Goal: Task Accomplishment & Management: Use online tool/utility

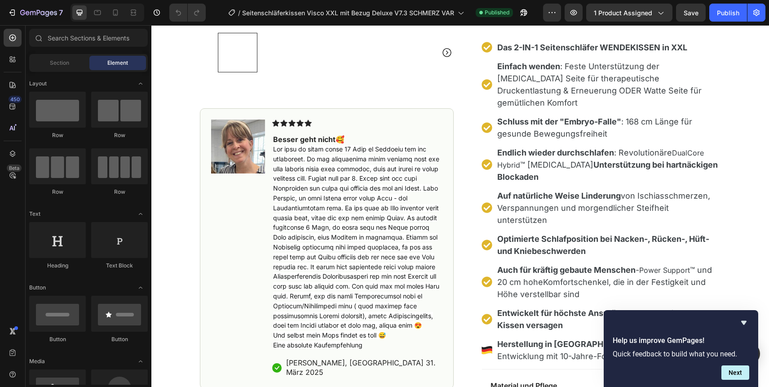
scroll to position [299, 0]
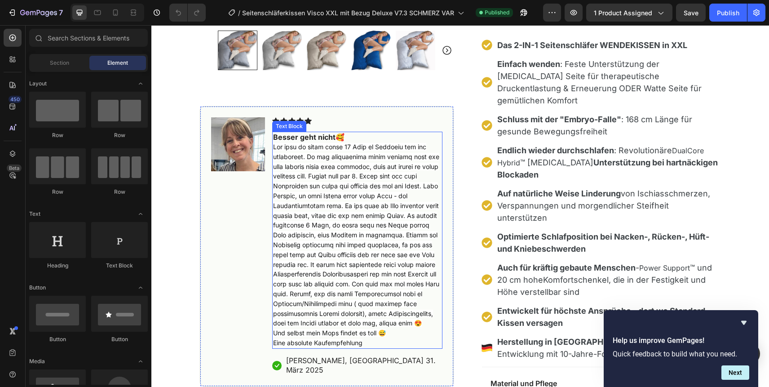
click at [333, 184] on span at bounding box center [356, 235] width 166 height 184
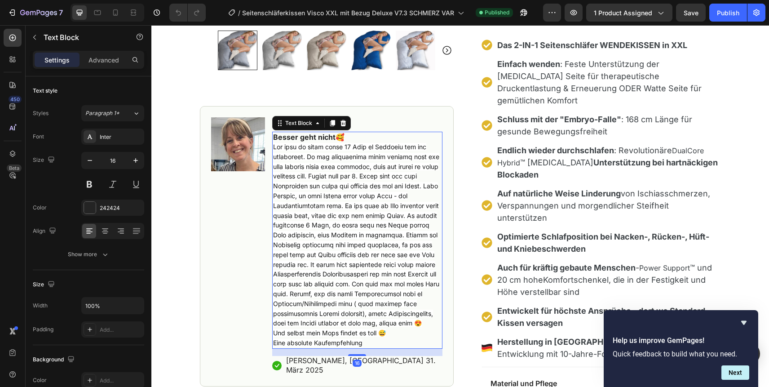
click at [333, 184] on span at bounding box center [356, 235] width 166 height 184
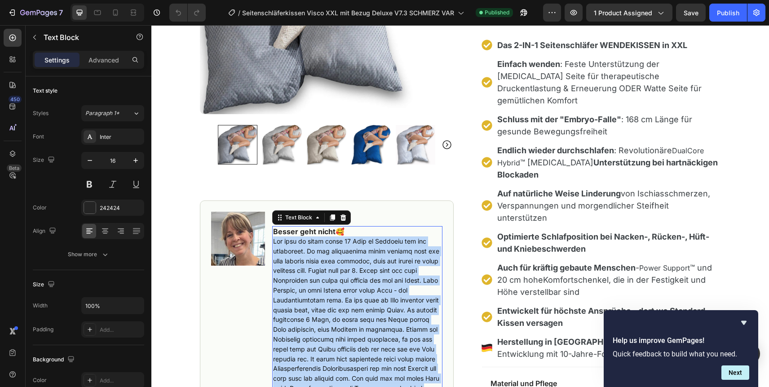
click at [333, 200] on div "Image Icon Icon Icon Icon Icon Icon List Besser geht nicht🥰 Und selbst mein Mop…" at bounding box center [327, 340] width 254 height 280
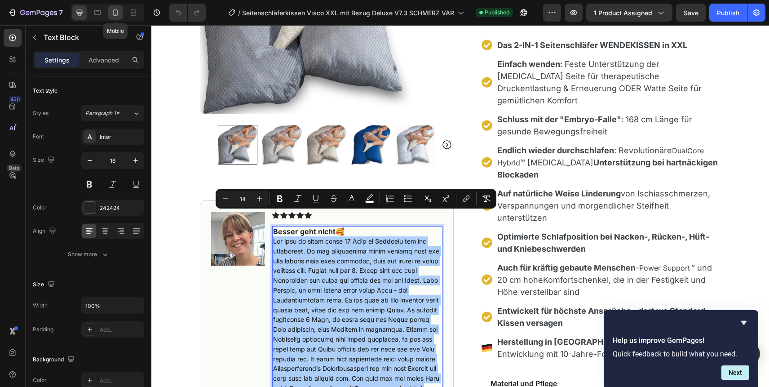
click at [117, 14] on icon at bounding box center [115, 12] width 5 height 6
type input "14"
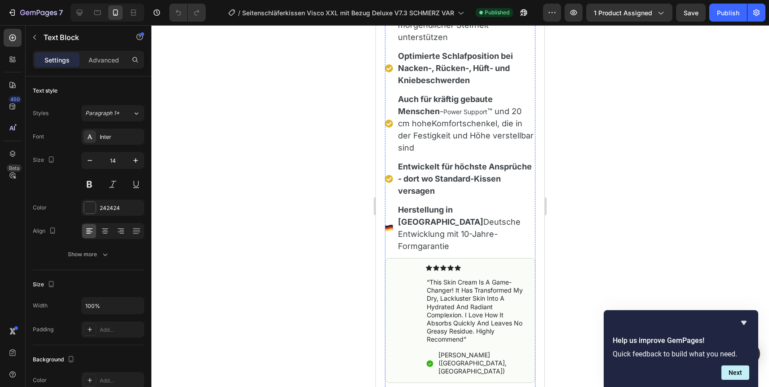
scroll to position [870, 0]
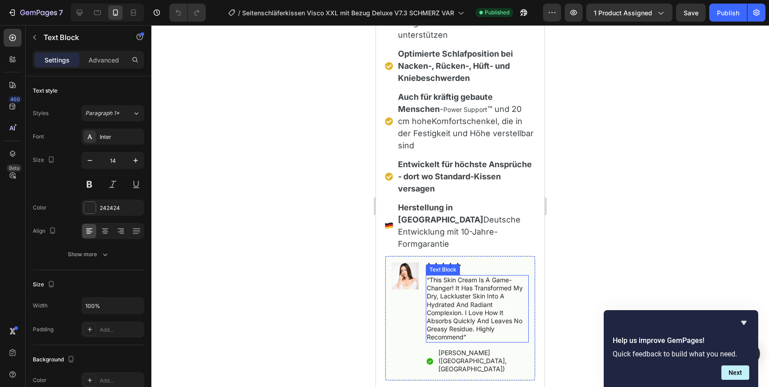
click at [469, 276] on p "“this skin cream is a game-changer! it has transformed my dry, lackluster skin …" at bounding box center [477, 309] width 101 height 66
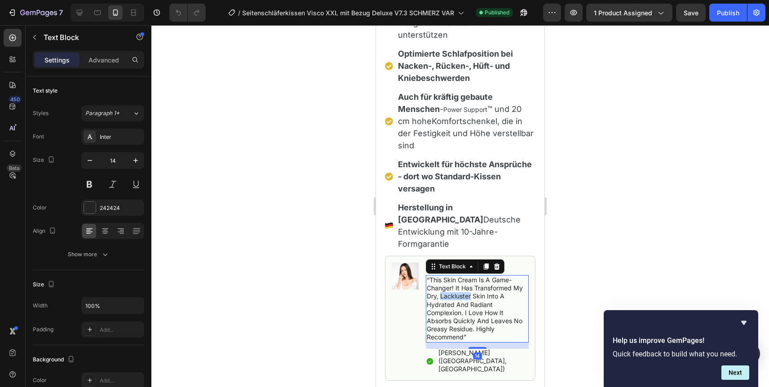
click at [469, 276] on p "“this skin cream is a game-changer! it has transformed my dry, lackluster skin …" at bounding box center [477, 309] width 101 height 66
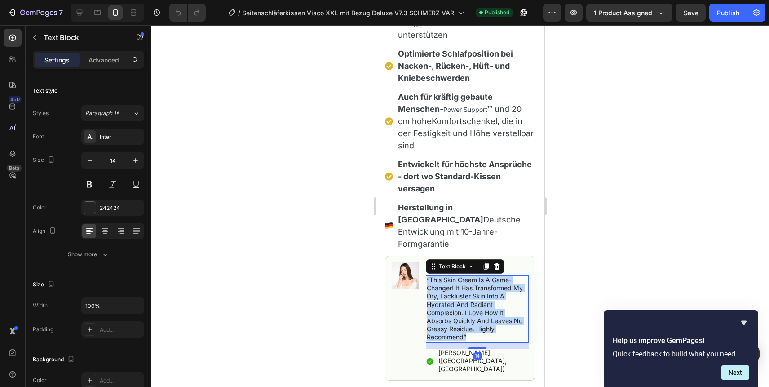
click at [469, 276] on p "“this skin cream is a game-changer! it has transformed my dry, lackluster skin …" at bounding box center [477, 309] width 101 height 66
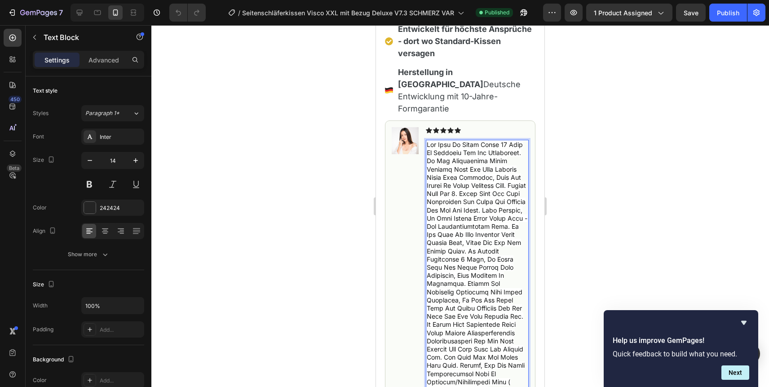
scroll to position [1046, 0]
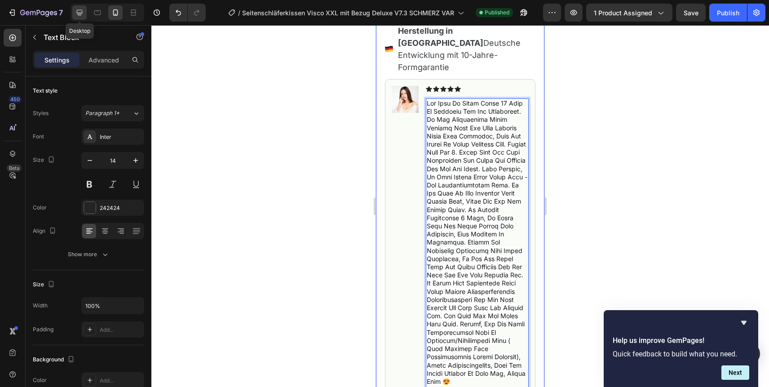
click at [78, 14] on icon at bounding box center [79, 12] width 9 height 9
type input "16"
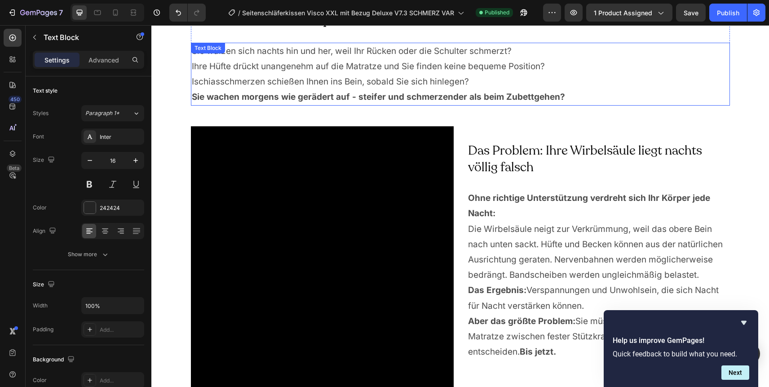
scroll to position [356, 0]
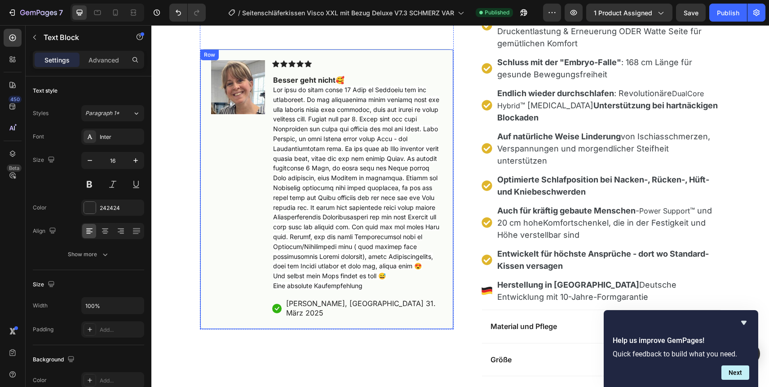
click at [290, 66] on div "Icon" at bounding box center [292, 63] width 7 height 7
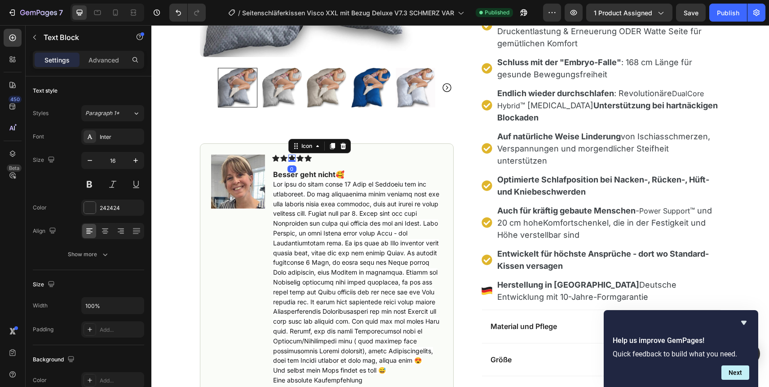
click at [290, 68] on img at bounding box center [282, 88] width 40 height 40
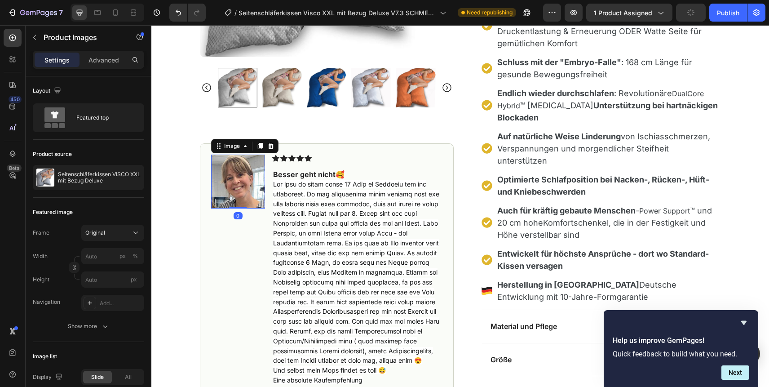
click at [236, 161] on img at bounding box center [238, 182] width 54 height 54
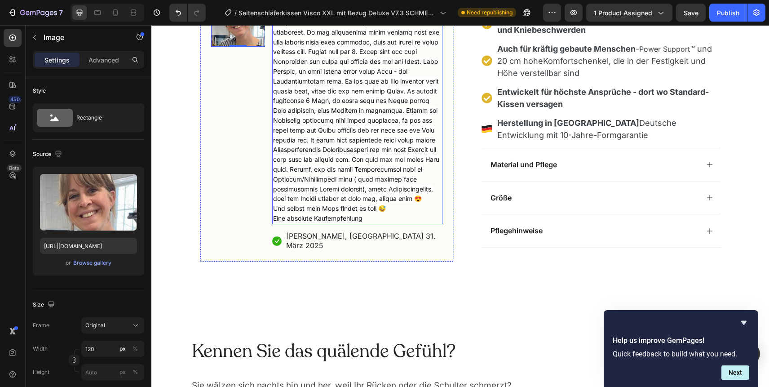
scroll to position [515, 0]
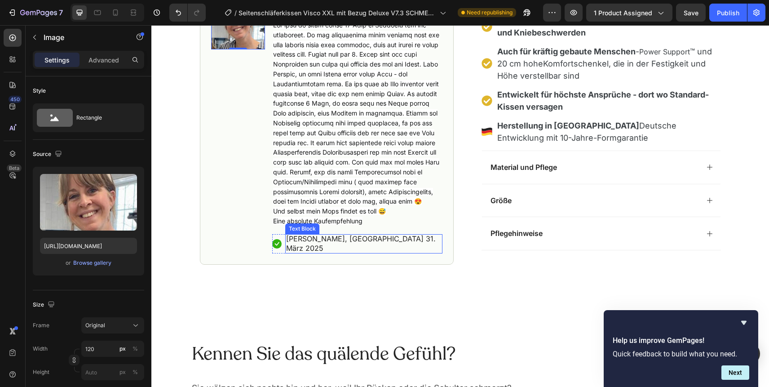
click at [341, 234] on p "[PERSON_NAME], [GEOGRAPHIC_DATA] 31. März 2025" at bounding box center [363, 243] width 155 height 19
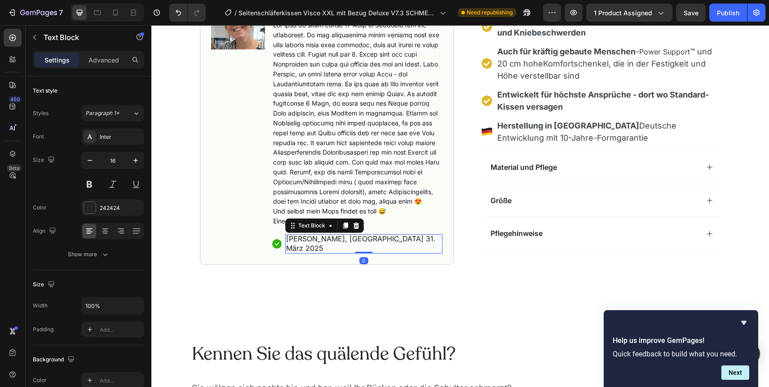
click at [341, 234] on p "[PERSON_NAME], [GEOGRAPHIC_DATA] 31. März 2025" at bounding box center [363, 243] width 155 height 19
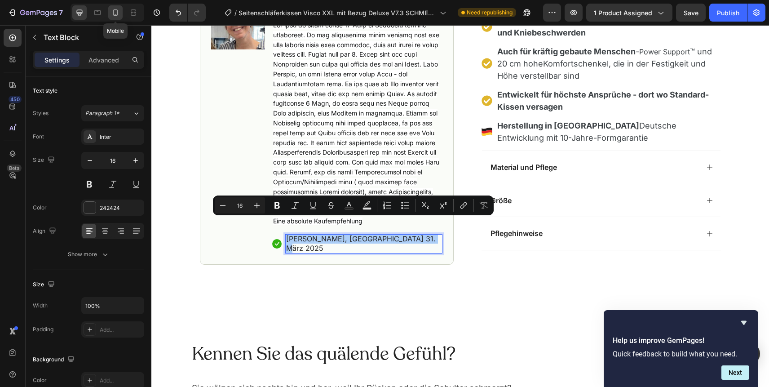
click at [115, 14] on icon at bounding box center [116, 14] width 2 height 1
type input "12"
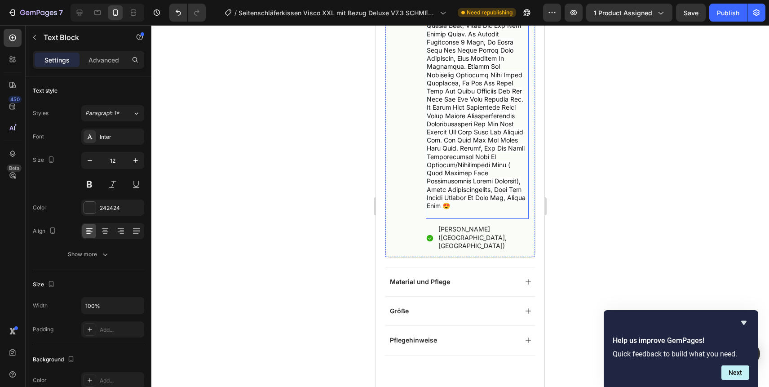
scroll to position [1265, 0]
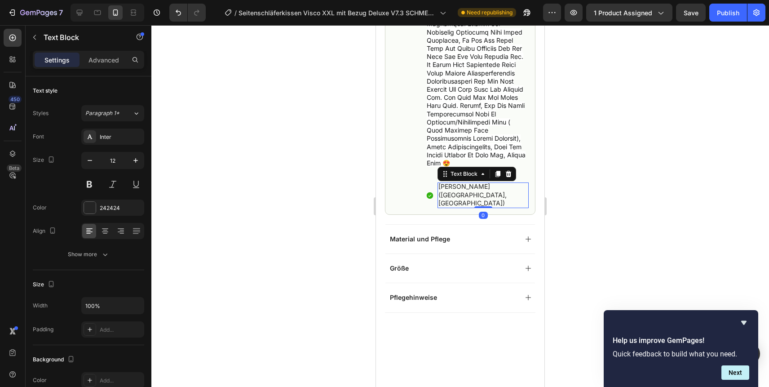
click at [466, 182] on p "[PERSON_NAME] ([GEOGRAPHIC_DATA], [GEOGRAPHIC_DATA])" at bounding box center [483, 194] width 89 height 25
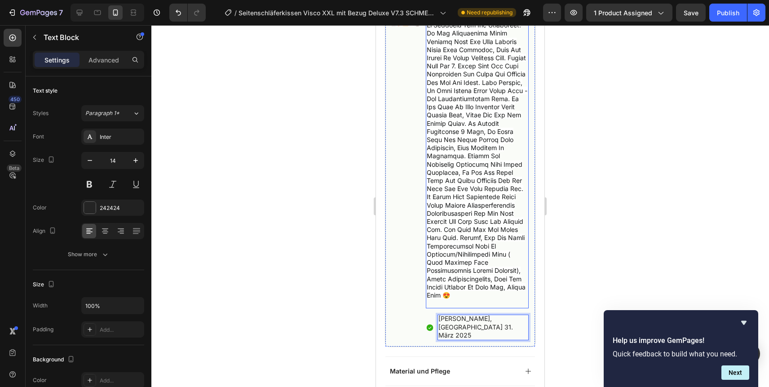
scroll to position [901, 0]
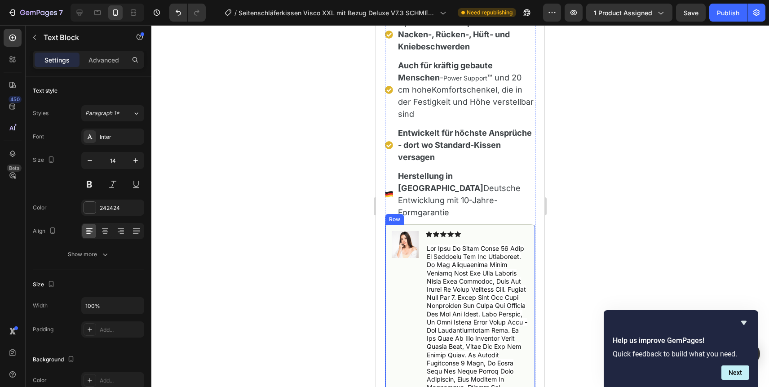
click at [407, 231] on img at bounding box center [405, 244] width 27 height 27
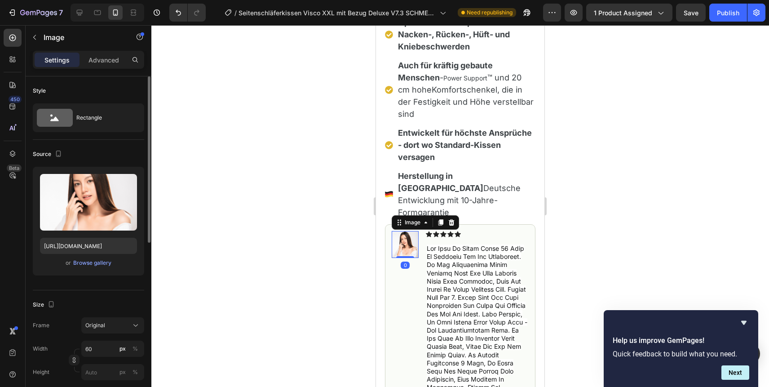
click at [98, 268] on div "Upload Image https://cdn.shopify.com/s/files/1/0266/1112/2258/files/gempages_49…" at bounding box center [88, 221] width 111 height 109
click at [98, 262] on div "Browse gallery" at bounding box center [92, 263] width 38 height 8
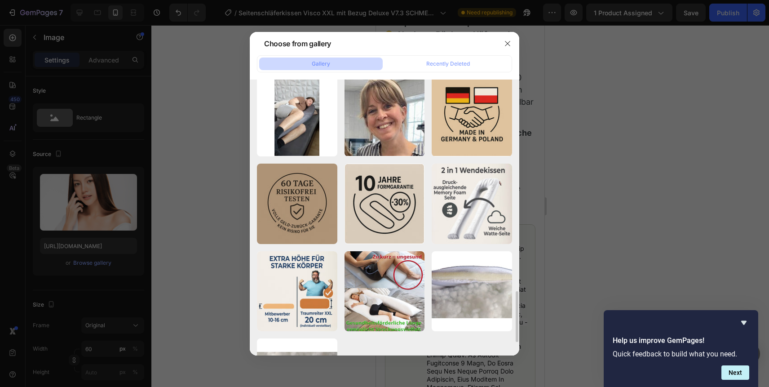
scroll to position [1139, 0]
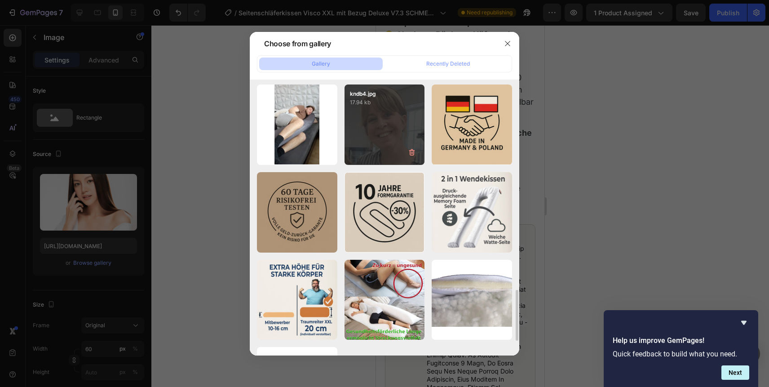
click at [378, 133] on div "kndb4.jpg 17.94 kb" at bounding box center [385, 124] width 80 height 80
type input "https://cdn.shopify.com/s/files/1/0266/1112/2258/files/gempages_493514106658096…"
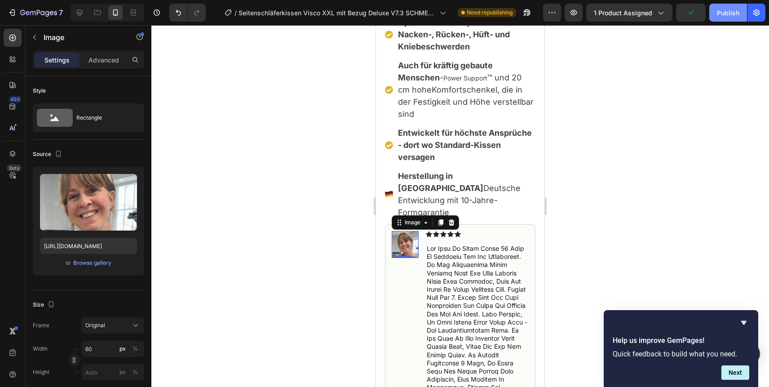
click at [726, 13] on div "Publish" at bounding box center [728, 12] width 22 height 9
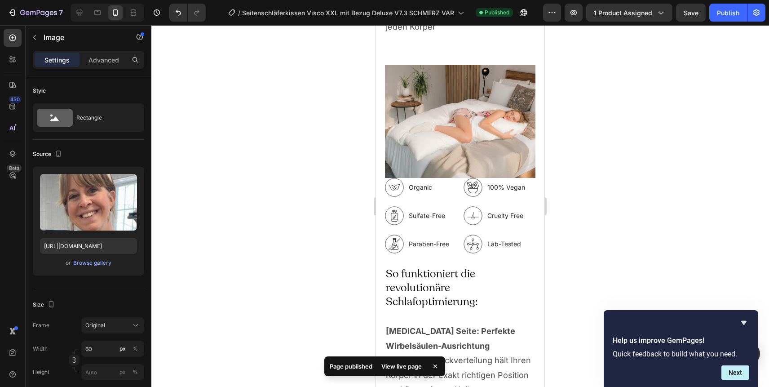
scroll to position [4213, 0]
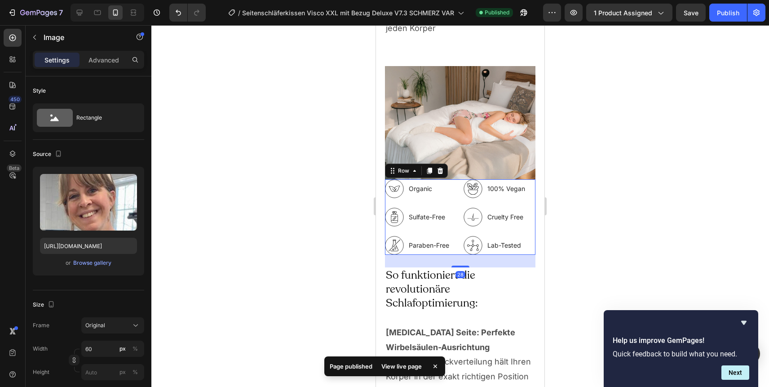
click at [460, 182] on div "Organic Sulfate-Free Paraben-Free Item List 100% Vegan Cruelty Free Lab-Tested …" at bounding box center [460, 217] width 151 height 76
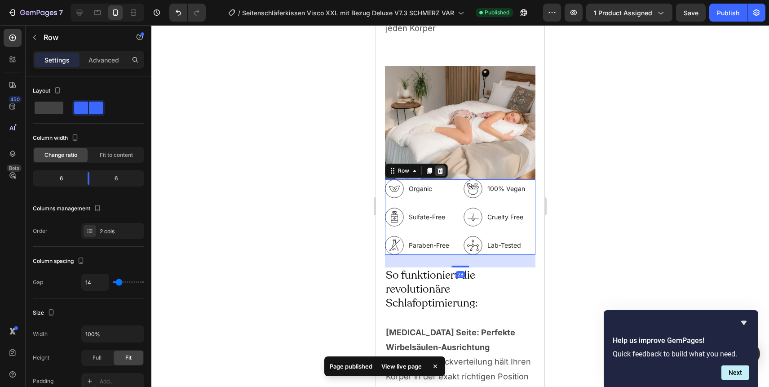
click at [443, 167] on icon at bounding box center [440, 170] width 7 height 7
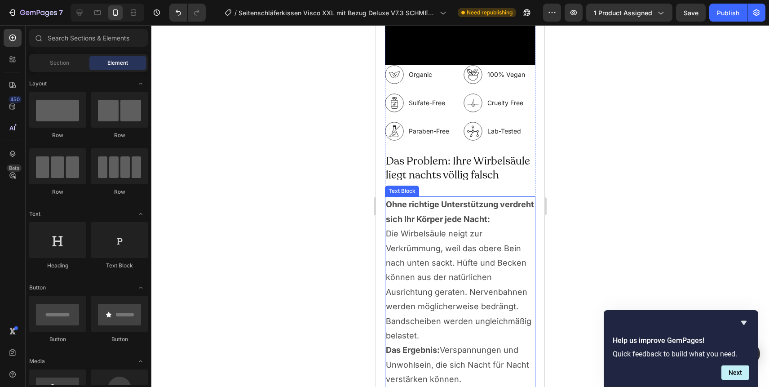
scroll to position [1921, 0]
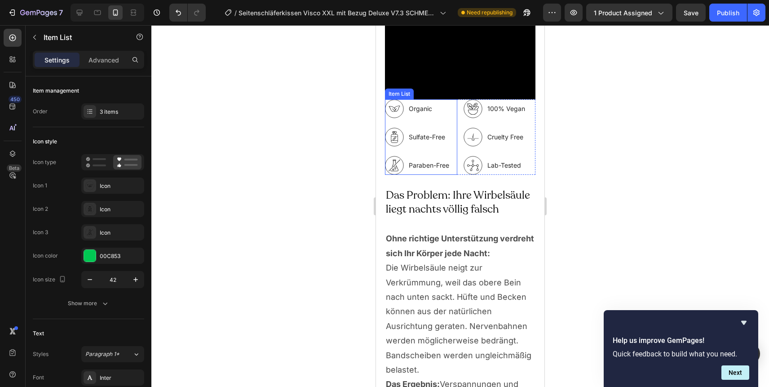
click at [456, 100] on div "Organic Sulfate-Free Paraben-Free" at bounding box center [421, 137] width 72 height 76
click at [452, 91] on icon at bounding box center [451, 91] width 6 height 6
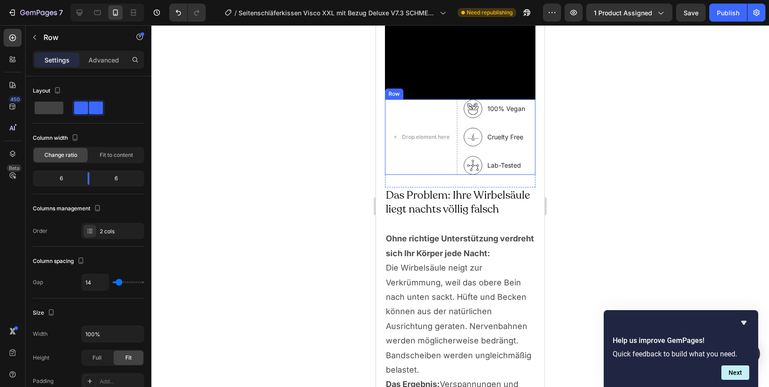
click at [458, 101] on div "Drop element here 100% Vegan Cruelty Free Lab-Tested Item List Row" at bounding box center [460, 137] width 151 height 76
click at [441, 89] on icon at bounding box center [441, 91] width 6 height 6
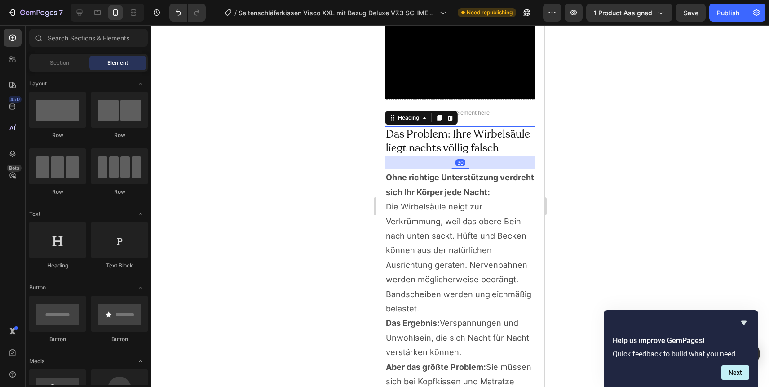
click at [451, 137] on h2 "Das Problem: Ihre Wirbelsäule liegt nachts völlig falsch" at bounding box center [460, 141] width 151 height 30
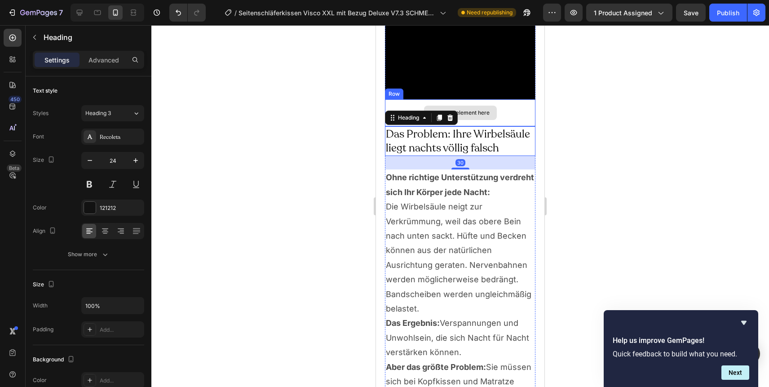
click at [479, 110] on div "Drop element here" at bounding box center [466, 112] width 48 height 7
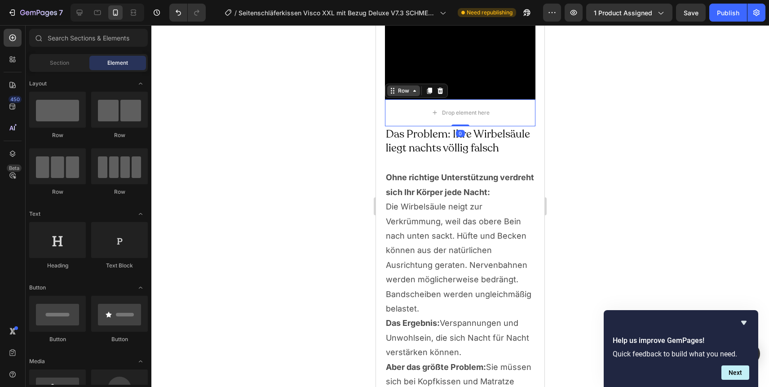
click at [395, 95] on div "Row" at bounding box center [403, 90] width 33 height 11
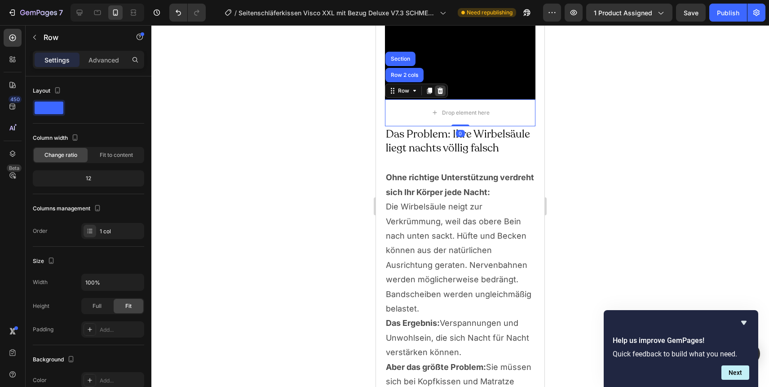
click at [439, 91] on icon at bounding box center [441, 91] width 6 height 6
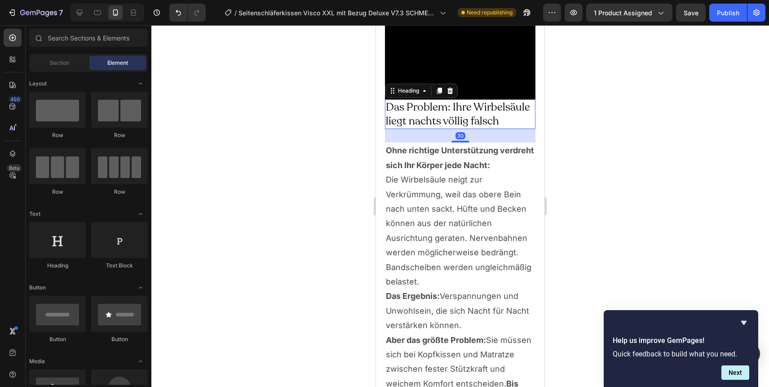
click at [446, 116] on h2 "Das Problem: Ihre Wirbelsäule liegt nachts völlig falsch" at bounding box center [460, 114] width 151 height 30
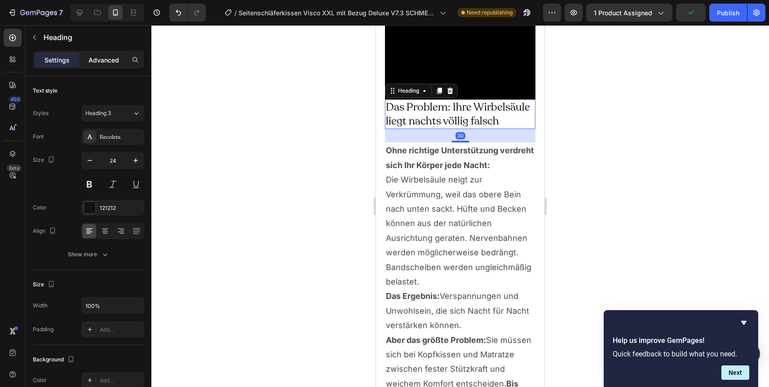
click at [99, 62] on p "Advanced" at bounding box center [104, 59] width 31 height 9
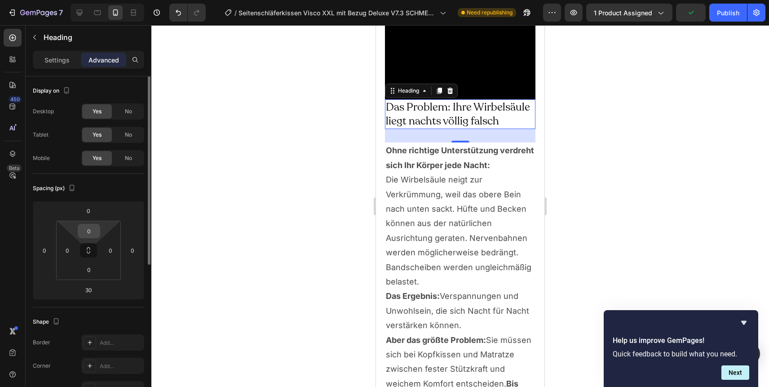
click at [85, 230] on input "0" at bounding box center [89, 230] width 18 height 13
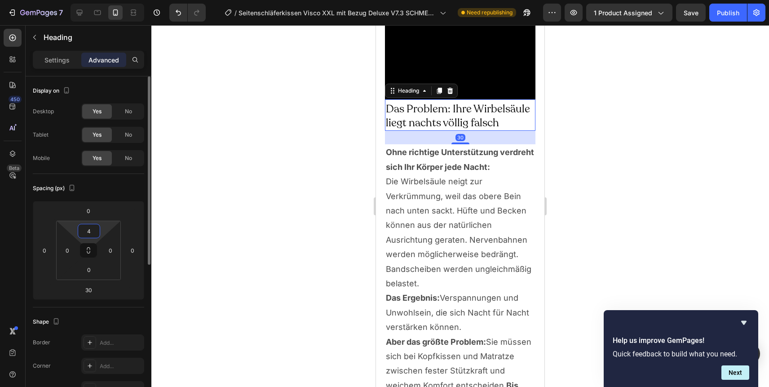
type input "40"
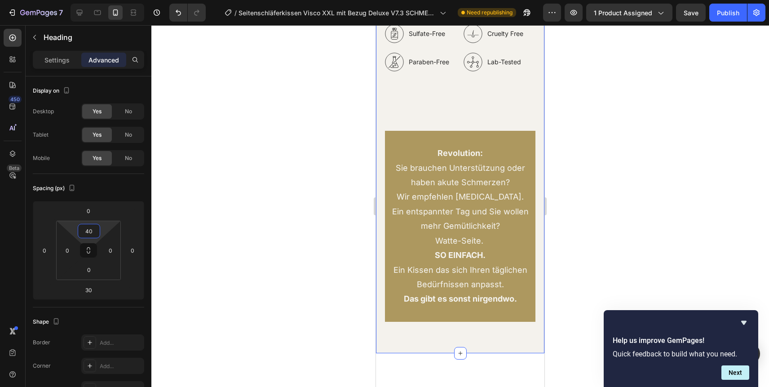
scroll to position [3070, 0]
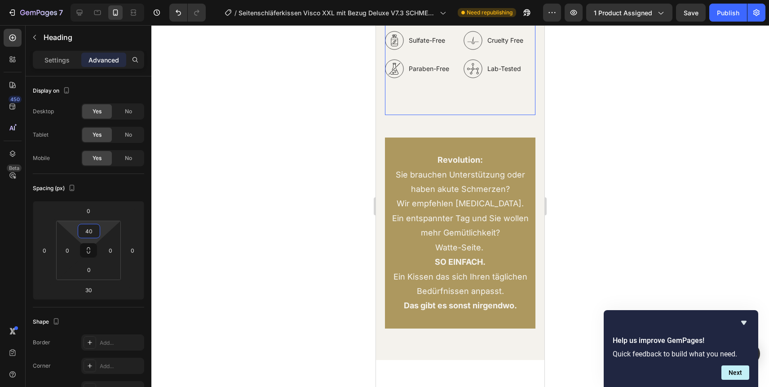
click at [451, 18] on div "Organic" at bounding box center [429, 12] width 43 height 12
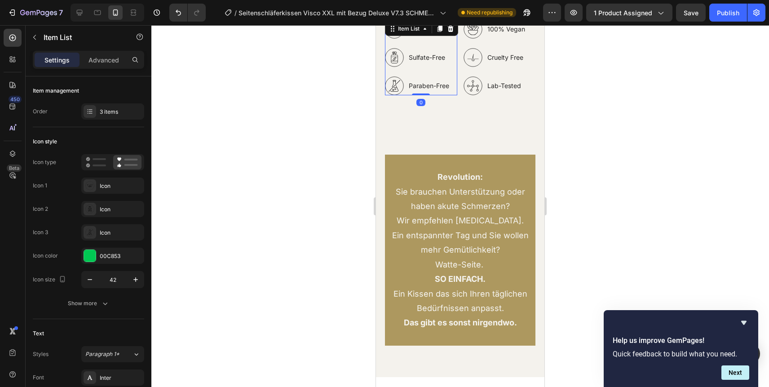
scroll to position [3051, 0]
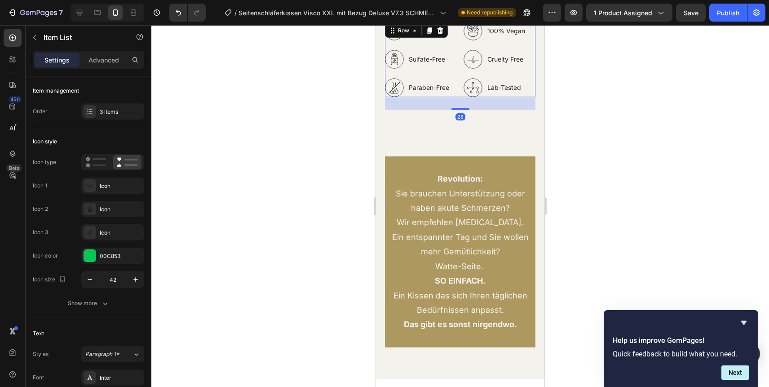
click at [461, 54] on div "Organic Sulfate-Free Paraben-Free Item List 100% Vegan Cruelty Free Lab-Tested …" at bounding box center [460, 60] width 151 height 76
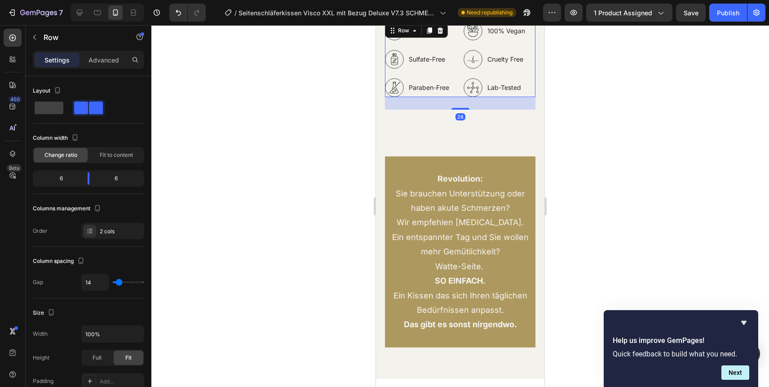
click at [457, 52] on div "Organic Sulfate-Free Paraben-Free Item List 100% Vegan Cruelty Free Lab-Tested …" at bounding box center [460, 60] width 151 height 76
click at [440, 34] on icon at bounding box center [441, 30] width 6 height 6
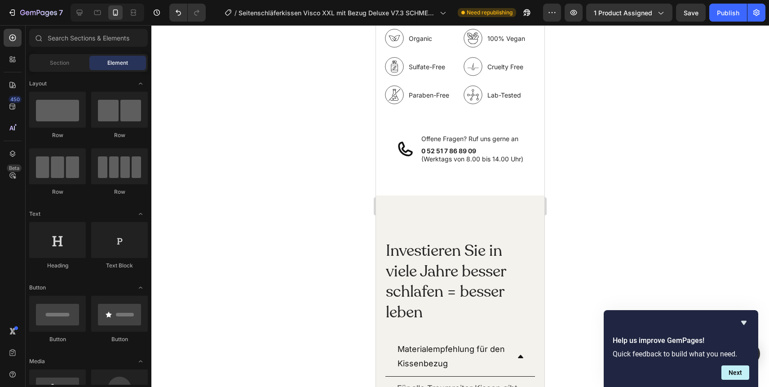
scroll to position [9787, 0]
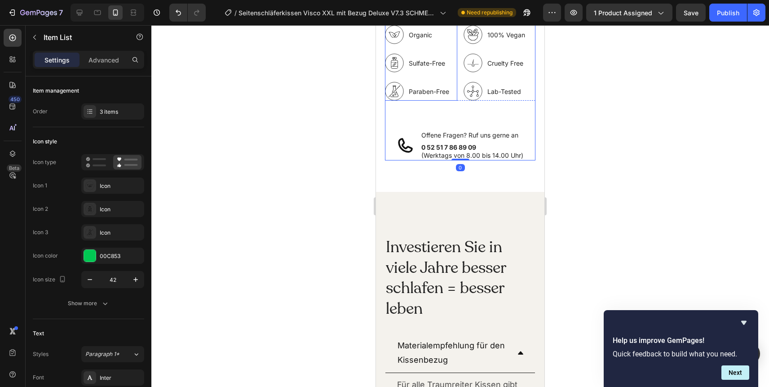
click at [456, 101] on div "Organic Sulfate-Free Paraben-Free" at bounding box center [421, 63] width 72 height 76
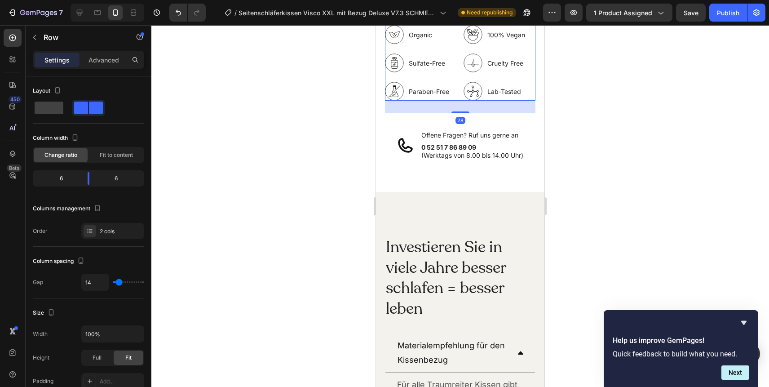
click at [460, 101] on div "Organic Sulfate-Free Paraben-Free Item List 100% Vegan Cruelty Free Lab-Tested …" at bounding box center [460, 63] width 151 height 76
click at [443, 20] on icon at bounding box center [440, 16] width 7 height 7
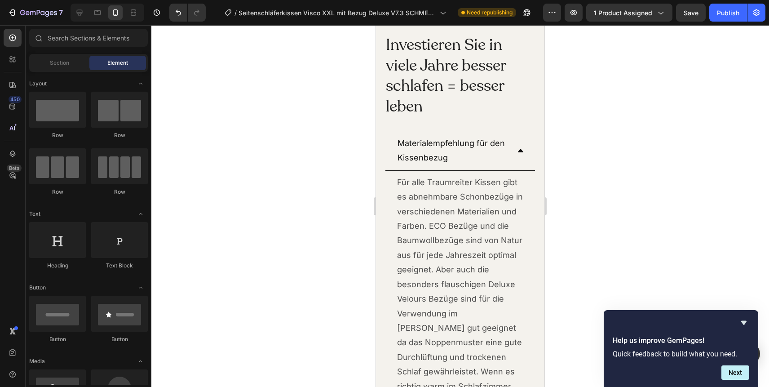
scroll to position [9899, 0]
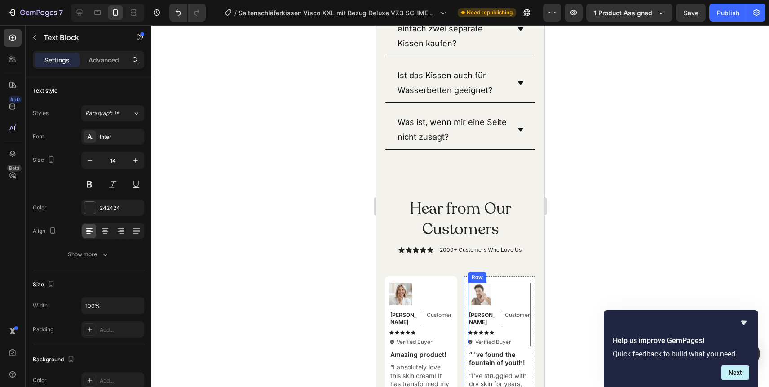
scroll to position [11003, 0]
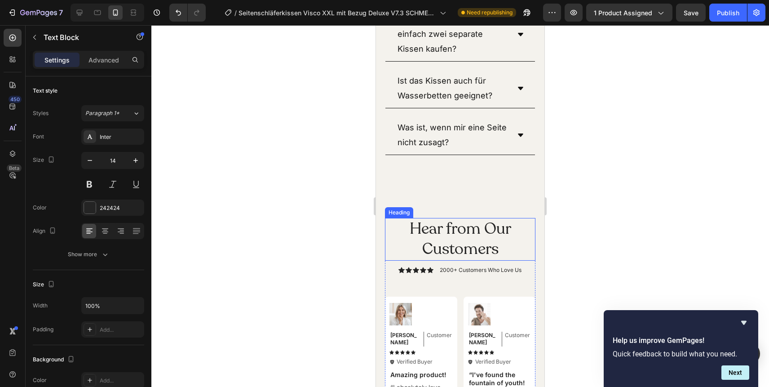
click at [407, 222] on h2 "Hear from Our Customers" at bounding box center [460, 239] width 151 height 43
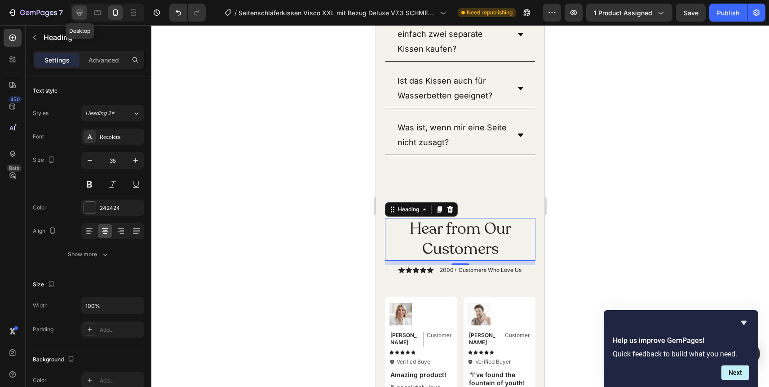
click at [78, 14] on icon at bounding box center [79, 12] width 9 height 9
type input "40"
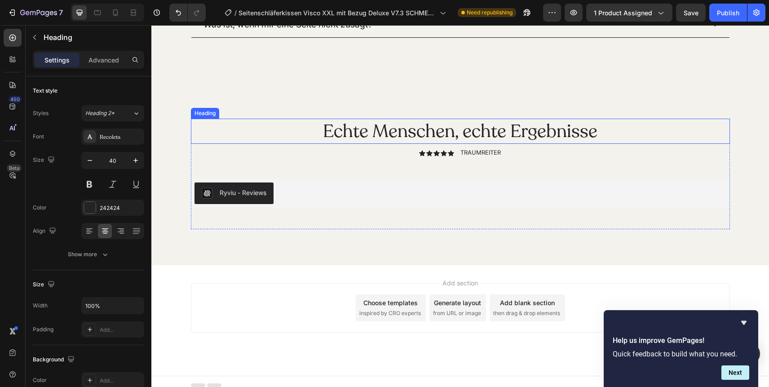
scroll to position [10568, 0]
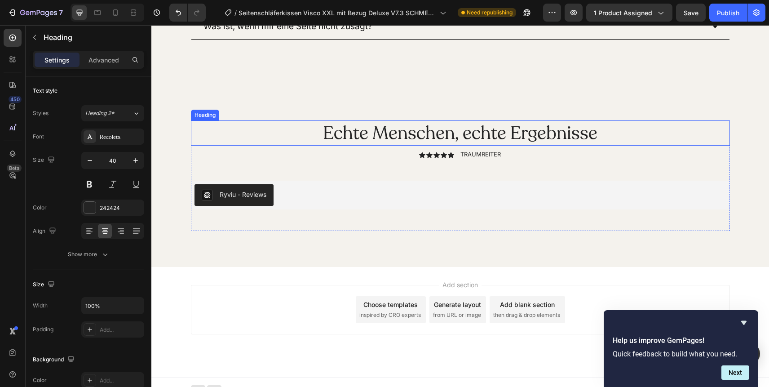
click at [425, 128] on h2 "Echte Menschen, echte Ergebnisse" at bounding box center [460, 132] width 539 height 25
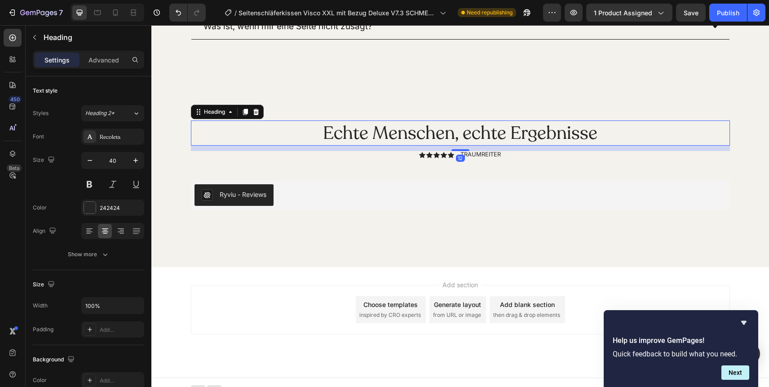
click at [425, 128] on h2 "Echte Menschen, echte Ergebnisse" at bounding box center [460, 132] width 539 height 25
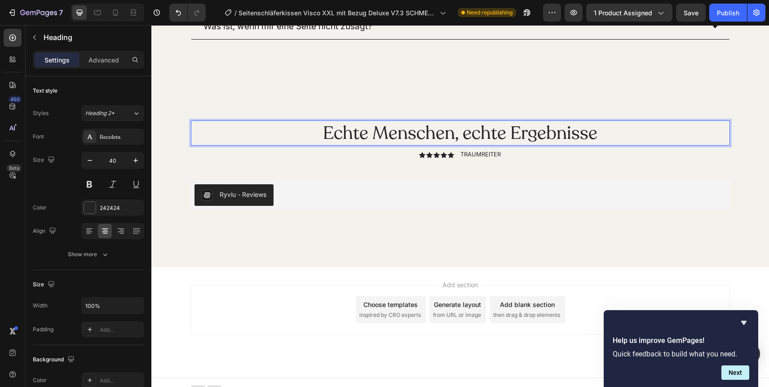
click at [425, 128] on p "Echte Menschen, echte Ergebnisse" at bounding box center [460, 132] width 537 height 23
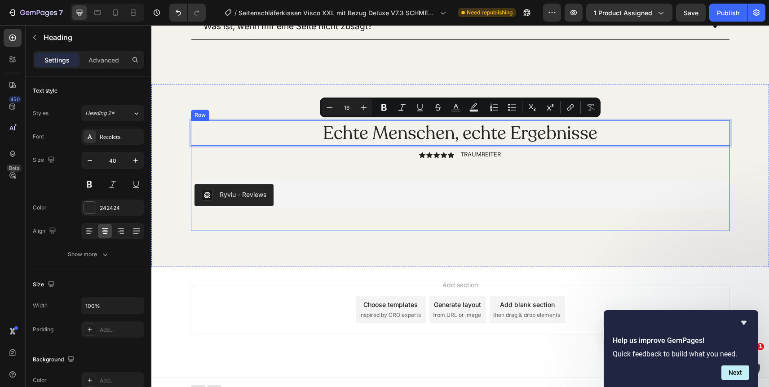
click at [262, 168] on div "Echte Menschen, echte Ergebnisse Heading 12 Icon Icon Icon Icon Icon Icon List …" at bounding box center [460, 175] width 539 height 111
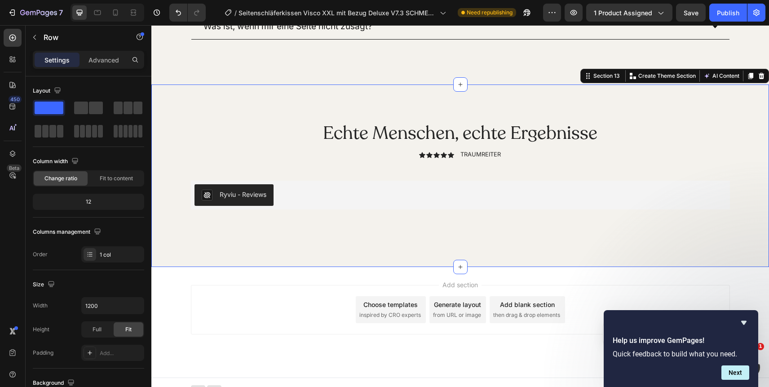
click at [297, 91] on div "Echte Menschen, echte Ergebnisse Heading Icon Icon Icon Icon Icon Icon List TRA…" at bounding box center [460, 175] width 618 height 182
click at [668, 76] on p "Create Theme Section" at bounding box center [668, 76] width 58 height 8
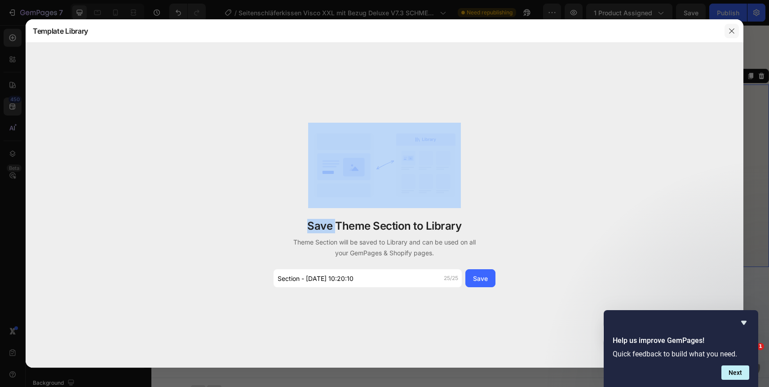
click at [734, 27] on icon "button" at bounding box center [731, 30] width 7 height 7
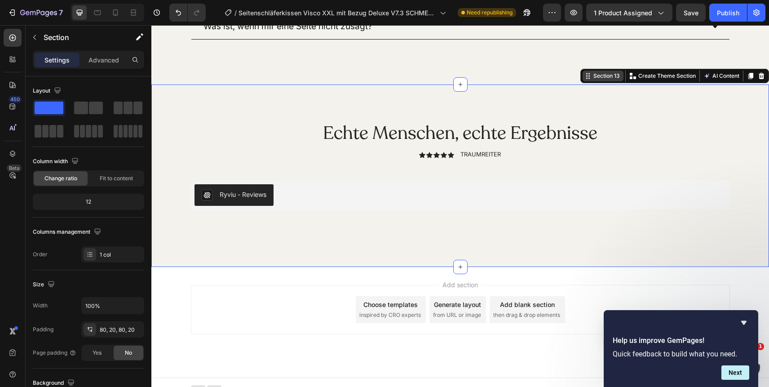
click at [592, 76] on div "Section 13" at bounding box center [607, 76] width 30 height 8
click at [462, 84] on icon at bounding box center [460, 85] width 4 height 4
click at [752, 75] on icon at bounding box center [751, 76] width 5 height 6
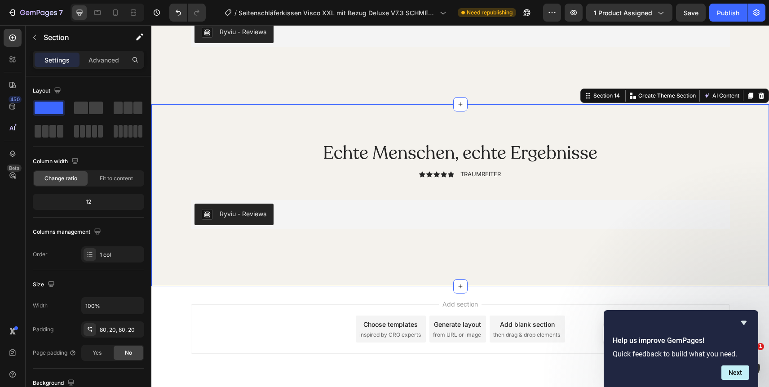
scroll to position [10760, 0]
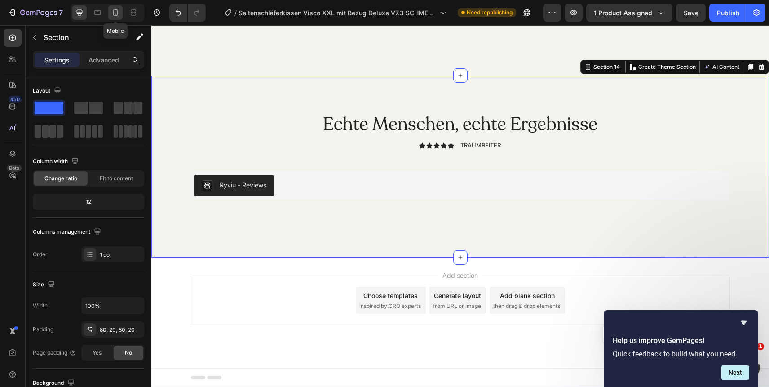
click at [115, 12] on icon at bounding box center [115, 12] width 9 height 9
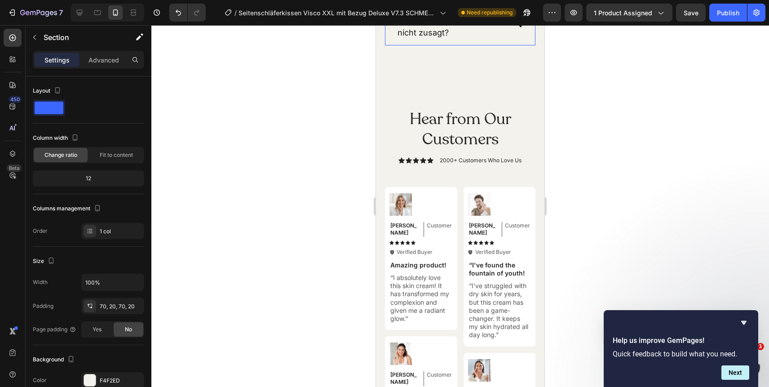
scroll to position [11111, 0]
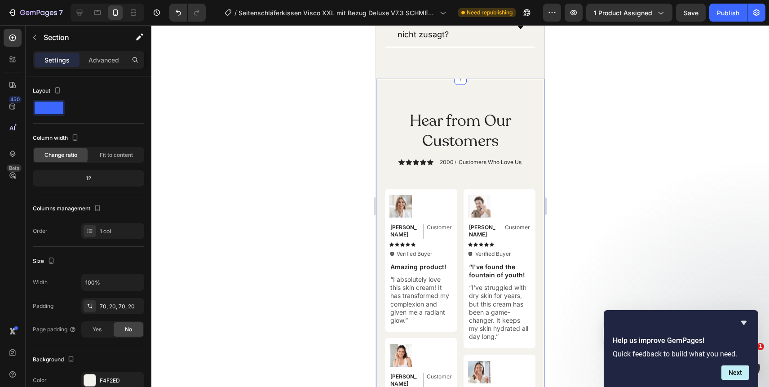
click at [503, 81] on div "Hear from Our Customers Heading Icon Icon Icon Icon Icon Icon List 2000+ Custom…" at bounding box center [460, 380] width 169 height 603
click at [539, 67] on icon at bounding box center [537, 70] width 6 height 6
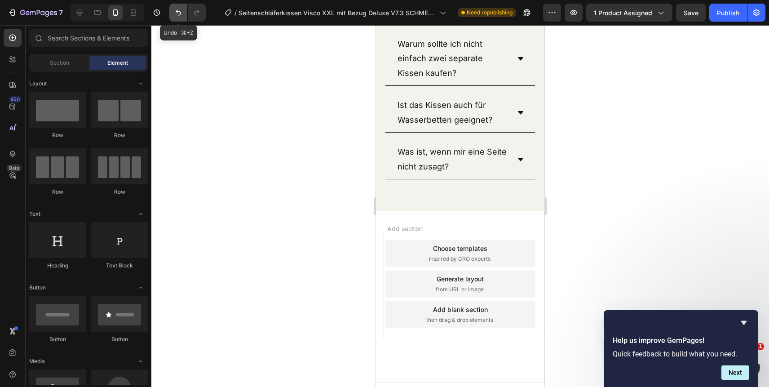
click at [173, 14] on button "Undo/Redo" at bounding box center [178, 13] width 18 height 18
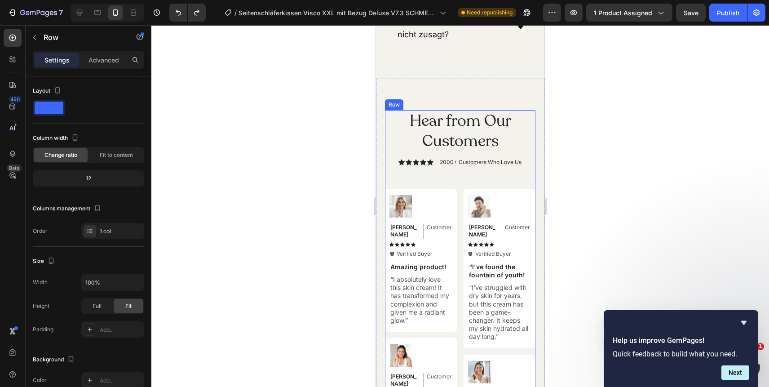
click at [516, 167] on div "Hear from Our Customers Heading Icon Icon Icon Icon Icon Icon List 2000+ Custom…" at bounding box center [460, 390] width 151 height 561
click at [438, 98] on icon at bounding box center [441, 101] width 6 height 6
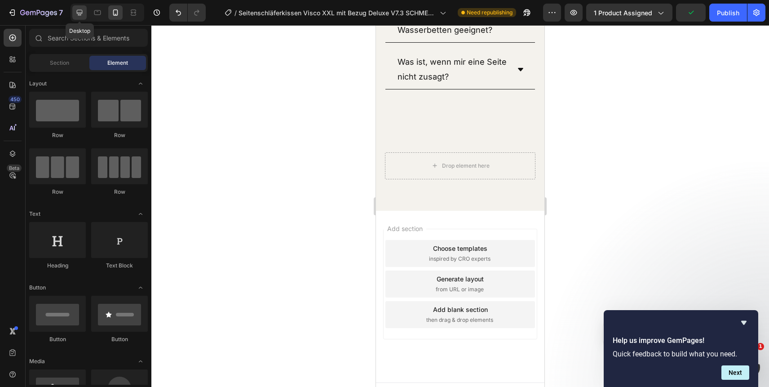
click at [78, 11] on icon at bounding box center [79, 12] width 9 height 9
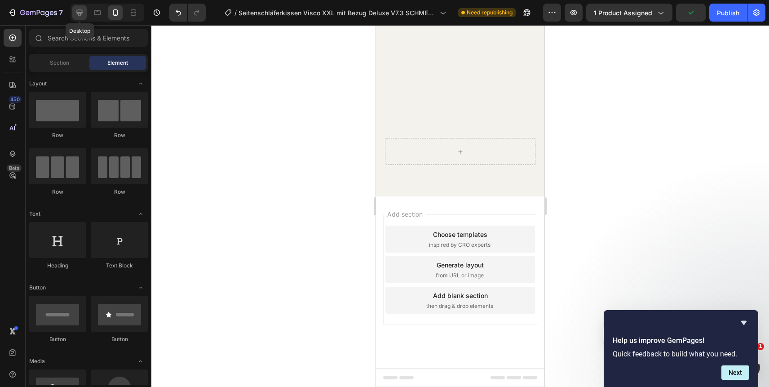
scroll to position [10632, 0]
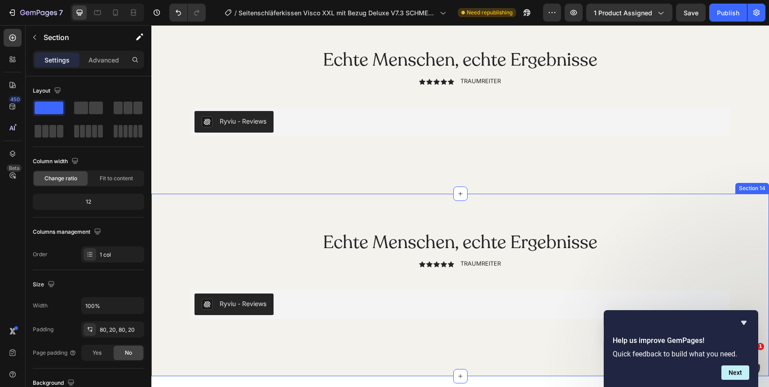
click at [524, 212] on div "Echte Menschen, echte Ergebnisse Heading Icon Icon Icon Icon Icon Icon List TRA…" at bounding box center [460, 285] width 618 height 182
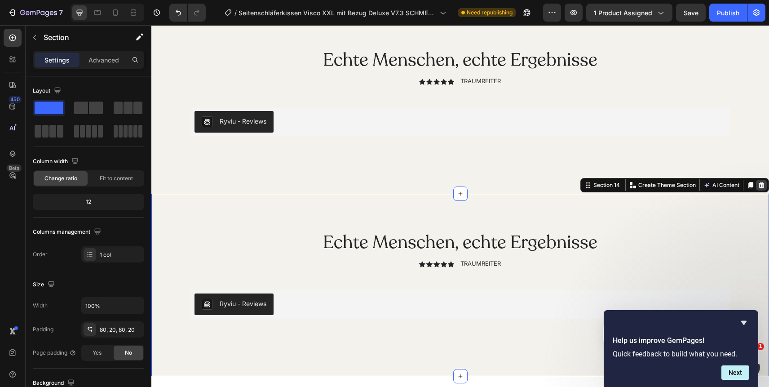
click at [762, 187] on icon at bounding box center [762, 185] width 6 height 6
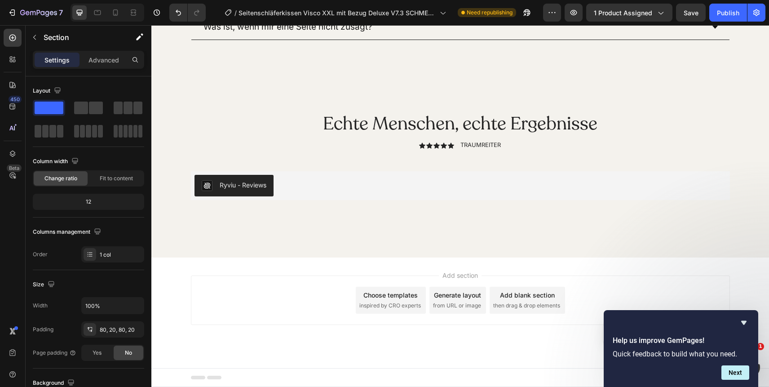
scroll to position [10568, 0]
click at [511, 82] on div "Echte Menschen, echte Ergebnisse Heading Icon Icon Icon Icon Icon Icon List TRA…" at bounding box center [460, 166] width 618 height 182
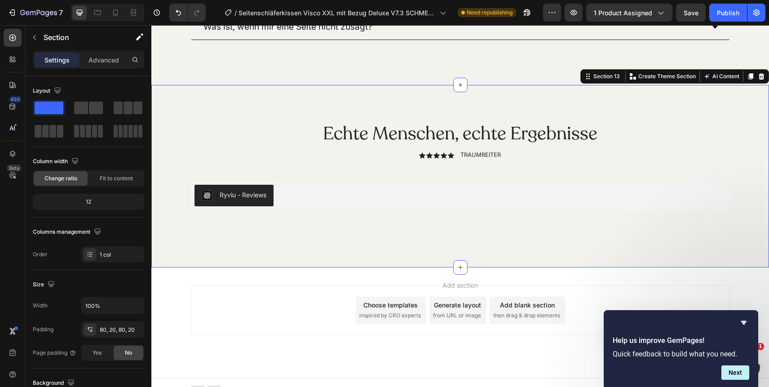
scroll to position [10578, 0]
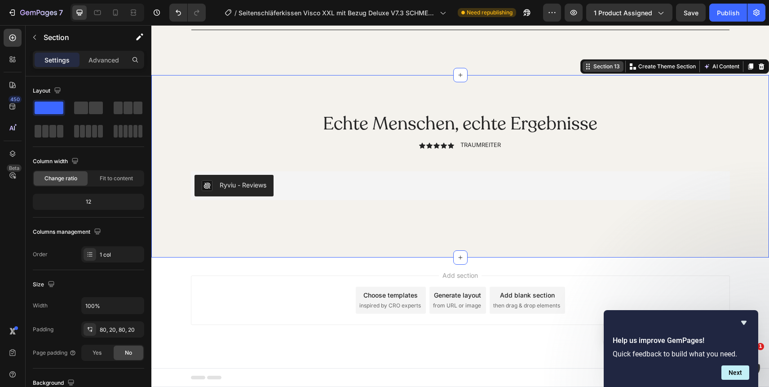
click at [608, 68] on div "Section 13" at bounding box center [607, 66] width 30 height 8
click at [595, 68] on div "Section 13" at bounding box center [607, 66] width 30 height 8
click at [661, 67] on p "Create Theme Section" at bounding box center [668, 66] width 58 height 8
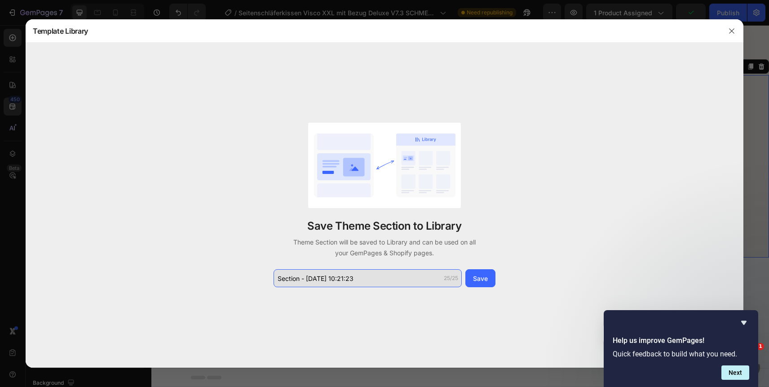
click at [374, 277] on input "Section - Sep 26 10:21:23" at bounding box center [368, 278] width 188 height 18
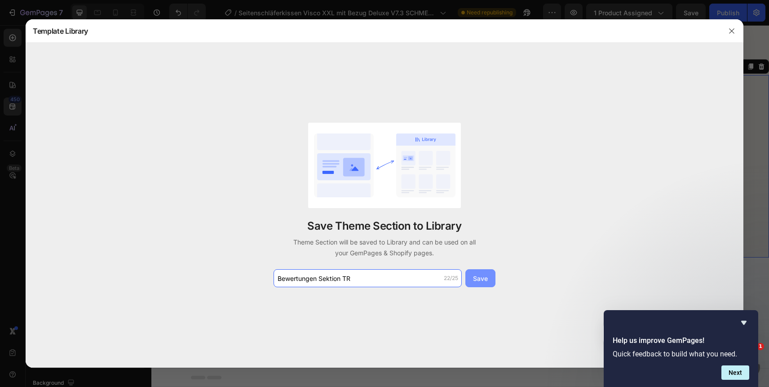
type input "Bewertungen Sektion TR"
click at [484, 281] on div "Save" at bounding box center [480, 278] width 15 height 9
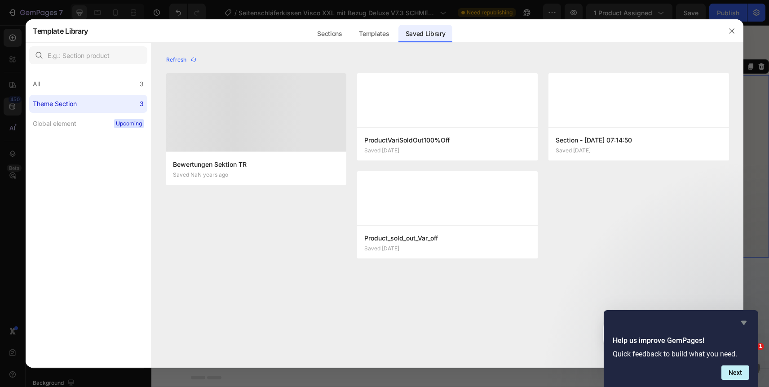
click at [746, 323] on icon "Hide survey" at bounding box center [744, 322] width 11 height 11
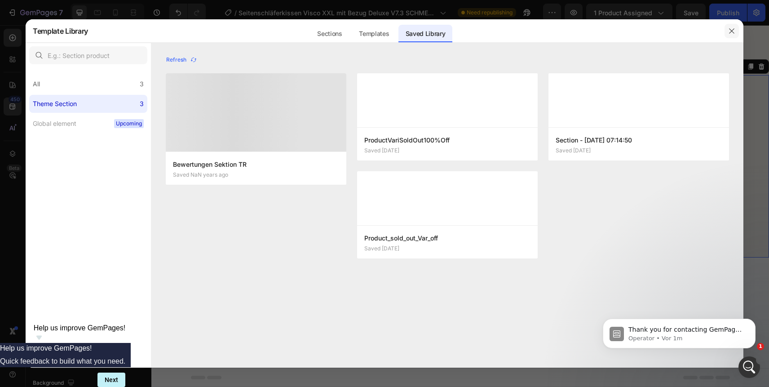
click at [734, 31] on icon "button" at bounding box center [731, 30] width 7 height 7
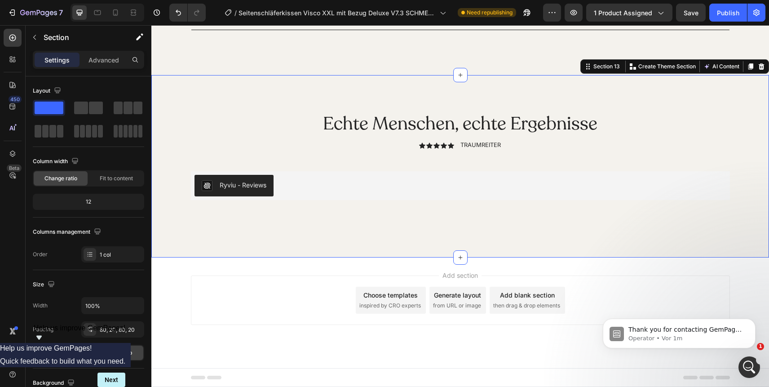
click at [436, 222] on div "Echte Menschen, echte Ergebnisse Heading Icon Icon Icon Icon Icon Icon List TRA…" at bounding box center [460, 166] width 618 height 182
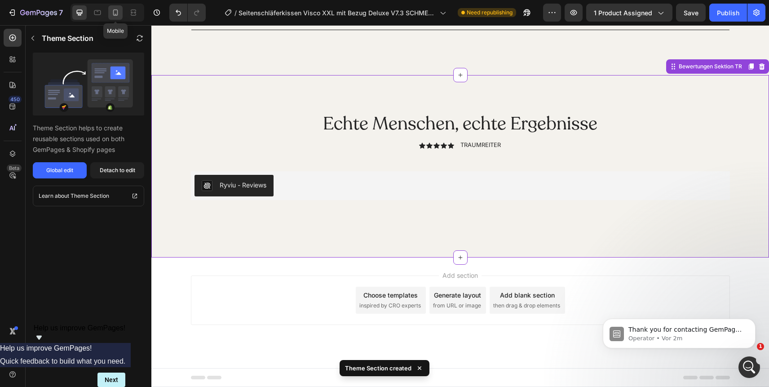
click at [115, 14] on icon at bounding box center [116, 14] width 2 height 1
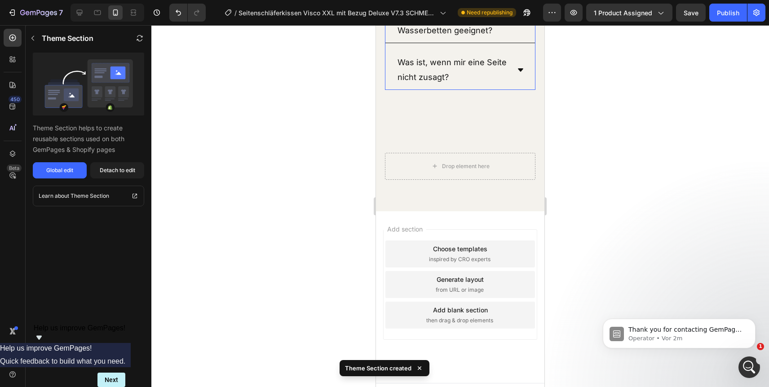
scroll to position [11069, 0]
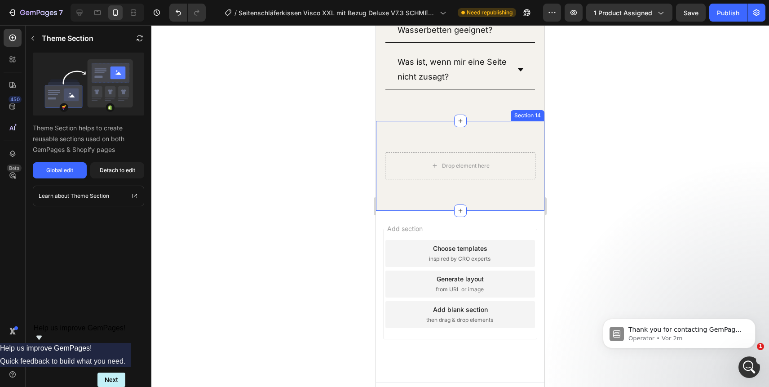
click at [473, 130] on div "Drop element here Section 14" at bounding box center [460, 166] width 169 height 90
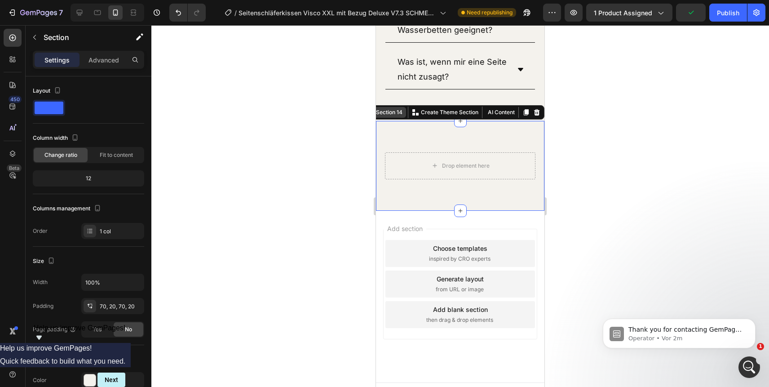
click at [397, 108] on div "Section 14" at bounding box center [389, 112] width 30 height 8
click at [438, 108] on p "Create Theme Section" at bounding box center [450, 112] width 58 height 8
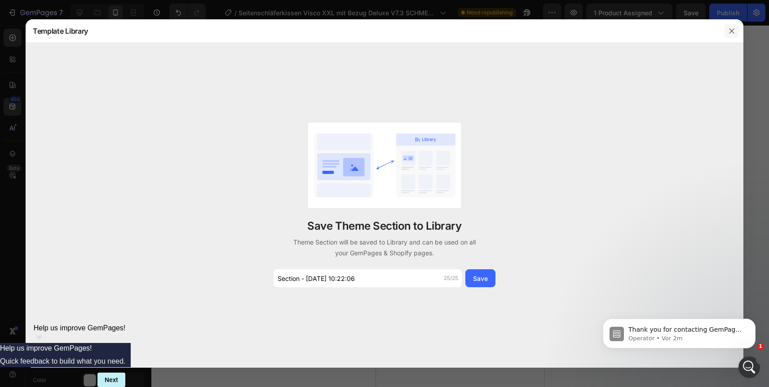
click at [730, 27] on icon "button" at bounding box center [731, 30] width 7 height 7
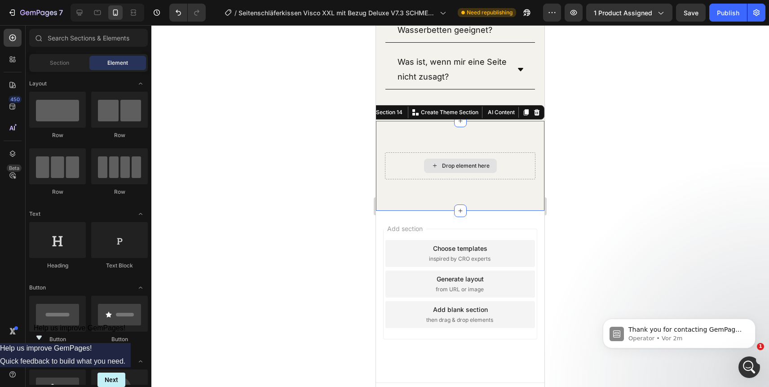
click at [468, 159] on div "Drop element here" at bounding box center [460, 166] width 73 height 14
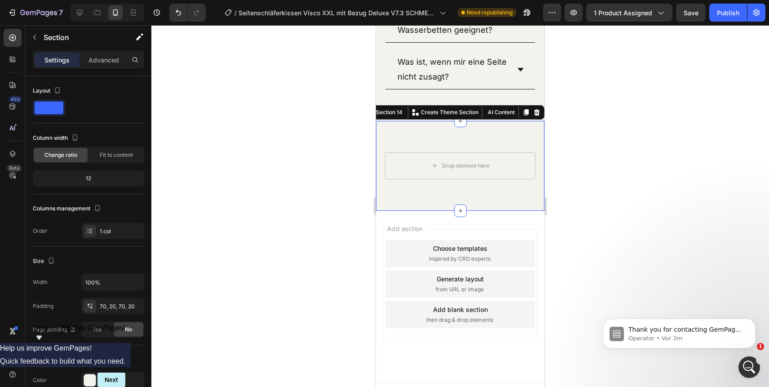
click at [536, 121] on div "Drop element here Section 14 Create Theme Section AI Content Write with GemAI W…" at bounding box center [460, 166] width 169 height 90
click at [538, 109] on icon at bounding box center [537, 112] width 6 height 6
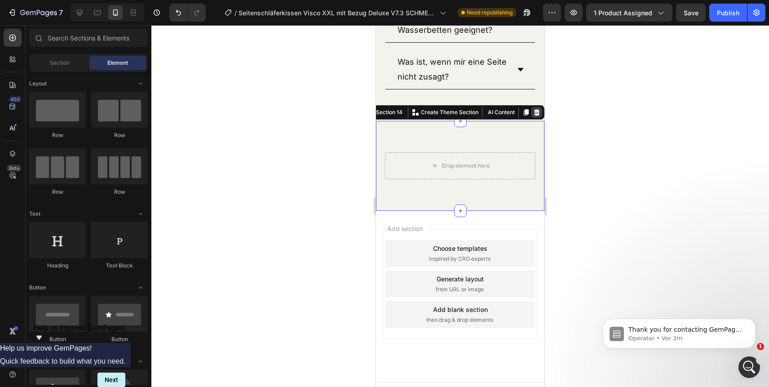
scroll to position [10979, 0]
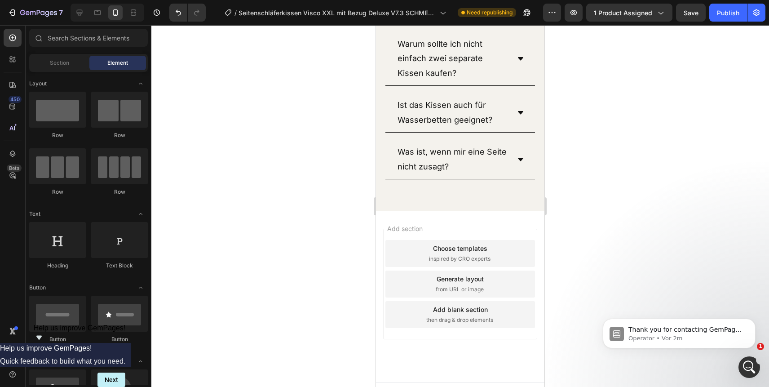
click at [402, 224] on span "Add section" at bounding box center [405, 228] width 43 height 9
click at [470, 244] on div "Choose templates" at bounding box center [460, 248] width 54 height 9
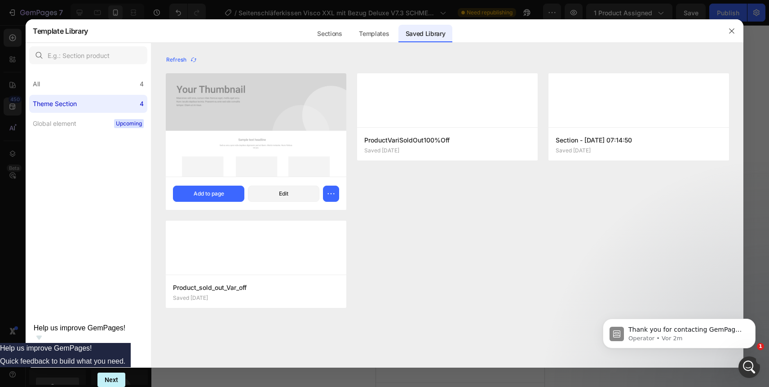
click at [285, 152] on img at bounding box center [256, 124] width 181 height 103
click at [210, 191] on div "Add to page" at bounding box center [209, 194] width 31 height 8
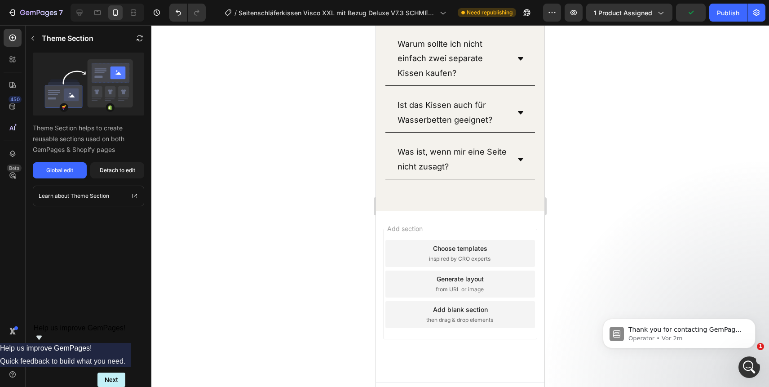
scroll to position [10951, 0]
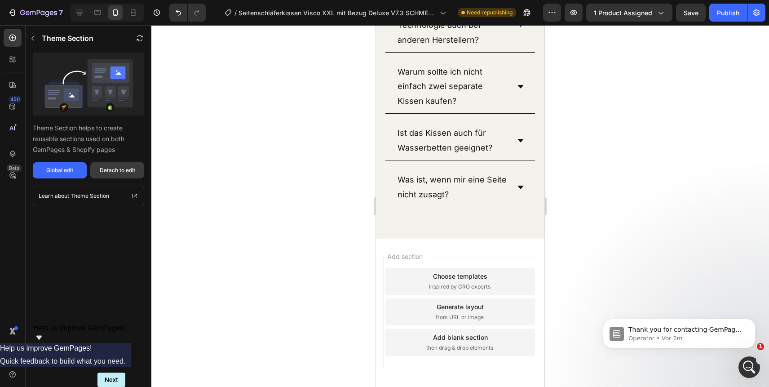
click at [114, 170] on div "Detach to edit" at bounding box center [118, 170] width 36 height 8
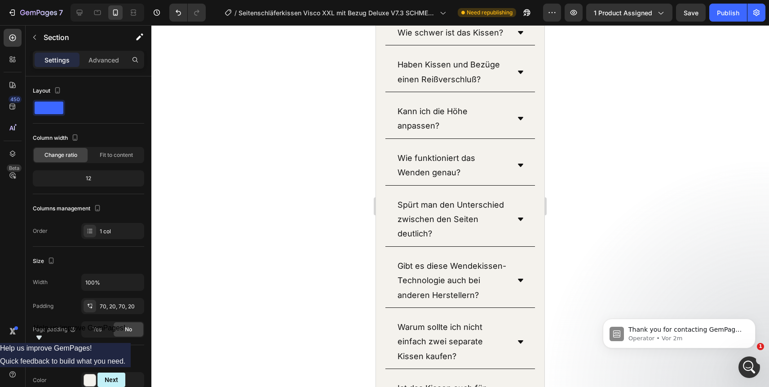
scroll to position [10979, 0]
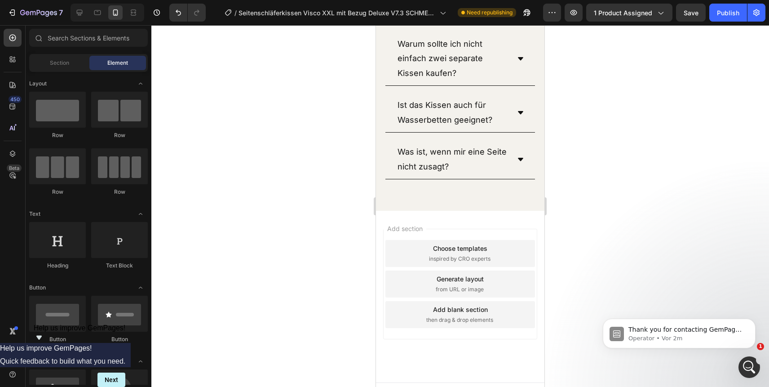
click at [466, 211] on div "Add section Choose templates inspired by CRO experts Generate layout from URL o…" at bounding box center [460, 297] width 169 height 172
click at [458, 211] on div "Add section Choose templates inspired by CRO experts Generate layout from URL o…" at bounding box center [460, 297] width 169 height 172
click at [476, 240] on div "Choose templates inspired by CRO experts" at bounding box center [461, 253] width 150 height 27
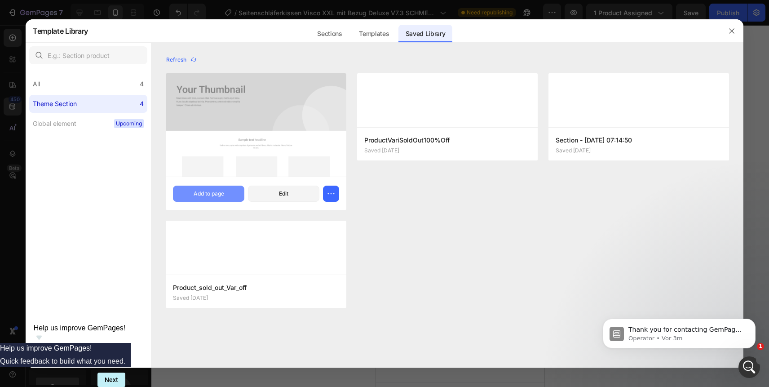
click at [217, 195] on div "Add to page" at bounding box center [209, 194] width 31 height 8
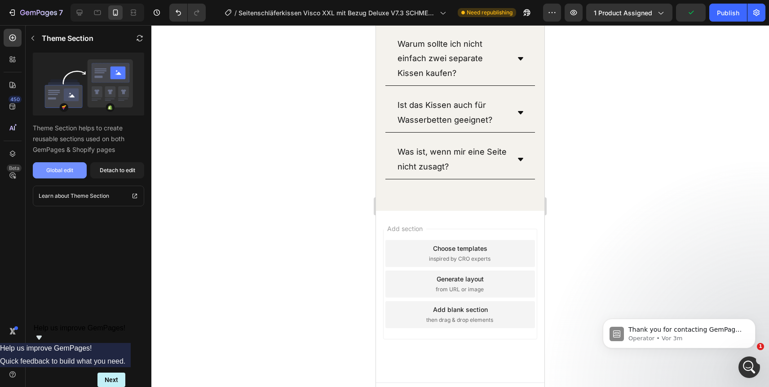
click at [66, 169] on div "Global edit" at bounding box center [59, 170] width 27 height 8
click at [688, 328] on span "Good day!! Welcome to GemPages Support Channel! Our pleasure to assist you toda…" at bounding box center [685, 356] width 113 height 61
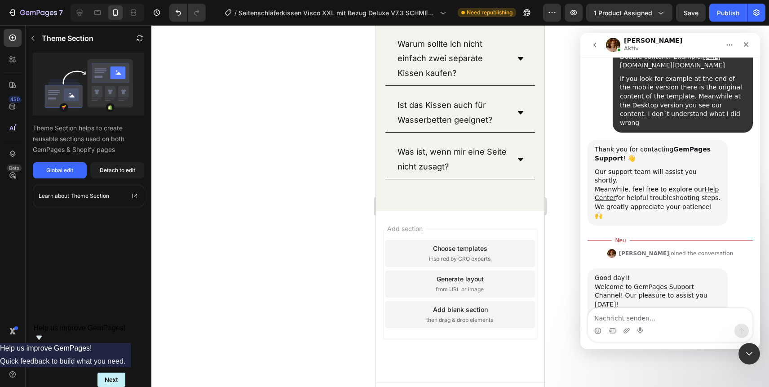
scroll to position [165, 0]
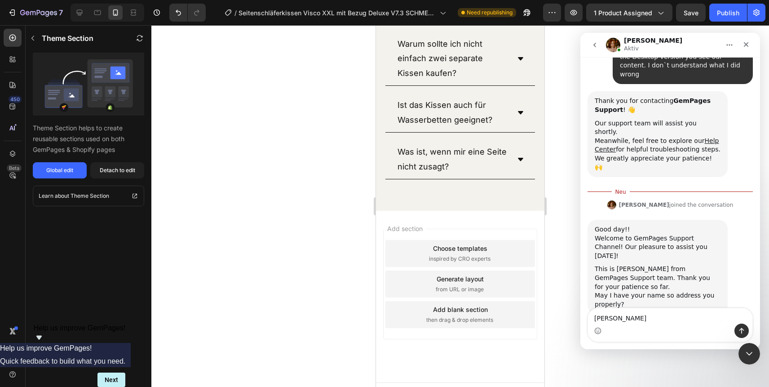
type textarea "Alexander"
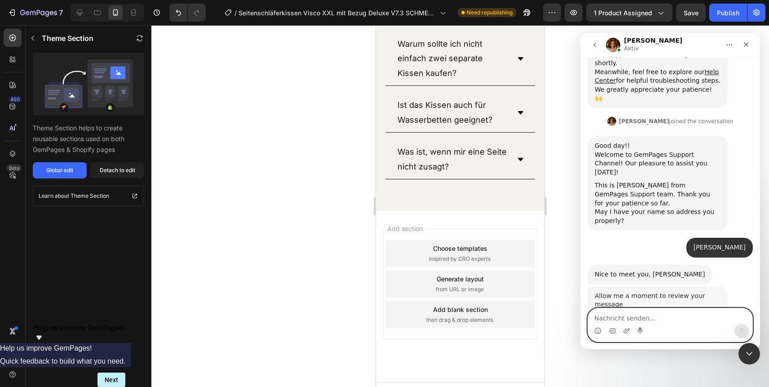
scroll to position [234, 0]
type textarea "thx"
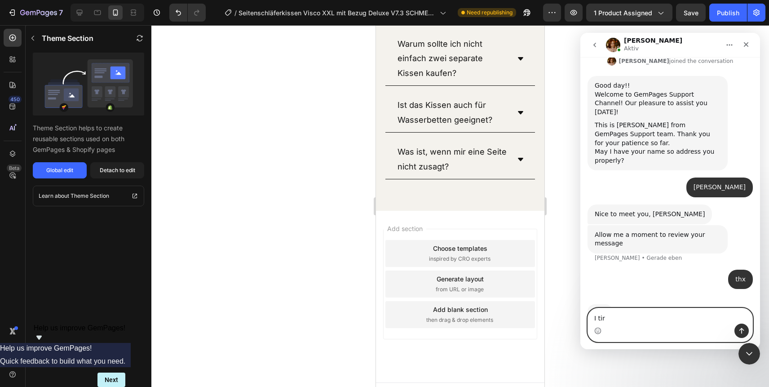
scroll to position [295, 0]
type textarea "I"
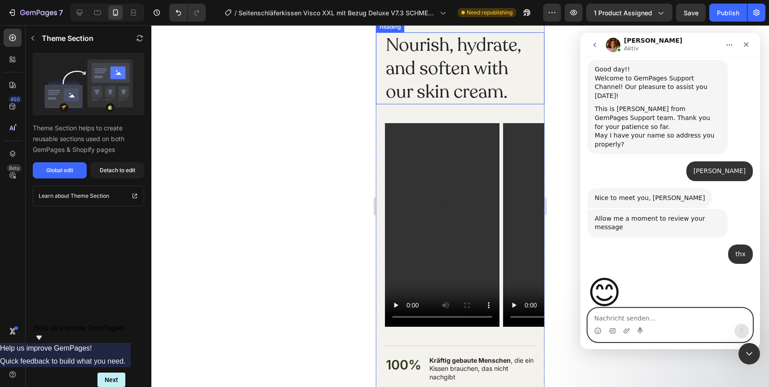
scroll to position [7683, 0]
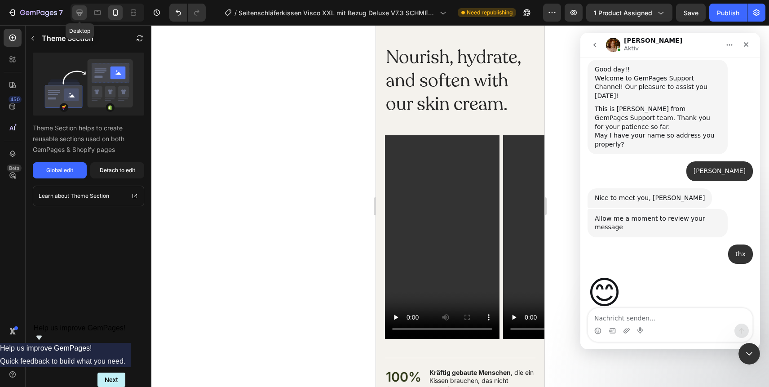
click at [78, 11] on icon at bounding box center [79, 12] width 9 height 9
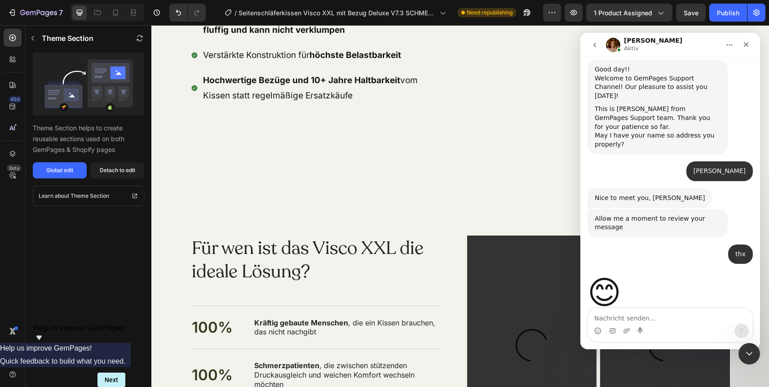
scroll to position [7305, 0]
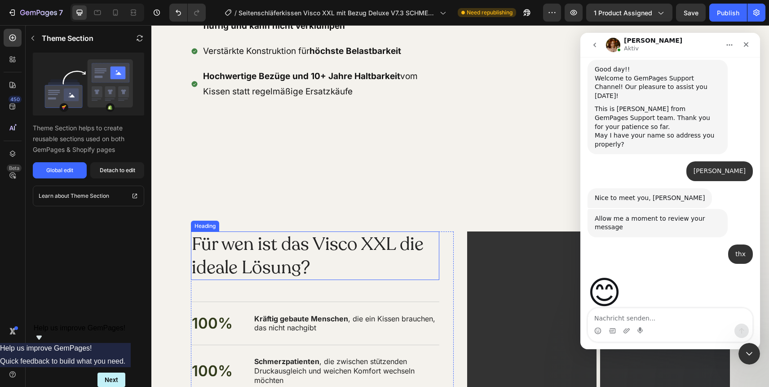
click at [264, 249] on h2 "Für wen ist das Visco XXL die ideale Lösung?" at bounding box center [315, 255] width 249 height 49
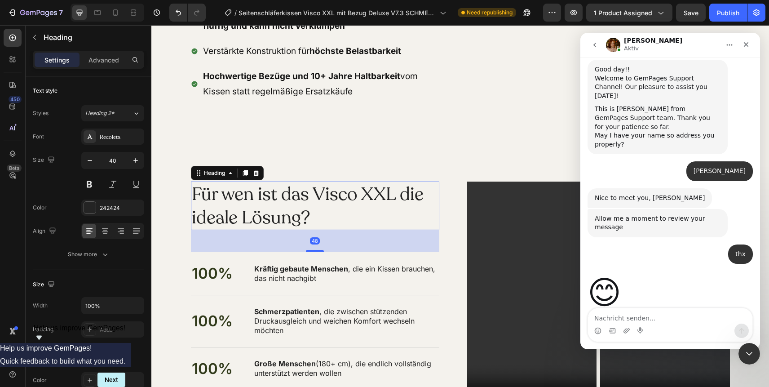
click at [264, 230] on h2 "Für wen ist das Visco XXL die ideale Lösung?" at bounding box center [315, 206] width 249 height 49
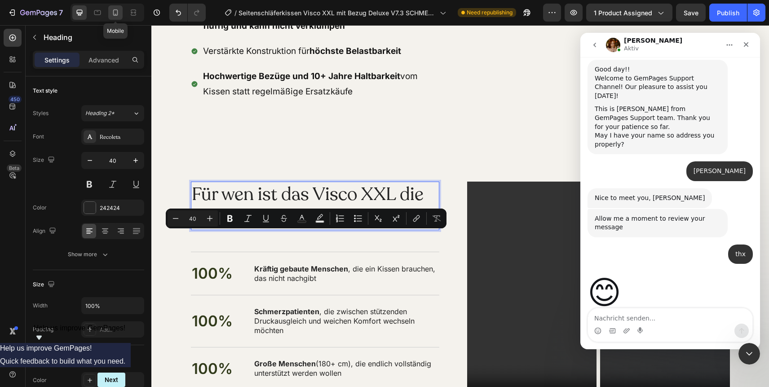
click at [120, 14] on div at bounding box center [115, 12] width 14 height 14
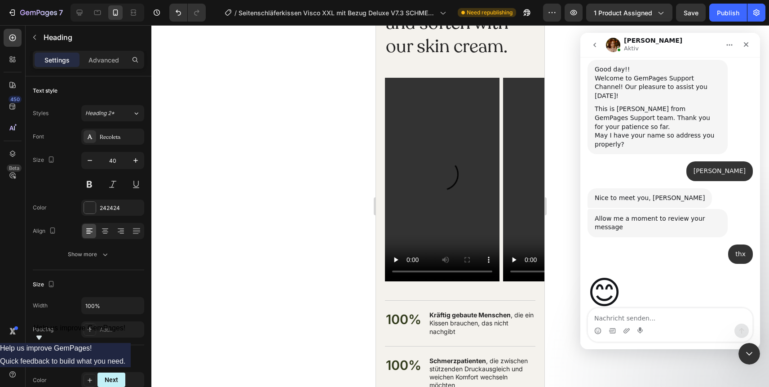
scroll to position [7660, 0]
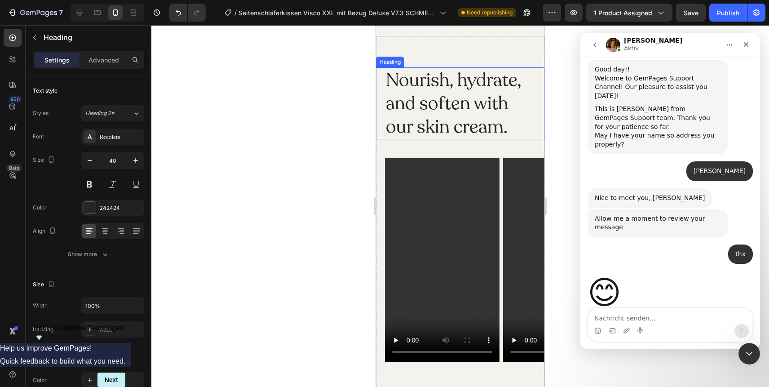
click at [458, 100] on h2 "Nourish, hydrate, and soften with our skin cream." at bounding box center [460, 103] width 151 height 72
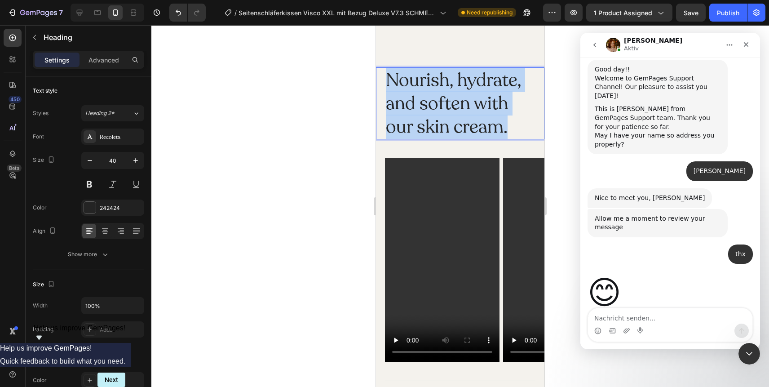
click at [458, 100] on p "Nourish, hydrate, and soften with our skin cream." at bounding box center [460, 103] width 149 height 70
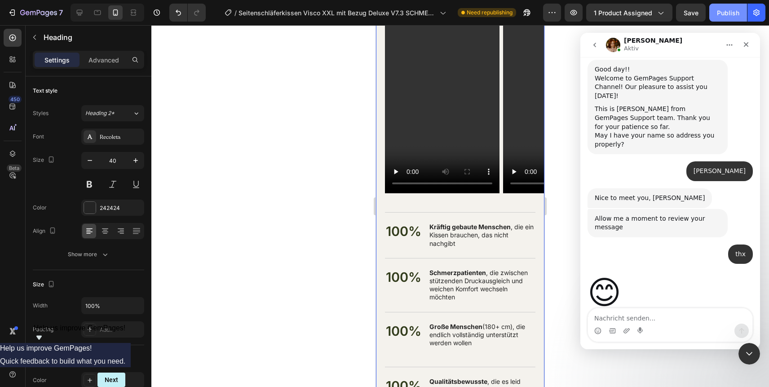
click at [719, 13] on div "Publish" at bounding box center [728, 12] width 22 height 9
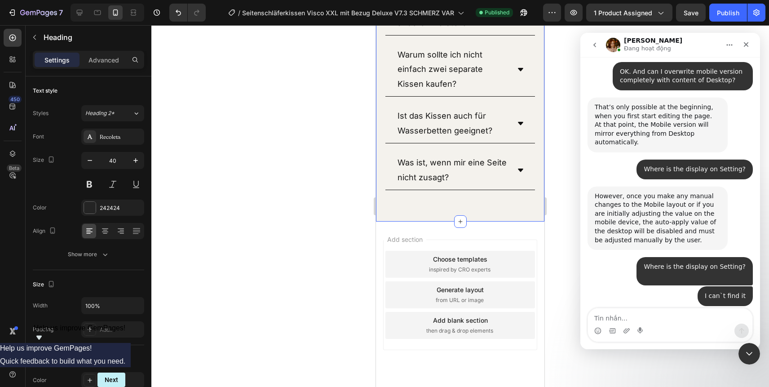
scroll to position [2345, 0]
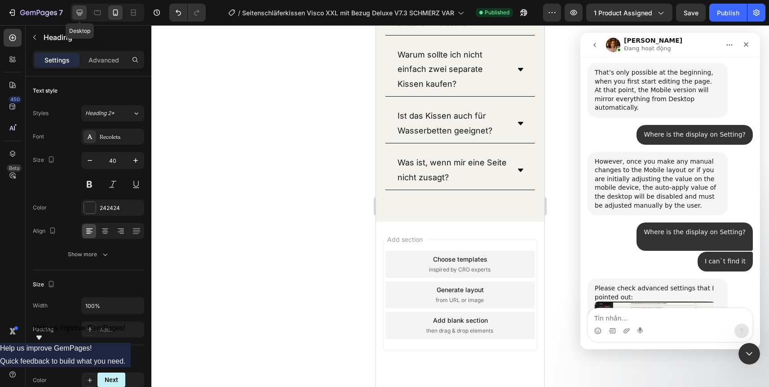
click at [74, 12] on div at bounding box center [79, 12] width 14 height 14
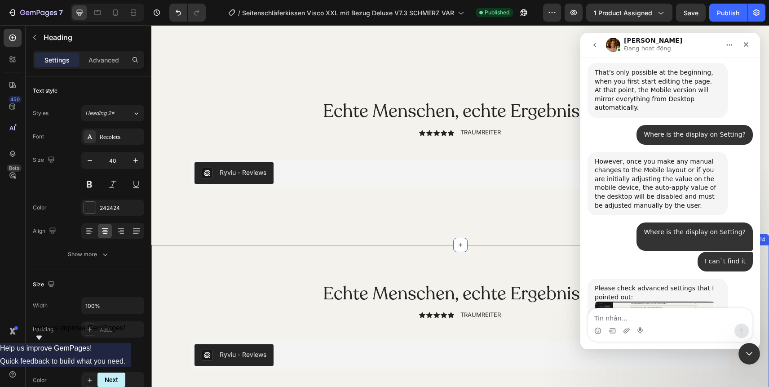
scroll to position [10594, 0]
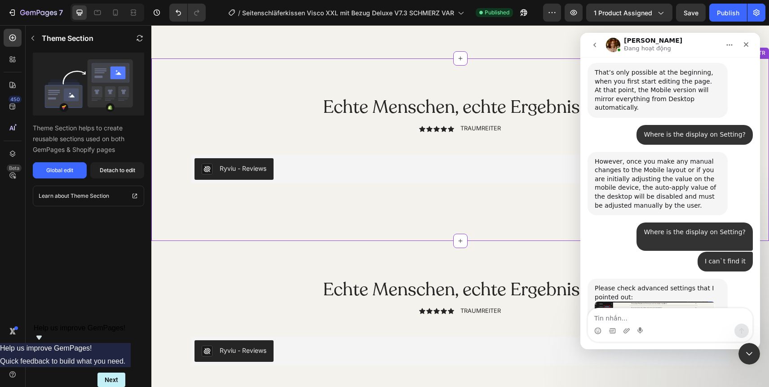
click at [423, 181] on div "Ryviu - Reviews" at bounding box center [460, 169] width 539 height 29
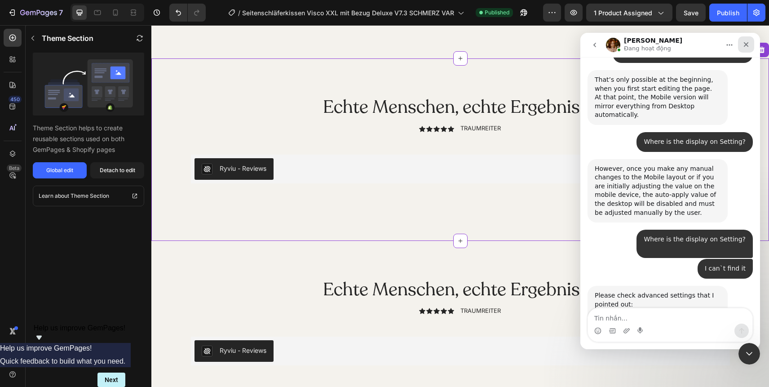
scroll to position [2337, 0]
click at [746, 44] on icon "Schließen" at bounding box center [746, 44] width 5 height 5
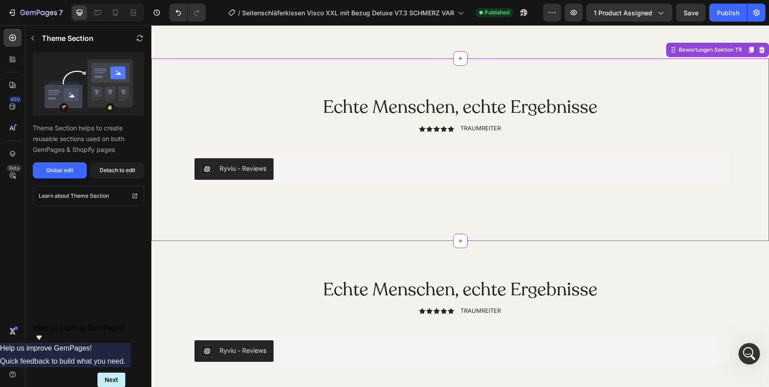
scroll to position [1, 0]
click at [761, 49] on icon at bounding box center [763, 50] width 6 height 6
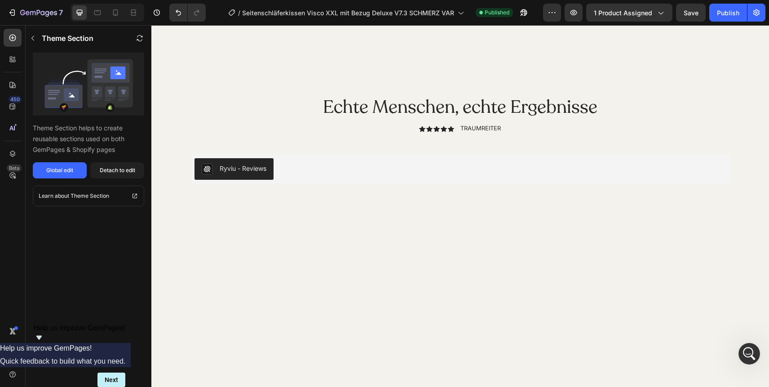
scroll to position [2386, 0]
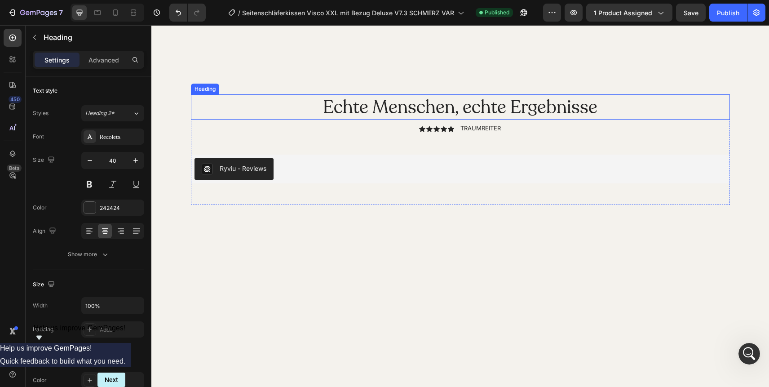
click at [264, 107] on h2 "Echte Menschen, echte Ergebnisse" at bounding box center [460, 106] width 539 height 25
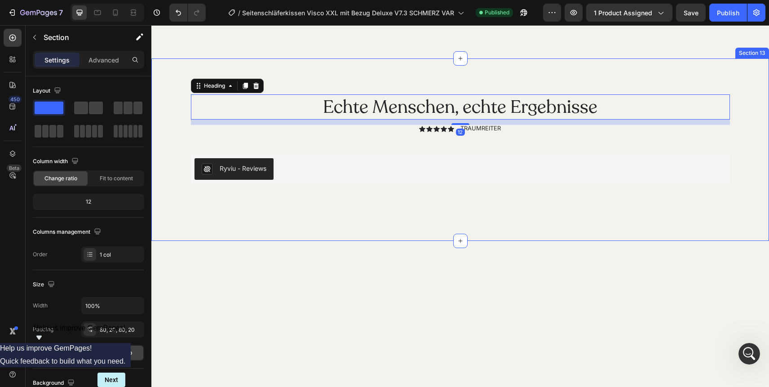
click at [414, 76] on div "Echte Menschen, echte Ergebnisse Heading 12 Icon Icon Icon Icon Icon Icon List …" at bounding box center [460, 149] width 618 height 182
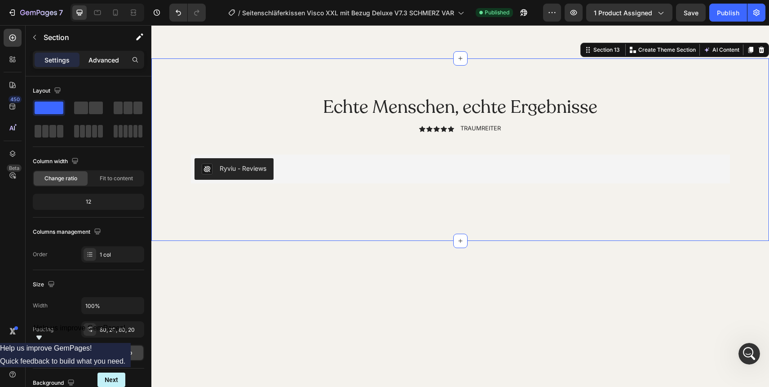
click at [107, 63] on p "Advanced" at bounding box center [104, 59] width 31 height 9
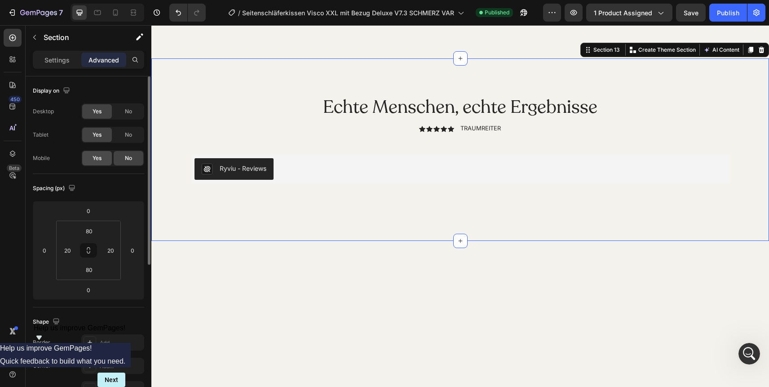
click at [99, 160] on span "Yes" at bounding box center [97, 158] width 9 height 8
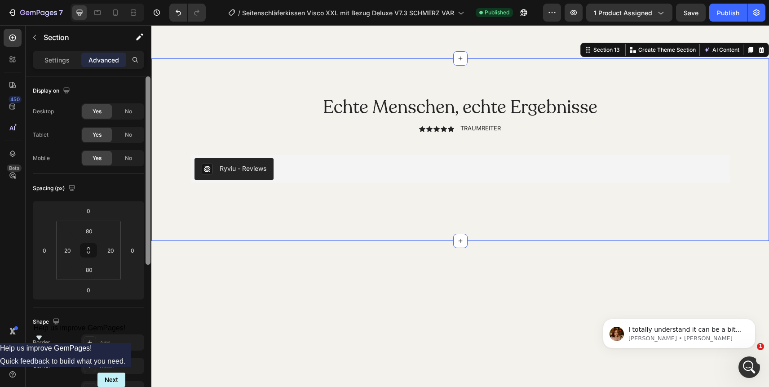
scroll to position [0, 0]
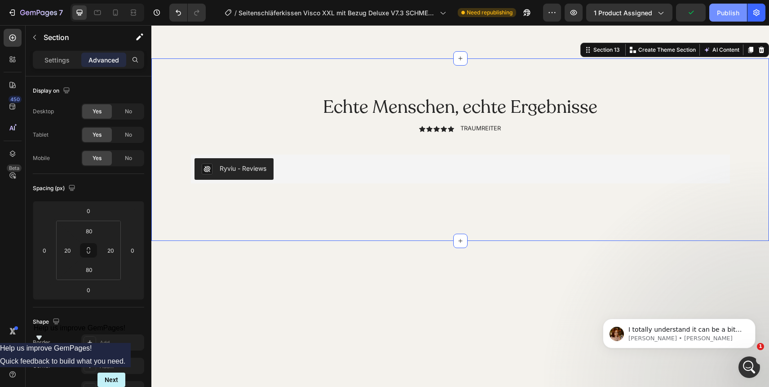
click at [724, 12] on div "Publish" at bounding box center [728, 12] width 22 height 9
click at [693, 331] on span "I totally understand it can be a bit confusing at first, especially with how th…" at bounding box center [685, 347] width 113 height 43
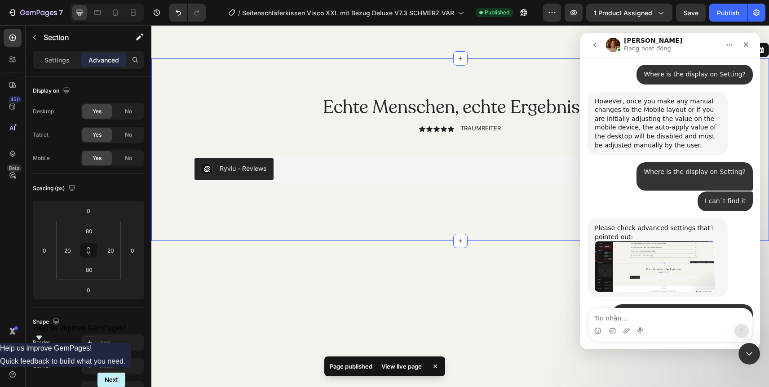
scroll to position [2404, 0]
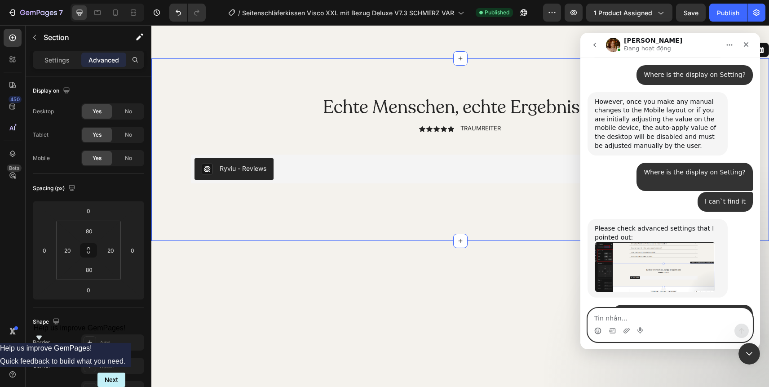
click at [598, 332] on icon "Emoji-Auswahl" at bounding box center [598, 332] width 2 height 0
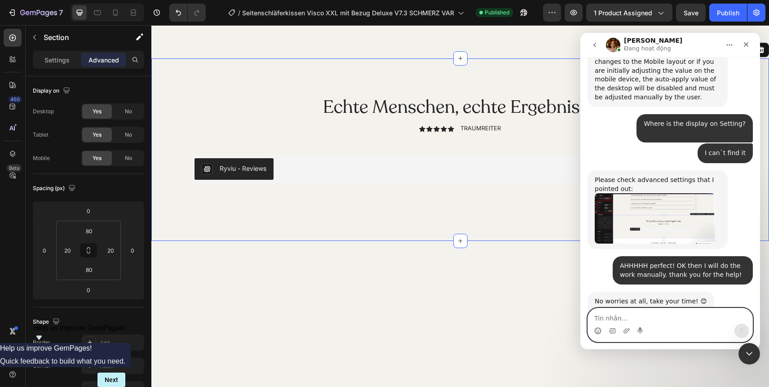
scroll to position [2455, 0]
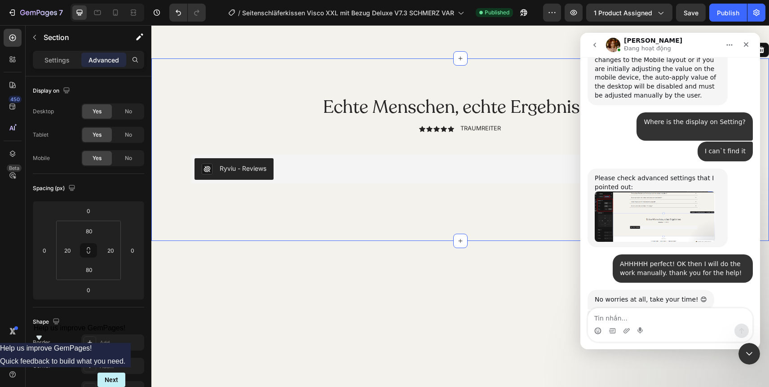
click at [600, 330] on icon "Emoji-Auswahl" at bounding box center [598, 330] width 7 height 7
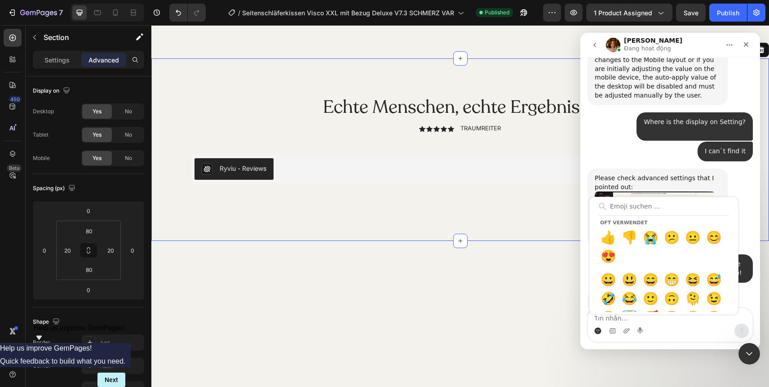
click at [668, 324] on div "Oft verwendet 👍 👎 😭 😕 😐 😊 😍 😀 😃 😄 😁 😆 😅 🤣 😂 🙂 🙃 🫠 😉 😊 😇 🥰 😍 🤩 😘 😗 😚 😙 🥲 😋 😛 😜 🤪…" at bounding box center [670, 331] width 164 height 14
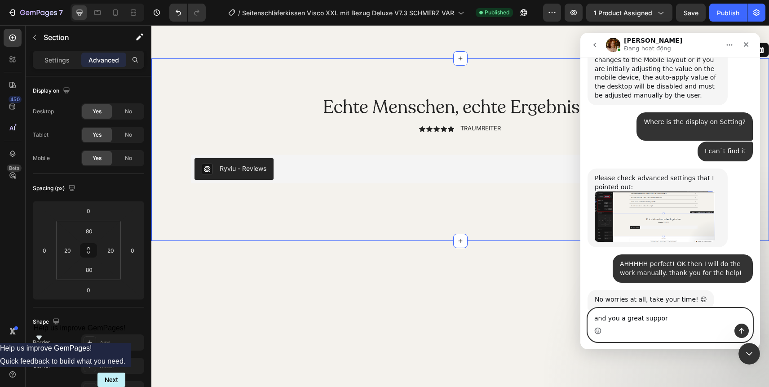
type textarea "and you a great support"
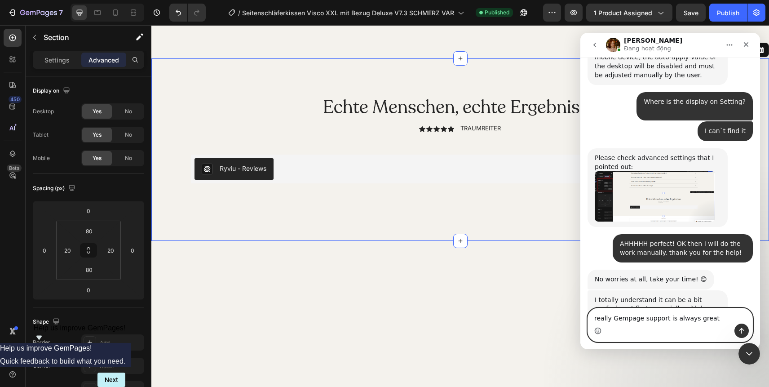
type textarea "really Gempage support is always great."
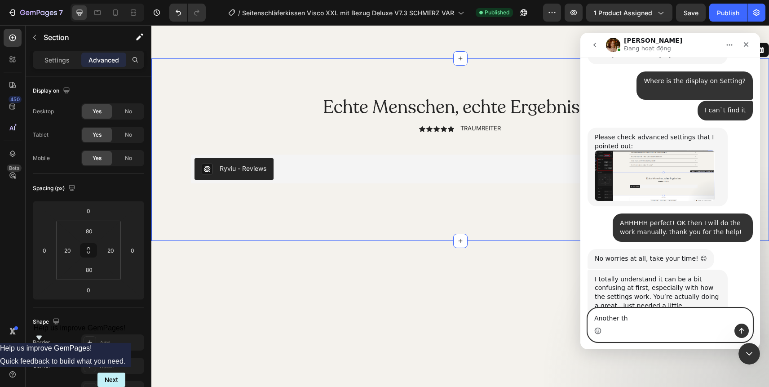
scroll to position [2530, 0]
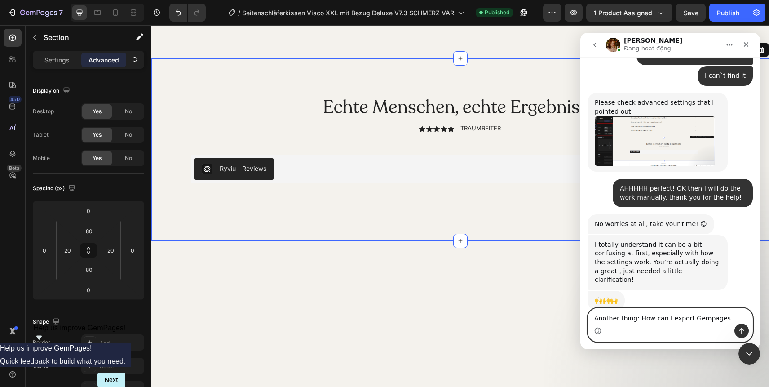
click at [688, 317] on textarea "Another thing: How can I export Gempages" at bounding box center [670, 315] width 164 height 15
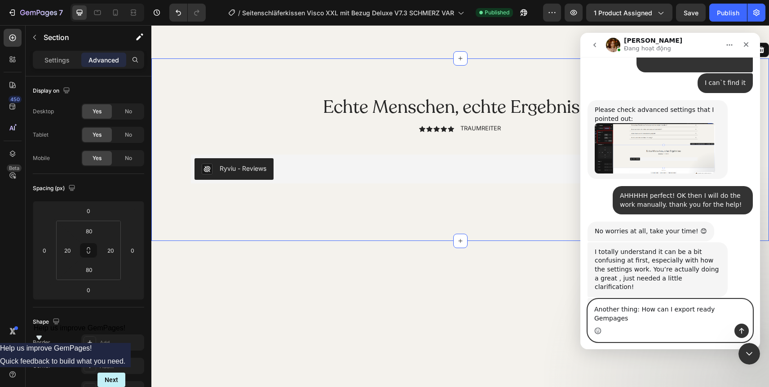
scroll to position [2523, 0]
click at [737, 318] on textarea "Another thing: How can I export ready Gempages" at bounding box center [670, 311] width 164 height 24
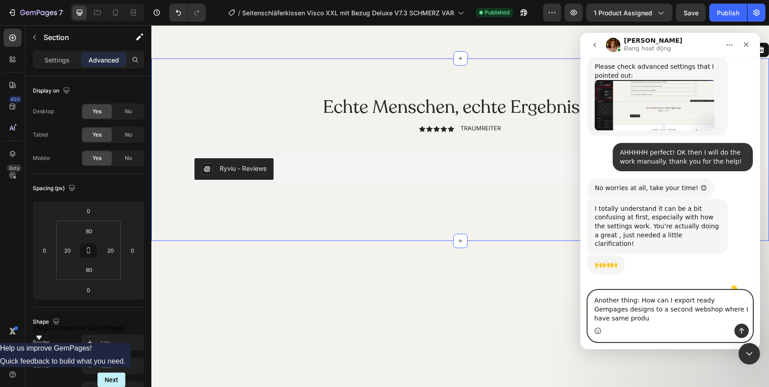
scroll to position [2575, 0]
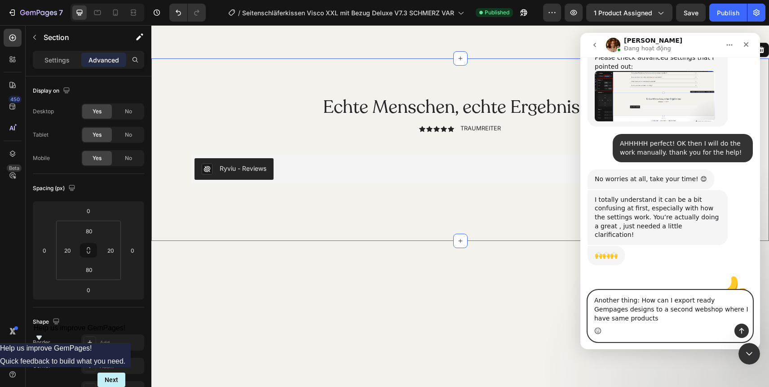
type textarea "Another thing: How can I export ready Gempages designs to a second webshop wher…"
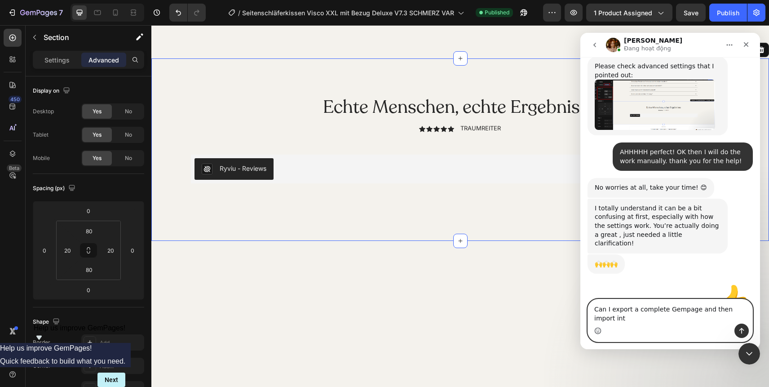
scroll to position [2576, 0]
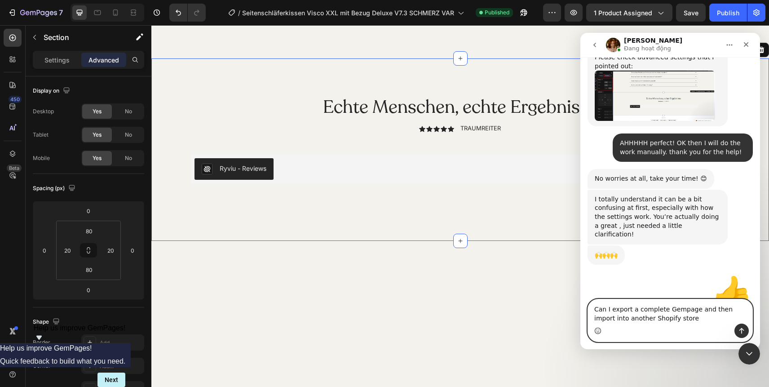
type textarea "Can I export a complete Gempage and then import into another Shopify store?"
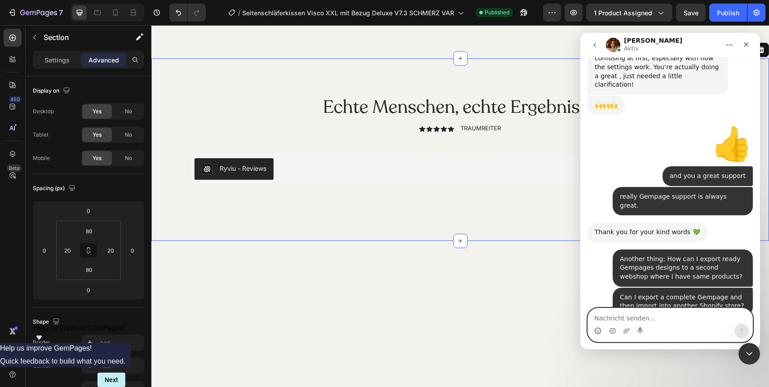
scroll to position [2752, 0]
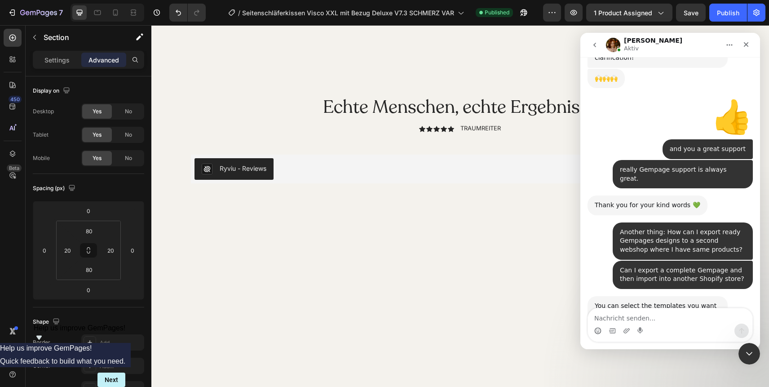
click at [509, 261] on div at bounding box center [460, 341] width 618 height 200
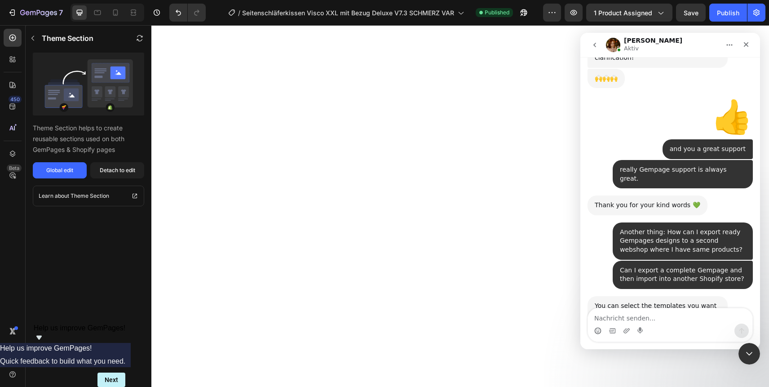
scroll to position [0, 0]
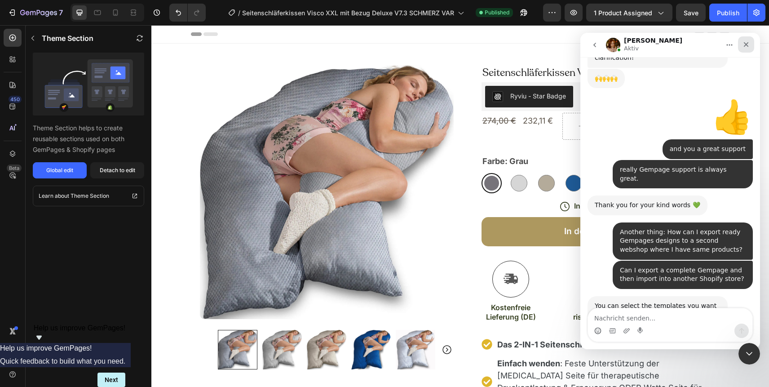
click at [746, 42] on icon "Schließen" at bounding box center [746, 44] width 7 height 7
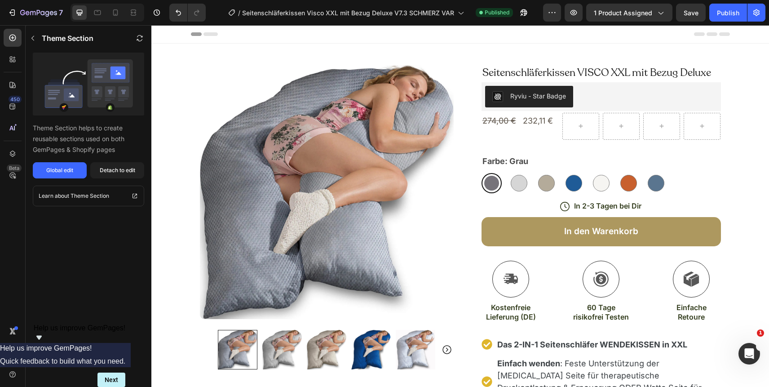
scroll to position [3541, 0]
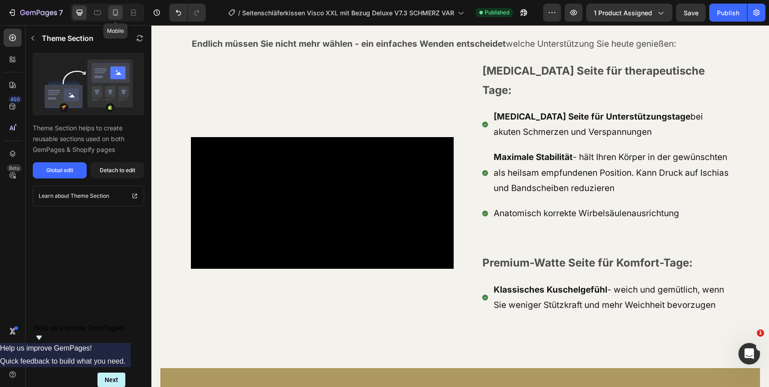
click at [115, 10] on icon at bounding box center [115, 12] width 9 height 9
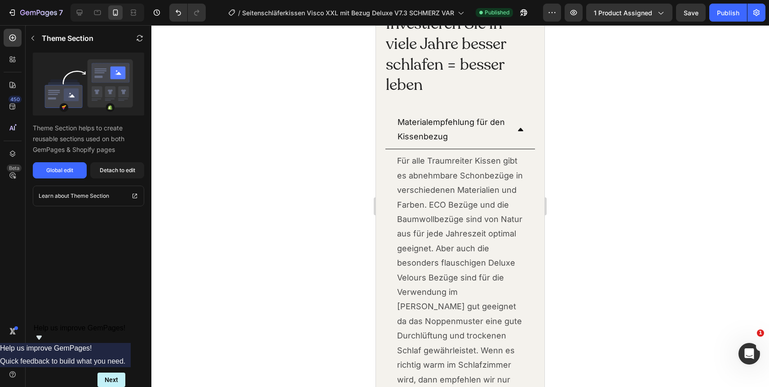
scroll to position [9129, 0]
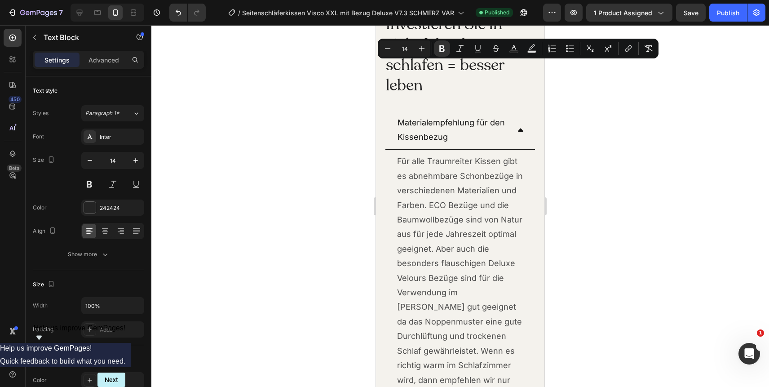
copy strong "‭0 52 51 78 68 900‬"
click at [595, 144] on div at bounding box center [460, 206] width 618 height 362
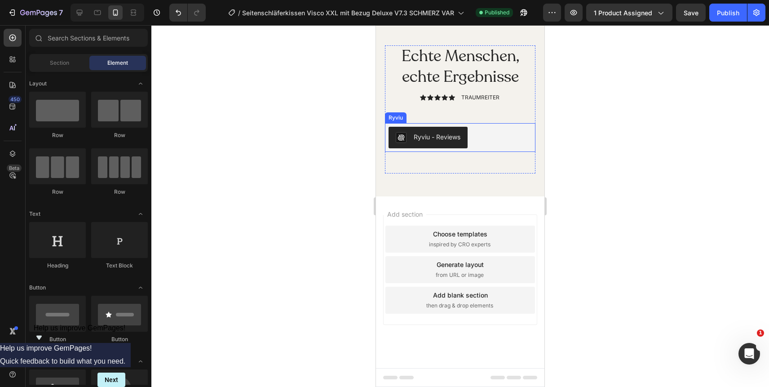
scroll to position [10334, 0]
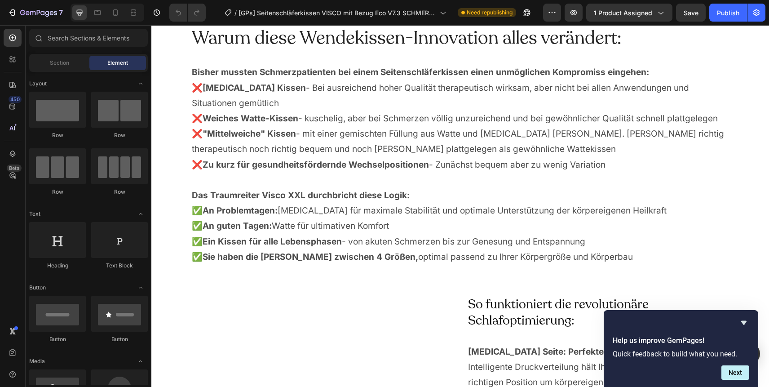
scroll to position [1964, 0]
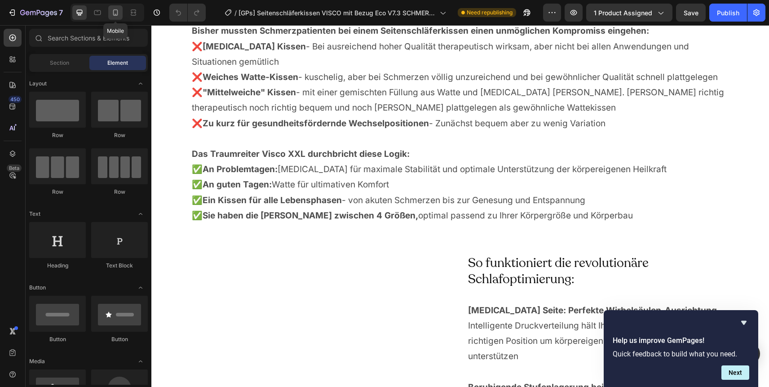
click at [111, 13] on icon at bounding box center [115, 12] width 9 height 9
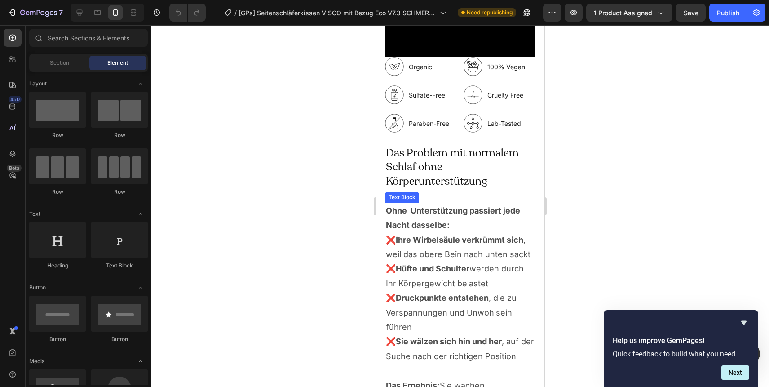
scroll to position [1785, 0]
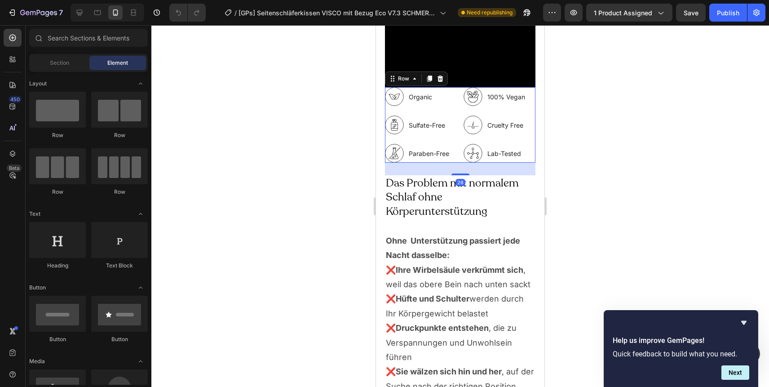
click at [459, 88] on div "Organic Sulfate-Free Paraben-Free Item List 100% Vegan Cruelty Free Lab-Tested …" at bounding box center [460, 125] width 151 height 76
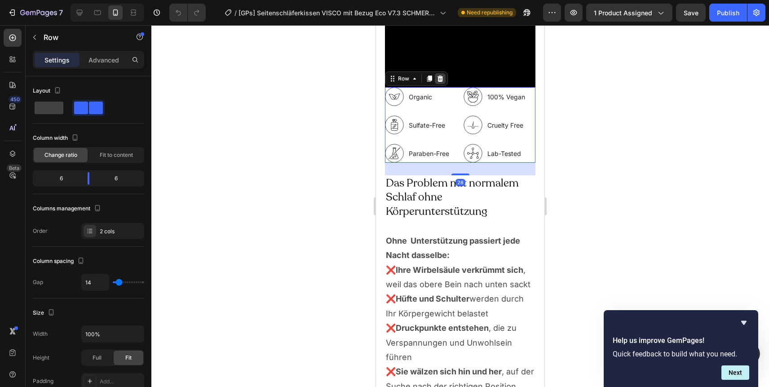
click at [440, 77] on icon at bounding box center [441, 79] width 6 height 6
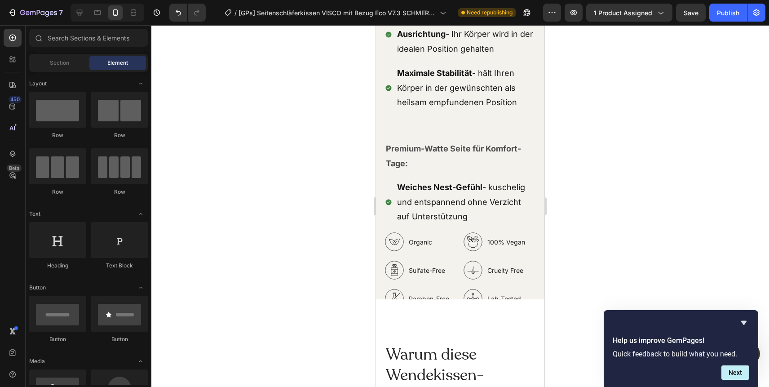
scroll to position [2656, 0]
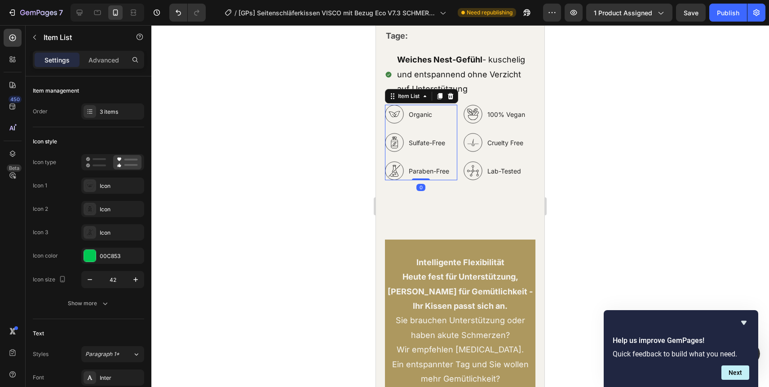
click at [456, 135] on div "Organic Sulfate-Free Paraben-Free" at bounding box center [421, 143] width 72 height 76
click at [450, 100] on icon at bounding box center [450, 96] width 7 height 7
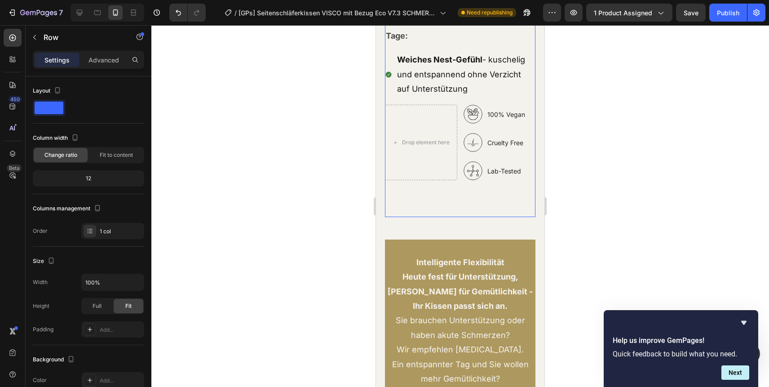
click at [458, 133] on div "Memory Foam Seite: Optimale Unterstützung Text Block Perfekte Wirbelsäulen-Ausr…" at bounding box center [460, 31] width 151 height 372
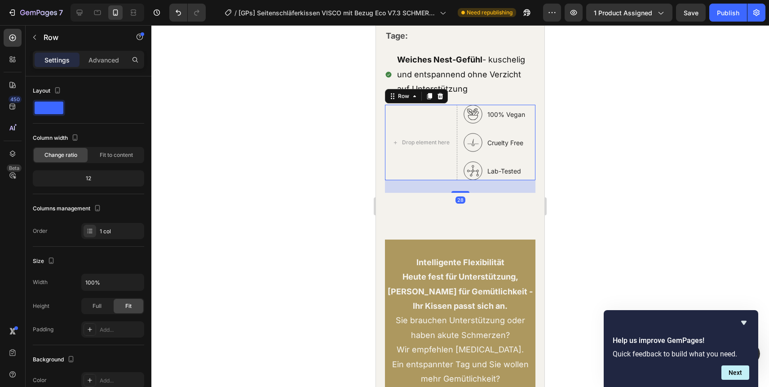
click at [457, 136] on div "Drop element here 100% Vegan Cruelty Free Lab-Tested Item List Row 28" at bounding box center [460, 143] width 151 height 76
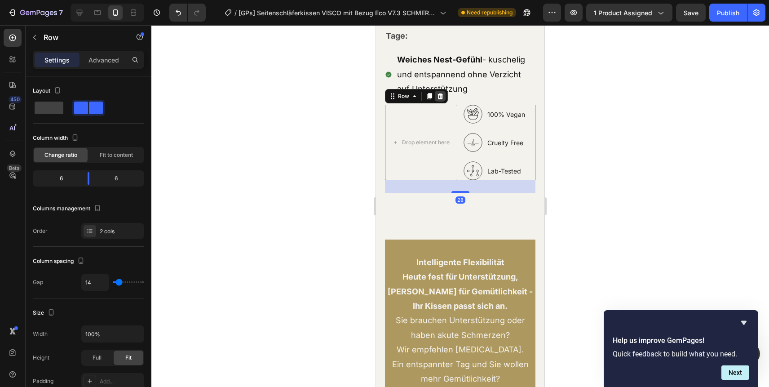
click at [441, 100] on icon at bounding box center [440, 96] width 7 height 7
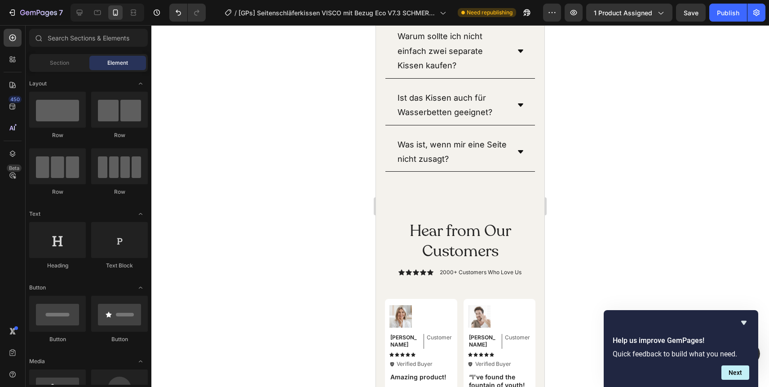
scroll to position [9136, 0]
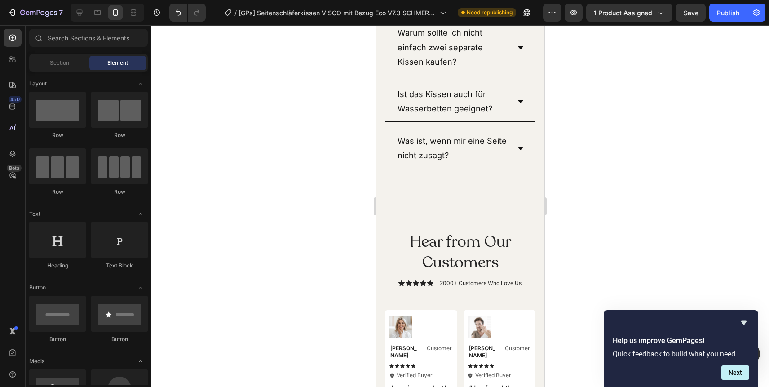
click at [683, 358] on p "Quick feedback to build what you need." at bounding box center [681, 354] width 137 height 9
click at [648, 346] on div "Help us improve GemPages! Quick feedback to build what you need." at bounding box center [681, 346] width 147 height 27
click at [743, 325] on icon "Hide survey" at bounding box center [744, 322] width 11 height 11
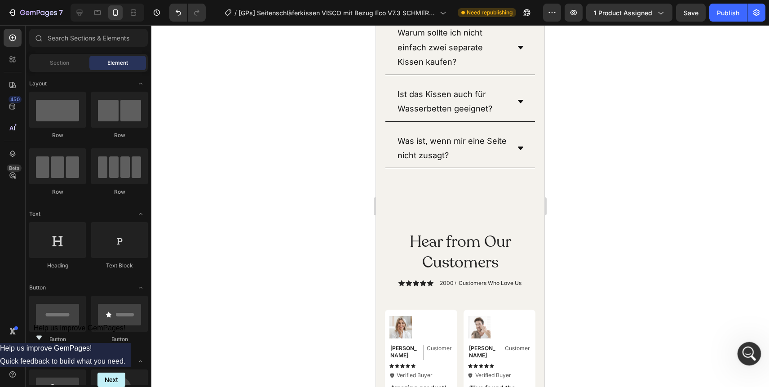
click at [745, 351] on icon "Intercom-Nachrichtendienst öffnen" at bounding box center [748, 352] width 15 height 15
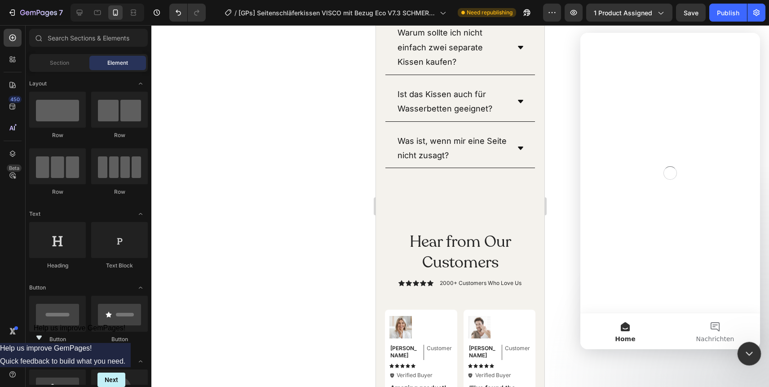
scroll to position [0, 0]
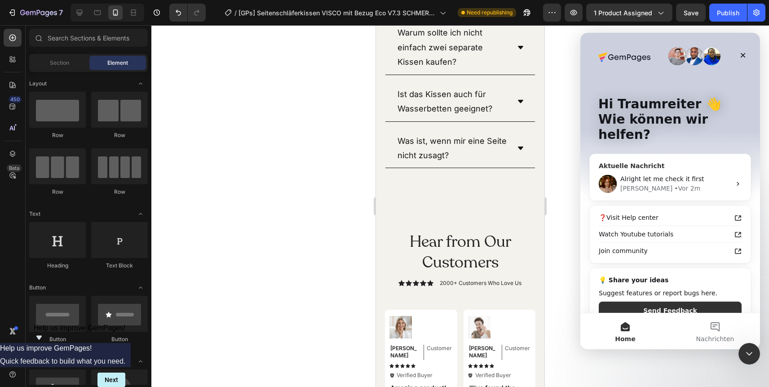
click at [657, 175] on span "Alright let me check it first" at bounding box center [663, 178] width 84 height 7
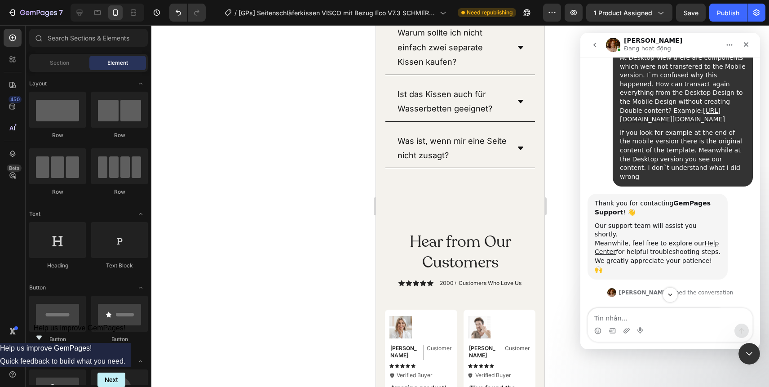
scroll to position [64, 0]
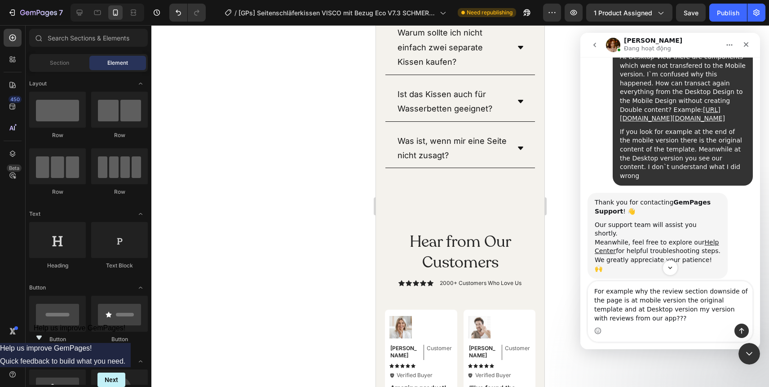
click at [728, 301] on textarea "For example why the review section downside of the page is at mobile version th…" at bounding box center [670, 302] width 164 height 42
type textarea "For example why the review section downside of the page is at mobile version th…"
click at [680, 317] on textarea "For example why the review section downside of the page is at mobile version th…" at bounding box center [670, 302] width 164 height 42
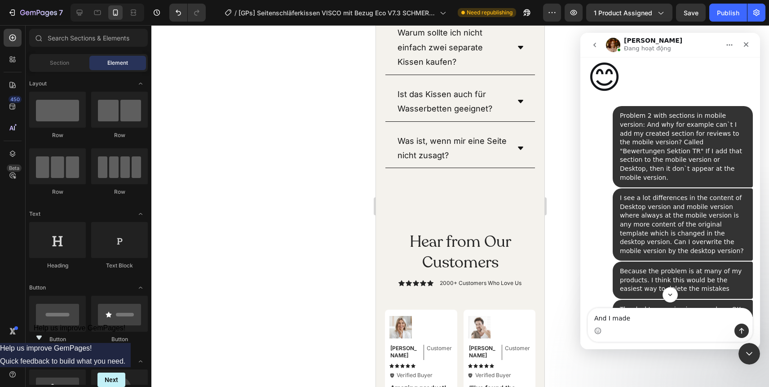
scroll to position [525, 0]
click at [680, 112] on div "Problem 2 with sections in mobile version: And why for example can`t I add my c…" at bounding box center [683, 147] width 126 height 71
drag, startPoint x: 668, startPoint y: 116, endPoint x: 730, endPoint y: 116, distance: 61.6
click at [730, 116] on div "Problem 2 with sections in mobile version: And why for example can`t I add my c…" at bounding box center [683, 147] width 126 height 71
click at [665, 118] on div "Problem 2 with sections in mobile version: And why for example can`t I add my c…" at bounding box center [683, 147] width 126 height 71
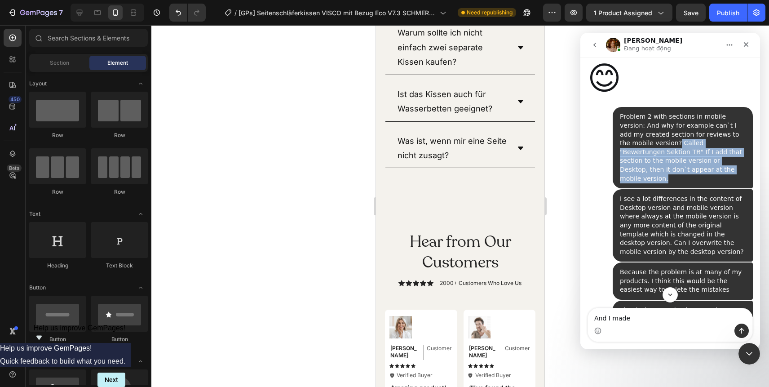
copy div "Called "Bewertungen Sektion TR" If I add that section to the mobile version or …"
drag, startPoint x: 645, startPoint y: 118, endPoint x: 737, endPoint y: 139, distance: 94.4
click at [737, 139] on div "Problem 2 with sections in mobile version: And why for example can`t I add my c…" at bounding box center [683, 147] width 126 height 71
copy div "Called "Bewertungen Sektion TR" If I add that section to the mobile version or …"
drag, startPoint x: 669, startPoint y: 145, endPoint x: 646, endPoint y: 116, distance: 37.4
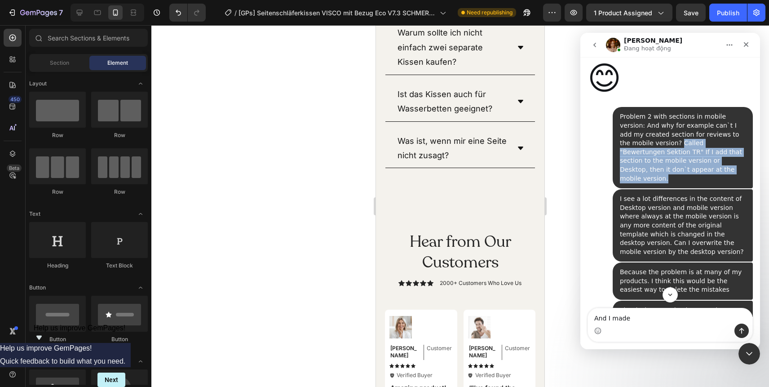
click at [646, 116] on div "Problem 2 with sections in mobile version: And why for example can`t I add my c…" at bounding box center [683, 147] width 126 height 71
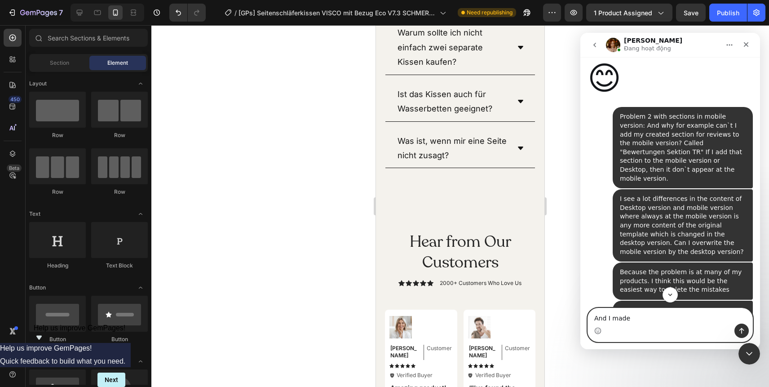
click at [630, 317] on textarea "And I made" at bounding box center [670, 315] width 164 height 15
paste textarea "Called "Bewertungen Sektion TR" If I add that section to the mobile version or …"
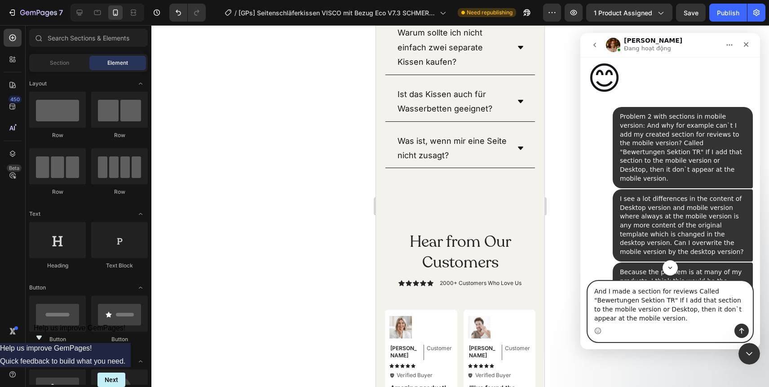
click at [693, 291] on textarea "And I made a section for reviews Called "Bewertungen Sektion TR" If I add that …" at bounding box center [670, 302] width 164 height 42
click at [659, 319] on textarea "And I made a section for reviews called "Bewertungen Sektion TR" If I add that …" at bounding box center [670, 302] width 164 height 42
click at [675, 316] on textarea "And I made a section for reviews called "Bewertungen Sektion TR" If I add that …" at bounding box center [670, 302] width 164 height 42
click at [664, 315] on textarea "And I made a section for reviews called "Bewertungen Sektion TR" If I add that …" at bounding box center [670, 302] width 164 height 42
type textarea "And I made a section for reviews called "Bewertungen Sektion TR" If I add that …"
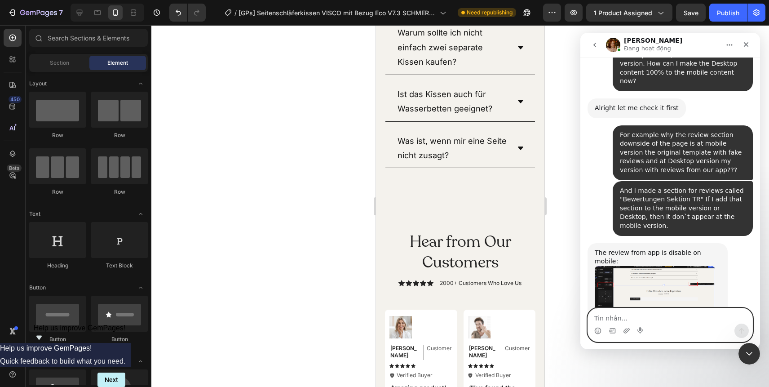
scroll to position [1576, 0]
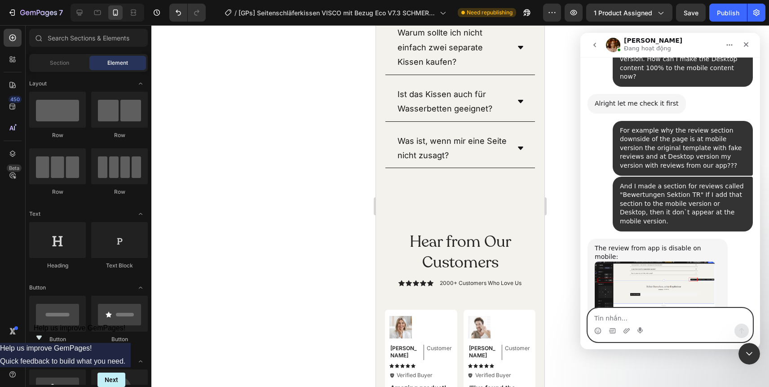
click at [644, 317] on textarea "Tin nhắn..." at bounding box center [670, 315] width 164 height 15
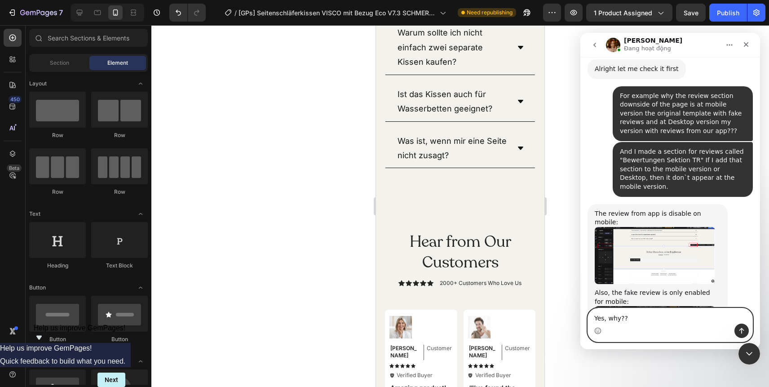
type textarea "Yes, why???"
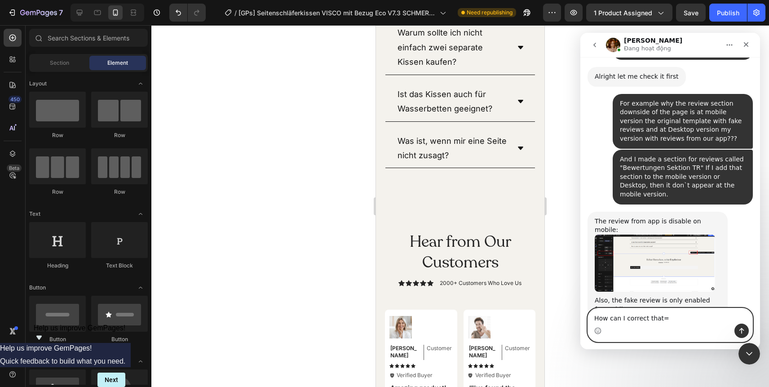
type textarea "How can I correct that=?"
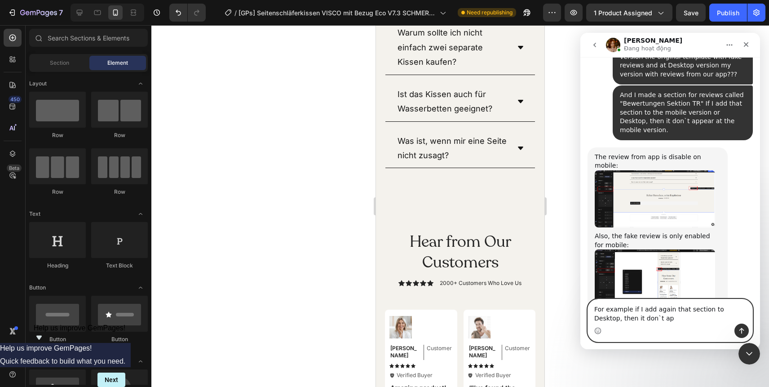
scroll to position [1633, 0]
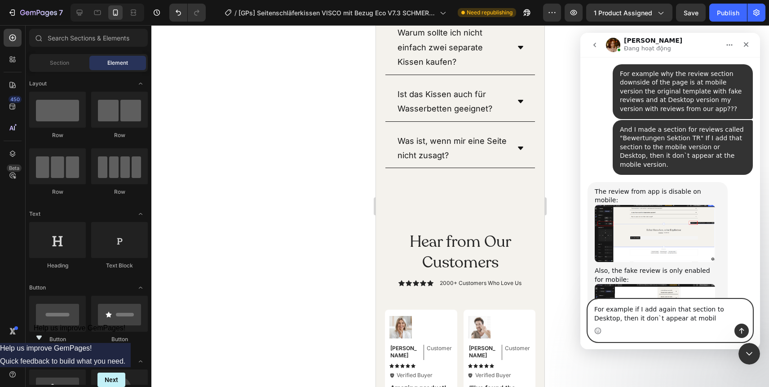
type textarea "For example if I add again that section to Desktop, then it don`t appear at mob…"
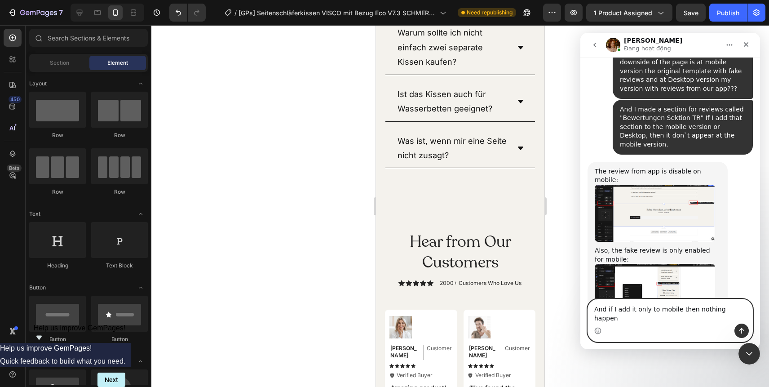
type textarea "And if I add it only to mobile then nothing happens"
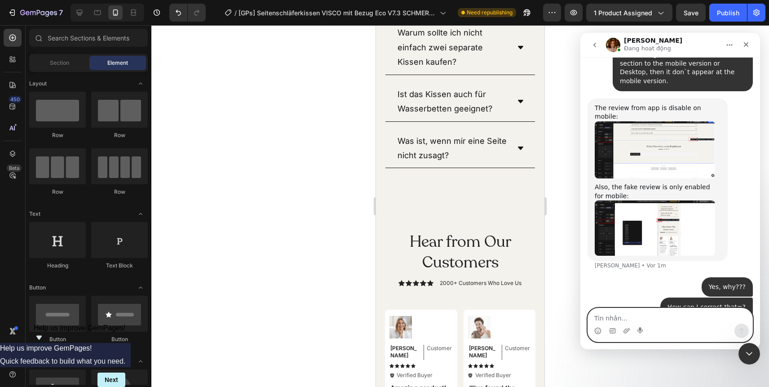
scroll to position [1717, 0]
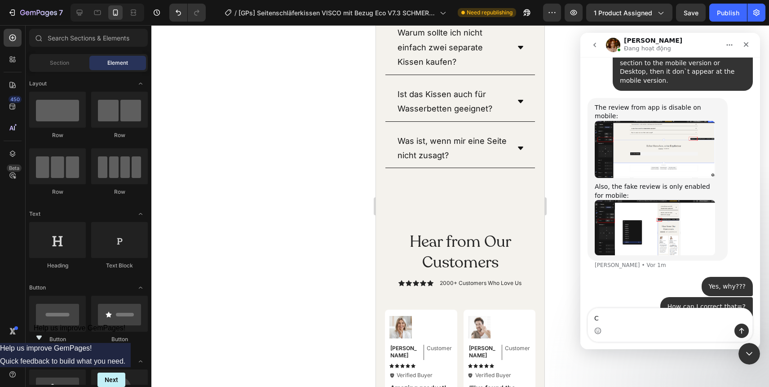
click at [642, 320] on textarea "C" at bounding box center [670, 315] width 164 height 15
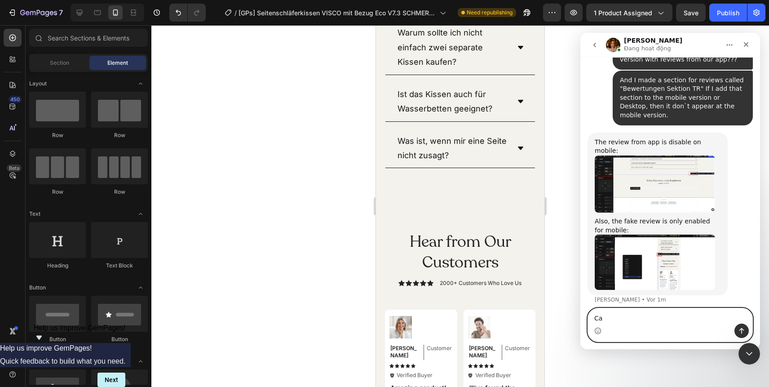
type textarea "C"
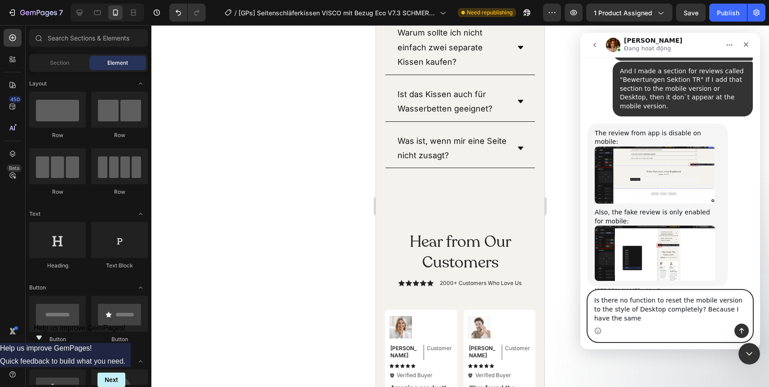
scroll to position [1700, 0]
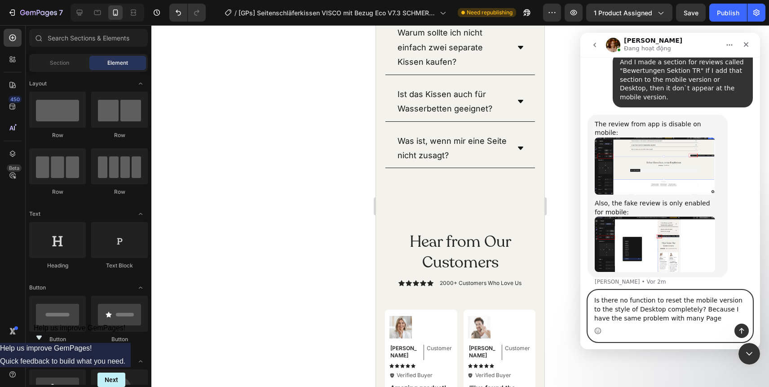
type textarea "Is there no function to reset the mobile version to the style of Desktop comple…"
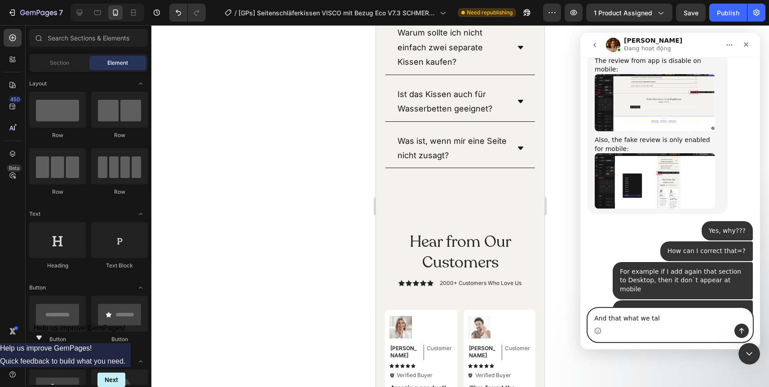
scroll to position [1791, 0]
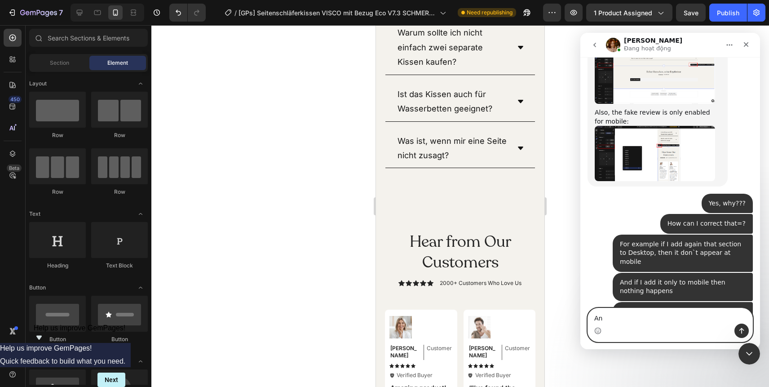
type textarea "A"
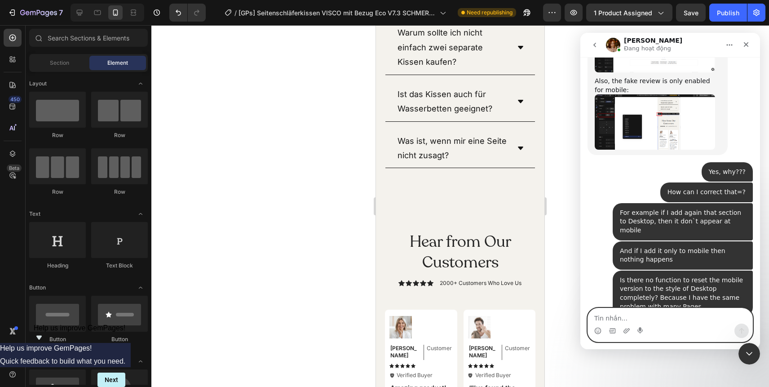
scroll to position [1825, 0]
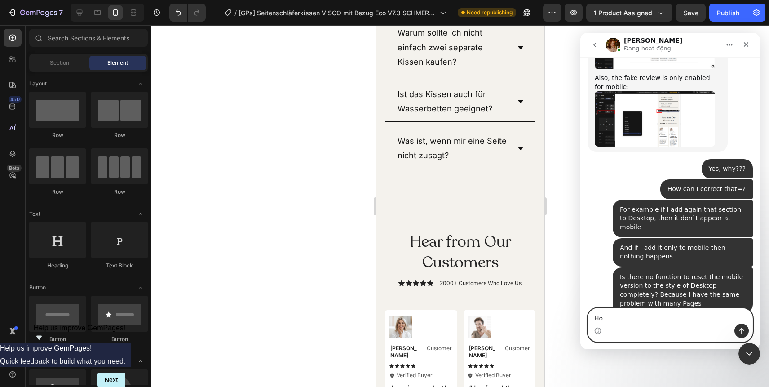
type textarea "H"
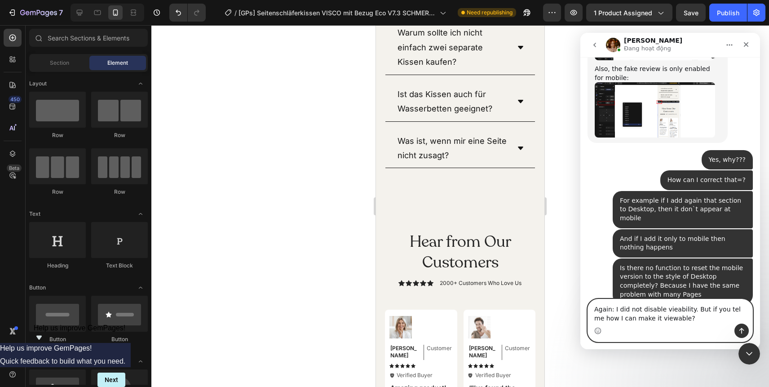
type textarea "Again: I did not disable vieability. But if you tel me how I can make it viewab…"
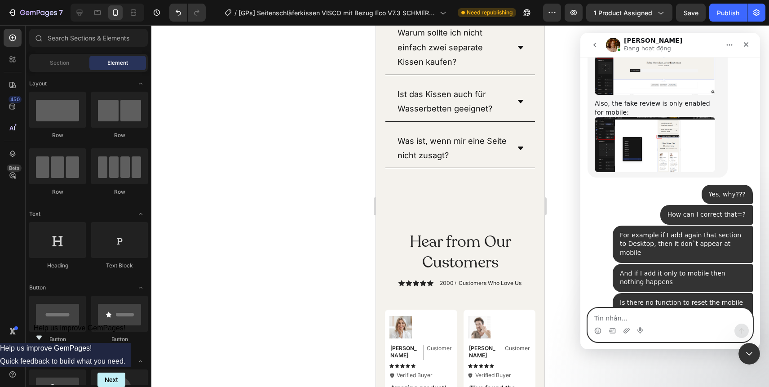
scroll to position [1827, 0]
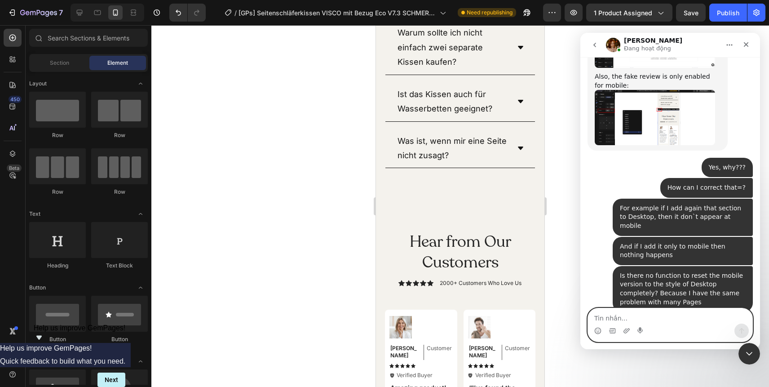
click at [632, 314] on textarea "Tin nhắn..." at bounding box center [670, 315] width 164 height 15
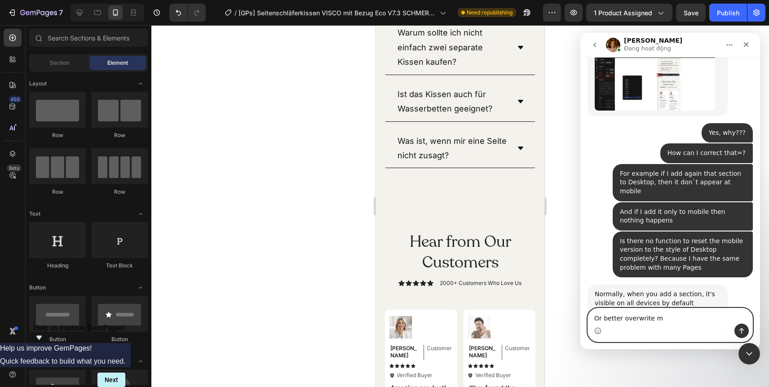
scroll to position [1946, 0]
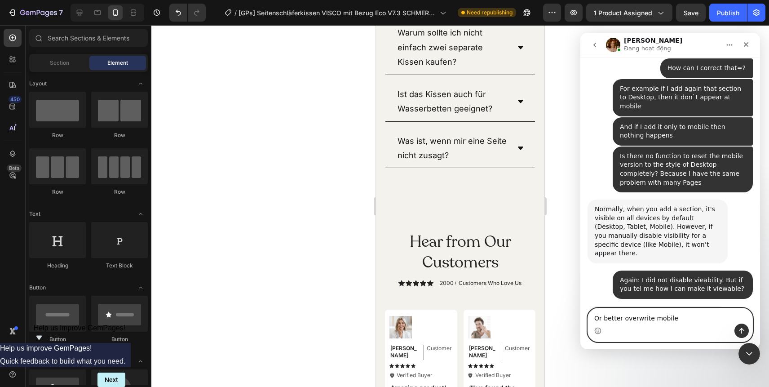
drag, startPoint x: 622, startPoint y: 318, endPoint x: 561, endPoint y: 318, distance: 61.1
click at [581, 318] on html "Jamie Đang hoạt động Handy tips: Sharing your issue screenshots and page links …" at bounding box center [671, 191] width 180 height 316
click at [690, 320] on textarea "And can I overwrite mobile" at bounding box center [670, 315] width 164 height 15
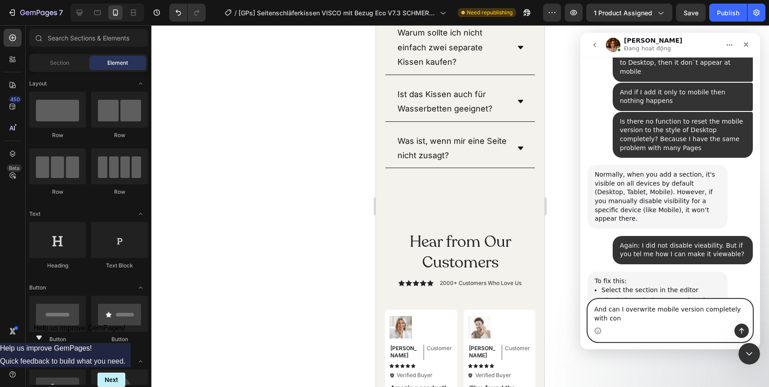
scroll to position [1990, 0]
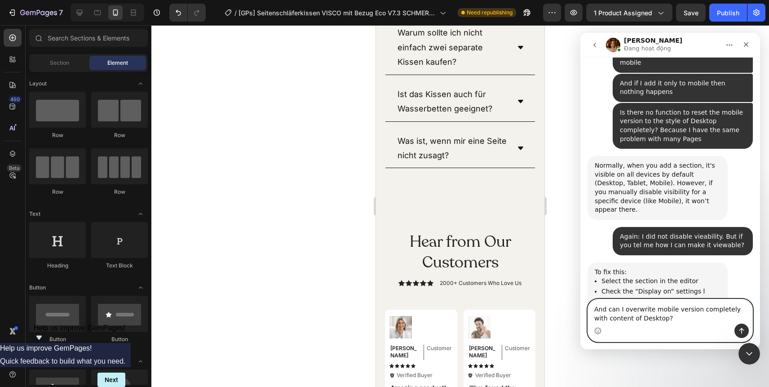
click at [595, 308] on textarea "And can I overwrite mobile version completely with content of Desktop?" at bounding box center [670, 311] width 164 height 24
type textarea "OK. And can I overwrite mobile version completely with content of Desktop?"
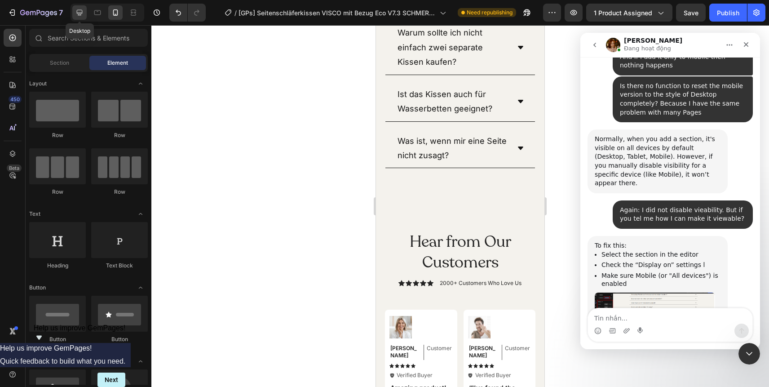
click at [76, 13] on icon at bounding box center [79, 12] width 9 height 9
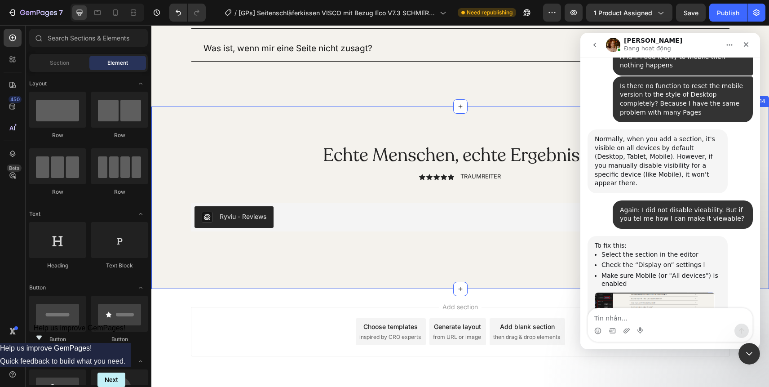
scroll to position [8730, 0]
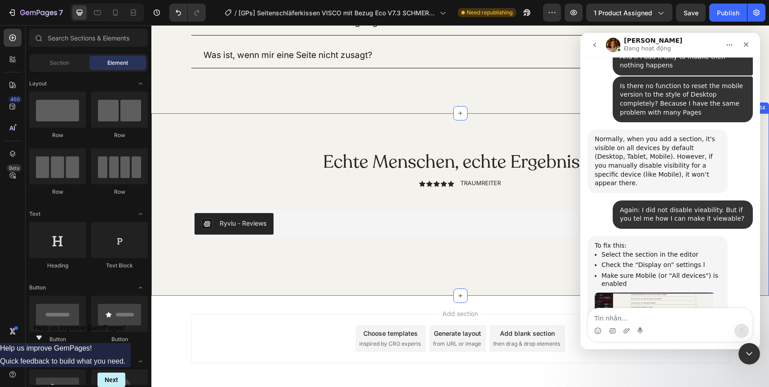
click at [331, 113] on div "Echte Menschen, echte Ergebnisse Heading Icon Icon Icon Icon Icon Icon List TRA…" at bounding box center [460, 204] width 618 height 182
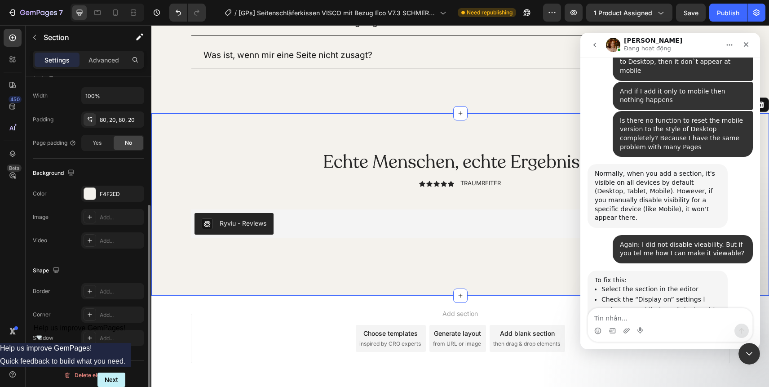
scroll to position [212, 0]
click at [644, 327] on img "Jamie sagt…" at bounding box center [655, 352] width 120 height 50
click at [666, 327] on img "Jamie sagt…" at bounding box center [655, 352] width 120 height 50
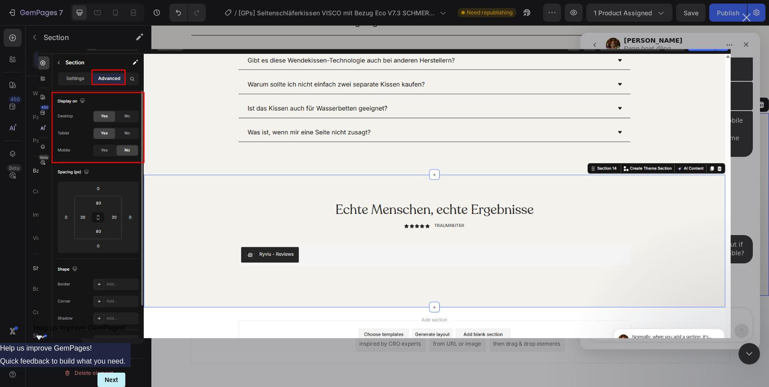
click at [594, 197] on img "Schließen" at bounding box center [385, 193] width 693 height 289
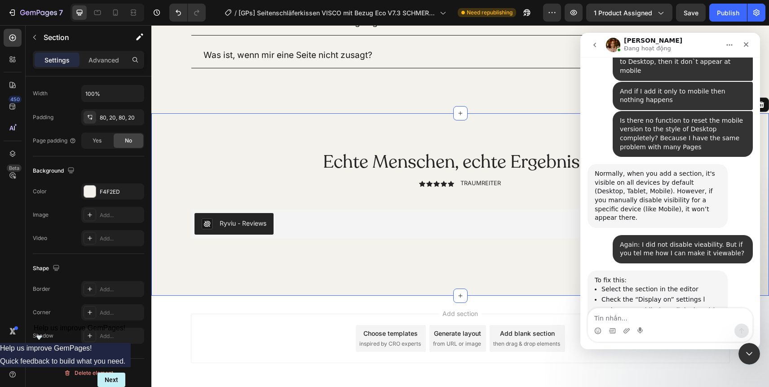
click at [473, 118] on div "Echte Menschen, echte Ergebnisse Heading Icon Icon Icon Icon Icon Icon List TRA…" at bounding box center [460, 204] width 618 height 182
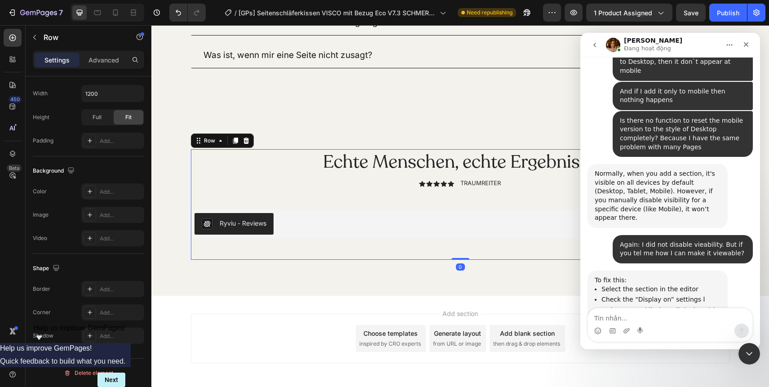
click at [495, 178] on div "Echte Menschen, echte Ergebnisse Heading Icon Icon Icon Icon Icon Icon List TRA…" at bounding box center [460, 204] width 539 height 111
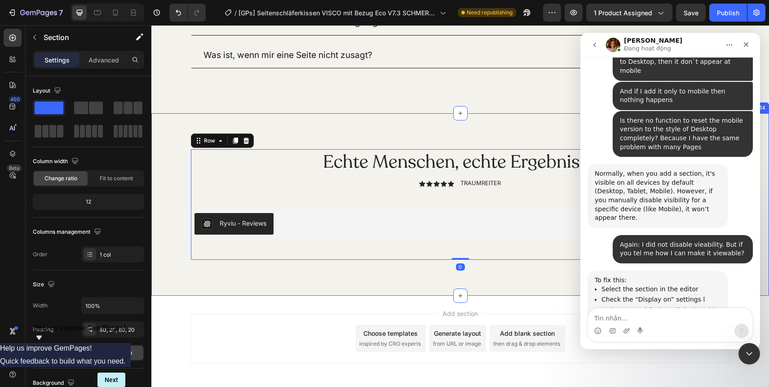
click at [488, 120] on div "Echte Menschen, echte Ergebnisse Heading Icon Icon Icon Icon Icon Icon List TRA…" at bounding box center [460, 204] width 618 height 182
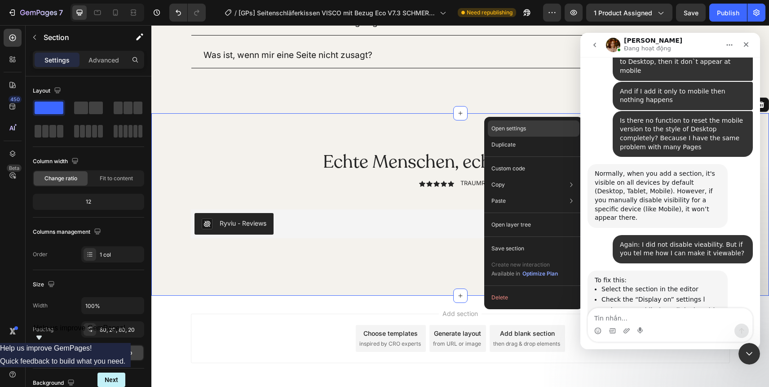
click at [515, 130] on p "Open settings" at bounding box center [509, 128] width 35 height 8
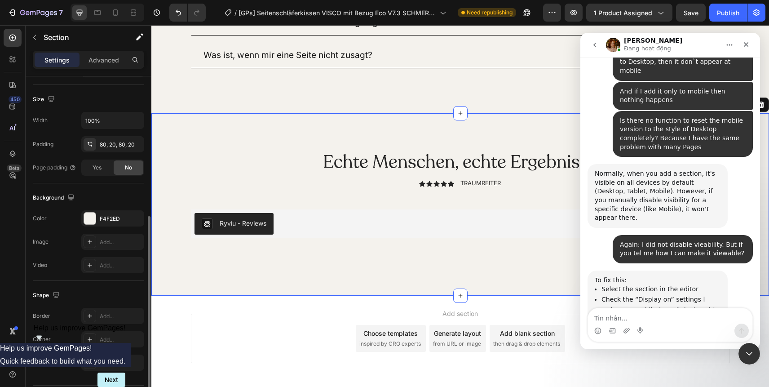
scroll to position [212, 0]
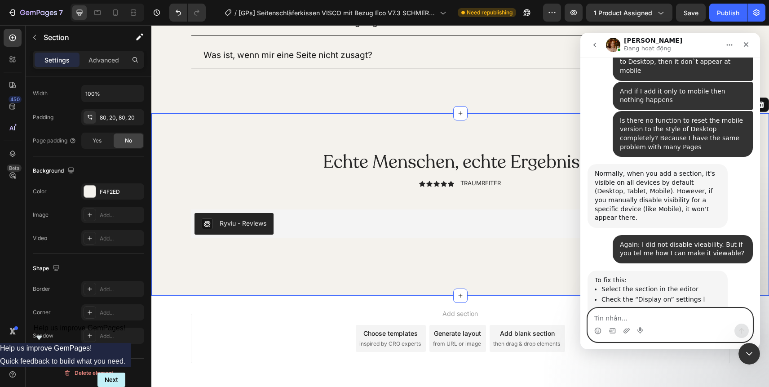
click at [627, 315] on textarea "Tin nhắn..." at bounding box center [670, 315] width 164 height 15
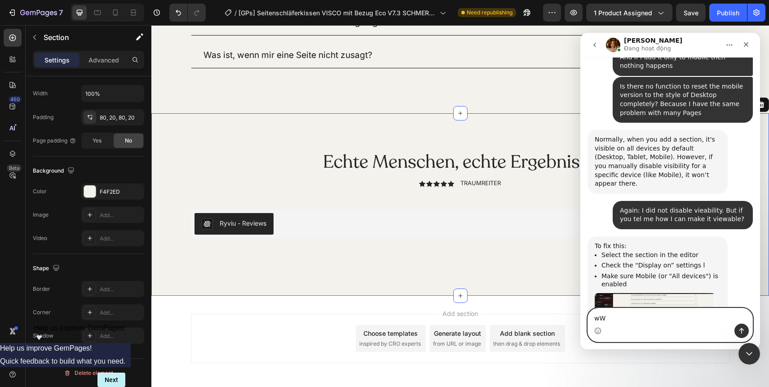
scroll to position [2016, 0]
type textarea "w"
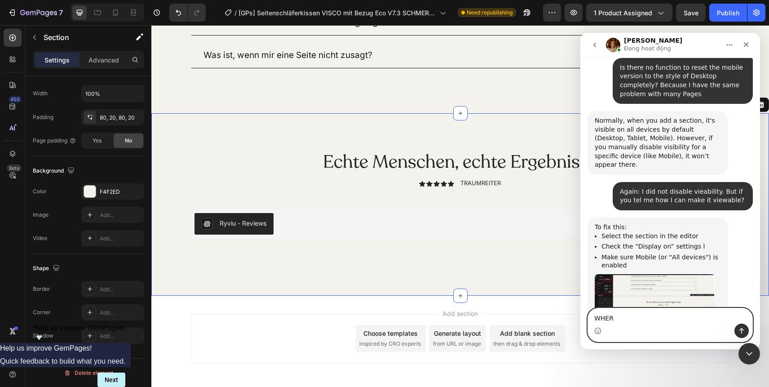
scroll to position [2070, 0]
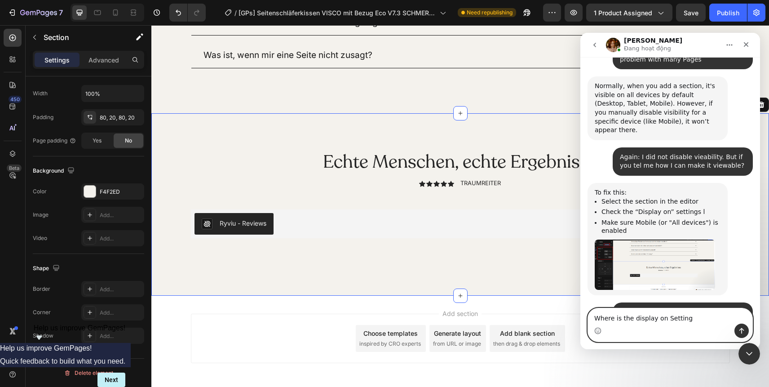
type textarea "Where is the display on Setting?"
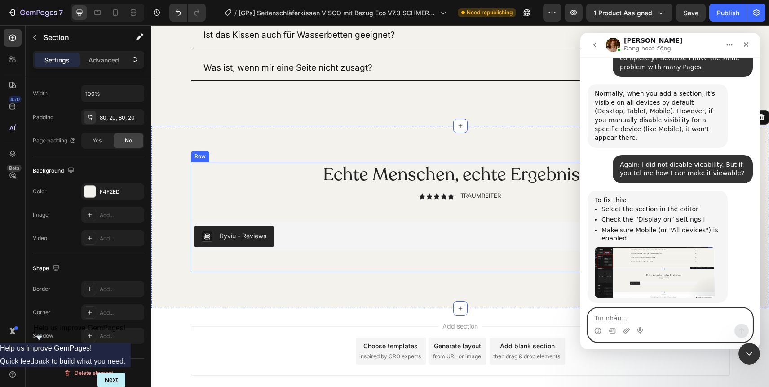
scroll to position [8715, 0]
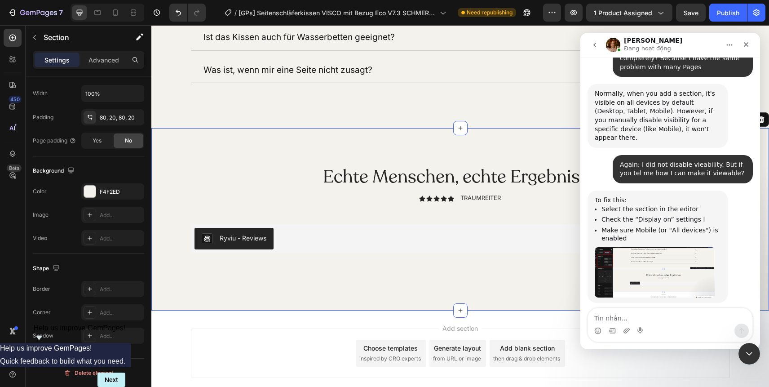
click at [498, 128] on div "Echte Menschen, echte Ergebnisse Heading Icon Icon Icon Icon Icon Icon List TRA…" at bounding box center [460, 219] width 618 height 182
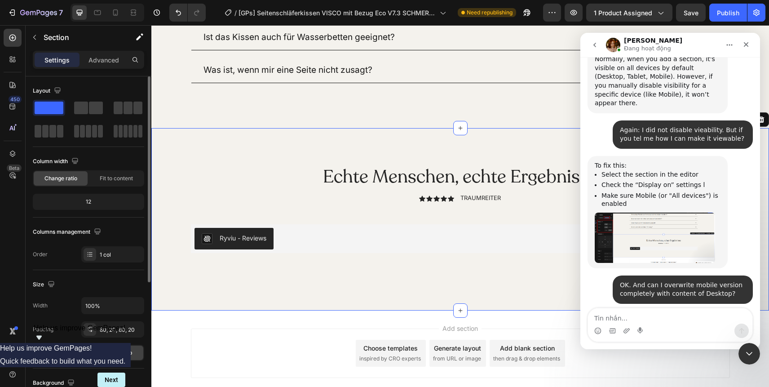
scroll to position [2, 0]
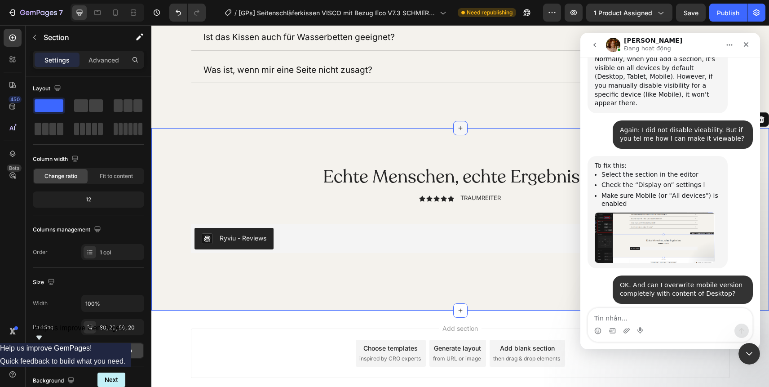
click at [463, 124] on icon at bounding box center [460, 127] width 7 height 7
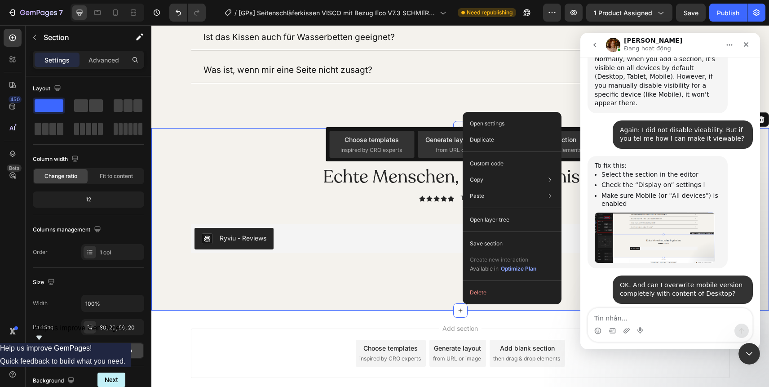
click at [456, 121] on div at bounding box center [460, 128] width 14 height 14
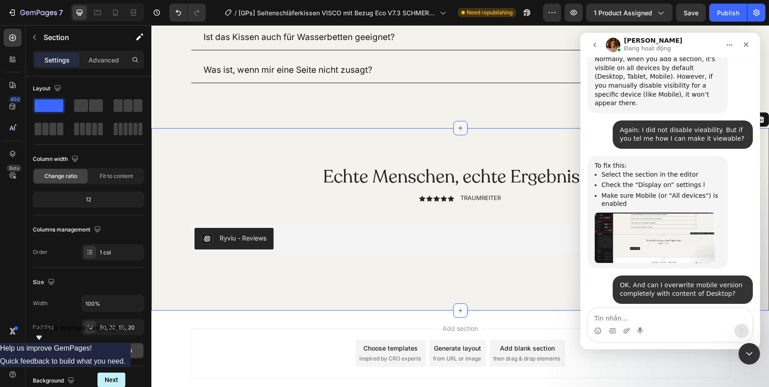
click at [461, 124] on icon at bounding box center [460, 127] width 7 height 7
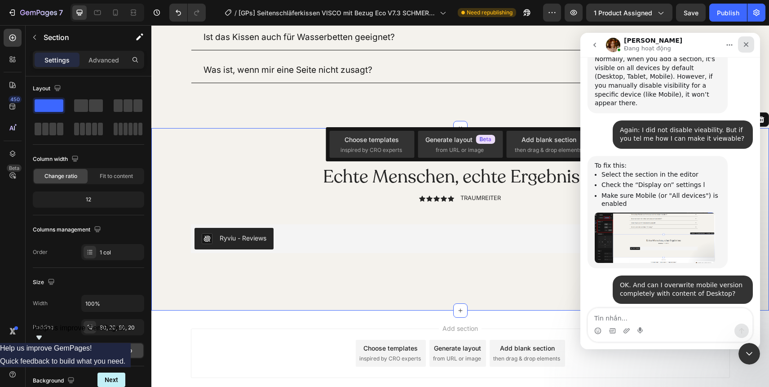
click at [746, 44] on icon "Schließen" at bounding box center [746, 44] width 5 height 5
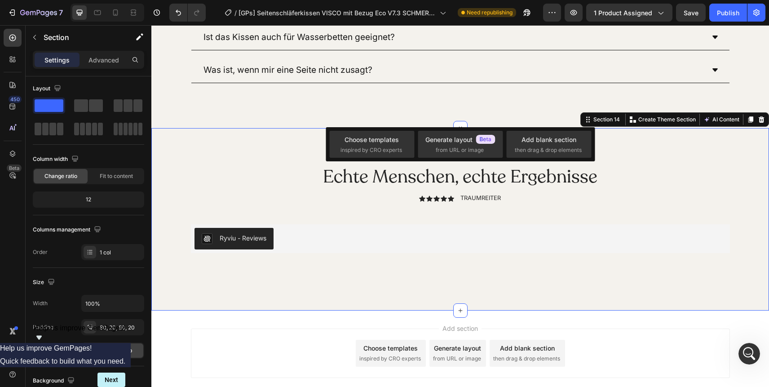
scroll to position [2096, 0]
click at [494, 128] on div "Echte Menschen, echte Ergebnisse Heading Icon Icon Icon Icon Icon Icon List TRA…" at bounding box center [460, 219] width 618 height 182
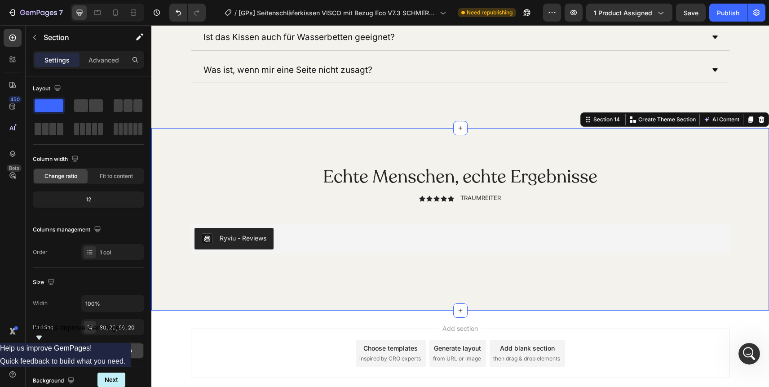
click at [496, 128] on div "Echte Menschen, echte Ergebnisse Heading Icon Icon Icon Icon Icon Icon List TRA…" at bounding box center [460, 219] width 618 height 182
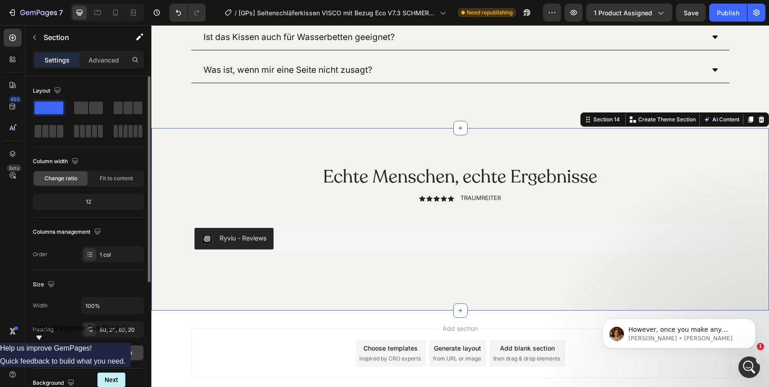
scroll to position [0, 0]
click at [692, 333] on span "However, once you make any manual changes to the Mobile layout or if you are in…" at bounding box center [686, 356] width 115 height 61
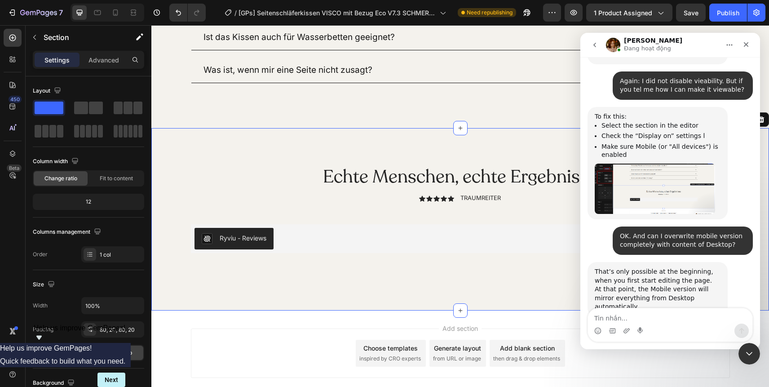
scroll to position [2147, 0]
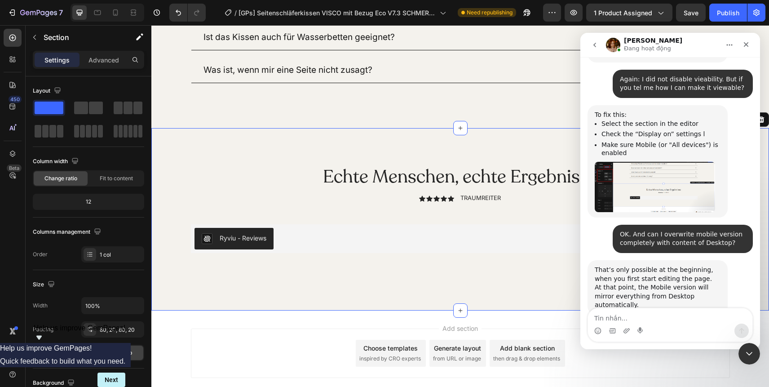
click at [699, 328] on div "Where is the display on Setting?" at bounding box center [695, 332] width 102 height 9
copy div "Where is the display on Setting?"
click at [648, 313] on textarea "Tin nhắn..." at bounding box center [670, 315] width 164 height 15
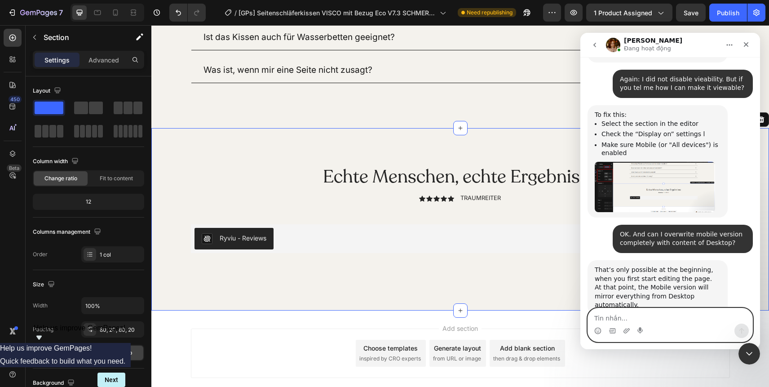
paste textarea "Where is the display on Setting?"
type textarea "Where is the display on Setting?"
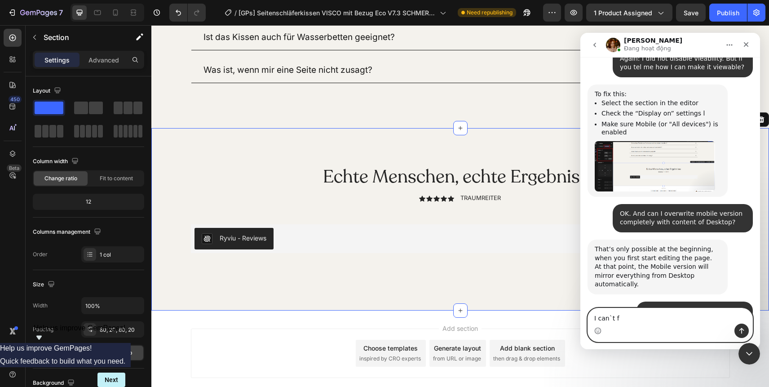
scroll to position [2203, 0]
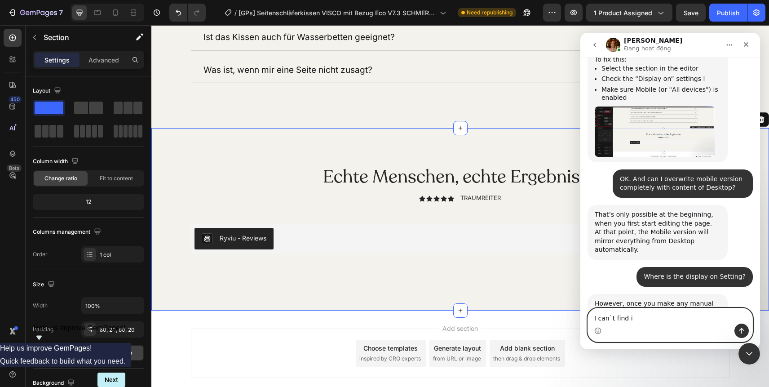
type textarea "I can`t find it"
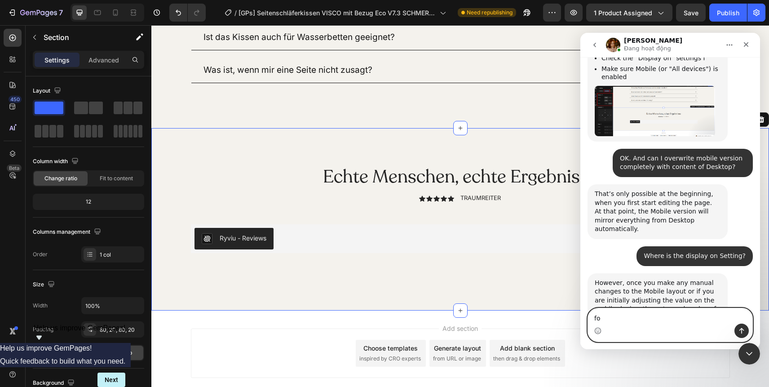
type textarea "f"
click at [296, 128] on div "Echte Menschen, echte Ergebnisse Heading Icon Icon Icon Icon Icon Icon List TRA…" at bounding box center [460, 219] width 618 height 182
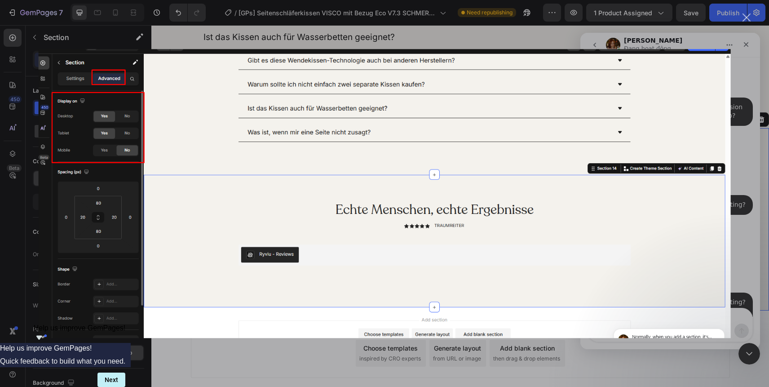
click at [533, 234] on img "Schließen" at bounding box center [385, 193] width 693 height 289
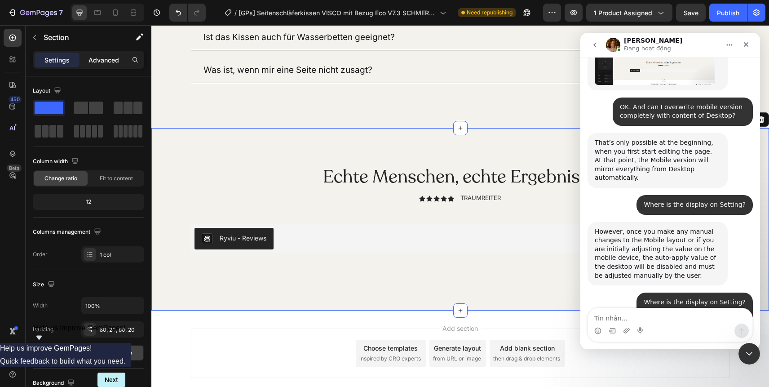
click at [107, 63] on p "Advanced" at bounding box center [104, 59] width 31 height 9
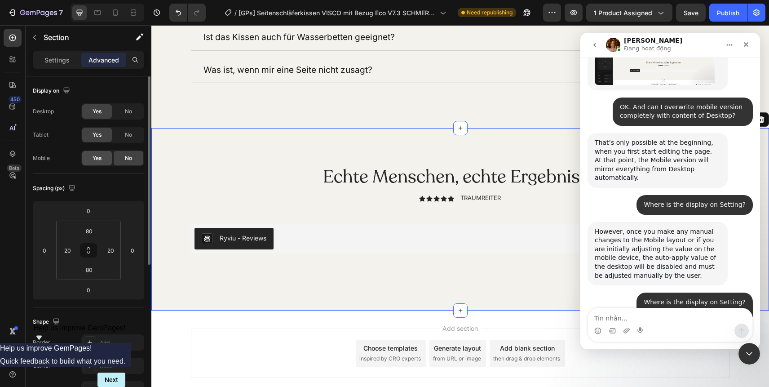
click at [100, 154] on span "Yes" at bounding box center [97, 158] width 9 height 8
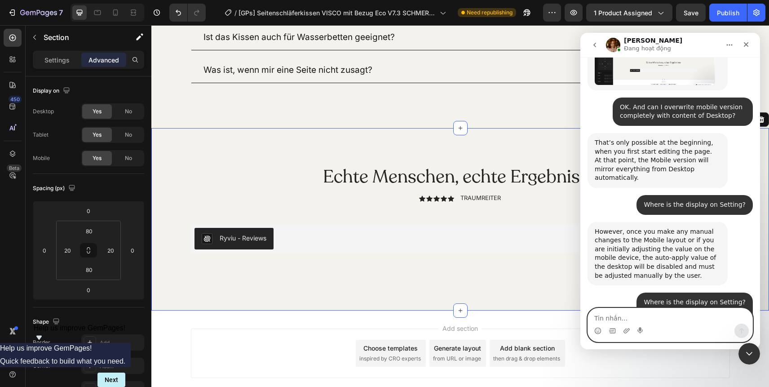
click at [625, 316] on textarea "Tin nhắn..." at bounding box center [670, 315] width 164 height 15
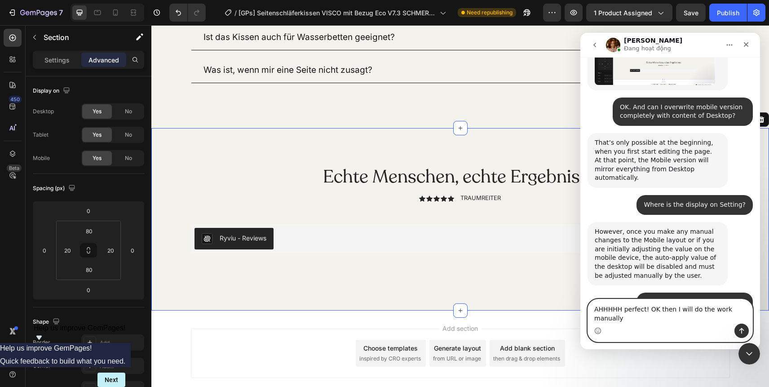
scroll to position [2283, 0]
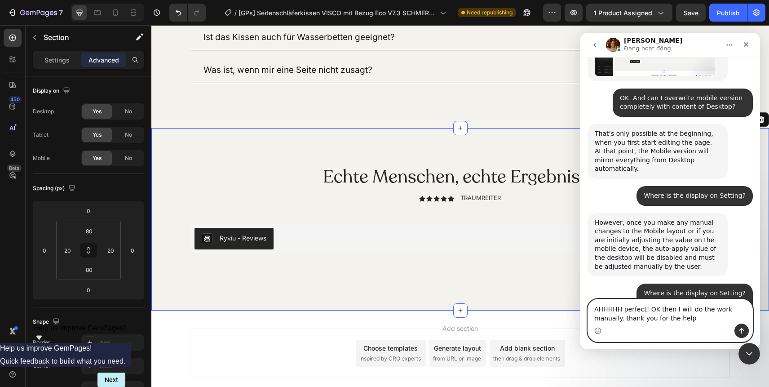
type textarea "AHHHHH perfect! OK then I will do the work manually. thank you for the help!"
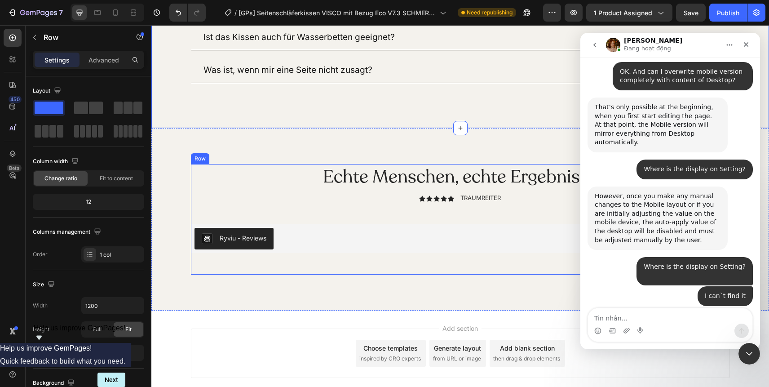
click at [421, 199] on div "Echte Menschen, echte Ergebnisse Heading Icon Icon Icon Icon Icon Icon List TRA…" at bounding box center [460, 219] width 539 height 111
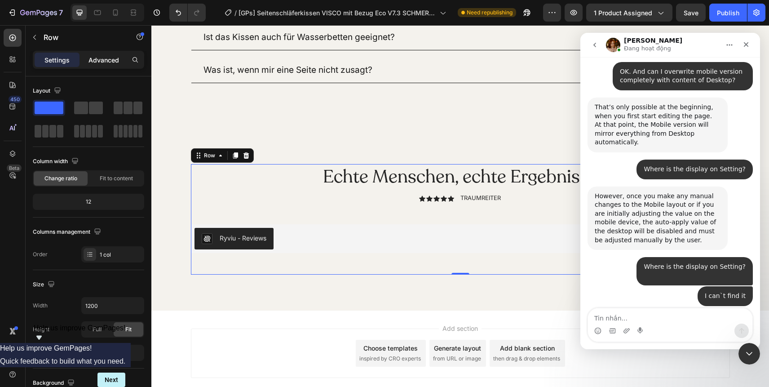
click at [106, 62] on p "Advanced" at bounding box center [104, 59] width 31 height 9
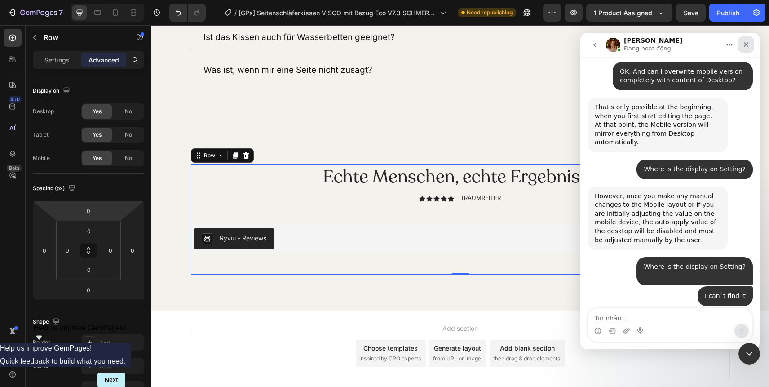
click at [748, 44] on icon "Schließen" at bounding box center [746, 44] width 7 height 7
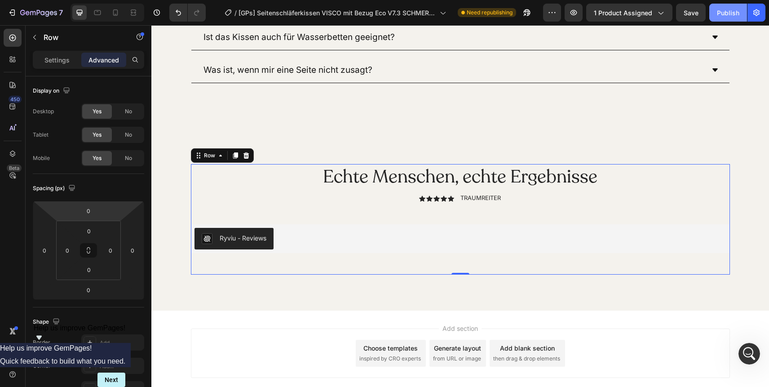
click at [735, 14] on div "Publish" at bounding box center [728, 12] width 22 height 9
click at [115, 10] on icon at bounding box center [115, 12] width 9 height 9
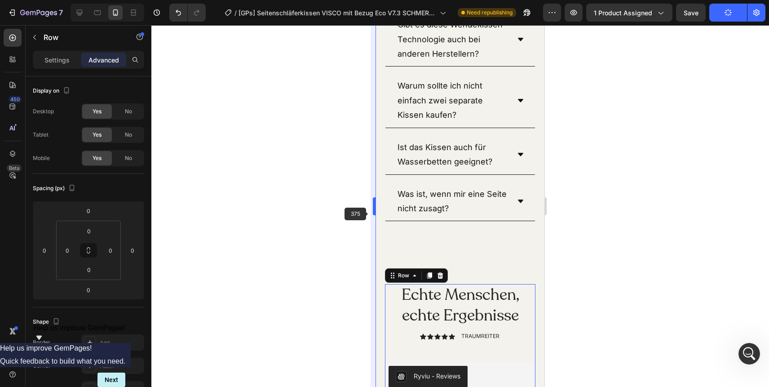
scroll to position [9296, 0]
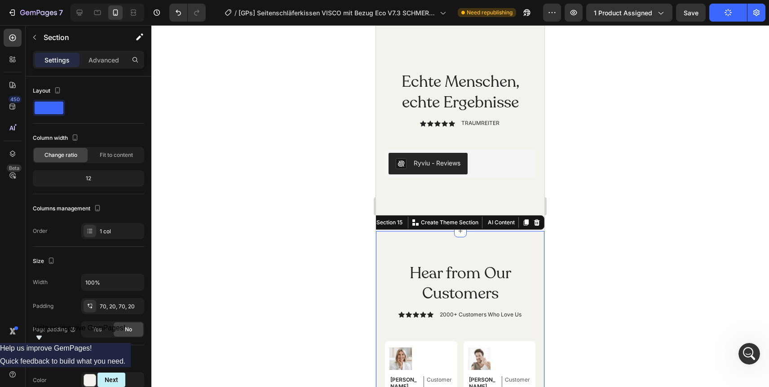
click at [540, 219] on icon at bounding box center [536, 222] width 7 height 7
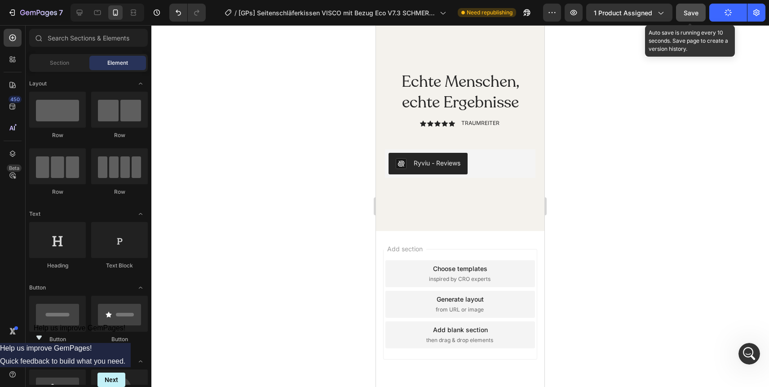
click at [695, 15] on span "Save" at bounding box center [691, 13] width 15 height 8
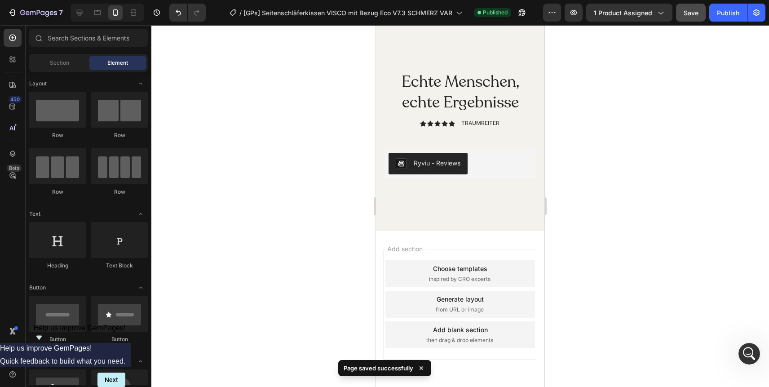
click at [728, 14] on div "Publish" at bounding box center [728, 12] width 22 height 9
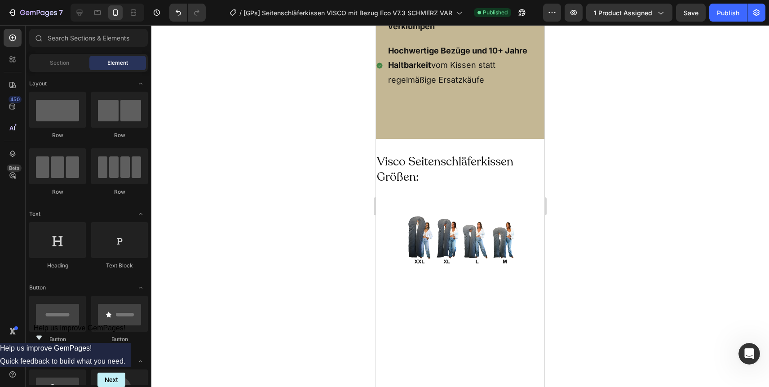
scroll to position [5223, 0]
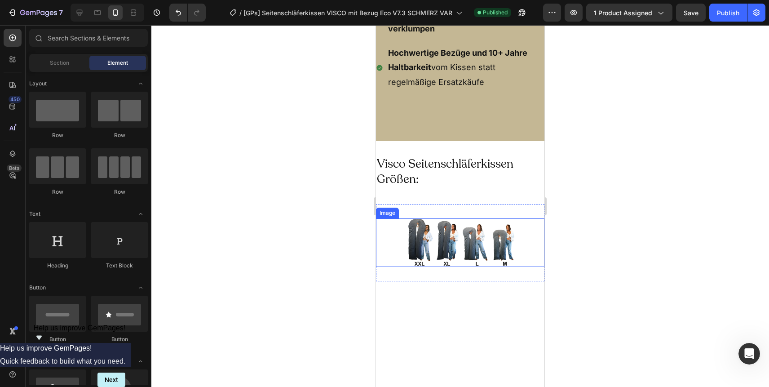
click at [467, 257] on img at bounding box center [460, 242] width 118 height 49
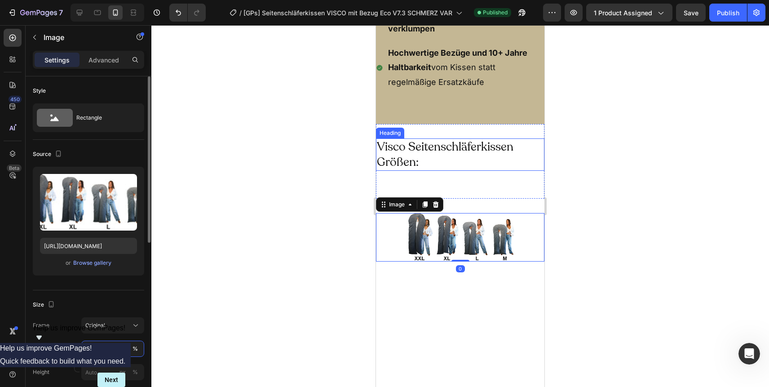
click at [101, 344] on input "70" at bounding box center [112, 349] width 63 height 16
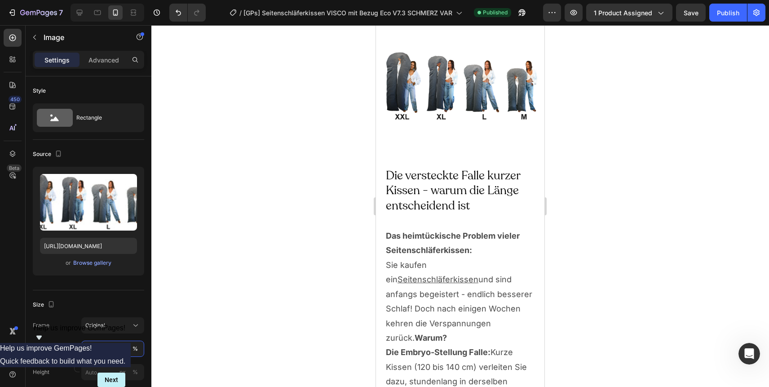
scroll to position [5552, 0]
type input "100"
click at [470, 96] on img at bounding box center [460, 87] width 169 height 69
click at [440, 95] on img at bounding box center [460, 87] width 169 height 69
click at [479, 108] on img at bounding box center [460, 87] width 169 height 69
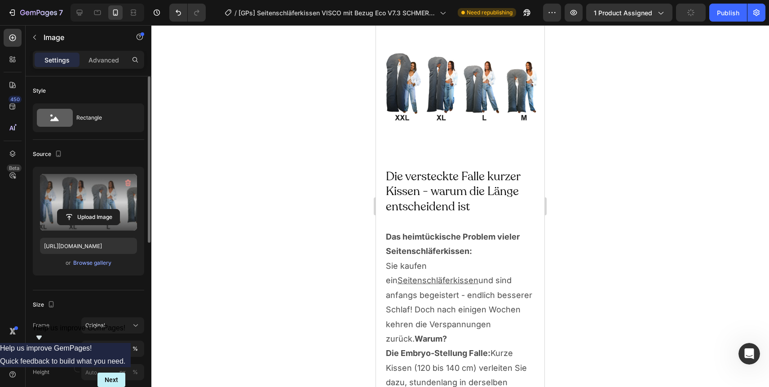
click at [111, 204] on label at bounding box center [88, 202] width 97 height 57
click at [111, 209] on input "file" at bounding box center [89, 216] width 62 height 15
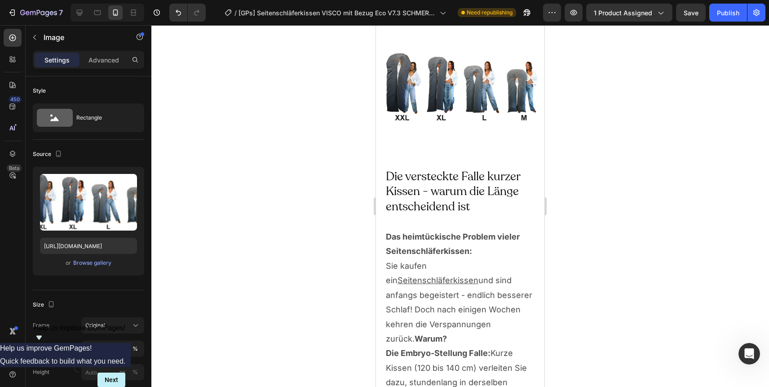
click at [485, 83] on img at bounding box center [460, 87] width 169 height 69
click at [462, 90] on img at bounding box center [460, 87] width 169 height 69
click at [513, 102] on img at bounding box center [460, 87] width 169 height 69
click at [607, 113] on div at bounding box center [460, 206] width 618 height 362
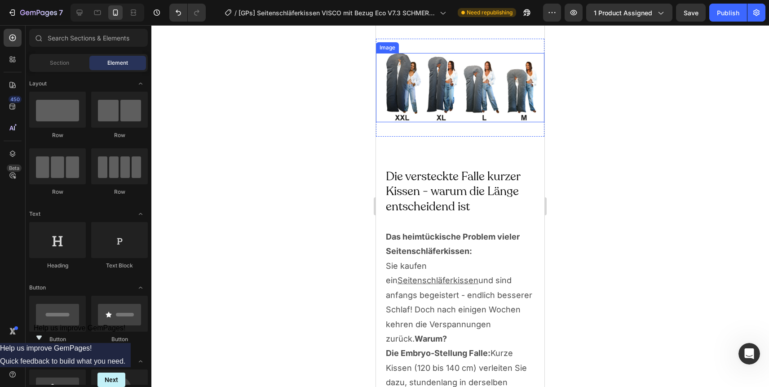
click at [465, 113] on img at bounding box center [460, 87] width 169 height 69
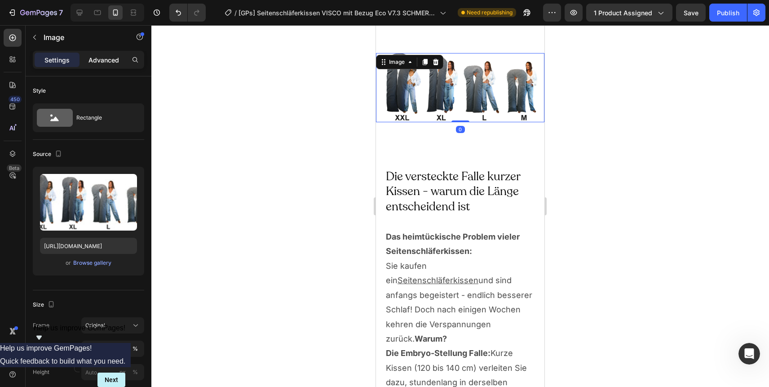
click at [108, 60] on p "Advanced" at bounding box center [104, 59] width 31 height 9
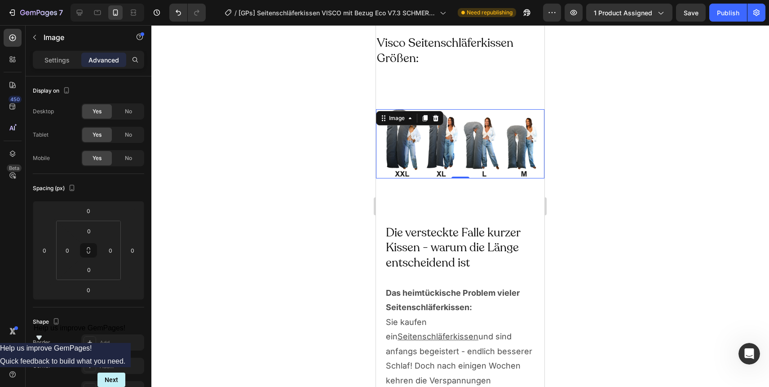
scroll to position [5488, 0]
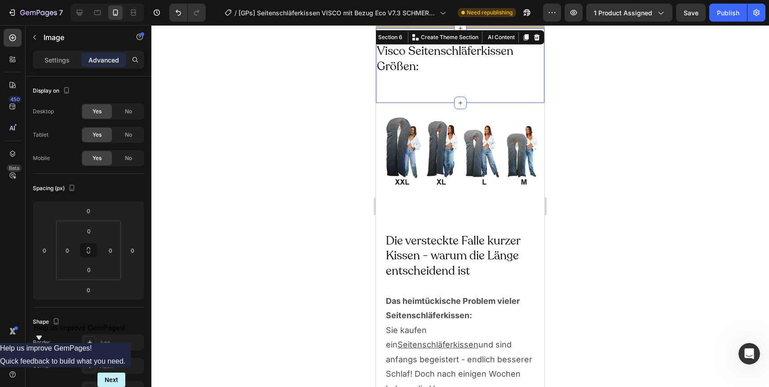
click at [461, 80] on div "Visco Seitenschläferkissen Größen: Heading" at bounding box center [460, 66] width 169 height 46
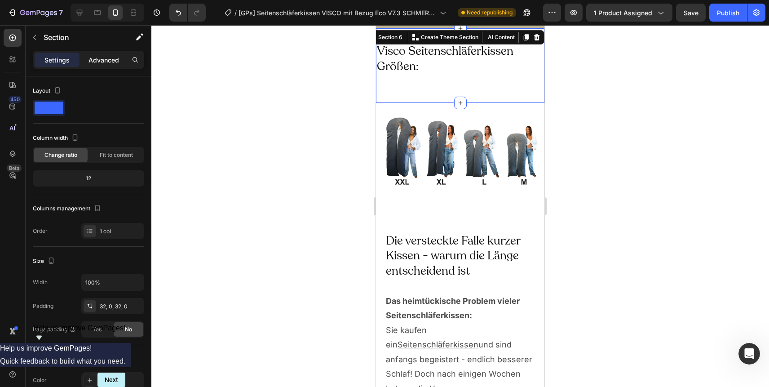
click at [105, 59] on p "Advanced" at bounding box center [104, 59] width 31 height 9
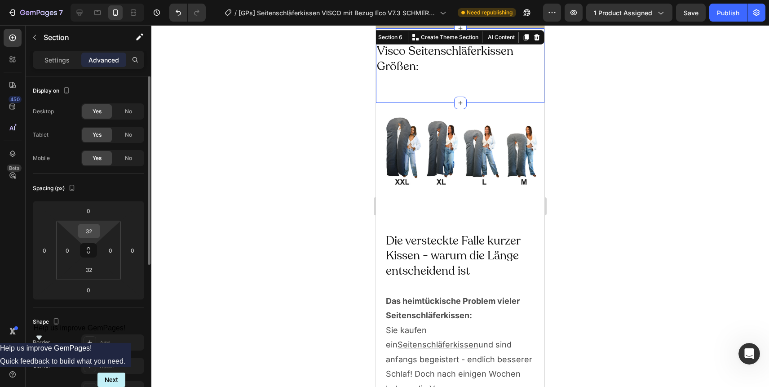
click at [90, 232] on input "32" at bounding box center [89, 230] width 18 height 13
type input "2"
click at [71, 0] on html "7 Version history / [GPs] Seitenschläferkissen VISCO mit Bezug Eco V7.3 SCHMERZ…" at bounding box center [384, 0] width 769 height 0
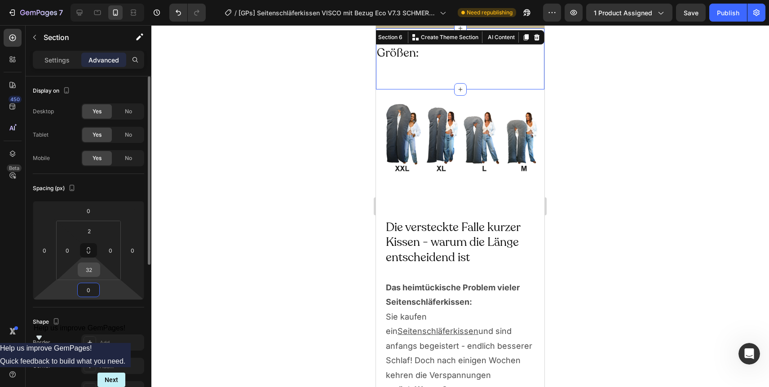
click at [88, 275] on input "32" at bounding box center [89, 269] width 18 height 13
type input "0"
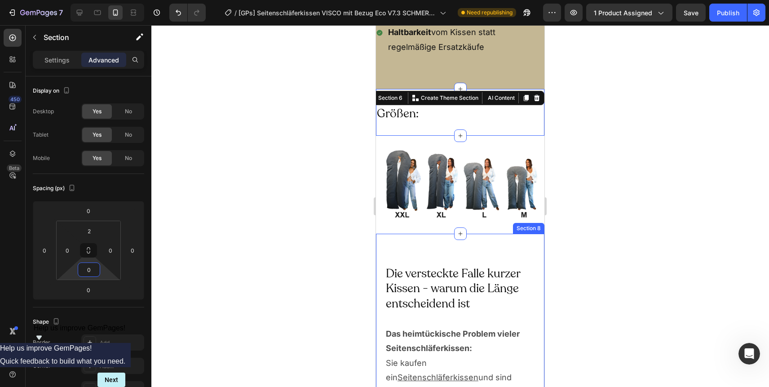
scroll to position [5428, 0]
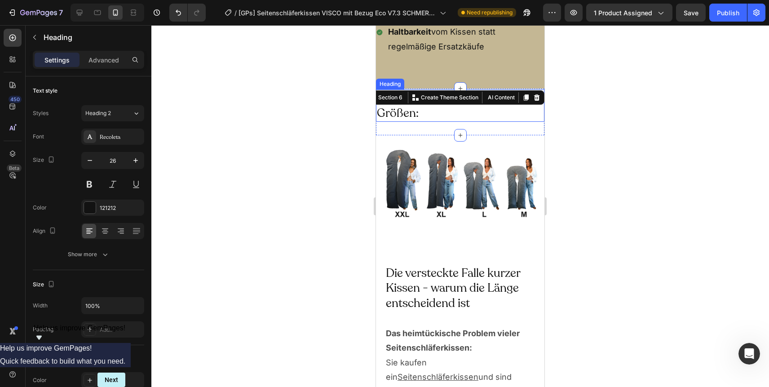
click at [418, 118] on h2 "Visco Seitenschläferkissen Größen:" at bounding box center [460, 105] width 169 height 32
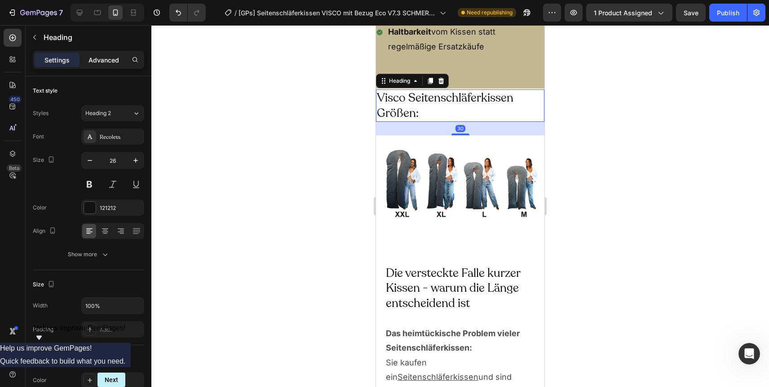
click at [107, 61] on p "Advanced" at bounding box center [104, 59] width 31 height 9
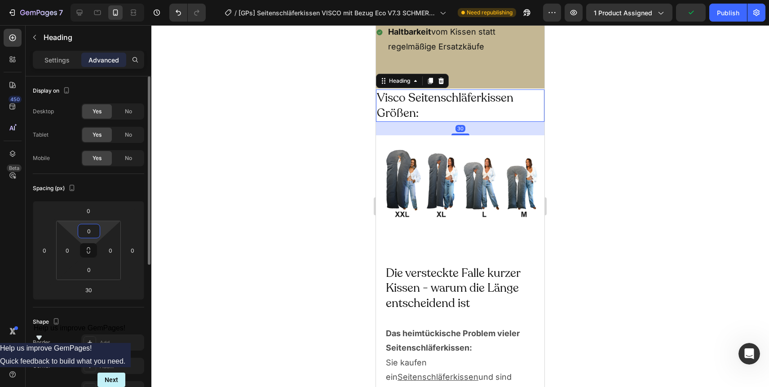
click at [87, 229] on input "0" at bounding box center [89, 230] width 18 height 13
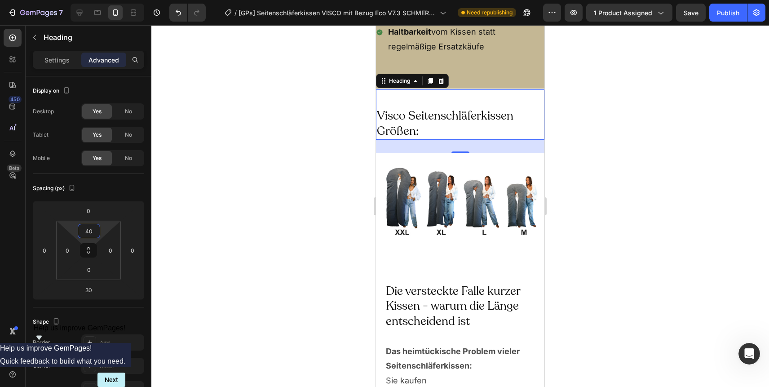
type input "40"
click at [443, 124] on h2 "Visco Seitenschläferkissen Größen:" at bounding box center [460, 123] width 169 height 32
click at [95, 287] on input "30" at bounding box center [89, 289] width 18 height 13
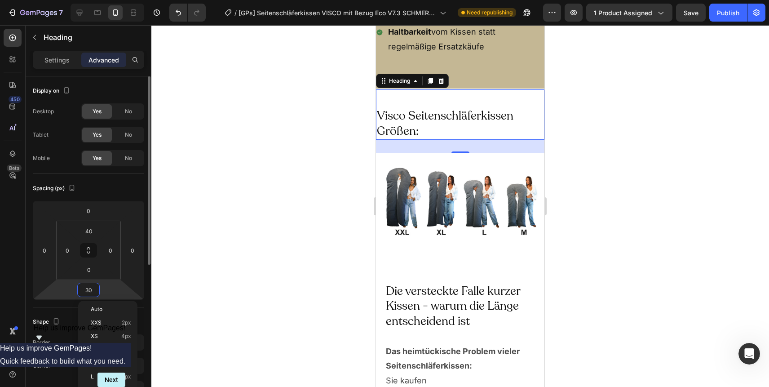
type input "0"
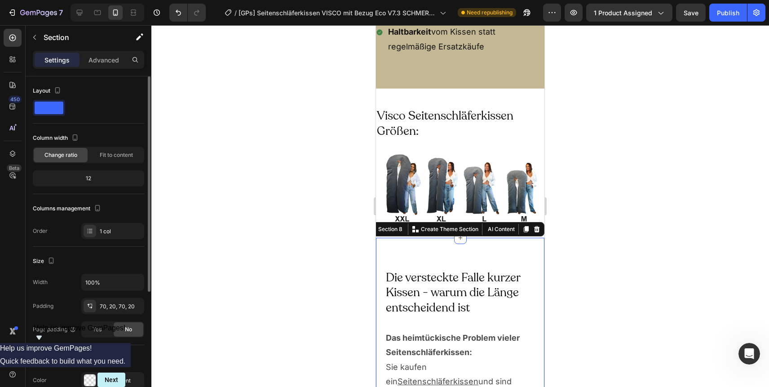
click at [107, 57] on p "Advanced" at bounding box center [104, 59] width 31 height 9
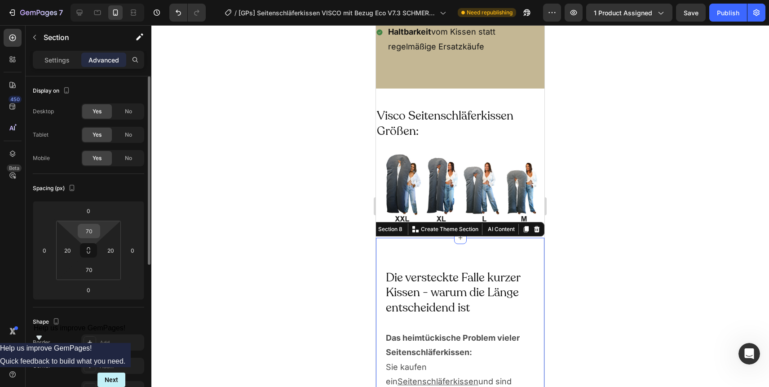
click at [89, 230] on input "70" at bounding box center [89, 230] width 18 height 13
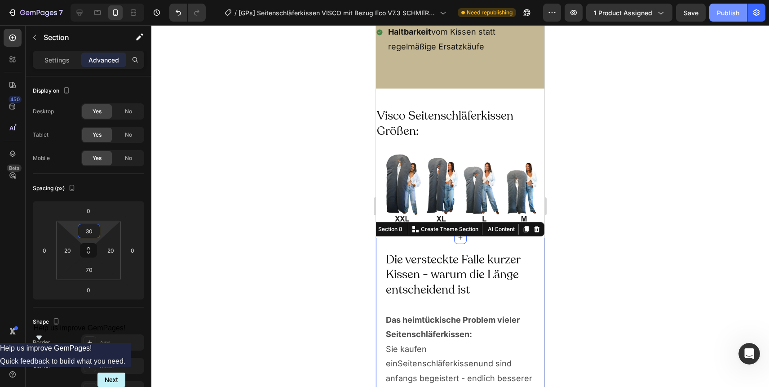
type input "30"
click at [723, 12] on div "Publish" at bounding box center [728, 12] width 22 height 9
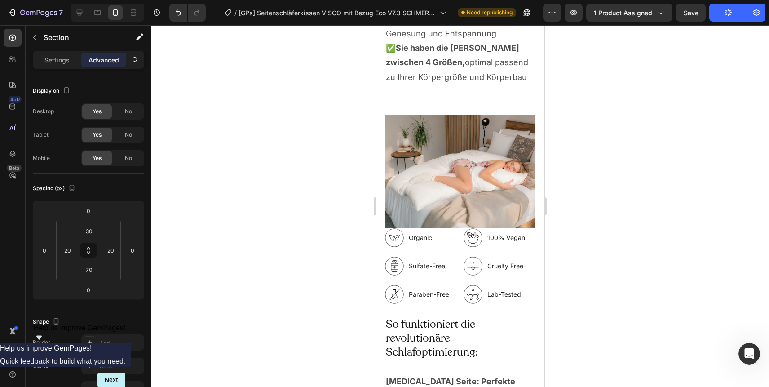
scroll to position [3720, 0]
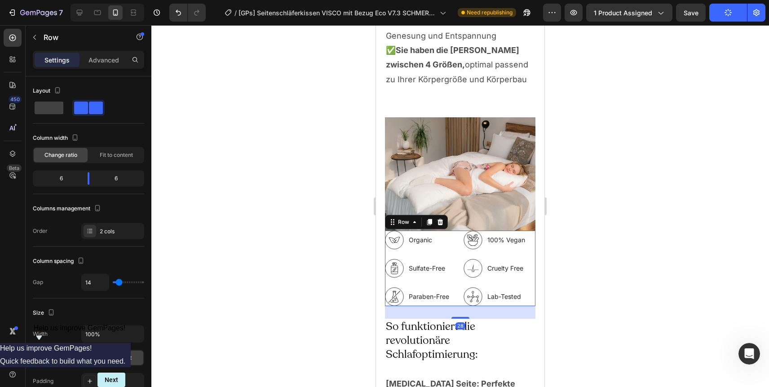
click at [458, 231] on div "Organic Sulfate-Free Paraben-Free Item List 100% Vegan Cruelty Free Lab-Tested …" at bounding box center [460, 269] width 151 height 76
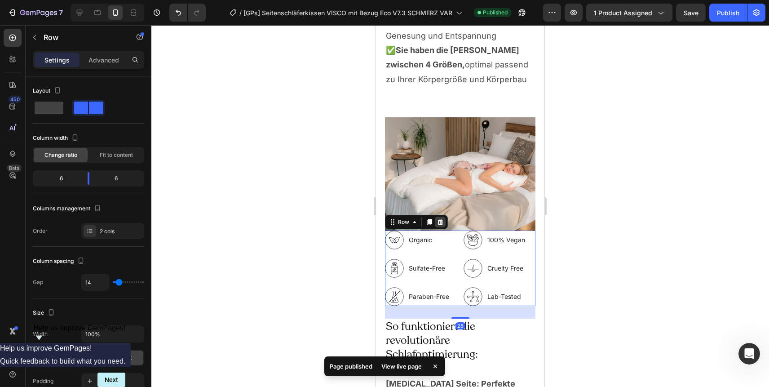
click at [439, 218] on icon at bounding box center [441, 221] width 6 height 6
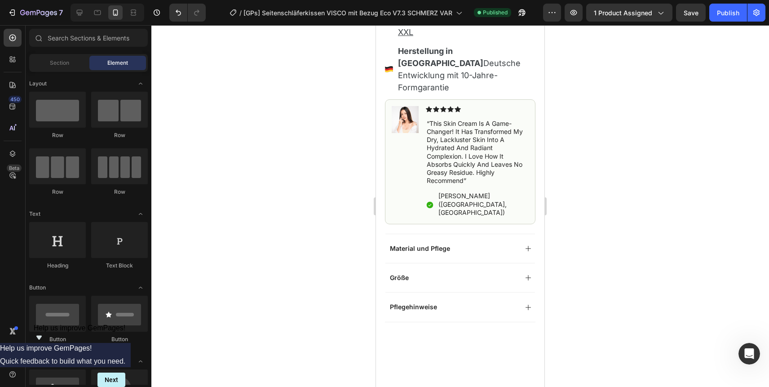
scroll to position [1031, 0]
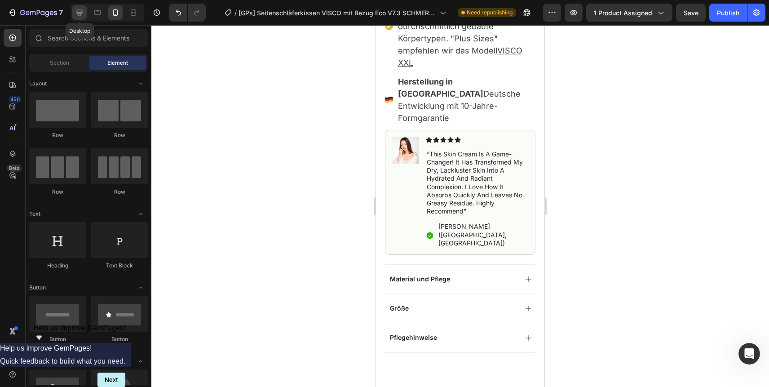
click at [78, 10] on icon at bounding box center [79, 12] width 9 height 9
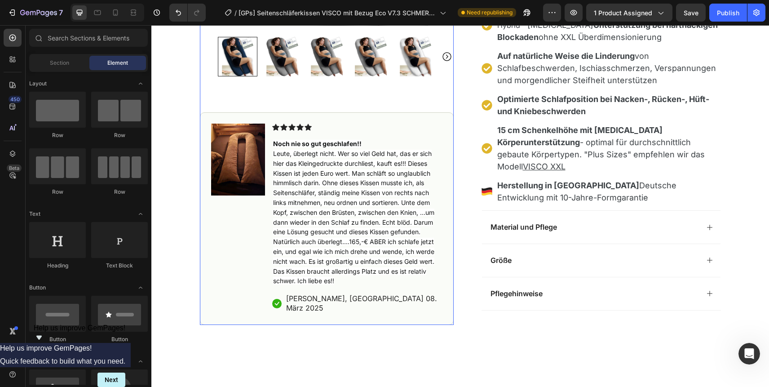
scroll to position [473, 0]
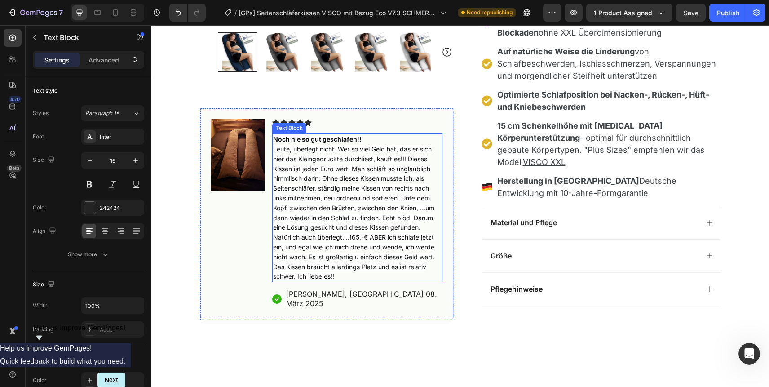
click at [325, 183] on span "Leute, überlegt nicht. Wer so viel Geld hat, das er sich hier das Kleingedruckt…" at bounding box center [353, 212] width 161 height 135
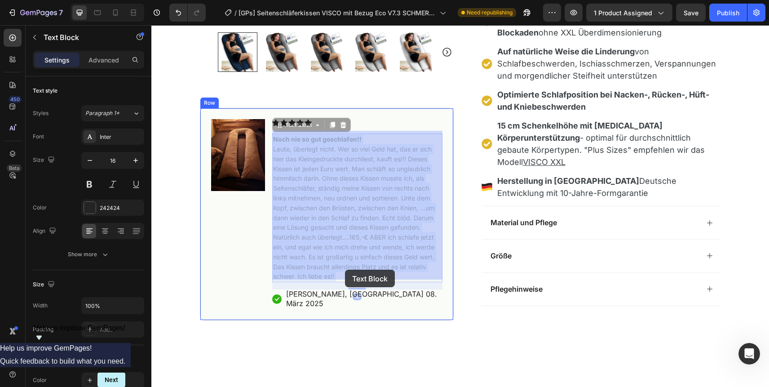
drag, startPoint x: 325, startPoint y: 183, endPoint x: 345, endPoint y: 270, distance: 88.5
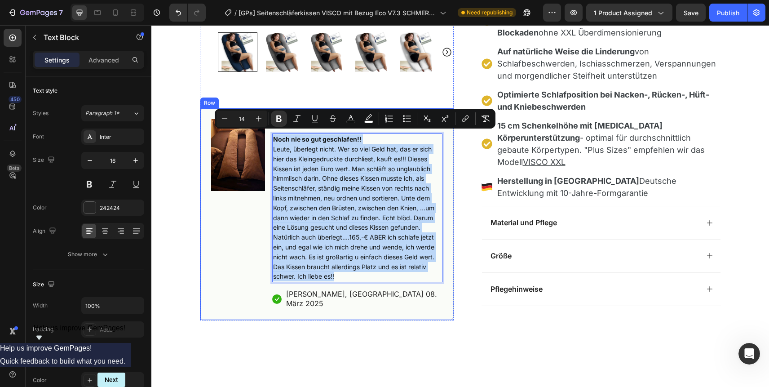
drag, startPoint x: 346, startPoint y: 275, endPoint x: 266, endPoint y: 116, distance: 177.7
click at [266, 116] on div "Image Icon Icon Icon Icon Icon Icon List Noch nie so gut geschlafen!! Leute, üb…" at bounding box center [327, 214] width 254 height 213
copy div "Noch nie so gut geschlafen!! Leute, überlegt nicht. Wer so viel Geld hat, das e…"
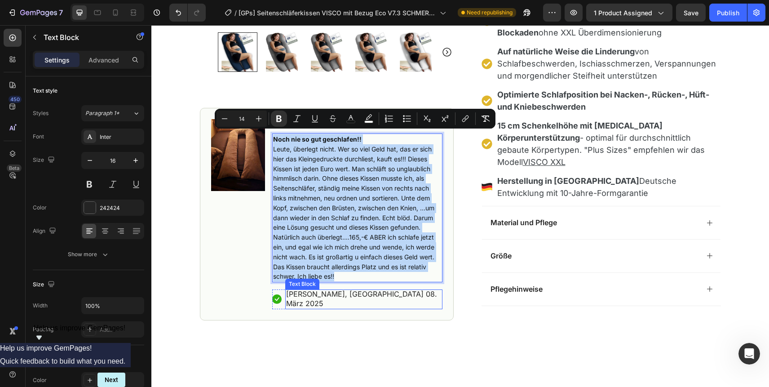
click at [387, 289] on p "Nadine H., Deutschland 08. März 2025" at bounding box center [363, 298] width 155 height 19
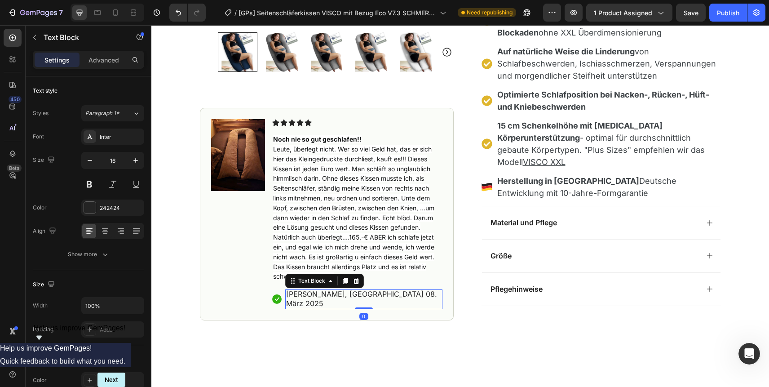
click at [387, 292] on p "Nadine H., Deutschland 08. März 2025" at bounding box center [363, 298] width 155 height 19
click at [372, 290] on p "Nadine H., Deutschland 08. September 2025" at bounding box center [363, 298] width 155 height 19
click at [401, 291] on p "Nadine H., Deutschland 23. September 2025" at bounding box center [363, 298] width 155 height 19
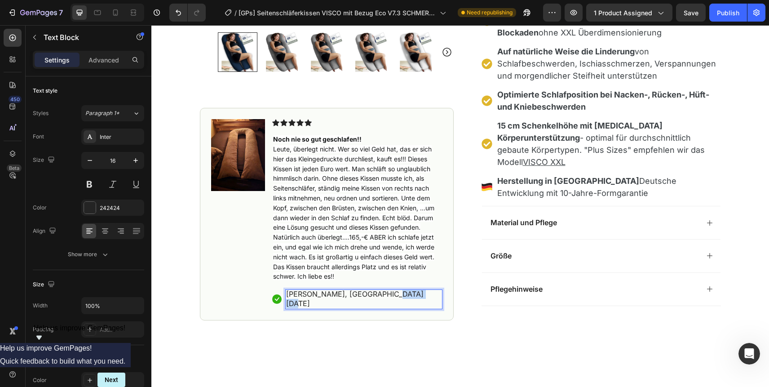
click at [401, 291] on p "Nadine H., Deutschland 23. September 2025" at bounding box center [363, 298] width 155 height 19
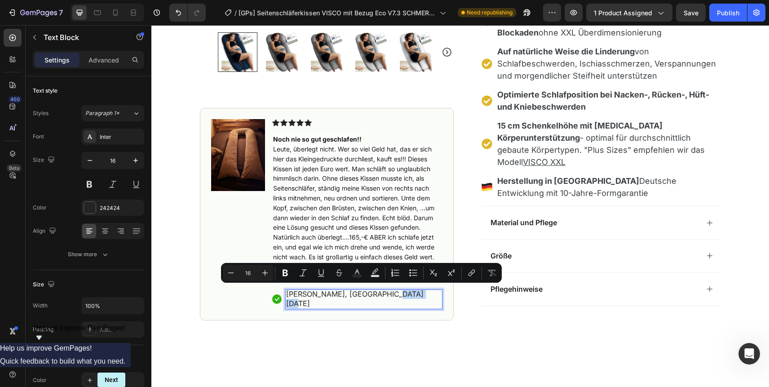
copy p "Nadine H., Deutschland 23. September 2025"
click at [116, 13] on icon at bounding box center [115, 12] width 9 height 9
type input "12"
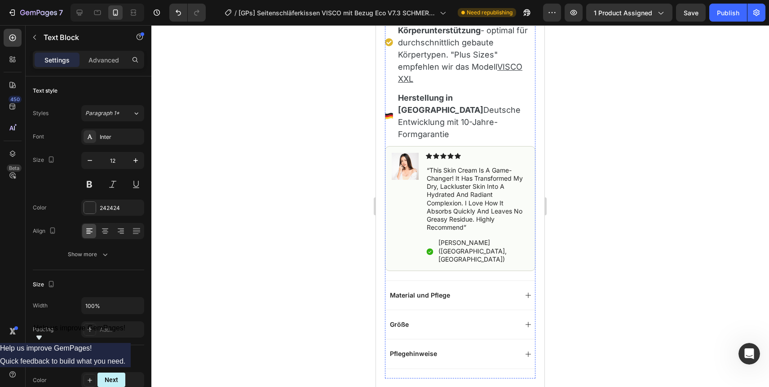
scroll to position [1045, 0]
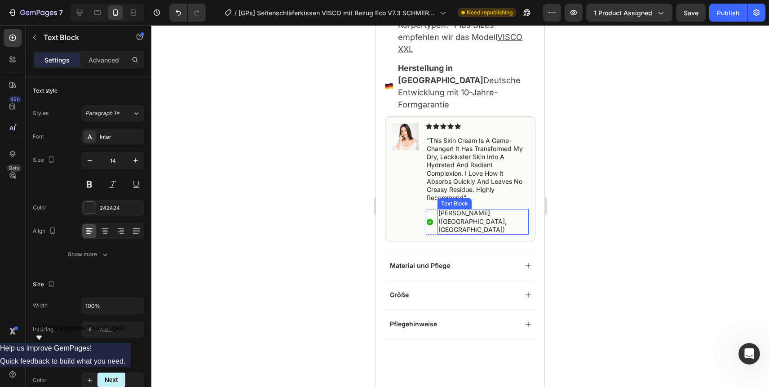
click at [471, 209] on p "Hannah N. (Houston, USA)" at bounding box center [483, 221] width 89 height 25
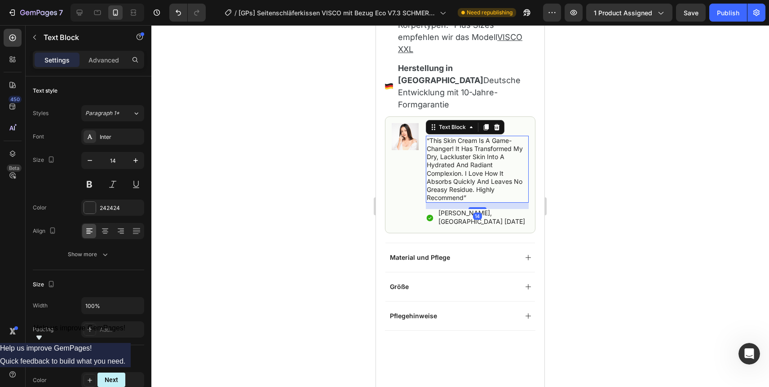
click at [446, 137] on p "“this skin cream is a game-changer! it has transformed my dry, lackluster skin …" at bounding box center [477, 170] width 101 height 66
click at [79, 12] on icon at bounding box center [79, 12] width 9 height 9
type input "16"
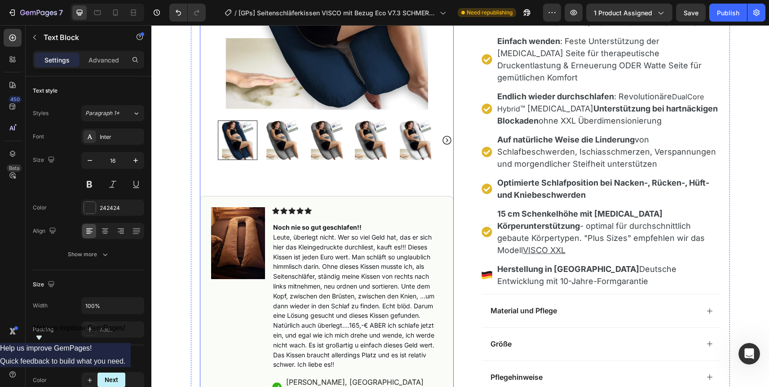
scroll to position [448, 0]
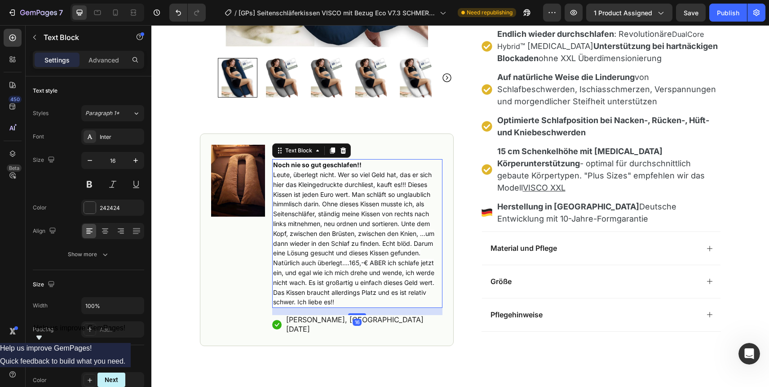
click at [333, 248] on span "Leute, überlegt nicht. Wer so viel Geld hat, das er sich hier das Kleingedruckt…" at bounding box center [353, 238] width 161 height 135
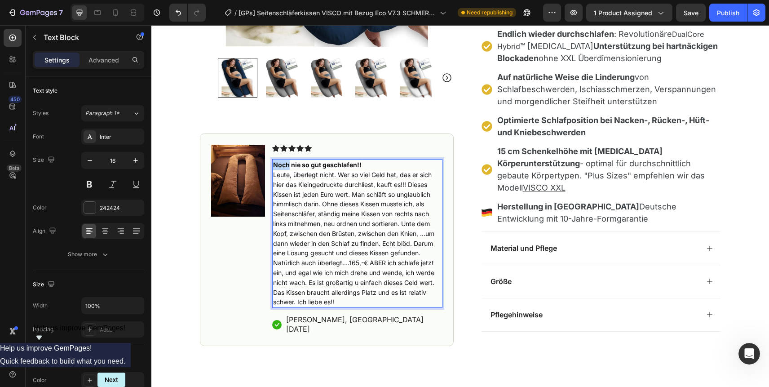
click at [276, 165] on strong "Noch nie so gut geschlafen!!" at bounding box center [317, 165] width 89 height 8
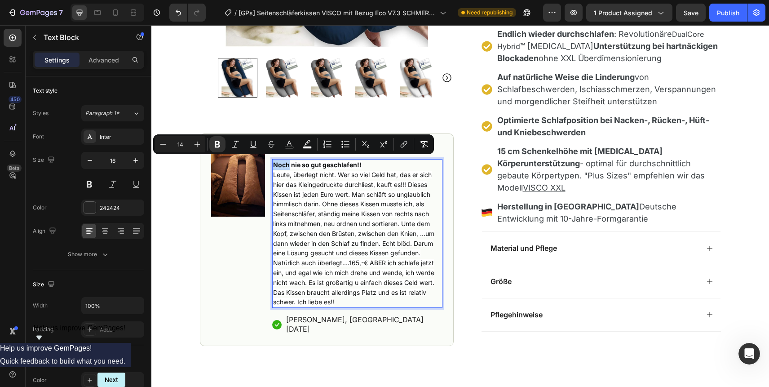
click at [275, 162] on strong "Noch nie so gut geschlafen!!" at bounding box center [317, 165] width 89 height 8
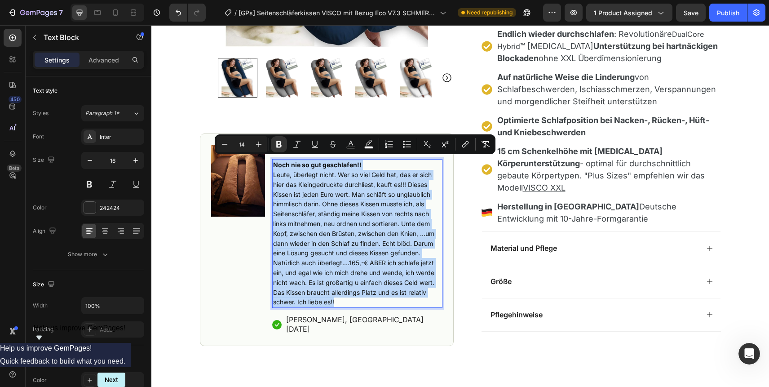
drag, startPoint x: 275, startPoint y: 162, endPoint x: 364, endPoint y: 300, distance: 164.2
click at [364, 300] on div "Noch nie so gut geschlafen!! Leute, überlegt nicht. Wer so viel Geld hat, das e…" at bounding box center [357, 233] width 170 height 149
copy div "Noch nie so gut geschlafen!! Leute, überlegt nicht. Wer so viel Geld hat, das e…"
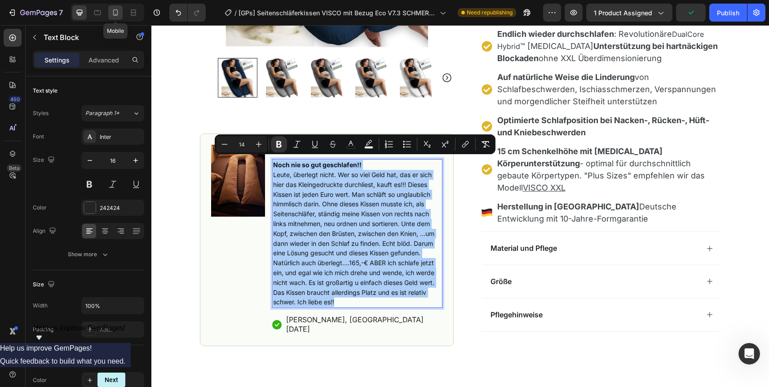
click at [116, 12] on icon at bounding box center [115, 12] width 9 height 9
type input "14"
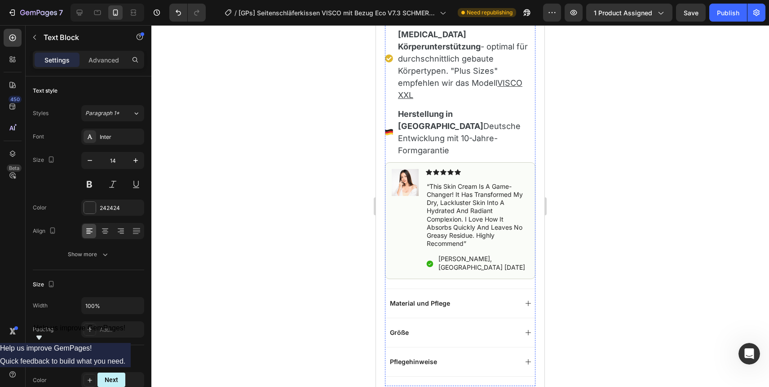
scroll to position [1005, 0]
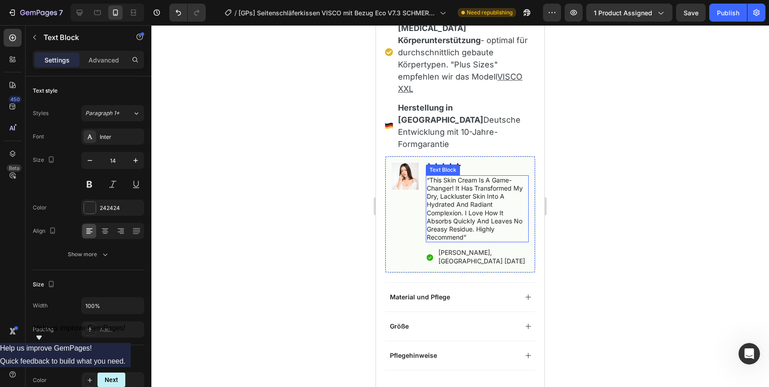
click at [456, 176] on p "“this skin cream is a game-changer! it has transformed my dry, lackluster skin …" at bounding box center [477, 209] width 101 height 66
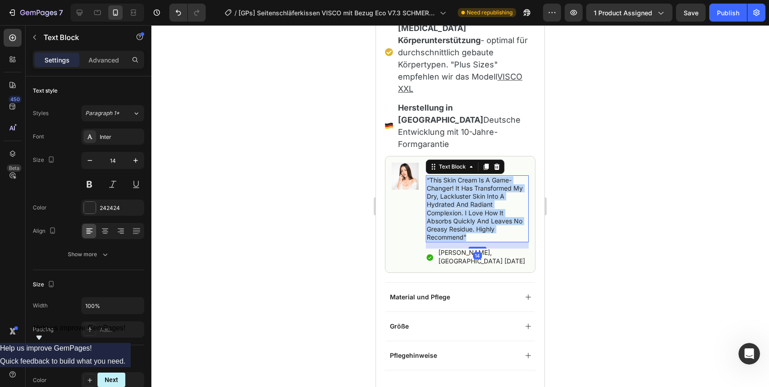
click at [456, 176] on p "“this skin cream is a game-changer! it has transformed my dry, lackluster skin …" at bounding box center [477, 209] width 101 height 66
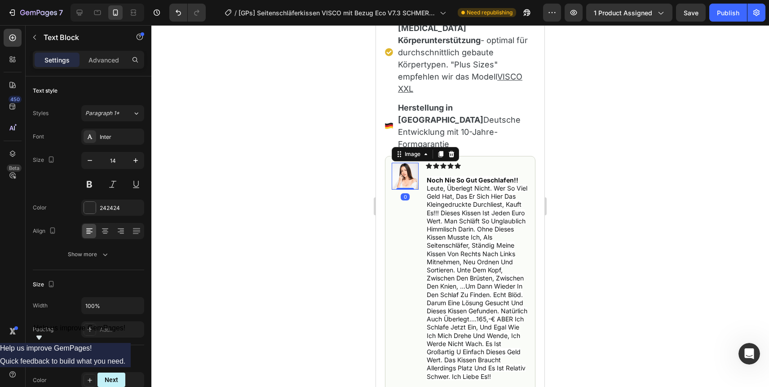
click at [406, 163] on img at bounding box center [405, 176] width 27 height 27
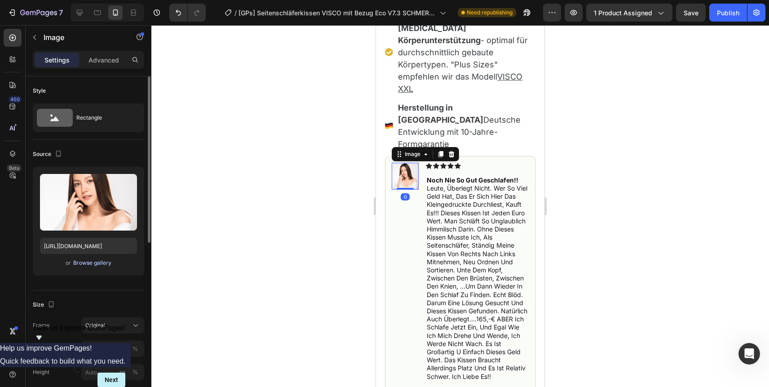
click at [94, 264] on div "Browse gallery" at bounding box center [92, 263] width 38 height 8
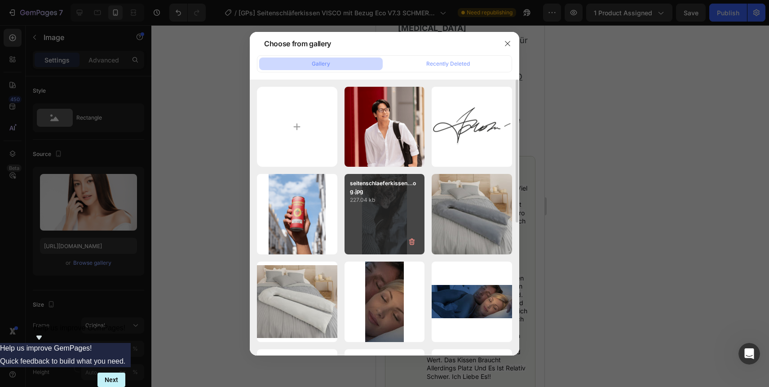
click at [382, 221] on div "seitenschlaeferkissen...og.jpg 227.04 kb" at bounding box center [385, 214] width 80 height 80
type input "https://cdn.shopify.com/s/files/1/0266/1112/2258/files/gempages_493514106658096…"
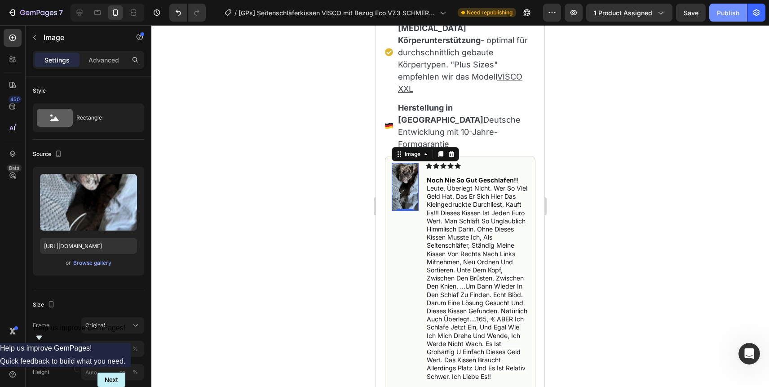
click at [732, 17] on button "Publish" at bounding box center [729, 13] width 38 height 18
click at [728, 11] on div "Publish" at bounding box center [728, 12] width 22 height 9
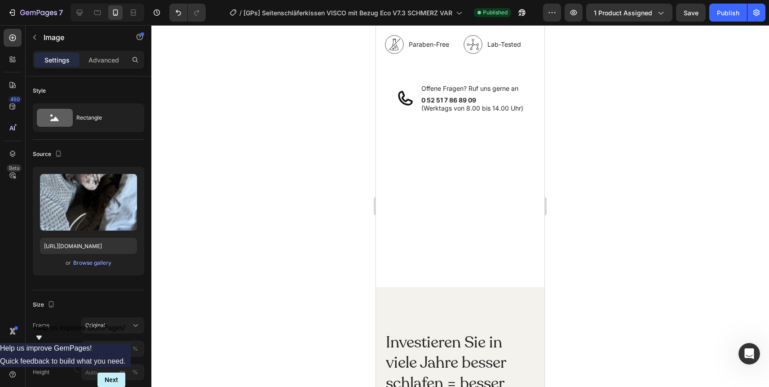
scroll to position [9020, 0]
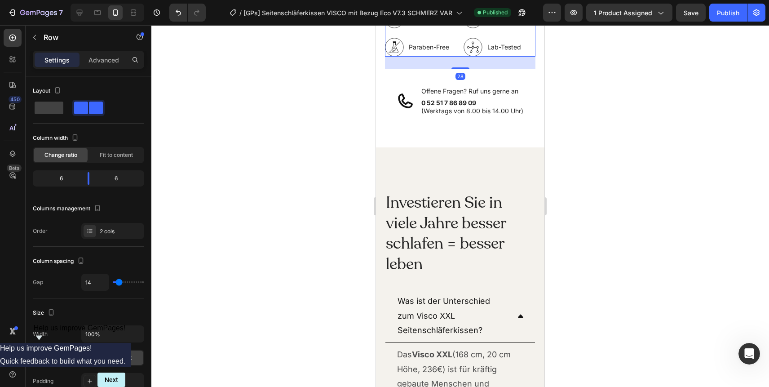
click at [457, 57] on div "Organic Sulfate-Free Paraben-Free Item List 100% Vegan Cruelty Free Lab-Tested …" at bounding box center [460, 19] width 151 height 76
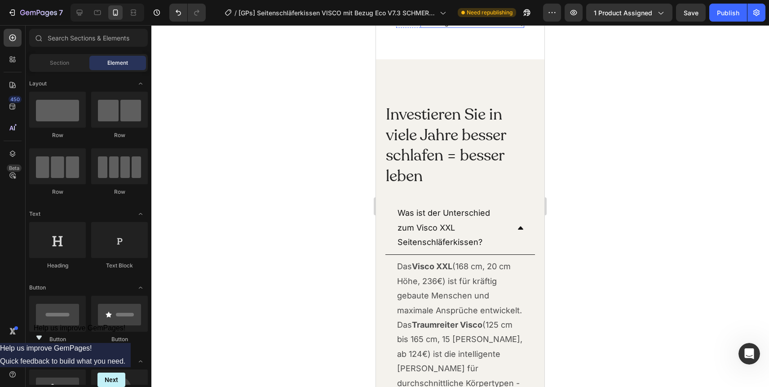
click at [458, 18] on strong "‭0 52 51 7 86 89 09‬" at bounding box center [449, 15] width 55 height 8
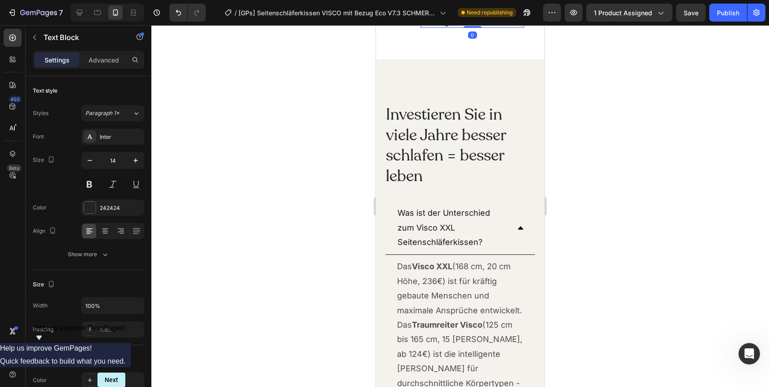
click at [458, 18] on strong "‭0 52 51 7 86 89 09‬" at bounding box center [449, 15] width 55 height 8
click at [732, 16] on div "Publish" at bounding box center [728, 12] width 22 height 9
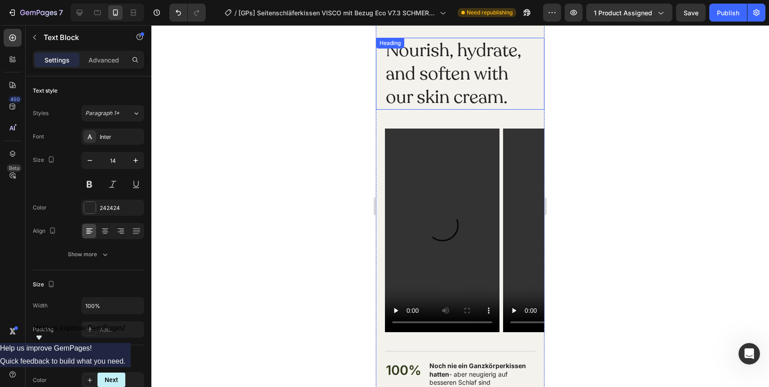
scroll to position [6796, 0]
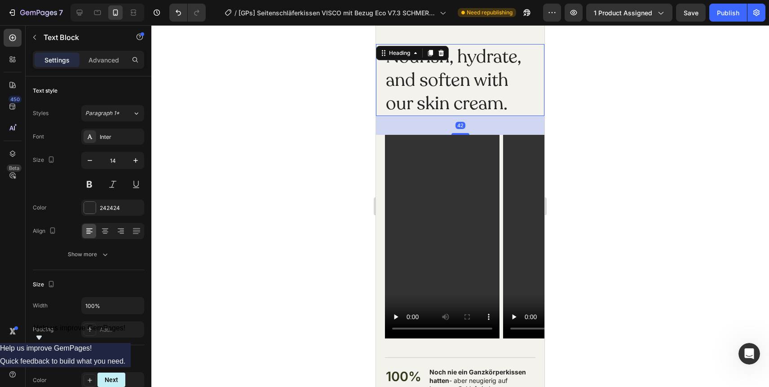
click at [428, 48] on div "Nourish, hydrate, and soften with our skin cream. Heading 42" at bounding box center [460, 80] width 169 height 72
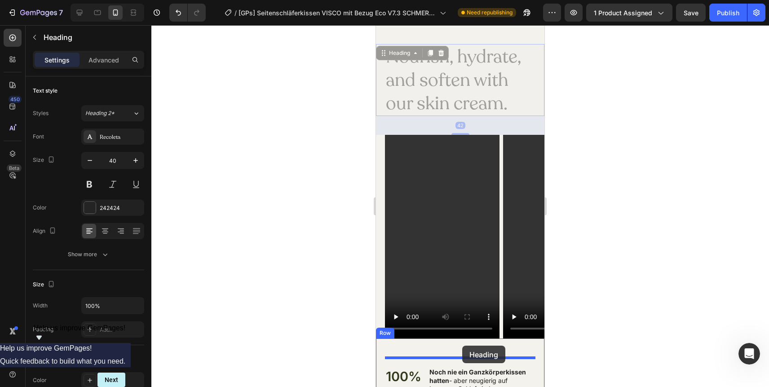
drag, startPoint x: 404, startPoint y: 51, endPoint x: 462, endPoint y: 346, distance: 300.6
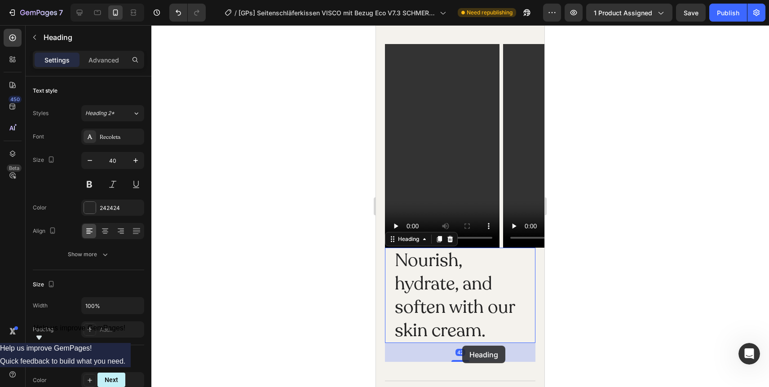
scroll to position [6819, 0]
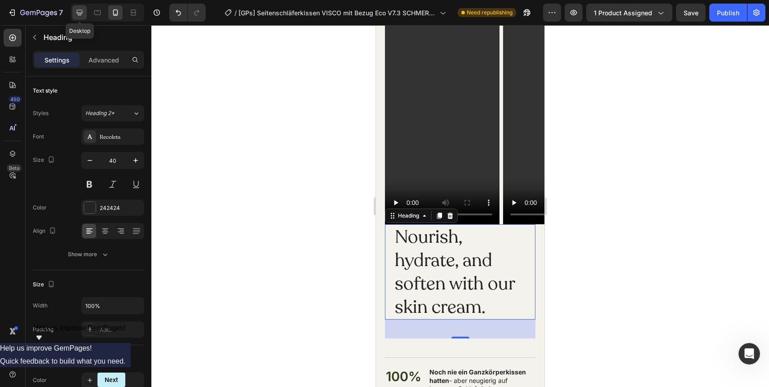
click at [74, 9] on div at bounding box center [79, 12] width 14 height 14
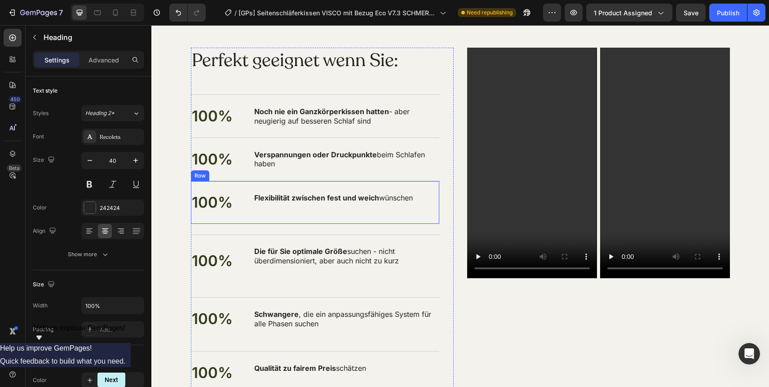
scroll to position [6805, 0]
click at [433, 153] on p "Verspannungen oder Druckpunkte beim Schlafen haben" at bounding box center [346, 160] width 184 height 19
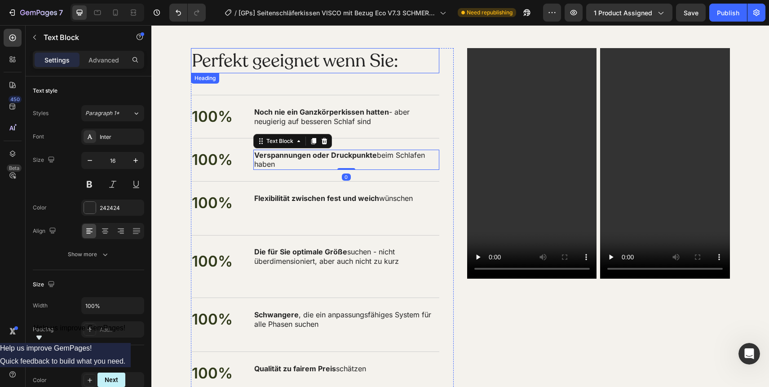
click at [314, 71] on h2 "Perfekt geeignet wenn Sie:" at bounding box center [315, 60] width 249 height 25
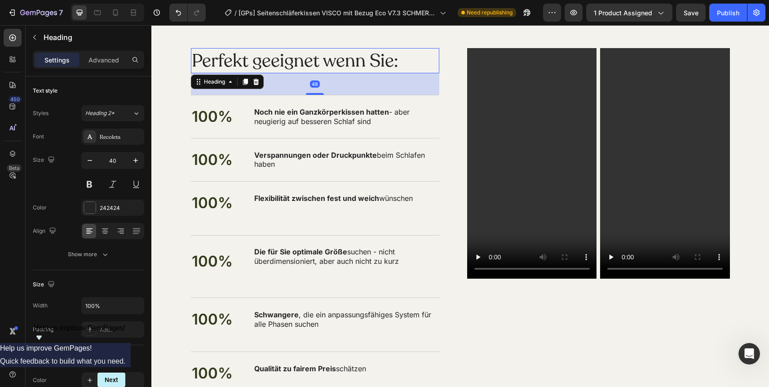
click at [314, 71] on h2 "Perfekt geeignet wenn Sie:" at bounding box center [315, 60] width 249 height 25
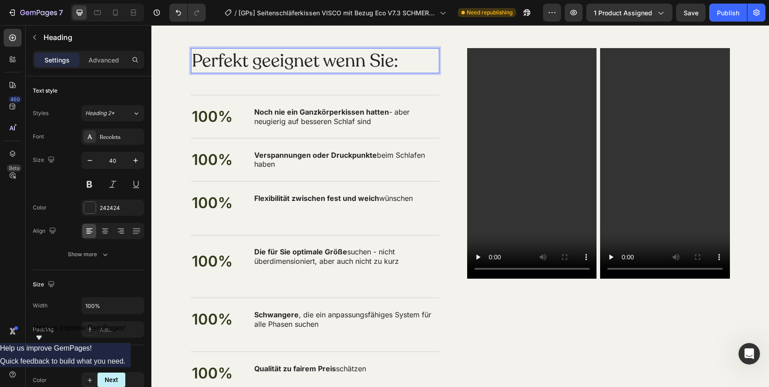
click at [314, 71] on p "Perfekt geeignet wenn Sie:" at bounding box center [315, 60] width 247 height 23
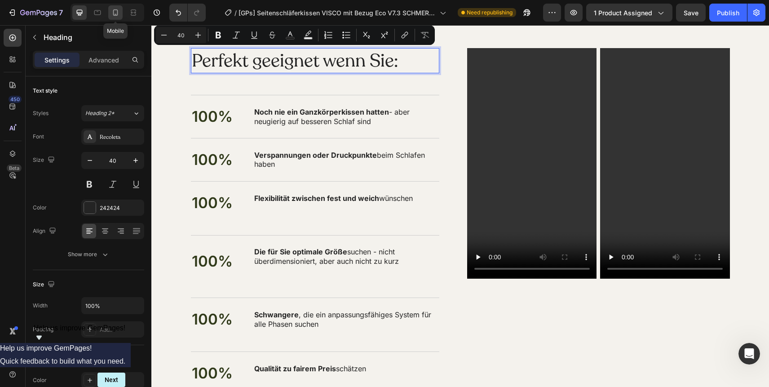
click at [117, 12] on icon at bounding box center [115, 12] width 5 height 6
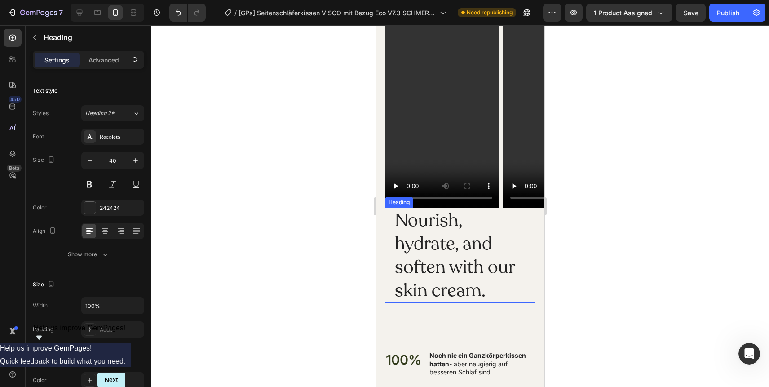
scroll to position [6836, 0]
click at [445, 236] on h2 "Nourish, hydrate, and soften with our skin cream." at bounding box center [460, 255] width 133 height 95
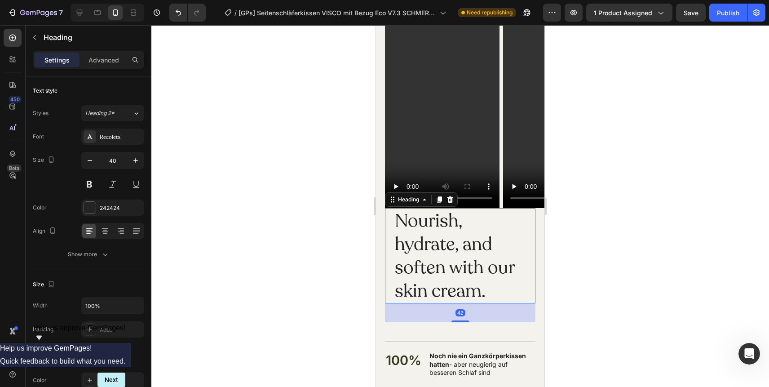
click at [445, 236] on h2 "Nourish, hydrate, and soften with our skin cream." at bounding box center [460, 255] width 133 height 95
click at [445, 236] on p "Nourish, hydrate, and soften with our skin cream." at bounding box center [460, 255] width 131 height 93
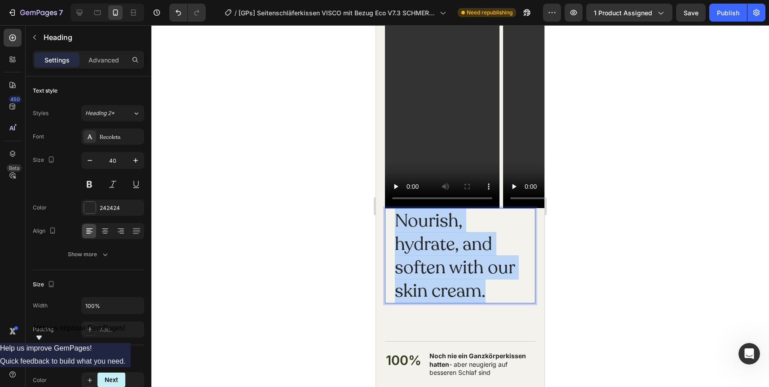
click at [445, 236] on p "Nourish, hydrate, and soften with our skin cream." at bounding box center [460, 255] width 131 height 93
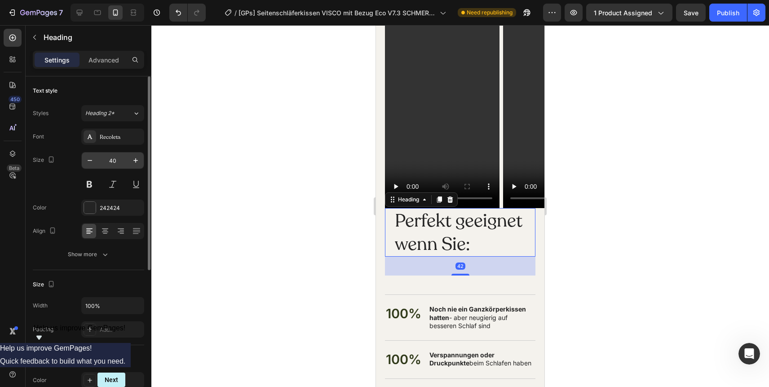
click at [111, 162] on input "40" at bounding box center [113, 160] width 30 height 16
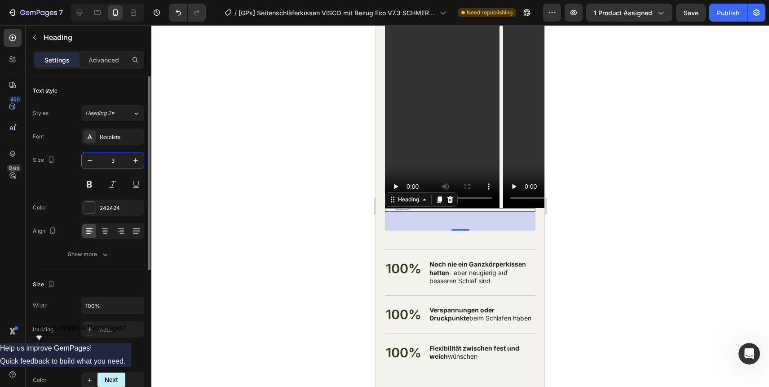
type input "30"
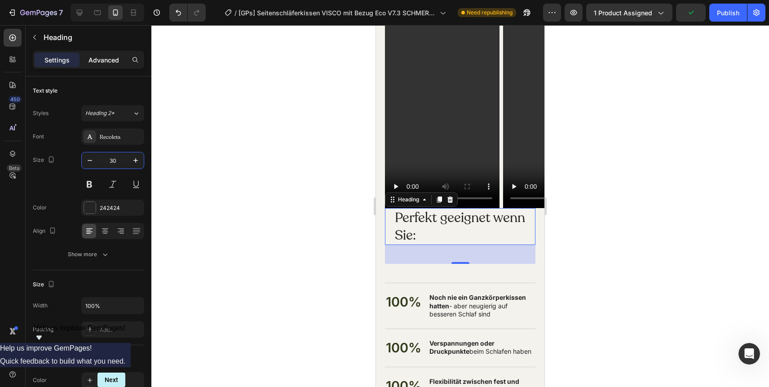
click at [111, 62] on p "Advanced" at bounding box center [104, 59] width 31 height 9
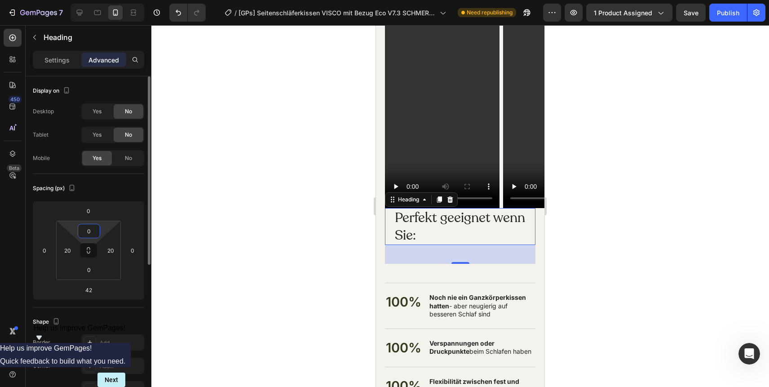
click at [88, 227] on input "0" at bounding box center [89, 230] width 18 height 13
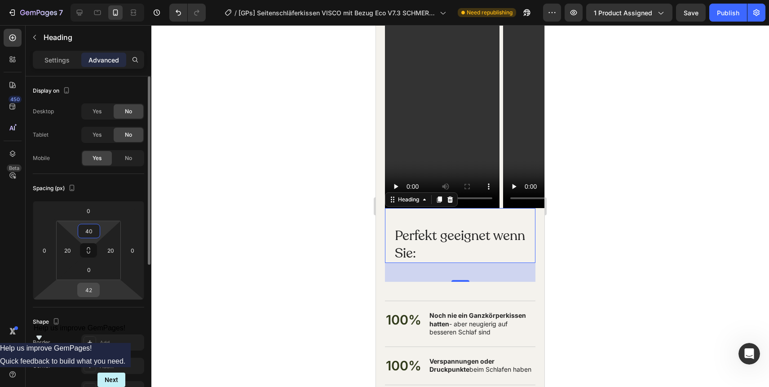
type input "40"
click at [93, 291] on input "42" at bounding box center [89, 289] width 18 height 13
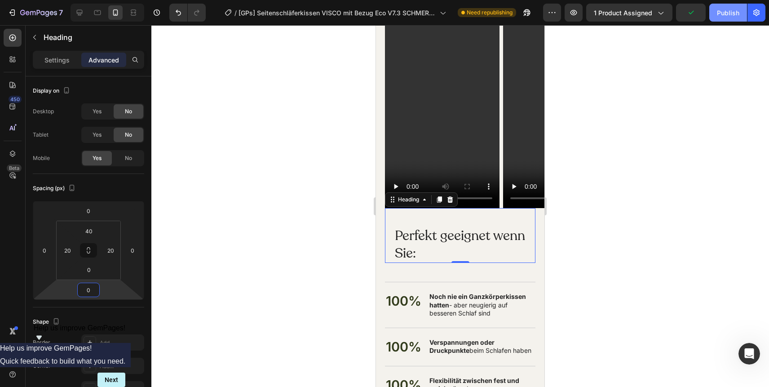
type input "0"
click at [726, 12] on div "Publish" at bounding box center [728, 12] width 22 height 9
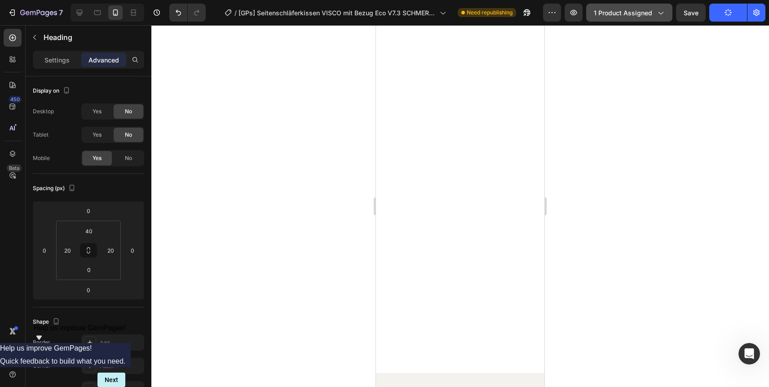
scroll to position [1023, 0]
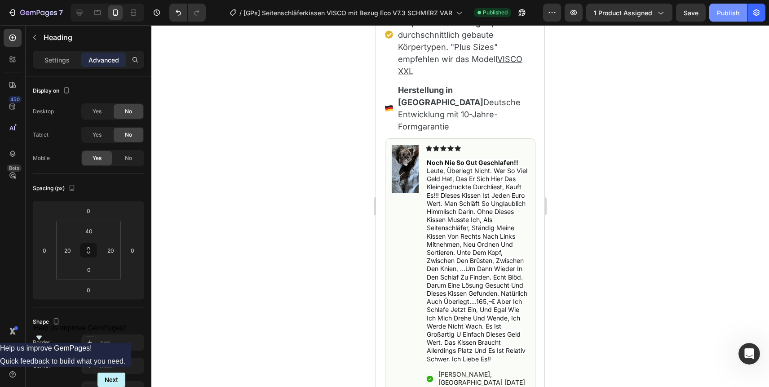
click at [735, 12] on div "Publish" at bounding box center [728, 12] width 22 height 9
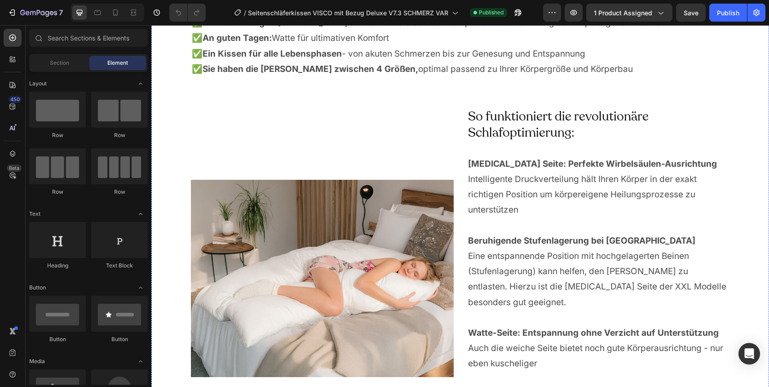
scroll to position [2107, 0]
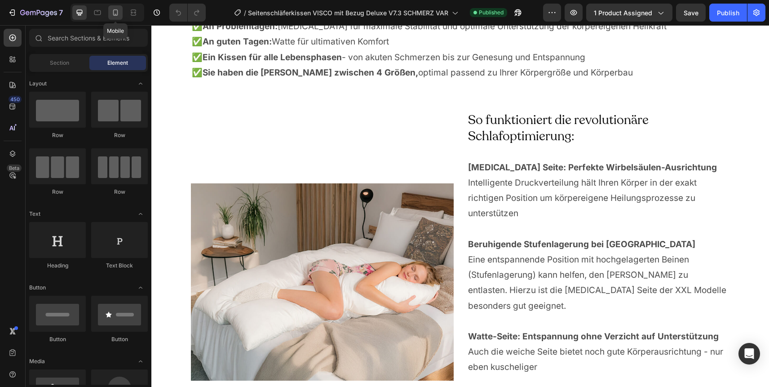
click at [116, 13] on icon at bounding box center [115, 12] width 9 height 9
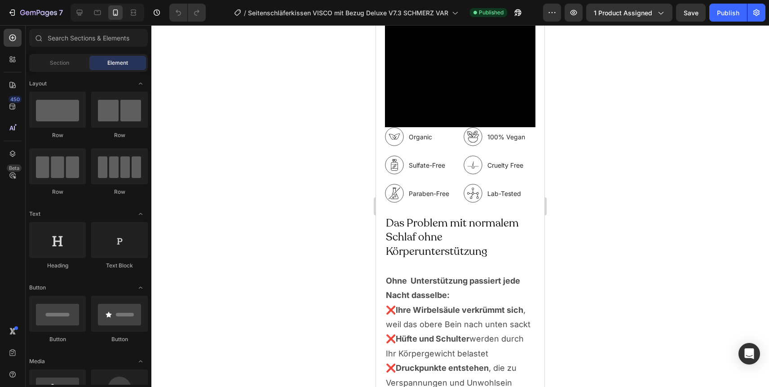
scroll to position [1772, 0]
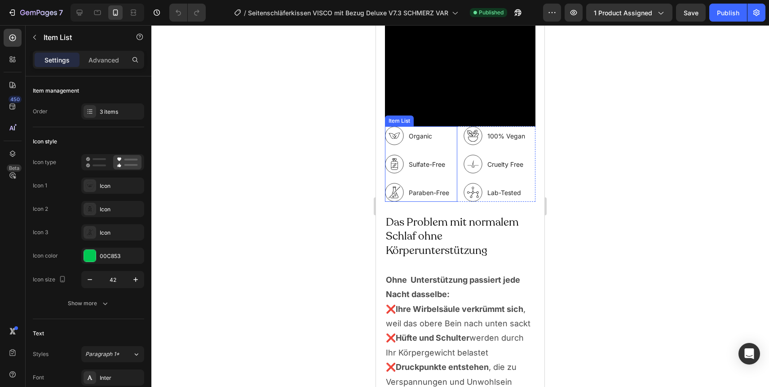
click at [455, 128] on div "Organic Sulfate-Free Paraben-Free" at bounding box center [421, 164] width 72 height 76
click at [461, 129] on div "Organic Sulfate-Free Paraben-Free Item List 0 100% Vegan Cruelty Free Lab-Teste…" at bounding box center [460, 164] width 151 height 76
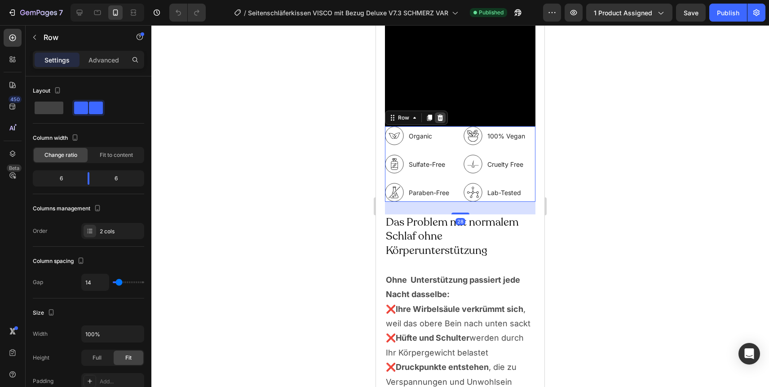
click at [440, 118] on icon at bounding box center [441, 118] width 6 height 6
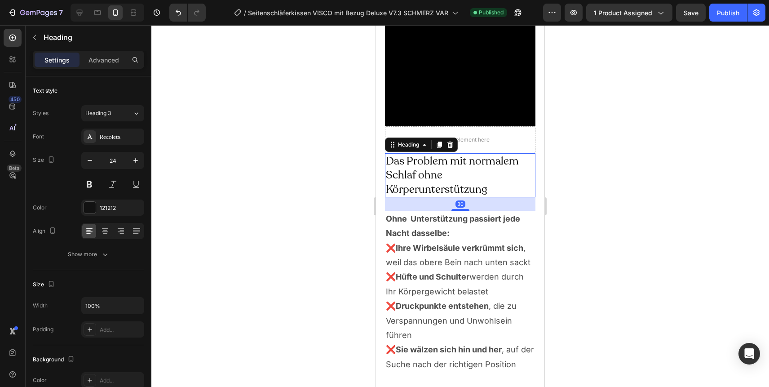
click at [443, 171] on h2 "Das Problem mit normalem Schlaf ohne Körperunterstützung" at bounding box center [460, 175] width 151 height 44
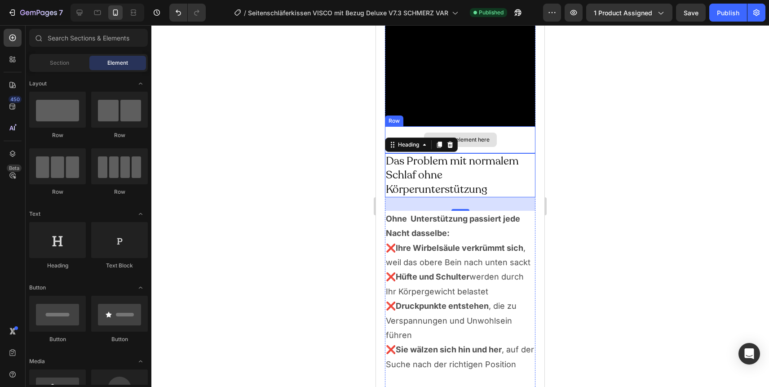
click at [479, 142] on div "Drop element here" at bounding box center [466, 139] width 48 height 7
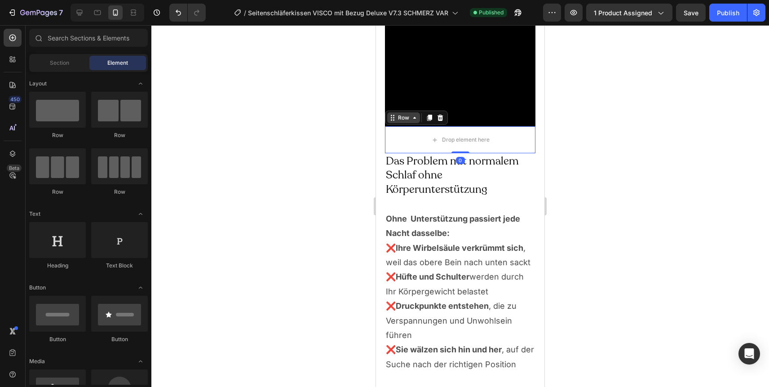
click at [393, 123] on div "Row" at bounding box center [416, 118] width 63 height 14
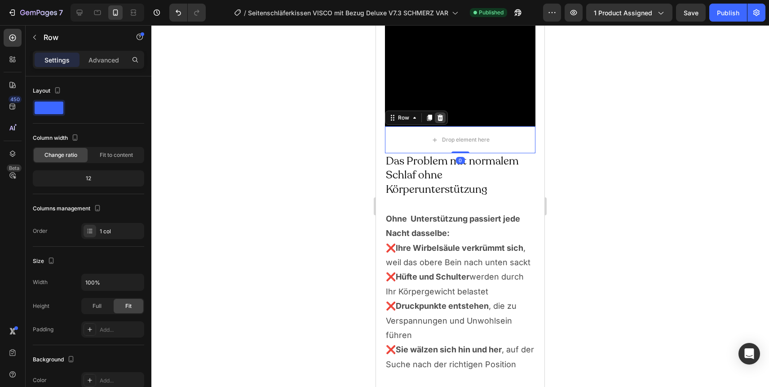
click at [440, 120] on icon at bounding box center [441, 118] width 6 height 6
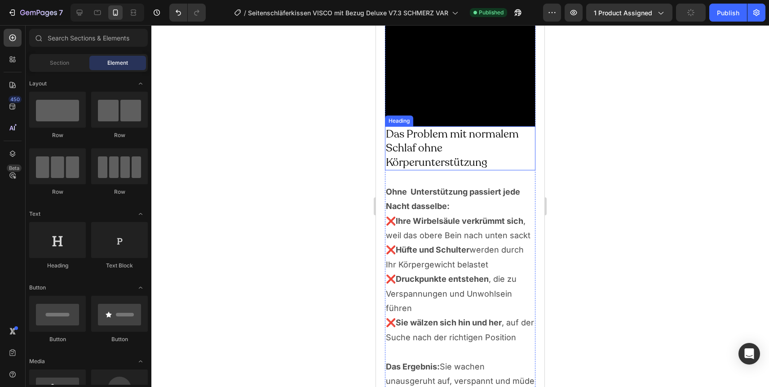
click at [438, 149] on h2 "Das Problem mit normalem Schlaf ohne Körperunterstützung" at bounding box center [460, 148] width 151 height 44
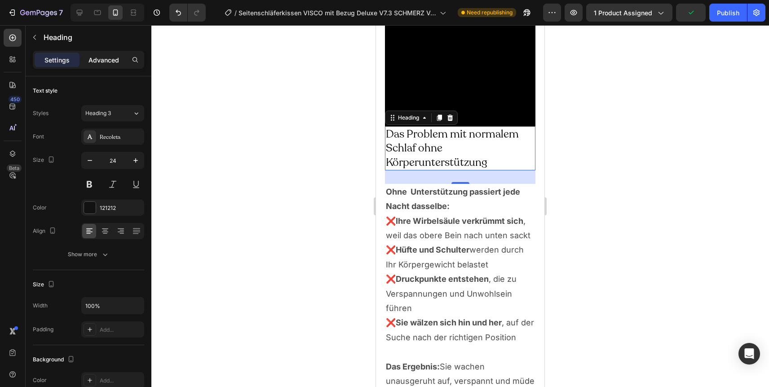
click at [109, 60] on p "Advanced" at bounding box center [104, 59] width 31 height 9
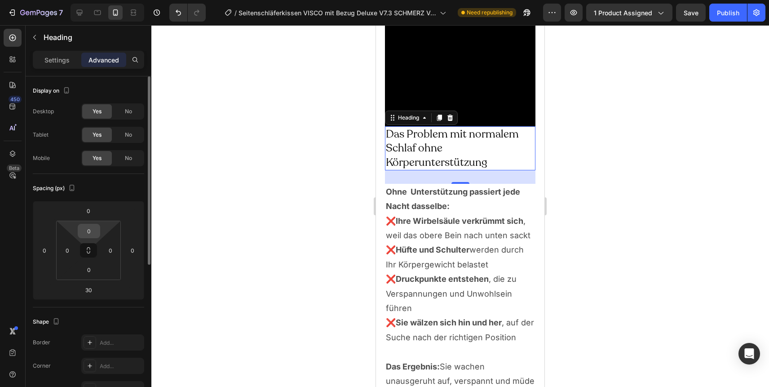
click at [90, 229] on input "0" at bounding box center [89, 230] width 18 height 13
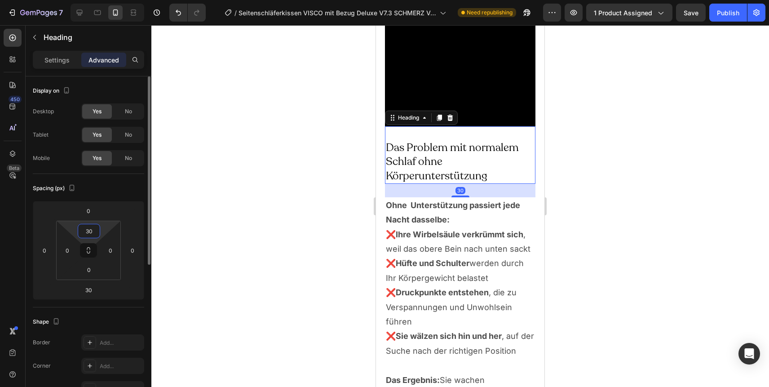
type input "3"
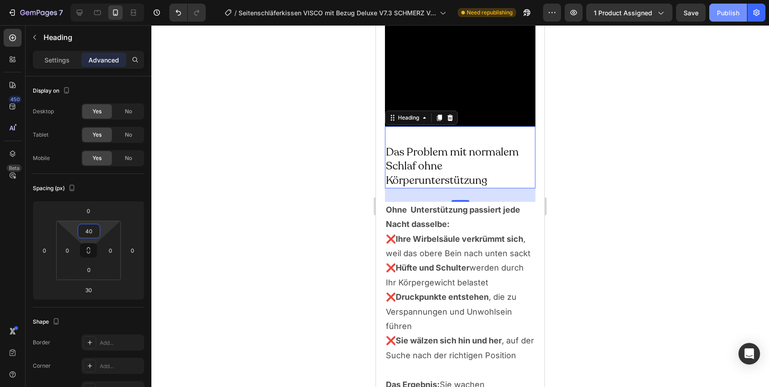
type input "40"
click at [728, 12] on div "Publish" at bounding box center [728, 12] width 22 height 9
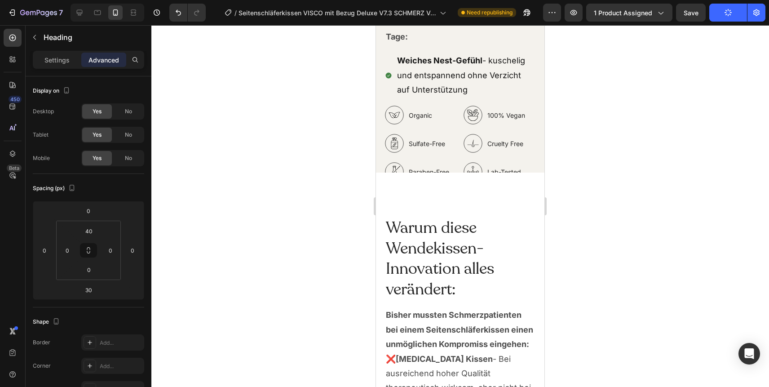
scroll to position [2677, 0]
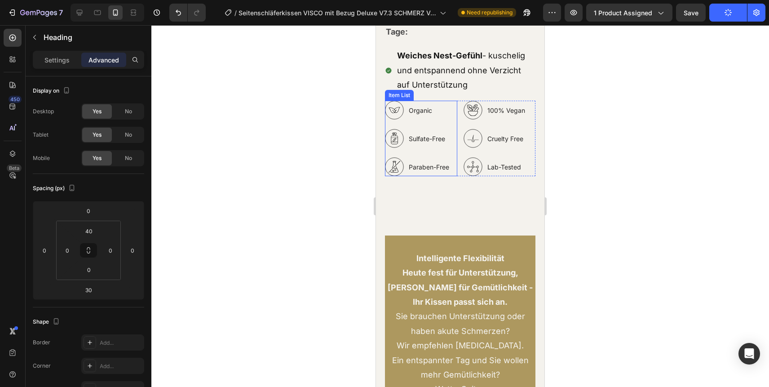
click at [443, 116] on div "Organic" at bounding box center [429, 110] width 43 height 12
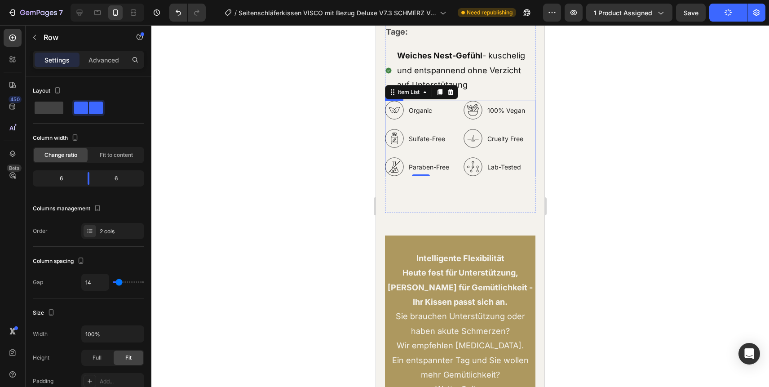
click at [457, 132] on div "Organic Sulfate-Free Paraben-Free Item List 0 100% Vegan Cruelty Free Lab-Teste…" at bounding box center [460, 139] width 151 height 76
click at [439, 95] on icon at bounding box center [441, 92] width 6 height 6
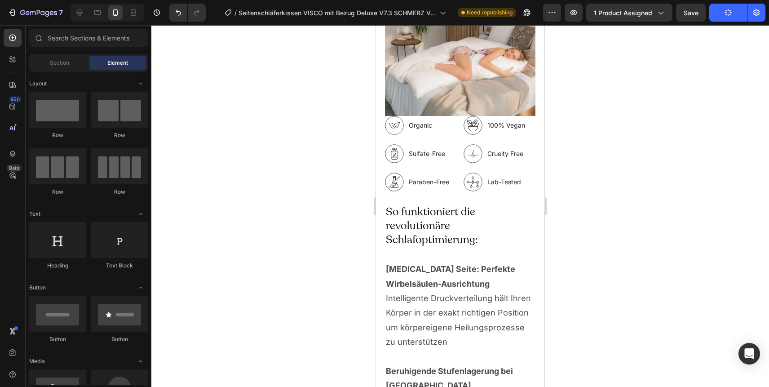
scroll to position [3856, 0]
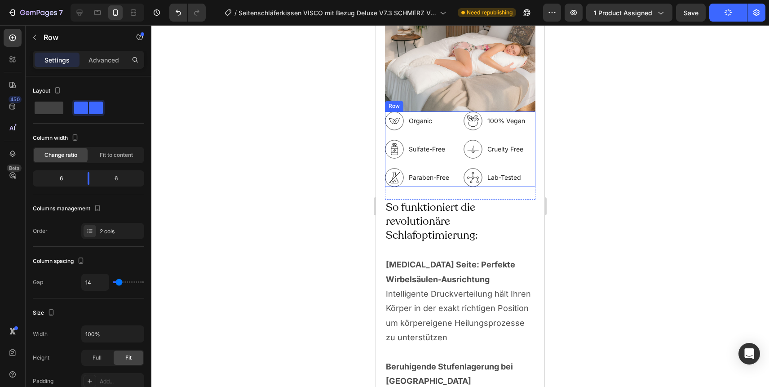
click at [462, 111] on div "Organic Sulfate-Free Paraben-Free Item List 100% Vegan Cruelty Free Lab-Tested …" at bounding box center [460, 149] width 151 height 76
click at [440, 99] on icon at bounding box center [441, 102] width 6 height 6
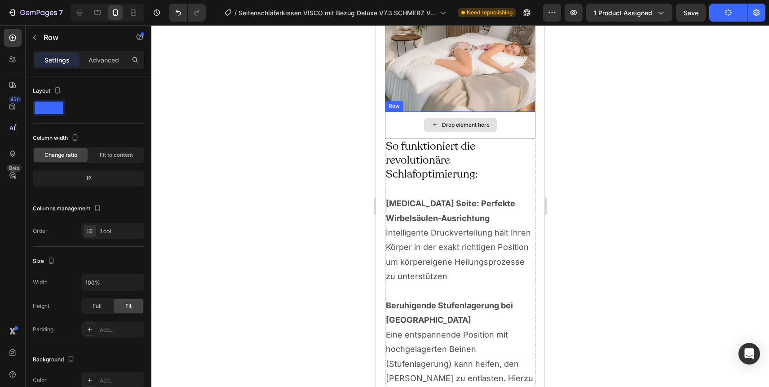
click at [508, 111] on div "Drop element here" at bounding box center [460, 124] width 151 height 27
click at [442, 99] on icon at bounding box center [441, 102] width 6 height 6
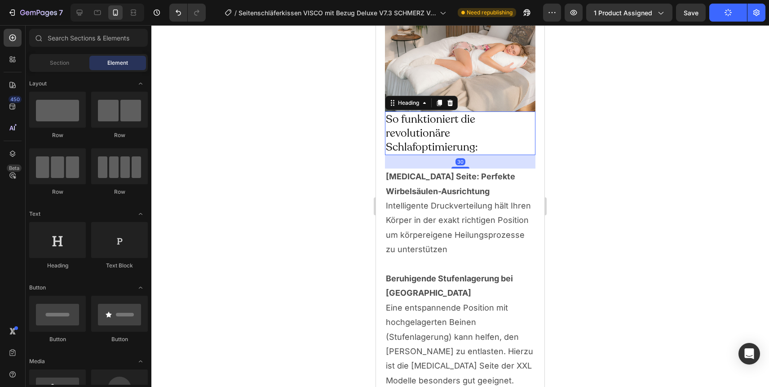
click at [438, 111] on h2 "So funktioniert die revolutionäre Schlafoptimierung:" at bounding box center [460, 133] width 151 height 44
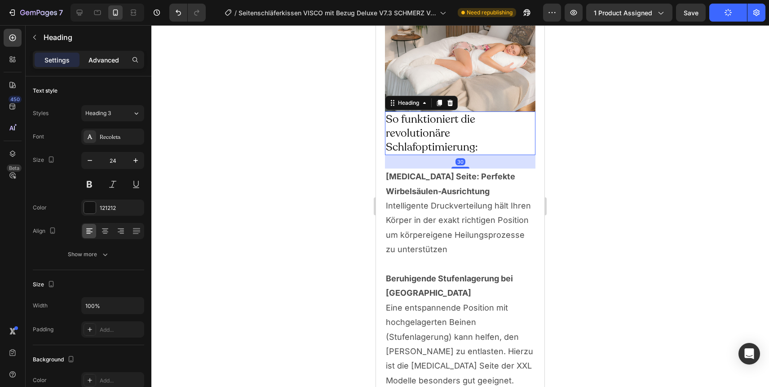
click at [105, 62] on p "Advanced" at bounding box center [104, 59] width 31 height 9
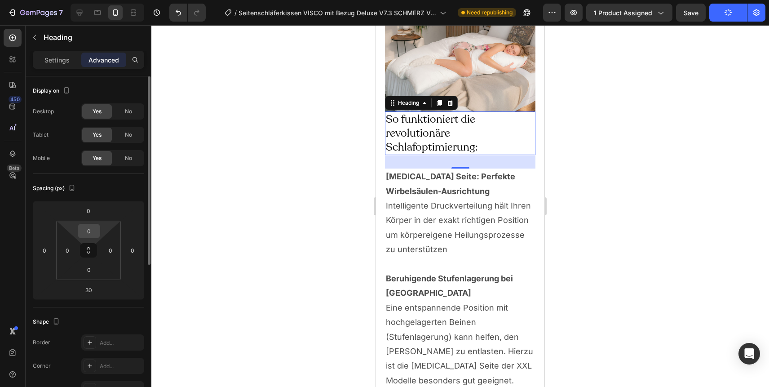
click at [84, 229] on input "0" at bounding box center [89, 230] width 18 height 13
type input "40"
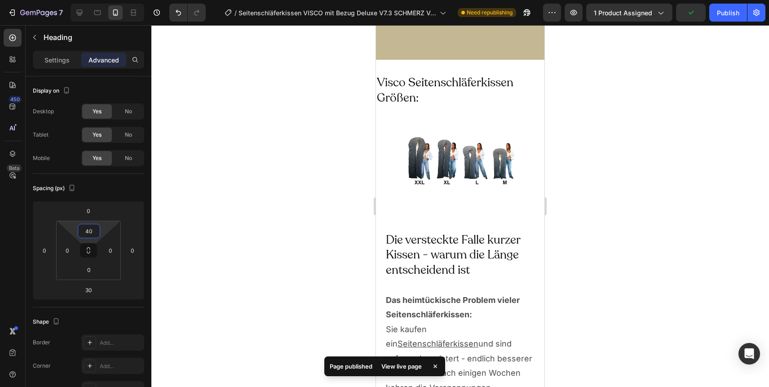
scroll to position [5246, 0]
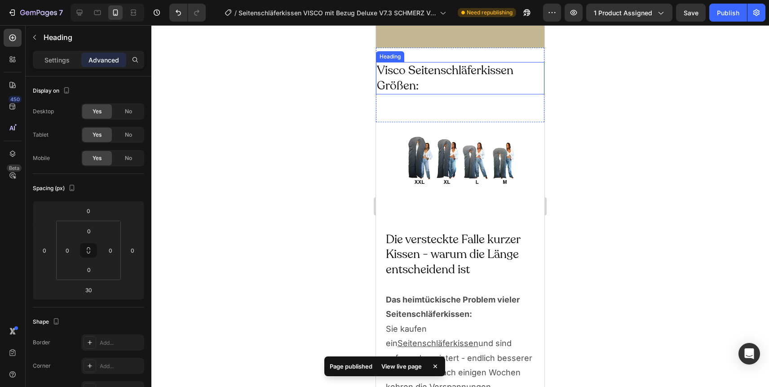
click at [457, 94] on h2 "Visco Seitenschläferkissen Größen:" at bounding box center [460, 78] width 169 height 32
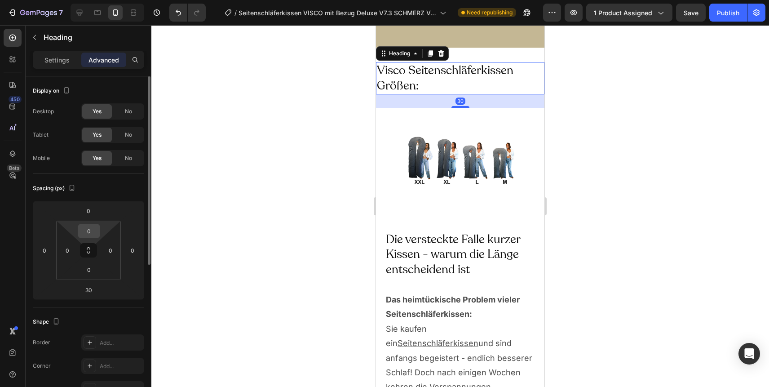
click at [89, 232] on input "0" at bounding box center [89, 230] width 18 height 13
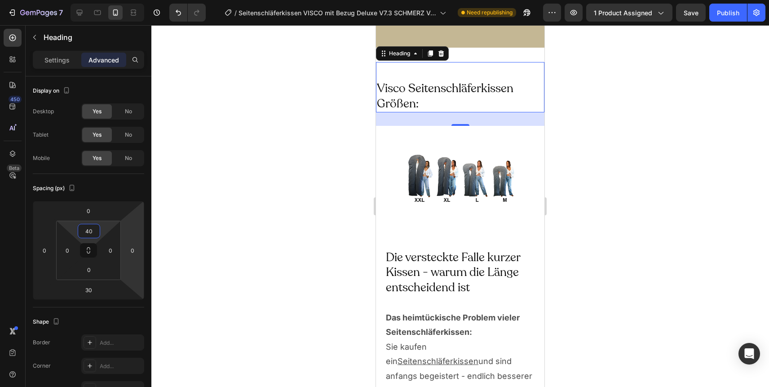
type input "4"
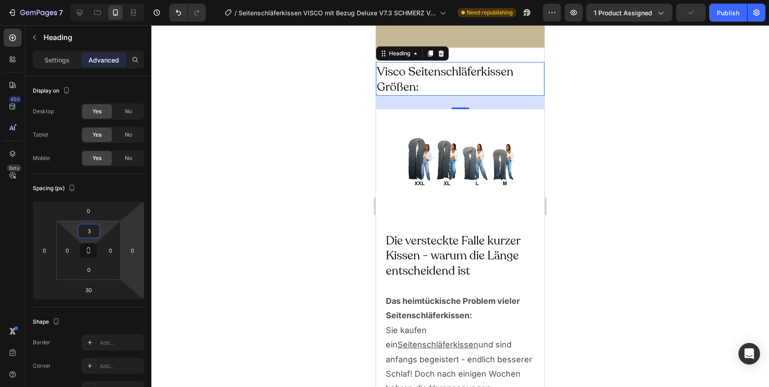
type input "30"
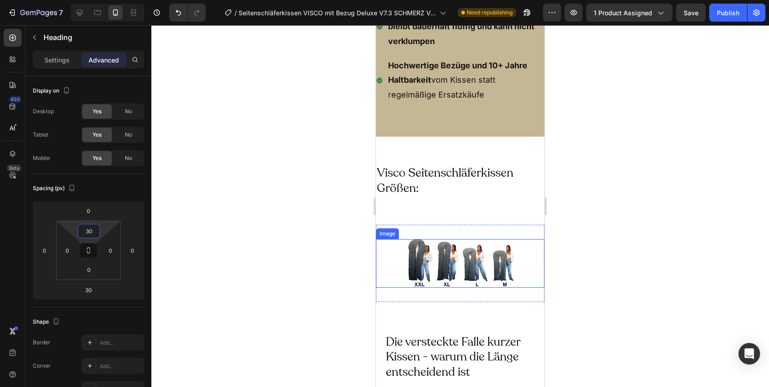
scroll to position [5323, 0]
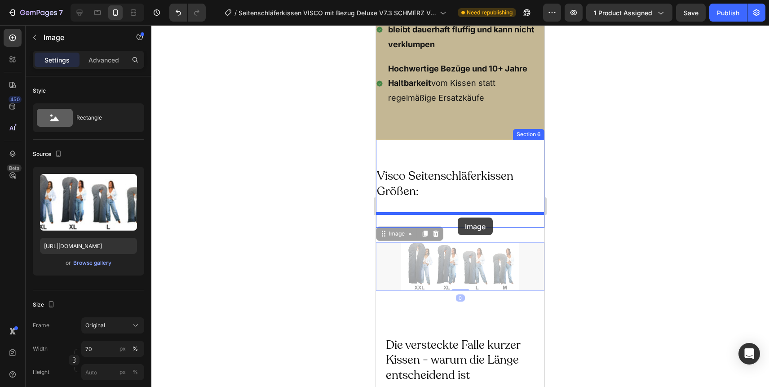
drag, startPoint x: 458, startPoint y: 264, endPoint x: 458, endPoint y: 218, distance: 46.3
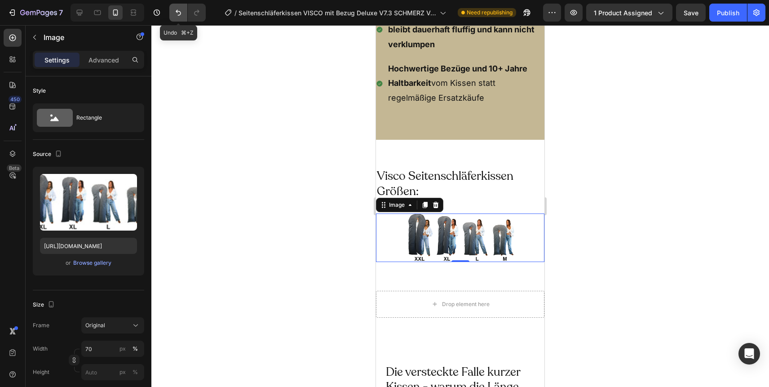
click at [178, 10] on icon "Undo/Redo" at bounding box center [178, 12] width 9 height 9
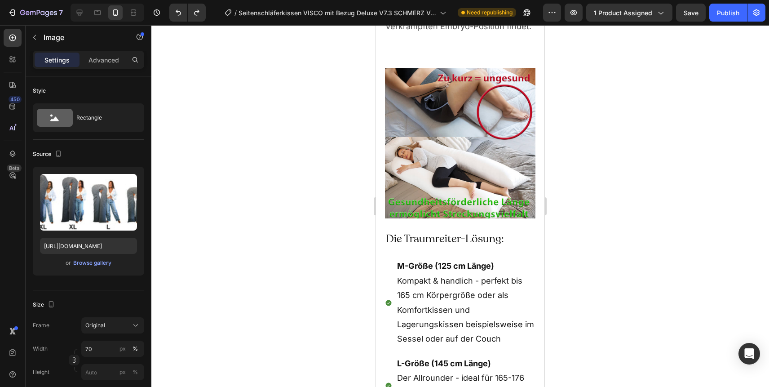
scroll to position [6053, 0]
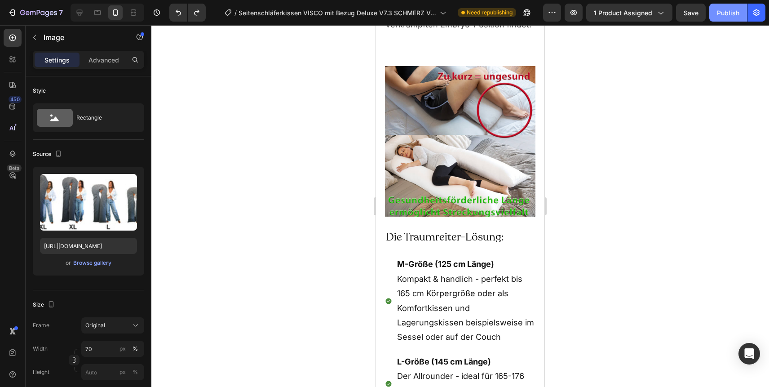
click at [733, 13] on div "Publish" at bounding box center [728, 12] width 22 height 9
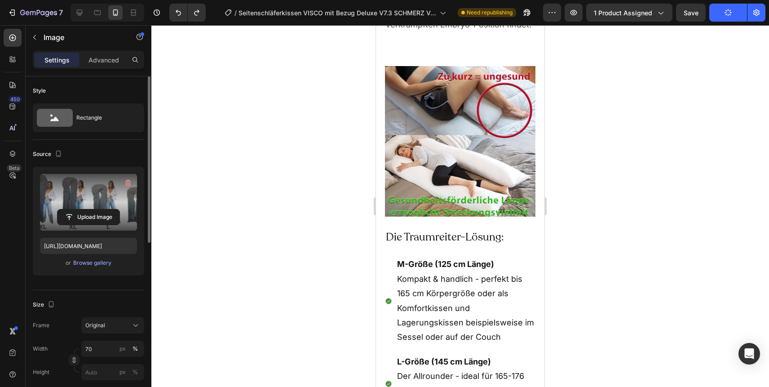
click at [89, 197] on label at bounding box center [88, 202] width 97 height 57
click at [89, 209] on input "file" at bounding box center [89, 216] width 62 height 15
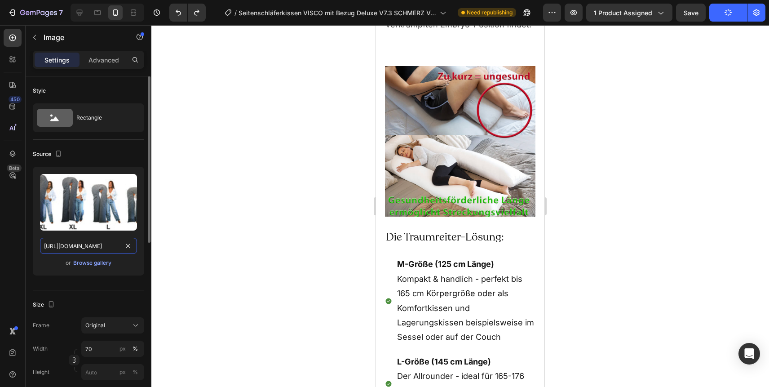
click at [98, 245] on input "https://cdn.shopify.com/s/files/1/0266/1112/2258/files/gempages_493514106658096…" at bounding box center [88, 246] width 97 height 16
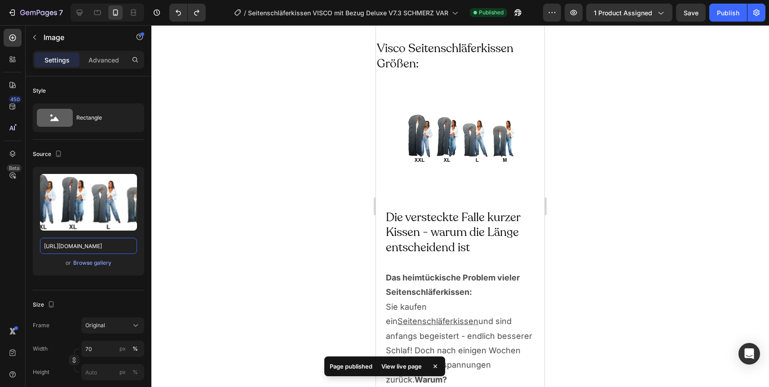
scroll to position [5342, 0]
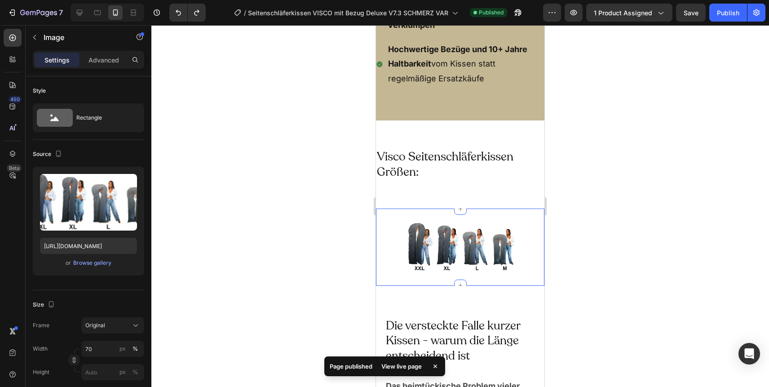
click at [471, 215] on div "Image Section 7" at bounding box center [460, 247] width 169 height 77
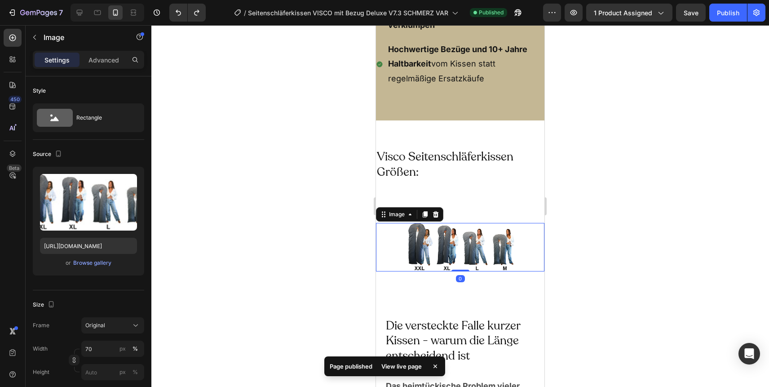
click at [462, 244] on img at bounding box center [460, 247] width 118 height 49
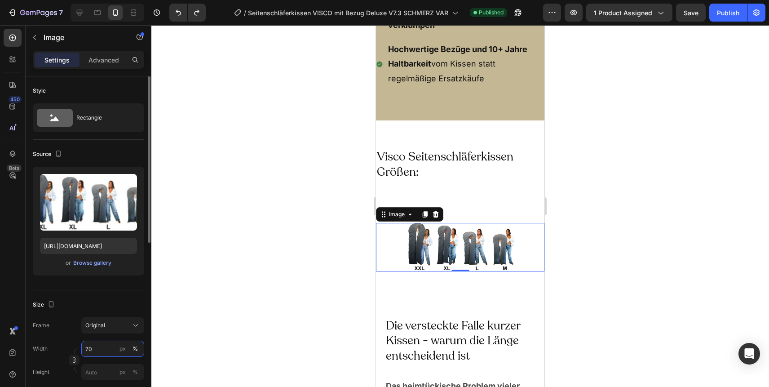
click at [90, 349] on input "70" at bounding box center [112, 349] width 63 height 16
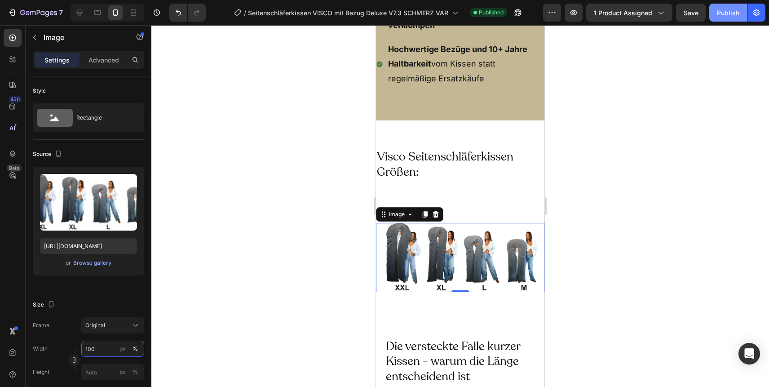
type input "100"
click at [727, 11] on div "Publish" at bounding box center [728, 12] width 22 height 9
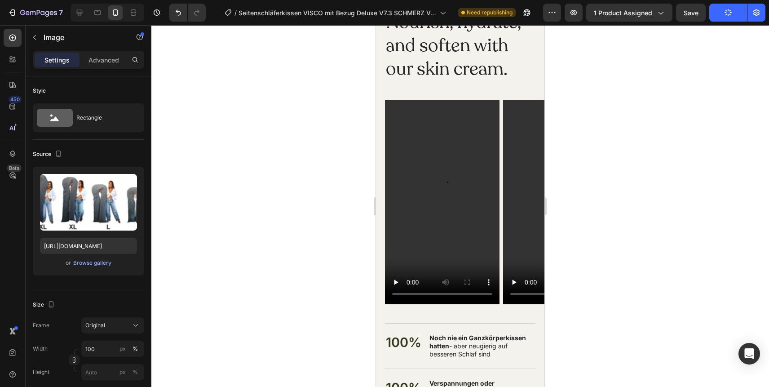
scroll to position [7054, 0]
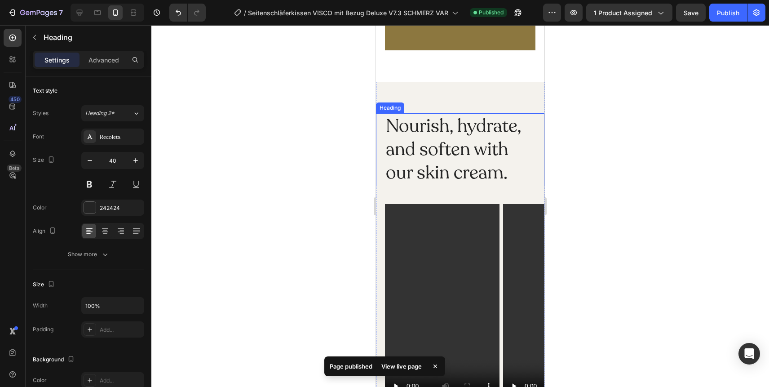
click at [477, 122] on h2 "Nourish, hydrate, and soften with our skin cream." at bounding box center [460, 149] width 151 height 72
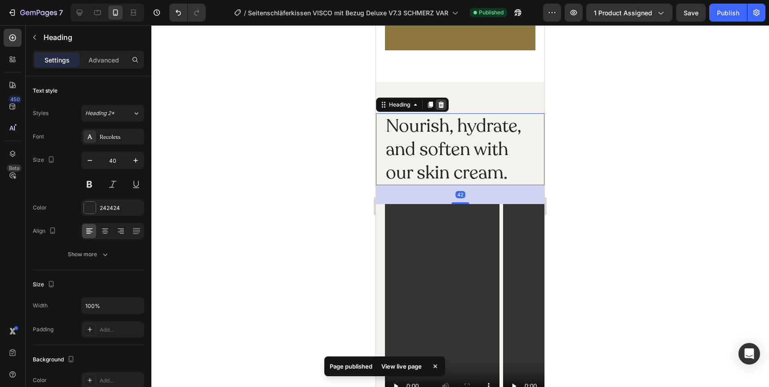
click at [441, 101] on icon at bounding box center [441, 104] width 7 height 7
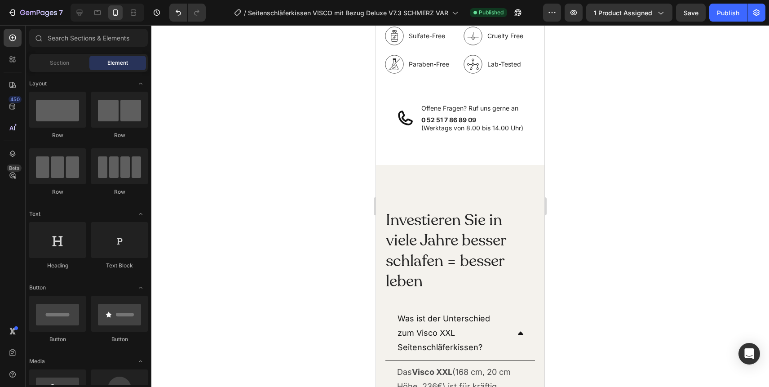
scroll to position [9170, 0]
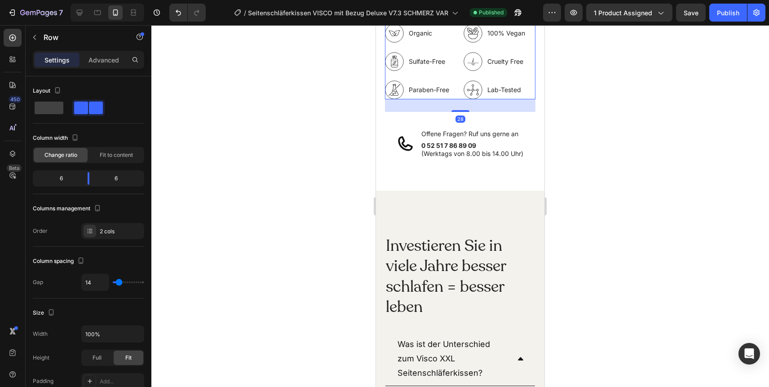
click at [458, 99] on div "Organic Sulfate-Free Paraben-Free Item List 100% Vegan Cruelty Free Lab-Tested …" at bounding box center [460, 62] width 151 height 76
click at [440, 18] on icon at bounding box center [441, 15] width 6 height 6
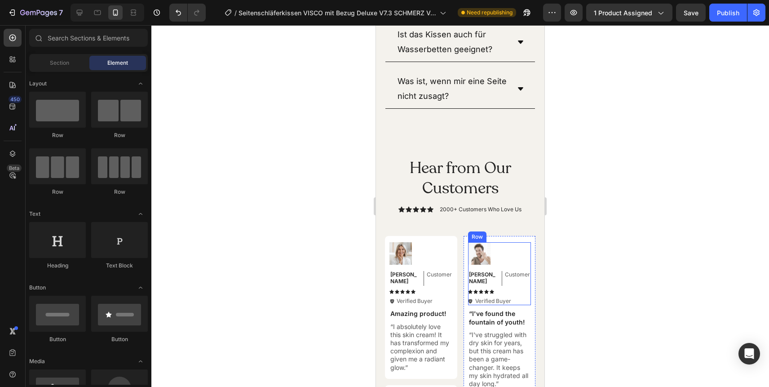
scroll to position [10427, 0]
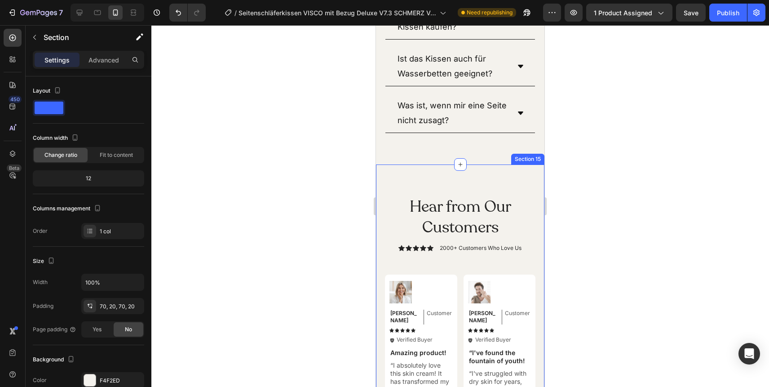
click at [538, 153] on icon at bounding box center [537, 156] width 6 height 6
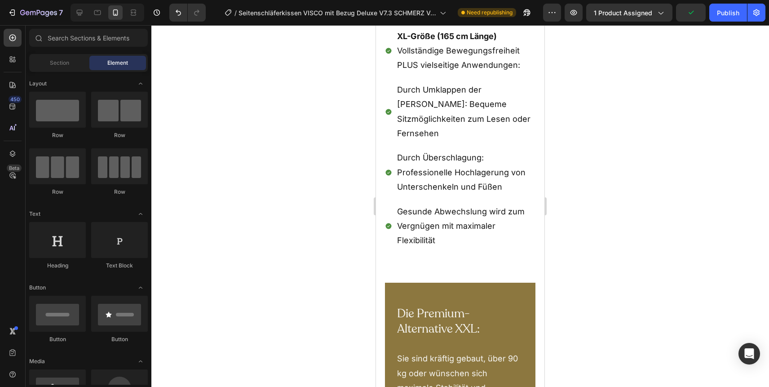
scroll to position [6356, 0]
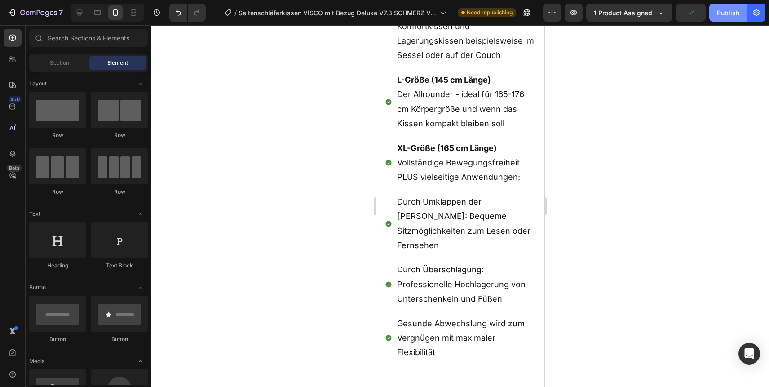
click at [728, 18] on button "Publish" at bounding box center [729, 13] width 38 height 18
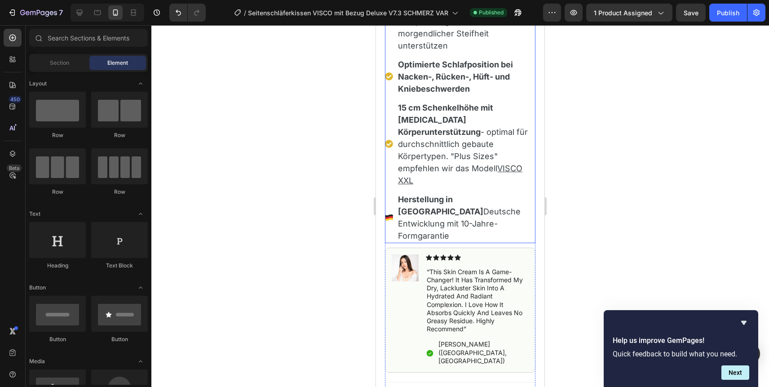
scroll to position [1078, 0]
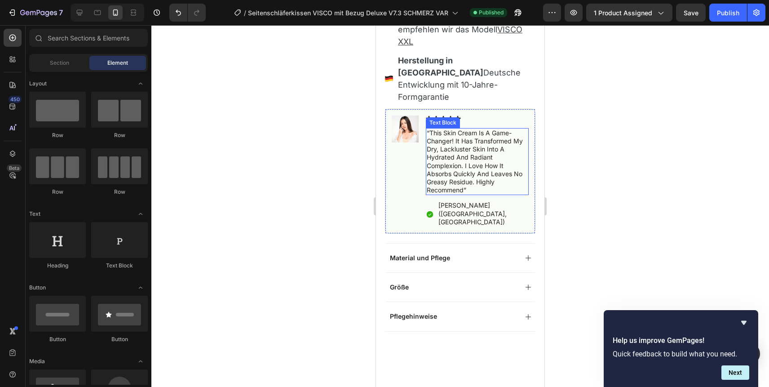
click at [464, 138] on p "“this skin cream is a game-changer! it has transformed my dry, lackluster skin …" at bounding box center [477, 162] width 101 height 66
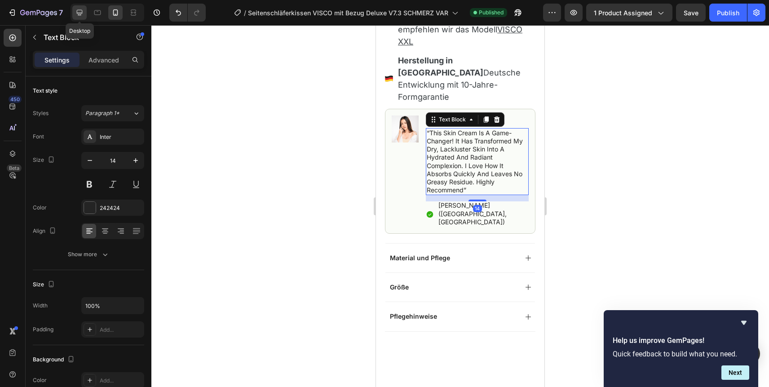
click at [74, 11] on div at bounding box center [79, 12] width 14 height 14
type input "16"
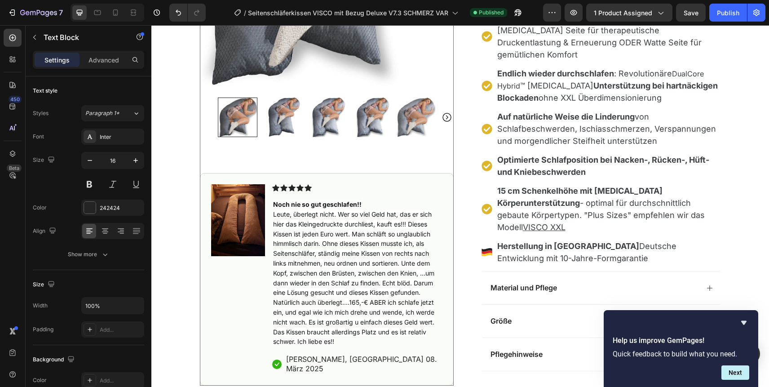
scroll to position [516, 0]
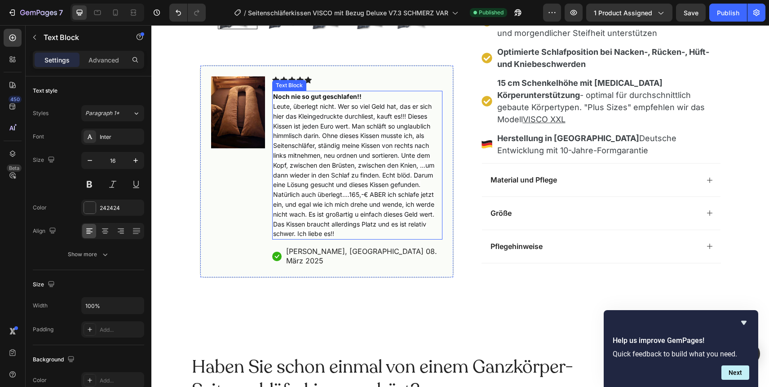
click at [345, 122] on span "Leute, überlegt nicht. Wer so viel Geld hat, das er sich hier das Kleingedruckt…" at bounding box center [353, 169] width 161 height 135
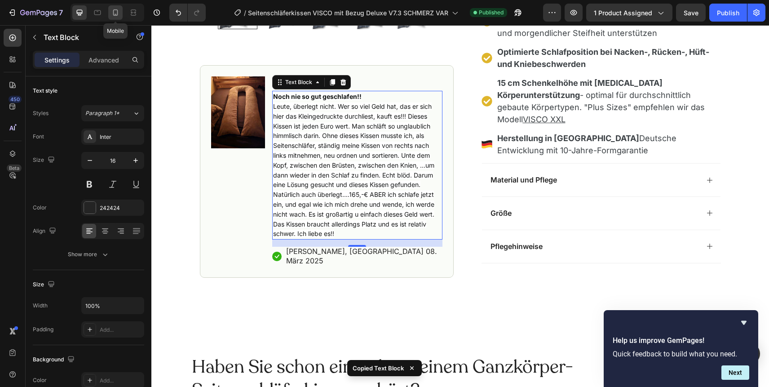
click at [115, 11] on icon at bounding box center [115, 12] width 9 height 9
type input "14"
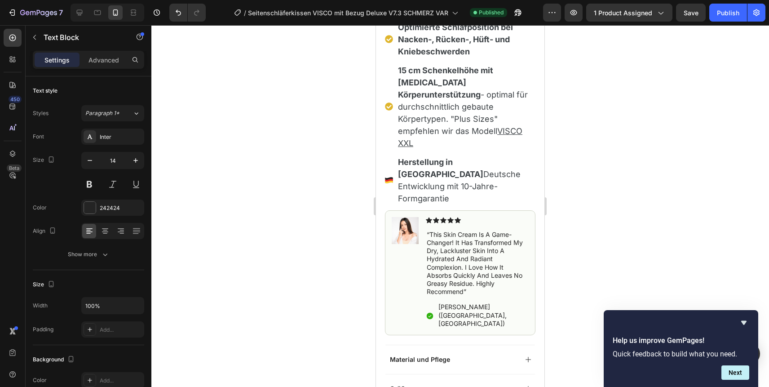
scroll to position [958, 0]
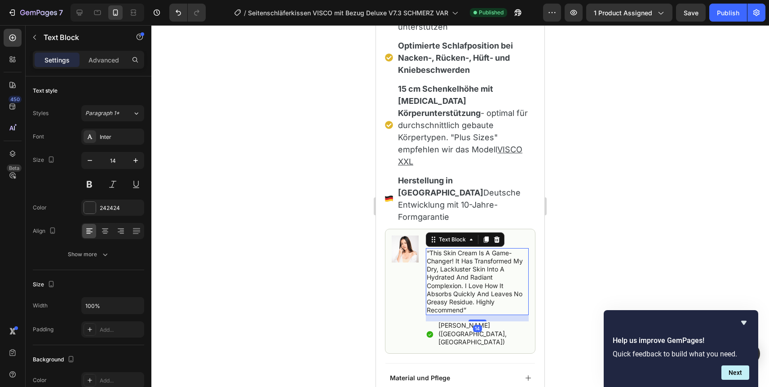
click at [457, 254] on p "“this skin cream is a game-changer! it has transformed my dry, lackluster skin …" at bounding box center [477, 282] width 101 height 66
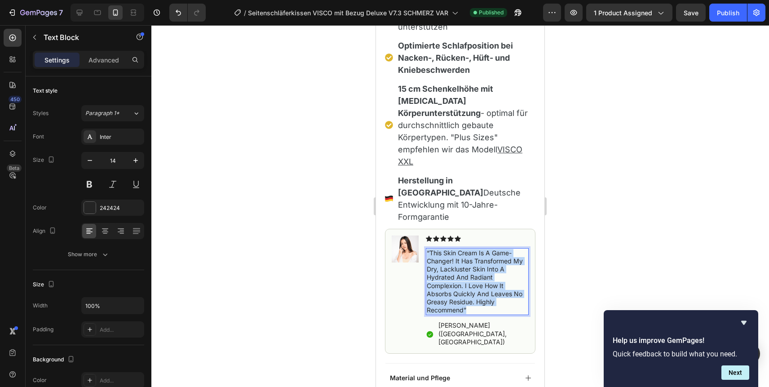
click at [457, 254] on p "“this skin cream is a game-changer! it has transformed my dry, lackluster skin …" at bounding box center [477, 282] width 101 height 66
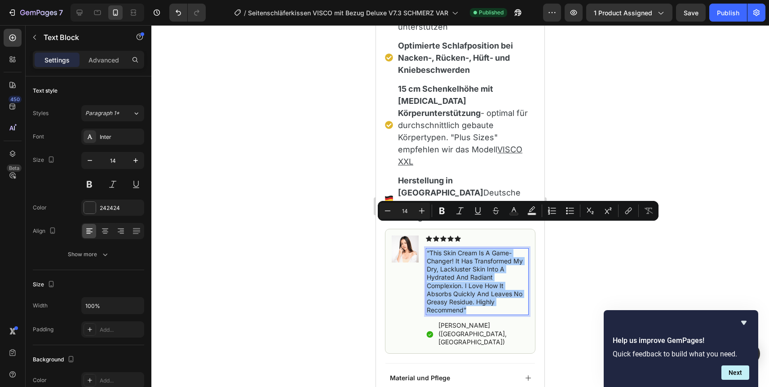
click at [366, 94] on div at bounding box center [460, 206] width 618 height 362
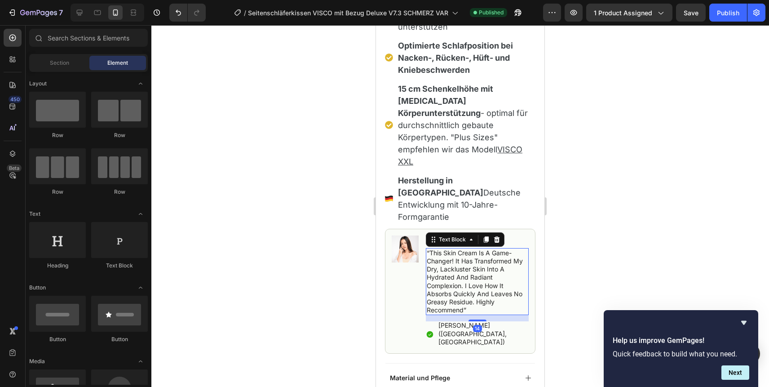
click at [464, 260] on p "“this skin cream is a game-changer! it has transformed my dry, lackluster skin …" at bounding box center [477, 282] width 101 height 66
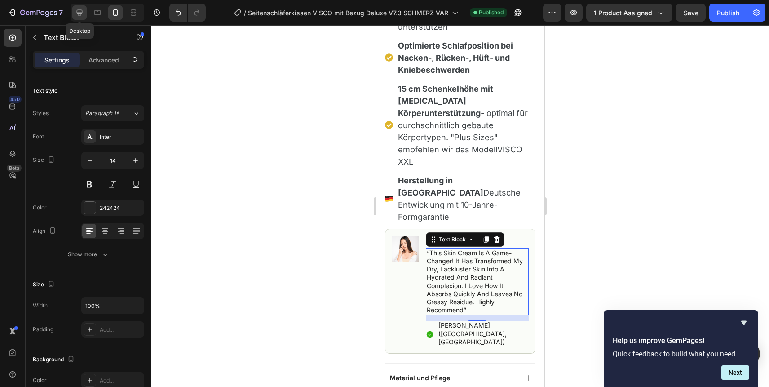
click at [74, 14] on div at bounding box center [79, 12] width 14 height 14
type input "16"
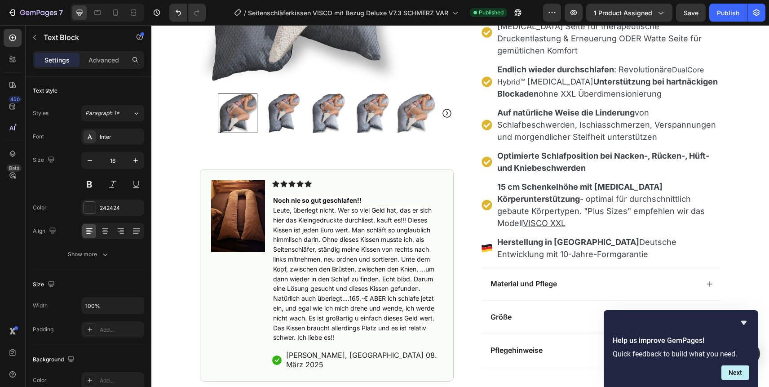
scroll to position [442, 0]
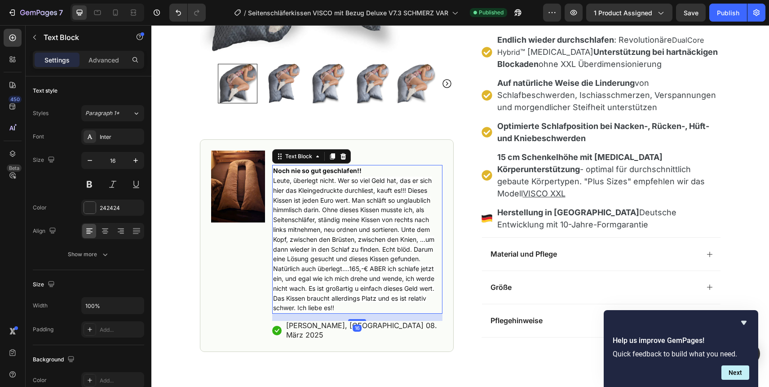
click at [353, 219] on span "Leute, überlegt nicht. Wer so viel Geld hat, das er sich hier das Kleingedruckt…" at bounding box center [353, 244] width 161 height 135
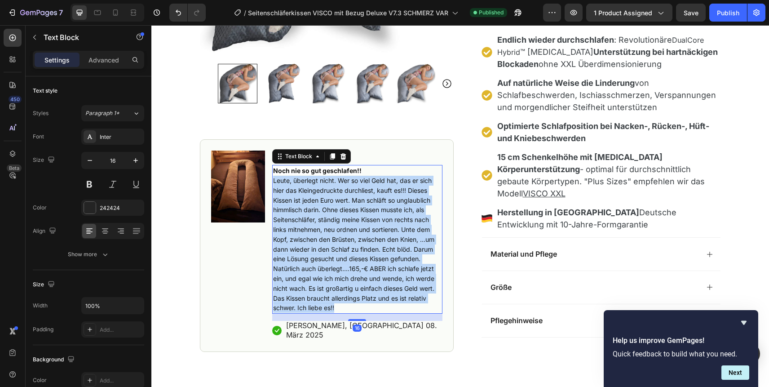
click at [353, 219] on span "Leute, überlegt nicht. Wer so viel Geld hat, das er sich hier das Kleingedruckt…" at bounding box center [353, 244] width 161 height 135
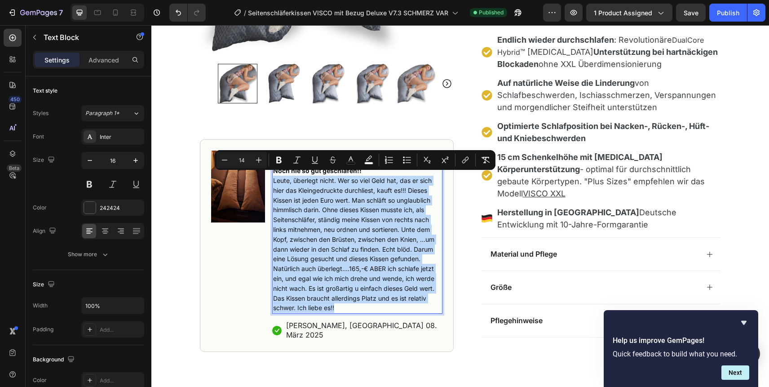
click at [352, 298] on span "Leute, überlegt nicht. Wer so viel Geld hat, das er sich hier das Kleingedruckt…" at bounding box center [353, 244] width 161 height 135
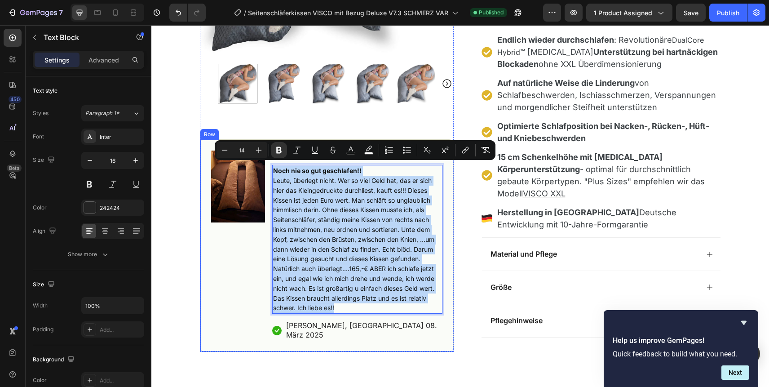
copy div "Noch nie so gut geschlafen!! Leute, überlegt nicht. Wer so viel Geld hat, das e…"
drag, startPoint x: 349, startPoint y: 307, endPoint x: 270, endPoint y: 164, distance: 163.2
click at [270, 164] on div "Image Icon Icon Icon Icon Icon Icon List Noch nie so gut geschlafen!! Leute, üb…" at bounding box center [327, 245] width 254 height 213
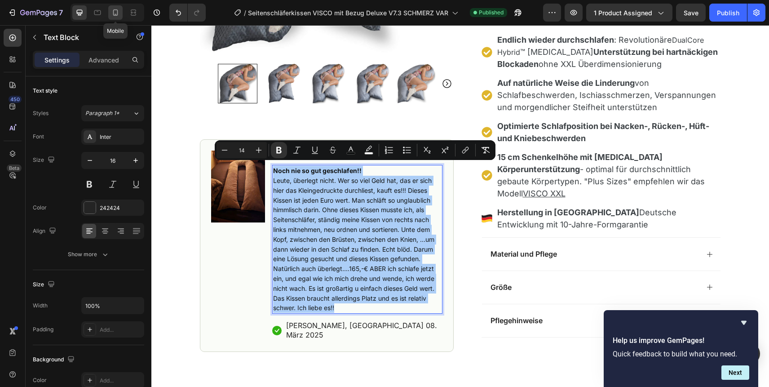
click at [115, 14] on icon at bounding box center [115, 12] width 9 height 9
type input "14"
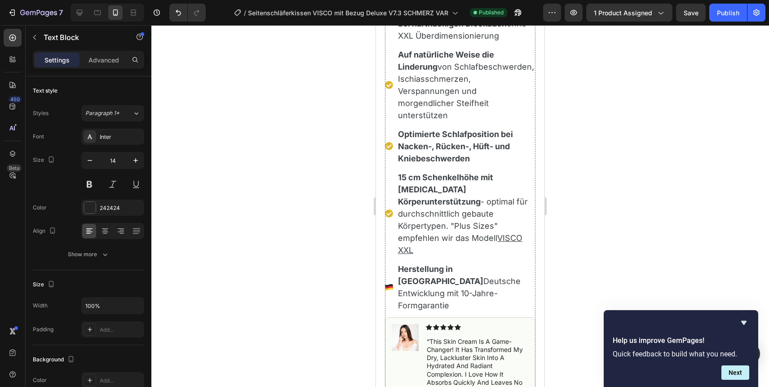
scroll to position [874, 0]
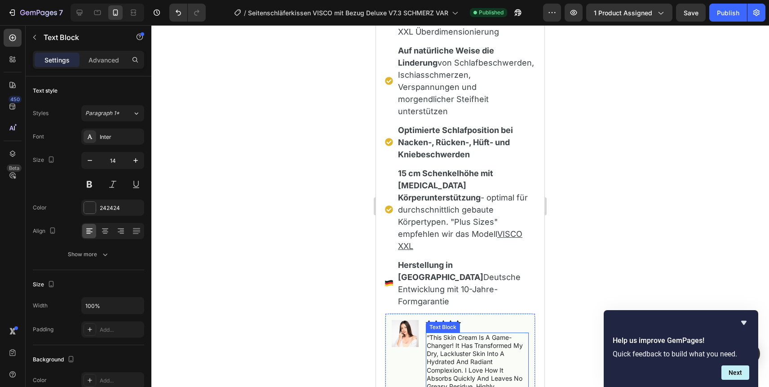
click at [466, 338] on p "“this skin cream is a game-changer! it has transformed my dry, lackluster skin …" at bounding box center [477, 366] width 101 height 66
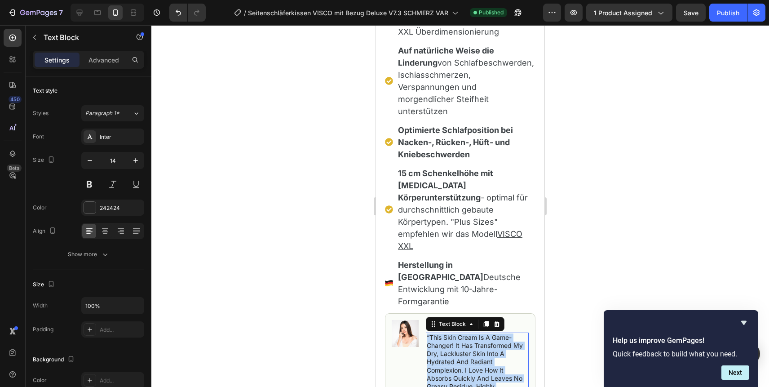
click at [466, 338] on p "“this skin cream is a game-changer! it has transformed my dry, lackluster skin …" at bounding box center [477, 366] width 101 height 66
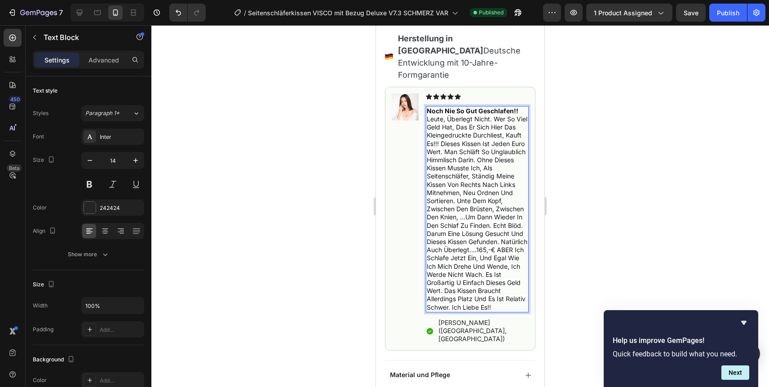
scroll to position [1123, 0]
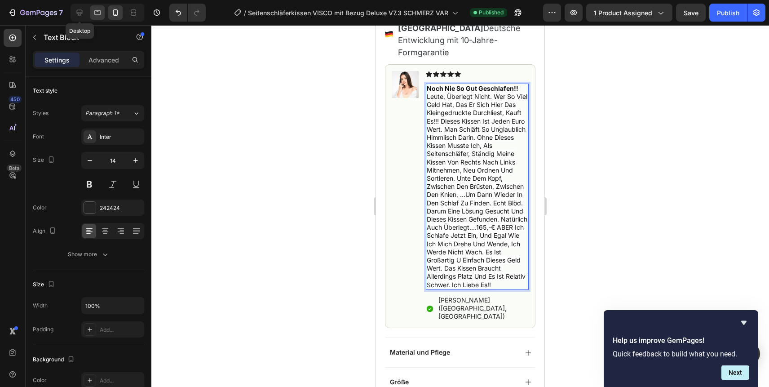
drag, startPoint x: 81, startPoint y: 15, endPoint x: 100, endPoint y: 15, distance: 18.9
click at [81, 15] on icon at bounding box center [79, 12] width 9 height 9
type input "16"
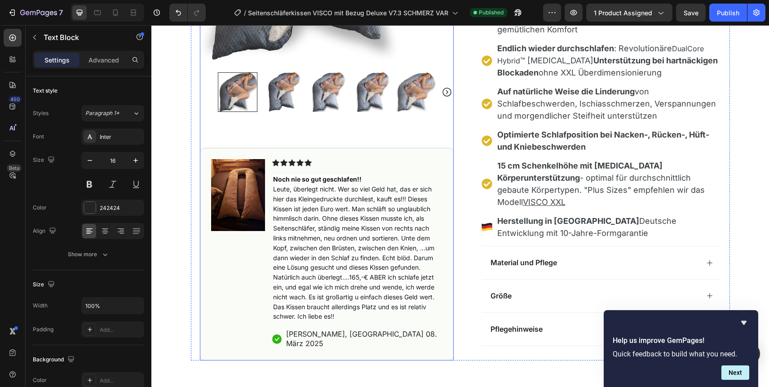
scroll to position [432, 0]
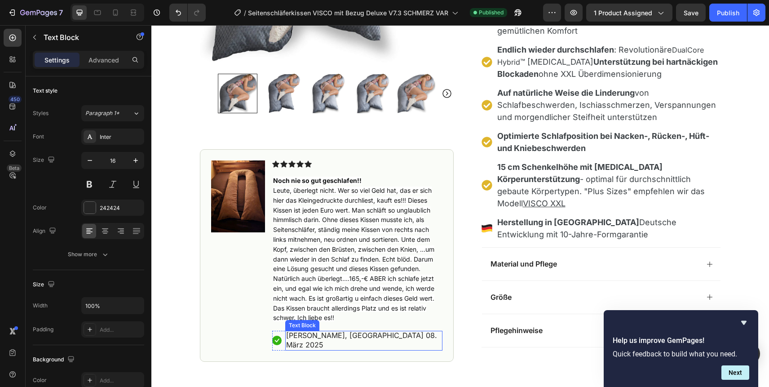
click at [324, 336] on p "Nadine H., Deutschland 08. März 2025" at bounding box center [363, 340] width 155 height 19
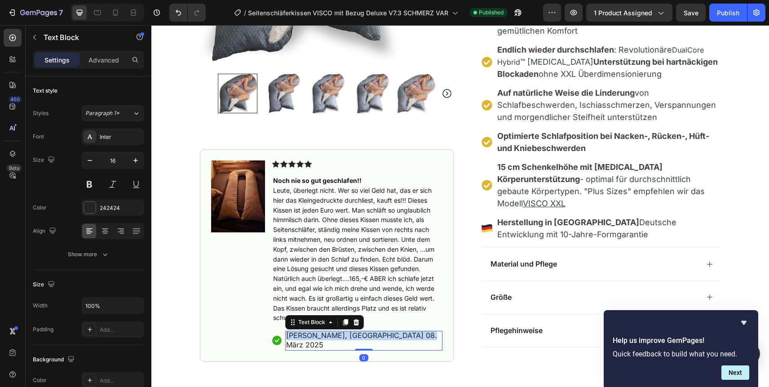
click at [324, 336] on p "Nadine H., Deutschland 08. März 2025" at bounding box center [363, 340] width 155 height 19
click at [324, 336] on p "[PERSON_NAME], [GEOGRAPHIC_DATA] [DATE][PERSON_NAME]" at bounding box center [363, 340] width 155 height 19
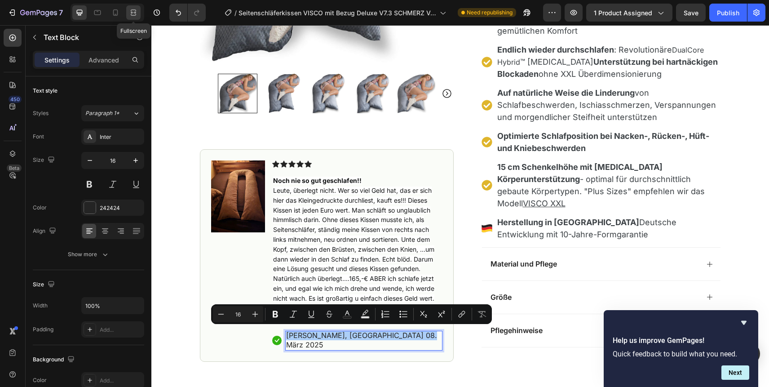
click at [133, 14] on icon at bounding box center [133, 12] width 9 height 9
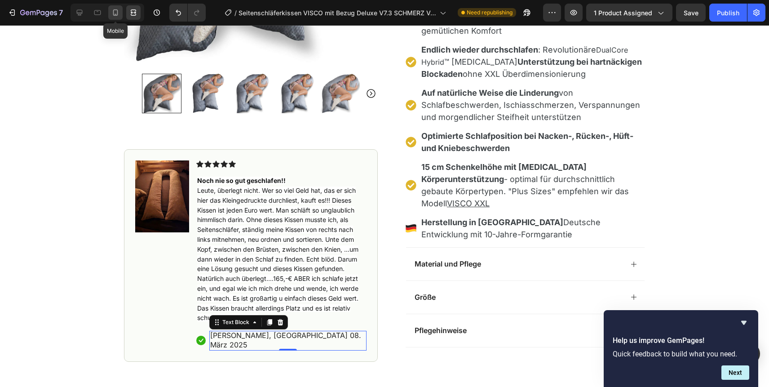
click at [114, 13] on icon at bounding box center [115, 12] width 9 height 9
type input "12"
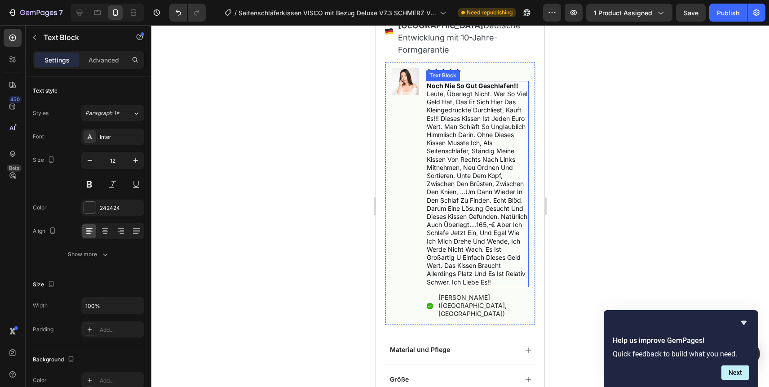
scroll to position [1139, 0]
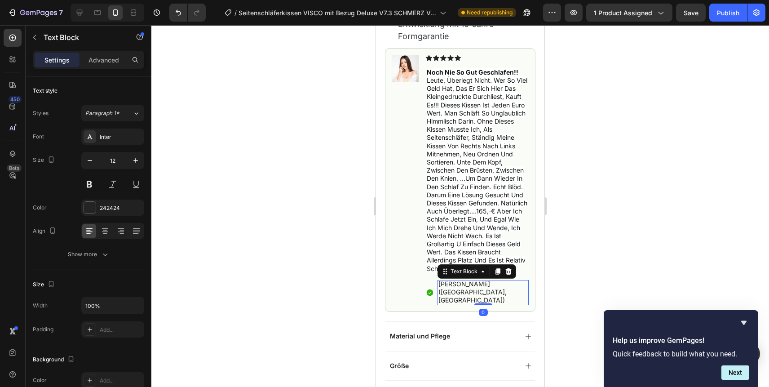
click at [466, 280] on p "[PERSON_NAME] ([GEOGRAPHIC_DATA], [GEOGRAPHIC_DATA])" at bounding box center [483, 292] width 89 height 25
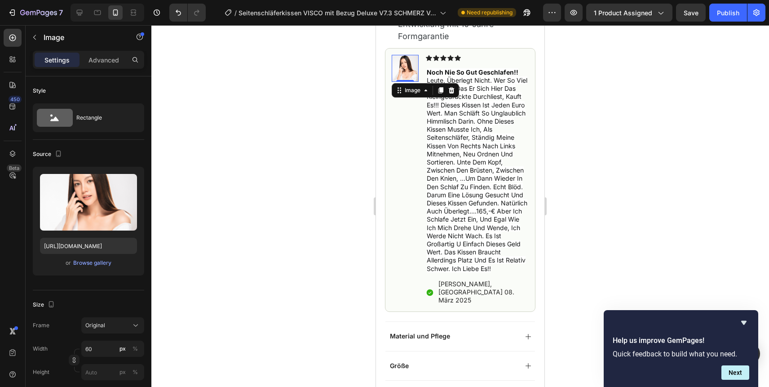
click at [401, 55] on img at bounding box center [405, 68] width 27 height 27
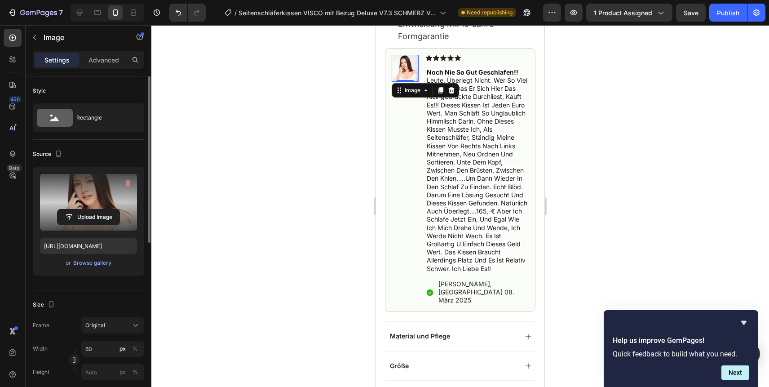
click at [88, 206] on label at bounding box center [88, 202] width 97 height 57
click at [88, 209] on input "file" at bounding box center [89, 216] width 62 height 15
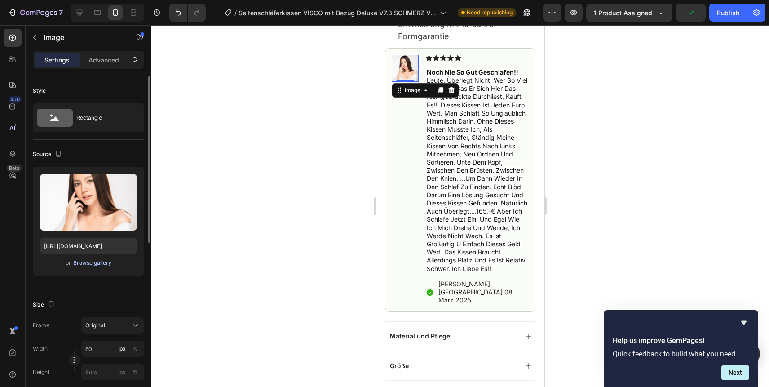
click at [99, 263] on div "Browse gallery" at bounding box center [92, 263] width 38 height 8
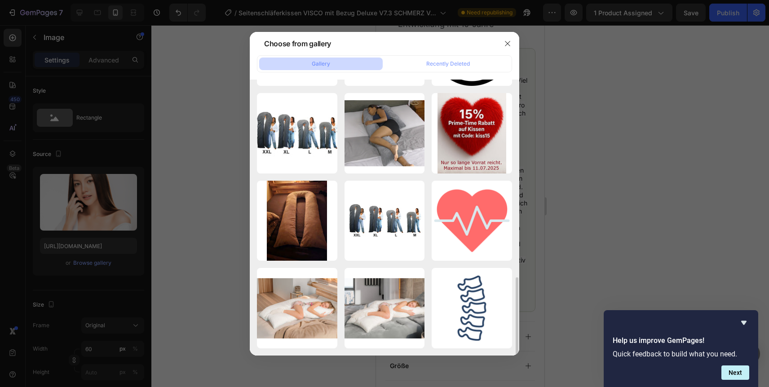
scroll to position [720, 0]
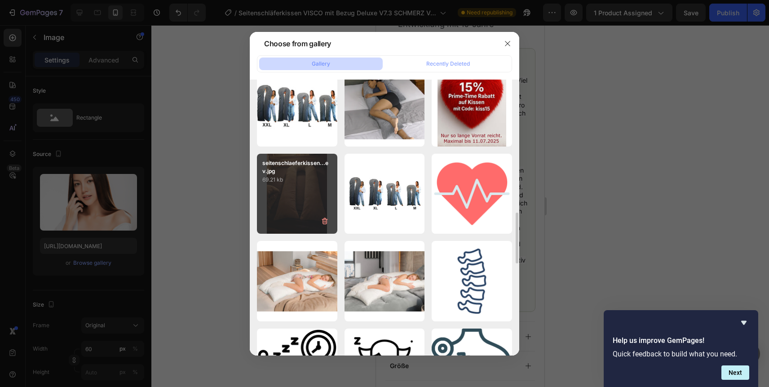
click at [310, 200] on div "seitenschlaeferkissen...ev.jpg 69.21 kb" at bounding box center [297, 194] width 80 height 80
type input "https://cdn.shopify.com/s/files/1/0266/1112/2258/files/gempages_493514106658096…"
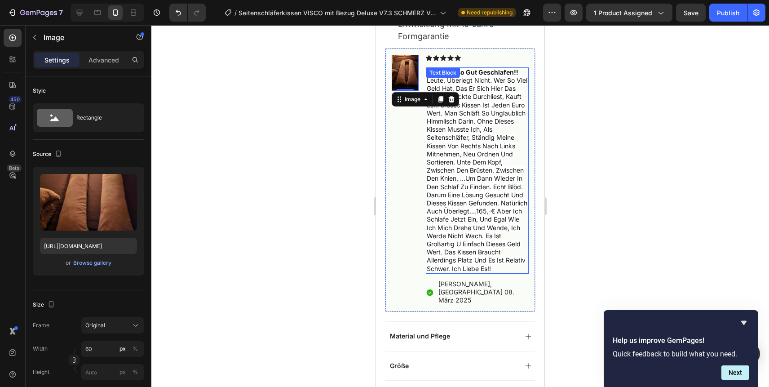
click at [529, 75] on div "noch nie so gut geschlafen!! leute, überlegt nicht. wer so viel geld hat, das e…" at bounding box center [477, 170] width 103 height 206
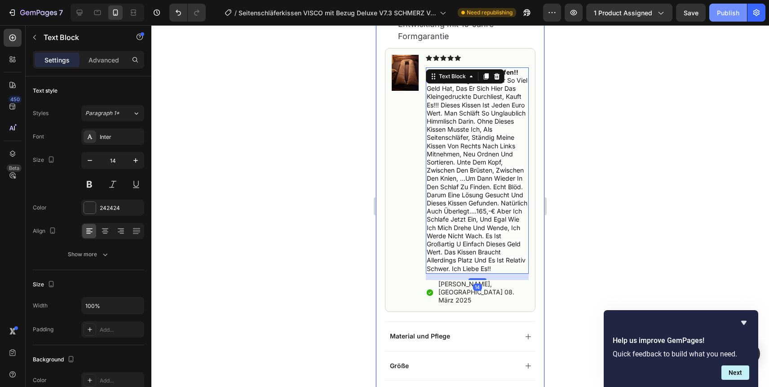
click at [729, 15] on div "Publish" at bounding box center [728, 12] width 22 height 9
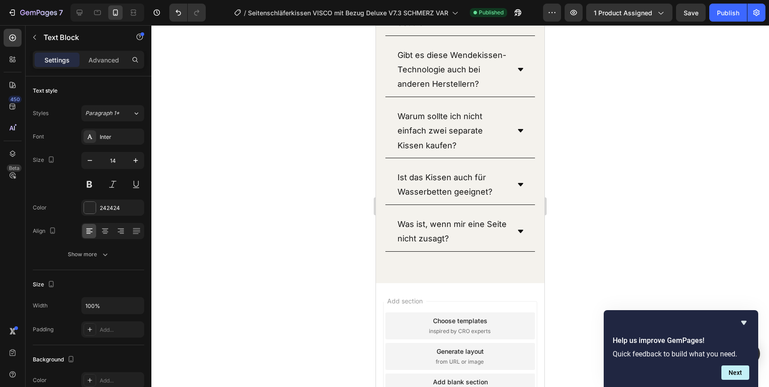
scroll to position [10528, 0]
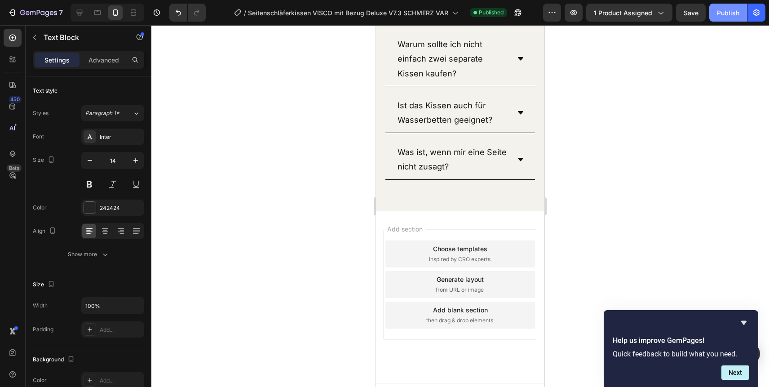
click at [725, 15] on div "Publish" at bounding box center [728, 12] width 22 height 9
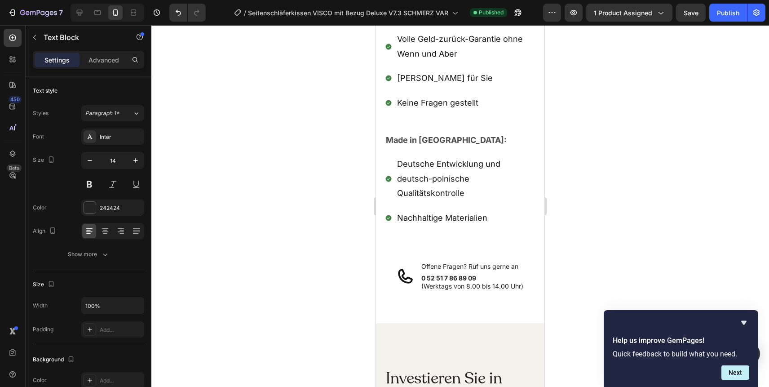
scroll to position [9230, 0]
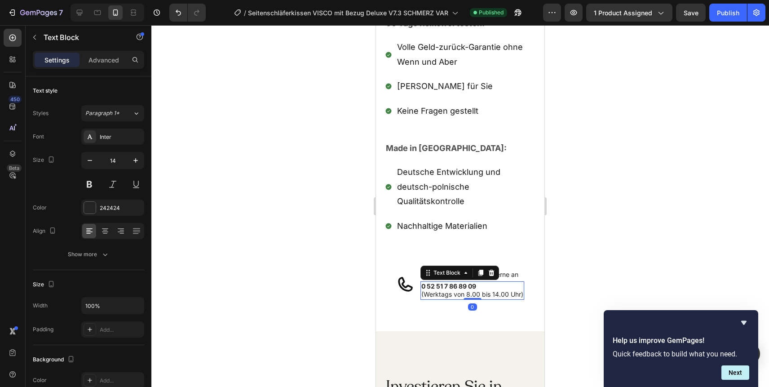
click at [465, 287] on strong "‭0 52 51 7 86 89 09‬" at bounding box center [449, 286] width 55 height 8
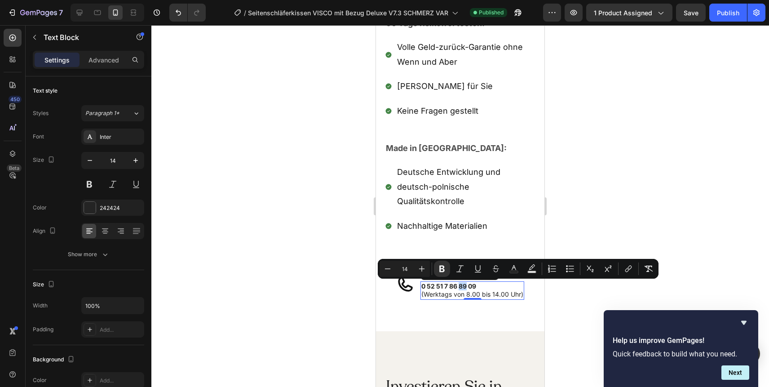
click at [463, 287] on strong "‭0 52 51 7 86 89 09‬" at bounding box center [449, 286] width 55 height 8
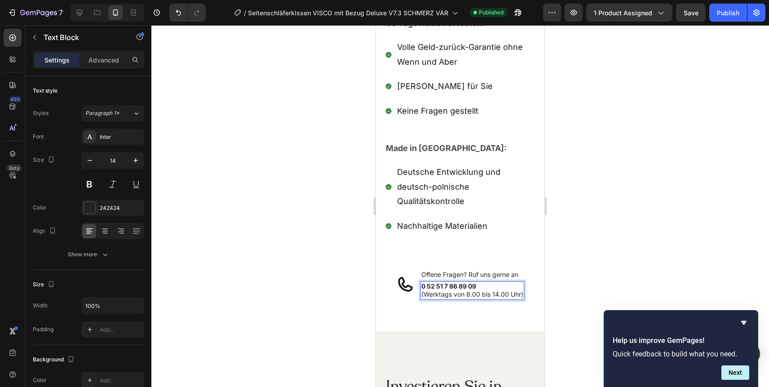
click at [454, 286] on strong "‭0 52 51 7 86 89 09‬" at bounding box center [449, 286] width 55 height 8
drag, startPoint x: 445, startPoint y: 286, endPoint x: 488, endPoint y: 286, distance: 43.1
click at [488, 286] on p "‭0 52 51 7 86 89 09‬" at bounding box center [473, 286] width 102 height 8
click at [452, 288] on strong "‭0 52 51 7868900‬" at bounding box center [447, 286] width 51 height 8
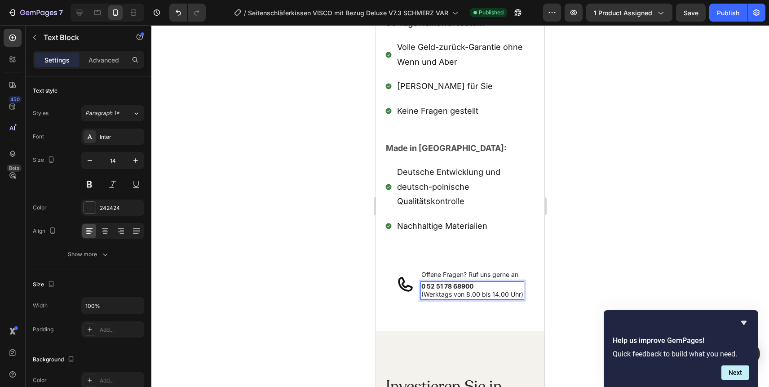
click at [463, 288] on strong "‭0 52 51 78 68900‬" at bounding box center [448, 286] width 52 height 8
click at [463, 285] on strong "‭0 52 51 78 68 900‬" at bounding box center [448, 286] width 53 height 8
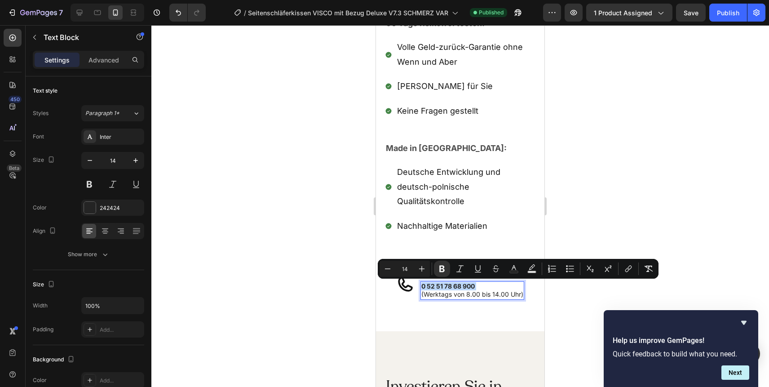
copy strong "‭0 52 51 78 68 900‬"
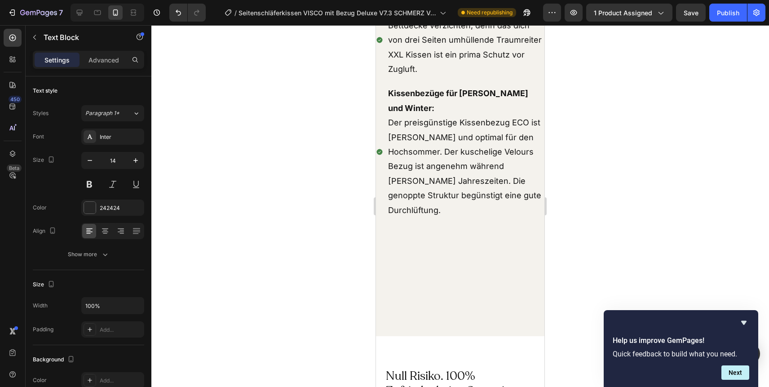
type input "16"
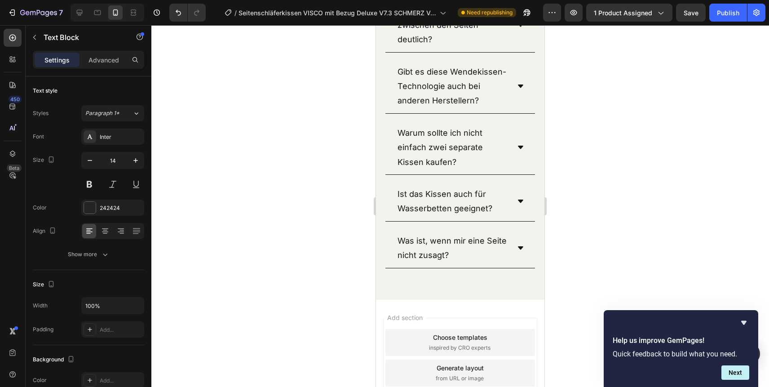
scroll to position [10528, 0]
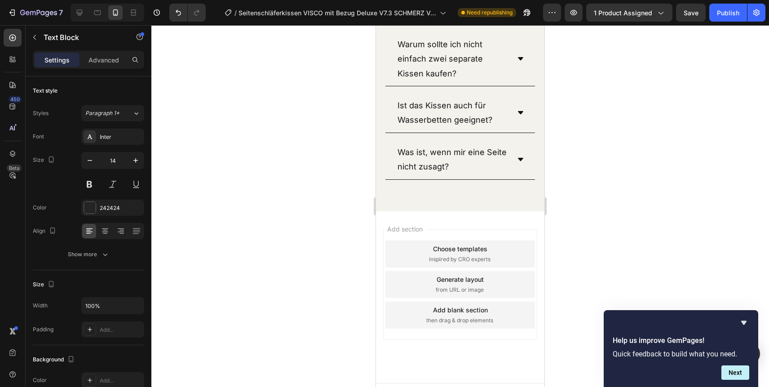
click at [444, 211] on div "Add section Choose templates inspired by CRO experts Generate layout from URL o…" at bounding box center [460, 297] width 169 height 172
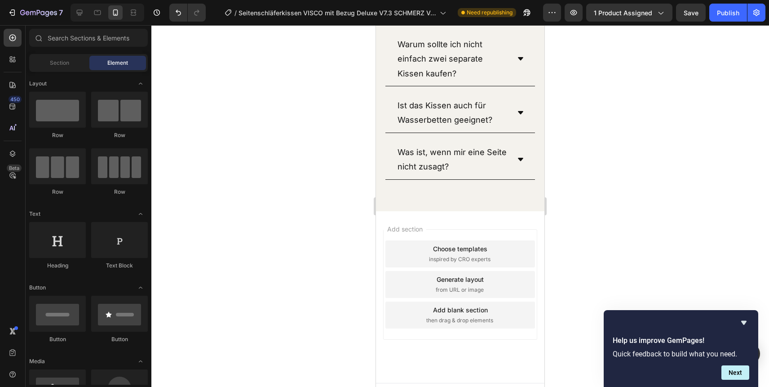
click at [470, 229] on div "Add section Choose templates inspired by CRO experts Generate layout from URL o…" at bounding box center [460, 284] width 154 height 111
click at [467, 302] on div "Add blank section then drag & drop elements" at bounding box center [461, 315] width 150 height 27
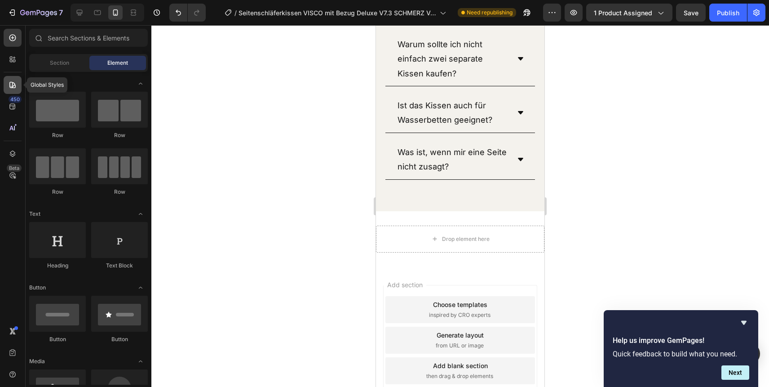
click at [13, 85] on icon at bounding box center [12, 85] width 6 height 6
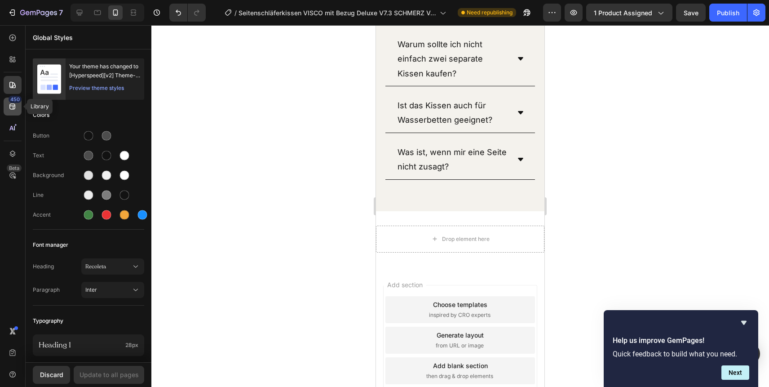
click at [13, 107] on icon at bounding box center [12, 107] width 6 height 6
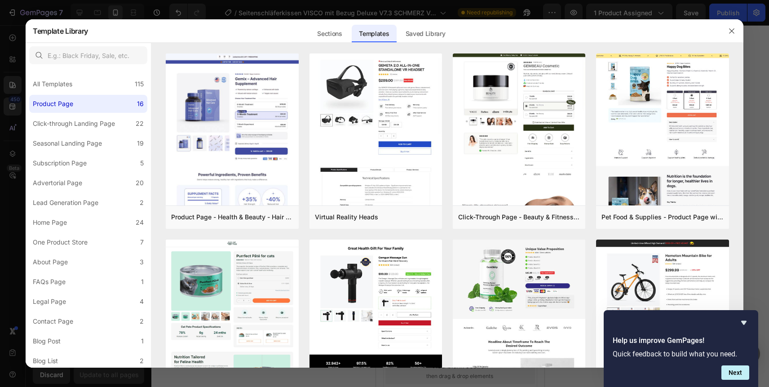
click at [16, 57] on div at bounding box center [384, 193] width 769 height 387
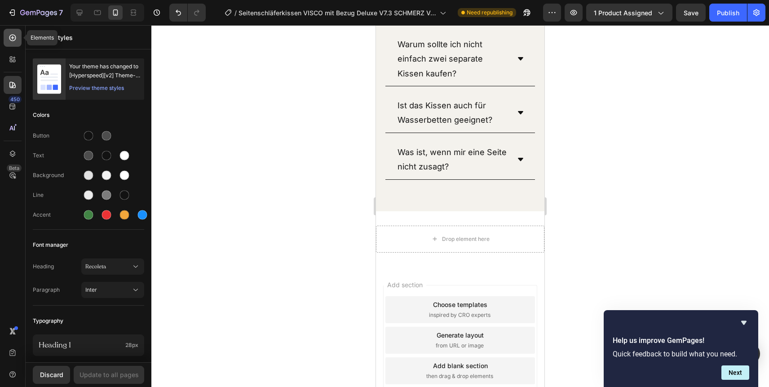
click at [15, 41] on icon at bounding box center [12, 37] width 9 height 9
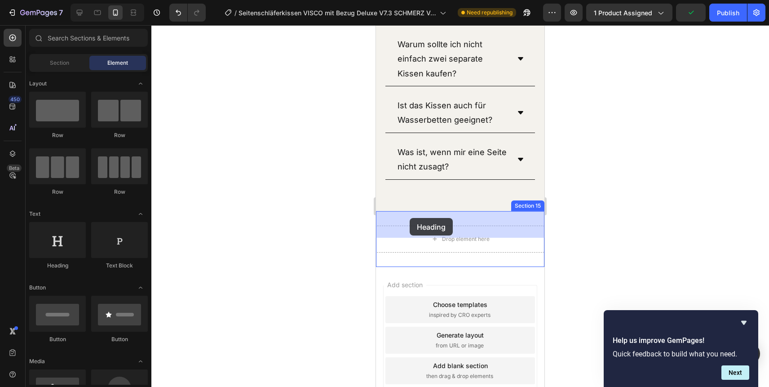
drag, startPoint x: 438, startPoint y: 270, endPoint x: 409, endPoint y: 218, distance: 59.1
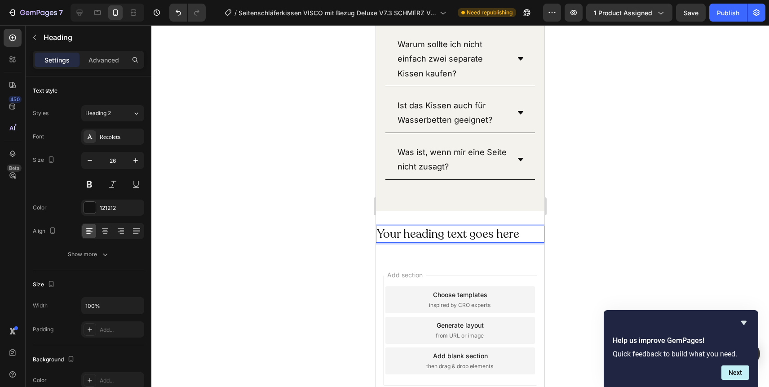
click at [428, 226] on h2 "Your heading text goes here" at bounding box center [460, 234] width 169 height 17
click at [428, 227] on p "Your heading text goes here" at bounding box center [460, 234] width 167 height 15
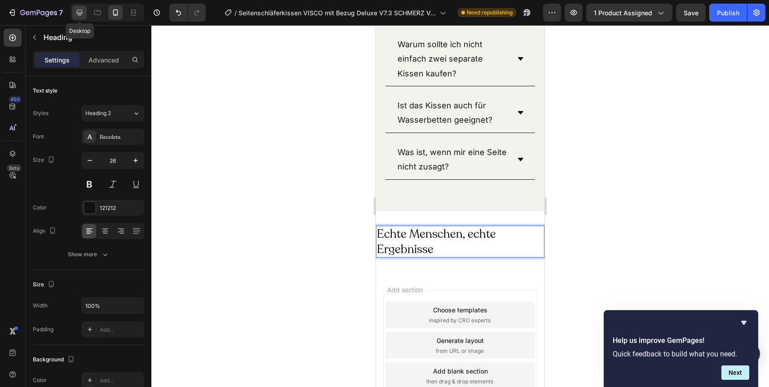
click at [79, 12] on icon at bounding box center [79, 12] width 9 height 9
type input "32"
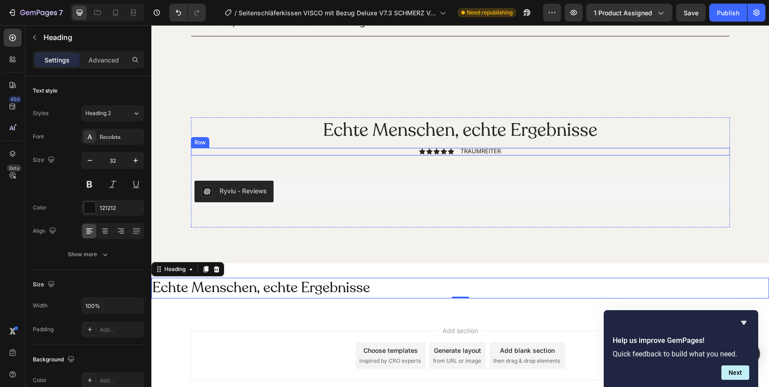
scroll to position [10206, 0]
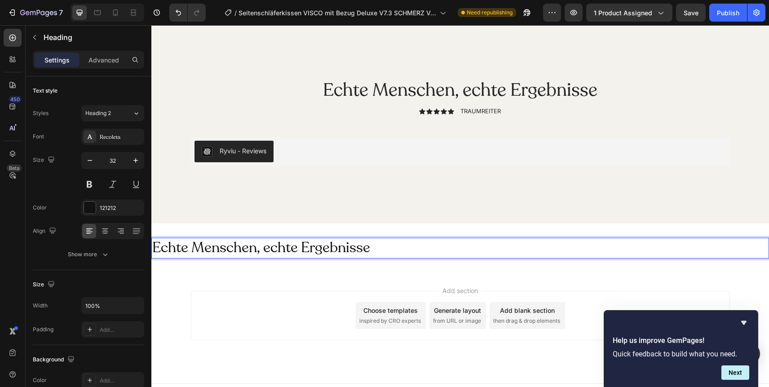
click at [310, 239] on p "Echte Menschen, echte Ergebnisse" at bounding box center [460, 248] width 616 height 19
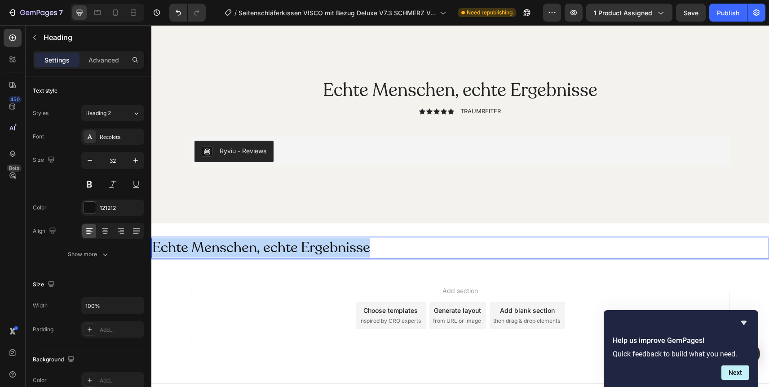
click at [310, 239] on p "Echte Menschen, echte Ergebnisse" at bounding box center [460, 248] width 616 height 19
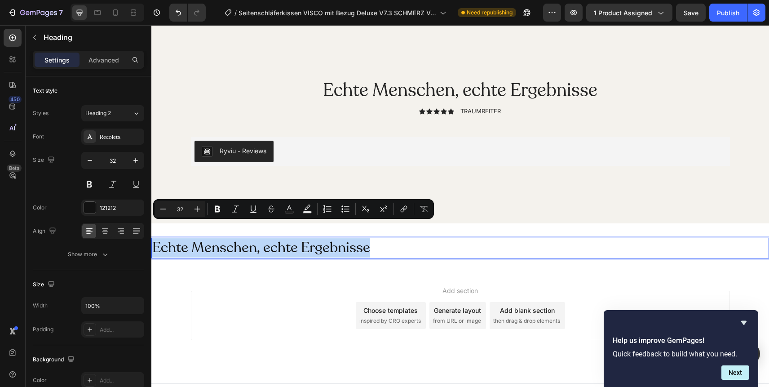
click at [256, 243] on h2 "Echte Menschen, echte Ergebnisse" at bounding box center [460, 248] width 618 height 21
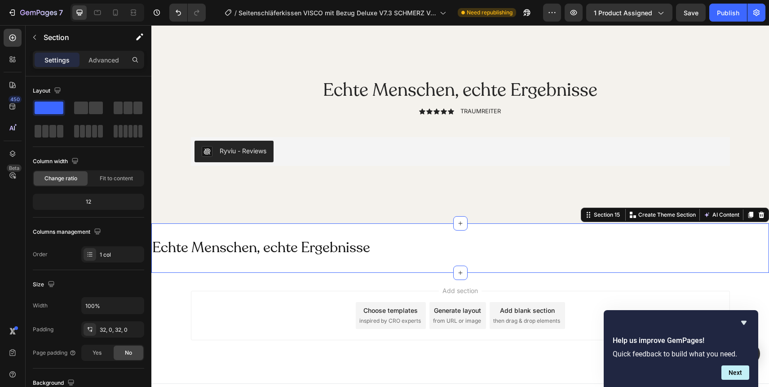
click at [275, 256] on div "Echte Menschen, echte Ergebnisse Heading Section 15 Create Theme Section AI Con…" at bounding box center [460, 247] width 618 height 49
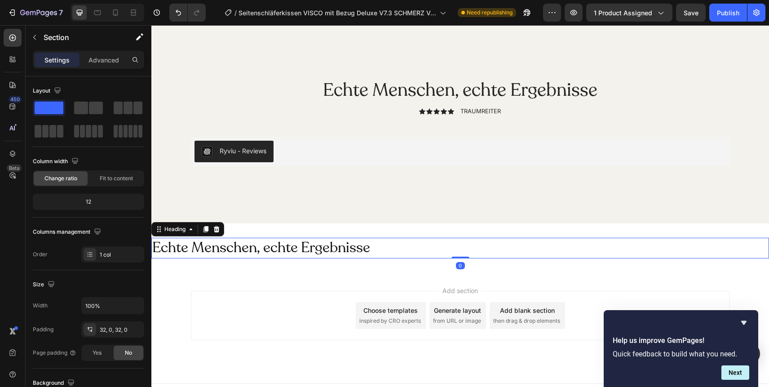
click at [285, 239] on p "Echte Menschen, echte Ergebnisse" at bounding box center [460, 248] width 616 height 19
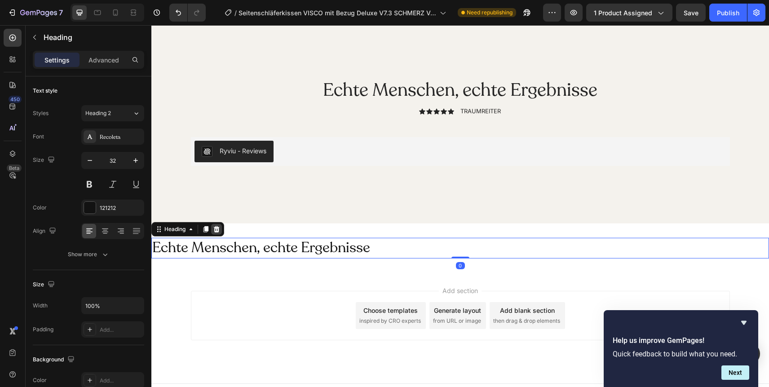
click at [215, 226] on icon at bounding box center [217, 229] width 6 height 6
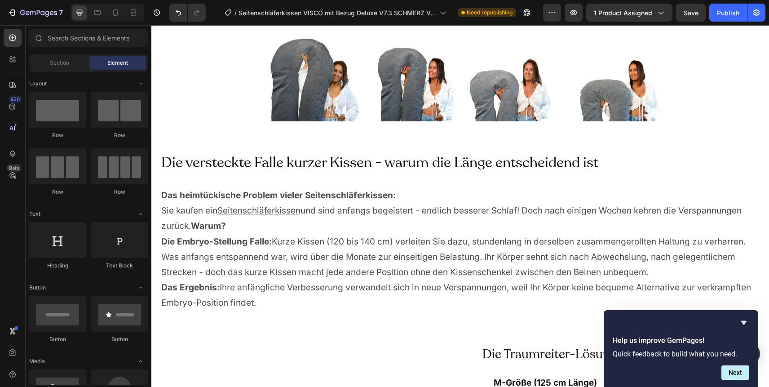
scroll to position [5679, 0]
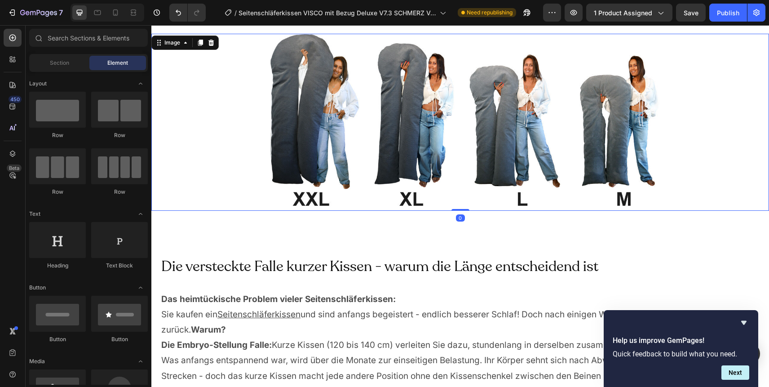
click at [421, 89] on img at bounding box center [460, 122] width 433 height 177
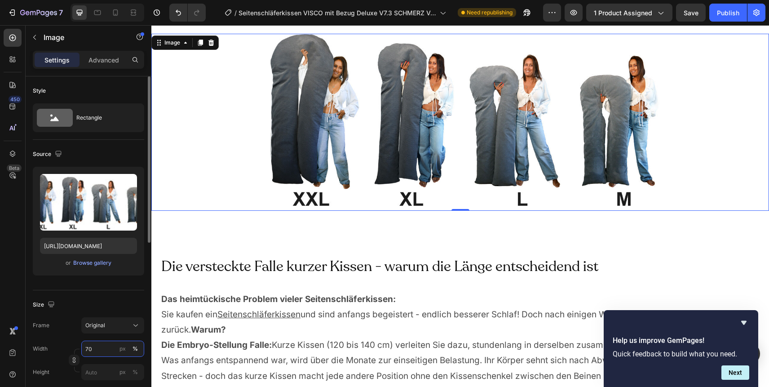
click at [90, 349] on input "70" at bounding box center [112, 349] width 63 height 16
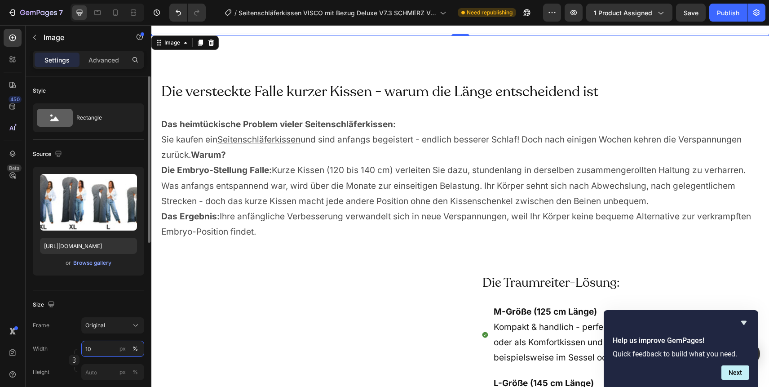
type input "100"
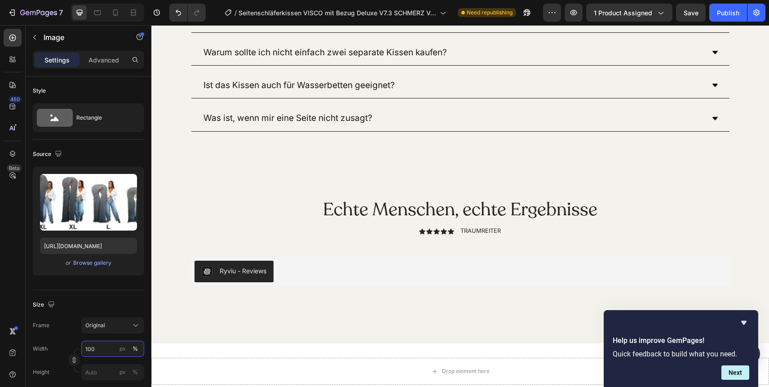
scroll to position [9602, 0]
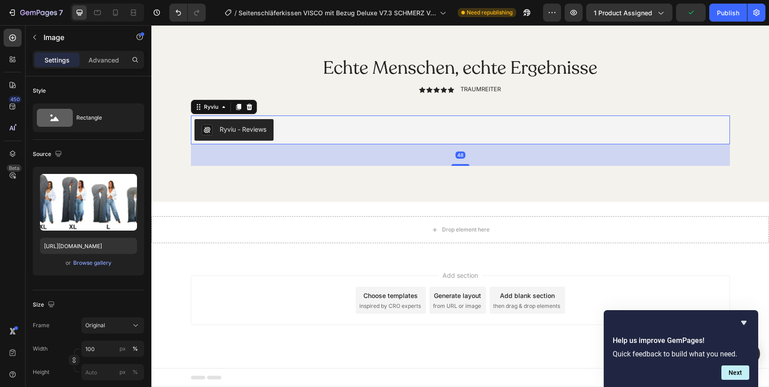
click at [253, 128] on div "Ryviu - Reviews" at bounding box center [243, 128] width 47 height 9
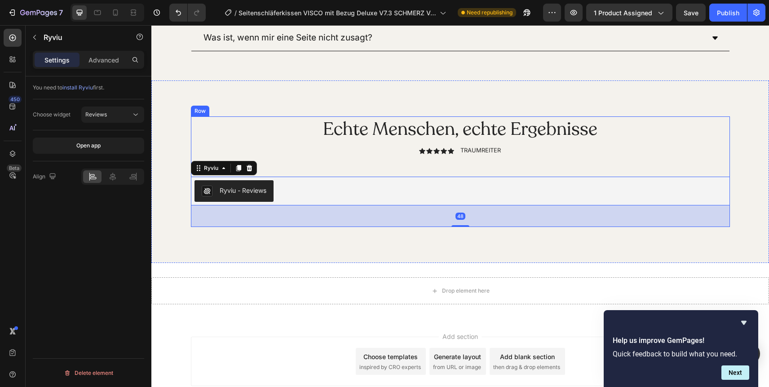
scroll to position [9538, 0]
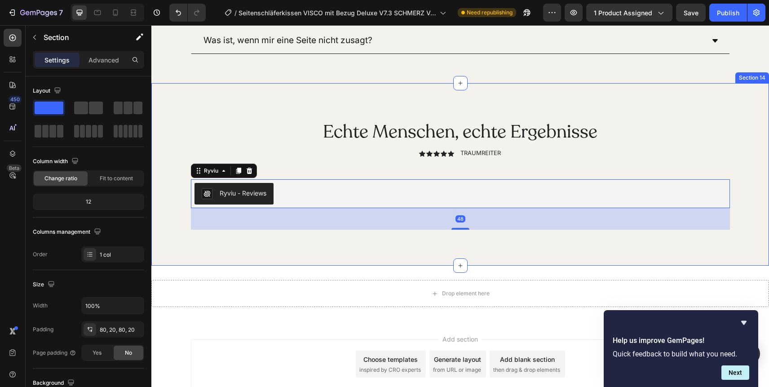
click at [386, 87] on div "Echte Menschen, echte Ergebnisse Heading Icon Icon Icon Icon Icon Icon List TRA…" at bounding box center [460, 174] width 618 height 182
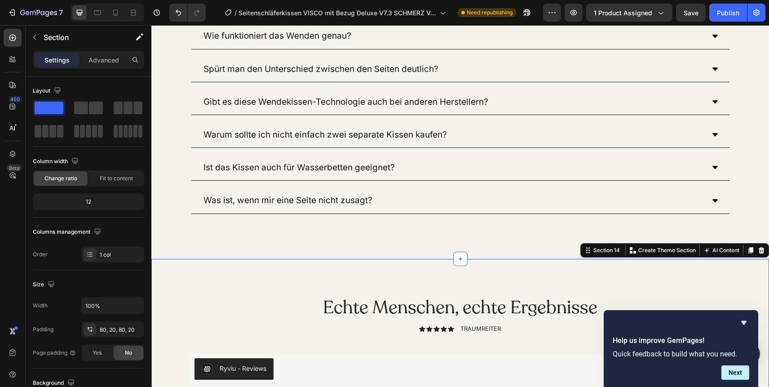
scroll to position [9379, 0]
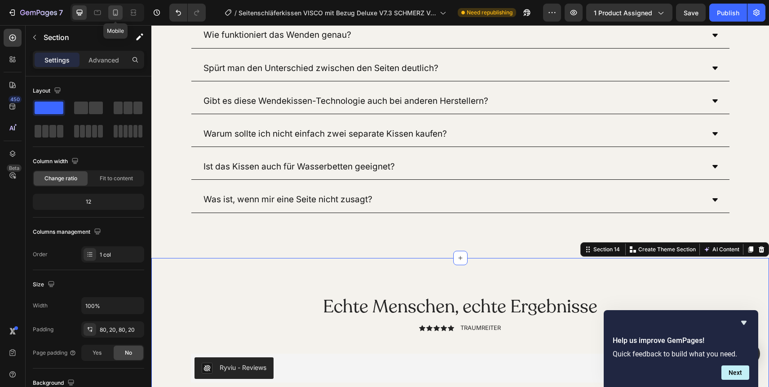
click at [115, 11] on icon at bounding box center [115, 12] width 9 height 9
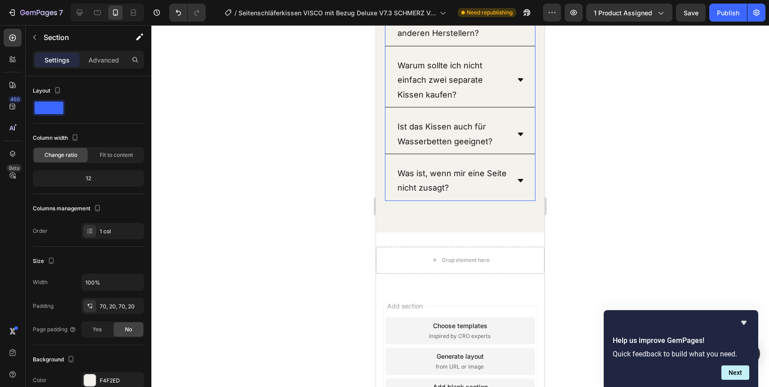
scroll to position [9973, 0]
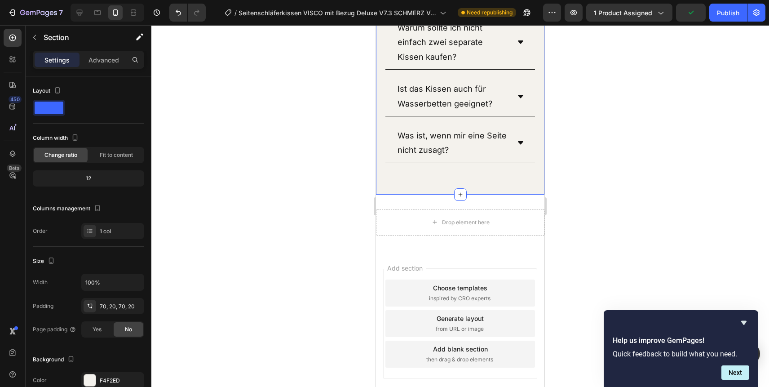
scroll to position [9928, 0]
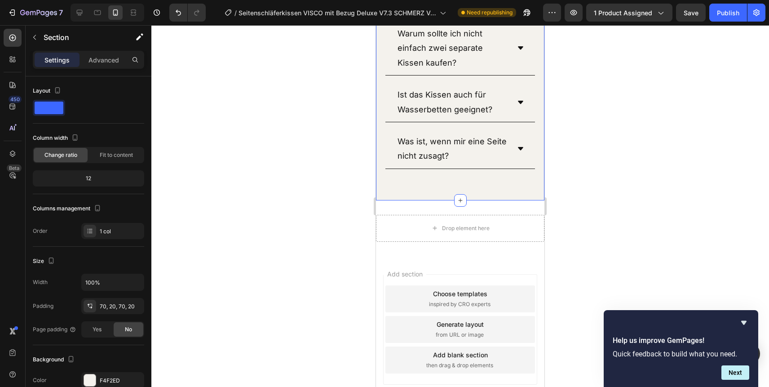
click at [722, 274] on div at bounding box center [460, 206] width 618 height 362
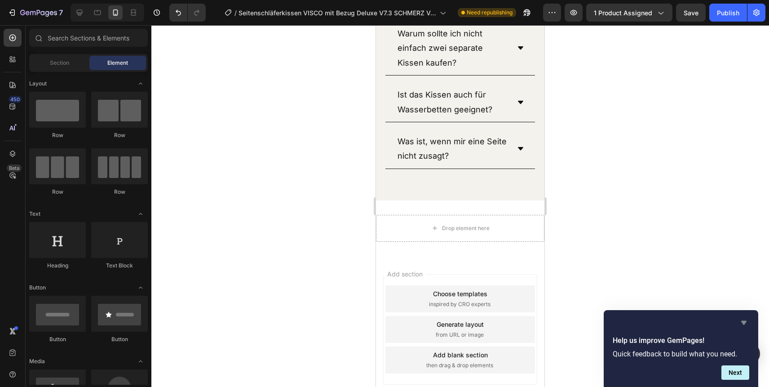
click at [747, 320] on icon "Hide survey" at bounding box center [744, 322] width 11 height 11
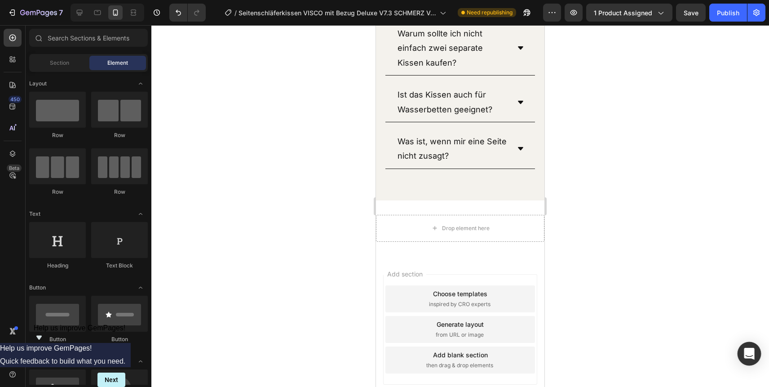
click at [751, 354] on icon "Open Intercom Messenger" at bounding box center [749, 354] width 10 height 12
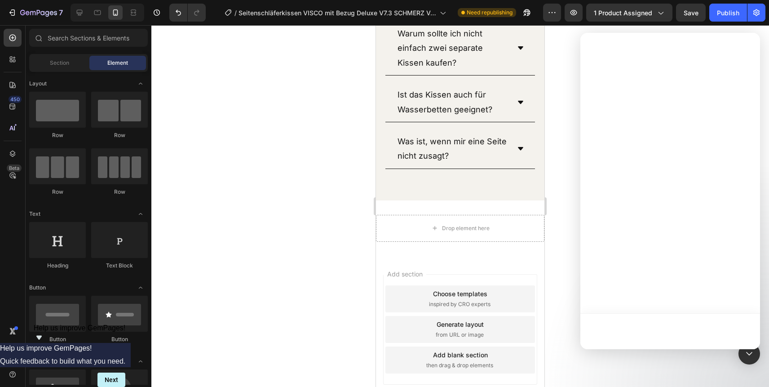
click at [647, 324] on div at bounding box center [671, 331] width 180 height 36
click at [648, 321] on div at bounding box center [671, 331] width 180 height 36
click at [665, 246] on div at bounding box center [671, 191] width 180 height 316
click at [749, 355] on icon "Open Intercom Messenger" at bounding box center [749, 354] width 7 height 4
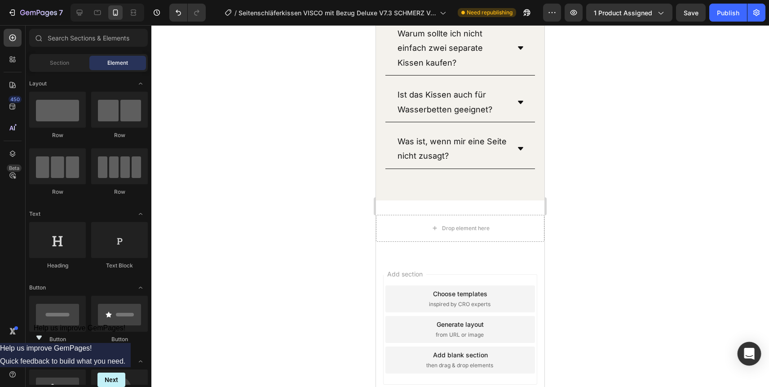
click at [748, 353] on icon "Open Intercom Messenger" at bounding box center [749, 354] width 10 height 12
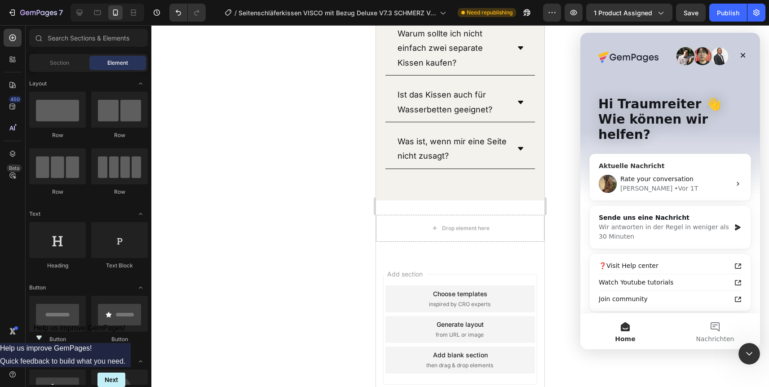
scroll to position [0, 0]
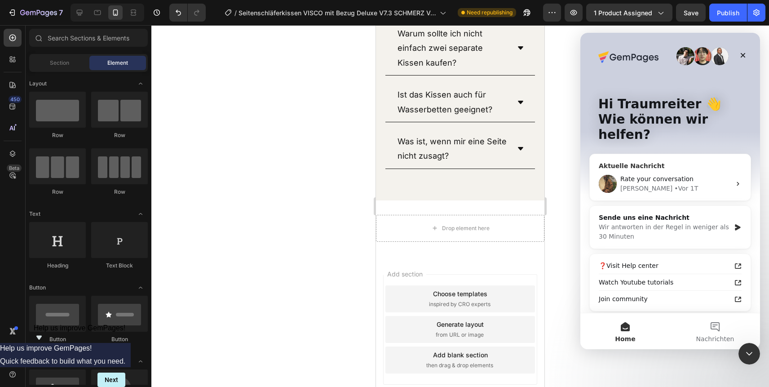
click at [658, 178] on div "Rate your conversation Abraham • Vor 1T" at bounding box center [670, 183] width 161 height 33
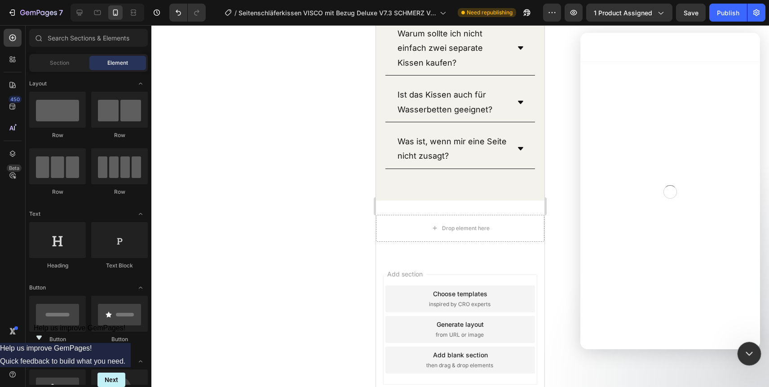
click at [743, 346] on div "Intercom-Nachrichtendienst schließen" at bounding box center [748, 353] width 22 height 22
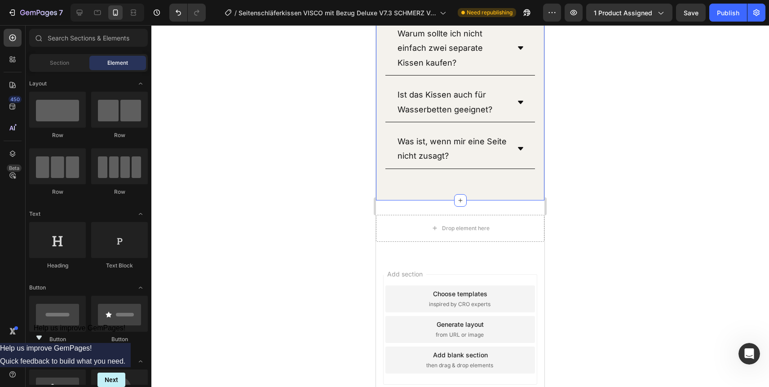
scroll to position [3499, 0]
click at [746, 346] on icon "Intercom-Nachrichtendienst öffnen" at bounding box center [748, 352] width 15 height 15
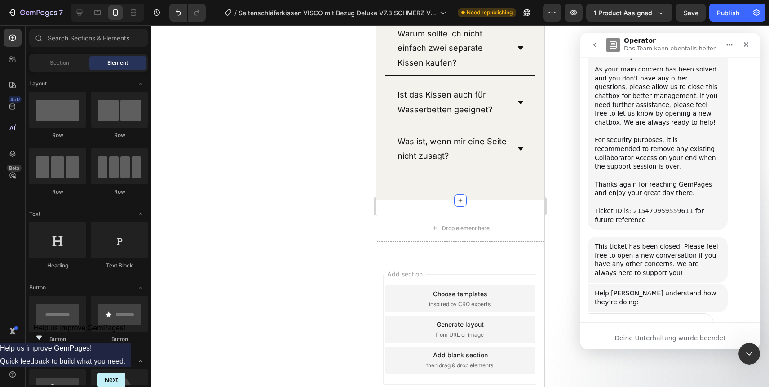
click at [730, 44] on icon "Home" at bounding box center [730, 44] width 6 height 1
click at [636, 44] on p "Das Team kann ebenfalls helfen" at bounding box center [670, 48] width 93 height 9
click at [593, 45] on icon "go back" at bounding box center [594, 44] width 7 height 7
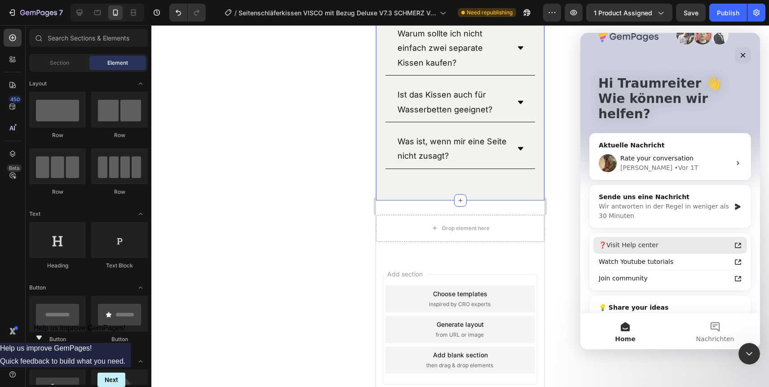
scroll to position [51, 0]
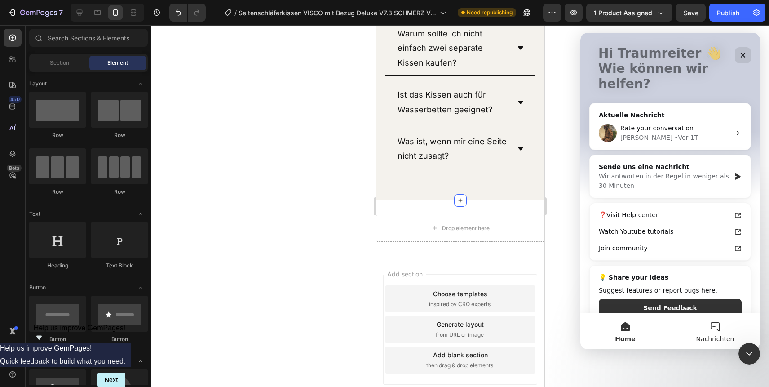
click at [715, 329] on button "Nachrichten" at bounding box center [716, 331] width 90 height 36
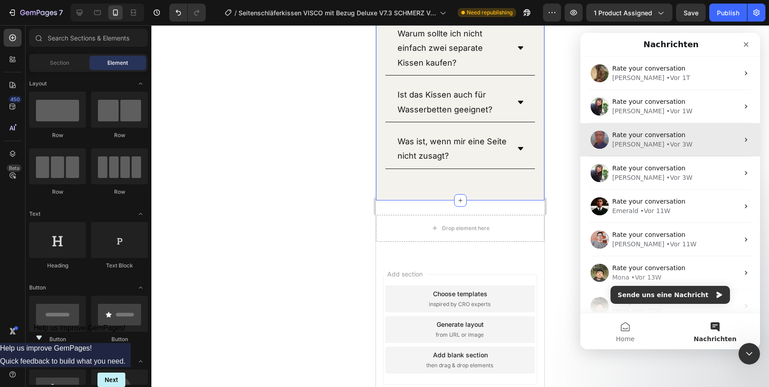
scroll to position [1, 0]
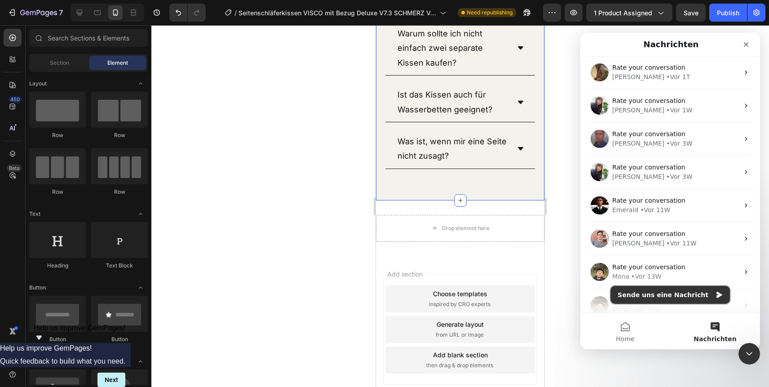
click at [680, 293] on button "Sende uns eine Nachricht" at bounding box center [671, 295] width 120 height 18
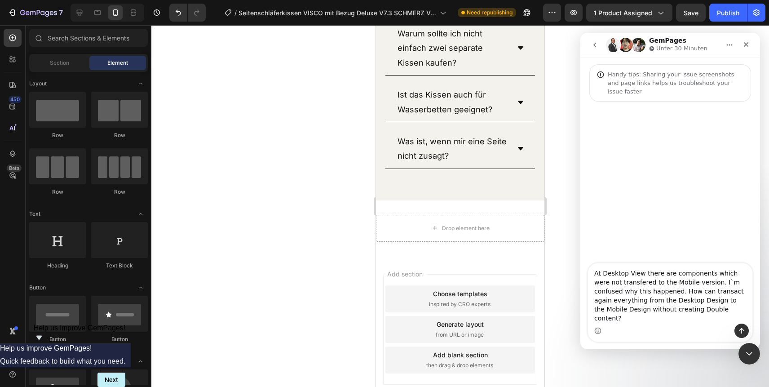
click at [714, 317] on textarea "At Desktop View there are components which were not transfered to the Mobile ve…" at bounding box center [670, 293] width 164 height 60
drag, startPoint x: 724, startPoint y: 322, endPoint x: 585, endPoint y: 294, distance: 142.2
click at [585, 294] on div "At Desktop View there are components which were not transfered to the Mobile ve…" at bounding box center [671, 298] width 180 height 88
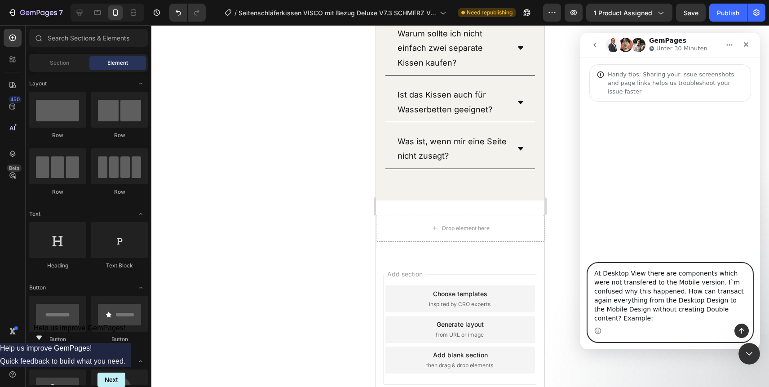
paste textarea "https://builder.gempages.net/editor/493514107949941731/585702467627385629?type=…"
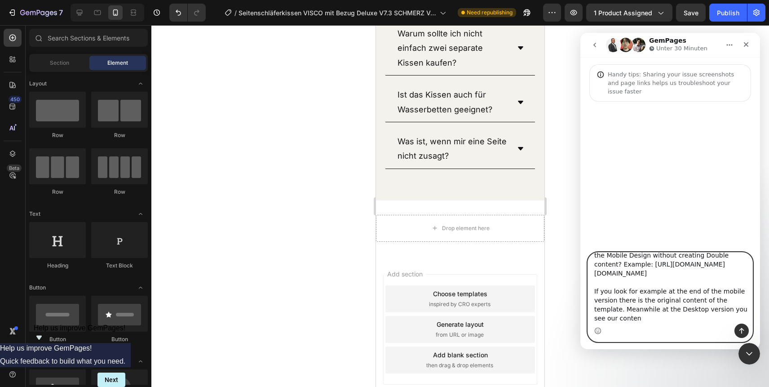
scroll to position [59, 0]
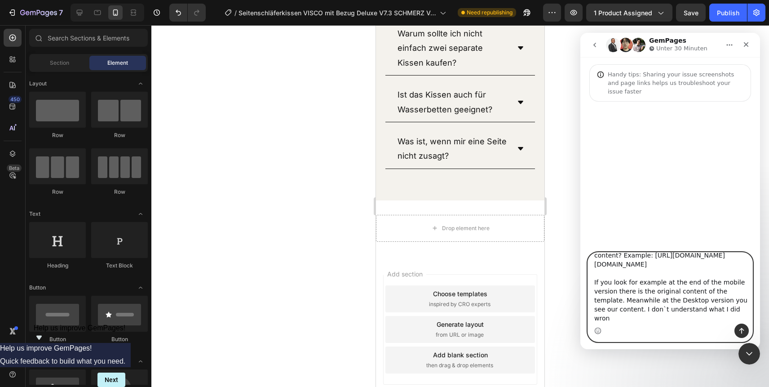
type textarea "At Desktop View there are components which were not transfered to the Mobile ve…"
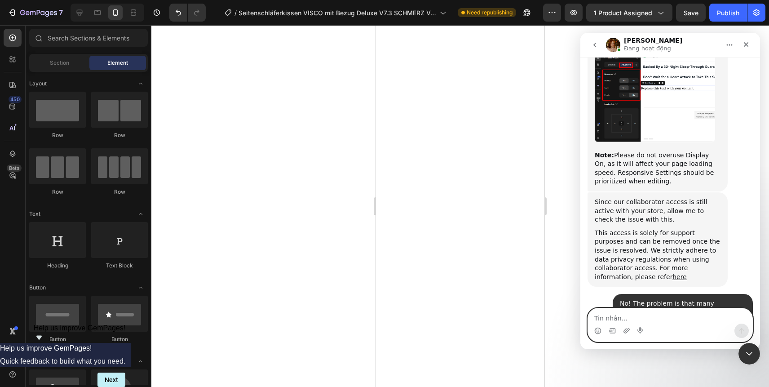
scroll to position [0, 0]
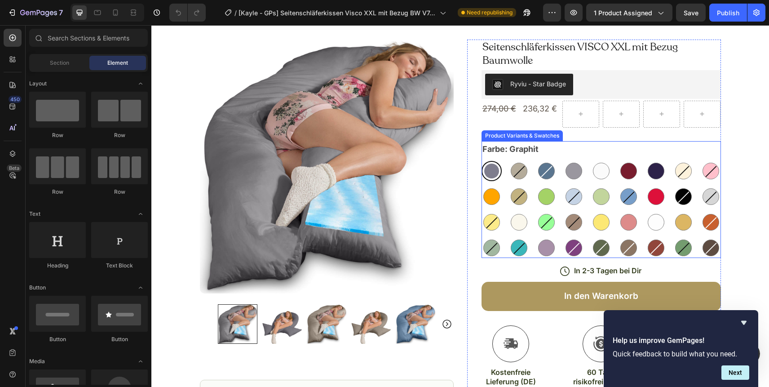
scroll to position [24, 0]
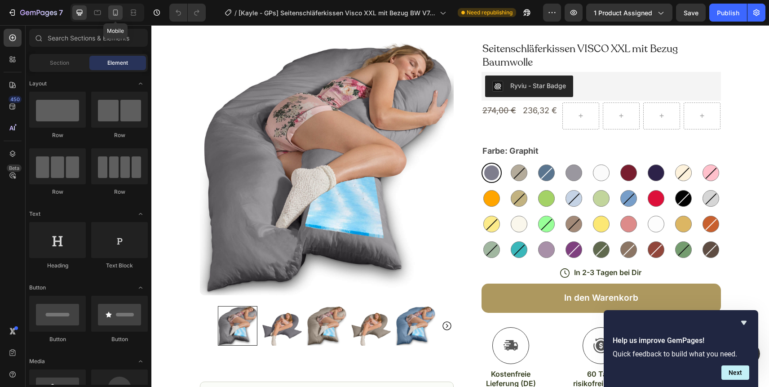
click at [115, 13] on icon at bounding box center [115, 12] width 9 height 9
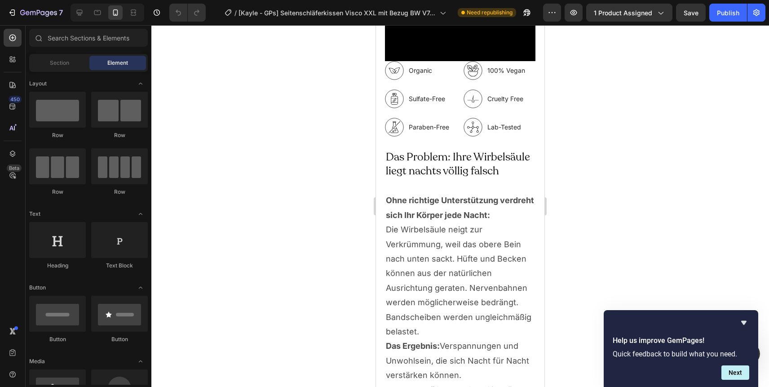
scroll to position [1888, 0]
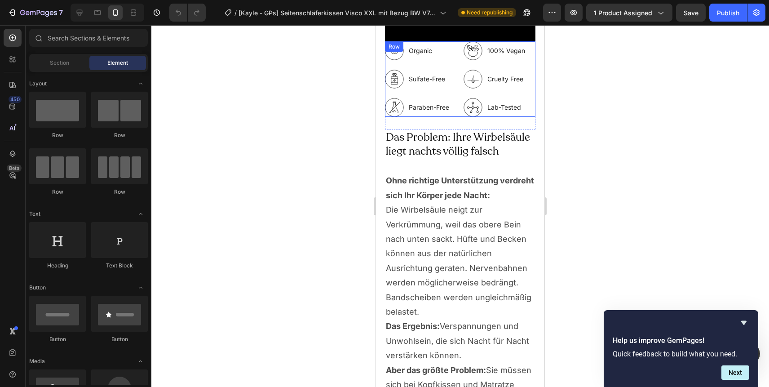
click at [457, 44] on div "Organic Sulfate-Free Paraben-Free Item List 100% Vegan Cruelty Free Lab-Tested …" at bounding box center [460, 79] width 151 height 76
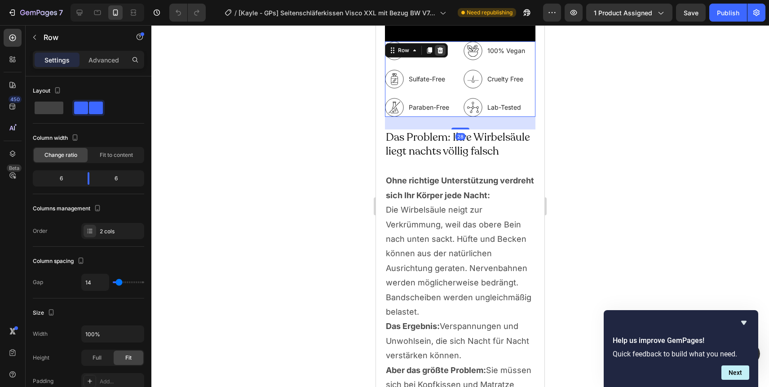
click at [439, 48] on icon at bounding box center [441, 50] width 6 height 6
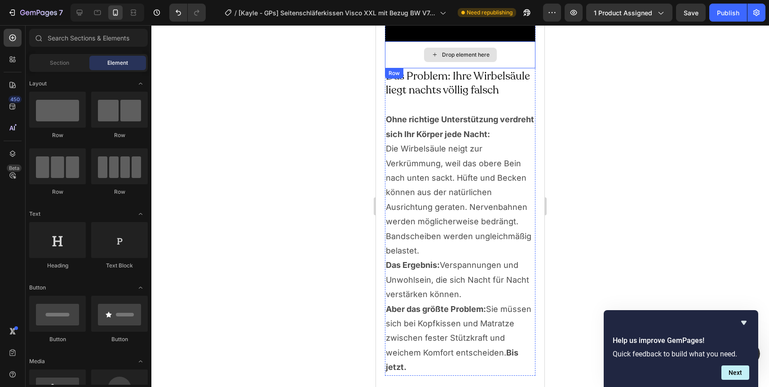
click at [464, 49] on div "Drop element here" at bounding box center [460, 55] width 73 height 14
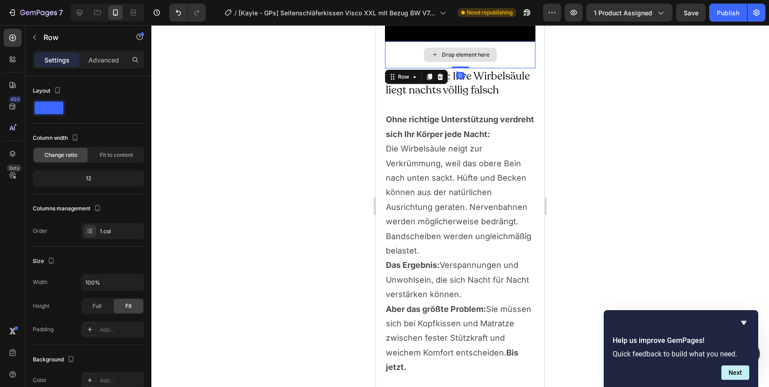
click at [507, 45] on div "Drop element here" at bounding box center [460, 54] width 151 height 27
click at [437, 76] on icon at bounding box center [440, 76] width 7 height 7
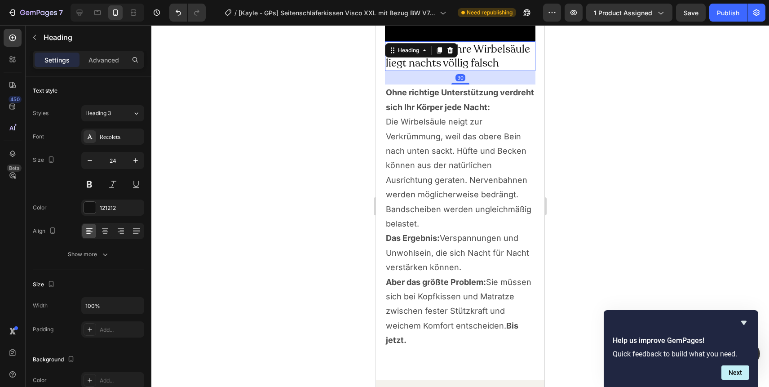
click at [438, 55] on div "Das Problem: Ihre Wirbelsäule liegt nachts völlig falsch Heading 30" at bounding box center [460, 56] width 151 height 30
click at [100, 58] on p "Advanced" at bounding box center [104, 59] width 31 height 9
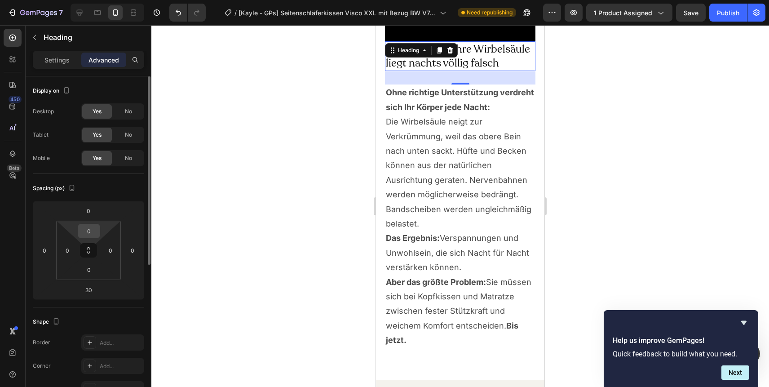
click at [85, 231] on input "0" at bounding box center [89, 230] width 18 height 13
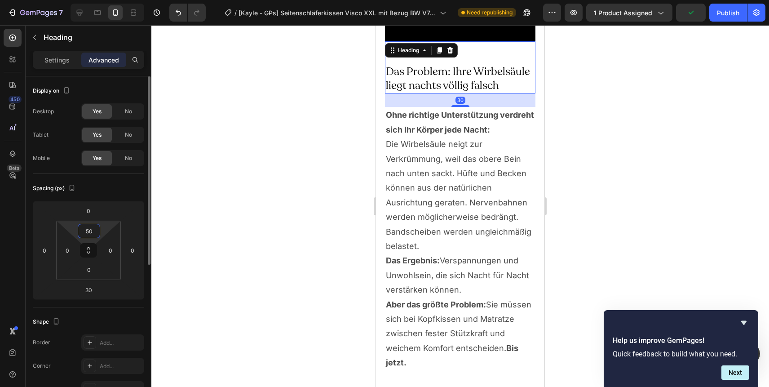
type input "5"
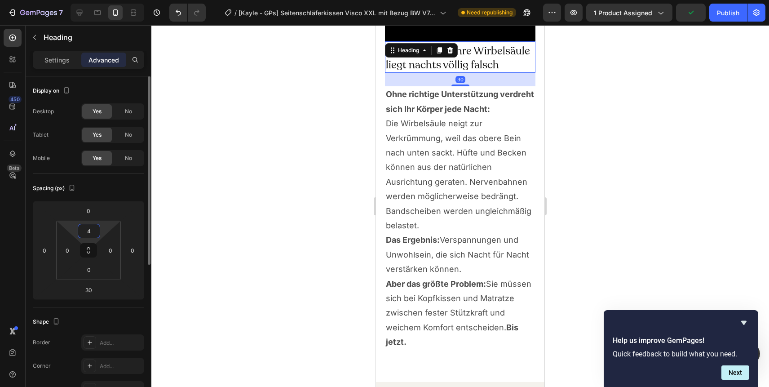
type input "40"
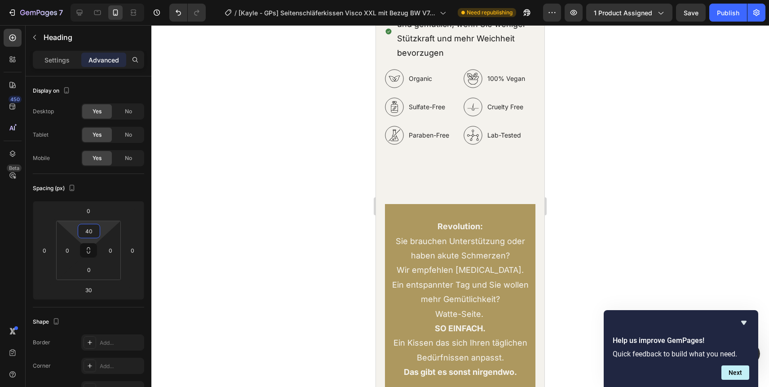
scroll to position [2915, 0]
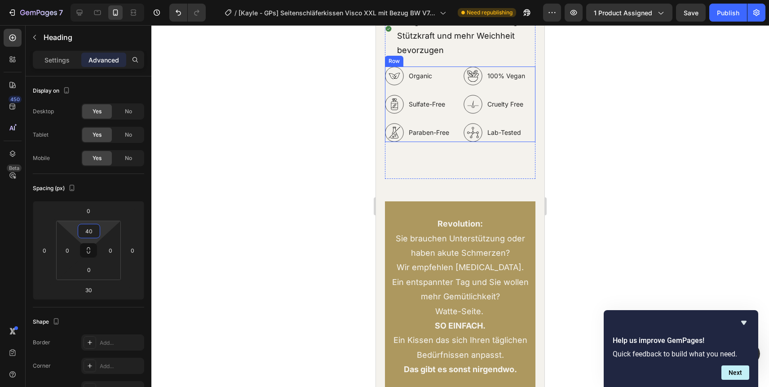
click at [462, 98] on div "Organic Sulfate-Free Paraben-Free Item List 100% Vegan Cruelty Free Lab-Tested …" at bounding box center [460, 105] width 151 height 76
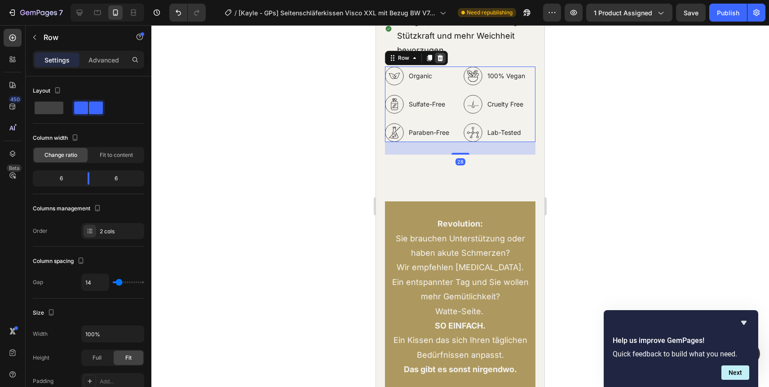
click at [440, 61] on icon at bounding box center [441, 58] width 6 height 6
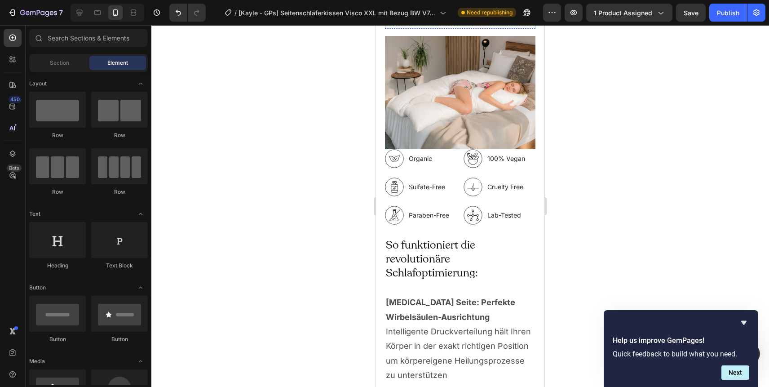
scroll to position [4065, 0]
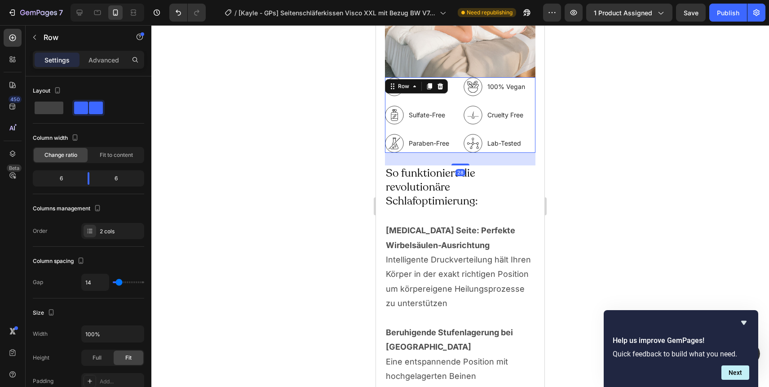
click at [457, 77] on div "Organic Sulfate-Free Paraben-Free Item List 100% Vegan Cruelty Free Lab-Tested …" at bounding box center [460, 115] width 151 height 76
click at [440, 83] on icon at bounding box center [441, 86] width 6 height 6
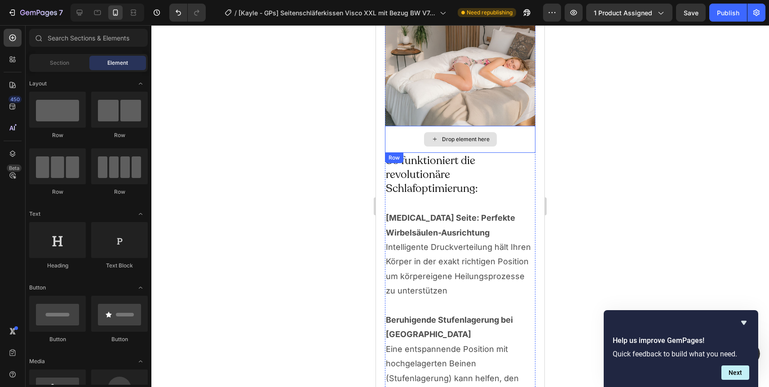
scroll to position [3991, 0]
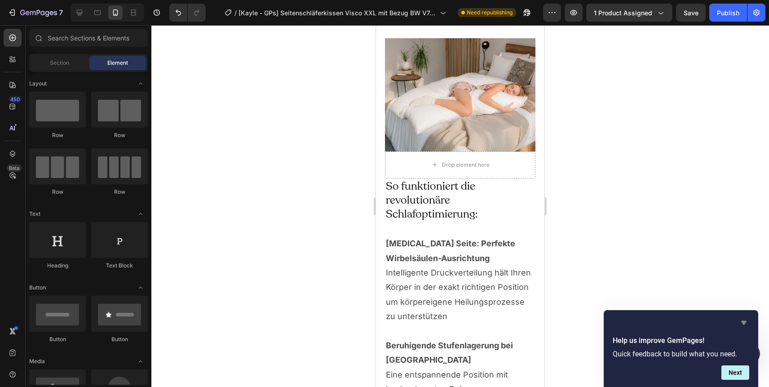
click at [744, 320] on icon "Hide survey" at bounding box center [744, 322] width 11 height 11
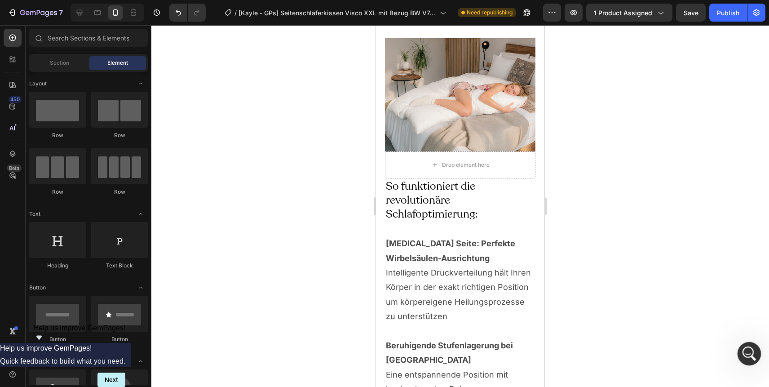
click at [750, 362] on div "Intercom-Nachrichtendienst öffnen" at bounding box center [748, 353] width 30 height 30
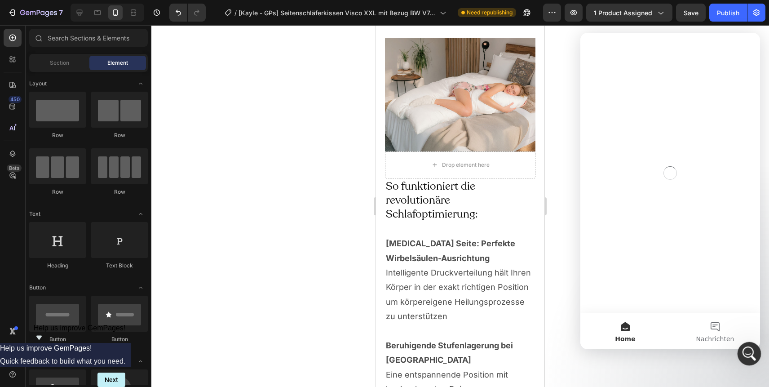
scroll to position [0, 0]
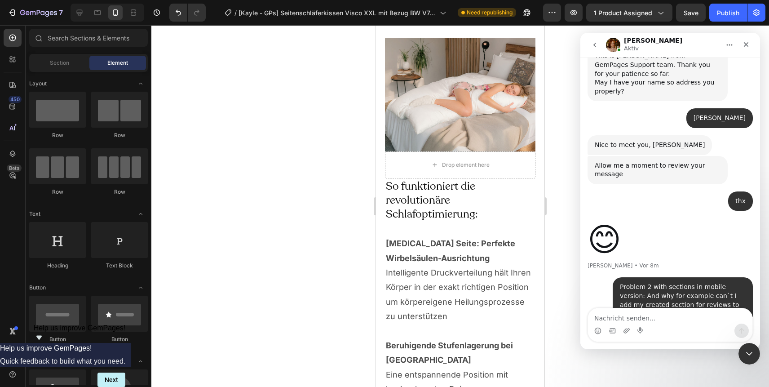
scroll to position [390, 0]
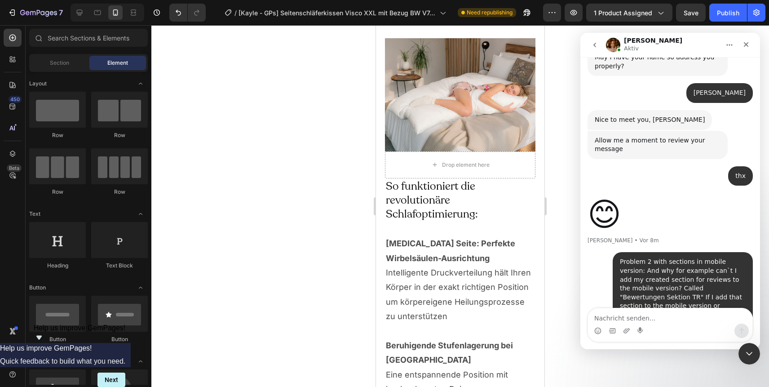
click at [653, 315] on textarea "Nachricht senden..." at bounding box center [670, 315] width 164 height 15
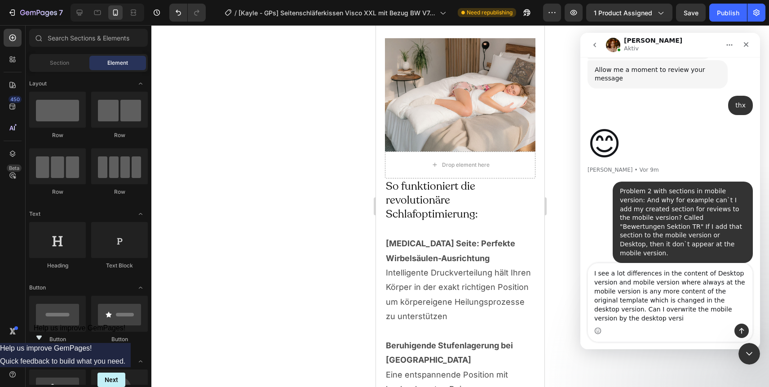
scroll to position [470, 0]
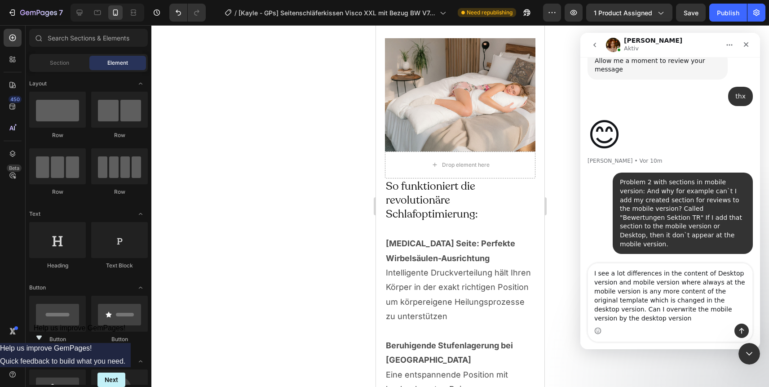
type textarea "I see a lot differences in the content of Desktop version and mobile version wh…"
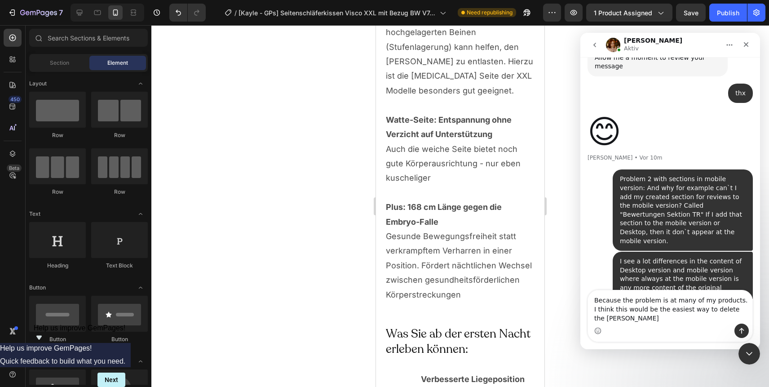
scroll to position [482, 0]
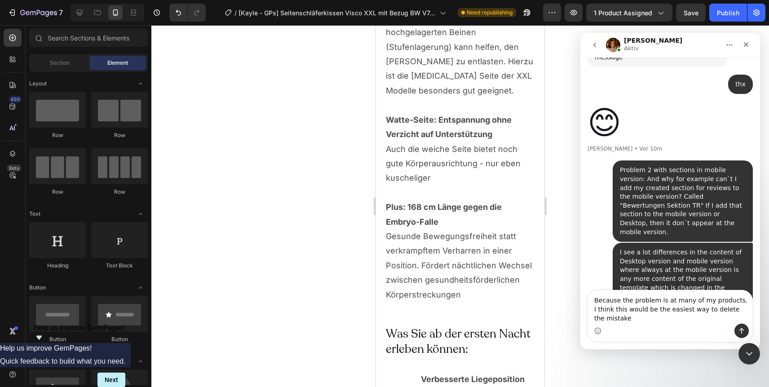
type textarea "Because the problem is at many of my products. I think this would be the easies…"
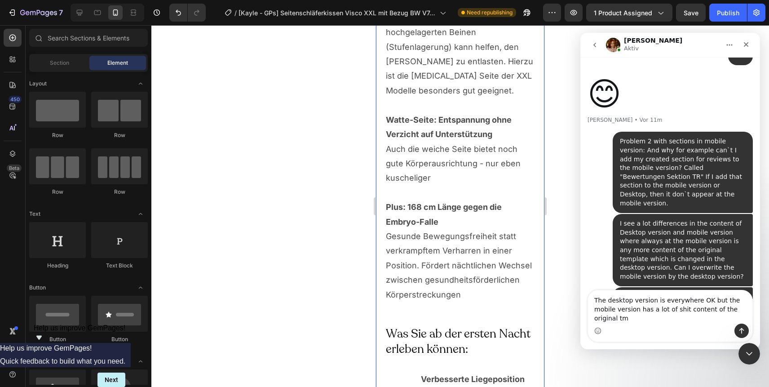
scroll to position [520, 0]
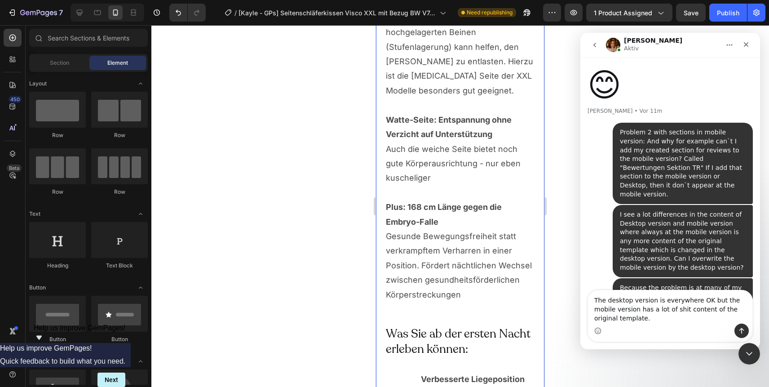
type textarea "The desktop version is everywhere OK but the mobile version has a lot of shit c…"
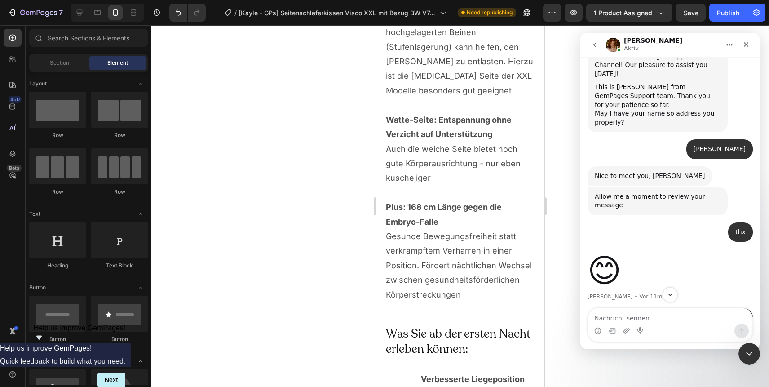
scroll to position [341, 0]
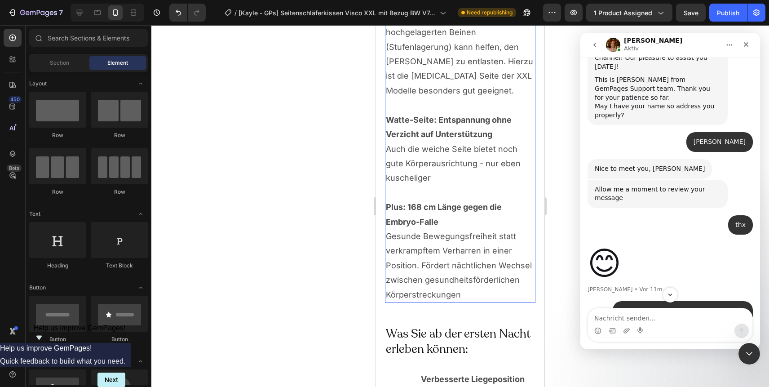
click at [529, 200] on p "Plus: 168 cm Länge gegen die Embryo-Falle" at bounding box center [460, 214] width 149 height 29
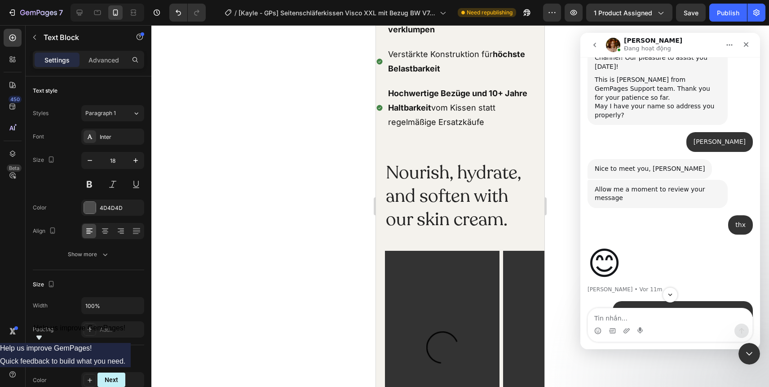
scroll to position [7270, 0]
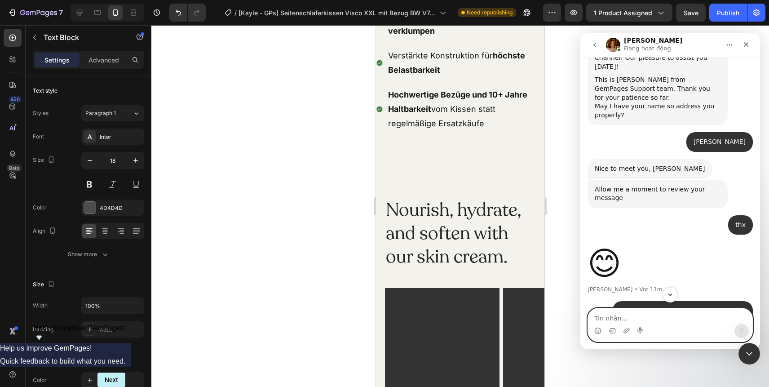
click at [665, 319] on textarea "Tin nhắn..." at bounding box center [670, 315] width 164 height 15
type textarea "V"
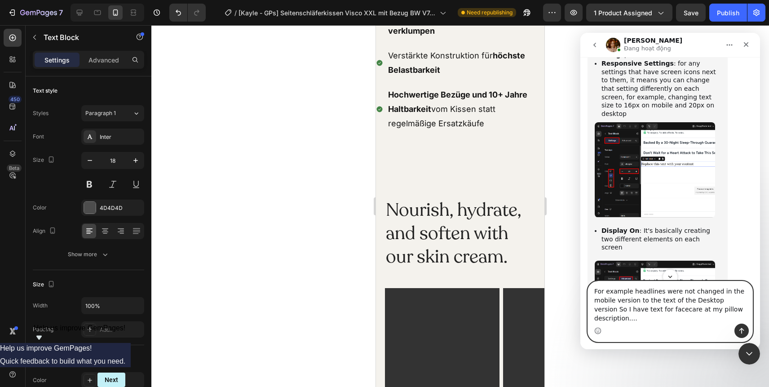
scroll to position [1250, 0]
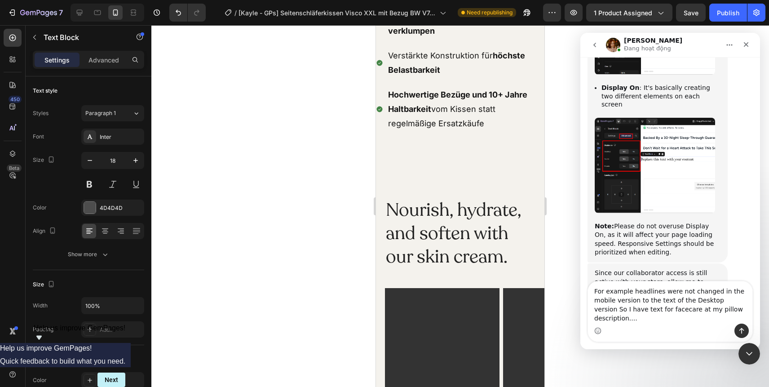
click at [668, 327] on div "Intercom Messenger" at bounding box center [670, 331] width 164 height 14
drag, startPoint x: 738, startPoint y: 317, endPoint x: 568, endPoint y: 263, distance: 178.1
click at [581, 263] on html "[PERSON_NAME] hoạt động Handy tips: Sharing your issue screenshots and page lin…" at bounding box center [671, 191] width 180 height 316
click at [657, 299] on textarea "For example headlines were not changed in the mobile version to the text of the…" at bounding box center [670, 302] width 164 height 42
click at [595, 302] on textarea "For example headlines were not changed in the mobile version to the text of the…" at bounding box center [670, 302] width 164 height 42
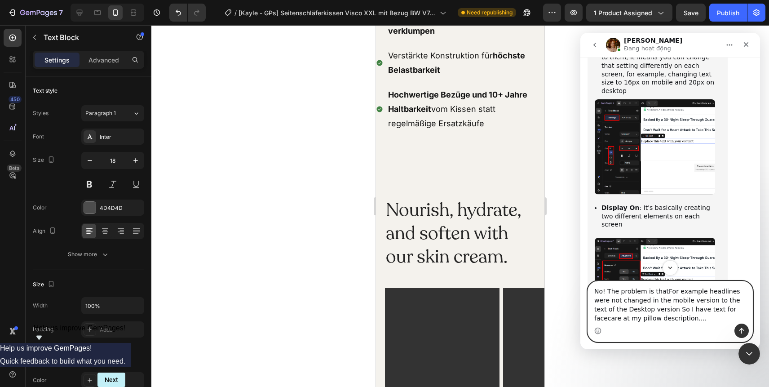
scroll to position [1133, 0]
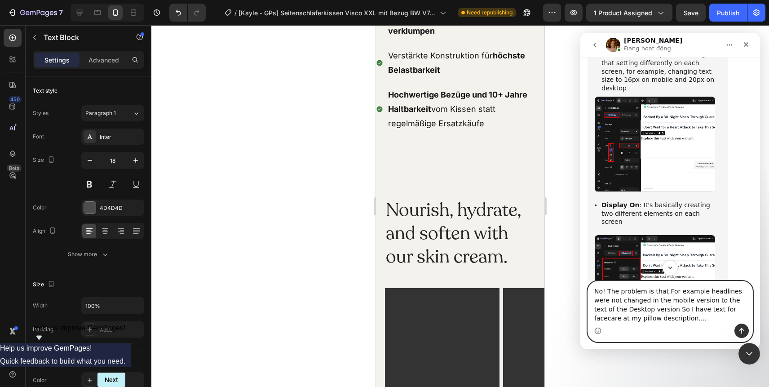
drag, startPoint x: 665, startPoint y: 291, endPoint x: 670, endPoint y: 309, distance: 19.1
click at [670, 309] on textarea "No! The problem is that For example headlines were not changed in the mobile ve…" at bounding box center [670, 302] width 164 height 42
click at [662, 288] on textarea "No! The problem is that For example headlines were not changed in the mobile ve…" at bounding box center [670, 302] width 164 height 42
click at [665, 291] on textarea "No! The problem is that For example headlines were not changed in the mobile ve…" at bounding box center [670, 302] width 164 height 42
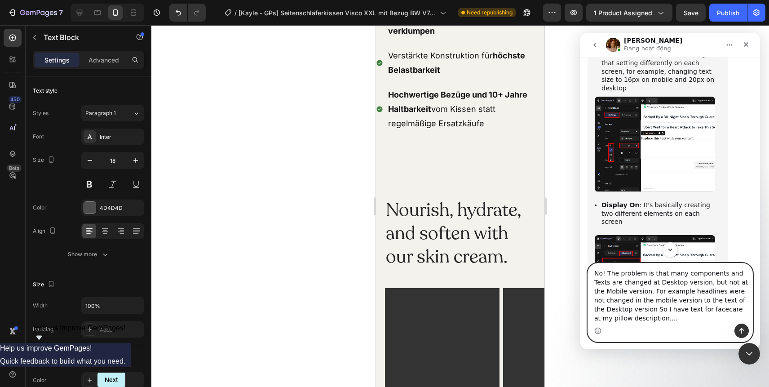
drag, startPoint x: 640, startPoint y: 288, endPoint x: 676, endPoint y: 344, distance: 66.8
click at [676, 344] on div "No! The problem is that many components and Texts are changed at Desktop versio…" at bounding box center [671, 306] width 180 height 86
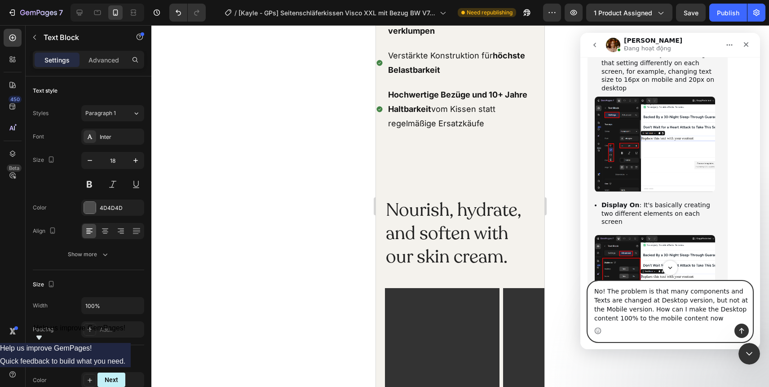
type textarea "No! The problem is that many components and Texts are changed at Desktop versio…"
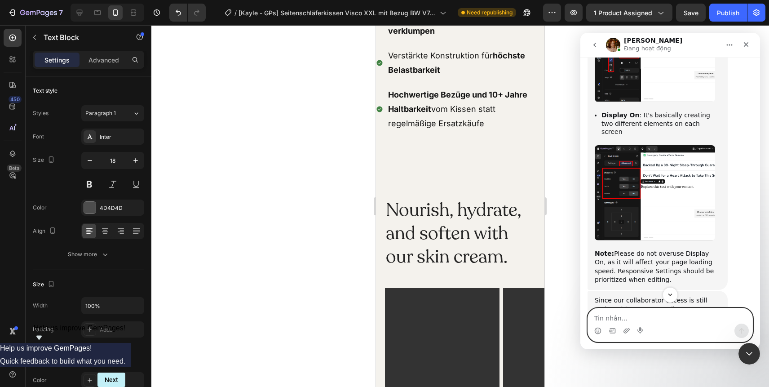
scroll to position [1279, 0]
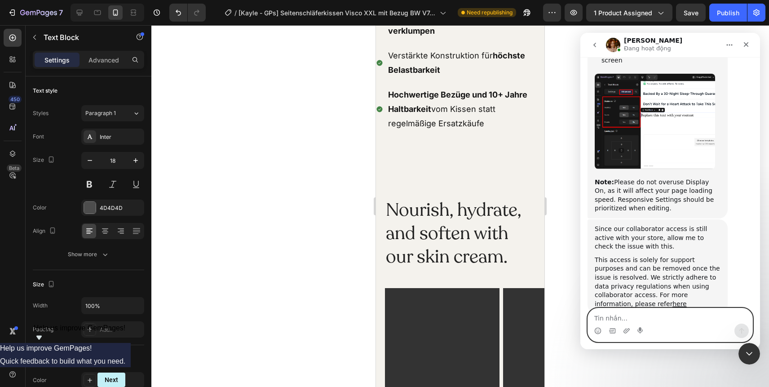
click at [616, 320] on textarea "Tin nhắn..." at bounding box center [670, 315] width 164 height 15
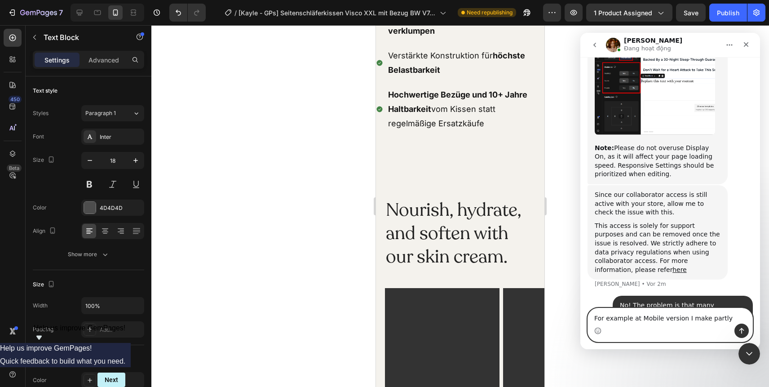
scroll to position [1314, 0]
type textarea "For example at Mobile version I make partl"
drag, startPoint x: 713, startPoint y: 318, endPoint x: 512, endPoint y: 312, distance: 201.4
click at [581, 312] on html "[PERSON_NAME] hoạt động Handy tips: Sharing your issue screenshots and page lin…" at bounding box center [671, 191] width 180 height 316
click at [675, 295] on div "No! The problem is that many components and Texts are changed at Desktop versio…" at bounding box center [670, 332] width 165 height 75
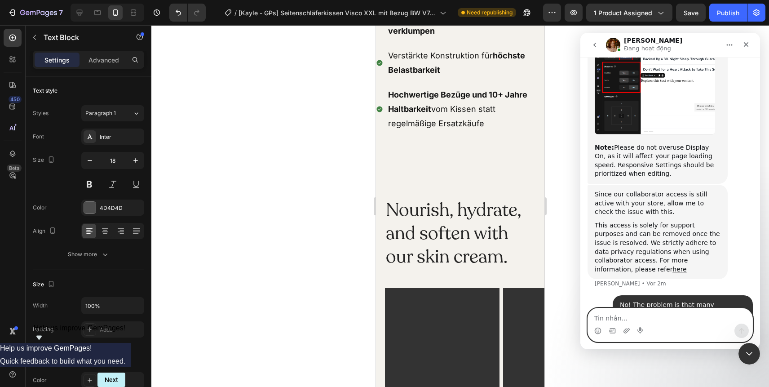
click at [666, 316] on textarea "Tin nhắn..." at bounding box center [670, 315] width 164 height 15
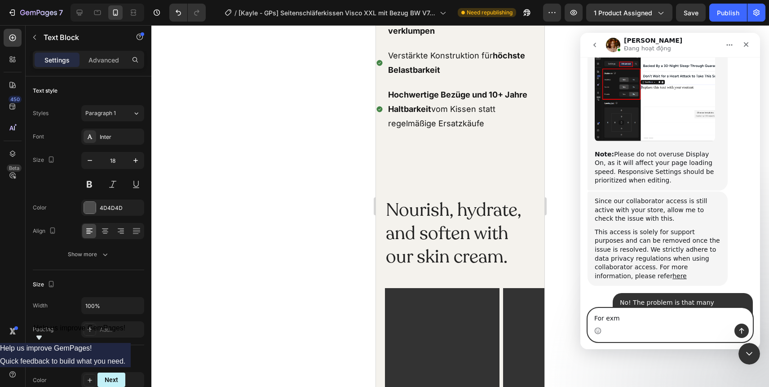
scroll to position [1306, 0]
type textarea "F"
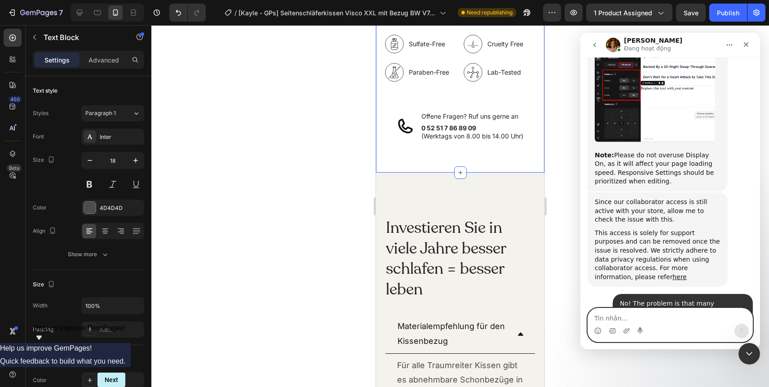
scroll to position [9676, 0]
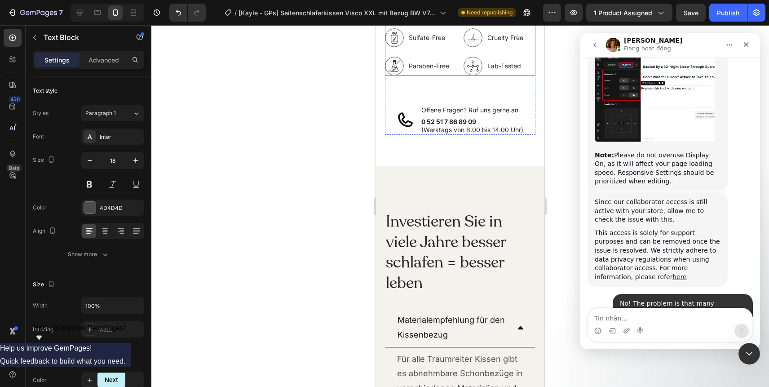
click at [458, 76] on div "Organic Sulfate-Free Paraben-Free Item List 100% Vegan Cruelty Free Lab-Tested …" at bounding box center [460, 38] width 151 height 76
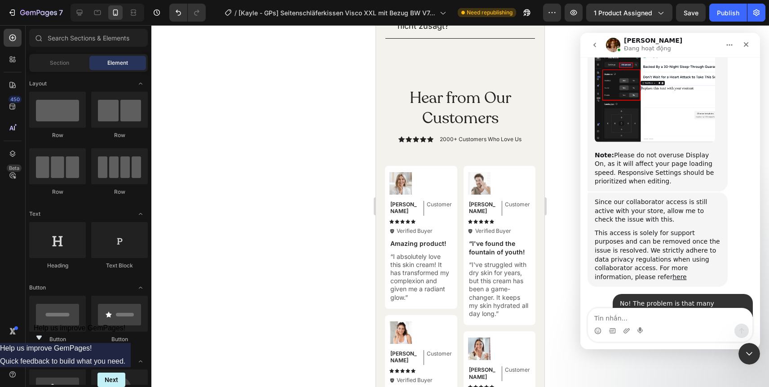
scroll to position [10983, 0]
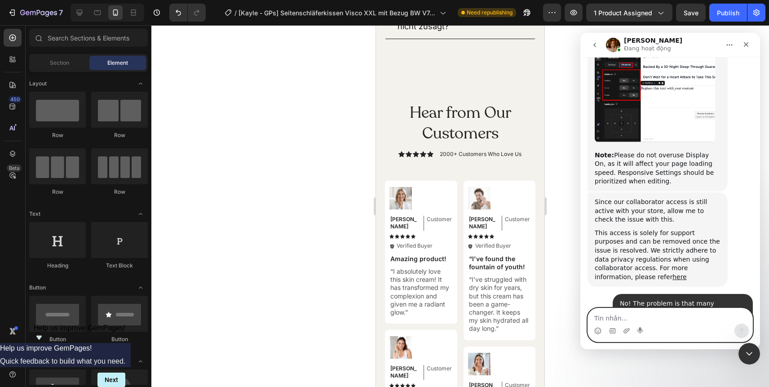
click at [622, 319] on textarea "Tin nhắn..." at bounding box center [670, 315] width 164 height 15
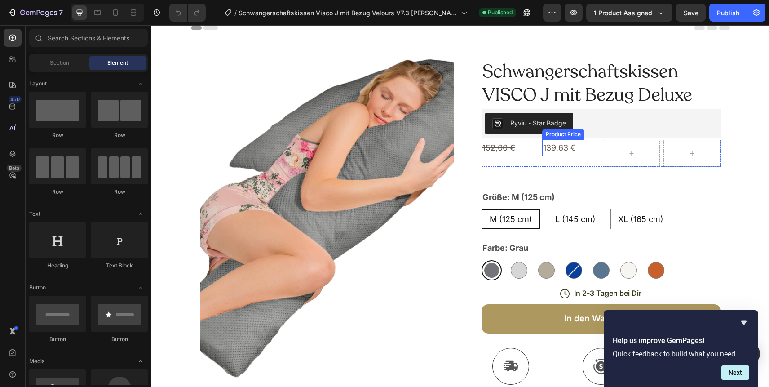
scroll to position [9, 0]
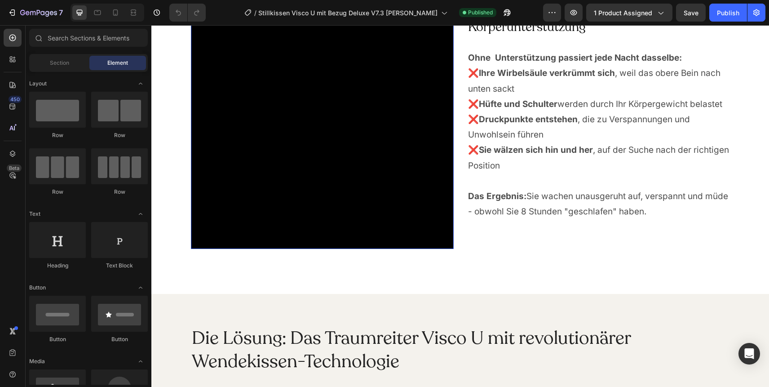
scroll to position [1049, 0]
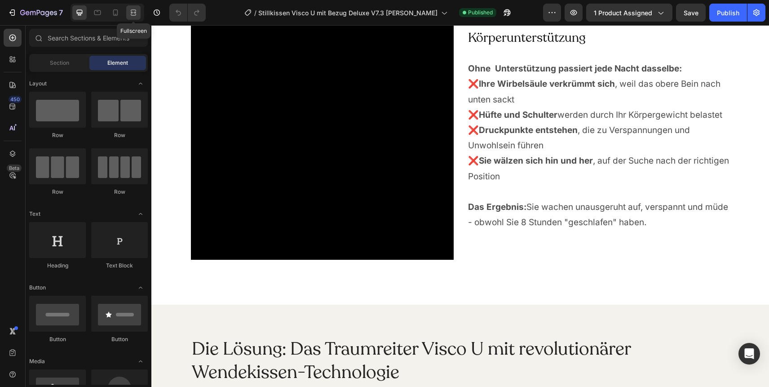
click at [133, 15] on icon at bounding box center [133, 15] width 5 height 2
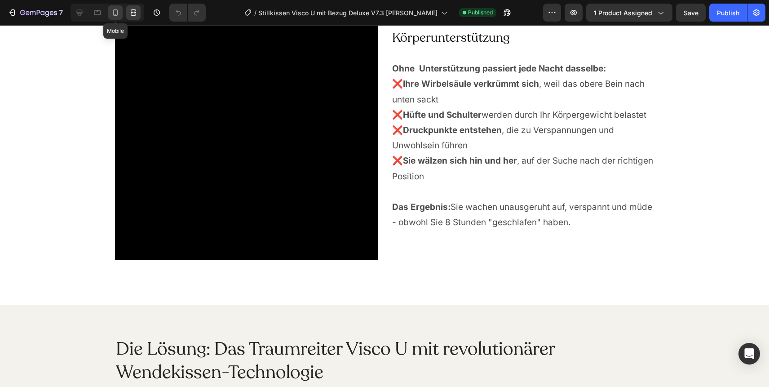
click at [116, 15] on icon at bounding box center [115, 12] width 5 height 6
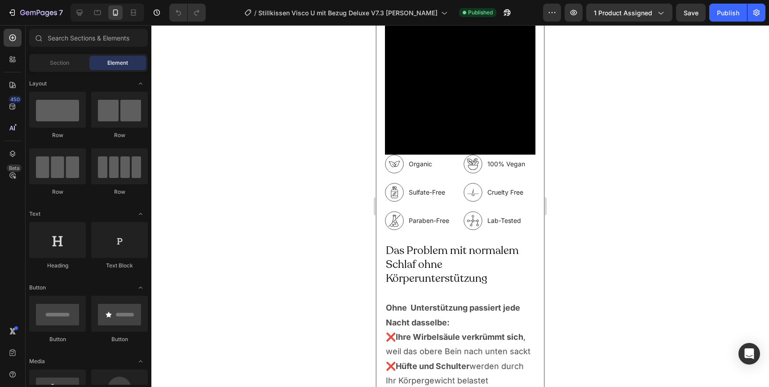
scroll to position [1200, 0]
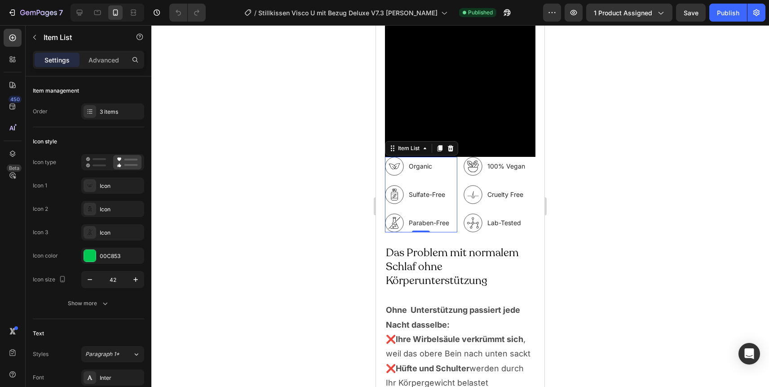
click at [453, 160] on div "Organic Sulfate-Free Paraben-Free" at bounding box center [421, 195] width 72 height 76
click at [415, 151] on div "Item List" at bounding box center [408, 148] width 25 height 8
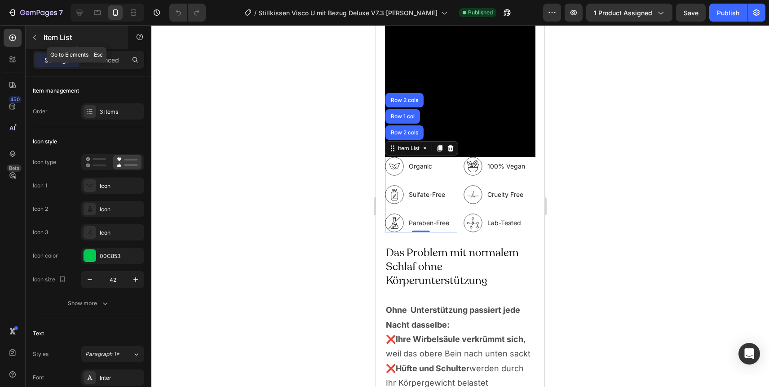
click at [35, 37] on icon "button" at bounding box center [34, 37] width 7 height 7
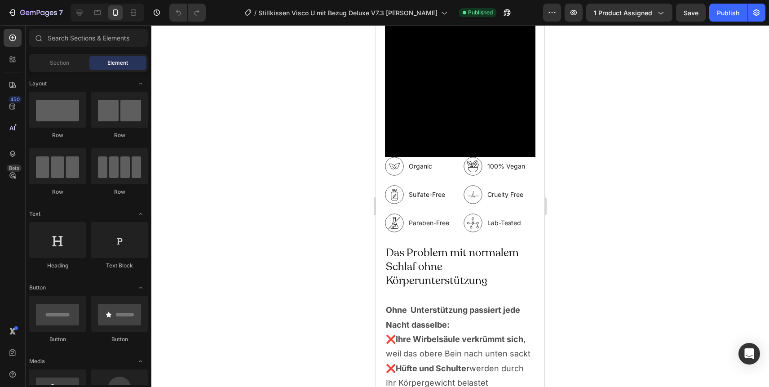
click at [115, 63] on span "Element" at bounding box center [117, 63] width 21 height 8
click at [437, 200] on div "Sulfate-Free" at bounding box center [418, 194] width 66 height 19
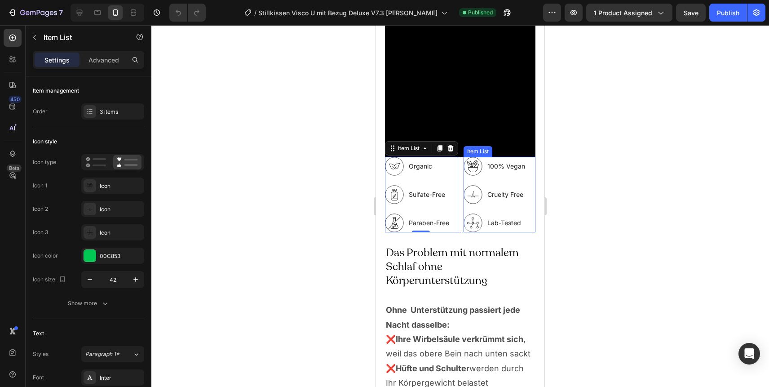
click at [478, 154] on div "Item List" at bounding box center [478, 151] width 29 height 11
click at [529, 147] on icon at bounding box center [529, 148] width 6 height 6
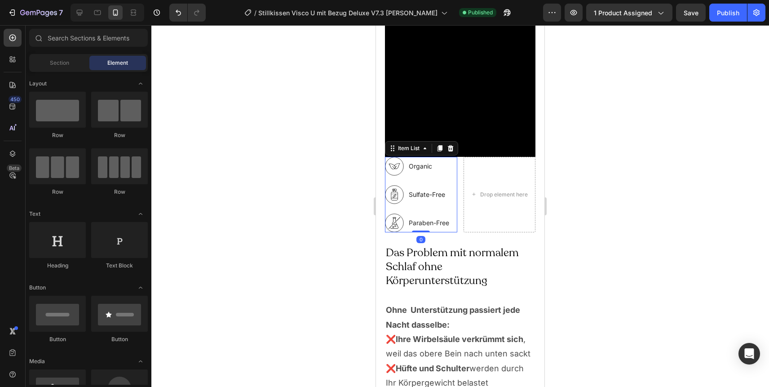
click at [420, 177] on div "Organic Sulfate-Free Paraben-Free" at bounding box center [418, 195] width 66 height 76
click at [510, 201] on div "Drop element here" at bounding box center [499, 194] width 71 height 14
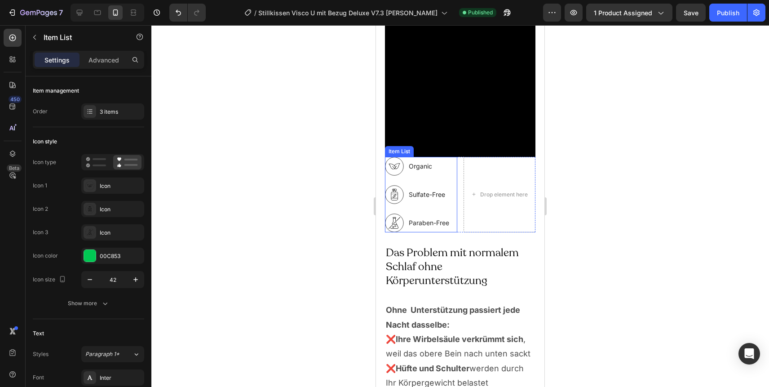
click at [404, 153] on div "Item List" at bounding box center [399, 151] width 25 height 8
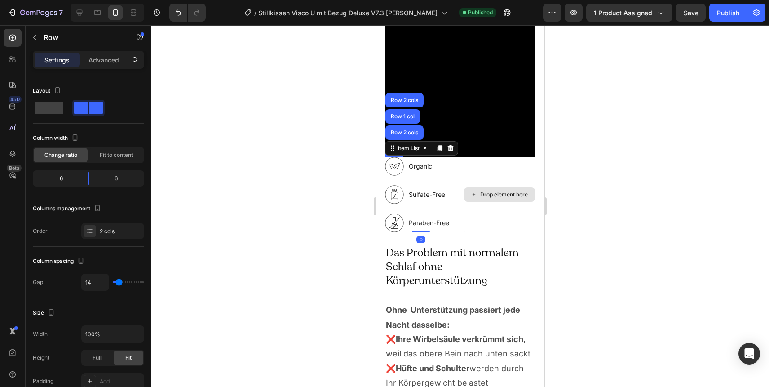
click at [500, 174] on div "Drop element here" at bounding box center [500, 195] width 72 height 76
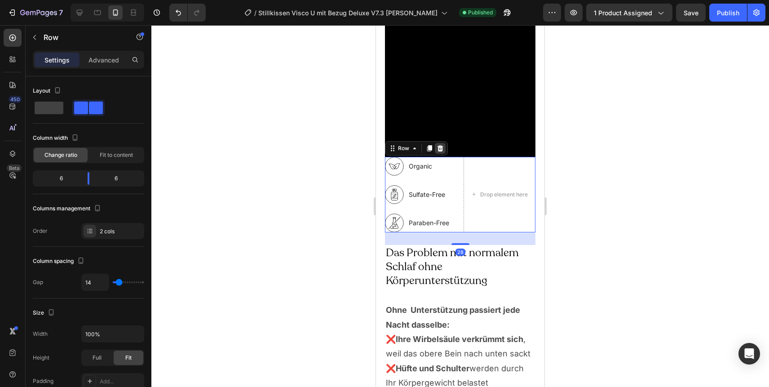
click at [440, 145] on icon at bounding box center [440, 148] width 7 height 7
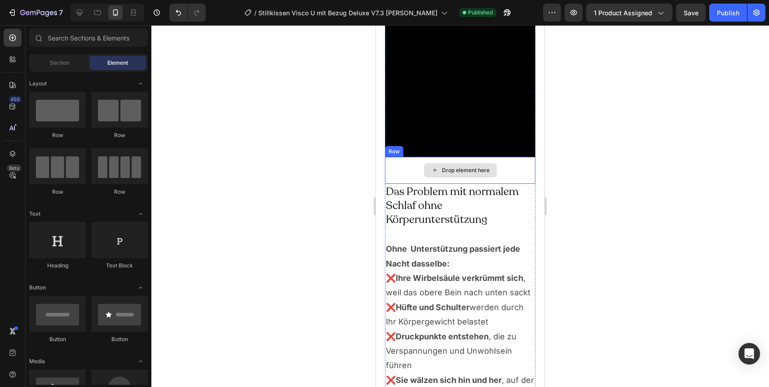
click at [482, 173] on div "Drop element here" at bounding box center [466, 170] width 48 height 7
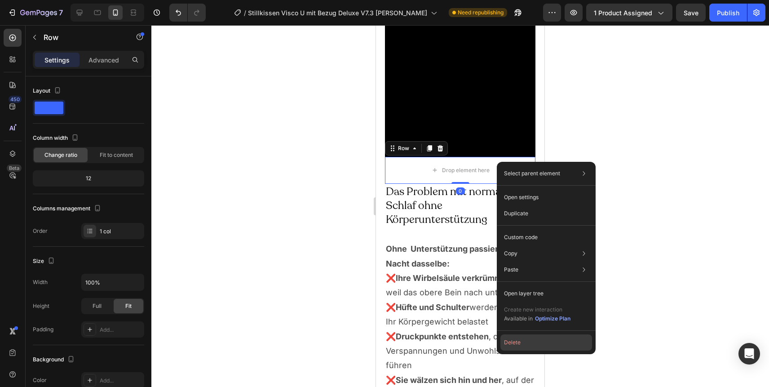
click at [525, 342] on button "Delete" at bounding box center [547, 342] width 92 height 16
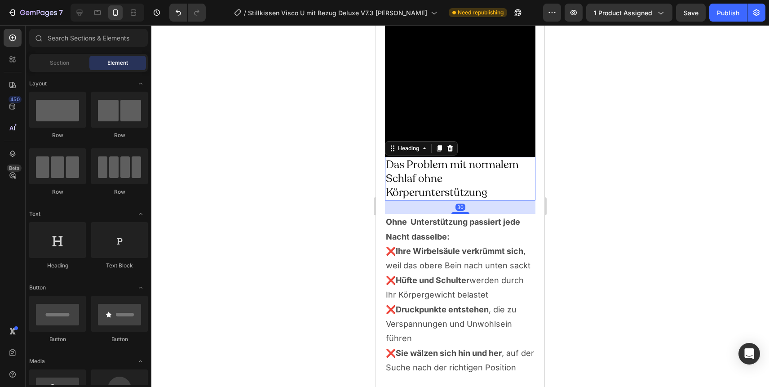
click at [407, 170] on h2 "Das Problem mit normalem Schlaf ohne Körperunterstützung" at bounding box center [460, 179] width 151 height 44
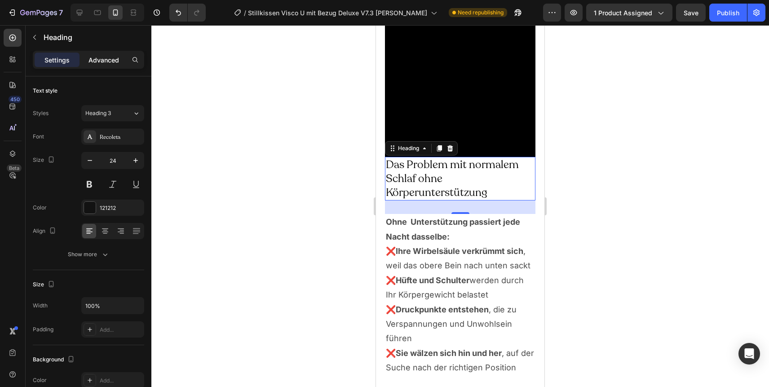
click at [107, 61] on p "Advanced" at bounding box center [104, 59] width 31 height 9
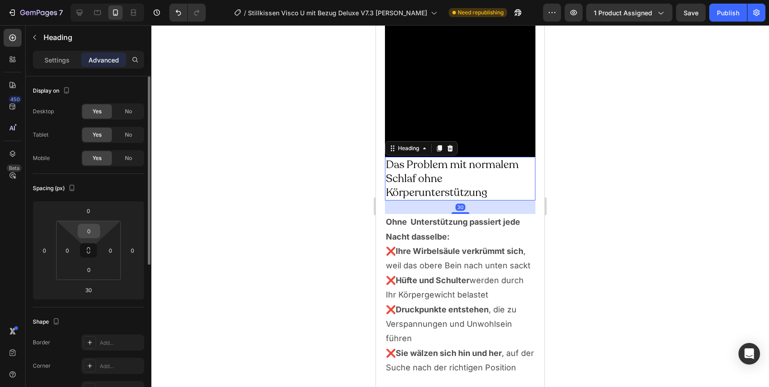
click at [87, 228] on input "0" at bounding box center [89, 230] width 18 height 13
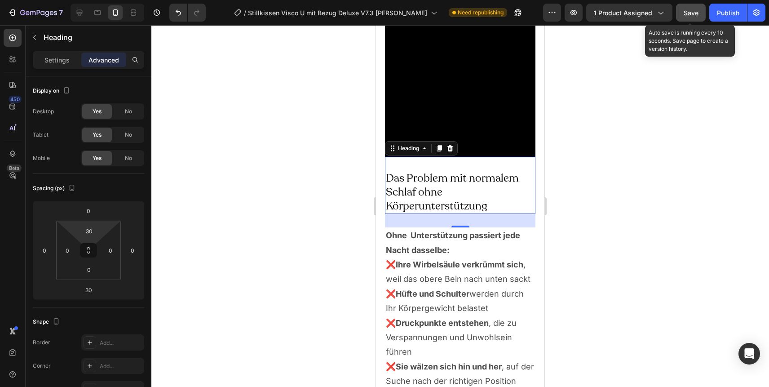
click at [691, 13] on span "Save" at bounding box center [691, 13] width 15 height 8
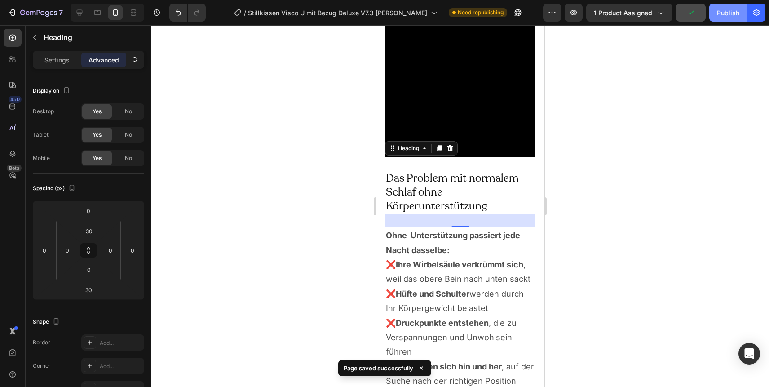
click at [728, 13] on div "Publish" at bounding box center [728, 12] width 22 height 9
click at [79, 13] on icon at bounding box center [80, 13] width 6 height 6
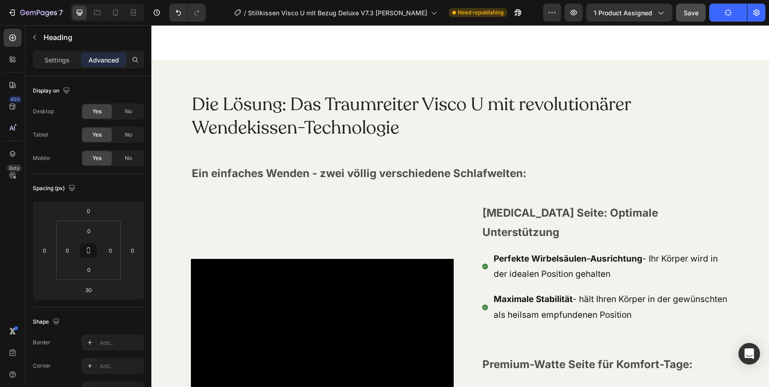
scroll to position [1294, 0]
click at [133, 11] on icon at bounding box center [133, 12] width 9 height 9
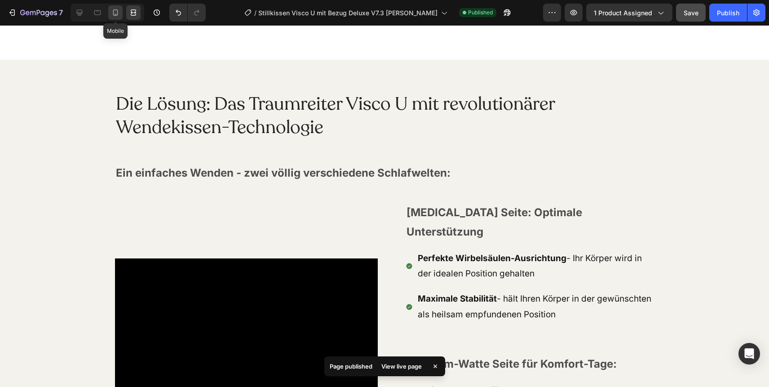
click at [115, 16] on icon at bounding box center [115, 12] width 9 height 9
type input "30"
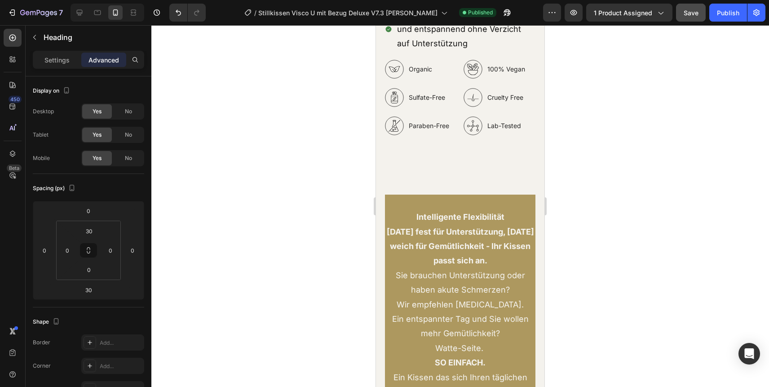
scroll to position [2142, 0]
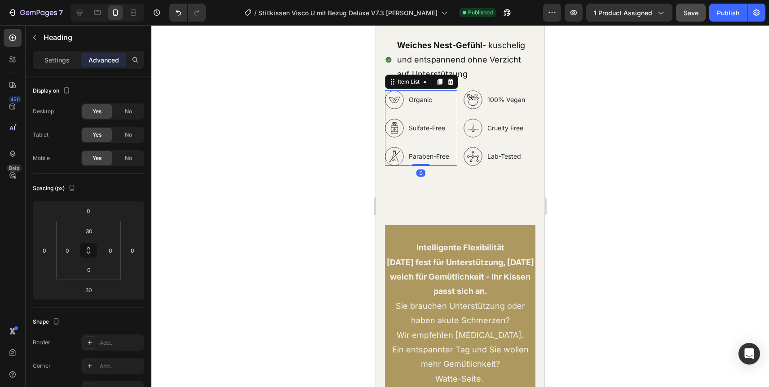
click at [451, 106] on div "Organic" at bounding box center [429, 99] width 43 height 12
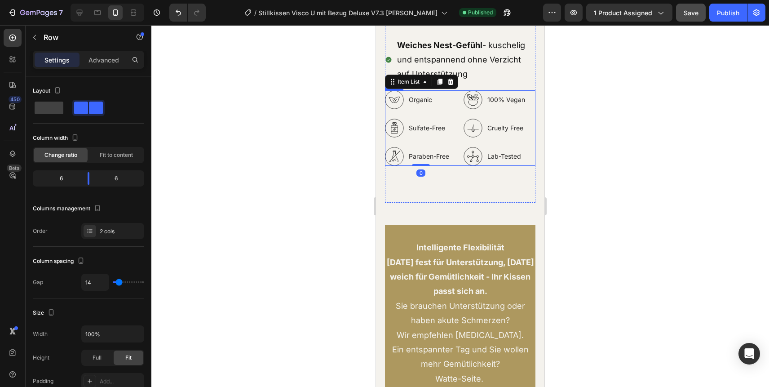
click at [460, 119] on div "Organic Sulfate-Free Paraben-Free Item List 0 100% Vegan Cruelty Free Lab-Teste…" at bounding box center [460, 128] width 151 height 76
click at [441, 85] on icon at bounding box center [441, 82] width 6 height 6
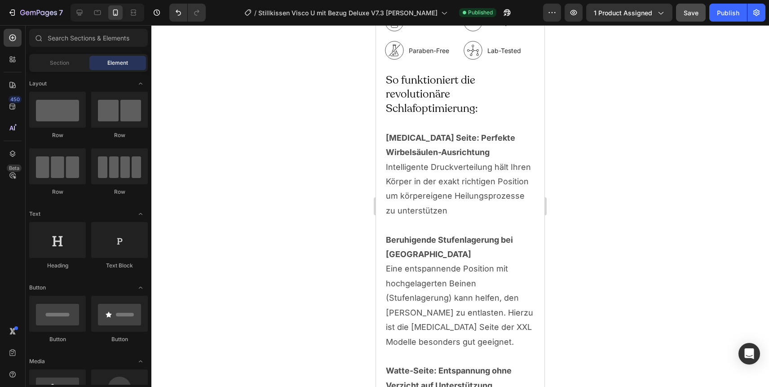
scroll to position [3270, 0]
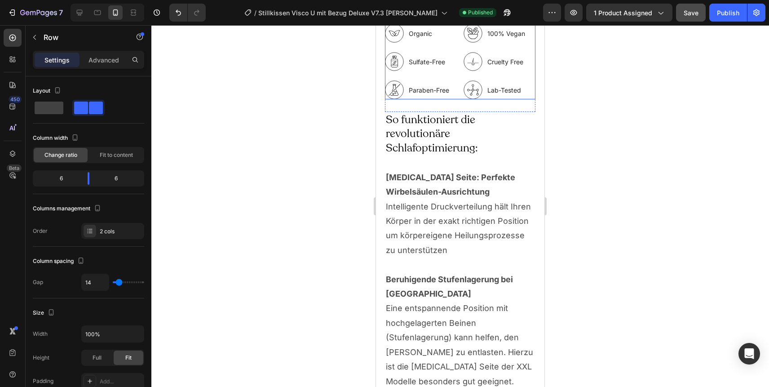
click at [458, 99] on div "Organic Sulfate-Free Paraben-Free Item List 100% Vegan Cruelty Free Lab-Tested …" at bounding box center [460, 62] width 151 height 76
click at [437, 21] on div at bounding box center [440, 15] width 11 height 11
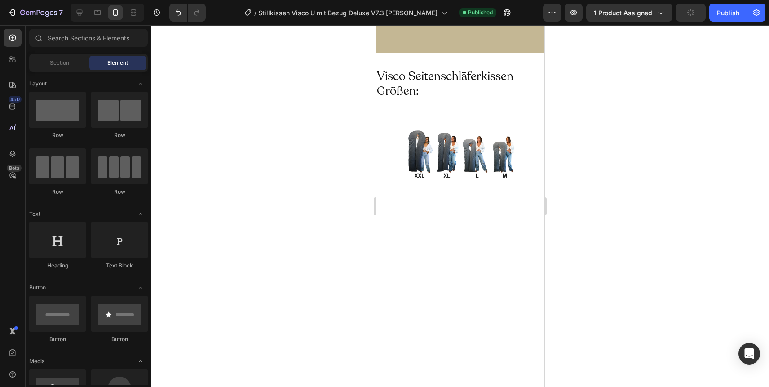
scroll to position [4755, 0]
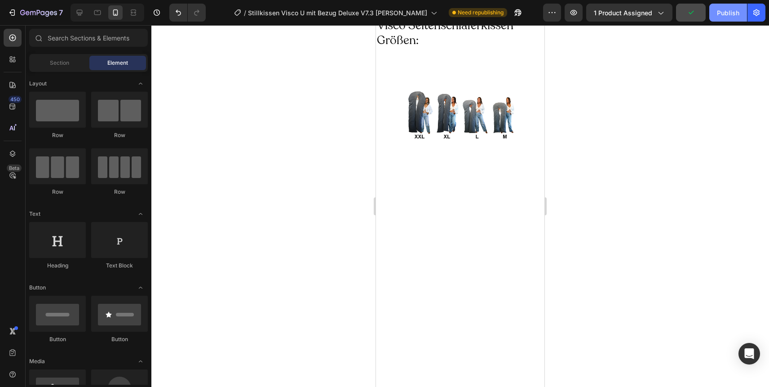
click at [734, 9] on div "Publish" at bounding box center [728, 12] width 22 height 9
click at [80, 12] on icon at bounding box center [79, 12] width 9 height 9
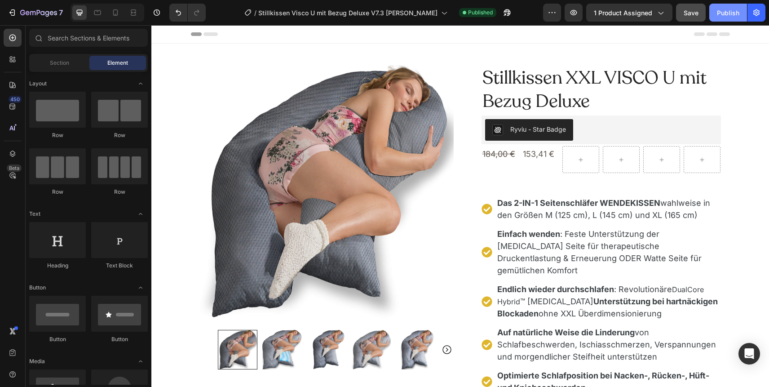
click at [728, 15] on div "Publish" at bounding box center [728, 12] width 22 height 9
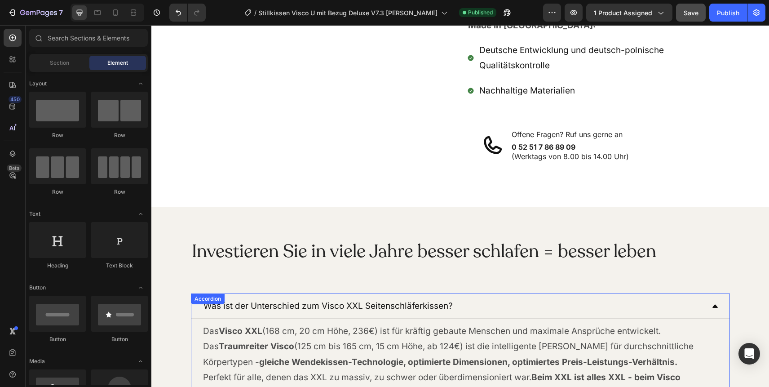
scroll to position [6180, 0]
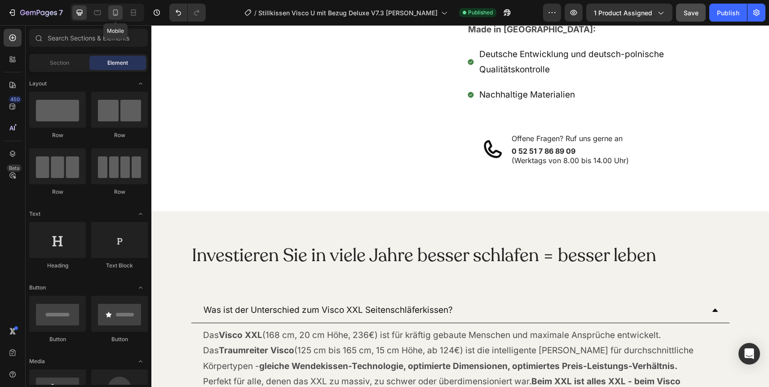
click at [113, 12] on icon at bounding box center [115, 12] width 5 height 6
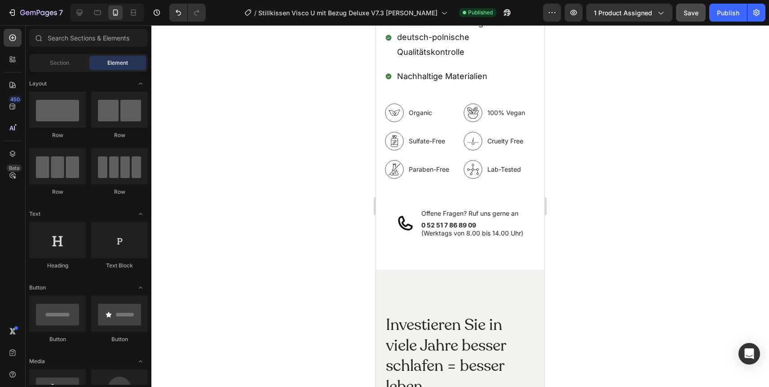
scroll to position [6196, 0]
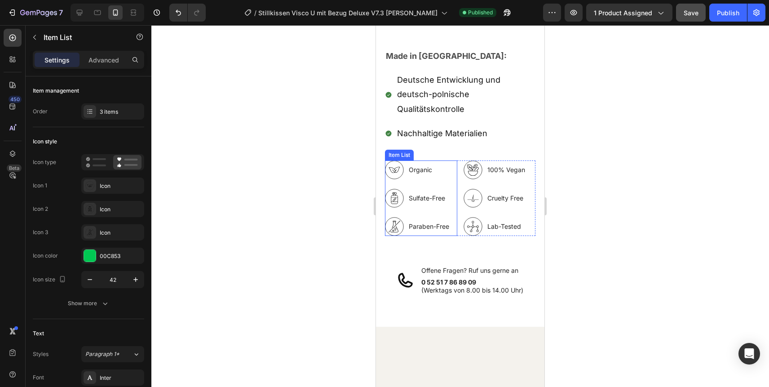
click at [440, 179] on div "Organic" at bounding box center [418, 169] width 66 height 19
click at [450, 155] on icon at bounding box center [451, 151] width 6 height 6
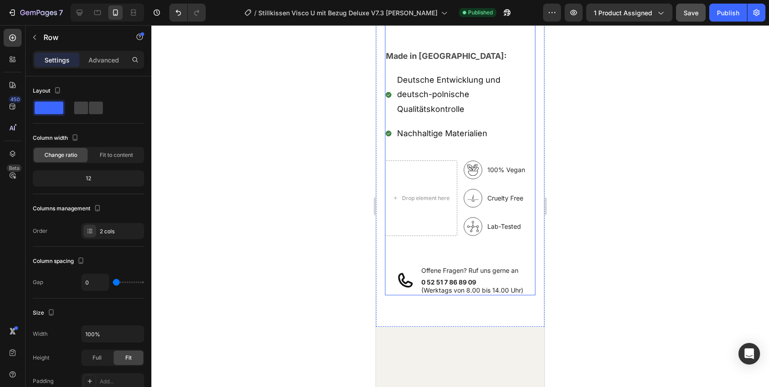
click at [460, 295] on div "10-Jahres-Formgarantie: Text Block Bei unzureichender Füllmenge: Kostenfreie Na…" at bounding box center [460, 44] width 151 height 502
click at [461, 236] on div "Drop element here 100% Vegan Cruelty Free Lab-Tested Item List Row" at bounding box center [460, 198] width 151 height 76
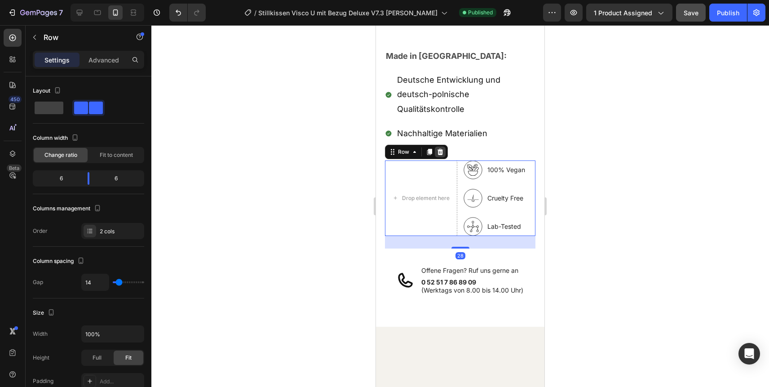
click at [438, 155] on icon at bounding box center [440, 151] width 7 height 7
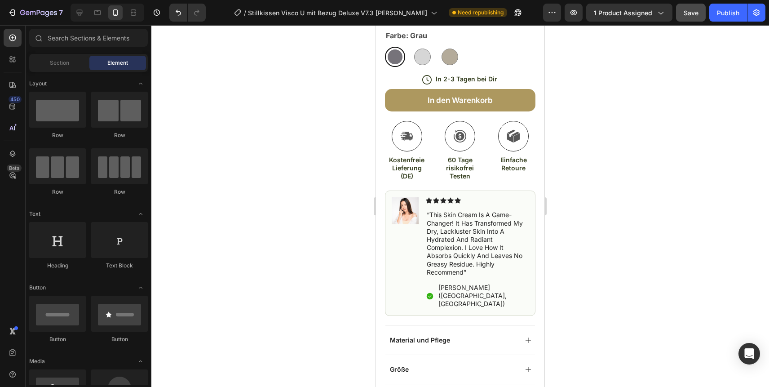
scroll to position [986, 0]
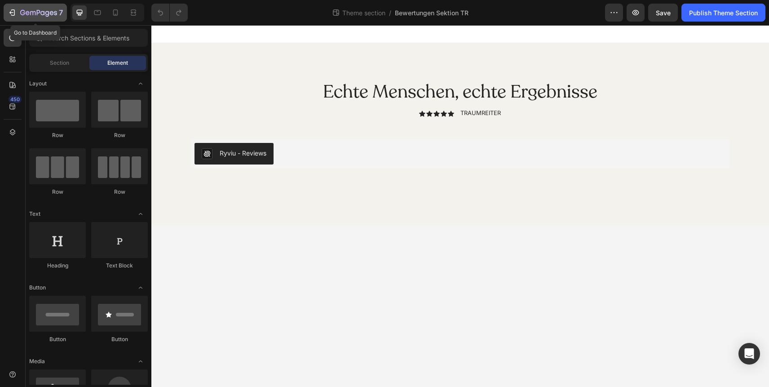
click at [22, 9] on icon "button" at bounding box center [38, 13] width 37 height 8
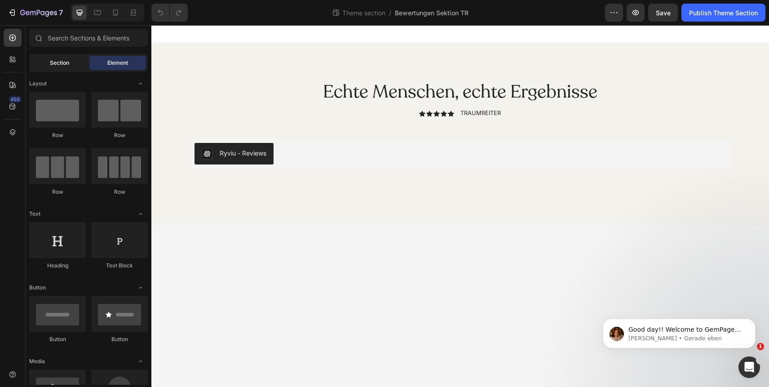
click at [60, 61] on span "Section" at bounding box center [59, 63] width 19 height 8
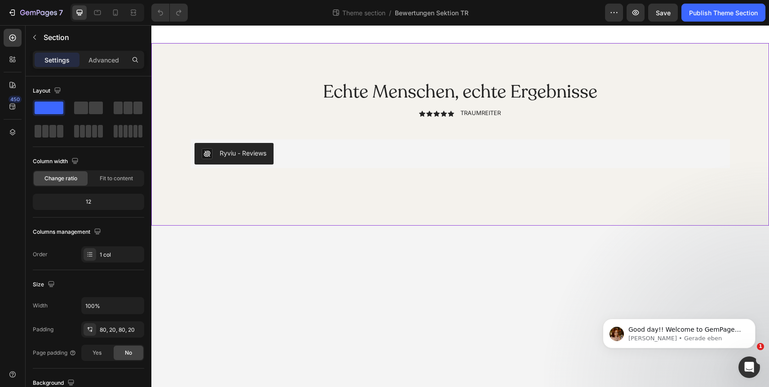
drag, startPoint x: 406, startPoint y: 76, endPoint x: 395, endPoint y: 76, distance: 11.7
click at [406, 76] on div "Echte Menschen, echte Ergebnisse Heading Icon Icon Icon Icon Icon Icon List TRA…" at bounding box center [460, 134] width 618 height 182
click at [38, 10] on icon "button" at bounding box center [39, 12] width 4 height 5
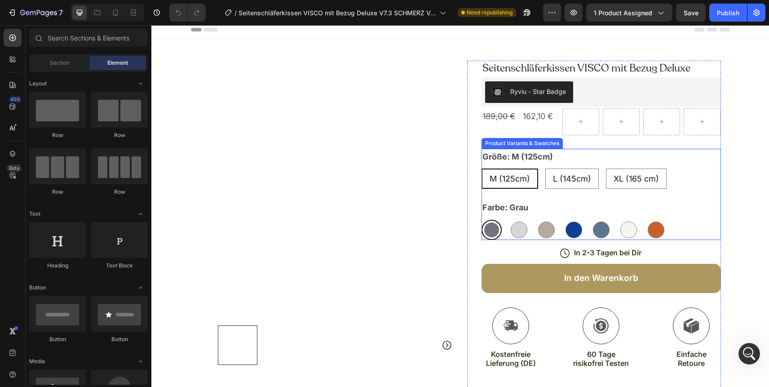
scroll to position [28, 0]
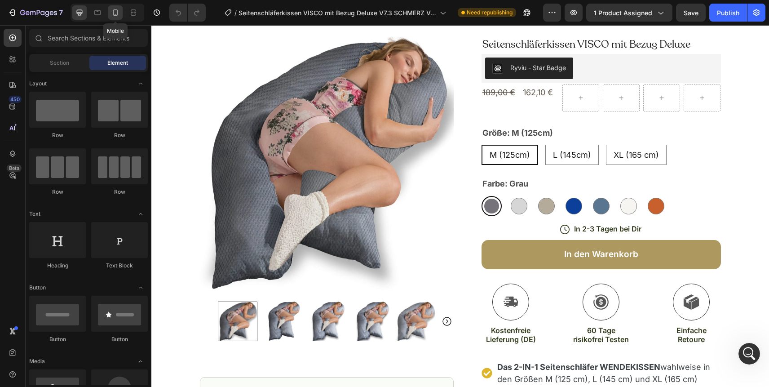
click at [115, 12] on icon at bounding box center [115, 12] width 9 height 9
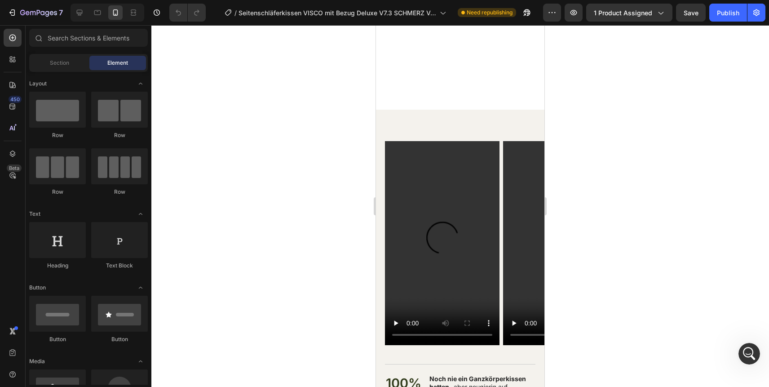
scroll to position [6958, 0]
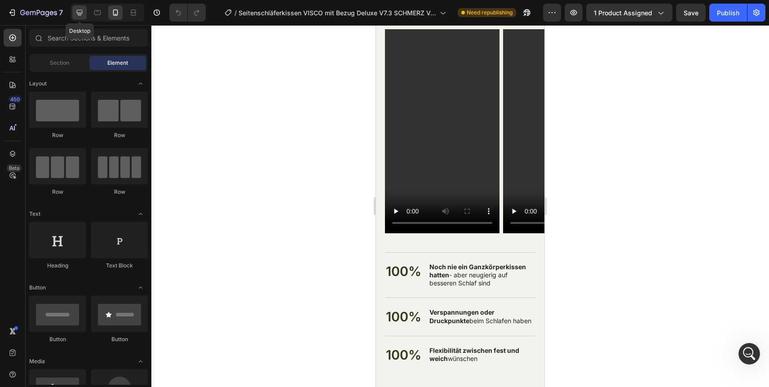
click at [78, 12] on icon at bounding box center [80, 13] width 6 height 6
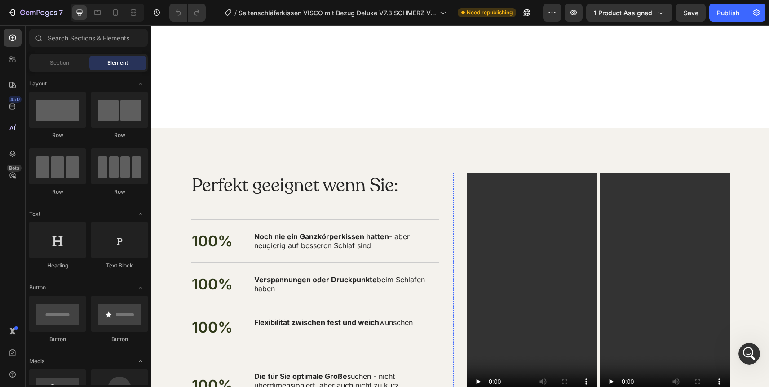
scroll to position [6387, 0]
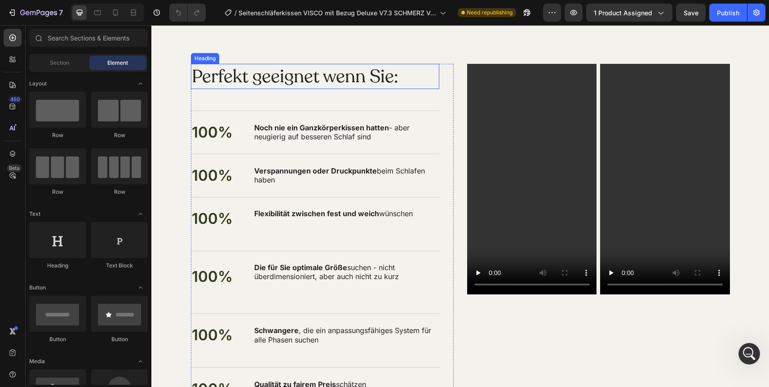
click at [304, 79] on h2 "Perfekt geeignet wenn Sie:" at bounding box center [315, 76] width 249 height 25
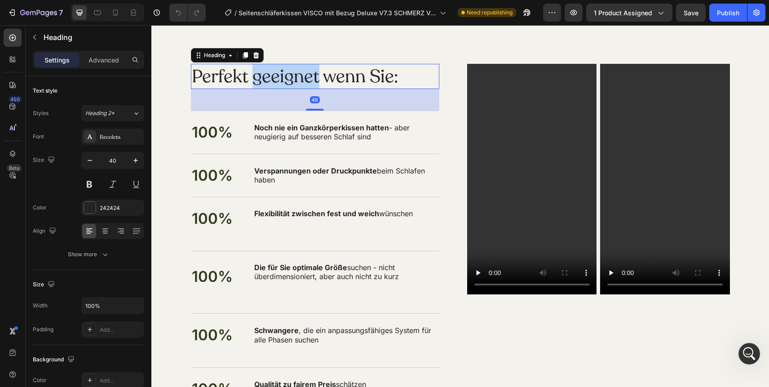
click at [304, 79] on h2 "Perfekt geeignet wenn Sie:" at bounding box center [315, 76] width 249 height 25
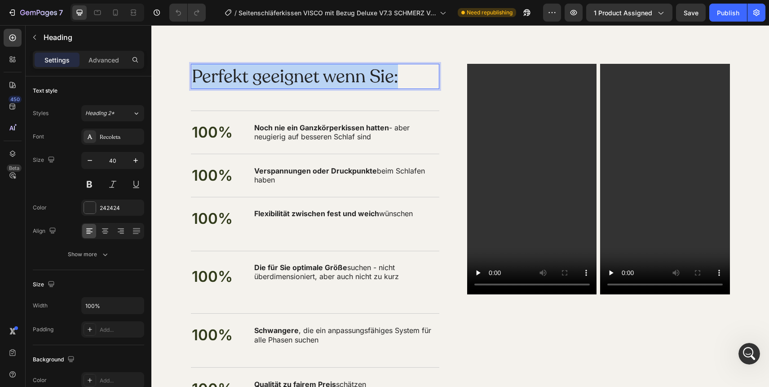
click at [304, 79] on p "Perfekt geeignet wenn Sie:" at bounding box center [315, 76] width 247 height 23
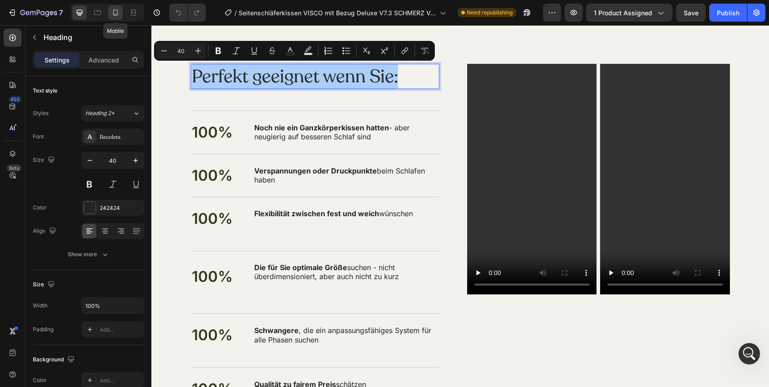
click at [120, 12] on div at bounding box center [115, 12] width 14 height 14
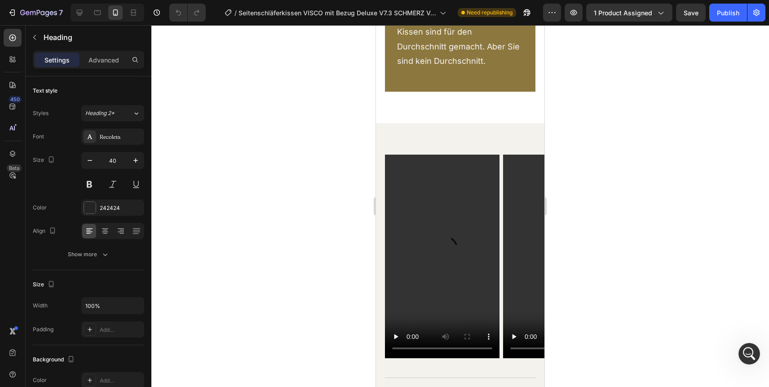
scroll to position [7134, 0]
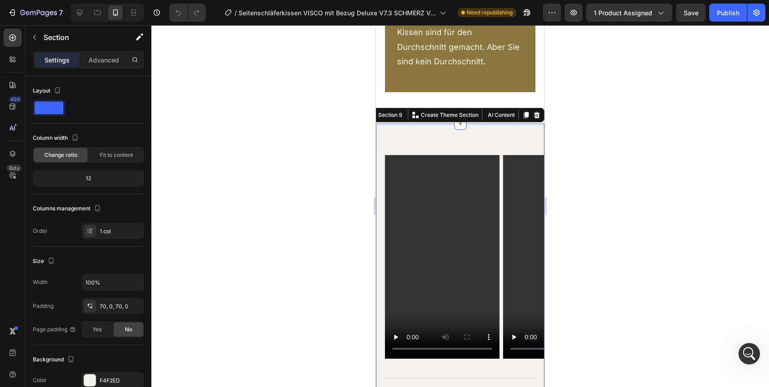
click at [35, 38] on icon "button" at bounding box center [34, 37] width 7 height 7
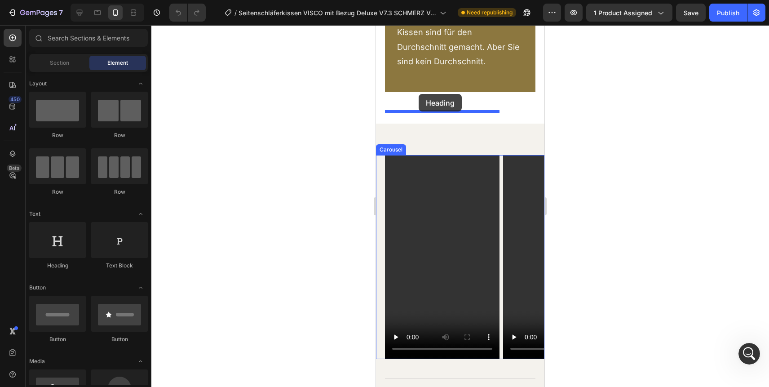
drag, startPoint x: 435, startPoint y: 279, endPoint x: 419, endPoint y: 94, distance: 185.8
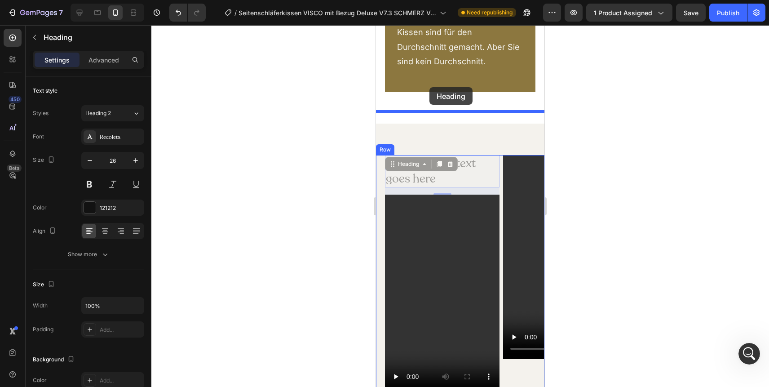
drag, startPoint x: 391, startPoint y: 122, endPoint x: 430, endPoint y: 87, distance: 51.5
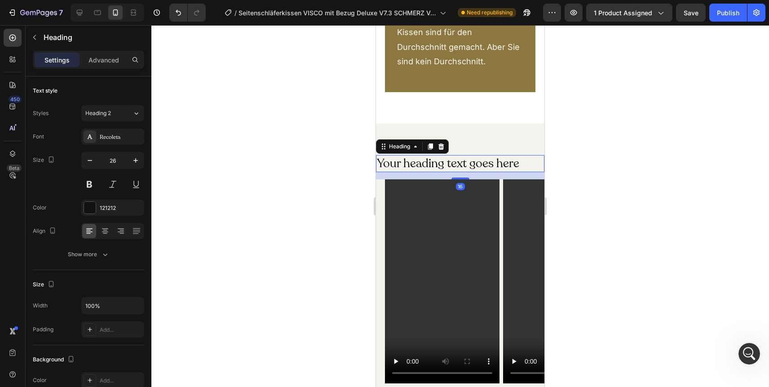
click at [442, 155] on h2 "Your heading text goes here" at bounding box center [460, 163] width 169 height 17
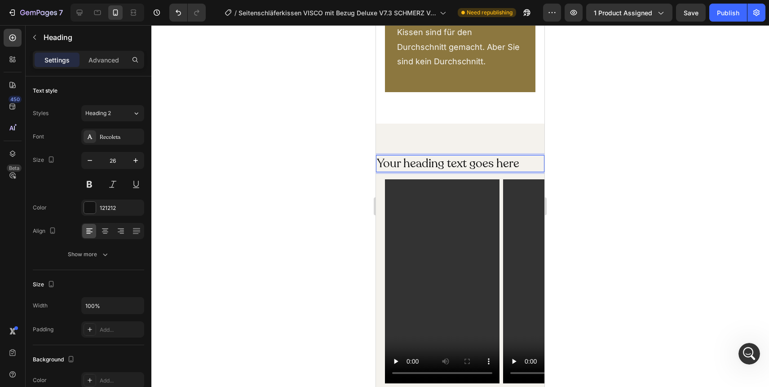
click at [442, 156] on p "Your heading text goes here" at bounding box center [460, 163] width 167 height 15
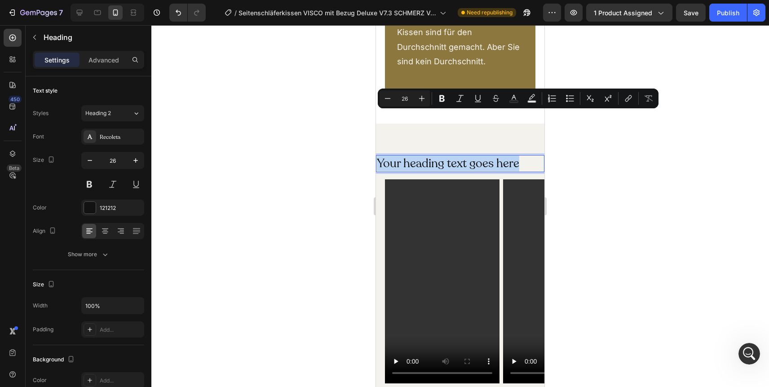
click at [442, 156] on p "Your heading text goes here" at bounding box center [460, 163] width 167 height 15
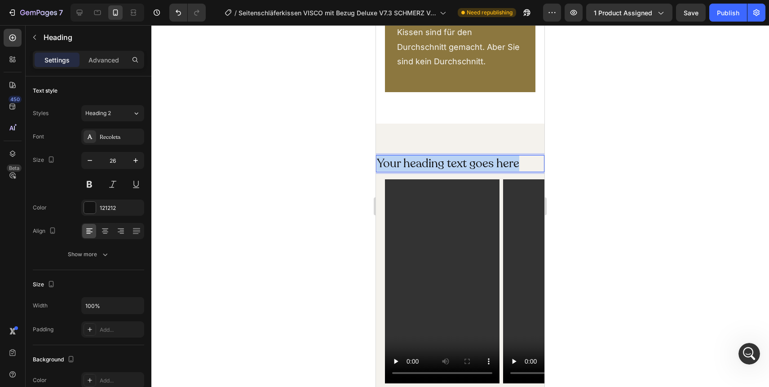
click at [442, 156] on p "Your heading text goes here" at bounding box center [460, 163] width 167 height 15
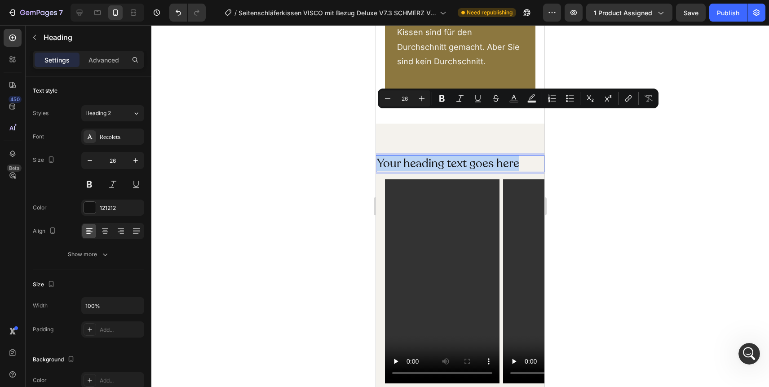
click at [442, 156] on p "Your heading text goes here" at bounding box center [460, 163] width 167 height 15
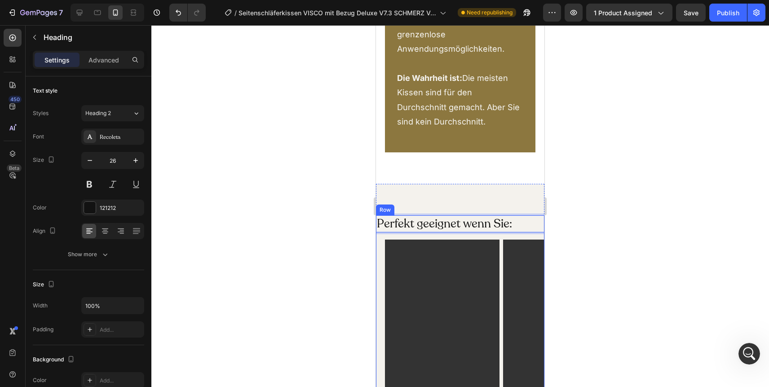
scroll to position [6924, 0]
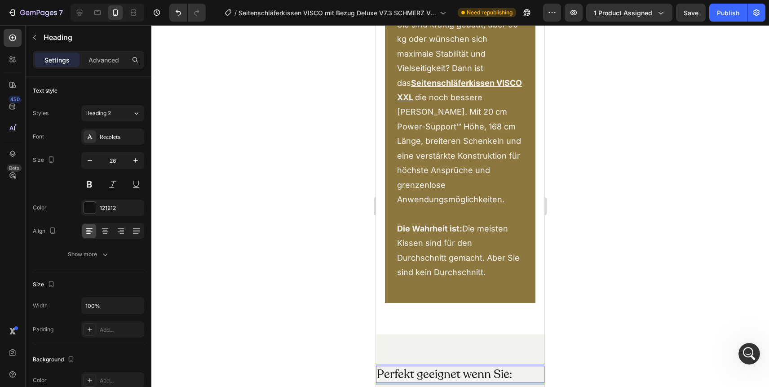
click at [406, 367] on p "Perfekt geeignet wenn Sie:" at bounding box center [460, 374] width 167 height 15
click at [602, 195] on div at bounding box center [460, 206] width 618 height 362
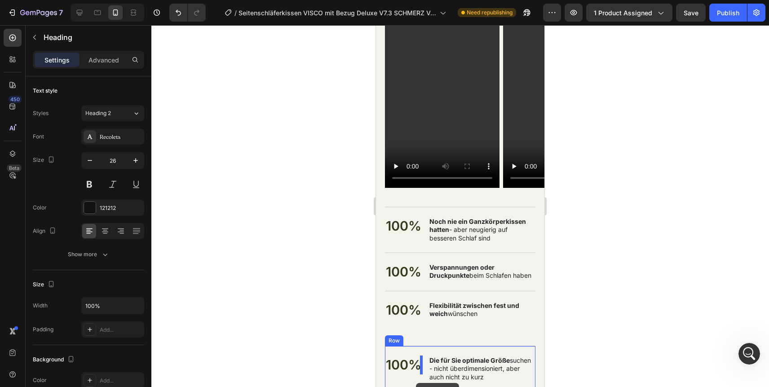
scroll to position [7139, 0]
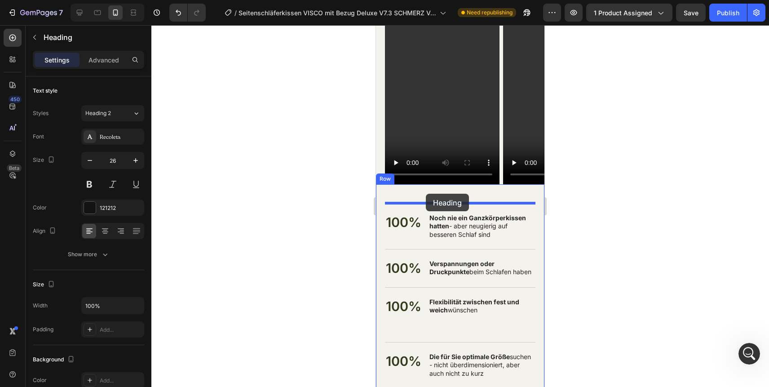
drag, startPoint x: 391, startPoint y: 169, endPoint x: 426, endPoint y: 193, distance: 43.3
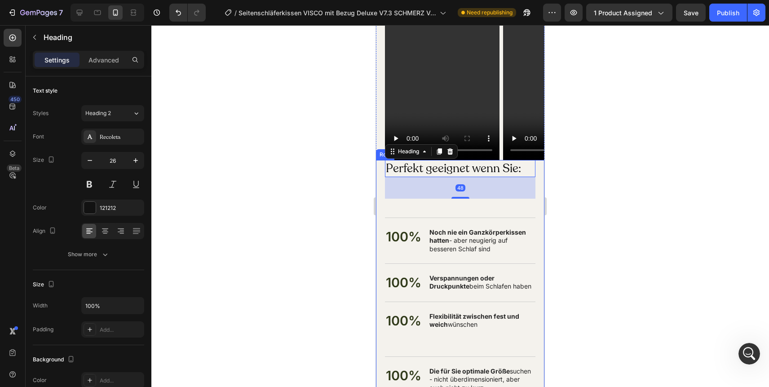
scroll to position [7153, 0]
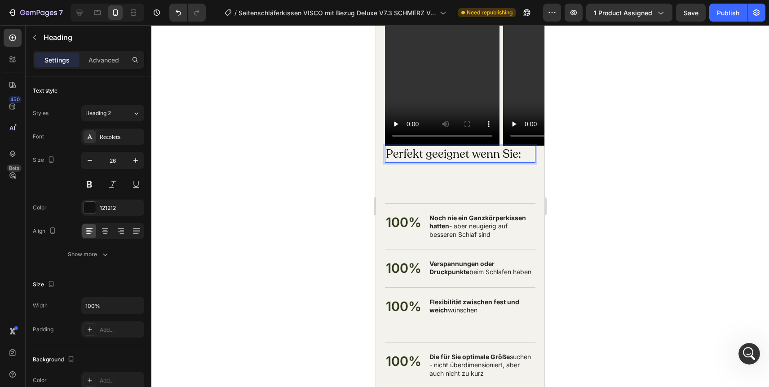
click at [462, 152] on h2 "Perfekt geeignet wenn Sie:" at bounding box center [460, 154] width 151 height 17
click at [113, 58] on p "Advanced" at bounding box center [104, 59] width 31 height 9
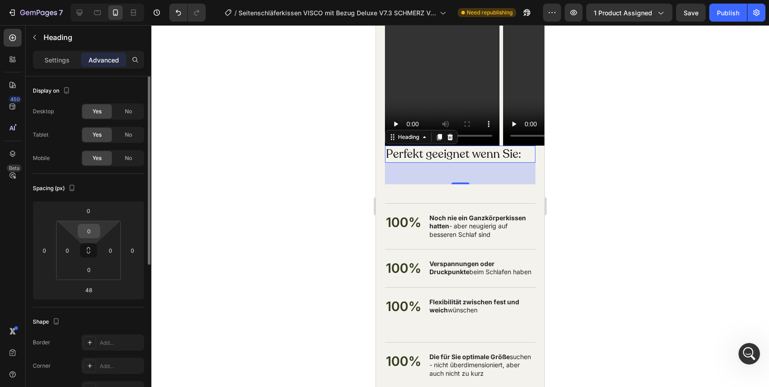
click at [84, 228] on input "0" at bounding box center [89, 230] width 18 height 13
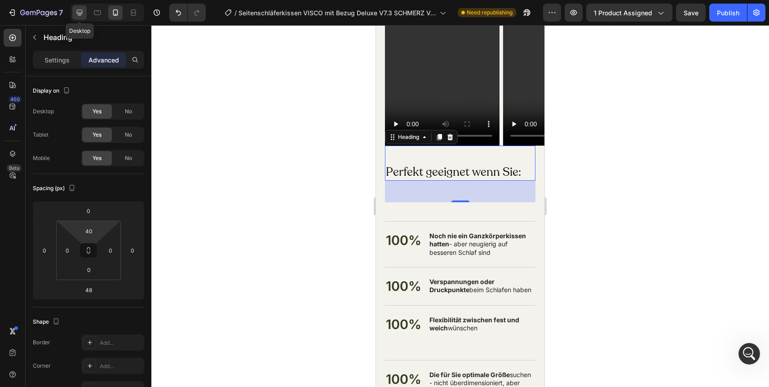
click at [73, 13] on div at bounding box center [79, 12] width 14 height 14
type input "0"
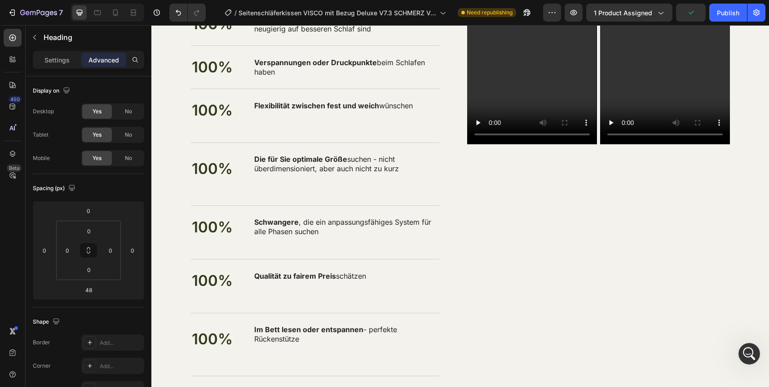
scroll to position [6567, 0]
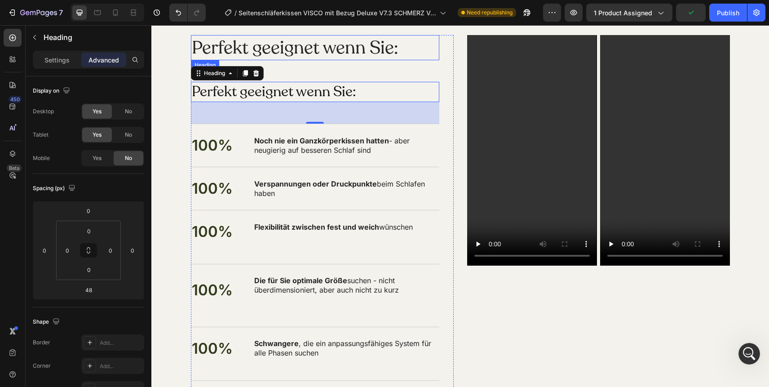
click at [316, 50] on h2 "Perfekt geeignet wenn Sie:" at bounding box center [315, 47] width 249 height 25
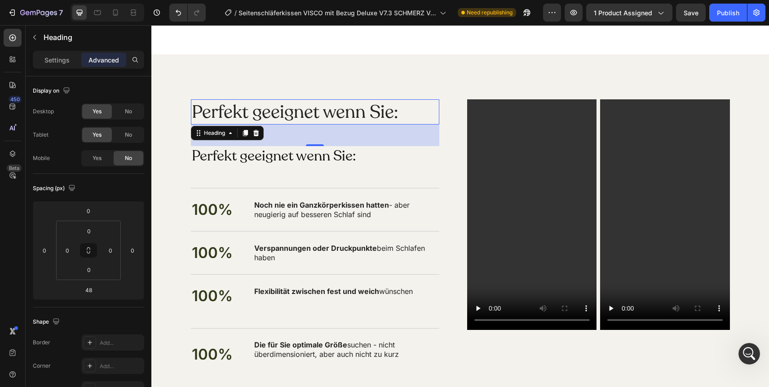
scroll to position [6497, 0]
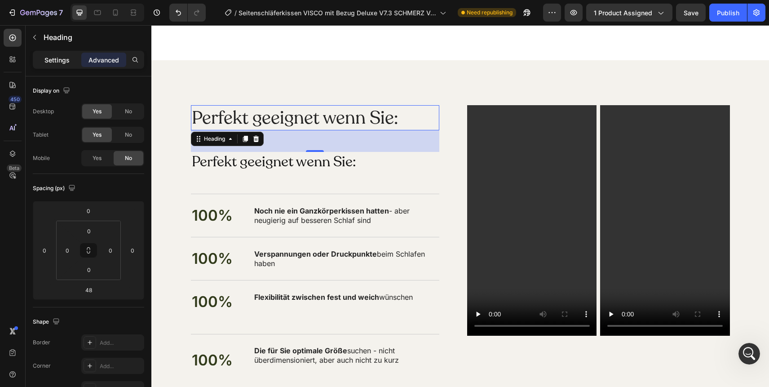
click at [44, 58] on p "Settings" at bounding box center [56, 59] width 25 height 9
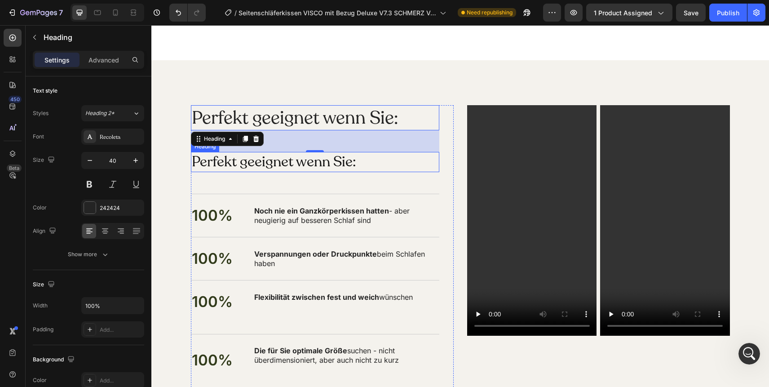
click at [284, 162] on p "Perfekt geeignet wenn Sie:" at bounding box center [315, 162] width 247 height 19
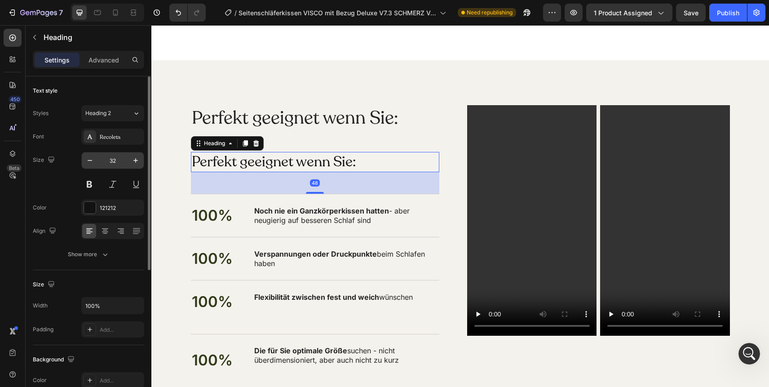
click at [114, 162] on input "32" at bounding box center [113, 160] width 30 height 16
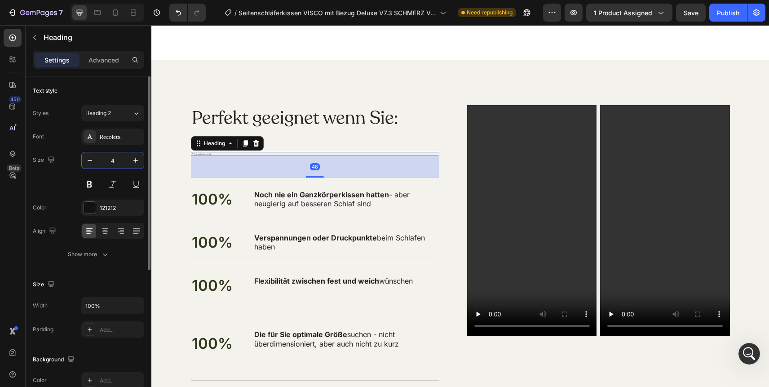
type input "40"
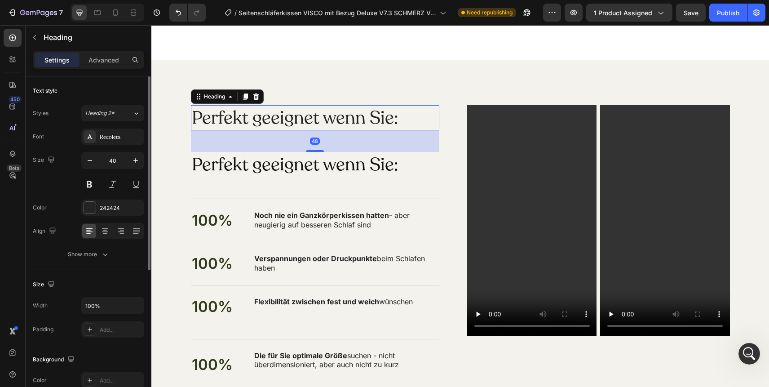
click at [246, 121] on h2 "Perfekt geeignet wenn Sie:" at bounding box center [315, 117] width 249 height 25
click at [259, 96] on icon at bounding box center [256, 96] width 7 height 7
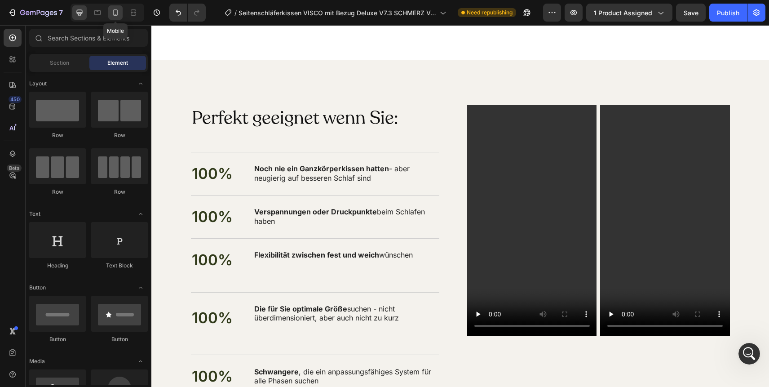
click at [118, 14] on icon at bounding box center [115, 12] width 5 height 6
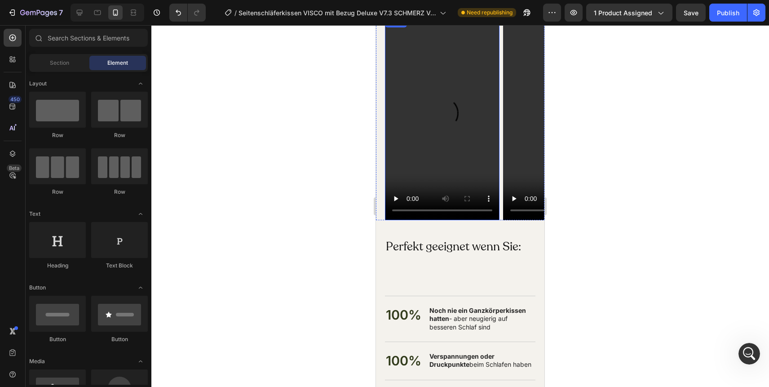
scroll to position [7316, 0]
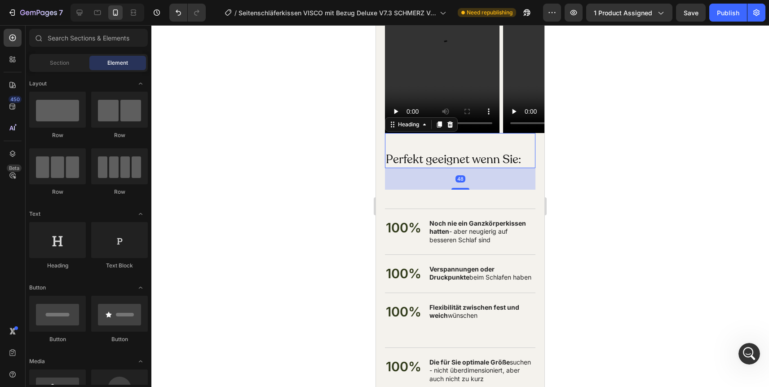
click at [439, 163] on h2 "Perfekt geeignet wenn Sie:" at bounding box center [460, 159] width 151 height 17
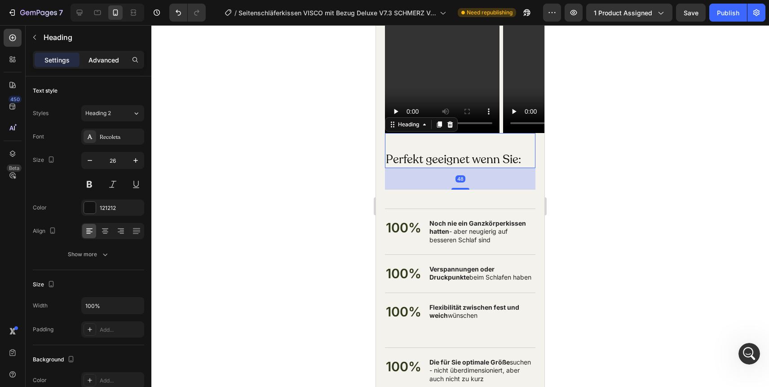
click at [101, 60] on p "Advanced" at bounding box center [104, 59] width 31 height 9
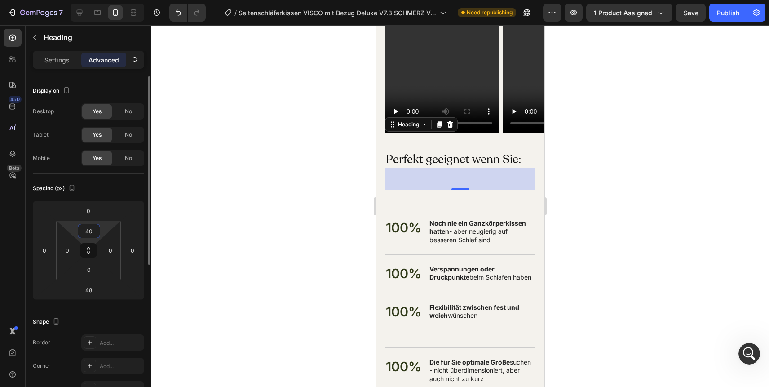
click at [89, 227] on input "40" at bounding box center [89, 230] width 18 height 13
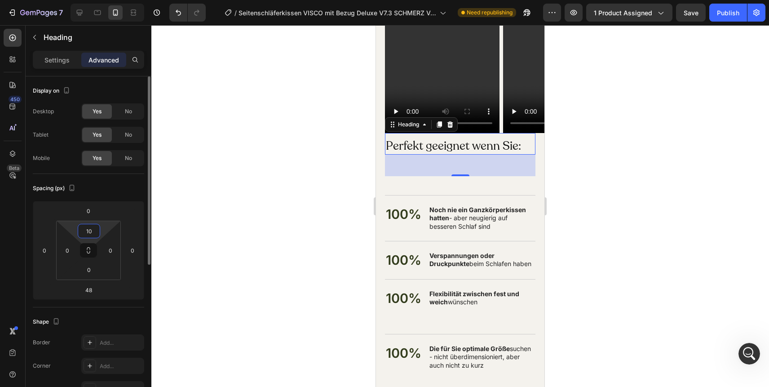
type input "1"
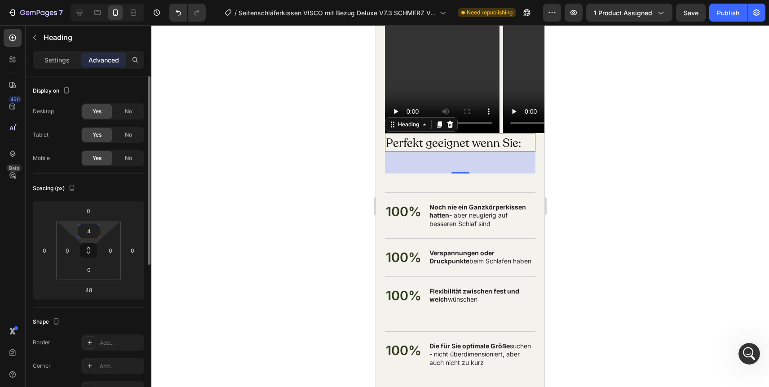
type input "40"
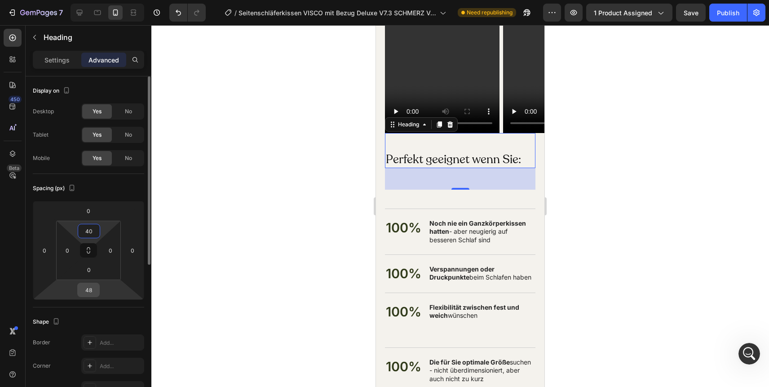
click at [86, 288] on input "48" at bounding box center [89, 289] width 18 height 13
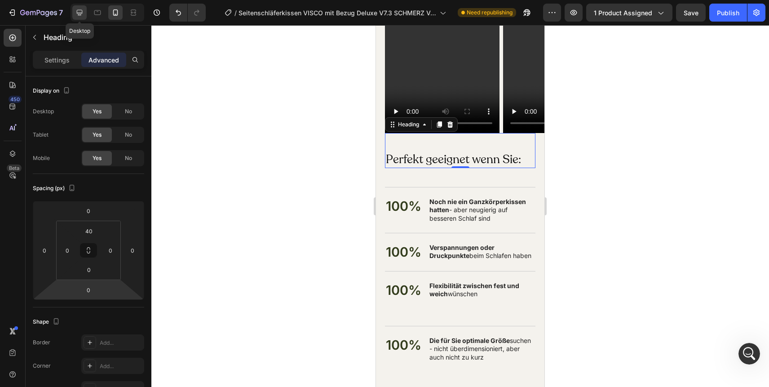
click at [77, 14] on icon at bounding box center [79, 12] width 9 height 9
type input "48"
type input "0"
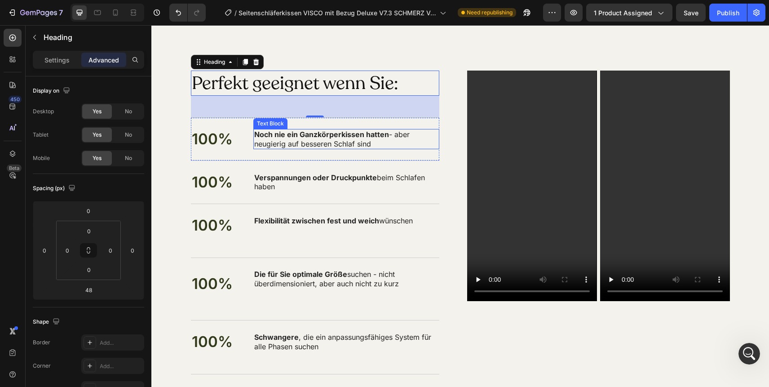
scroll to position [7188, 0]
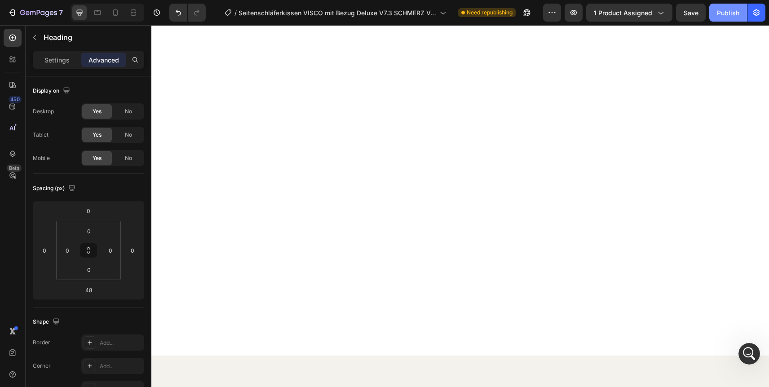
click at [724, 12] on div "Publish" at bounding box center [728, 12] width 22 height 9
click at [115, 13] on icon at bounding box center [115, 12] width 9 height 9
type input "0"
type input "40"
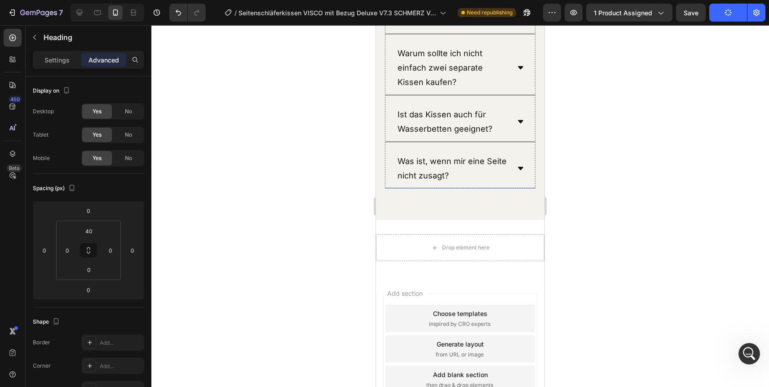
scroll to position [9731, 0]
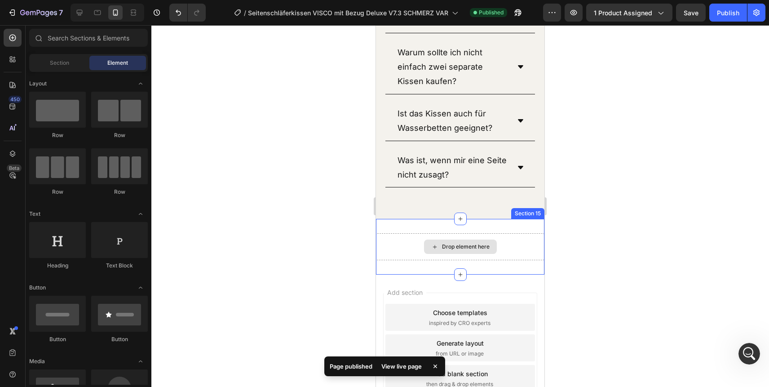
click at [457, 243] on div "Drop element here" at bounding box center [466, 246] width 48 height 7
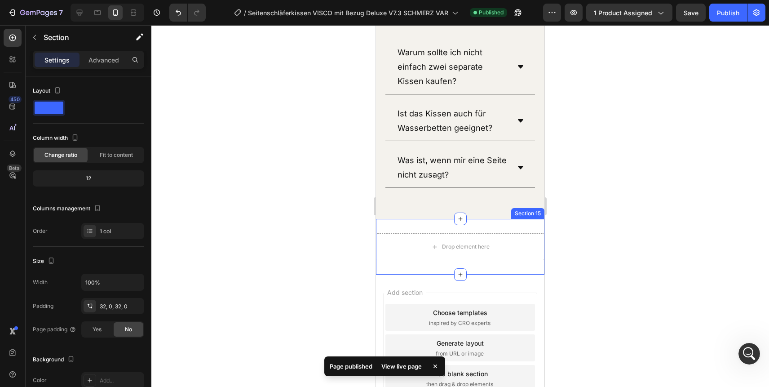
click at [511, 219] on div "Drop element here Section 15" at bounding box center [460, 247] width 169 height 56
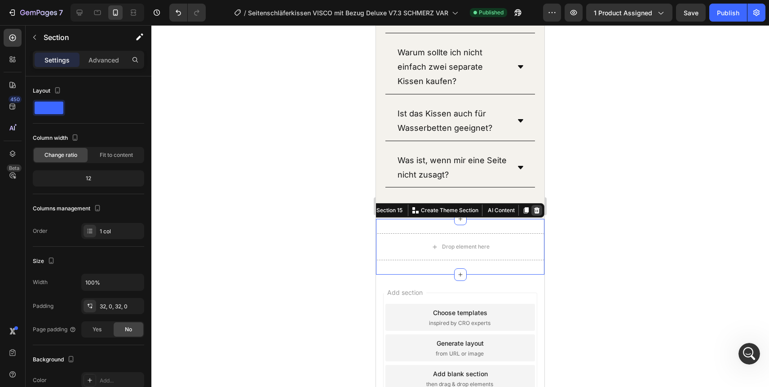
click at [537, 207] on icon at bounding box center [537, 210] width 6 height 6
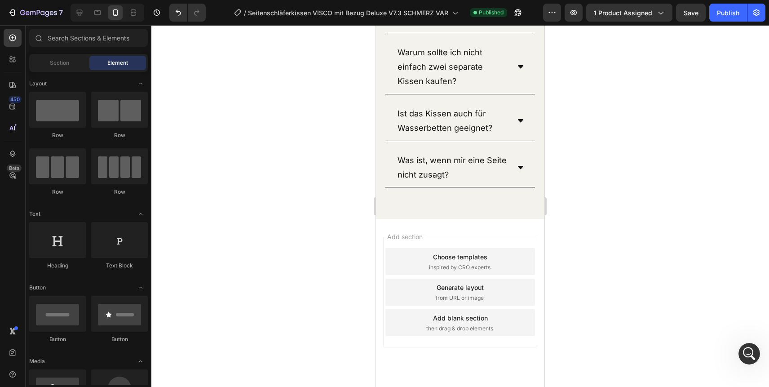
click at [469, 252] on div "Choose templates" at bounding box center [460, 256] width 54 height 9
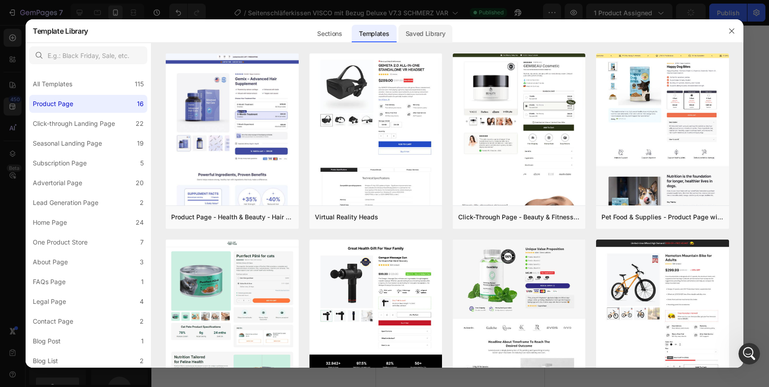
click at [425, 38] on div "Saved Library" at bounding box center [426, 34] width 54 height 18
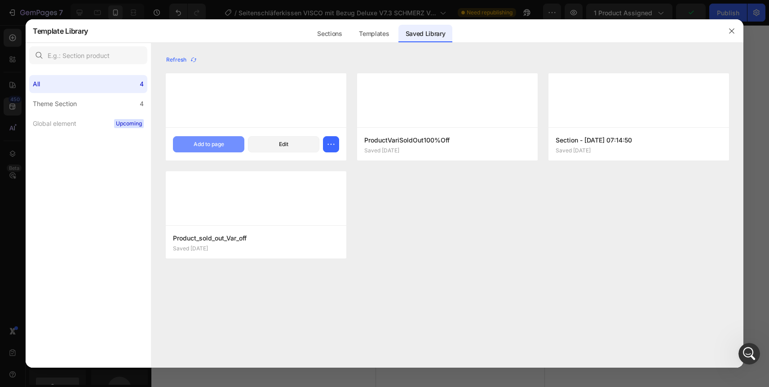
click at [222, 145] on div "Add to page" at bounding box center [209, 144] width 31 height 8
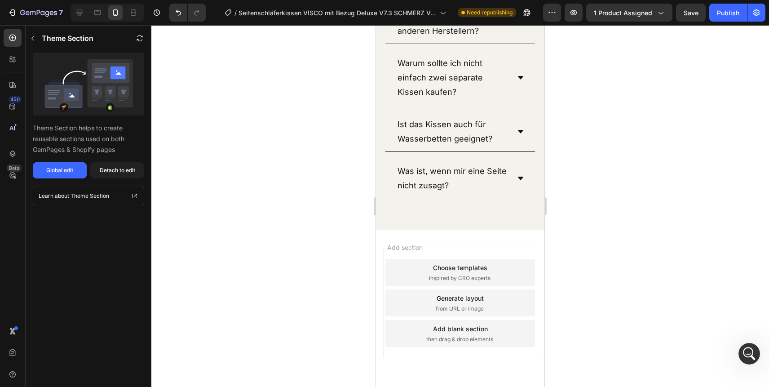
scroll to position [9720, 0]
click at [749, 351] on icon "Intercom-Nachrichtendienst öffnen" at bounding box center [748, 352] width 6 height 7
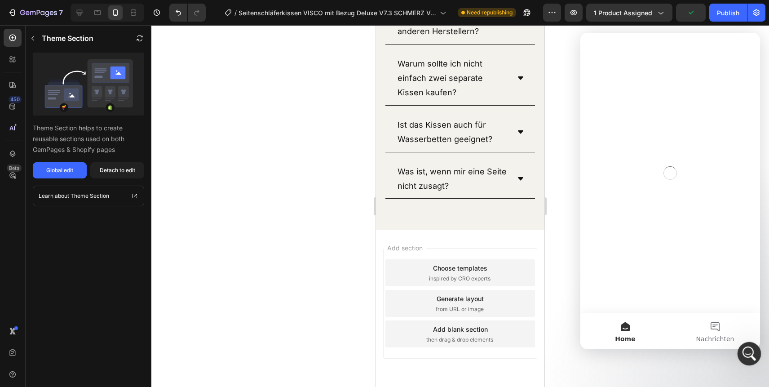
scroll to position [0, 0]
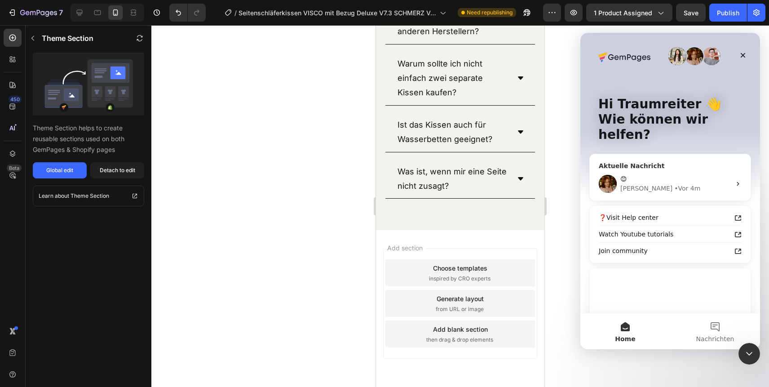
click at [668, 167] on div "😊 Jamie • Vor 4m" at bounding box center [670, 183] width 161 height 33
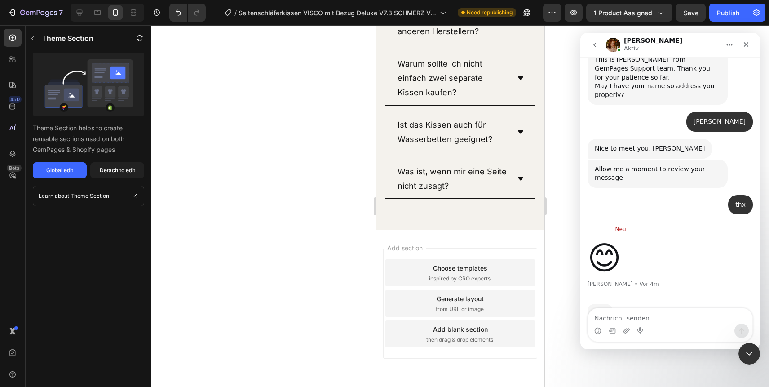
scroll to position [325, 0]
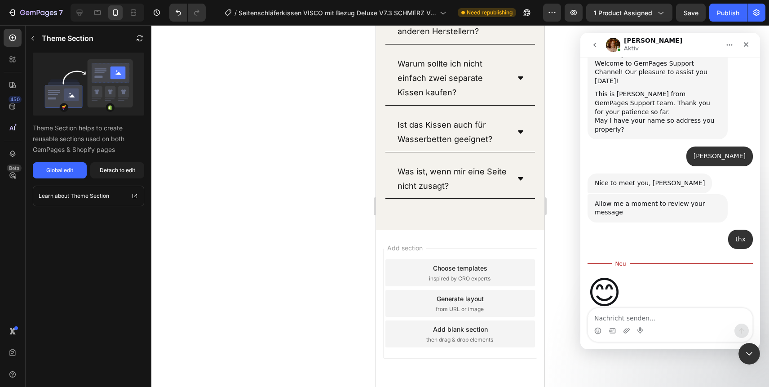
click at [314, 163] on div at bounding box center [460, 206] width 618 height 362
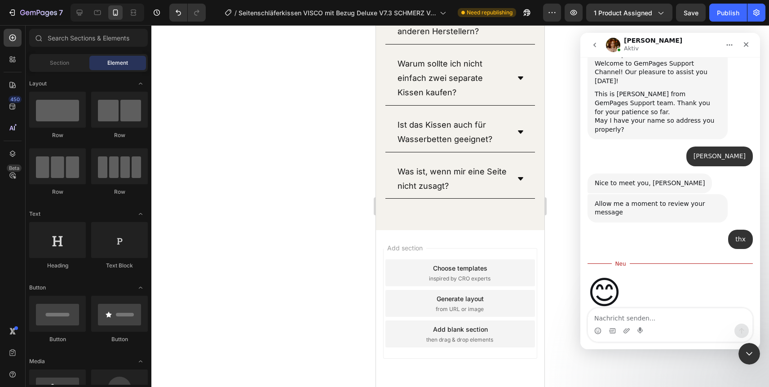
click at [453, 248] on div "Add section Choose templates inspired by CRO experts Generate layout from URL o…" at bounding box center [460, 303] width 154 height 111
click at [457, 324] on div "Add blank section" at bounding box center [460, 328] width 55 height 9
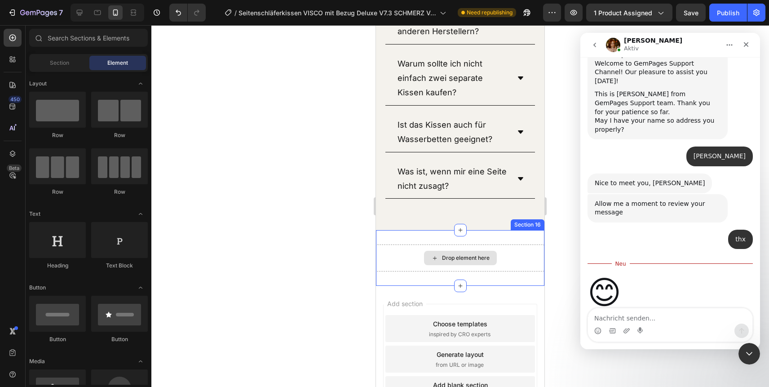
click at [464, 254] on div "Drop element here" at bounding box center [466, 257] width 48 height 7
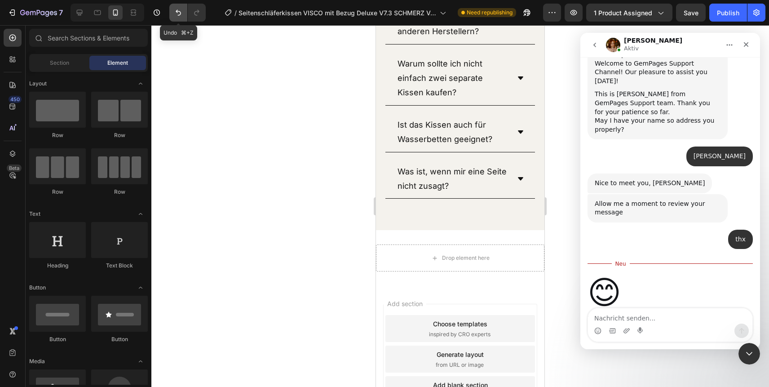
click at [178, 12] on icon "Undo/Redo" at bounding box center [178, 12] width 9 height 9
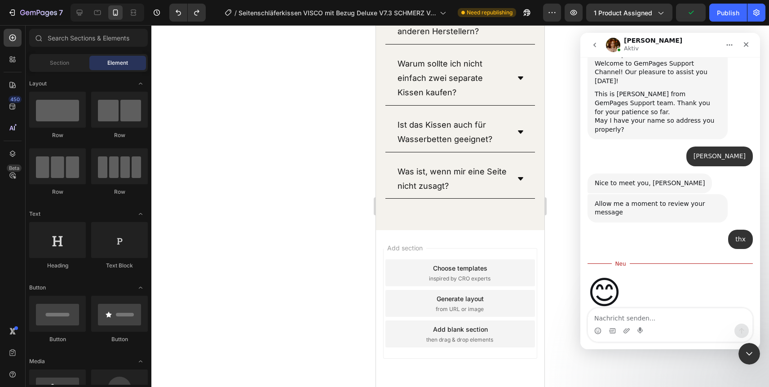
click at [444, 263] on div "Choose templates" at bounding box center [460, 267] width 54 height 9
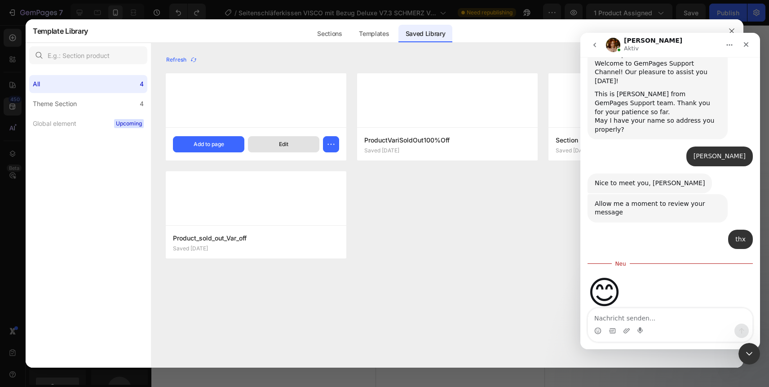
click at [300, 142] on button "Edit" at bounding box center [283, 144] width 71 height 16
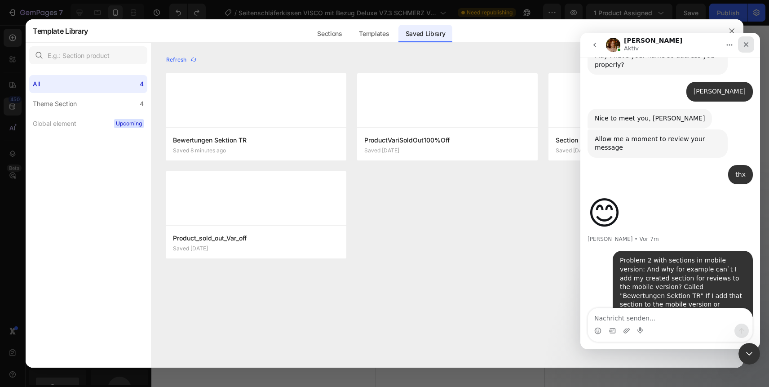
click at [746, 40] on div "Schließen" at bounding box center [746, 44] width 16 height 16
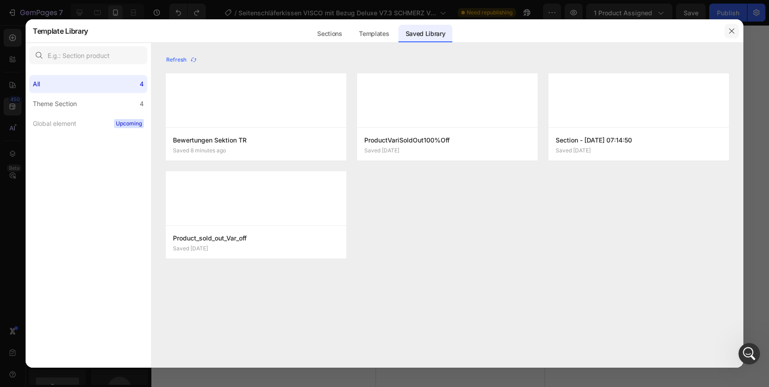
click at [732, 28] on icon "button" at bounding box center [731, 30] width 7 height 7
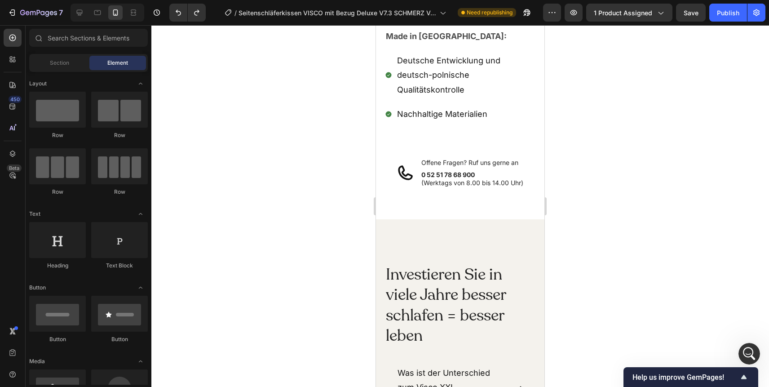
scroll to position [1306, 0]
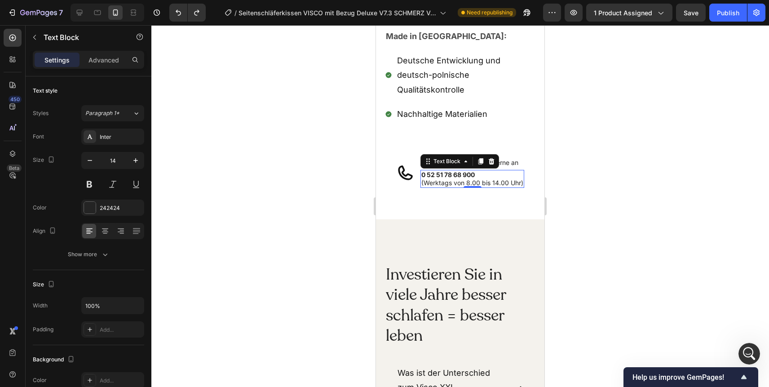
click at [441, 178] on strong "‭0 52 51 78 68 900‬" at bounding box center [448, 175] width 53 height 8
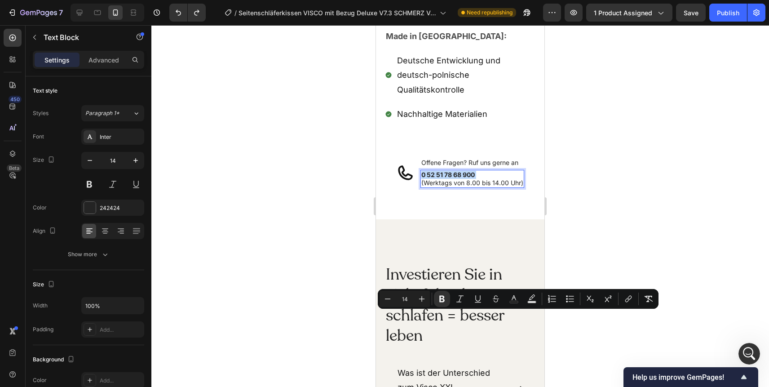
copy strong "‭0 52 51 78 68 900‬"
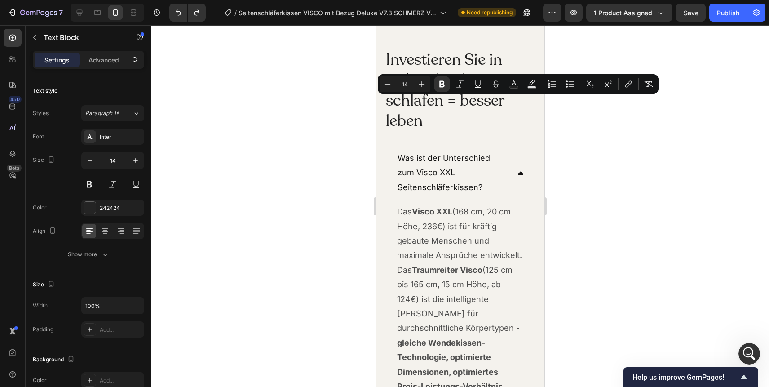
type input "16"
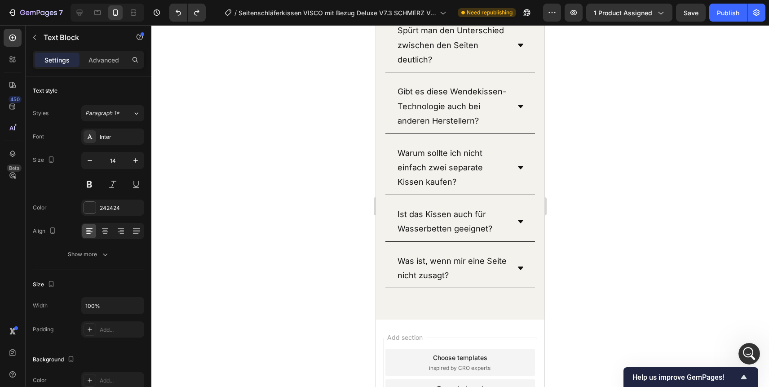
scroll to position [9739, 0]
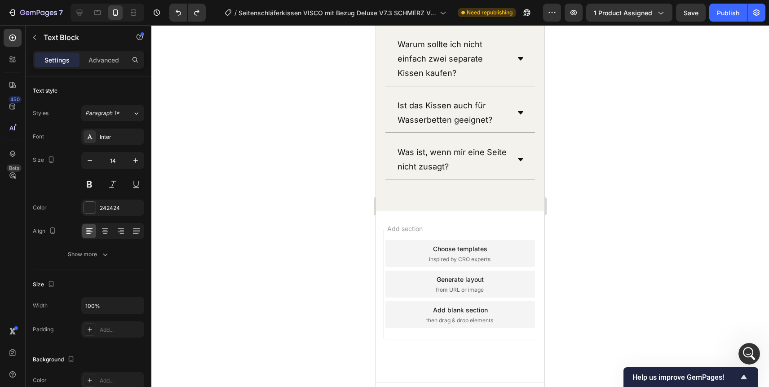
click at [468, 255] on span "inspired by CRO experts" at bounding box center [460, 259] width 62 height 8
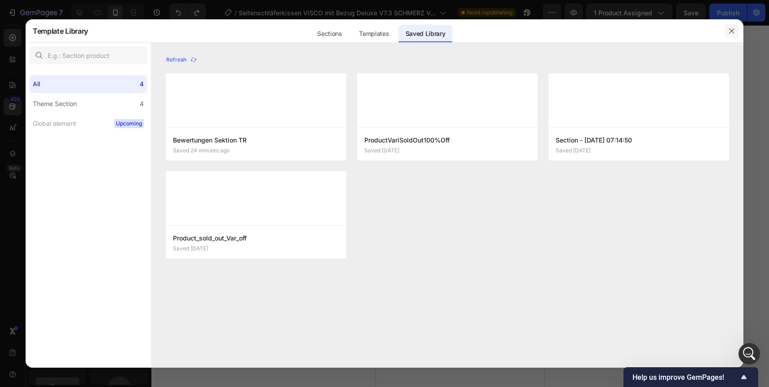
click at [728, 31] on icon "button" at bounding box center [731, 30] width 7 height 7
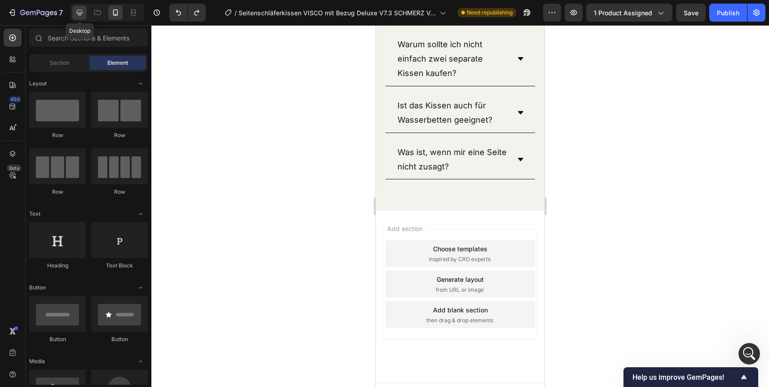
click at [81, 12] on icon at bounding box center [79, 12] width 9 height 9
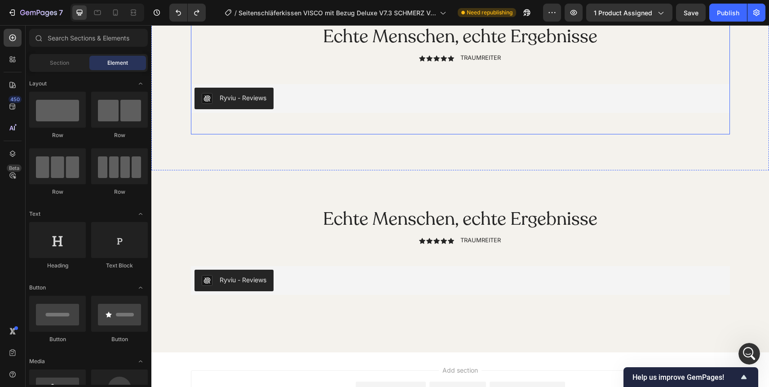
scroll to position [9396, 0]
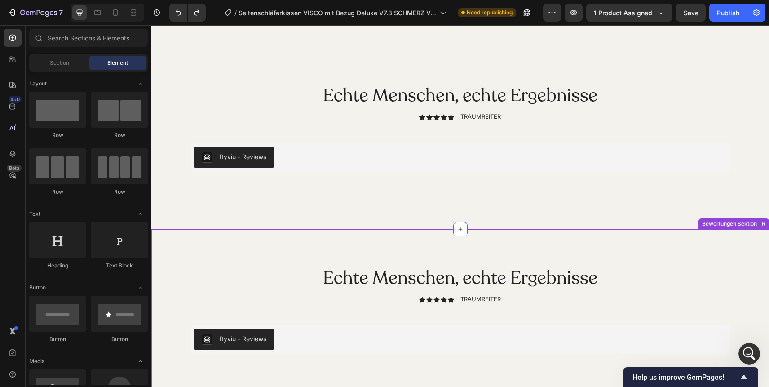
click at [690, 239] on div "Echte Menschen, echte Ergebnisse Heading Icon Icon Icon Icon Icon Icon List TRA…" at bounding box center [460, 320] width 618 height 182
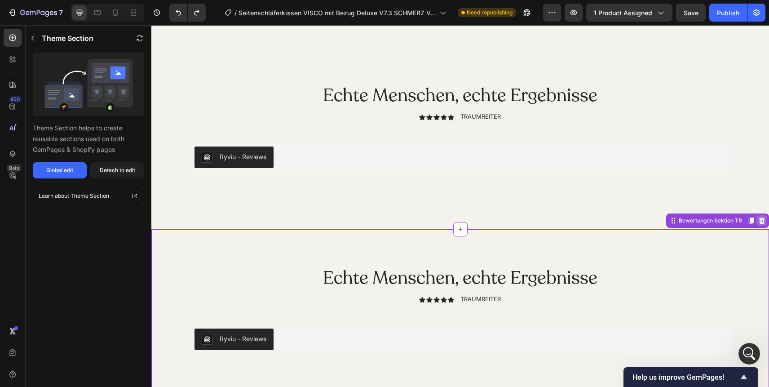
click at [761, 219] on icon at bounding box center [763, 221] width 6 height 6
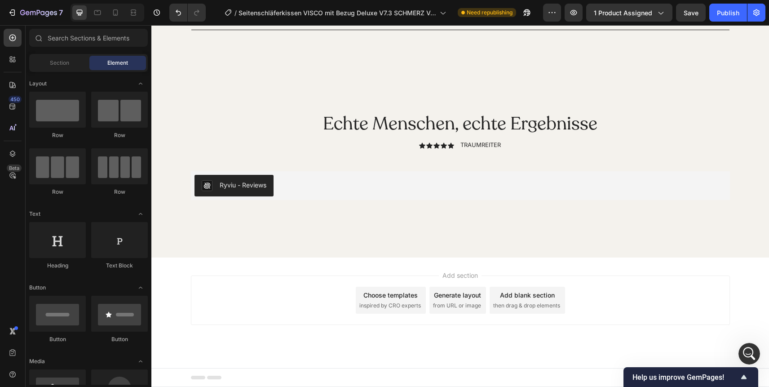
scroll to position [9368, 0]
click at [721, 14] on div "Publish" at bounding box center [728, 12] width 22 height 9
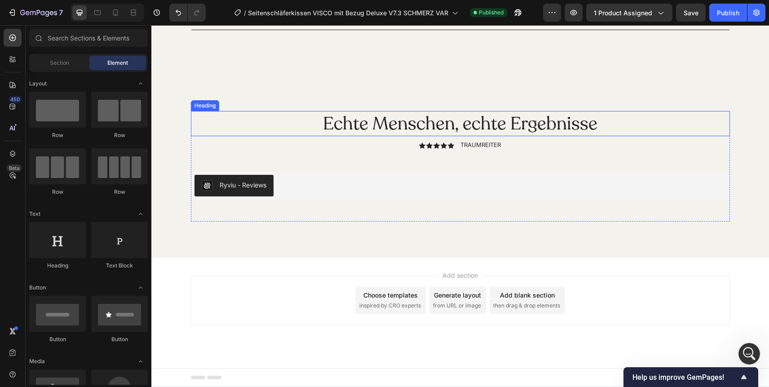
click at [310, 111] on h2 "Echte Menschen, echte Ergebnisse" at bounding box center [460, 123] width 539 height 25
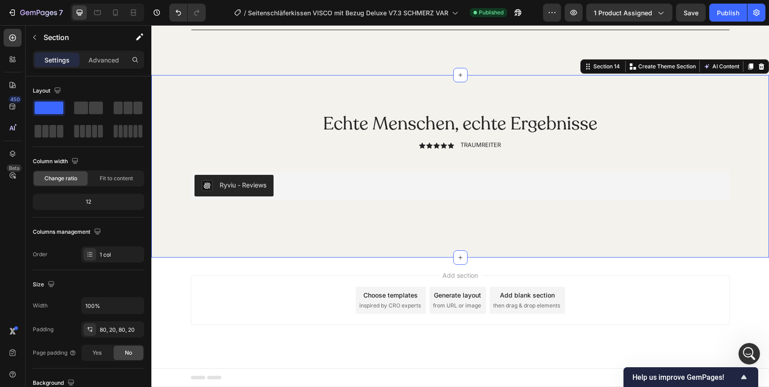
click at [316, 89] on div "Echte Menschen, echte Ergebnisse Heading Icon Icon Icon Icon Icon Icon List TRA…" at bounding box center [460, 166] width 618 height 182
click at [100, 63] on p "Advanced" at bounding box center [104, 59] width 31 height 9
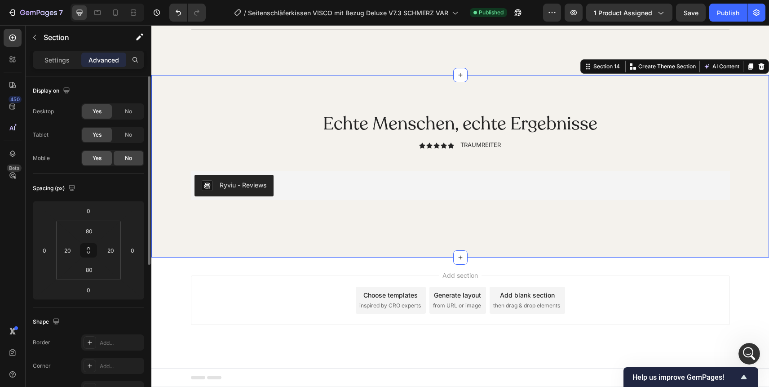
click at [93, 156] on span "Yes" at bounding box center [97, 158] width 9 height 8
click at [721, 13] on div "Publish" at bounding box center [728, 12] width 22 height 9
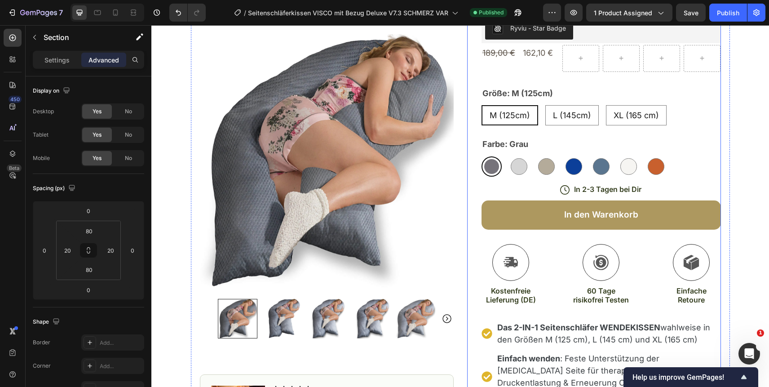
scroll to position [63, 0]
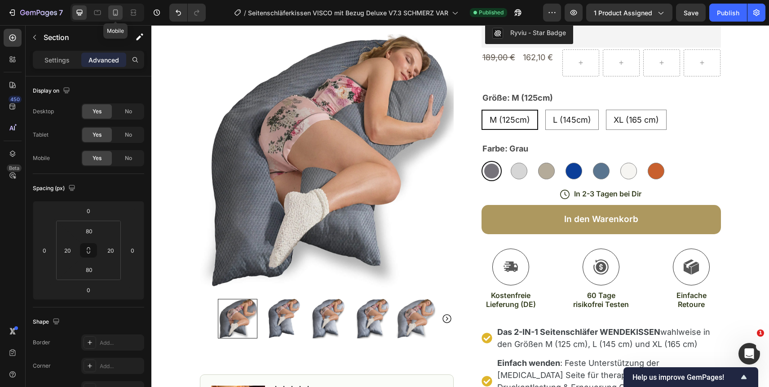
click at [116, 13] on icon at bounding box center [115, 12] width 9 height 9
type input "70"
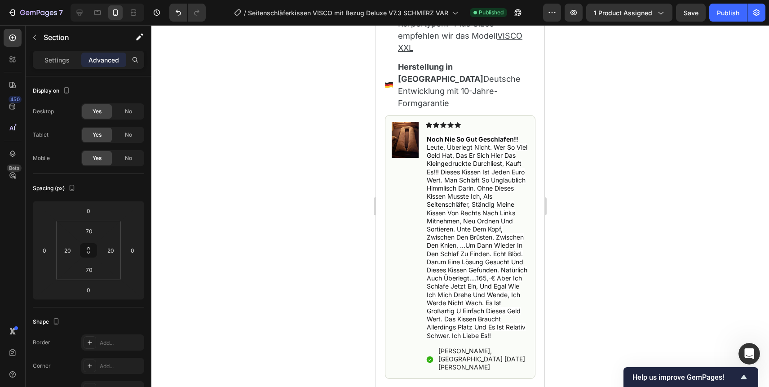
scroll to position [1077, 0]
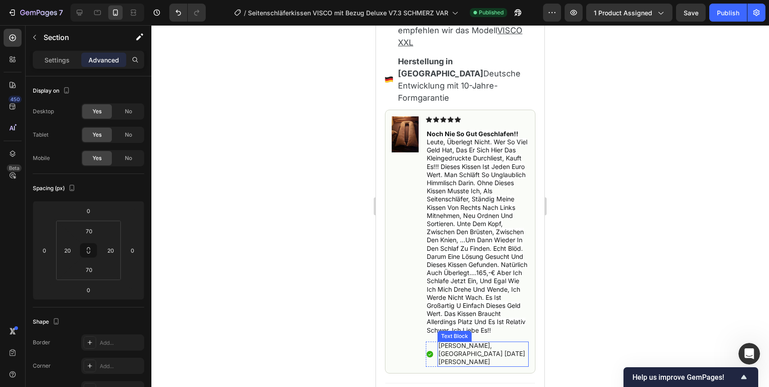
click at [512, 342] on p "Nadine H., Deutschland 08. März 2025" at bounding box center [483, 354] width 89 height 25
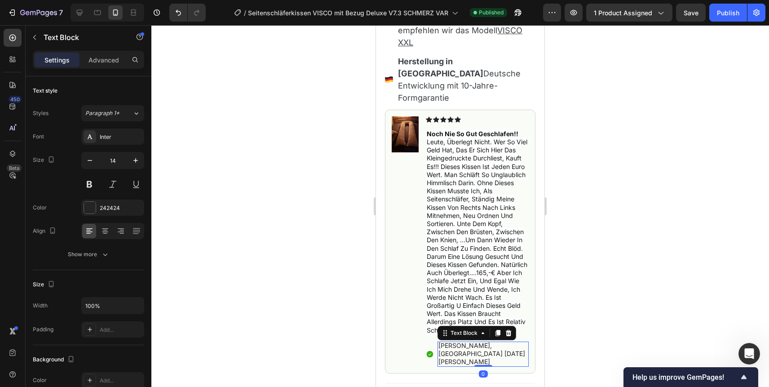
click at [515, 342] on p "Nadine H., Deutschland 08. März 2025" at bounding box center [483, 354] width 89 height 25
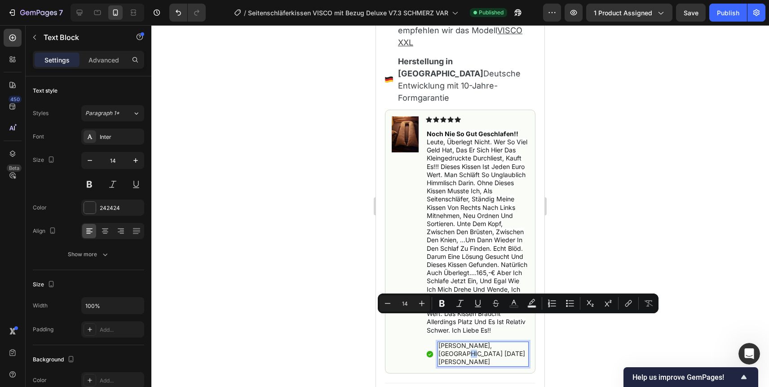
click at [515, 342] on p "Nadine H., Deutschland 08. März 2025" at bounding box center [483, 354] width 89 height 25
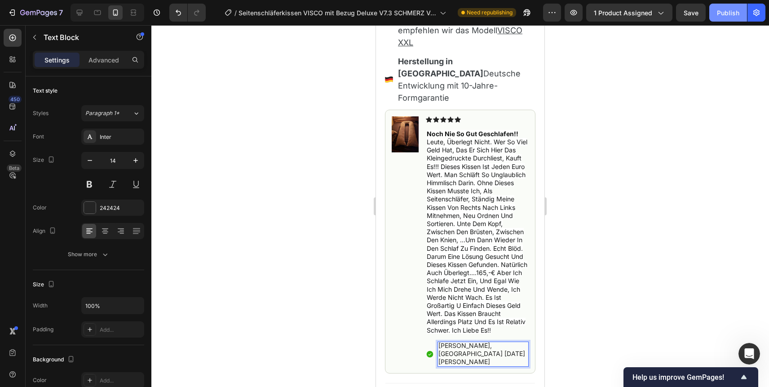
click at [722, 17] on div "Publish" at bounding box center [728, 12] width 22 height 9
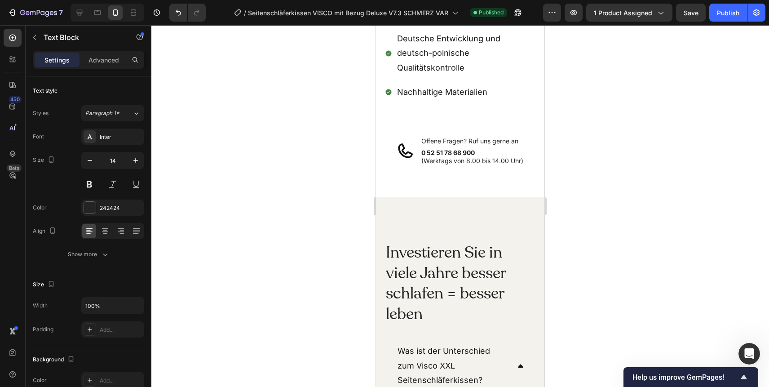
scroll to position [8574, 0]
click at [723, 11] on div "Publish" at bounding box center [728, 12] width 22 height 9
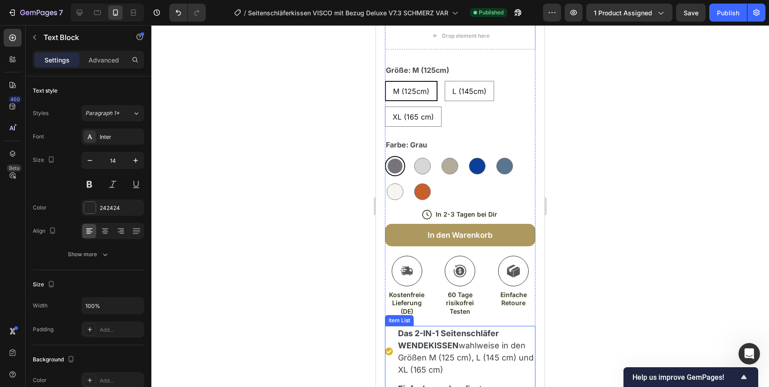
scroll to position [187, 0]
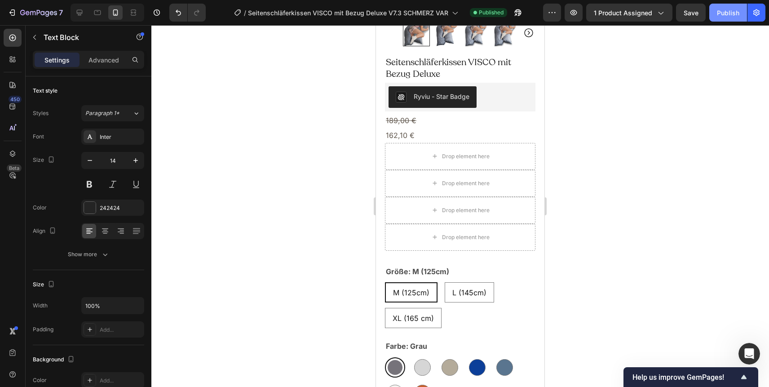
click at [730, 15] on div "Publish" at bounding box center [728, 12] width 22 height 9
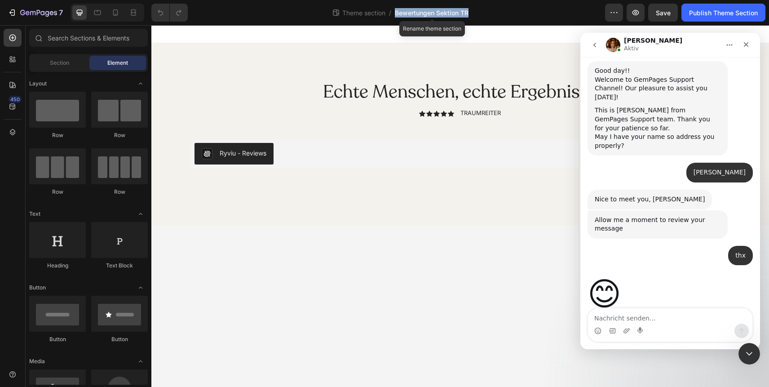
copy span "Bewertungen Sektion TR"
drag, startPoint x: 475, startPoint y: 14, endPoint x: 395, endPoint y: 16, distance: 80.0
click at [395, 16] on div "Theme section / Bewertungen Sektion TR Rename theme section" at bounding box center [400, 13] width 410 height 18
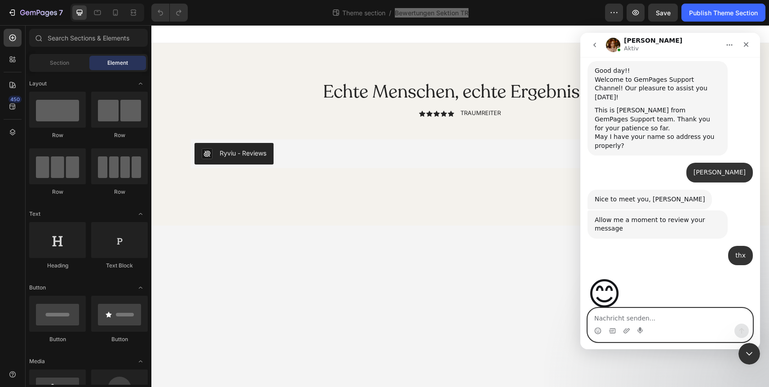
click at [636, 320] on textarea "Nachricht senden..." at bounding box center [670, 315] width 164 height 15
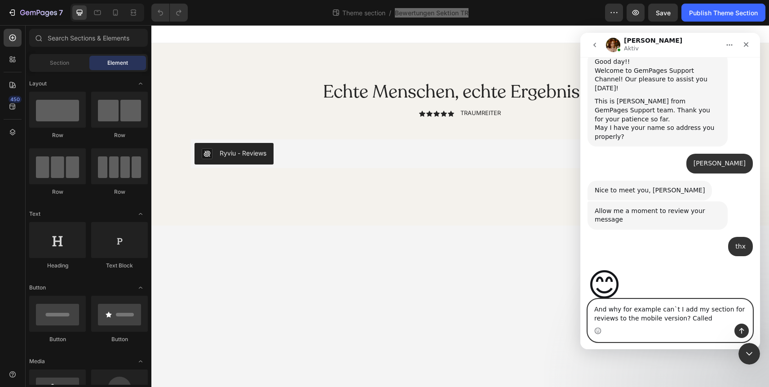
paste textarea "Bewertungen Sektion TR"
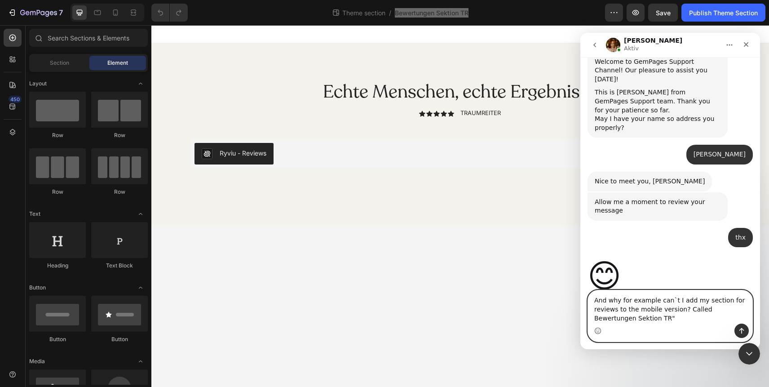
click at [702, 308] on textarea "And why for example can`t I add my section for reviews to the mobile version? C…" at bounding box center [670, 306] width 164 height 33
click at [704, 310] on textarea "And why for example can`t I add my section for reviews to the mobile version? C…" at bounding box center [670, 306] width 164 height 33
click at [702, 301] on textarea "And why for example can`t I add my section for reviews to the mobile version? C…" at bounding box center [670, 306] width 164 height 33
click at [683, 320] on textarea "And why for example can`t I add my created section for reviews to the mobile ve…" at bounding box center [670, 306] width 164 height 33
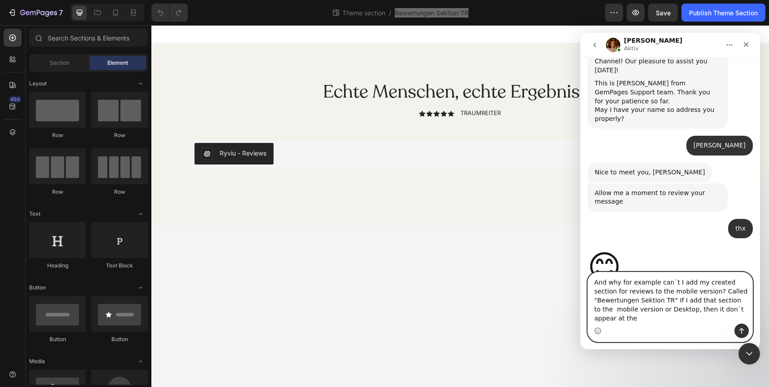
scroll to position [346, 0]
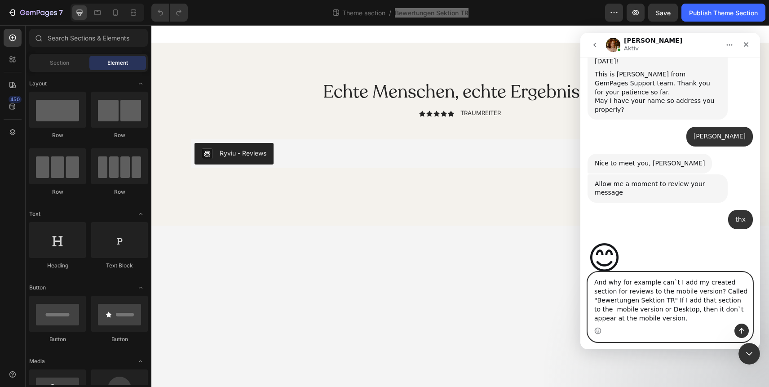
click at [595, 282] on textarea "And why for example can`t I add my created section for reviews to the mobile ve…" at bounding box center [670, 297] width 164 height 51
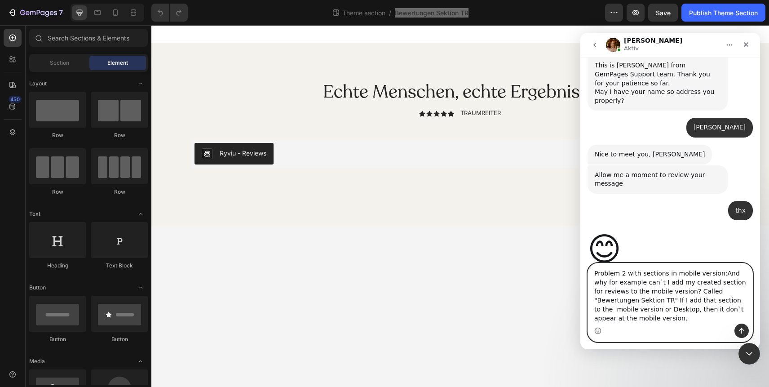
type textarea "Problem 2 with sections in mobile version: And why for example can`t I add my c…"
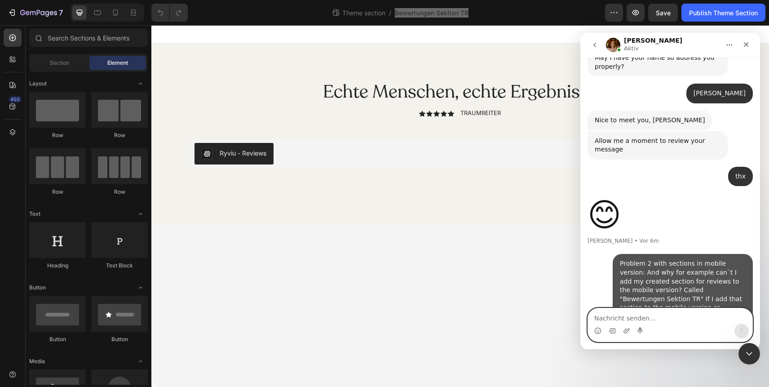
scroll to position [390, 0]
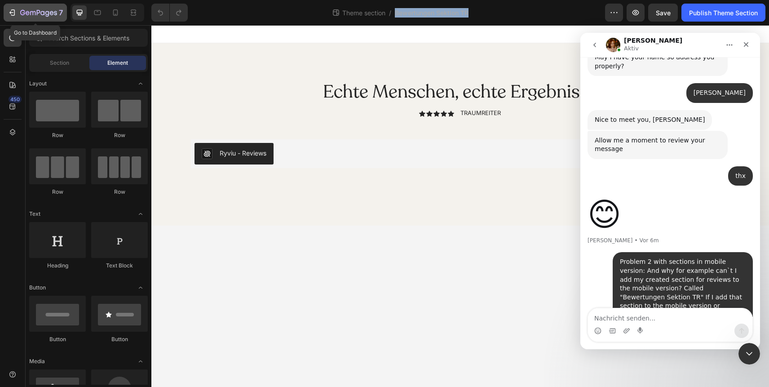
click at [41, 10] on icon "button" at bounding box center [38, 13] width 37 height 8
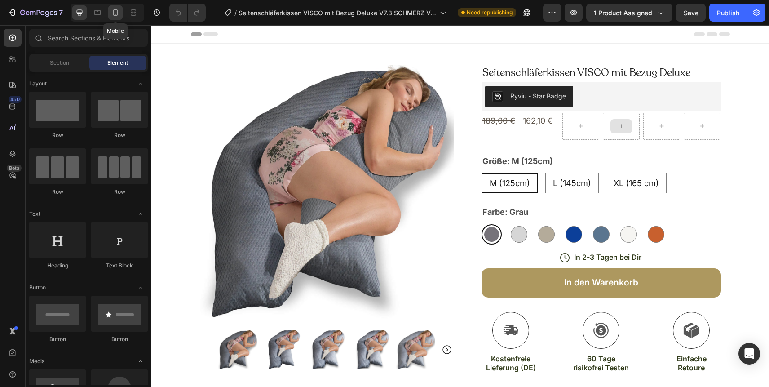
click at [114, 13] on icon at bounding box center [115, 12] width 5 height 6
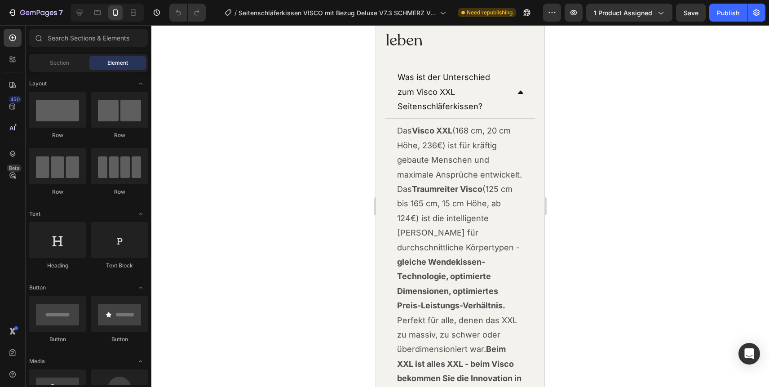
scroll to position [8887, 0]
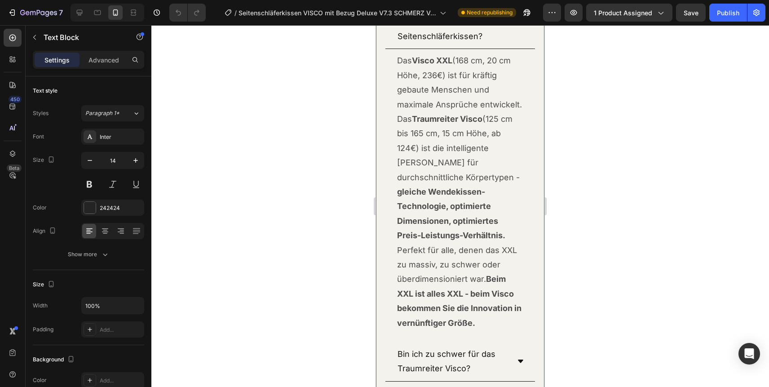
type input "16"
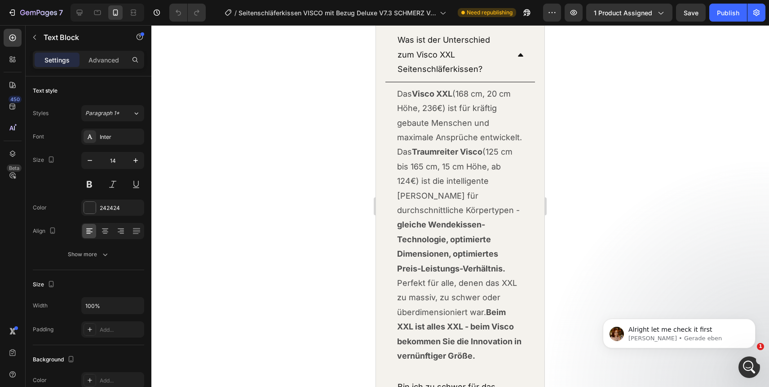
scroll to position [8969, 0]
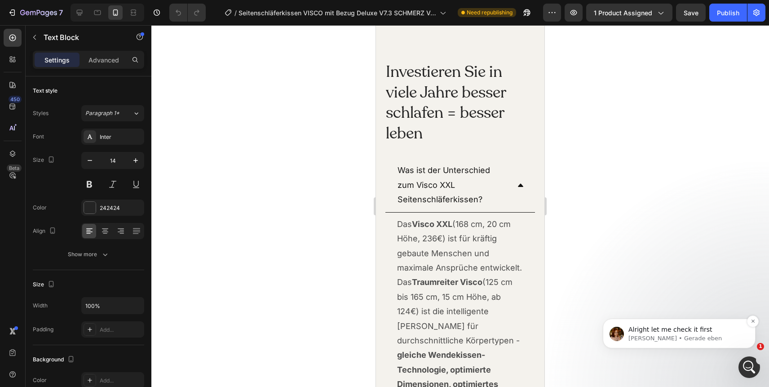
click at [680, 338] on p "Jamie • Gerade eben" at bounding box center [687, 338] width 116 height 8
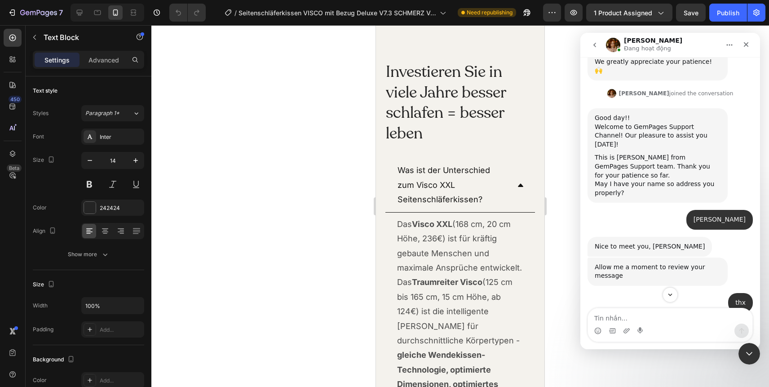
scroll to position [259, 0]
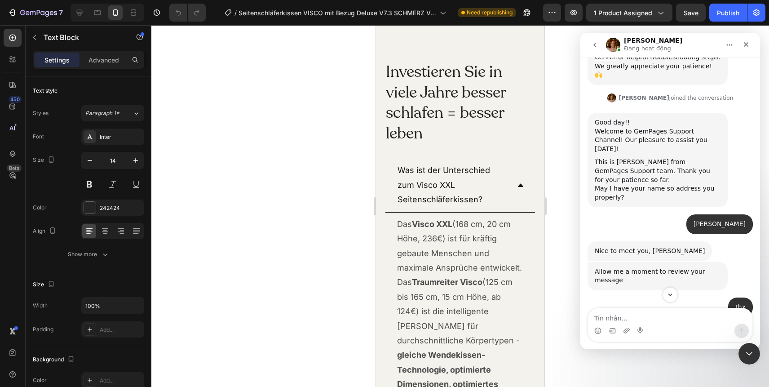
click at [649, 131] on div "Welcome to GemPages Support Channel! Our pleasure to assist you today!" at bounding box center [658, 140] width 126 height 27
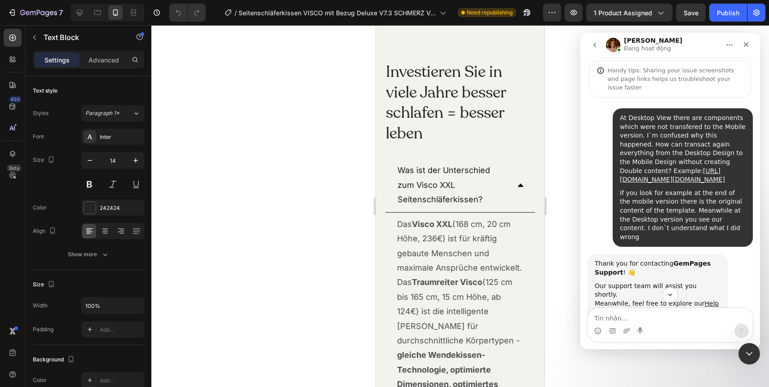
scroll to position [0, 0]
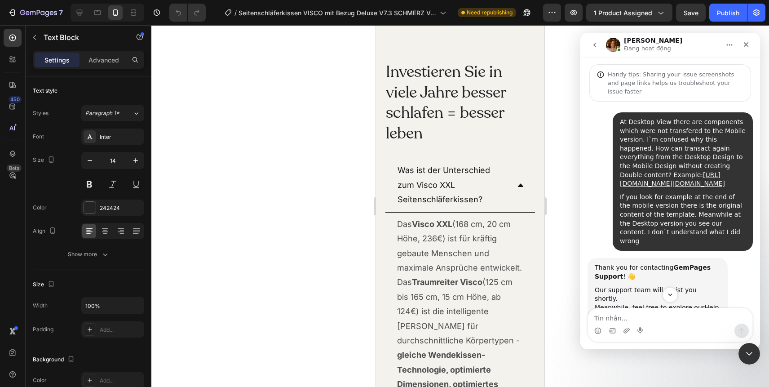
click at [664, 125] on div "At Desktop View there are components which were not transfered to the Mobile ve…" at bounding box center [683, 153] width 126 height 71
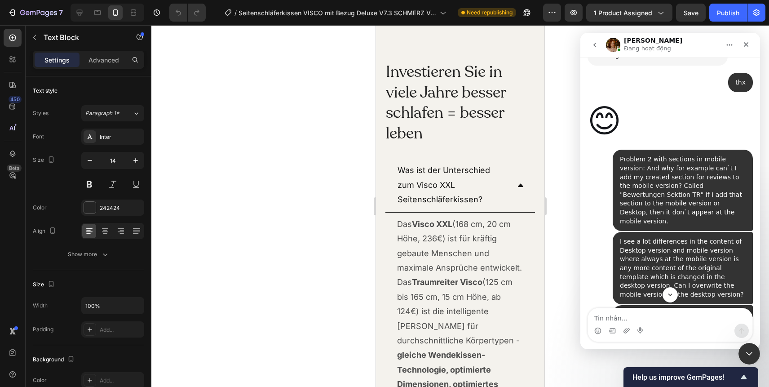
scroll to position [497, 0]
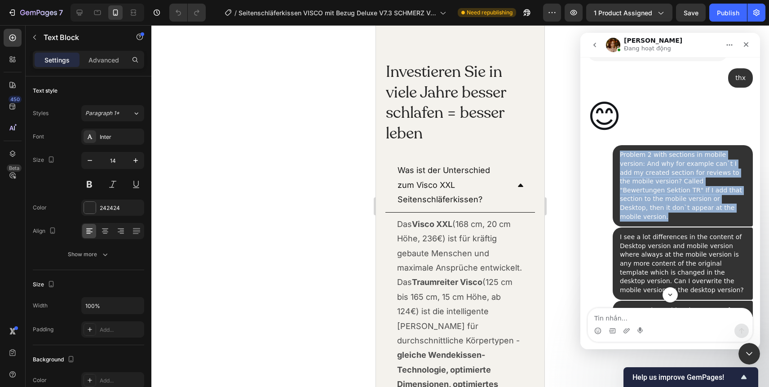
copy div "Problem 2 with sections in mobile version: And why for example can`t I add my c…"
drag, startPoint x: 621, startPoint y: 129, endPoint x: 718, endPoint y: 180, distance: 109.8
click at [718, 180] on div "Problem 2 with sections in mobile version: And why for example can`t I add my c…" at bounding box center [683, 186] width 126 height 71
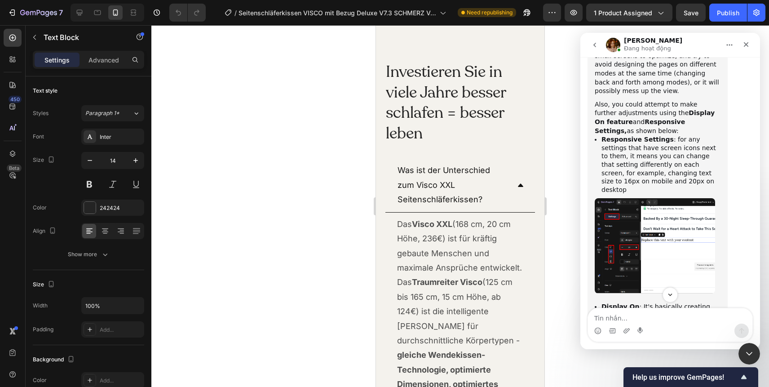
scroll to position [1315, 0]
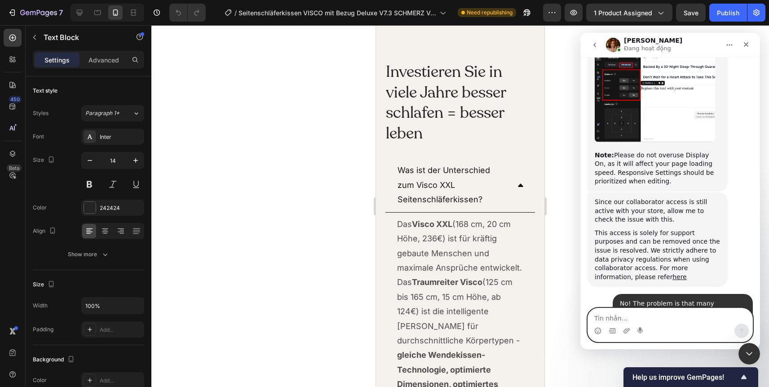
click at [668, 316] on textarea "Tin nhắn..." at bounding box center [670, 315] width 164 height 15
paste textarea "Problem 2 with sections in mobile version: And why for example can`t I add my c…"
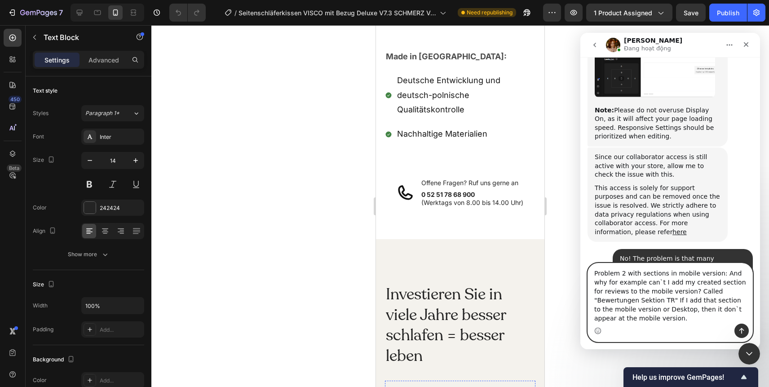
scroll to position [8754, 0]
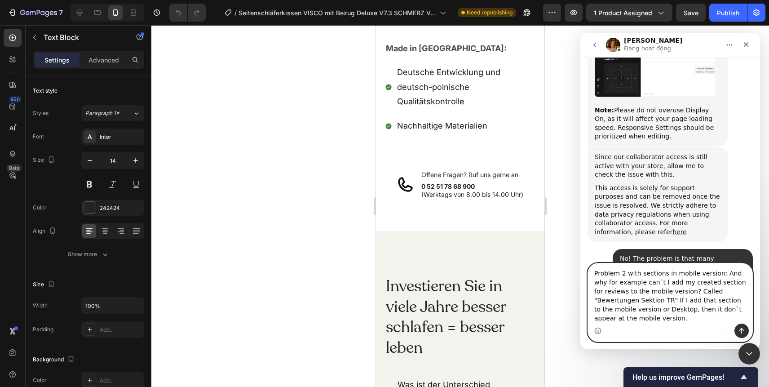
type textarea "Problem 2 with sections in mobile version: And why for example can`t I add my c…"
click at [455, 186] on strong "‭0 52 51 78 68 900‬" at bounding box center [448, 186] width 53 height 8
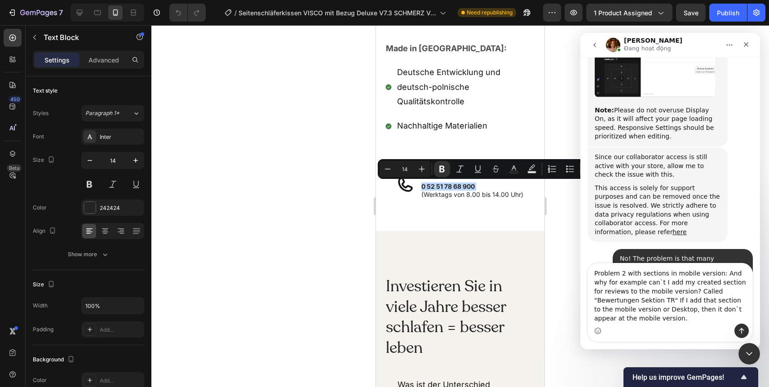
copy strong "‭0 52 51 78 68 900‬"
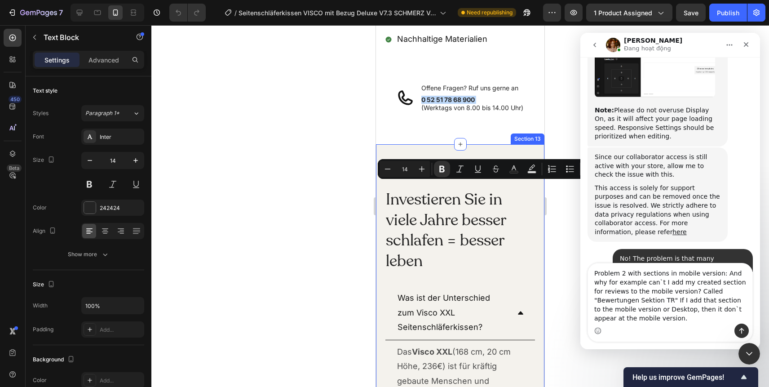
type input "16"
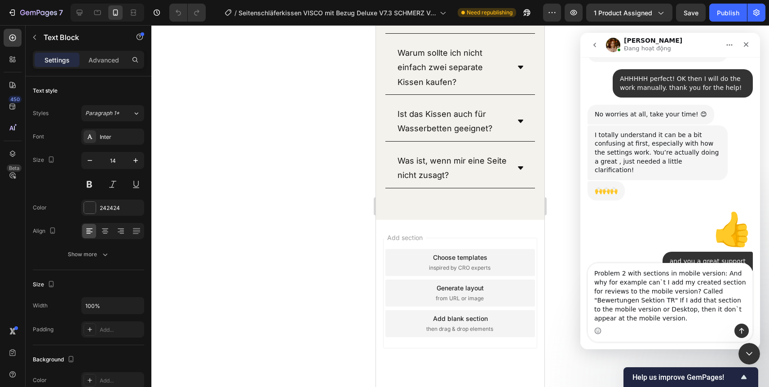
scroll to position [2685, 0]
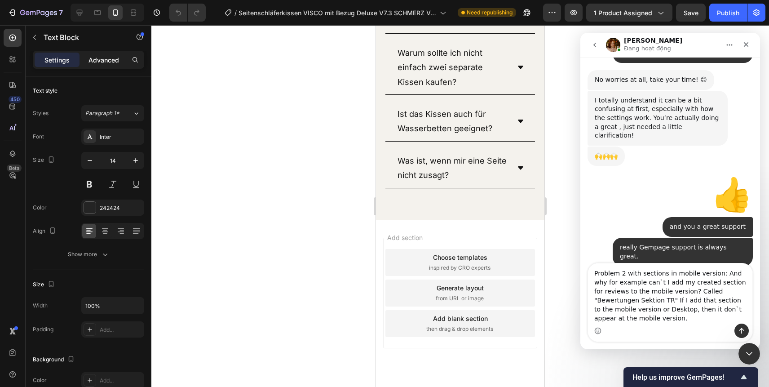
click at [107, 59] on p "Advanced" at bounding box center [104, 59] width 31 height 9
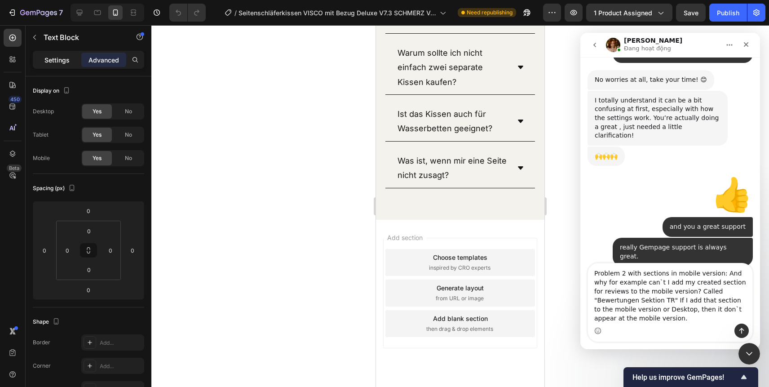
click at [57, 57] on p "Settings" at bounding box center [56, 59] width 25 height 9
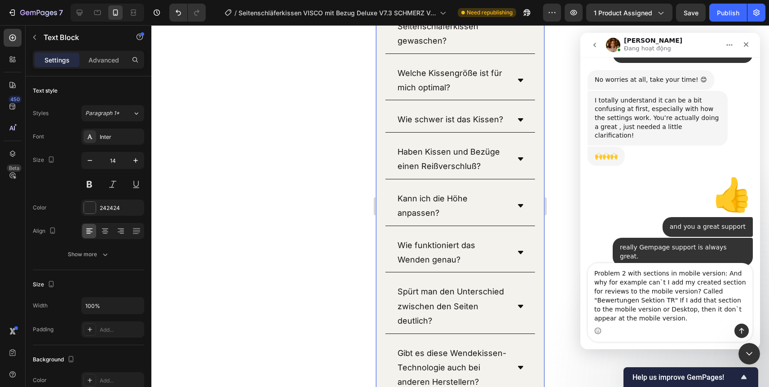
scroll to position [9585, 0]
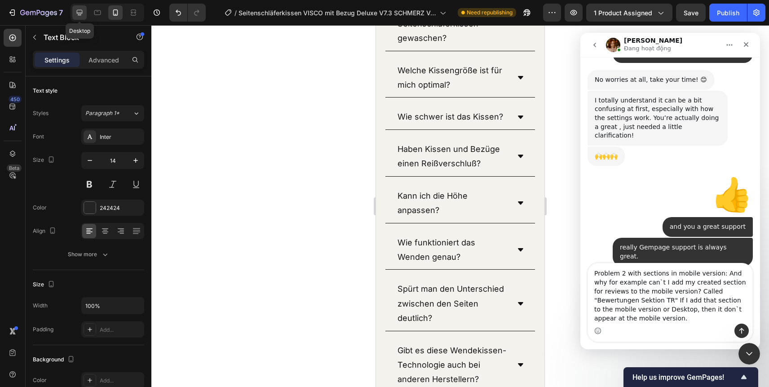
click at [78, 8] on icon at bounding box center [79, 12] width 9 height 9
type input "16"
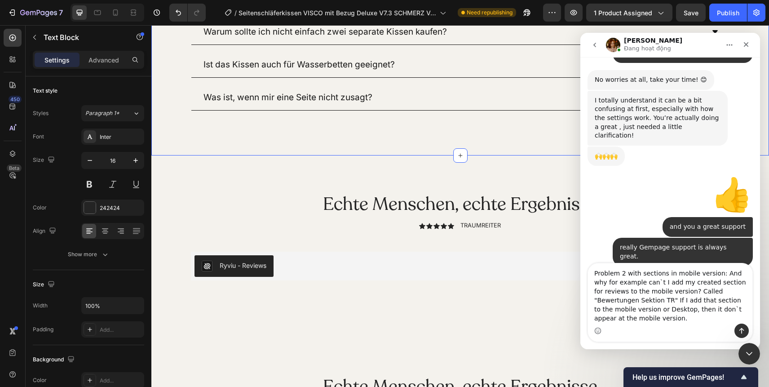
scroll to position [9573, 0]
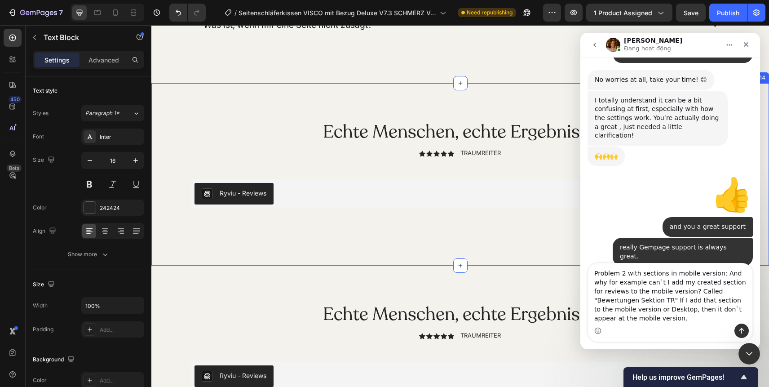
click at [343, 102] on div "Echte Menschen, echte Ergebnisse Heading Icon Icon Icon Icon Icon Icon List TRA…" at bounding box center [460, 174] width 618 height 182
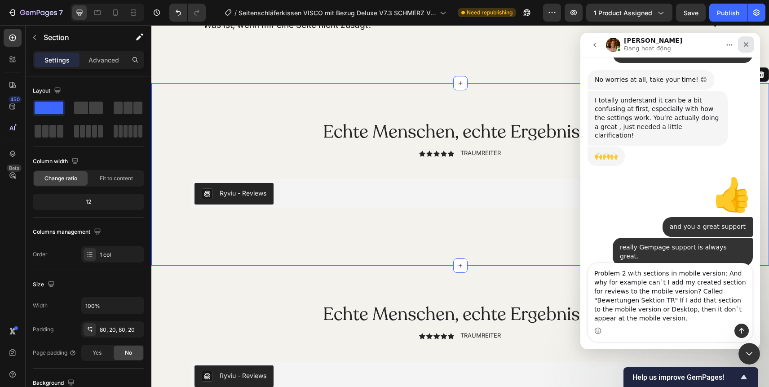
click at [747, 41] on icon "Schließen" at bounding box center [746, 44] width 7 height 7
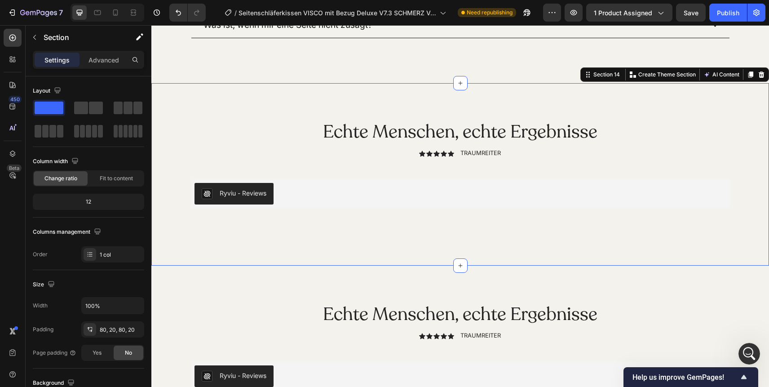
scroll to position [2676, 0]
click at [747, 347] on icon "Intercom-Nachrichtendienst öffnen" at bounding box center [748, 352] width 15 height 15
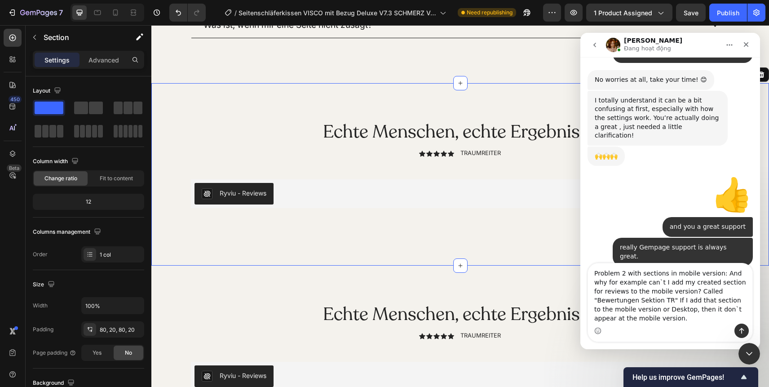
drag, startPoint x: 655, startPoint y: 321, endPoint x: 569, endPoint y: 242, distance: 116.4
click at [581, 242] on html "Jamie Đang hoạt động Handy tips: Sharing your issue screenshots and page links …" at bounding box center [671, 191] width 180 height 316
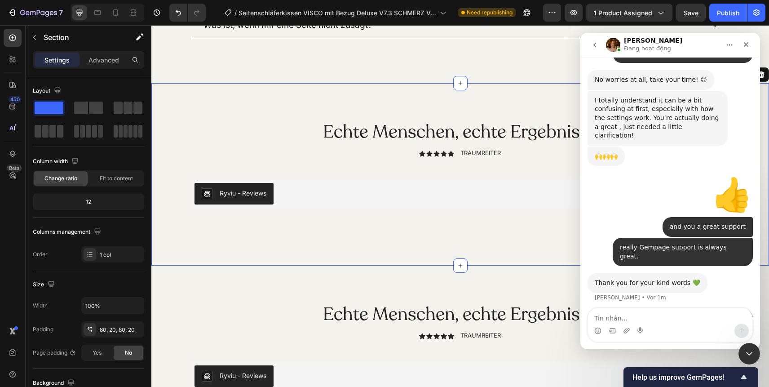
scroll to position [2631, 0]
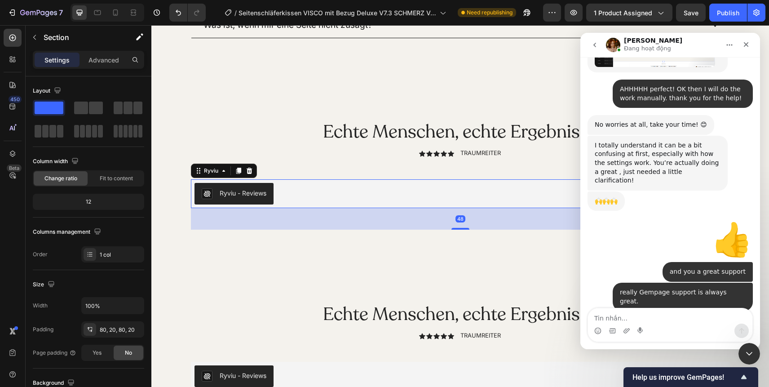
click at [529, 190] on div "Ryviu - Reviews" at bounding box center [461, 194] width 532 height 22
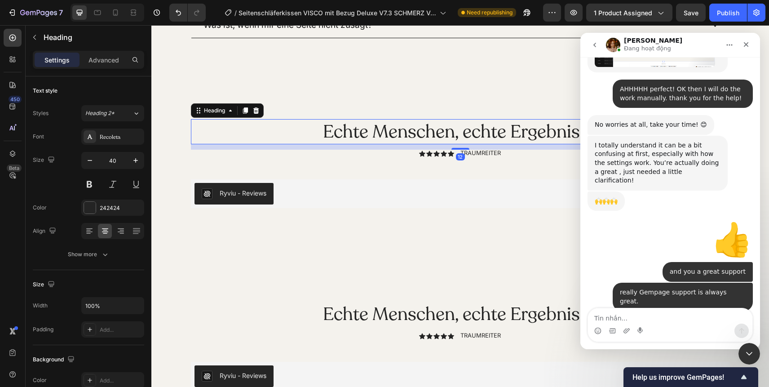
click at [533, 144] on div "Echte Menschen, echte Ergebnisse Heading 12" at bounding box center [460, 131] width 539 height 25
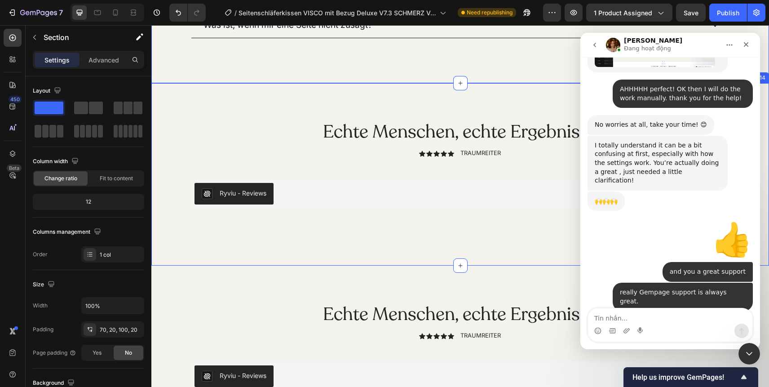
click at [540, 92] on div "Echte Menschen, echte Ergebnisse Heading Icon Icon Icon Icon Icon Icon List TRA…" at bounding box center [460, 174] width 618 height 182
click at [750, 44] on div "Schließen" at bounding box center [746, 44] width 16 height 16
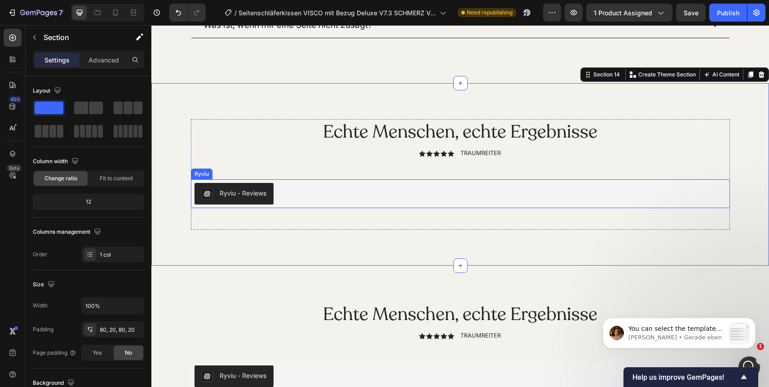
scroll to position [2698, 0]
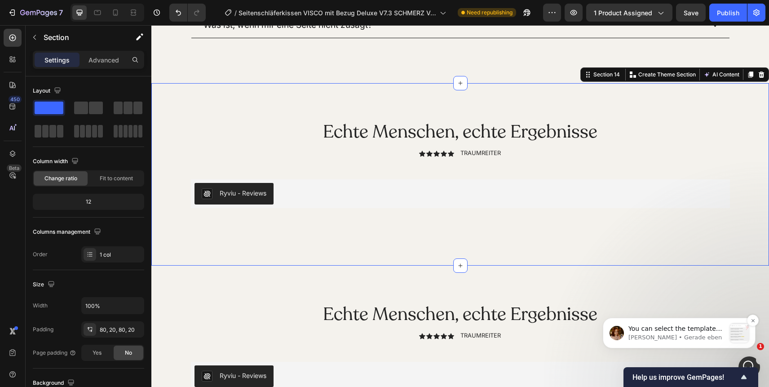
click at [697, 333] on p "[PERSON_NAME] • Gerade eben" at bounding box center [677, 337] width 97 height 8
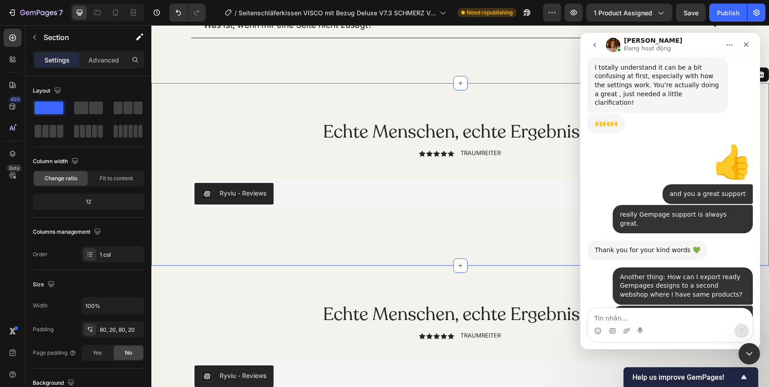
scroll to position [2713, 0]
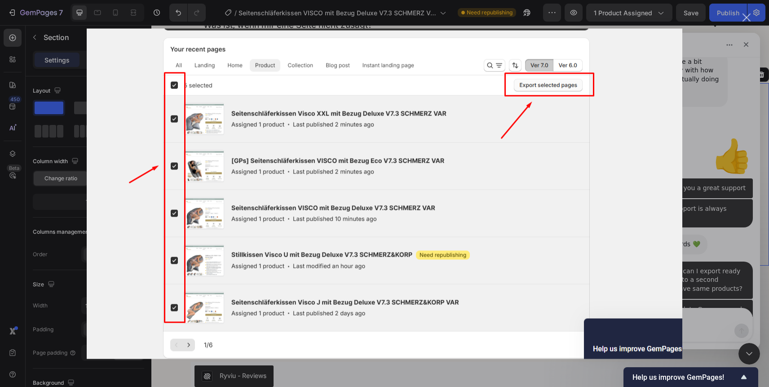
click at [696, 237] on div "Intercom Messenger" at bounding box center [384, 193] width 769 height 387
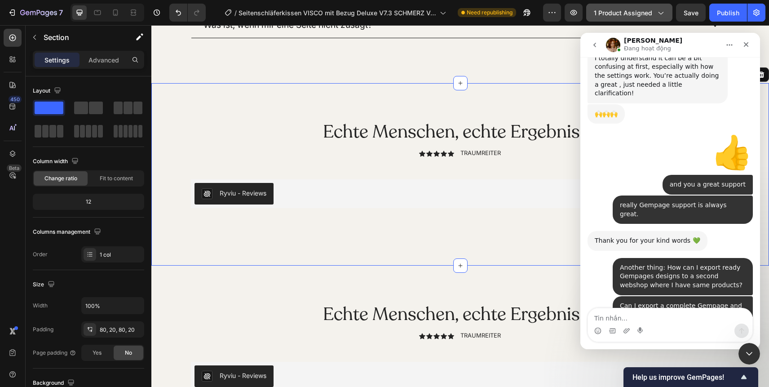
scroll to position [2725, 0]
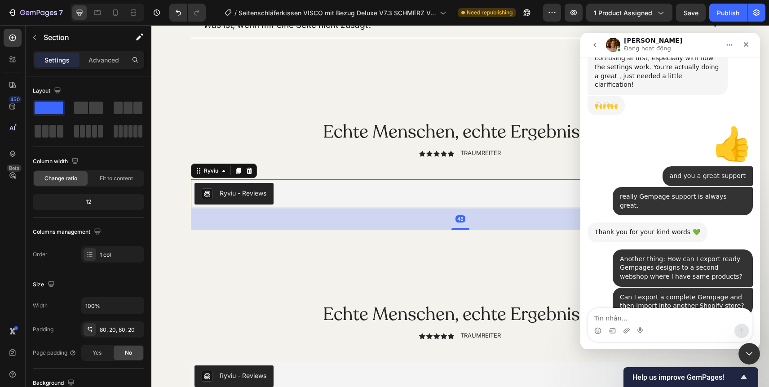
click at [426, 197] on div "Ryviu - Reviews" at bounding box center [461, 194] width 532 height 22
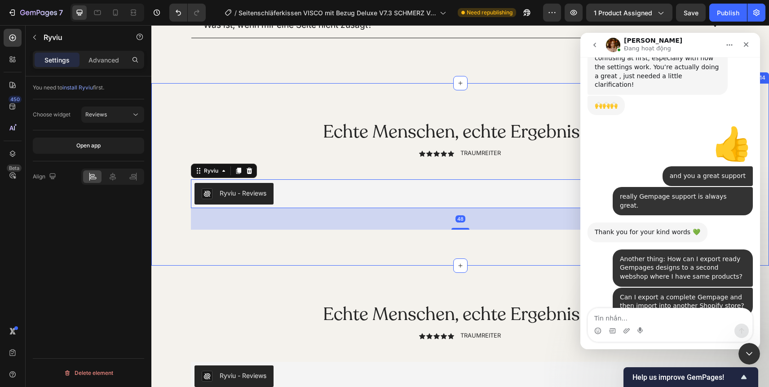
click at [433, 102] on div "Echte Menschen, echte Ergebnisse Heading Icon Icon Icon Icon Icon Icon List TRA…" at bounding box center [460, 174] width 618 height 182
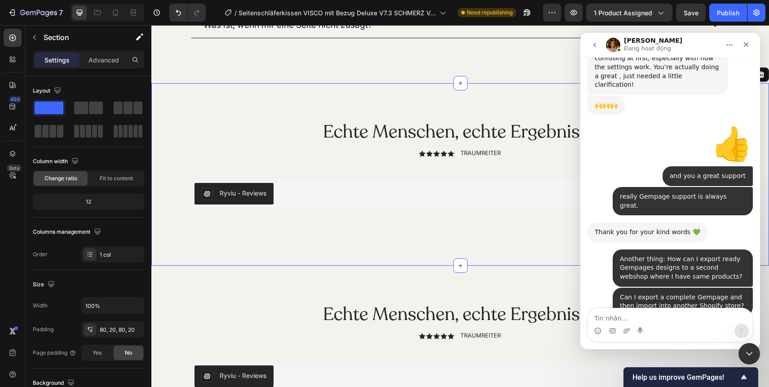
click at [433, 102] on div "Echte Menschen, echte Ergebnisse Heading Icon Icon Icon Icon Icon Icon List TRA…" at bounding box center [460, 174] width 618 height 182
click at [751, 42] on div "Schließen" at bounding box center [746, 44] width 16 height 16
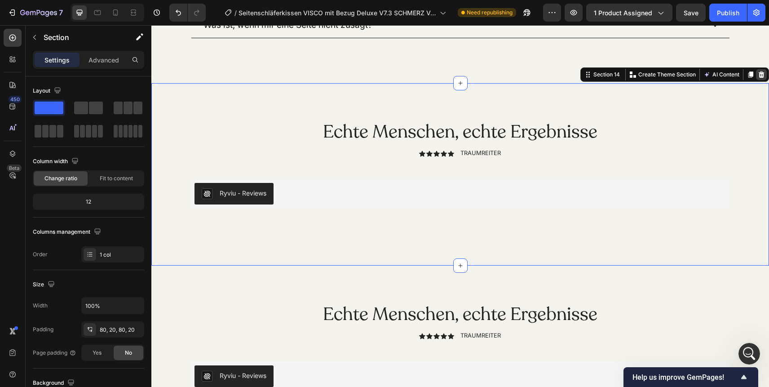
click at [763, 72] on icon at bounding box center [761, 74] width 7 height 7
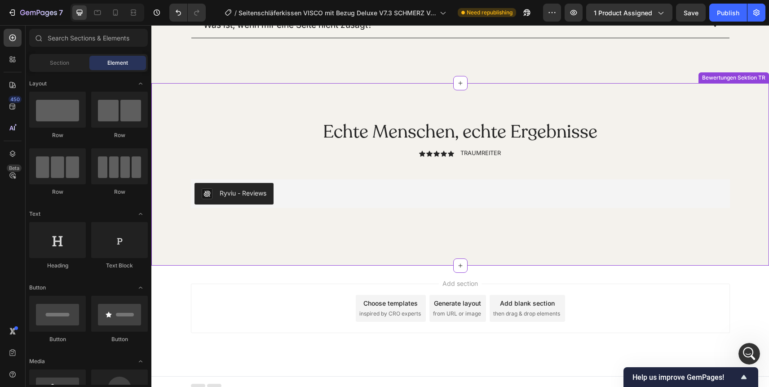
click at [281, 90] on div "Echte Menschen, echte Ergebnisse Heading Icon Icon Icon Icon Icon Icon List TRA…" at bounding box center [460, 174] width 618 height 182
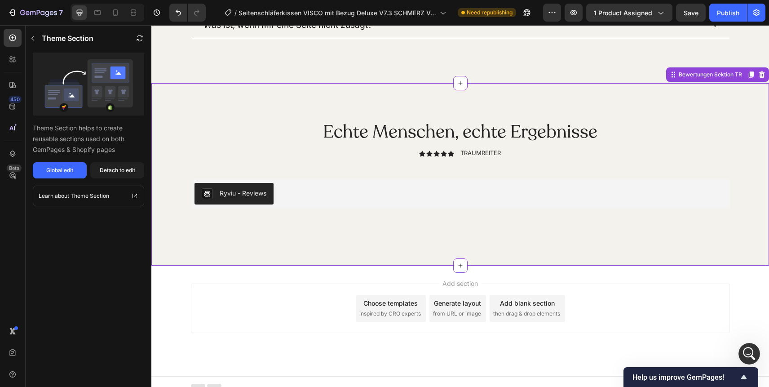
click at [468, 92] on div "Echte Menschen, echte Ergebnisse Heading Icon Icon Icon Icon Icon Icon List TRA…" at bounding box center [460, 174] width 618 height 182
click at [71, 171] on div "Global edit" at bounding box center [59, 170] width 27 height 8
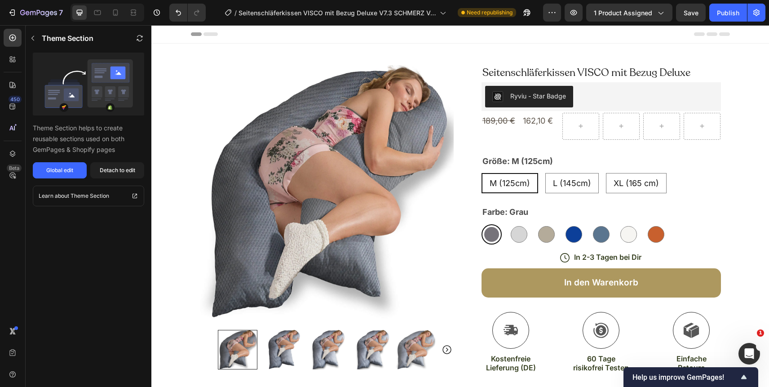
scroll to position [3541, 0]
click at [113, 14] on icon at bounding box center [115, 12] width 9 height 9
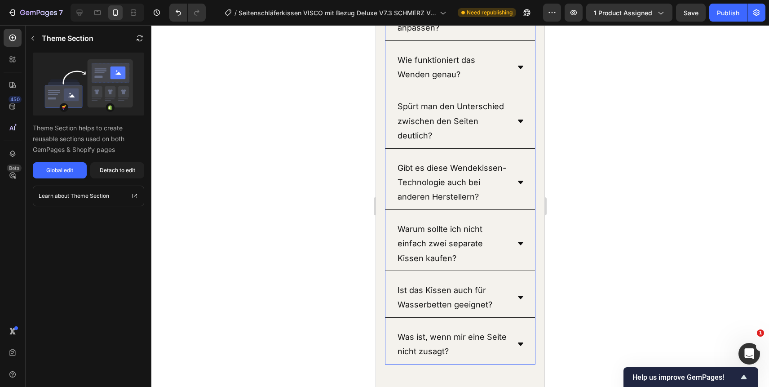
scroll to position [9952, 0]
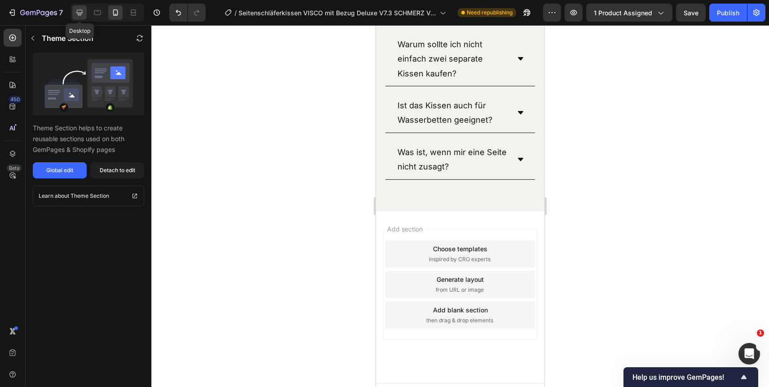
click at [79, 13] on icon at bounding box center [80, 13] width 6 height 6
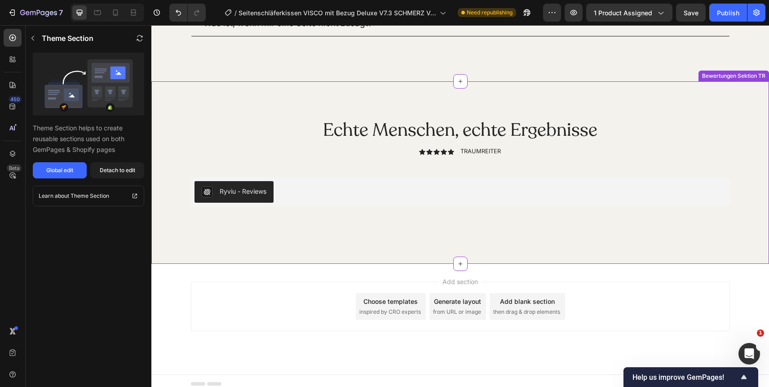
scroll to position [9581, 0]
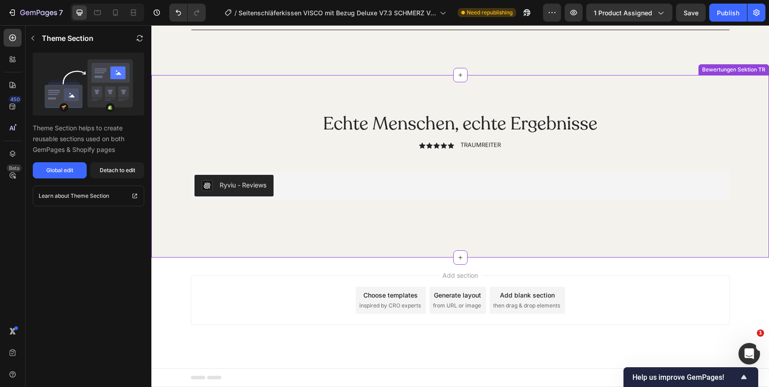
click at [391, 89] on div "Echte Menschen, echte Ergebnisse Heading Icon Icon Icon Icon Icon Icon List TRA…" at bounding box center [460, 166] width 618 height 182
click at [421, 177] on div "Ryviu - Reviews" at bounding box center [461, 186] width 532 height 22
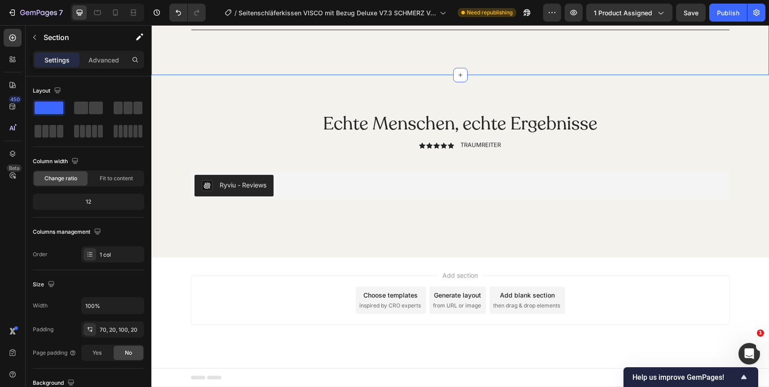
click at [422, 95] on div "Echte Menschen, echte Ergebnisse Heading Icon Icon Icon Icon Icon Icon List TRA…" at bounding box center [460, 166] width 618 height 182
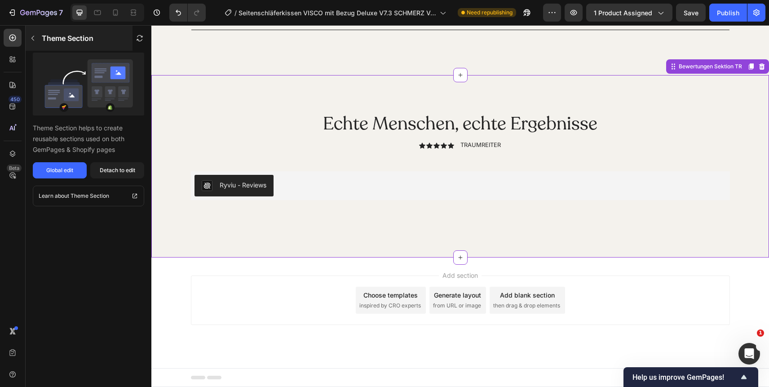
click at [31, 37] on icon "button" at bounding box center [32, 38] width 7 height 7
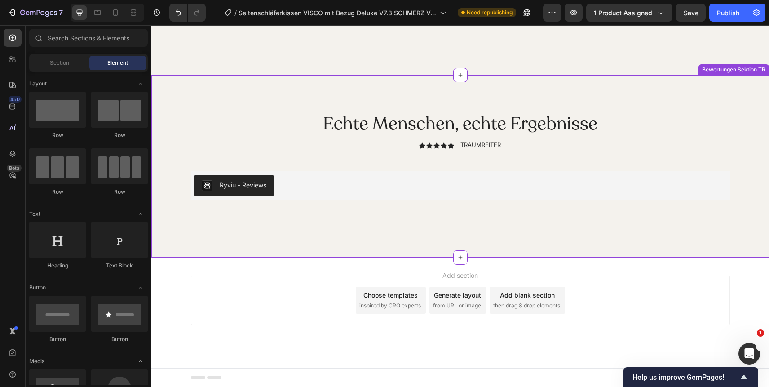
click at [352, 90] on div "Echte Menschen, echte Ergebnisse Heading Icon Icon Icon Icon Icon Icon List TRA…" at bounding box center [460, 166] width 618 height 182
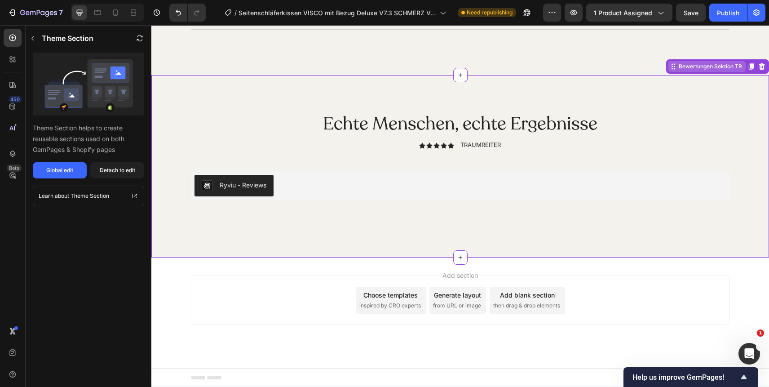
click at [730, 70] on div "Bewertungen Sektion TR" at bounding box center [710, 66] width 67 height 8
click at [31, 40] on icon "button" at bounding box center [32, 38] width 7 height 7
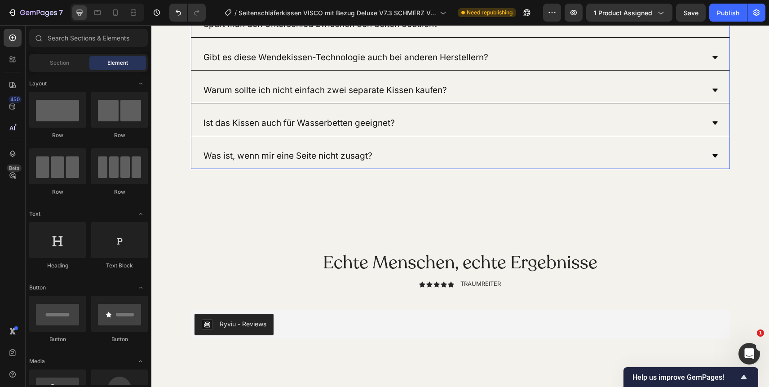
scroll to position [9438, 0]
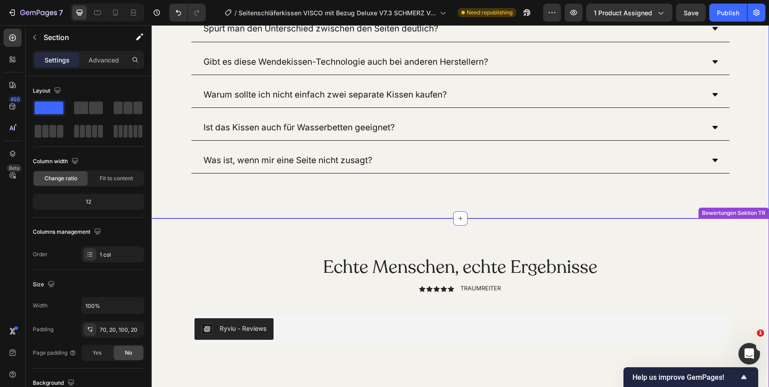
click at [574, 227] on div "Echte Menschen, echte Ergebnisse Heading Icon Icon Icon Icon Icon Icon List TRA…" at bounding box center [460, 309] width 618 height 182
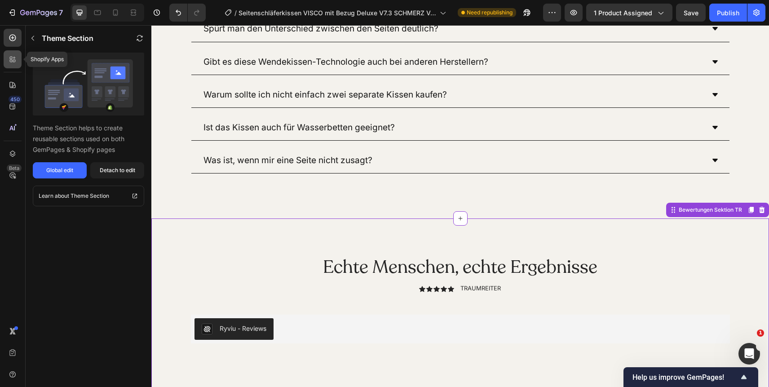
click at [12, 55] on icon at bounding box center [12, 59] width 9 height 9
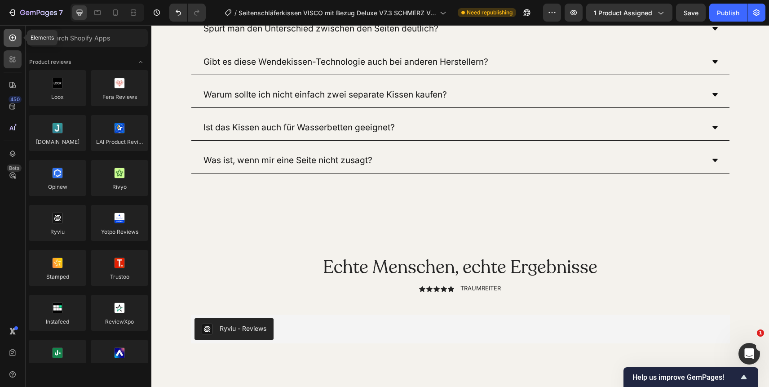
click at [9, 41] on icon at bounding box center [12, 37] width 9 height 9
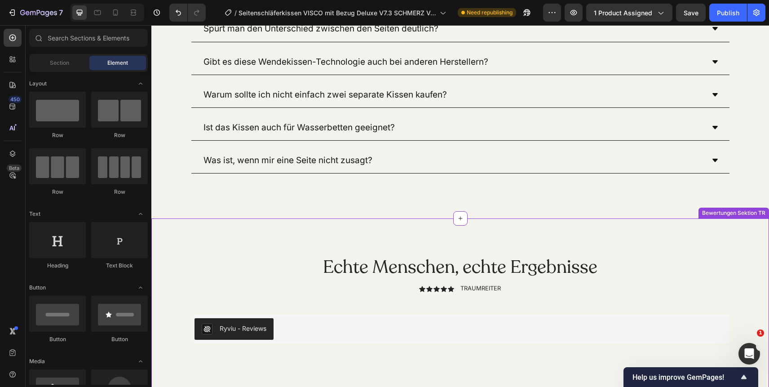
click at [553, 233] on div "Echte Menschen, echte Ergebnisse Heading Icon Icon Icon Icon Icon Icon List TRA…" at bounding box center [460, 309] width 618 height 182
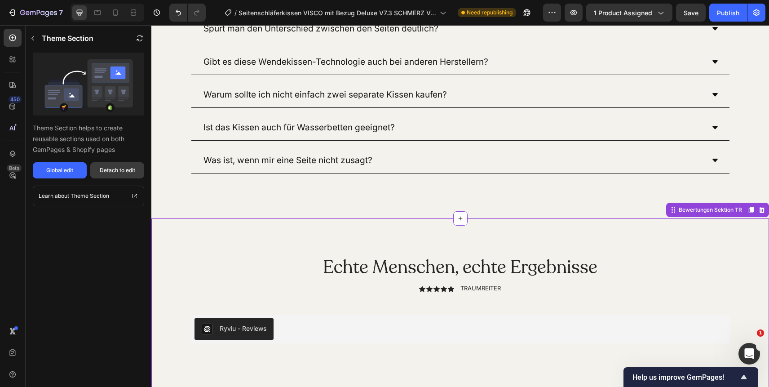
click at [127, 171] on div "Detach to edit" at bounding box center [118, 170] width 36 height 8
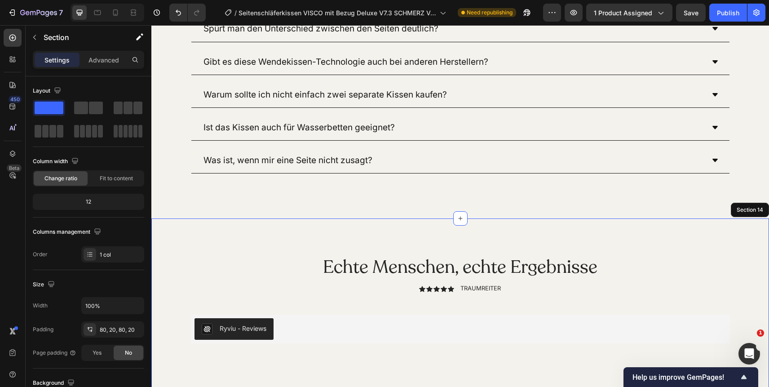
click at [423, 242] on div "Echte Menschen, echte Ergebnisse Heading Icon Icon Icon Icon Icon Icon List TRA…" at bounding box center [460, 309] width 618 height 182
click at [99, 56] on p "Advanced" at bounding box center [104, 59] width 31 height 9
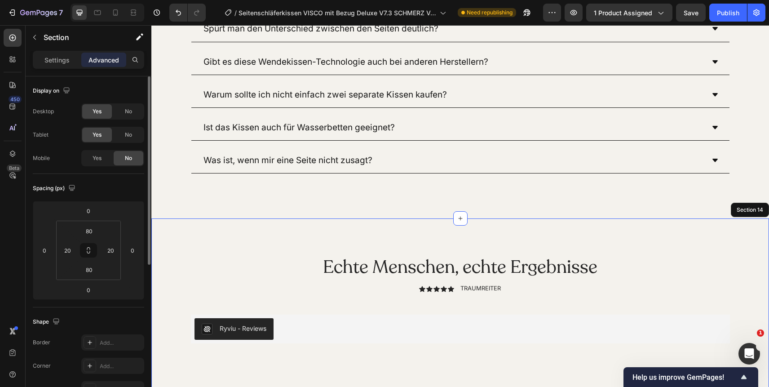
click at [100, 150] on div "Yes No" at bounding box center [112, 158] width 63 height 16
click at [100, 157] on span "Yes" at bounding box center [97, 158] width 9 height 8
click at [724, 16] on div "Publish" at bounding box center [728, 12] width 22 height 9
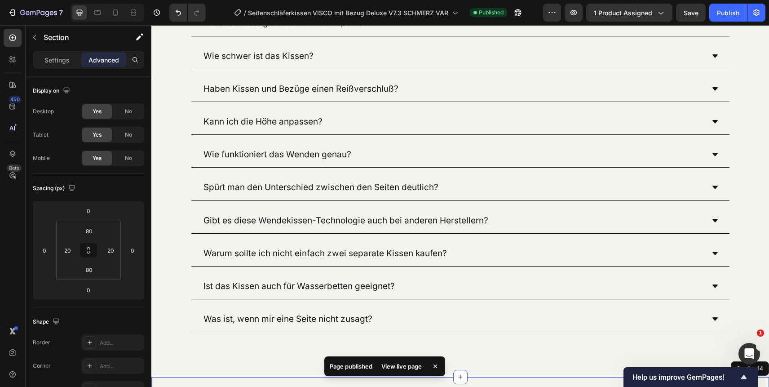
scroll to position [9281, 0]
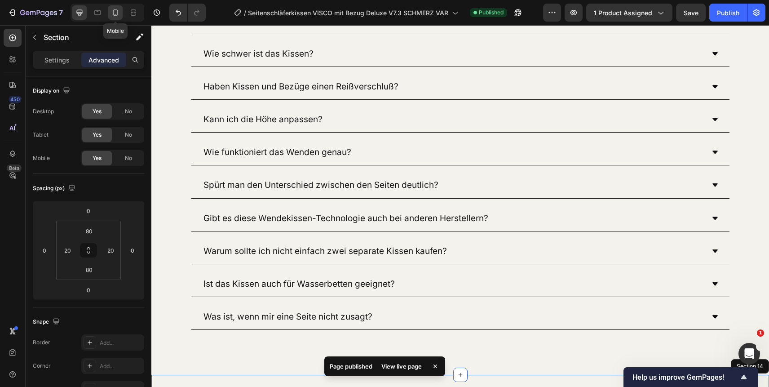
click at [113, 11] on icon at bounding box center [115, 12] width 9 height 9
type input "70"
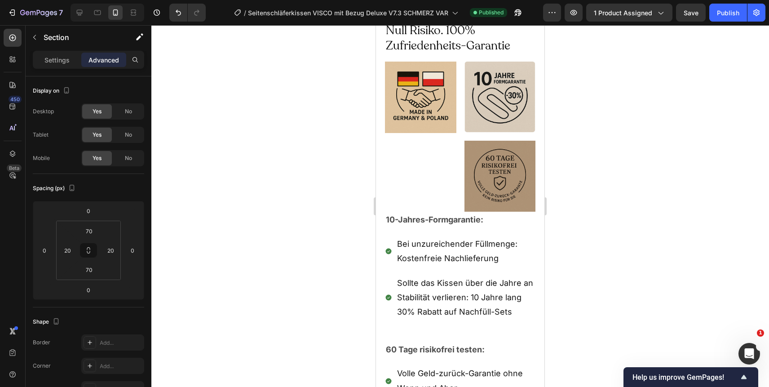
scroll to position [8401, 0]
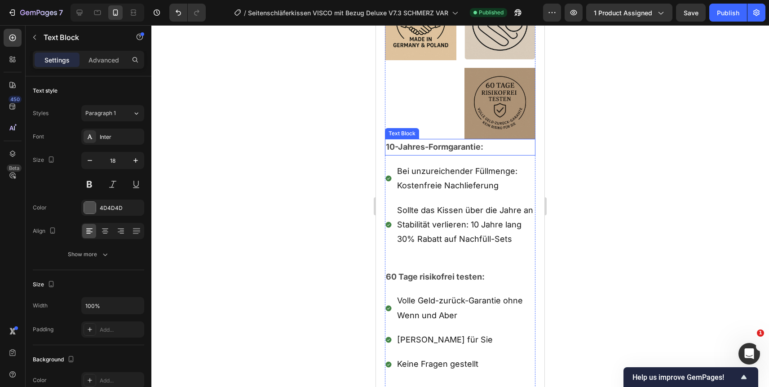
click at [445, 148] on strong "10-Jahres-Formgarantie:" at bounding box center [435, 146] width 98 height 9
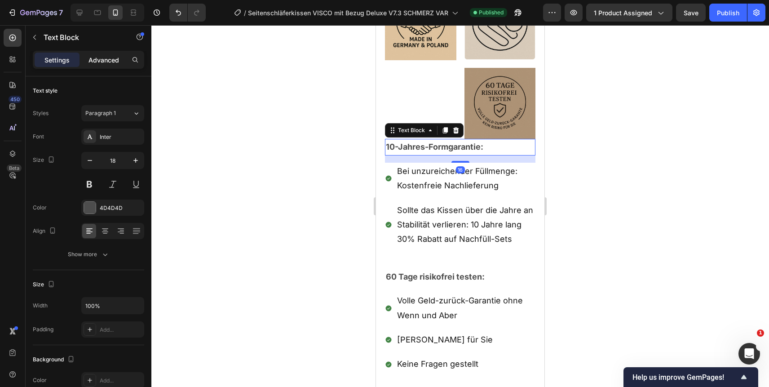
click at [110, 60] on p "Advanced" at bounding box center [104, 59] width 31 height 9
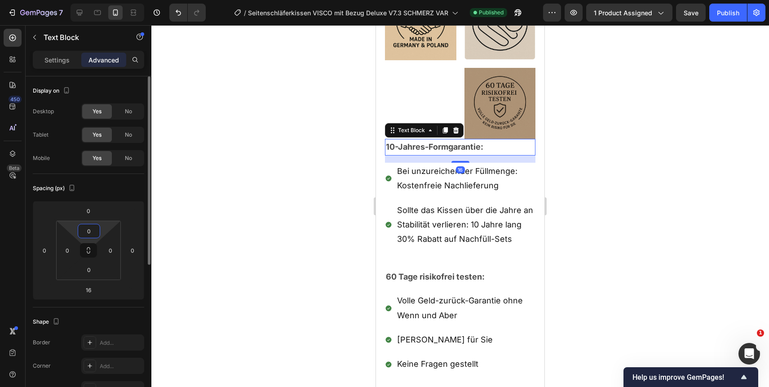
click at [86, 232] on input "0" at bounding box center [89, 230] width 18 height 13
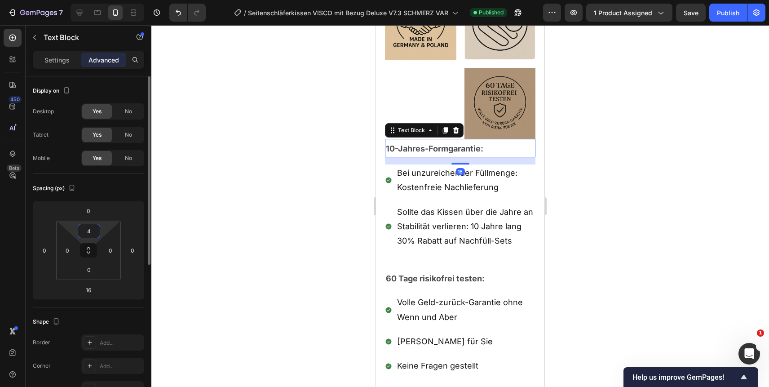
type input "40"
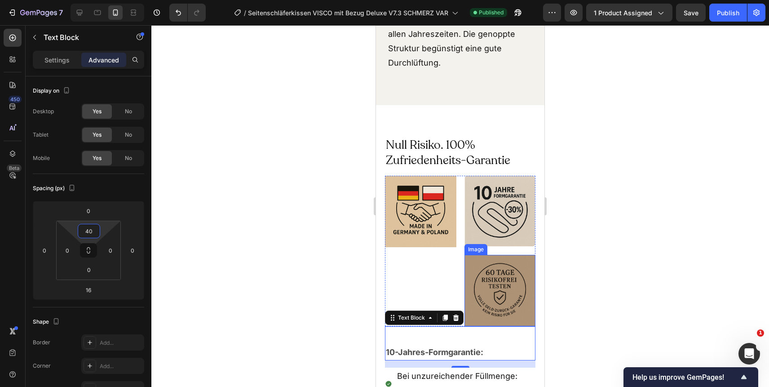
scroll to position [8127, 0]
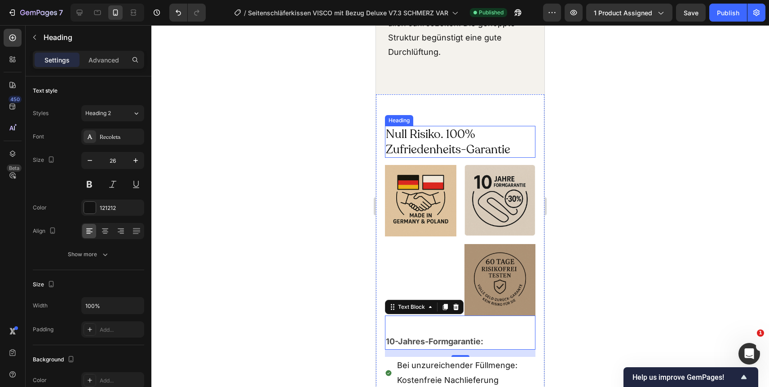
click at [517, 158] on h2 "Null Risiko. 100% Zufriedenheits-Garantie" at bounding box center [460, 142] width 151 height 32
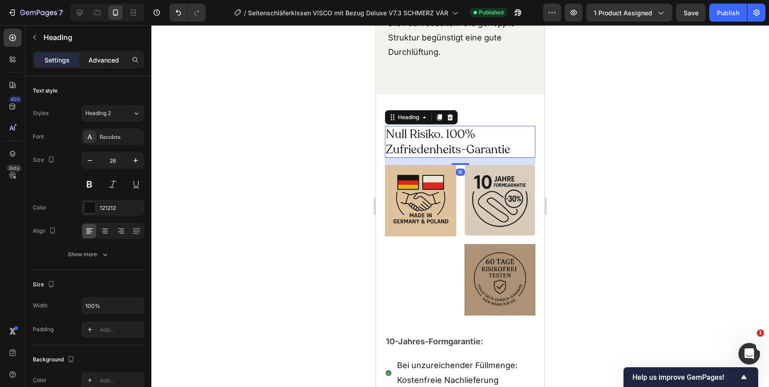
click at [106, 62] on p "Advanced" at bounding box center [104, 59] width 31 height 9
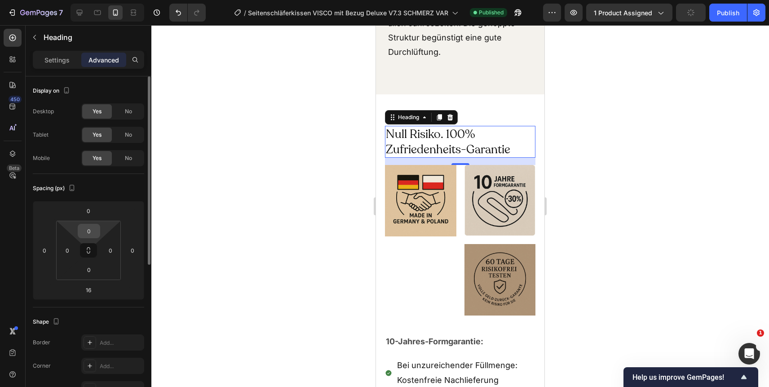
click at [84, 231] on input "0" at bounding box center [89, 230] width 18 height 13
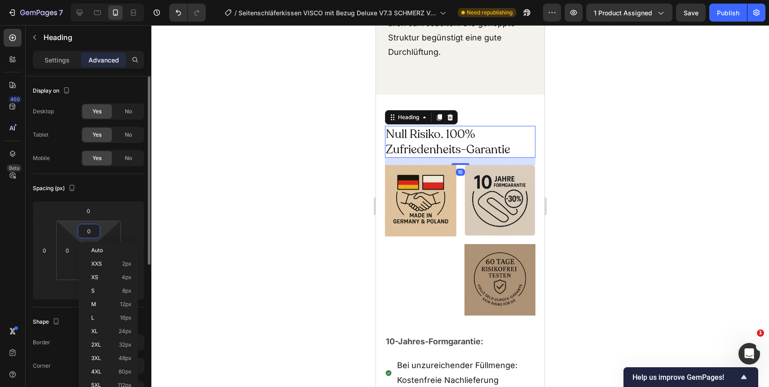
type input "4"
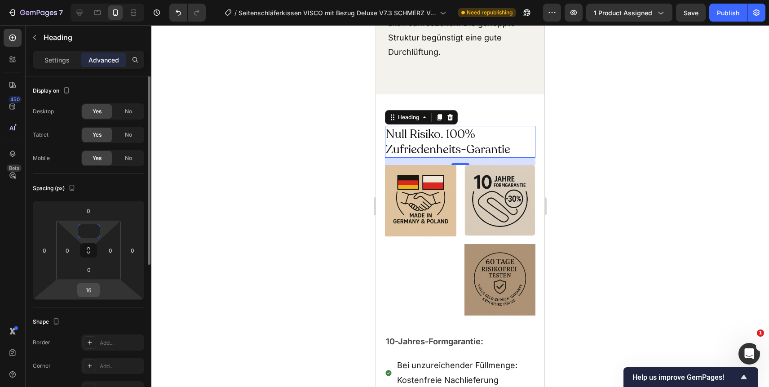
type input "0"
click at [84, 293] on input "16" at bounding box center [89, 289] width 18 height 13
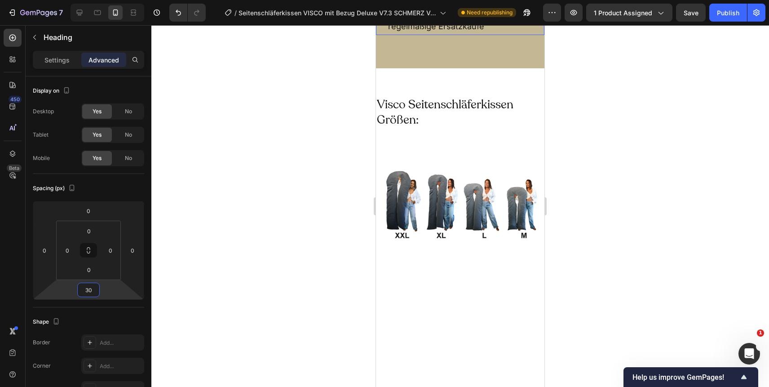
scroll to position [5251, 0]
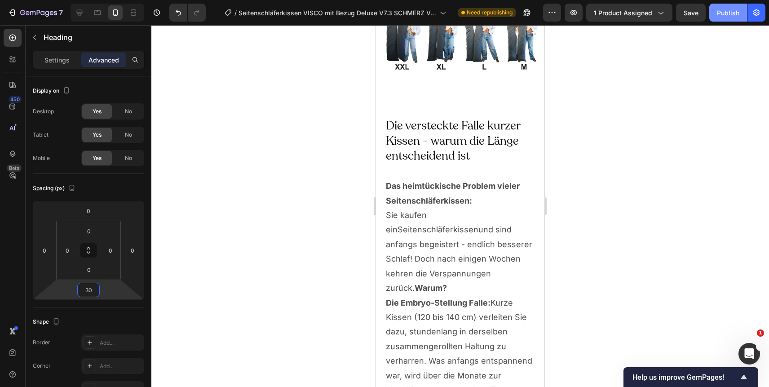
type input "30"
click at [727, 13] on div "Publish" at bounding box center [728, 12] width 22 height 9
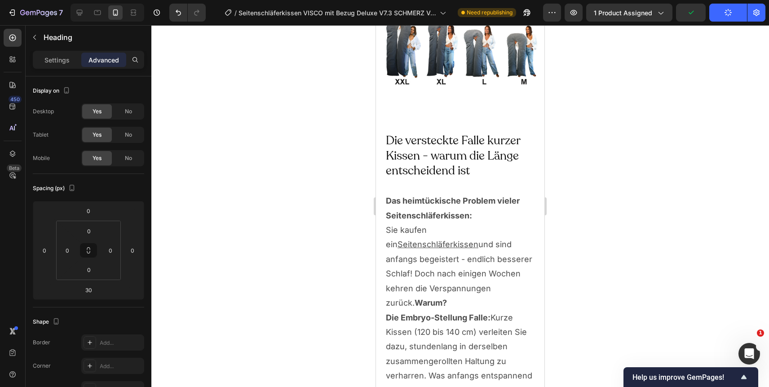
scroll to position [5237, 0]
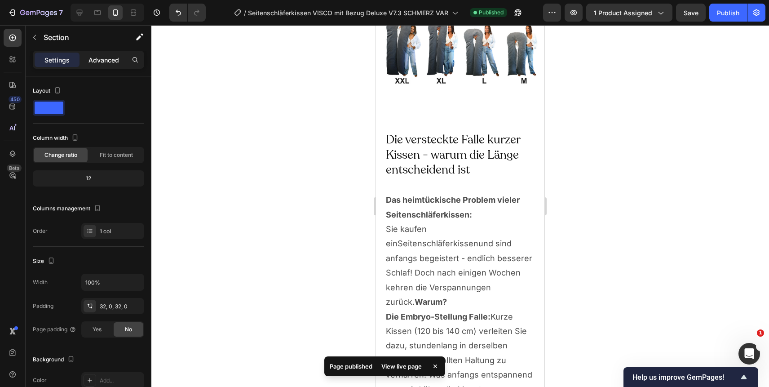
click at [107, 61] on p "Advanced" at bounding box center [104, 59] width 31 height 9
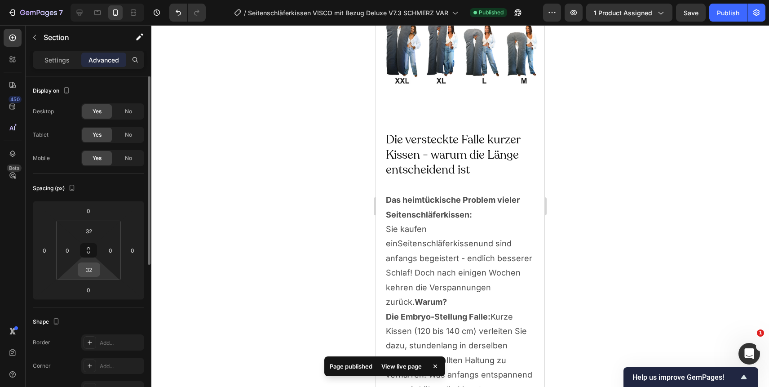
click at [90, 273] on input "32" at bounding box center [89, 269] width 18 height 13
type input "0"
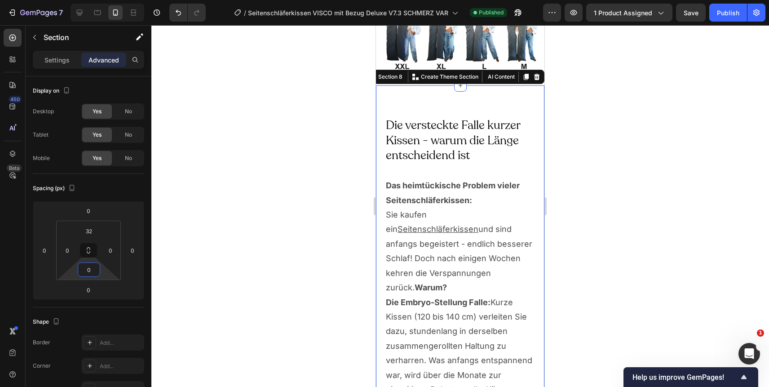
click at [88, 232] on input "70" at bounding box center [89, 230] width 18 height 13
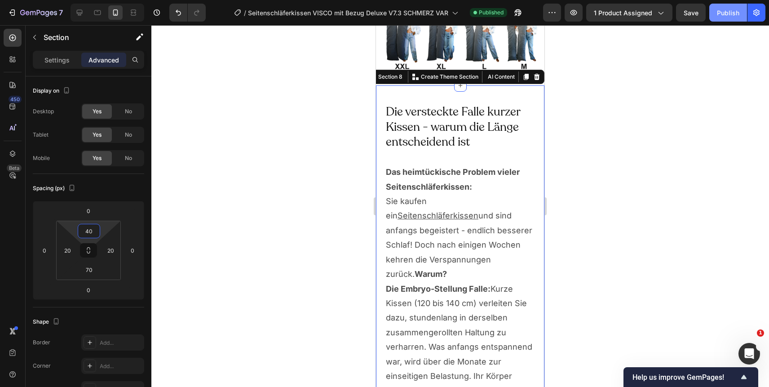
type input "40"
click at [727, 9] on div "Publish" at bounding box center [728, 12] width 22 height 9
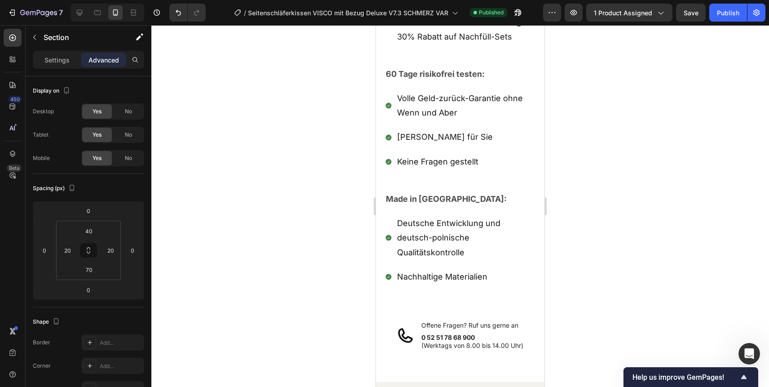
scroll to position [8923, 0]
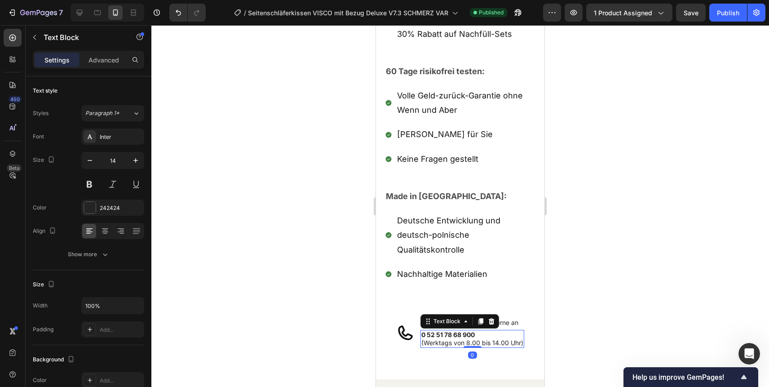
click at [445, 334] on strong "‭0 52 51 78 68 900‬" at bounding box center [448, 335] width 53 height 8
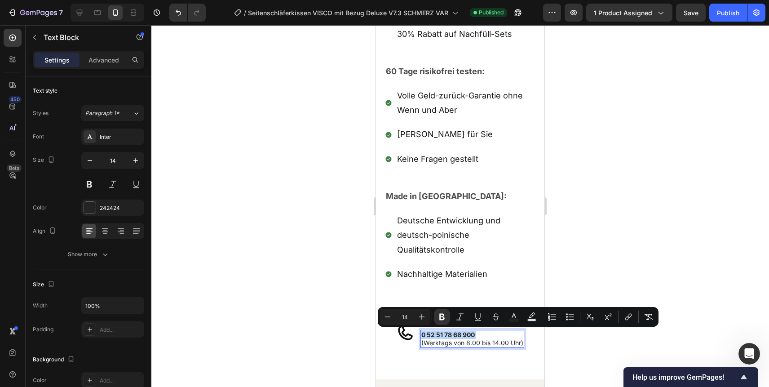
click at [445, 334] on strong "‭0 52 51 78 68 900‬" at bounding box center [448, 335] width 53 height 8
click at [520, 341] on p "(Werktags von 8.00 bis 14.00 Uhr)" at bounding box center [473, 343] width 102 height 8
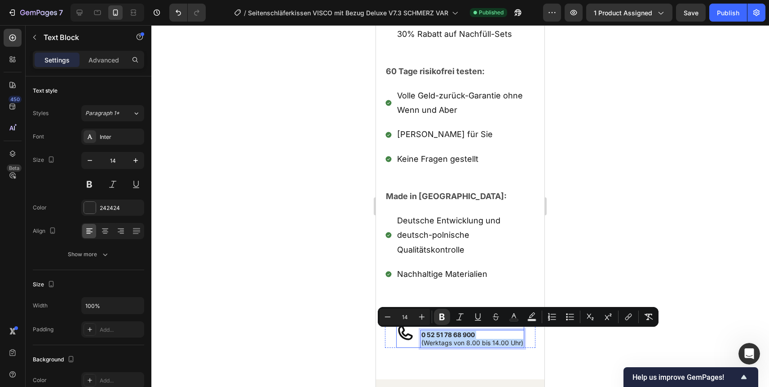
drag, startPoint x: 523, startPoint y: 344, endPoint x: 420, endPoint y: 329, distance: 104.4
click at [420, 329] on div "Icon Offene Fragen? Ruf uns gerne an Text Block ‭0 52 51 78 68 900‬ (Werktags v…" at bounding box center [460, 333] width 128 height 30
copy div "‭0 52 51 78 68 900‬ (Werktags von 8.00 bis 14.00 Uhr)"
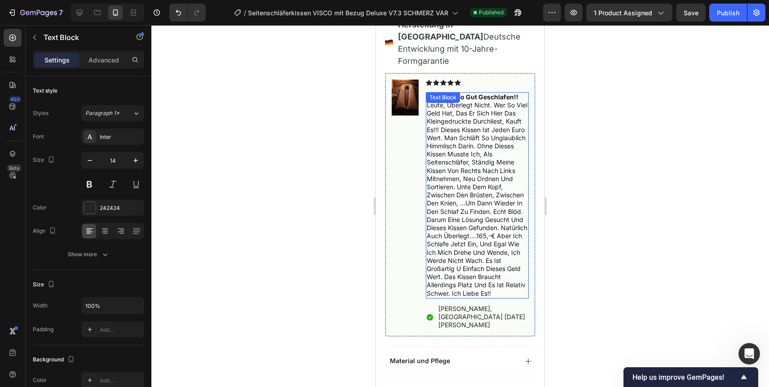
scroll to position [1108, 0]
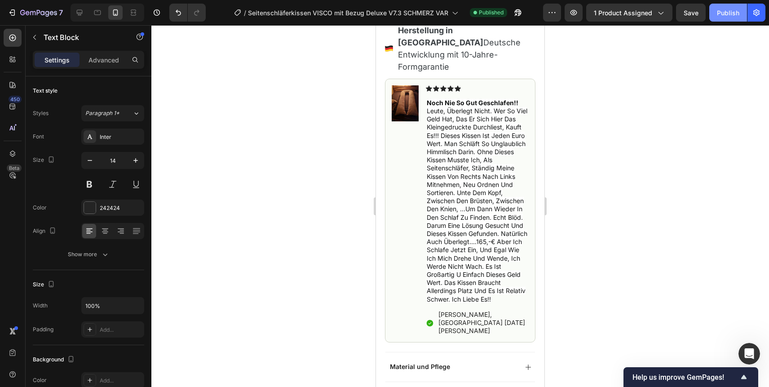
click at [729, 18] on button "Publish" at bounding box center [729, 13] width 38 height 18
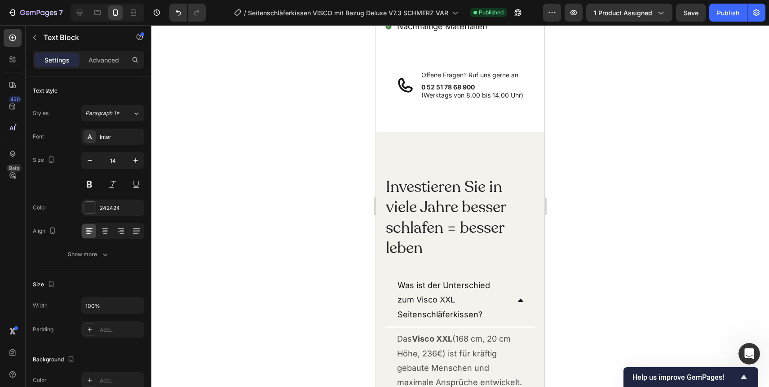
scroll to position [9170, 0]
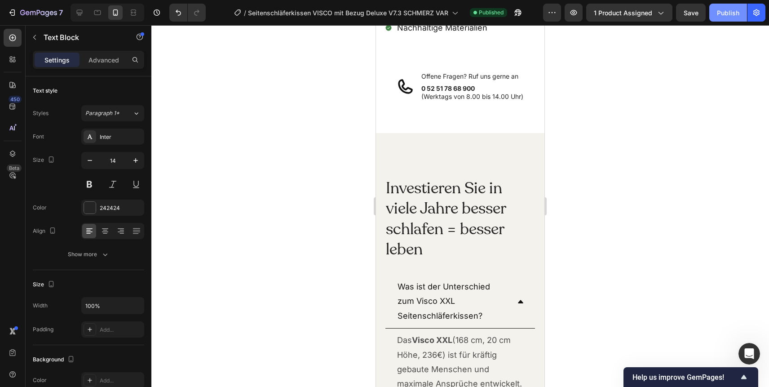
click at [728, 10] on div "Publish" at bounding box center [728, 12] width 22 height 9
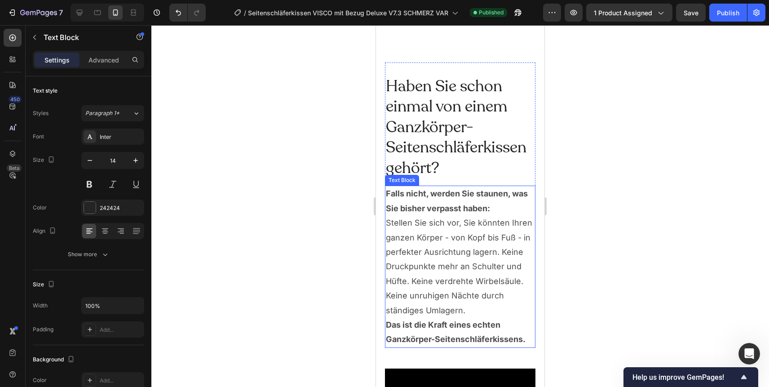
scroll to position [1265, 0]
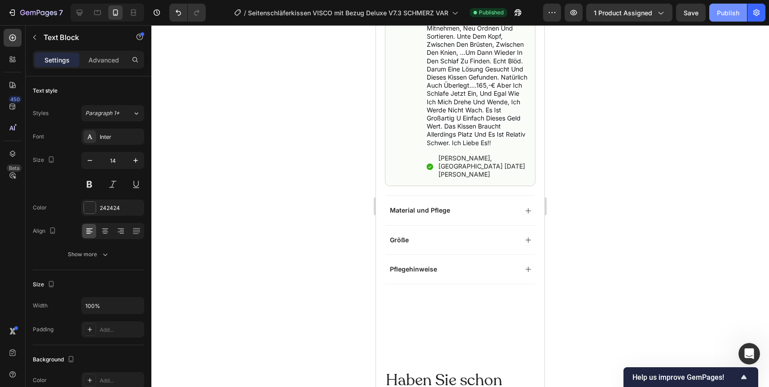
click at [727, 15] on div "Publish" at bounding box center [728, 12] width 22 height 9
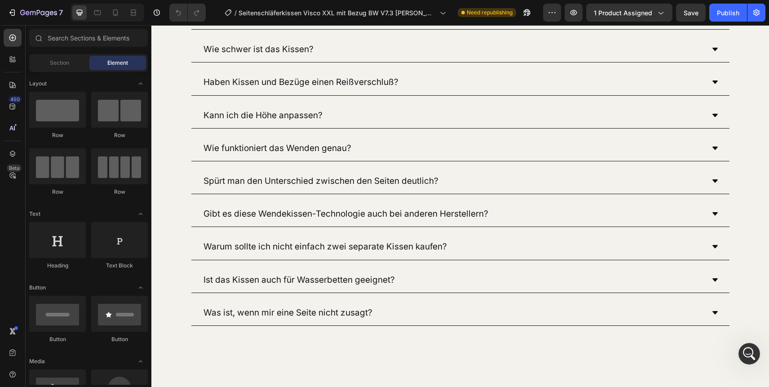
scroll to position [6938, 0]
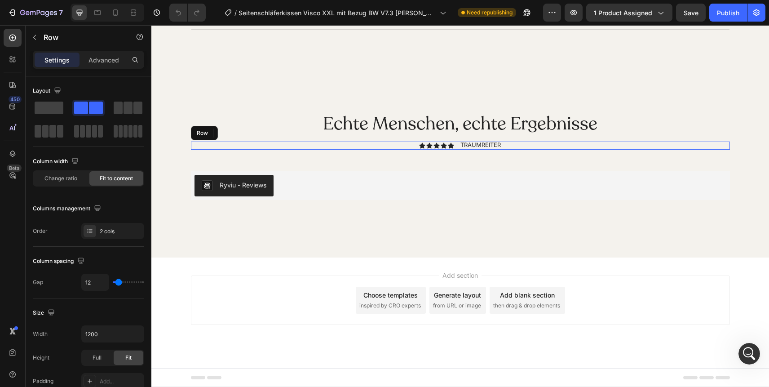
click at [335, 146] on div "Icon Icon Icon Icon Icon Icon List TRAUMREITER Text Block Row" at bounding box center [460, 146] width 539 height 8
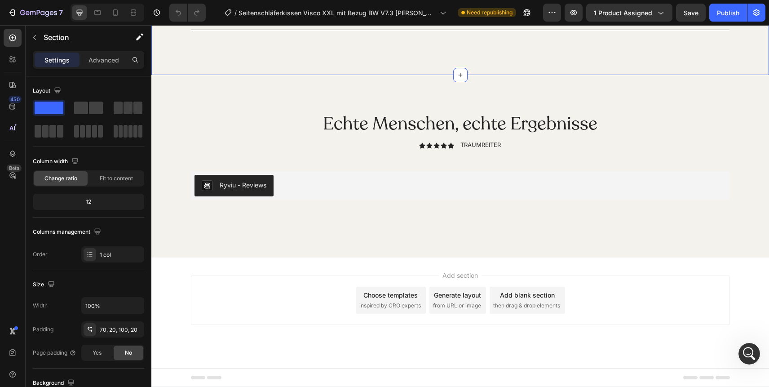
click at [101, 58] on p "Advanced" at bounding box center [104, 59] width 31 height 9
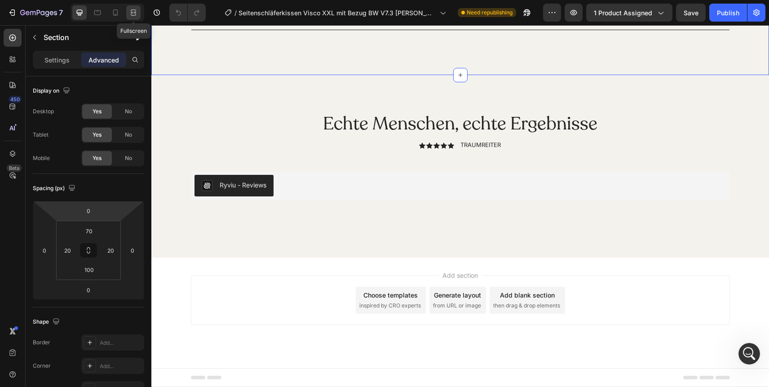
click at [134, 7] on div at bounding box center [133, 12] width 14 height 14
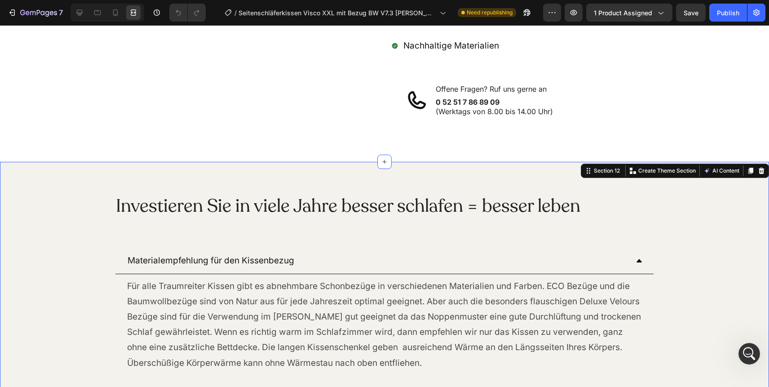
scroll to position [6240, 0]
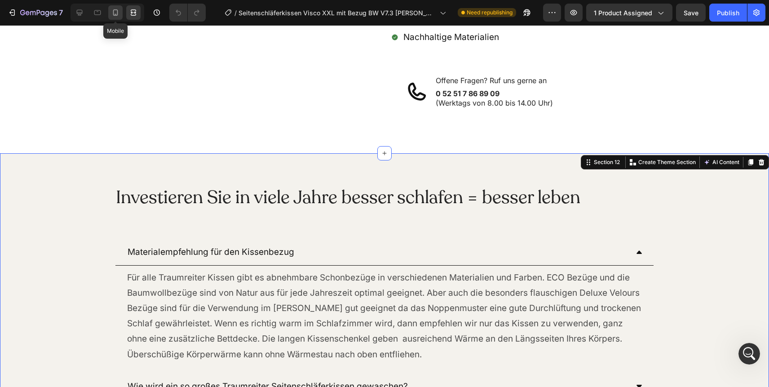
click at [111, 11] on icon at bounding box center [115, 12] width 9 height 9
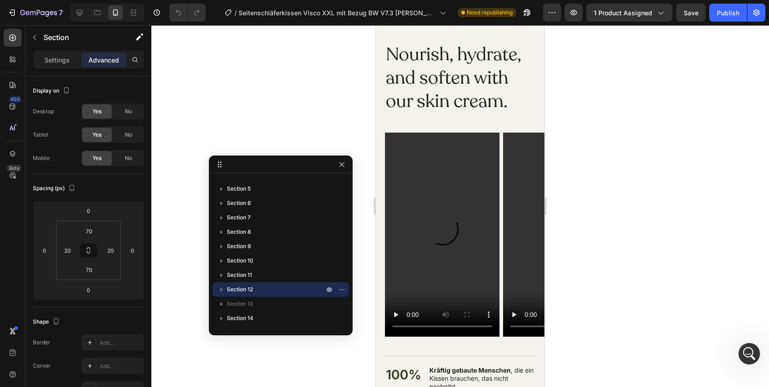
scroll to position [4912, 0]
click at [79, 13] on icon at bounding box center [79, 12] width 9 height 9
type input "100"
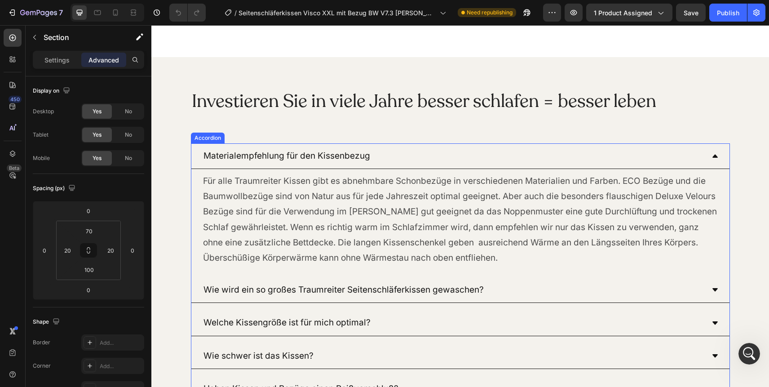
click at [351, 168] on div "Materialempfehlung für den Kissenbezug" at bounding box center [460, 156] width 538 height 26
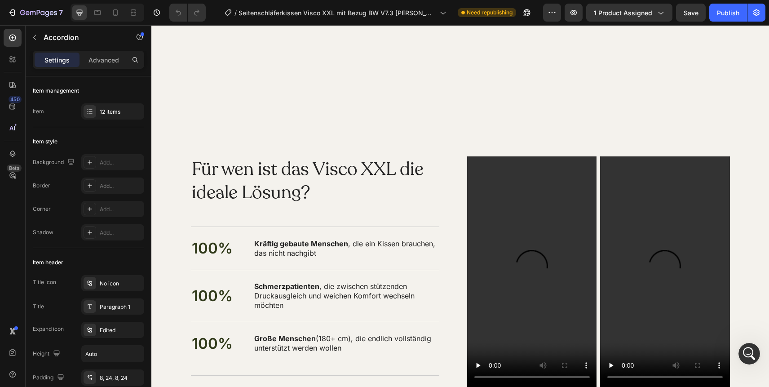
scroll to position [4809, 0]
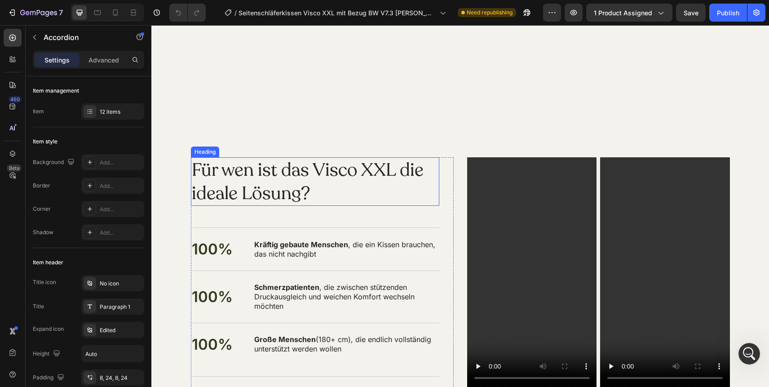
click at [289, 183] on h2 "Für wen ist das Visco XXL die ideale Lösung?" at bounding box center [315, 181] width 249 height 49
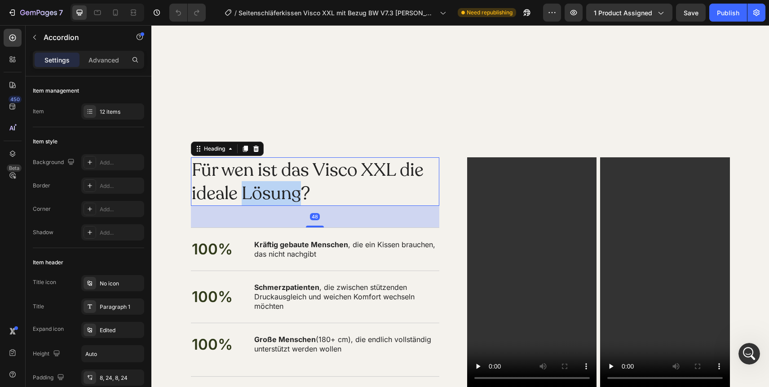
click at [289, 183] on h2 "Für wen ist das Visco XXL die ideale Lösung?" at bounding box center [315, 181] width 249 height 49
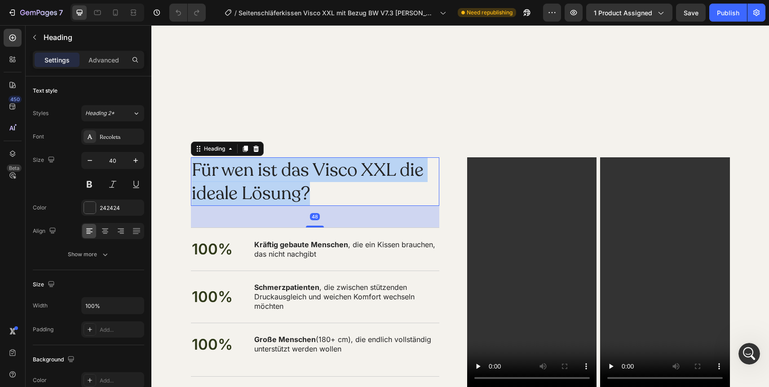
click at [289, 183] on p "Für wen ist das Visco XXL die ideale Lösung?" at bounding box center [315, 181] width 247 height 47
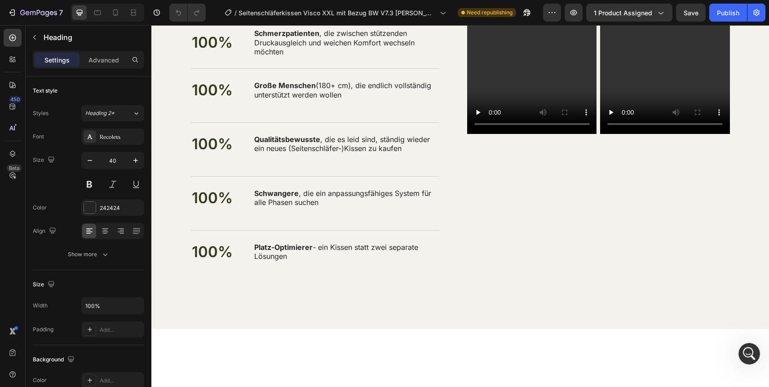
scroll to position [4605, 0]
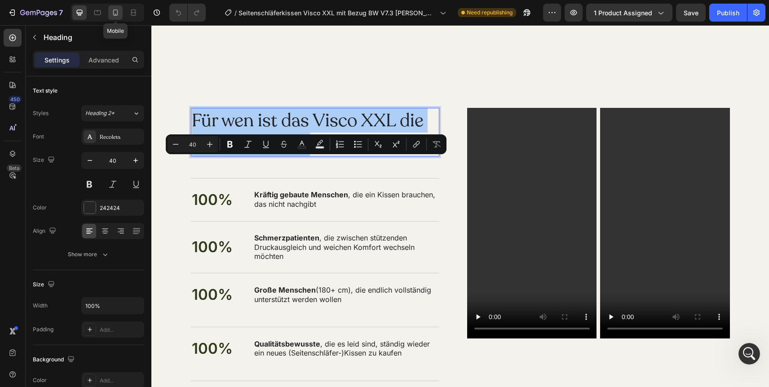
click at [111, 12] on icon at bounding box center [115, 12] width 9 height 9
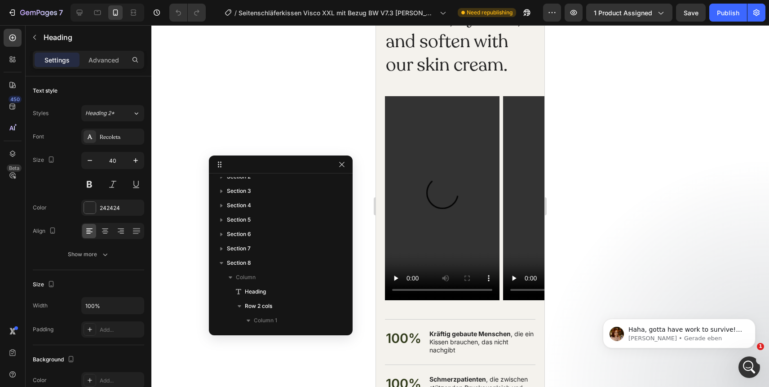
scroll to position [5023, 0]
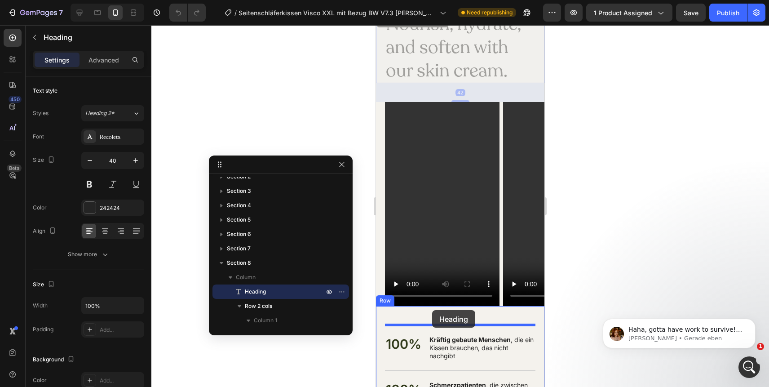
drag, startPoint x: 458, startPoint y: 54, endPoint x: 432, endPoint y: 310, distance: 257.5
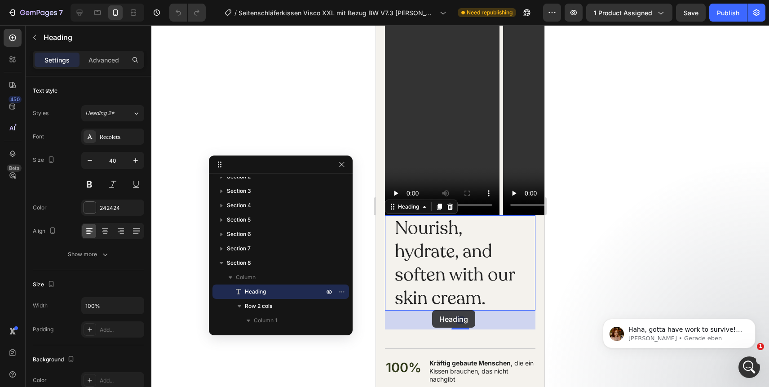
scroll to position [5046, 0]
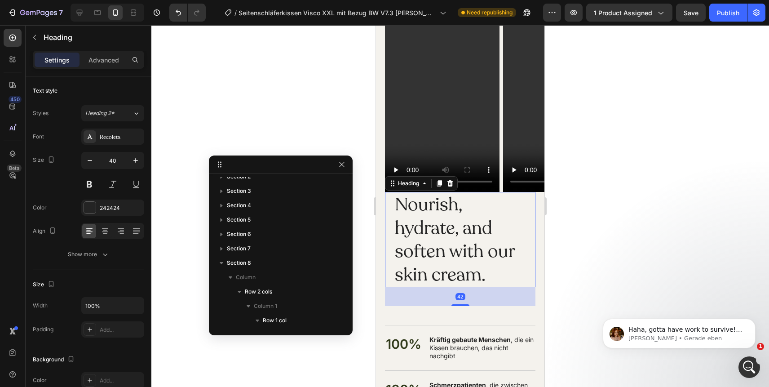
click at [432, 253] on h2 "Nourish, hydrate, and soften with our skin cream." at bounding box center [460, 239] width 133 height 95
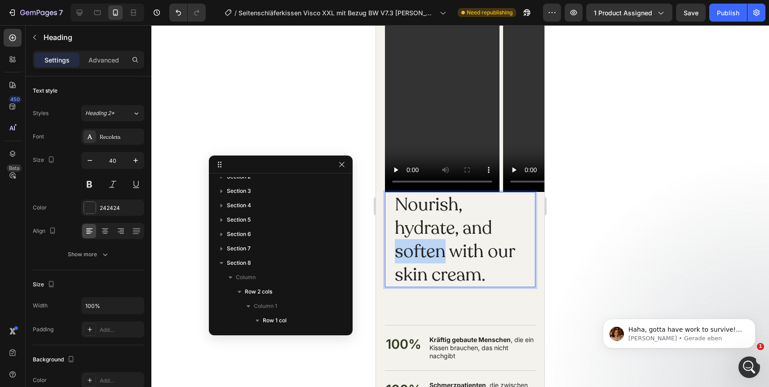
click at [432, 253] on p "Nourish, hydrate, and soften with our skin cream." at bounding box center [460, 239] width 131 height 93
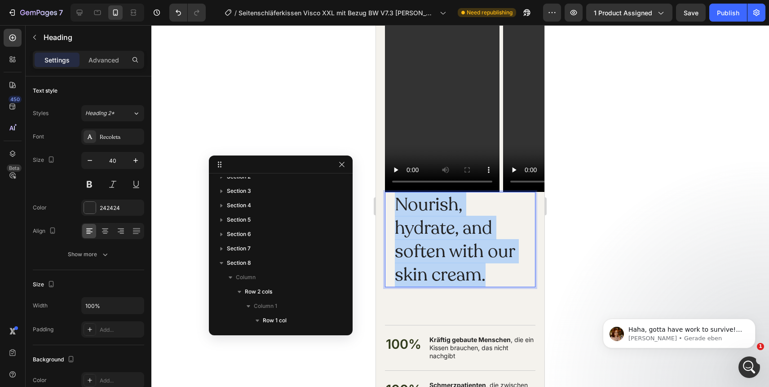
click at [432, 253] on p "Nourish, hydrate, and soften with our skin cream." at bounding box center [460, 239] width 131 height 93
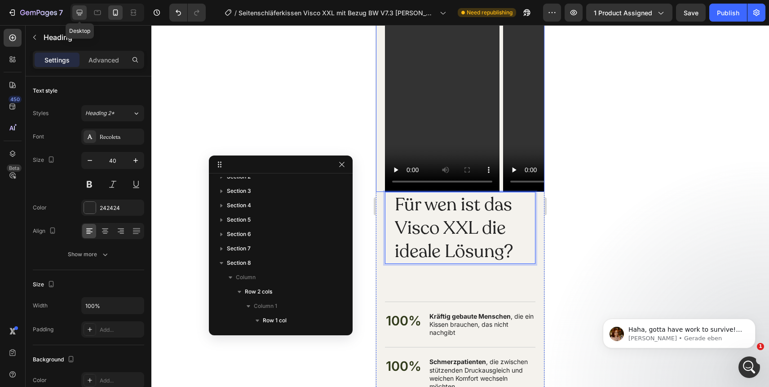
click at [80, 16] on icon at bounding box center [79, 12] width 9 height 9
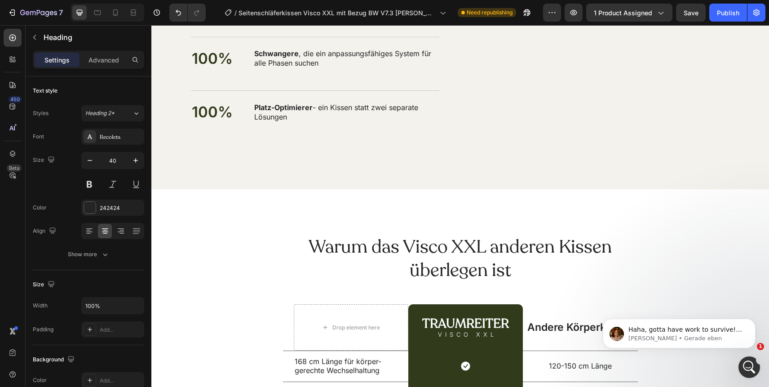
scroll to position [5085, 0]
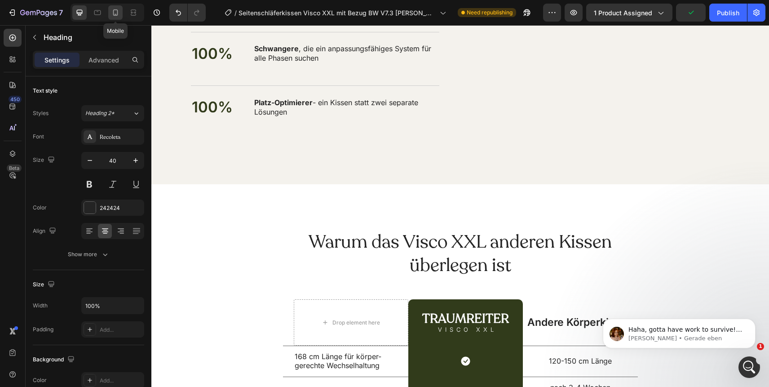
click at [114, 14] on icon at bounding box center [115, 12] width 9 height 9
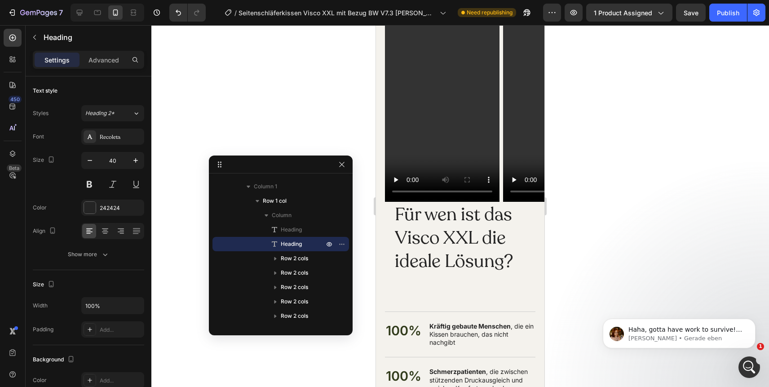
scroll to position [4830, 0]
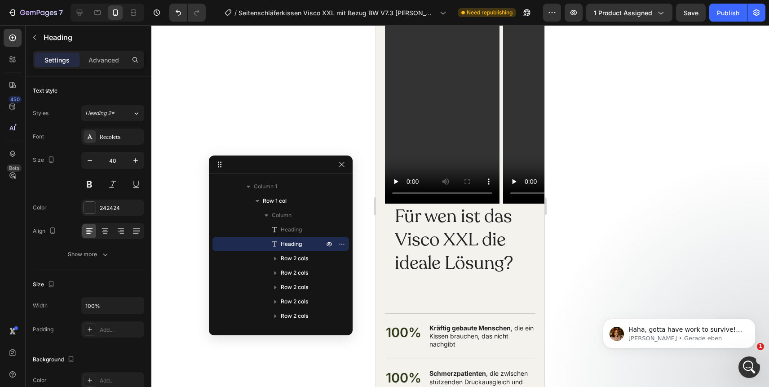
click at [453, 241] on h2 "Für wen ist das Visco XXL die ideale Lösung?" at bounding box center [460, 240] width 133 height 72
click at [587, 254] on div at bounding box center [460, 206] width 618 height 362
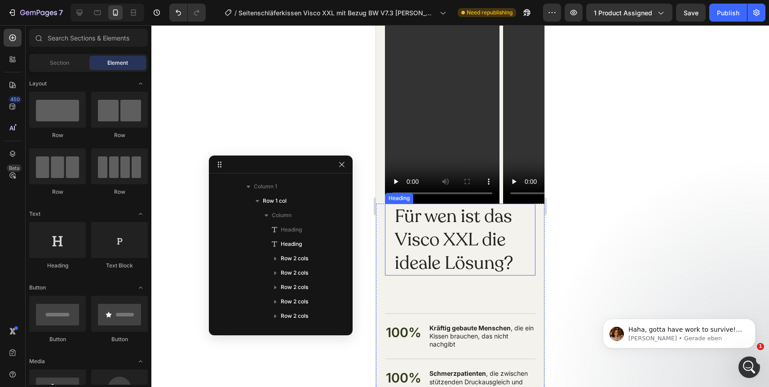
click at [480, 270] on p "Für wen ist das Visco XXL die ideale Lösung?" at bounding box center [460, 239] width 131 height 70
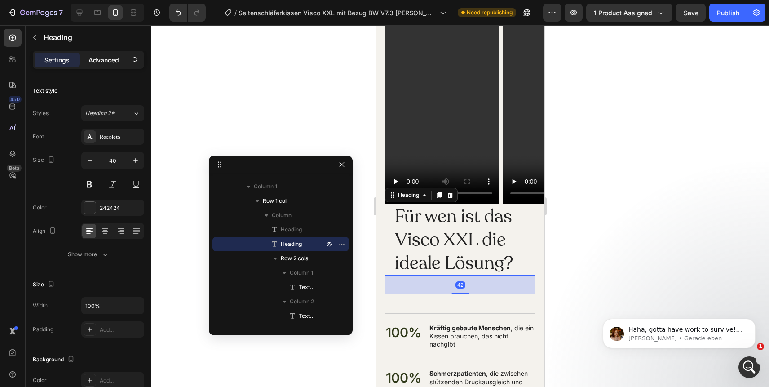
click at [104, 61] on p "Advanced" at bounding box center [104, 59] width 31 height 9
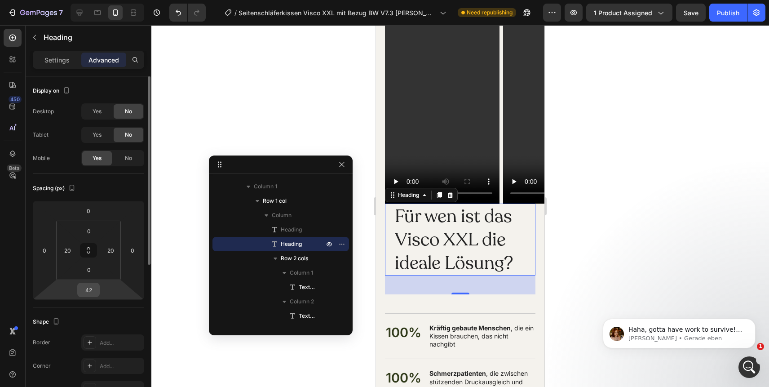
click at [88, 291] on input "42" at bounding box center [89, 289] width 18 height 13
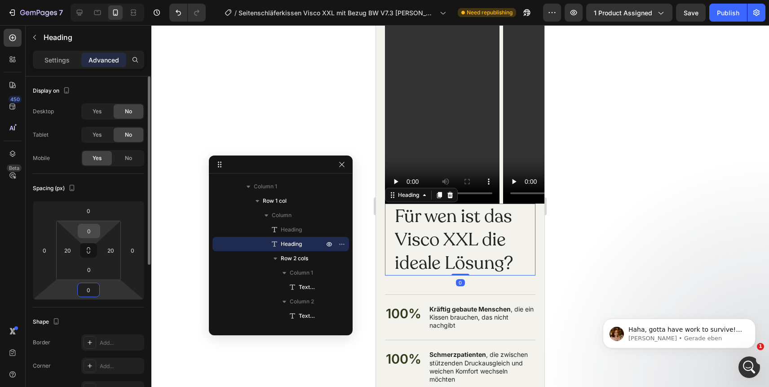
type input "0"
click at [83, 228] on input "0" at bounding box center [89, 230] width 18 height 13
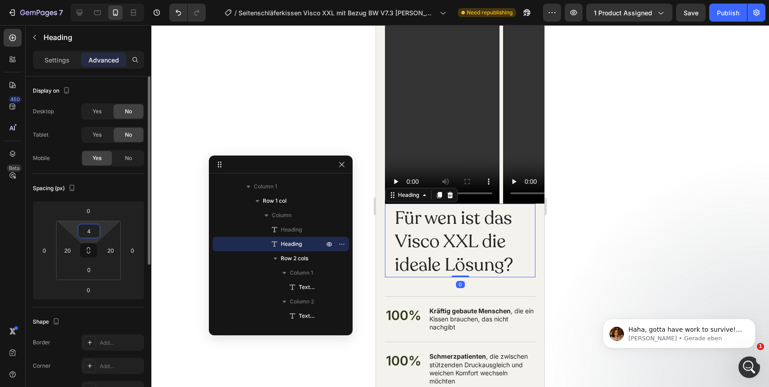
type input "40"
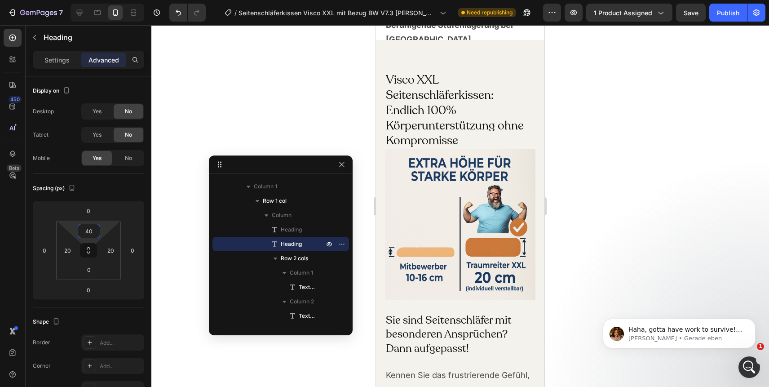
scroll to position [3038, 0]
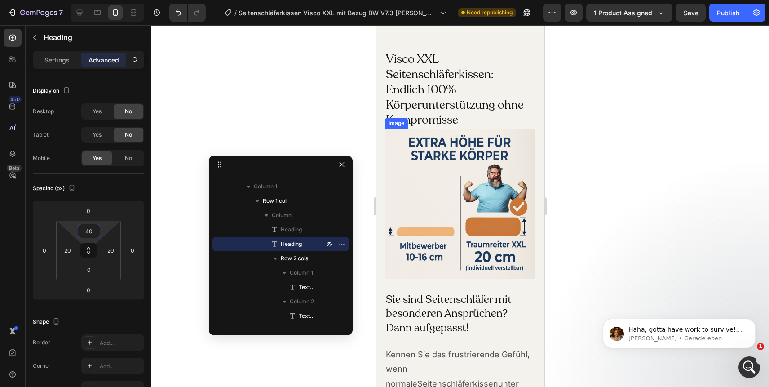
click at [475, 149] on img at bounding box center [460, 204] width 151 height 151
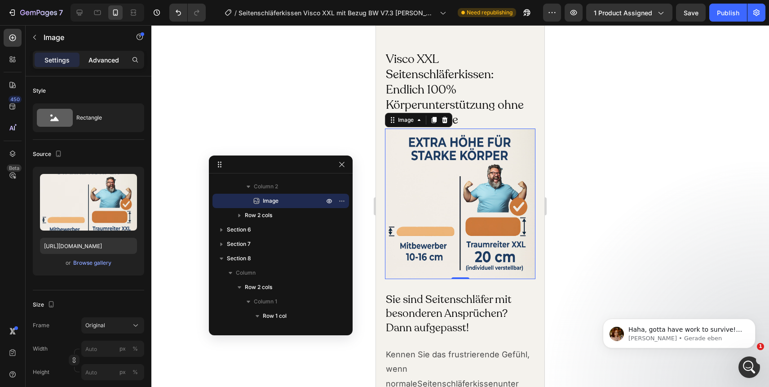
click at [112, 61] on p "Advanced" at bounding box center [104, 59] width 31 height 9
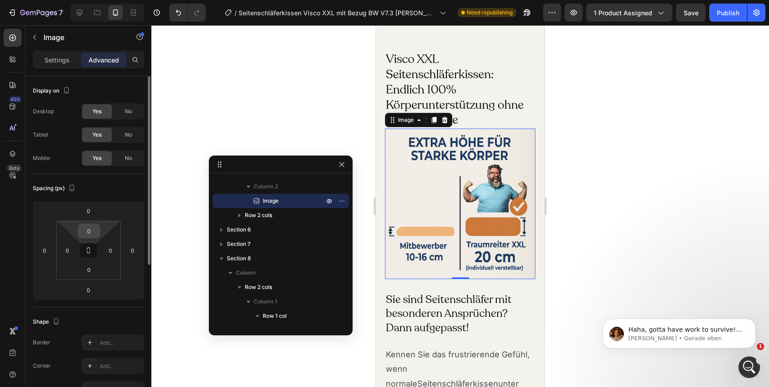
click at [87, 230] on input "0" at bounding box center [89, 230] width 18 height 13
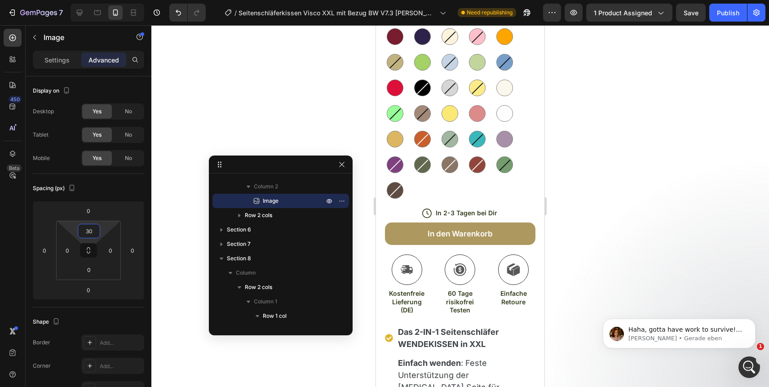
scroll to position [281, 0]
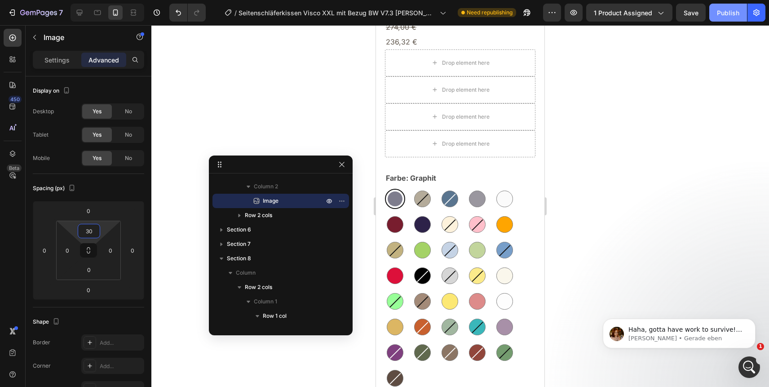
type input "30"
click at [731, 12] on div "Publish" at bounding box center [728, 12] width 22 height 9
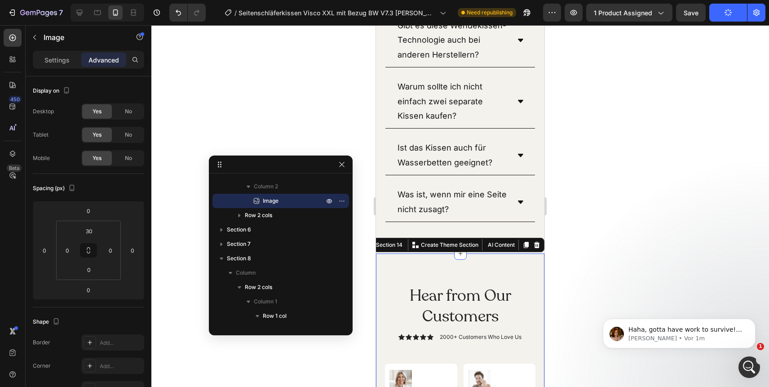
scroll to position [815, 0]
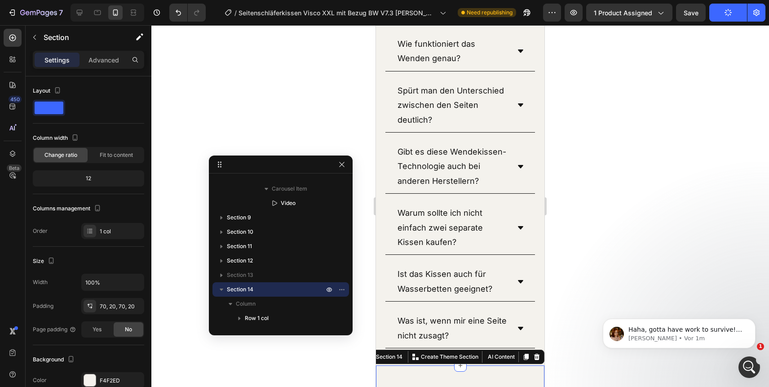
scroll to position [10010, 0]
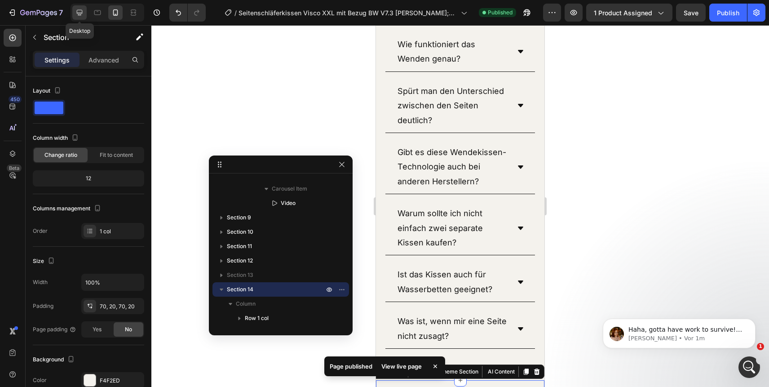
click at [79, 13] on icon at bounding box center [79, 12] width 9 height 9
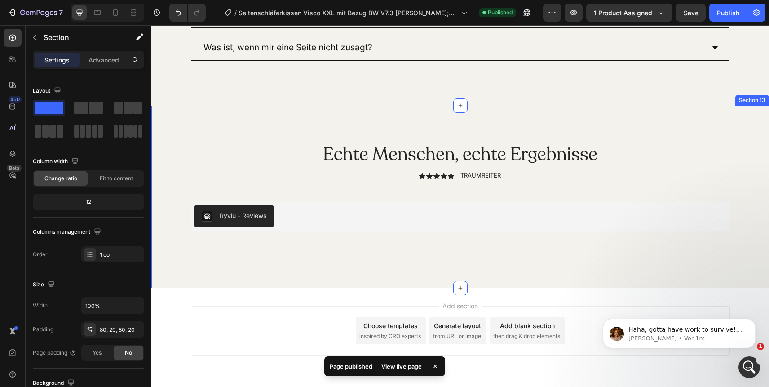
scroll to position [9747, 0]
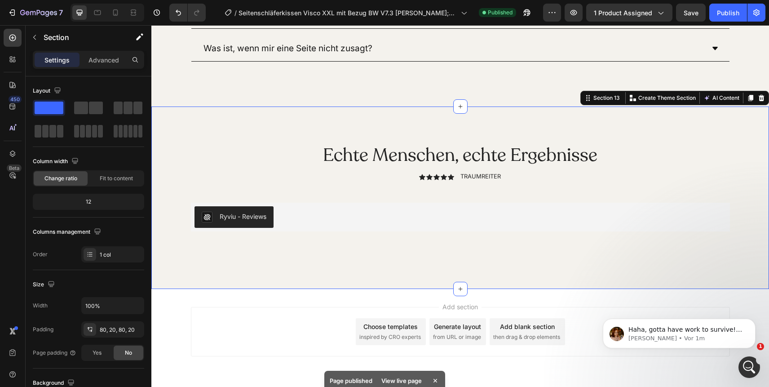
click at [572, 116] on div "Echte Menschen, echte Ergebnisse Heading Icon Icon Icon Icon Icon Icon List TRA…" at bounding box center [460, 198] width 618 height 182
click at [109, 58] on p "Advanced" at bounding box center [104, 59] width 31 height 9
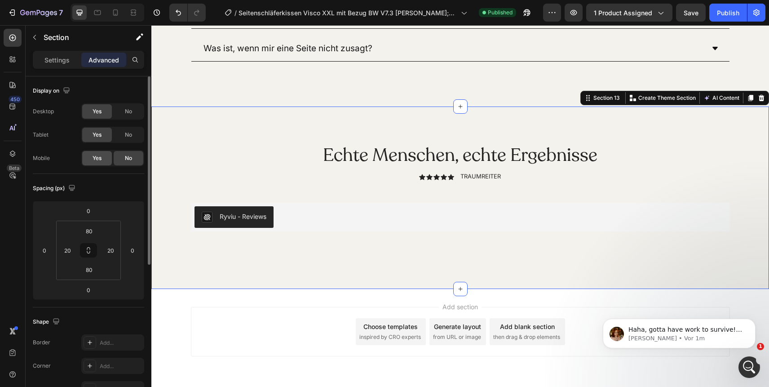
click at [88, 157] on div "Yes" at bounding box center [97, 158] width 30 height 14
click at [116, 11] on icon at bounding box center [115, 12] width 9 height 9
type input "70"
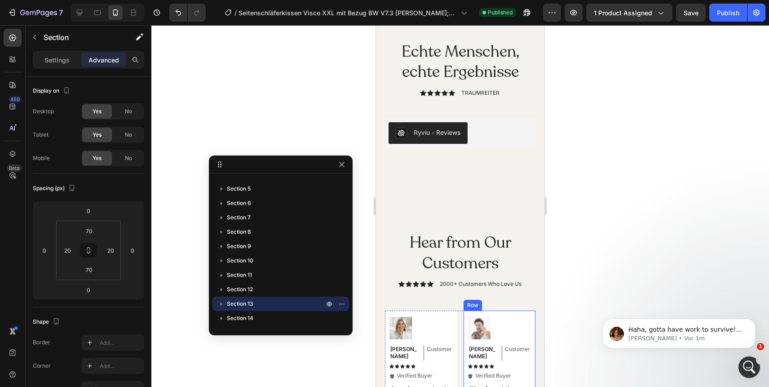
scroll to position [10371, 0]
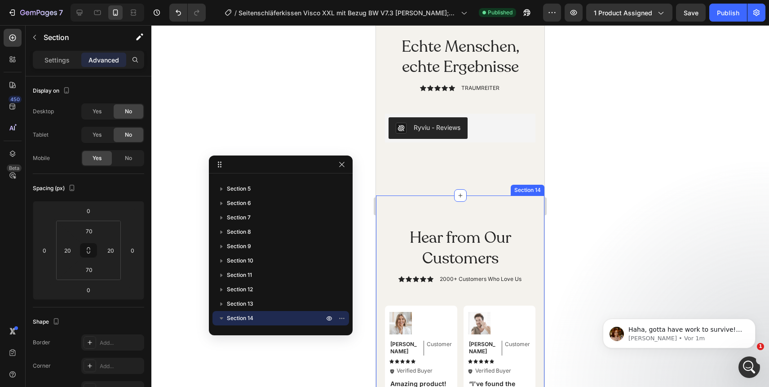
click at [536, 182] on div at bounding box center [537, 187] width 11 height 11
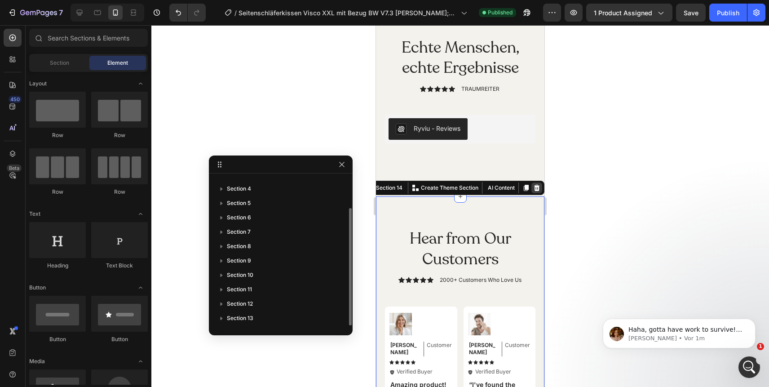
scroll to position [39, 0]
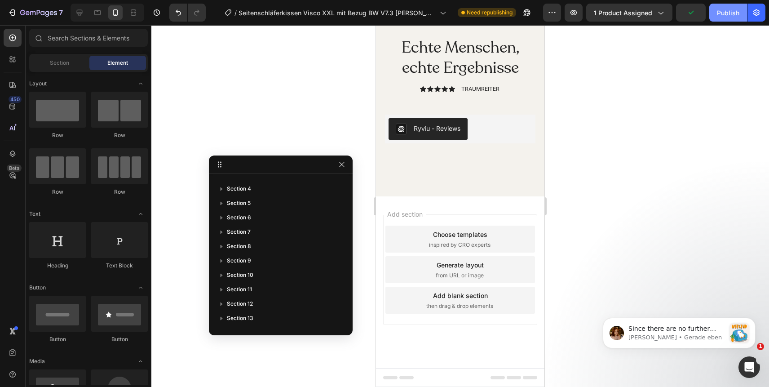
click at [722, 13] on div "Publish" at bounding box center [728, 12] width 22 height 9
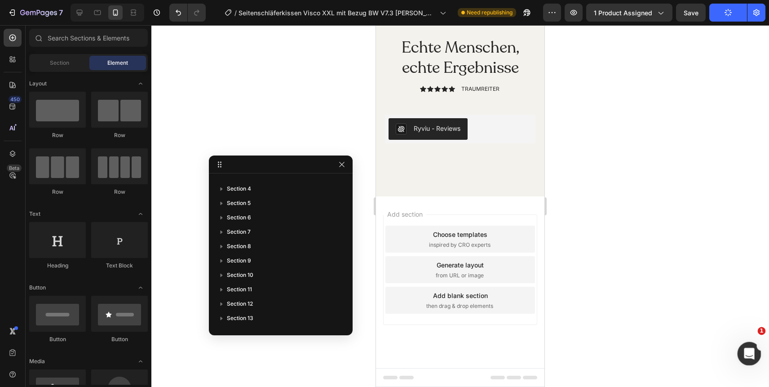
click at [751, 352] on icon "Intercom-Nachrichtendienst öffnen" at bounding box center [748, 352] width 15 height 15
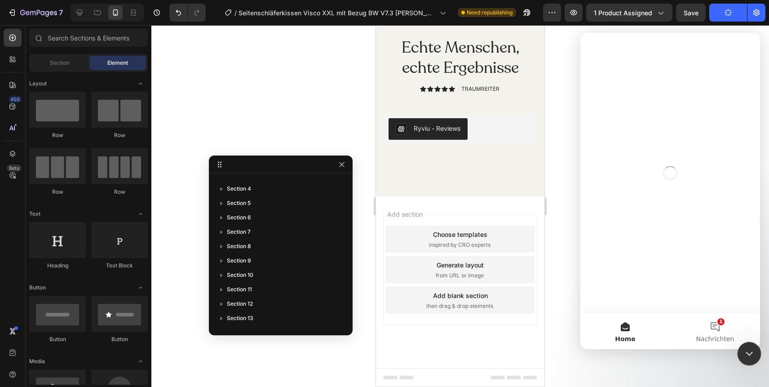
scroll to position [0, 0]
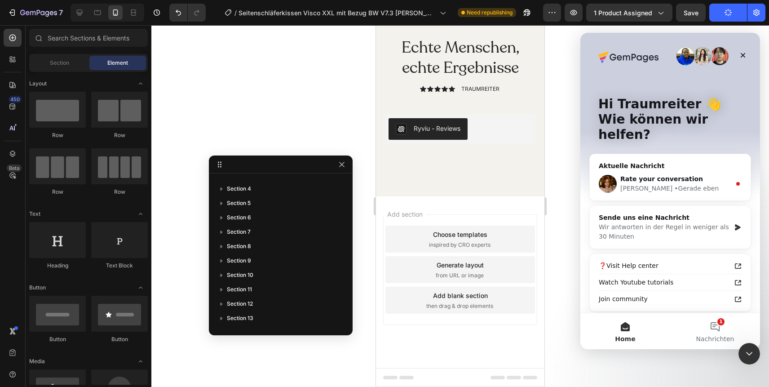
click at [564, 142] on div at bounding box center [460, 206] width 618 height 362
click at [741, 54] on icon "Schließen" at bounding box center [743, 55] width 7 height 7
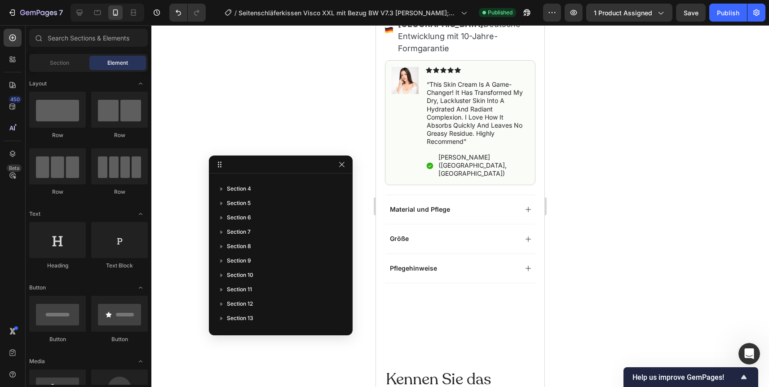
scroll to position [1217, 0]
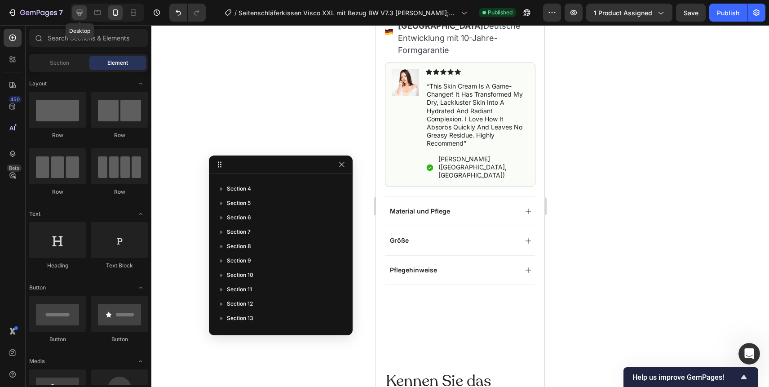
click at [79, 14] on icon at bounding box center [79, 12] width 9 height 9
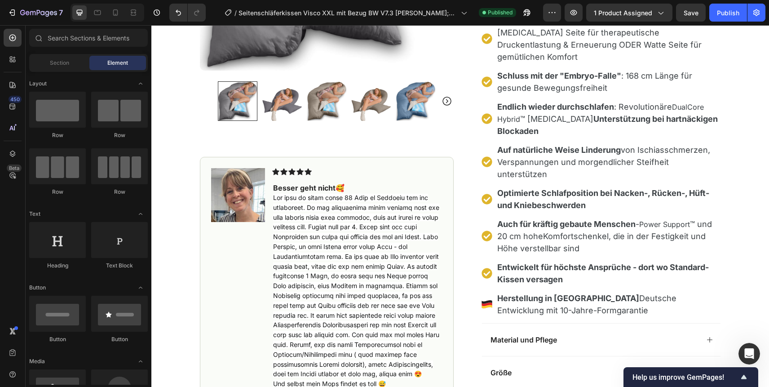
scroll to position [409, 0]
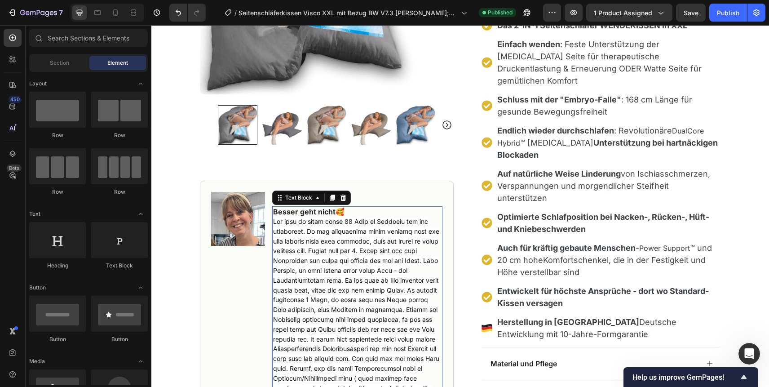
click at [304, 218] on span at bounding box center [356, 310] width 166 height 184
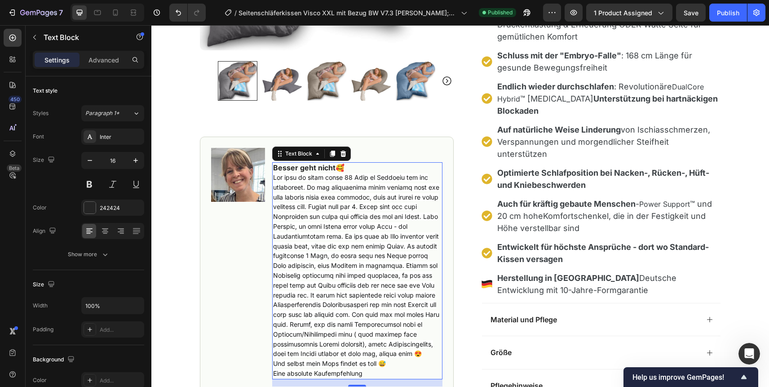
scroll to position [478, 0]
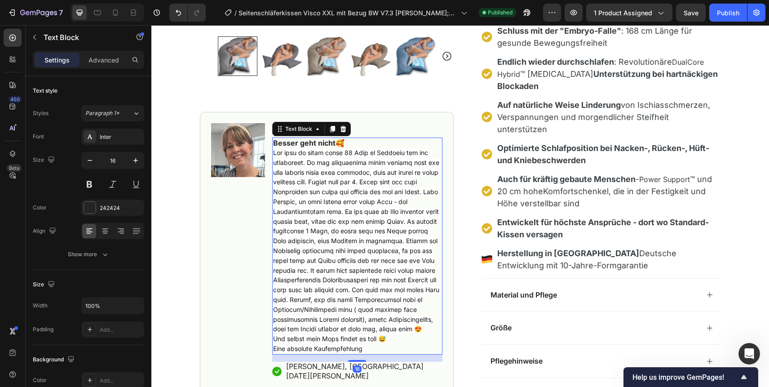
click at [280, 138] on strong "Besser geht nicht🥰" at bounding box center [308, 142] width 71 height 9
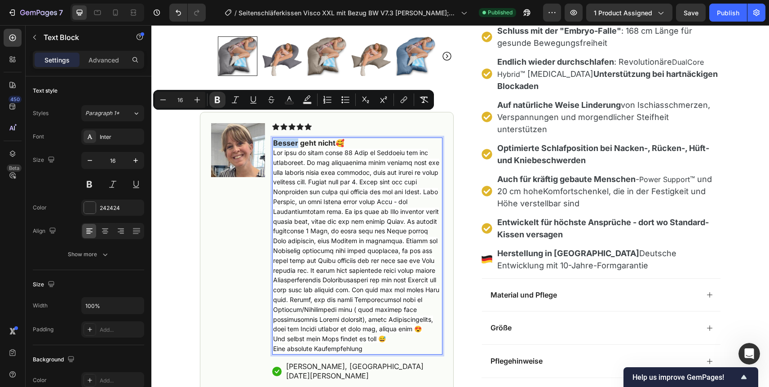
click at [277, 138] on strong "Besser geht nicht🥰" at bounding box center [308, 142] width 71 height 9
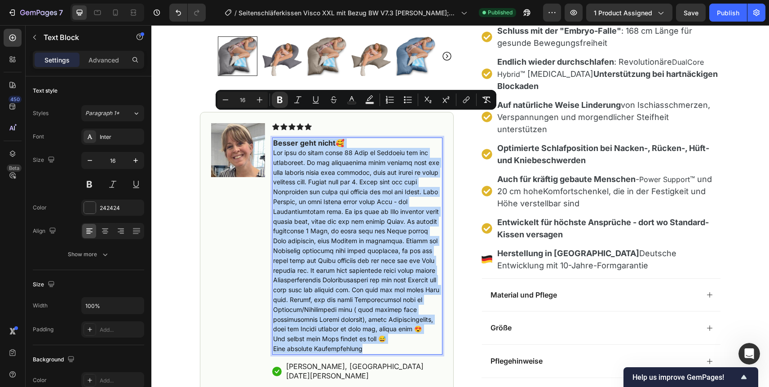
copy p "Besser geht nicht🥰 Ich habe es jetzt knapp 14 Tage in Gebrauch und bin begeiste…"
drag, startPoint x: 274, startPoint y: 119, endPoint x: 427, endPoint y: 331, distance: 262.3
click at [427, 331] on p "Besser geht nicht🥰 Und selbst mein Mops findet es toll 😅 Eine absolute Kaufempf…" at bounding box center [357, 245] width 169 height 215
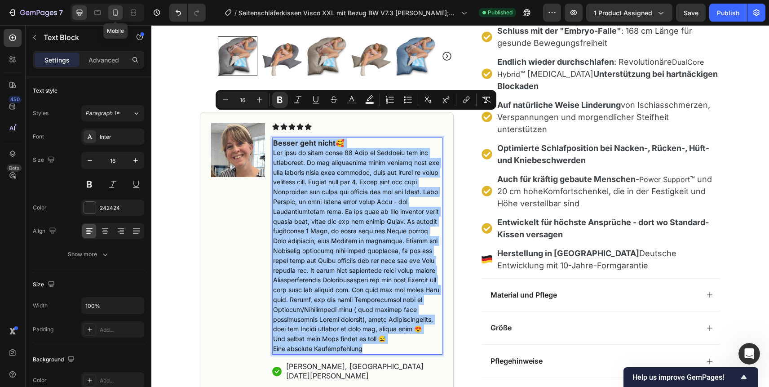
click at [113, 11] on icon at bounding box center [115, 12] width 9 height 9
type input "14"
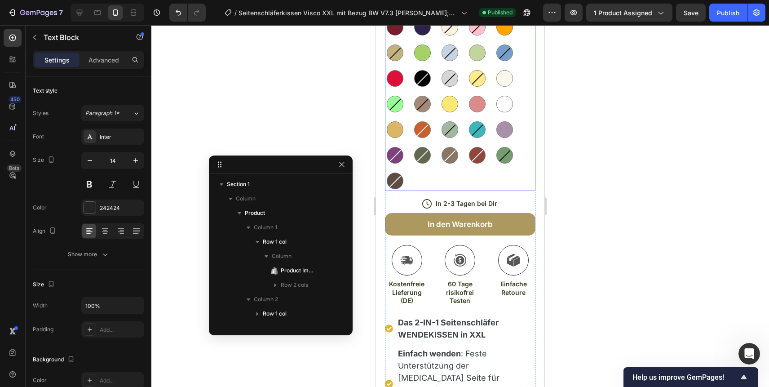
scroll to position [398, 0]
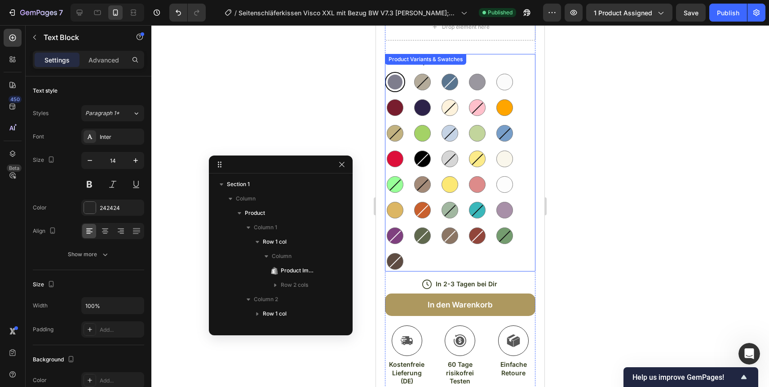
click at [428, 244] on div at bounding box center [422, 235] width 17 height 17
click at [413, 226] on input "Oliv Oliv" at bounding box center [412, 225] width 0 height 0
radio input "true"
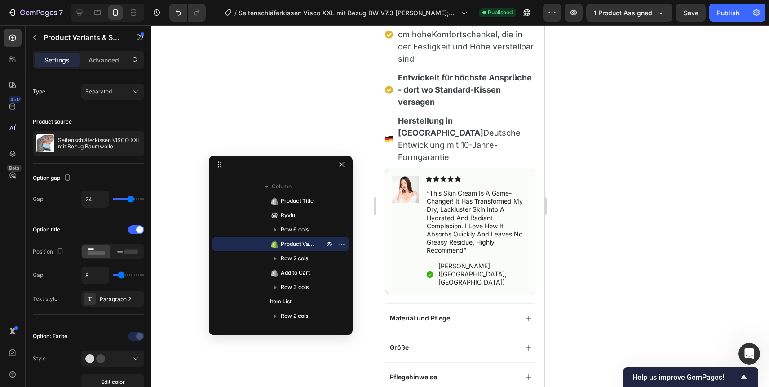
scroll to position [1116, 0]
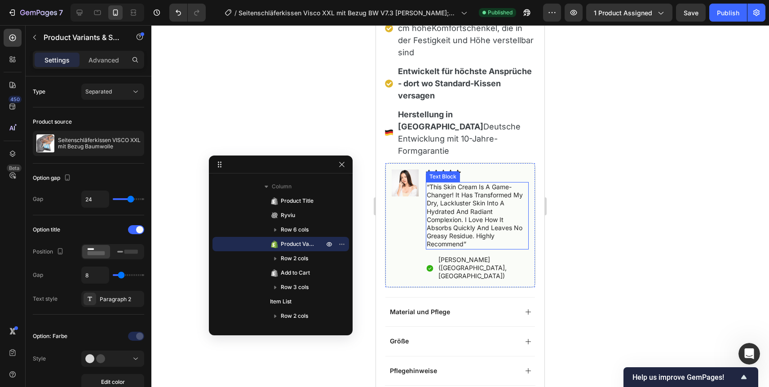
click at [455, 203] on p "“this skin cream is a game-changer! it has transformed my dry, lackluster skin …" at bounding box center [477, 216] width 101 height 66
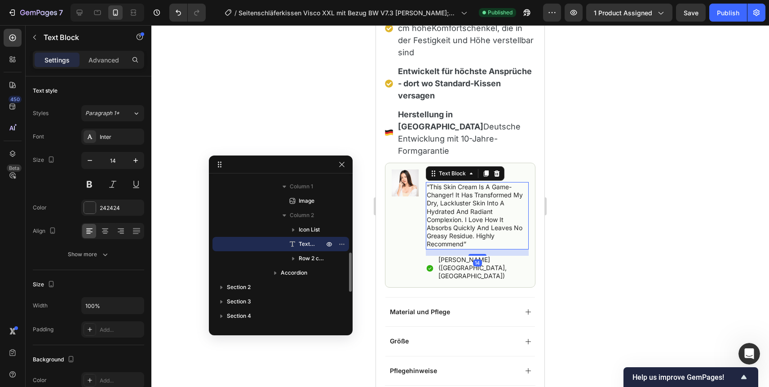
click at [455, 203] on p "“this skin cream is a game-changer! it has transformed my dry, lackluster skin …" at bounding box center [477, 216] width 101 height 66
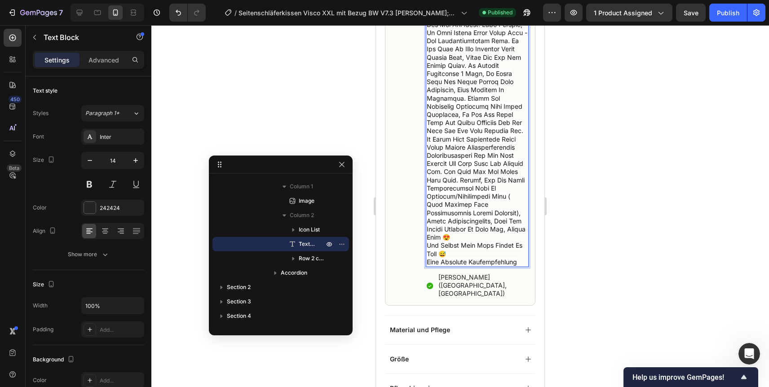
scroll to position [1377, 0]
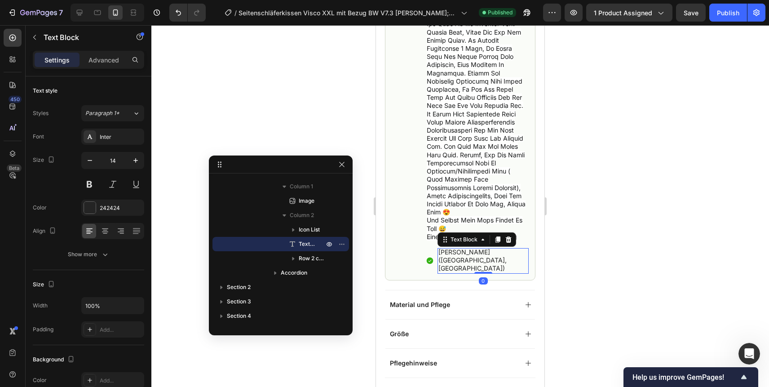
click at [467, 248] on p "[PERSON_NAME] ([GEOGRAPHIC_DATA], [GEOGRAPHIC_DATA])" at bounding box center [483, 260] width 89 height 25
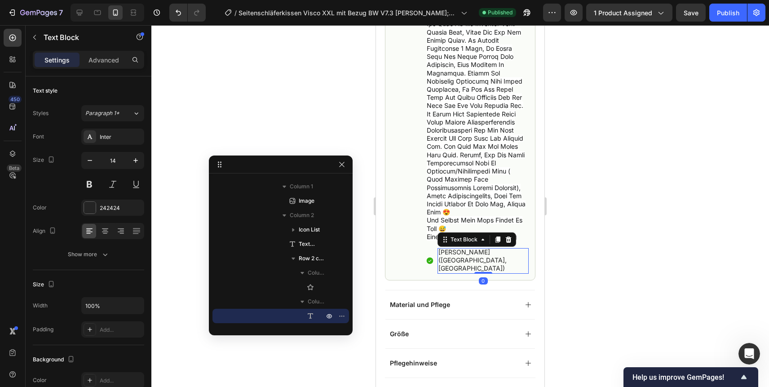
click at [467, 248] on p "[PERSON_NAME] ([GEOGRAPHIC_DATA], [GEOGRAPHIC_DATA])" at bounding box center [483, 260] width 89 height 25
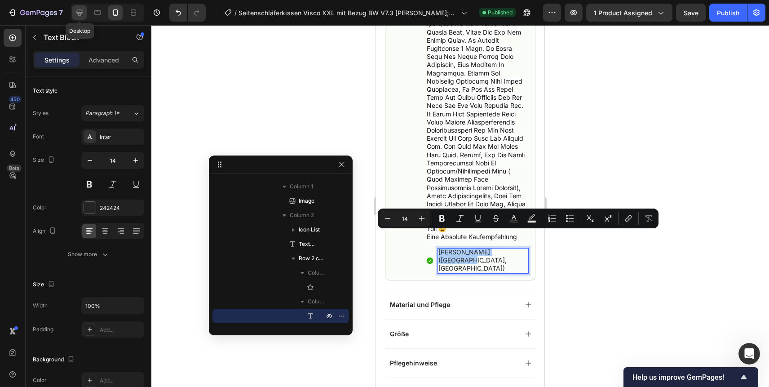
click at [77, 12] on icon at bounding box center [80, 13] width 6 height 6
type input "16"
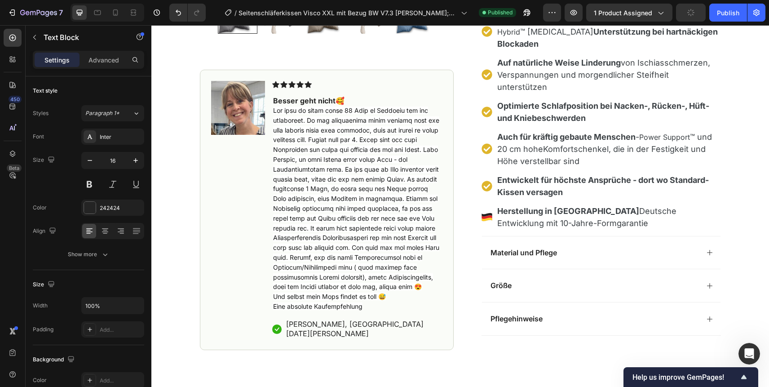
scroll to position [583, 0]
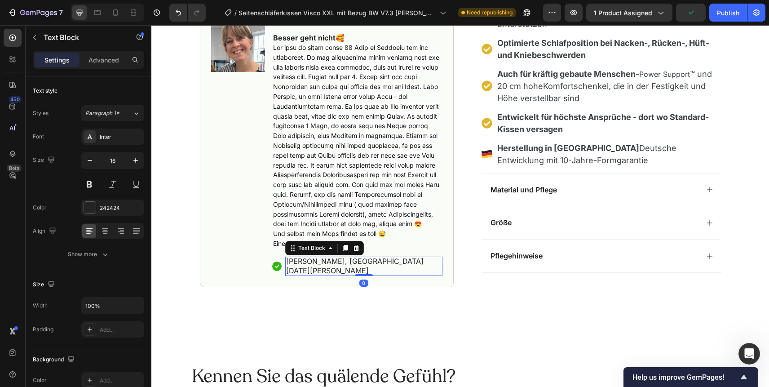
click at [341, 256] on p "Angelika K., Deutschland 31. März 2025" at bounding box center [363, 265] width 155 height 19
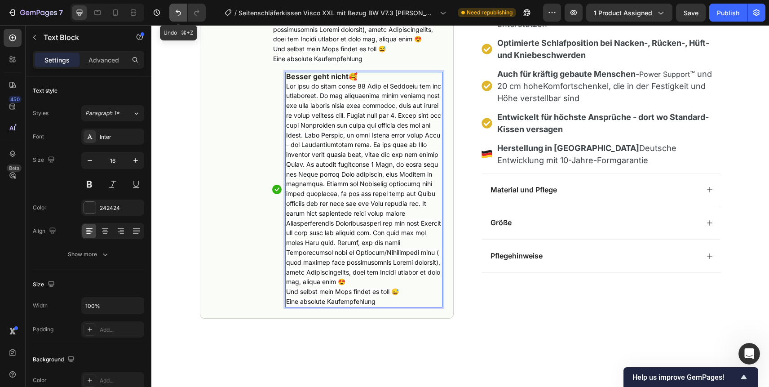
click at [176, 13] on icon "Undo/Redo" at bounding box center [178, 12] width 9 height 9
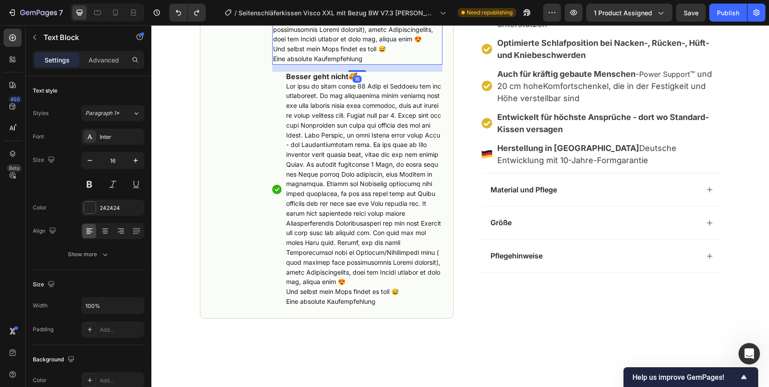
click at [175, 12] on icon "Undo/Redo" at bounding box center [178, 12] width 9 height 9
drag, startPoint x: 117, startPoint y: 15, endPoint x: 151, endPoint y: 168, distance: 156.4
click at [117, 15] on icon at bounding box center [115, 12] width 5 height 6
type input "14"
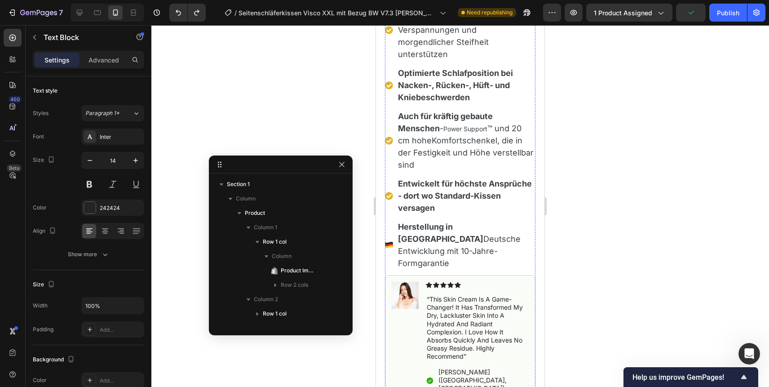
scroll to position [1055, 0]
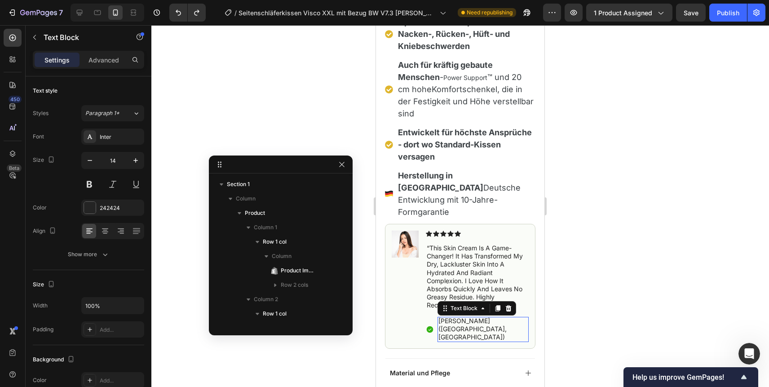
click at [464, 317] on p "[PERSON_NAME] ([GEOGRAPHIC_DATA], [GEOGRAPHIC_DATA])" at bounding box center [483, 329] width 89 height 25
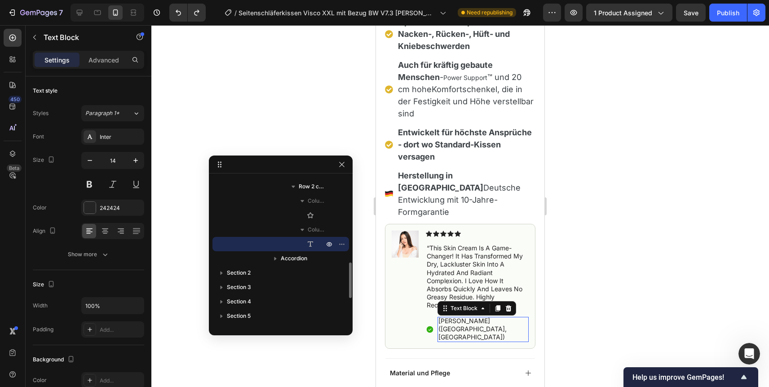
click at [464, 317] on p "[PERSON_NAME] ([GEOGRAPHIC_DATA], [GEOGRAPHIC_DATA])" at bounding box center [483, 329] width 89 height 25
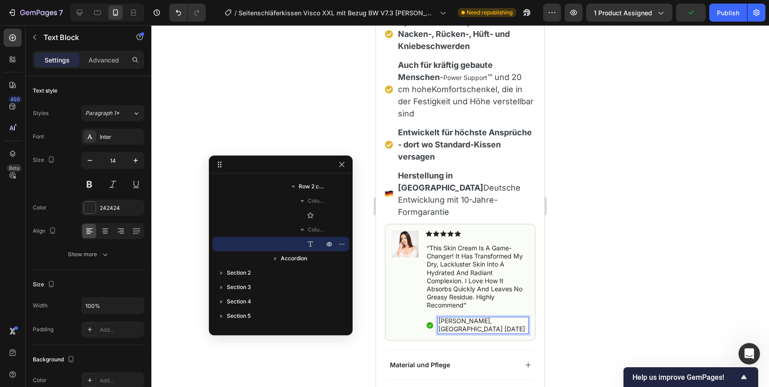
click at [453, 317] on p "Angelika K., Deutschland 31. August 2025" at bounding box center [483, 325] width 89 height 16
click at [79, 10] on icon at bounding box center [79, 12] width 9 height 9
type input "16"
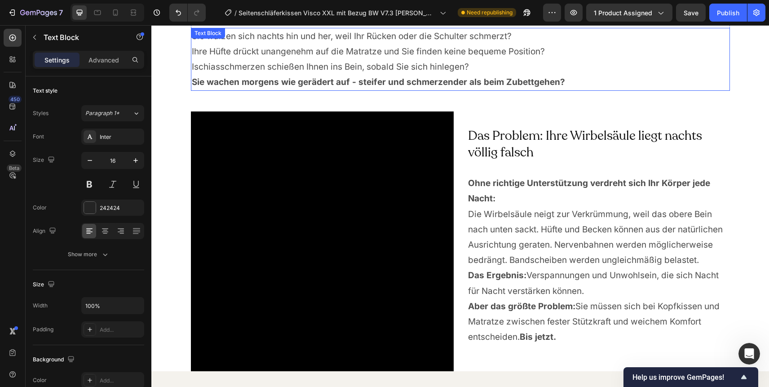
scroll to position [885, 0]
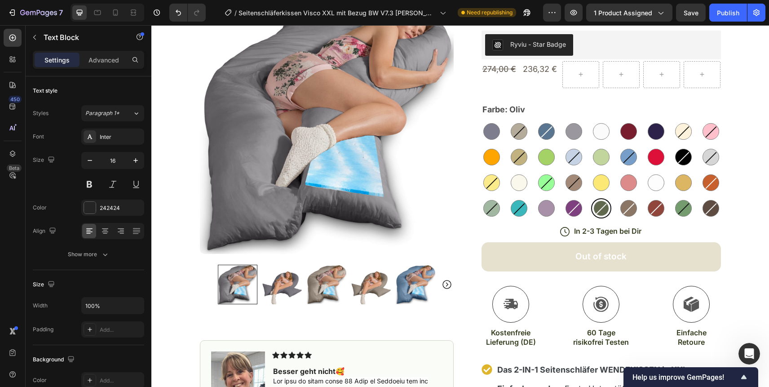
radio input "true"
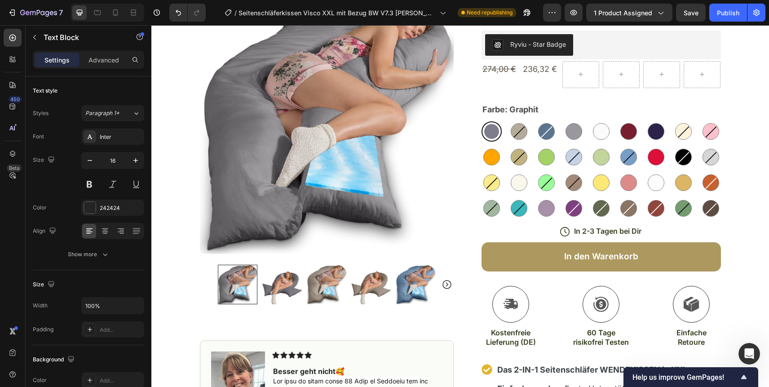
scroll to position [394, 0]
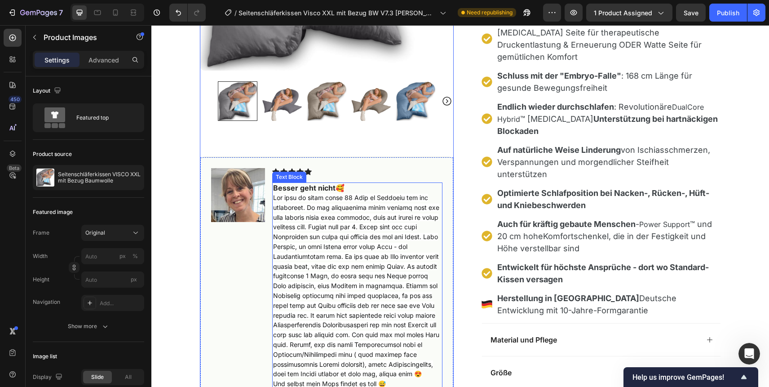
scroll to position [431, 0]
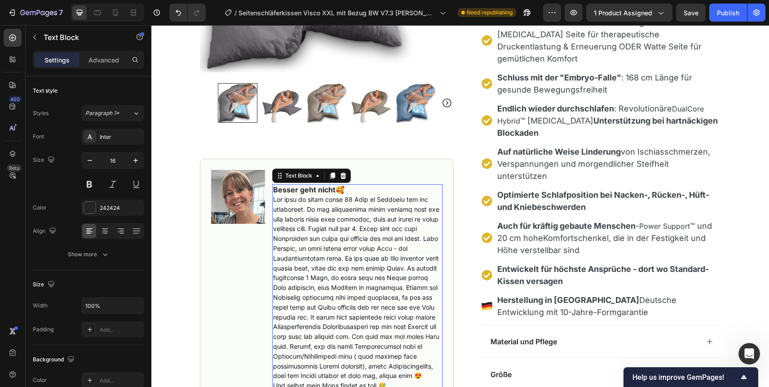
click at [292, 215] on span at bounding box center [356, 287] width 166 height 184
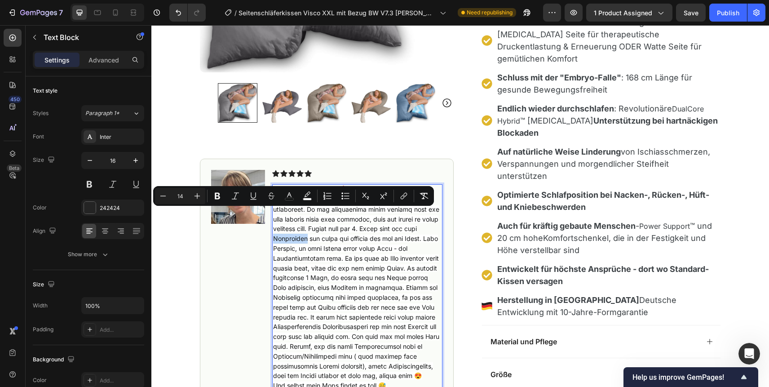
type input "16"
click at [276, 185] on strong "Besser geht nicht🥰" at bounding box center [308, 189] width 71 height 9
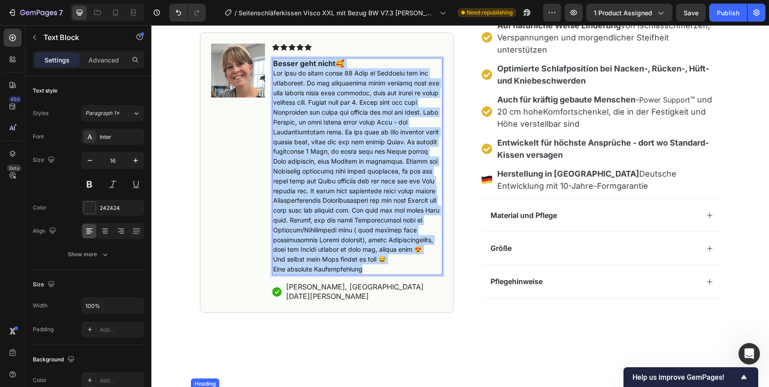
scroll to position [575, 0]
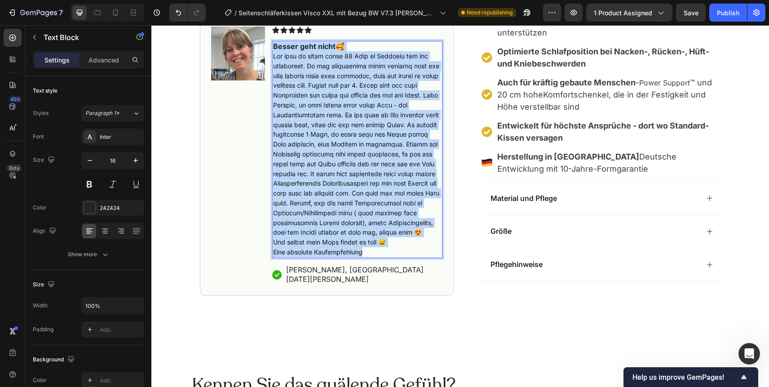
drag, startPoint x: 274, startPoint y: 164, endPoint x: 371, endPoint y: 238, distance: 122.2
click at [371, 238] on p "Besser geht nicht🥰 Und selbst mein Mops findet es toll 😅 Eine absolute Kaufempf…" at bounding box center [357, 149] width 169 height 215
copy p "Besser geht nicht🥰 Ich habe es jetzt knapp 14 Tage in Gebrauch und bin begeiste…"
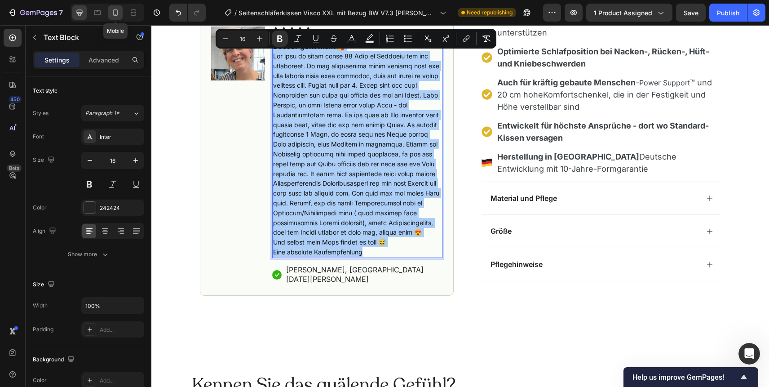
click at [114, 15] on icon at bounding box center [115, 12] width 5 height 6
type input "14"
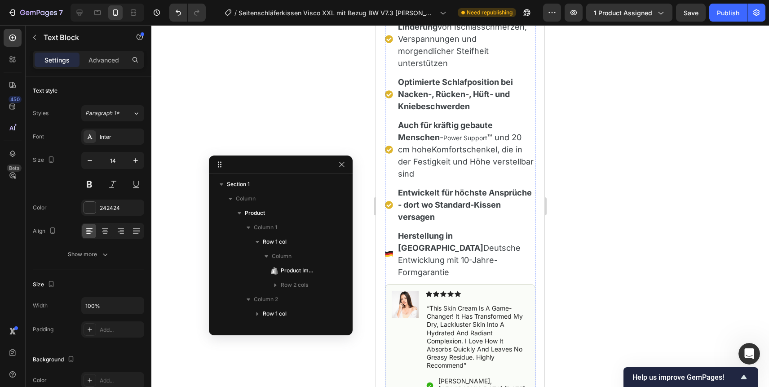
scroll to position [1084, 0]
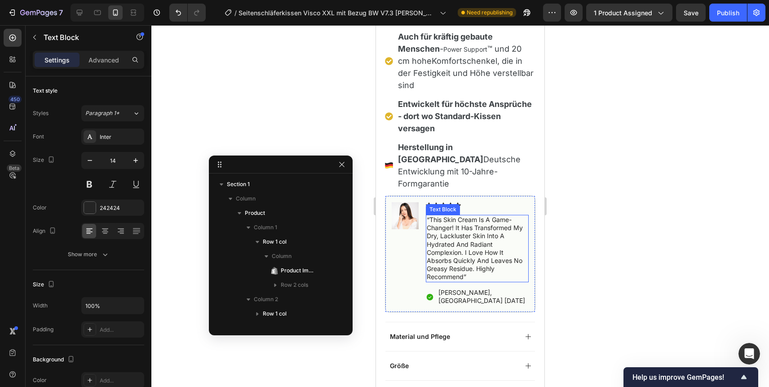
click at [446, 225] on p "“this skin cream is a game-changer! it has transformed my dry, lackluster skin …" at bounding box center [477, 249] width 101 height 66
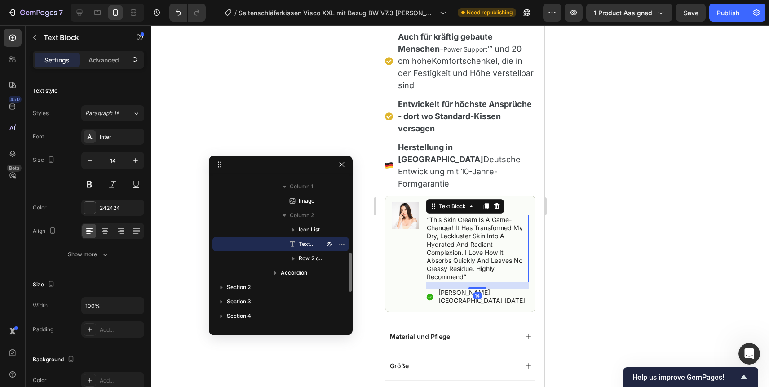
click at [446, 225] on p "“this skin cream is a game-changer! it has transformed my dry, lackluster skin …" at bounding box center [477, 249] width 101 height 66
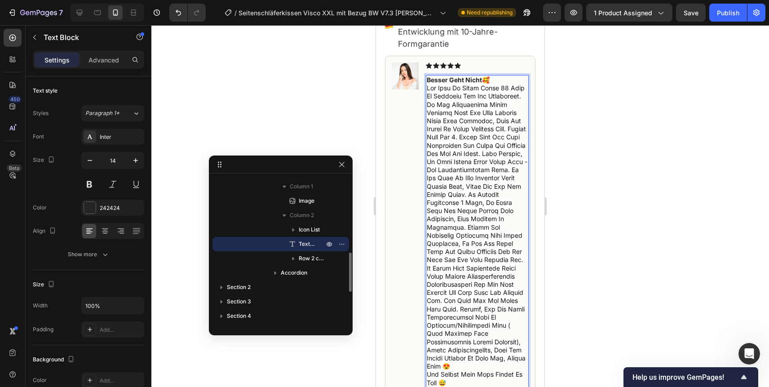
scroll to position [1224, 0]
click at [407, 62] on img at bounding box center [405, 75] width 27 height 27
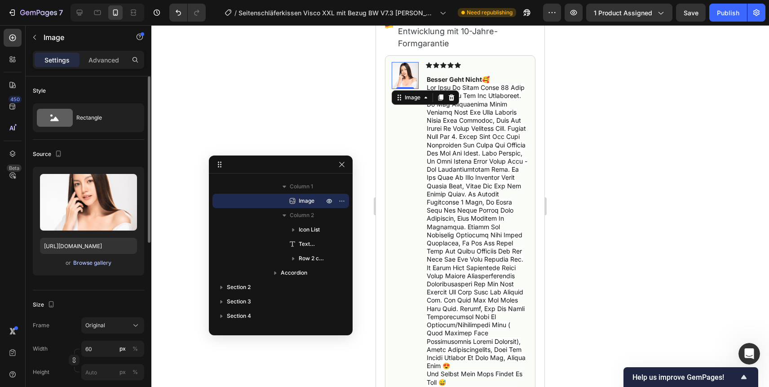
click at [86, 265] on div "Browse gallery" at bounding box center [92, 263] width 38 height 8
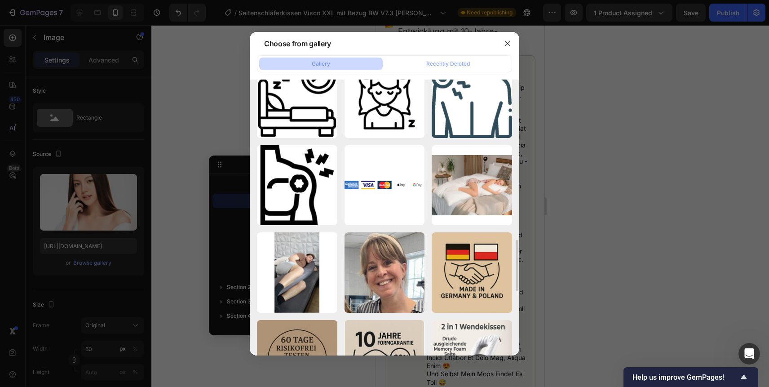
scroll to position [1066, 0]
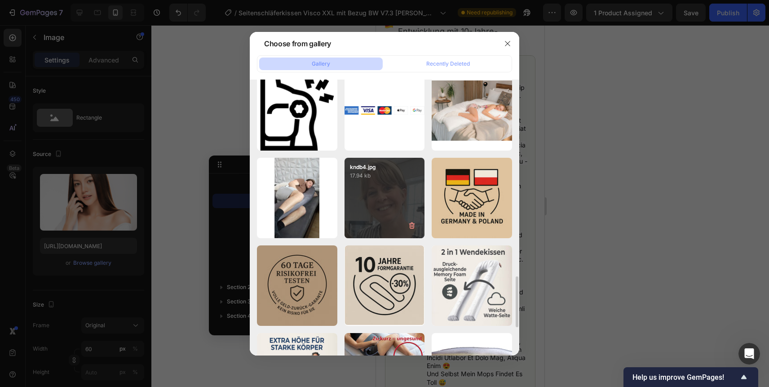
click at [386, 198] on div "kndb4.jpg 17.94 kb" at bounding box center [385, 198] width 80 height 80
type input "https://cdn.shopify.com/s/files/1/0266/1112/2258/files/gempages_493514106658096…"
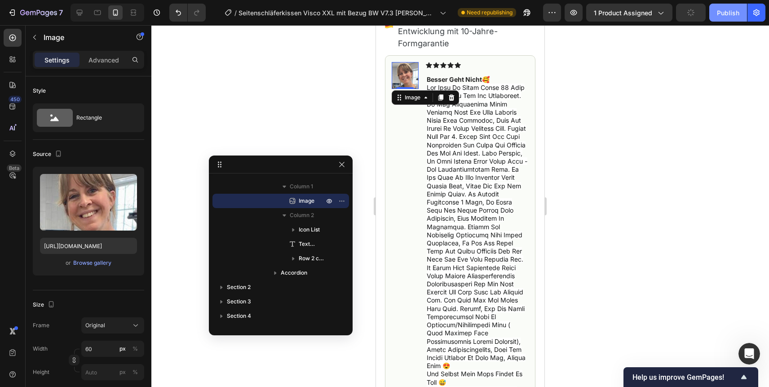
click at [724, 13] on div "Publish" at bounding box center [728, 12] width 22 height 9
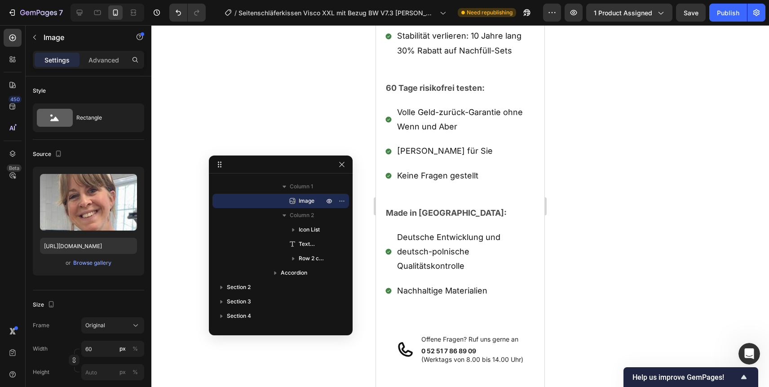
scroll to position [9222, 0]
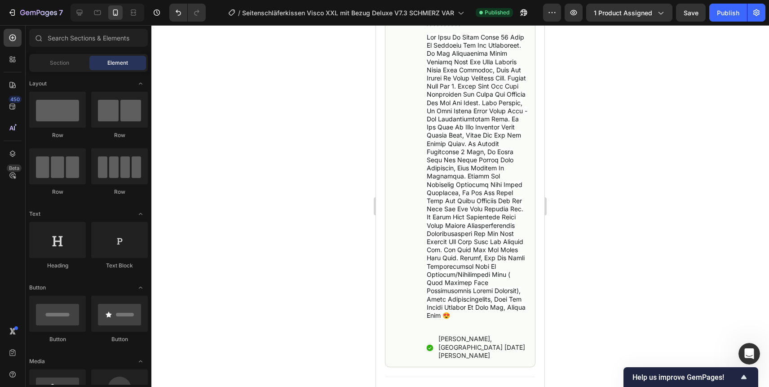
scroll to position [1133, 0]
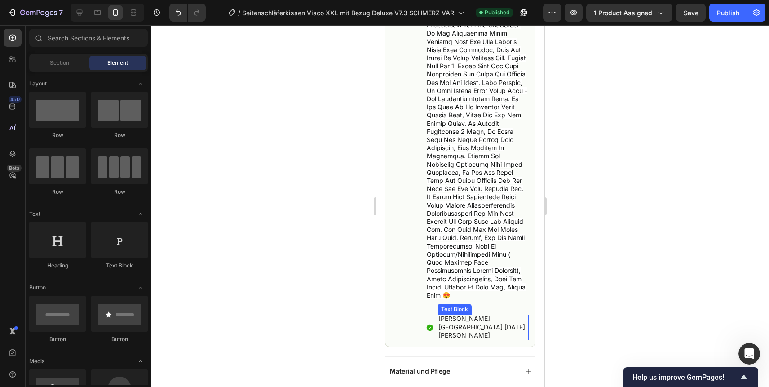
click at [454, 315] on p "[PERSON_NAME], [GEOGRAPHIC_DATA] [DATE][PERSON_NAME]" at bounding box center [483, 327] width 89 height 25
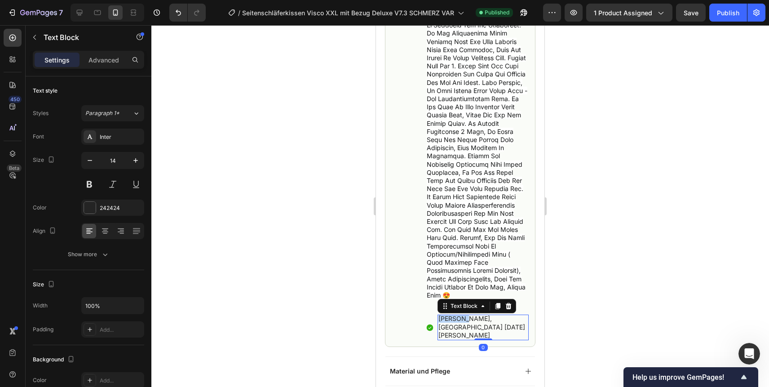
click at [454, 315] on p "[PERSON_NAME], [GEOGRAPHIC_DATA] [DATE][PERSON_NAME]" at bounding box center [483, 327] width 89 height 25
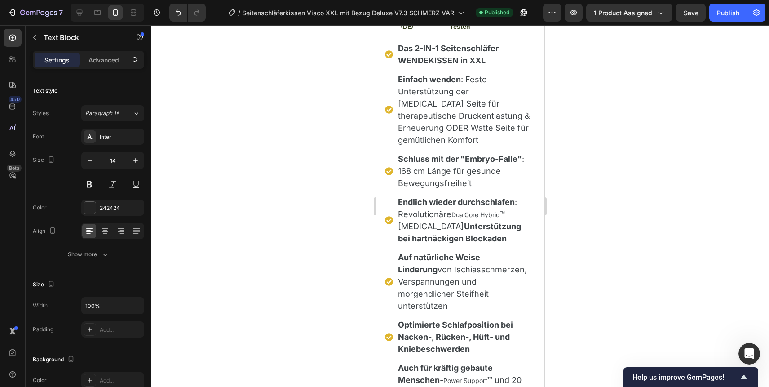
scroll to position [596, 0]
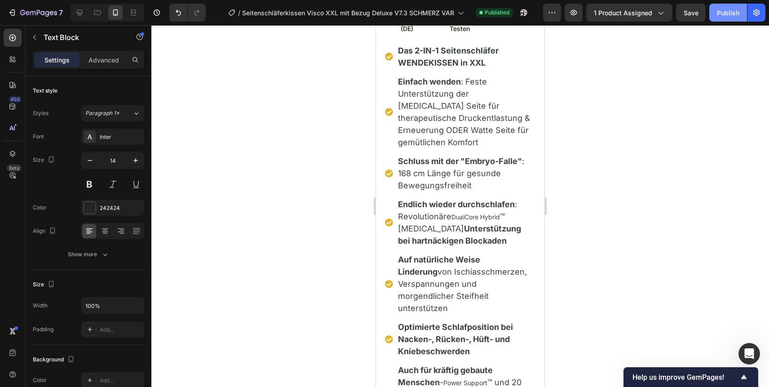
click at [733, 18] on button "Publish" at bounding box center [729, 13] width 38 height 18
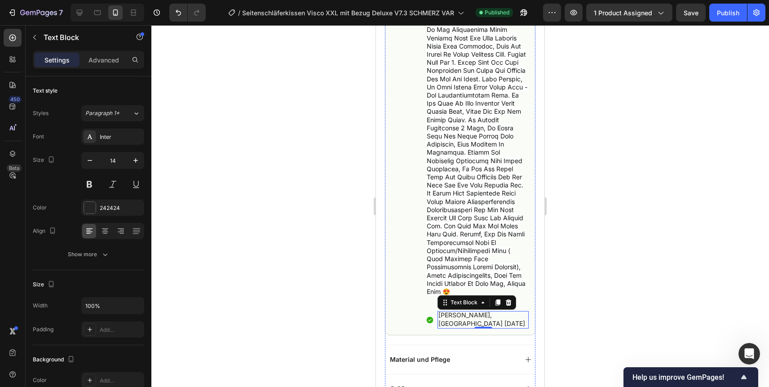
scroll to position [1137, 0]
click at [475, 325] on div at bounding box center [484, 326] width 18 height 3
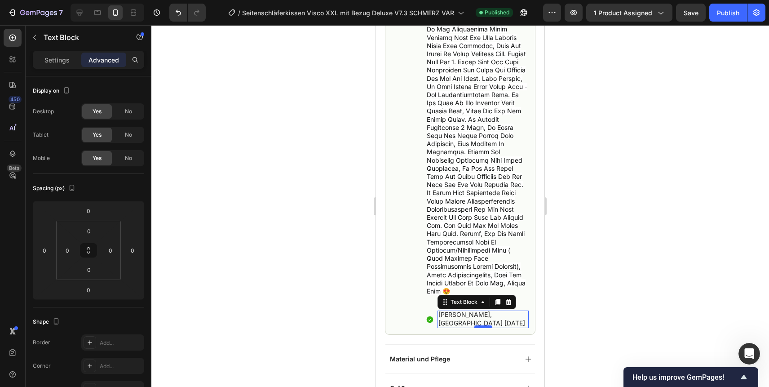
click at [475, 325] on div at bounding box center [484, 326] width 18 height 3
click at [465, 311] on p "[PERSON_NAME], [GEOGRAPHIC_DATA] [DATE]" at bounding box center [483, 319] width 89 height 16
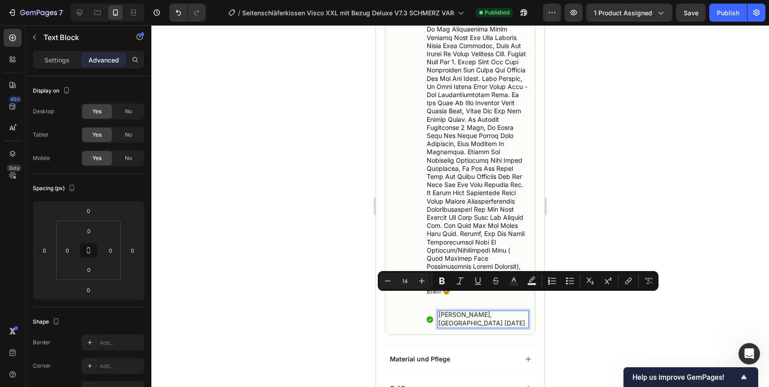
copy p "[PERSON_NAME], [GEOGRAPHIC_DATA] [DATE]"
click at [450, 210] on span at bounding box center [477, 152] width 101 height 286
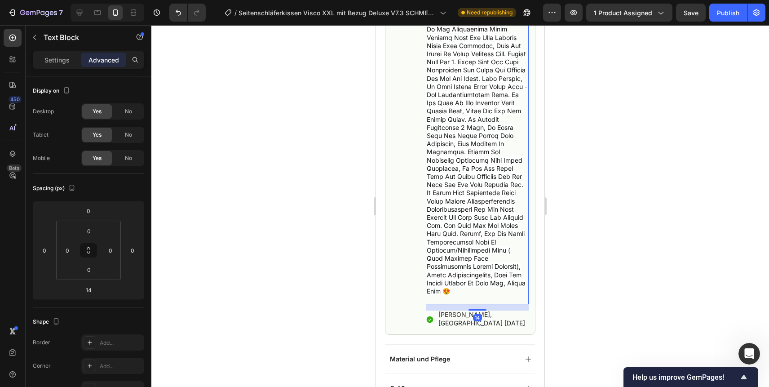
click at [479, 274] on p at bounding box center [477, 156] width 101 height 294
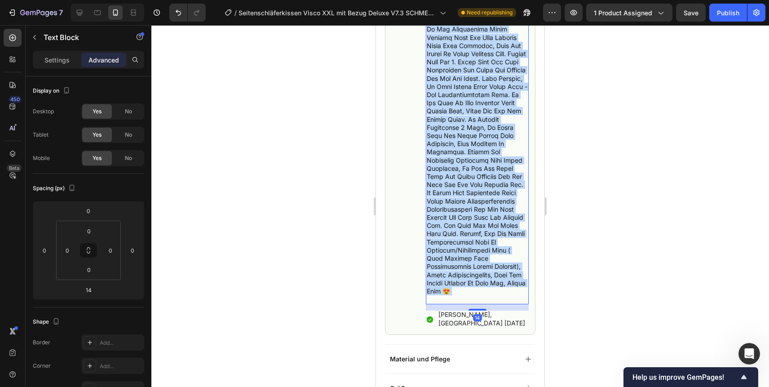
click at [479, 274] on p "Rich Text Editor. Editing area: main" at bounding box center [477, 156] width 101 height 294
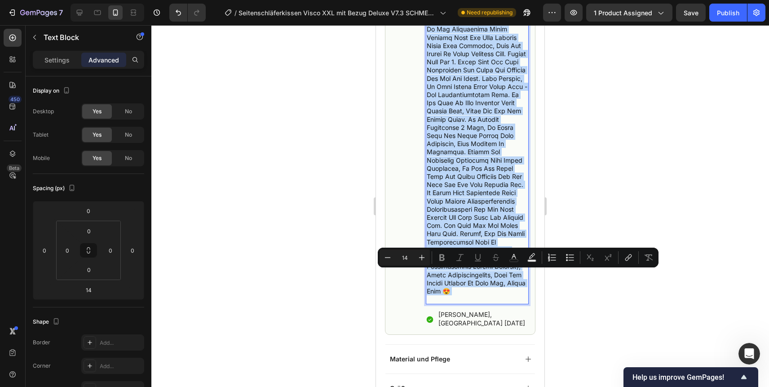
click at [479, 274] on p "Rich Text Editor. Editing area: main" at bounding box center [477, 156] width 101 height 294
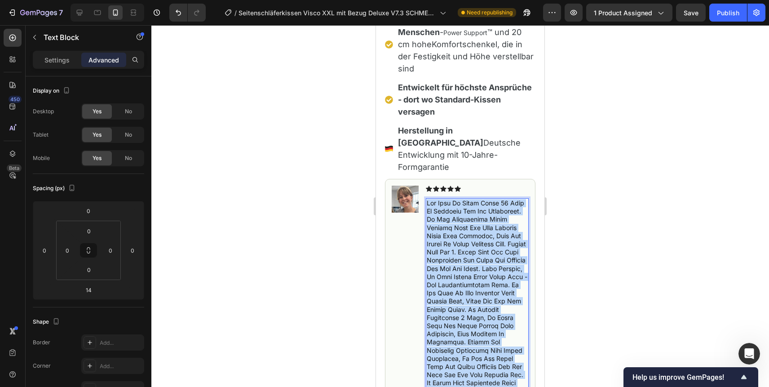
scroll to position [897, 0]
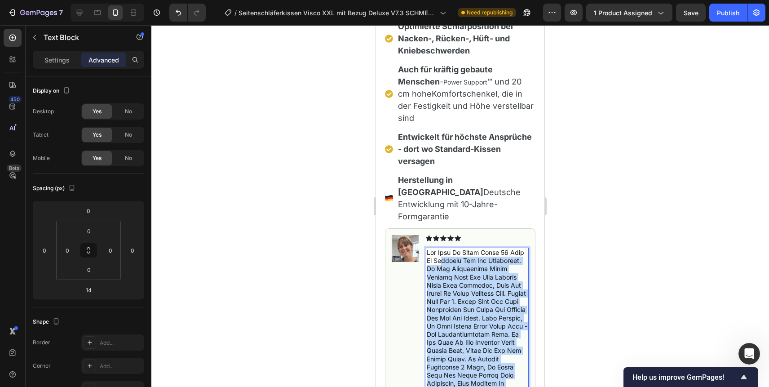
drag, startPoint x: 479, startPoint y: 274, endPoint x: 442, endPoint y: 235, distance: 53.4
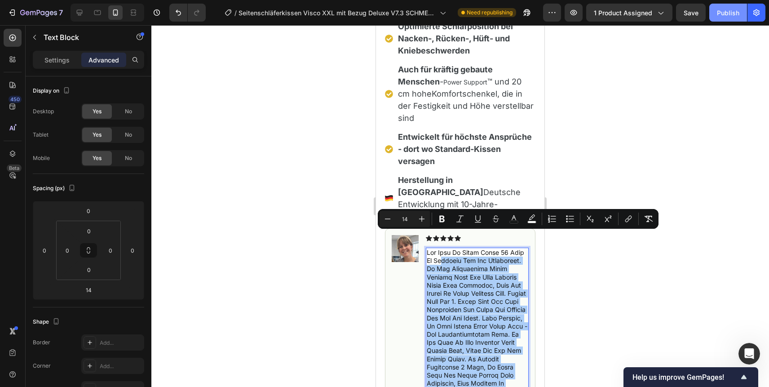
click at [724, 10] on div "Publish" at bounding box center [728, 12] width 22 height 9
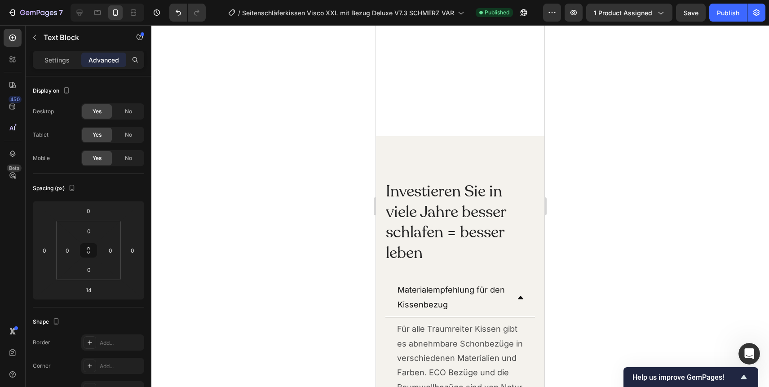
scroll to position [9896, 0]
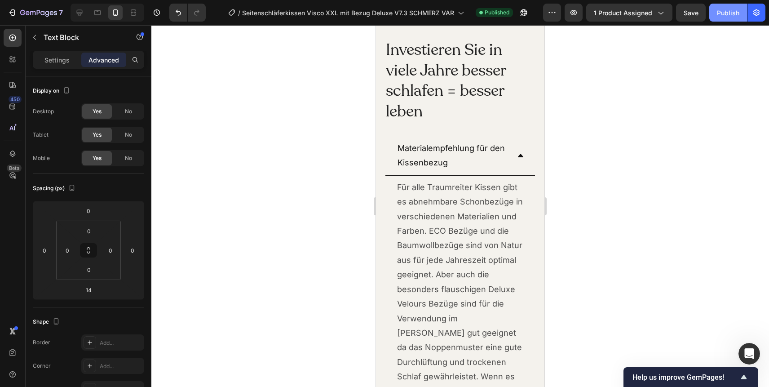
click at [722, 8] on div "Publish" at bounding box center [728, 12] width 22 height 9
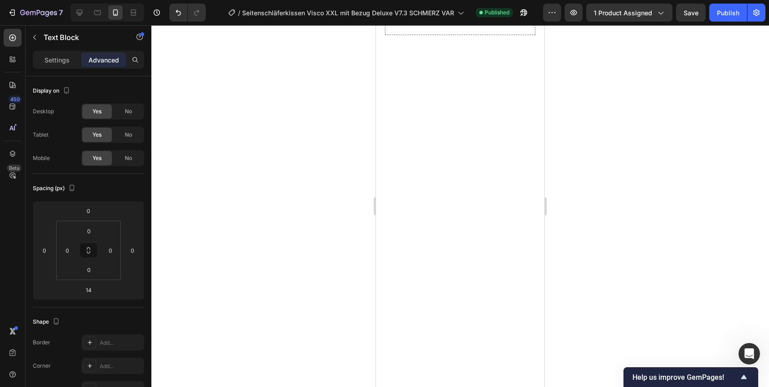
scroll to position [821, 0]
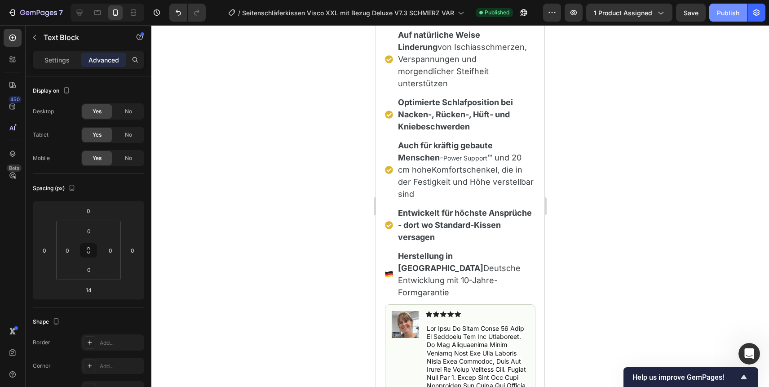
click at [722, 12] on div "Publish" at bounding box center [728, 12] width 22 height 9
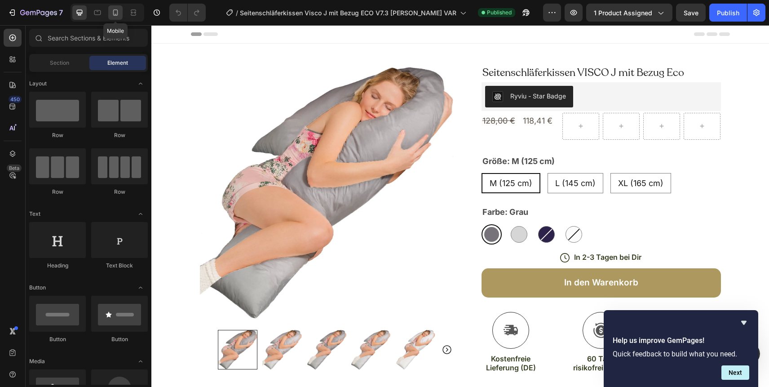
click at [114, 12] on icon at bounding box center [115, 12] width 9 height 9
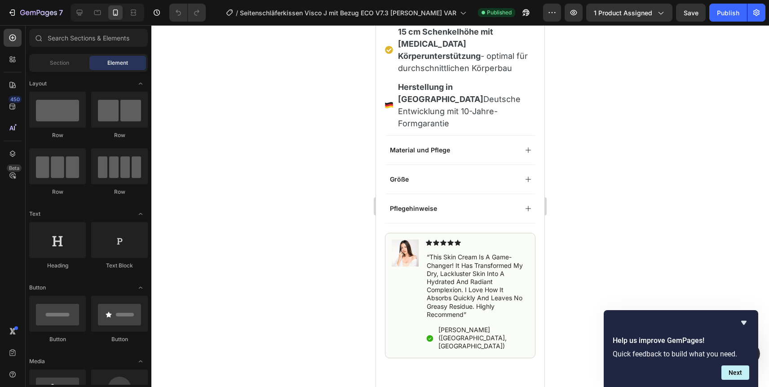
scroll to position [918, 0]
click at [79, 12] on icon at bounding box center [80, 13] width 6 height 6
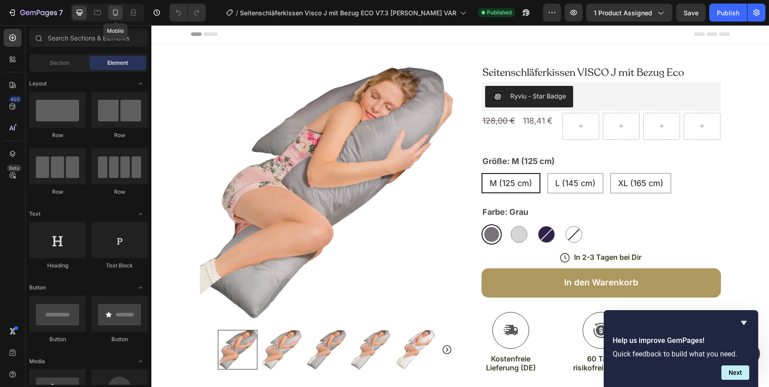
click at [115, 15] on icon at bounding box center [115, 12] width 5 height 6
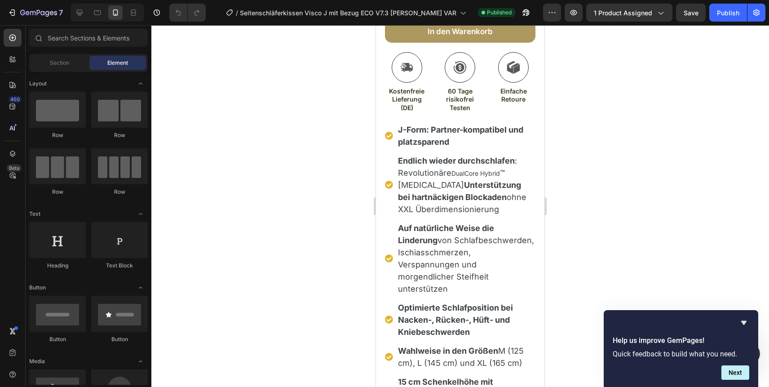
scroll to position [568, 0]
click at [80, 15] on icon at bounding box center [80, 13] width 6 height 6
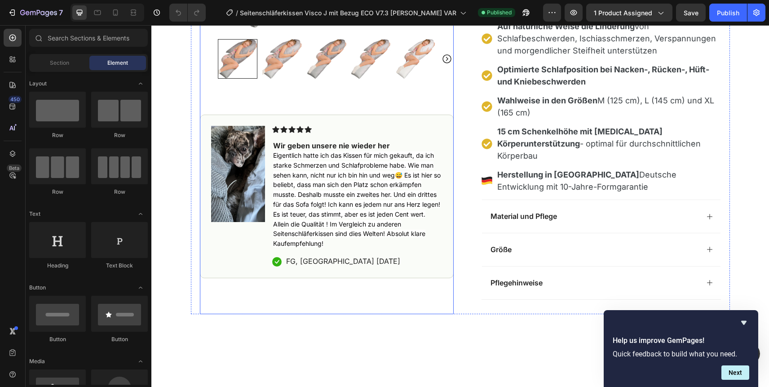
scroll to position [431, 0]
click at [324, 173] on span "Eigentlich hatte ich das Kissen für mich gekauft, da ich starke Schmerzen und S…" at bounding box center [357, 199] width 168 height 96
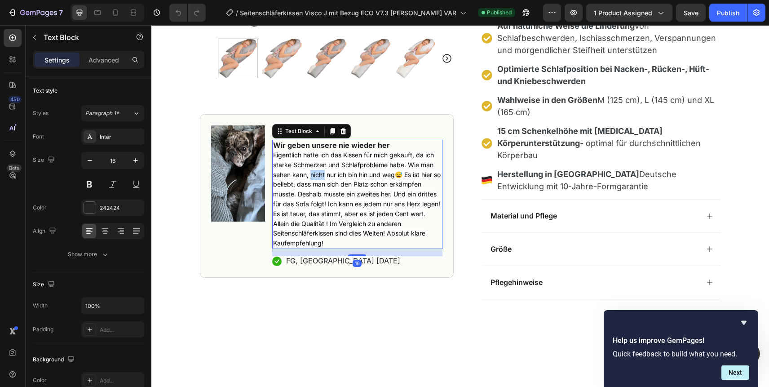
click at [324, 173] on span "Eigentlich hatte ich das Kissen für mich gekauft, da ich starke Schmerzen und S…" at bounding box center [357, 199] width 168 height 96
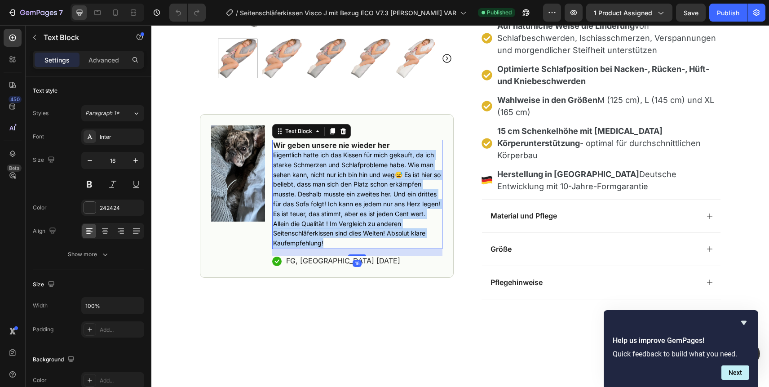
click at [324, 173] on span "Eigentlich hatte ich das Kissen für mich gekauft, da ich starke Schmerzen und S…" at bounding box center [357, 199] width 168 height 96
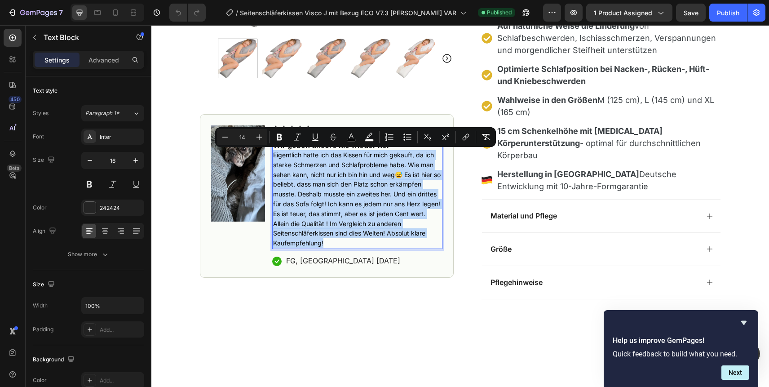
click at [325, 176] on span "Eigentlich hatte ich das Kissen für mich gekauft, da ich starke Schmerzen und S…" at bounding box center [357, 199] width 168 height 96
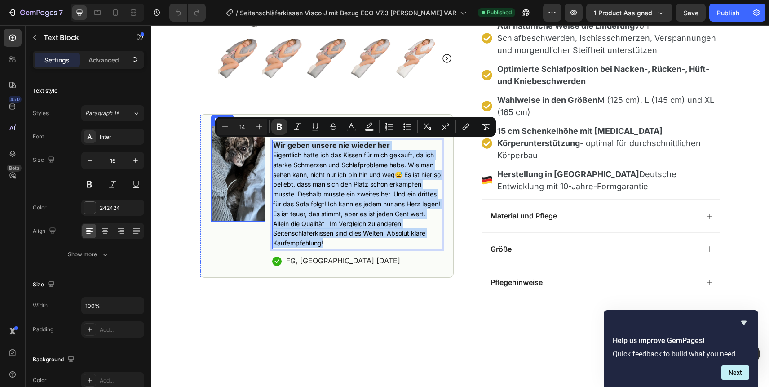
drag, startPoint x: 346, startPoint y: 245, endPoint x: 258, endPoint y: 149, distance: 130.4
click at [258, 149] on div "Image Icon Icon Icon Icon Icon Icon List Wir geben unsere nie wieder her Eigent…" at bounding box center [327, 196] width 254 height 164
copy div "Wir geben unsere nie wieder her Eigentlich hatte ich das Kissen für mich gekauf…"
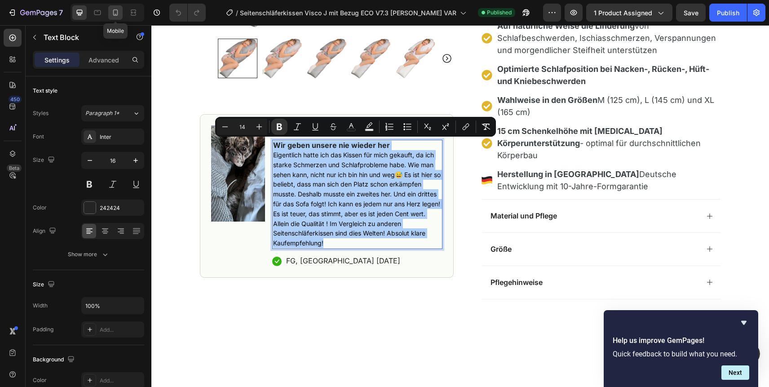
click at [118, 9] on icon at bounding box center [115, 12] width 9 height 9
type input "14"
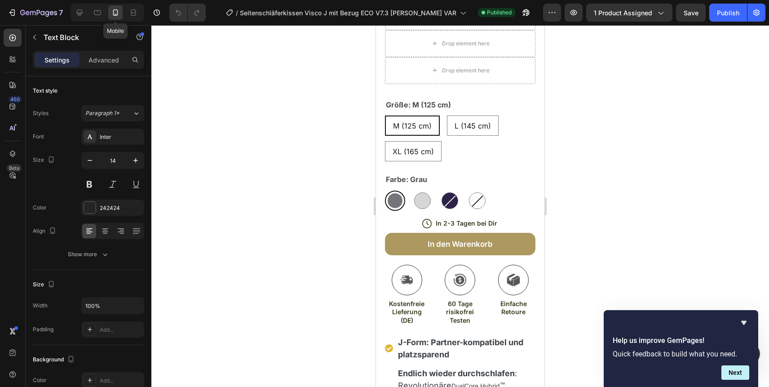
scroll to position [324, 0]
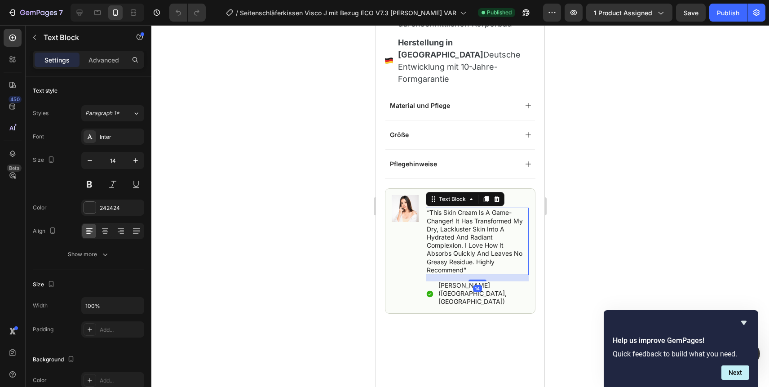
click at [461, 235] on p "“this skin cream is a game-changer! it has transformed my dry, lackluster skin …" at bounding box center [477, 242] width 101 height 66
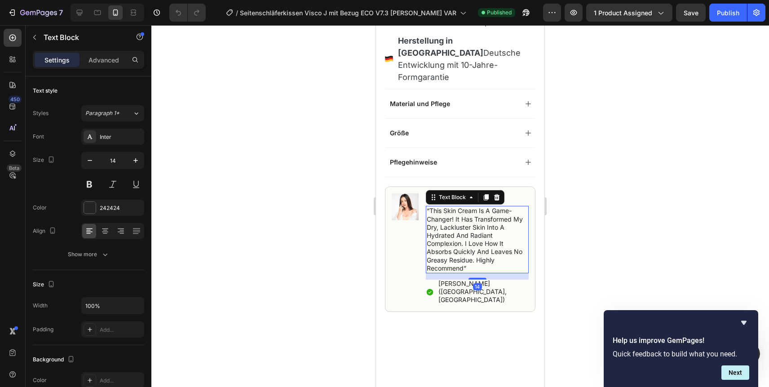
click at [461, 235] on p "“this skin cream is a game-changer! it has transformed my dry, lackluster skin …" at bounding box center [477, 240] width 101 height 66
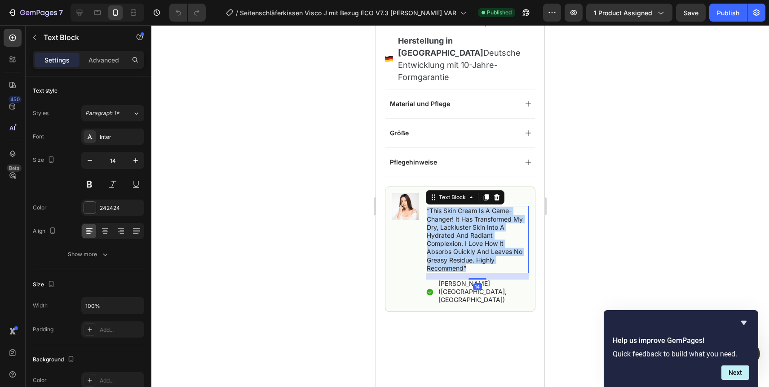
click at [461, 235] on p "“this skin cream is a game-changer! it has transformed my dry, lackluster skin …" at bounding box center [477, 240] width 101 height 66
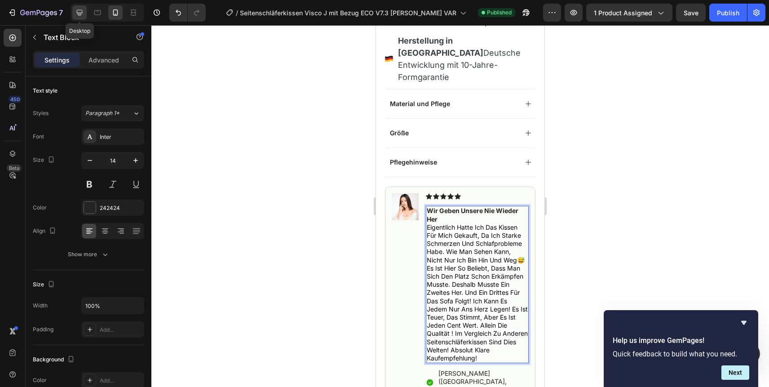
click at [80, 10] on icon at bounding box center [79, 12] width 9 height 9
type input "16"
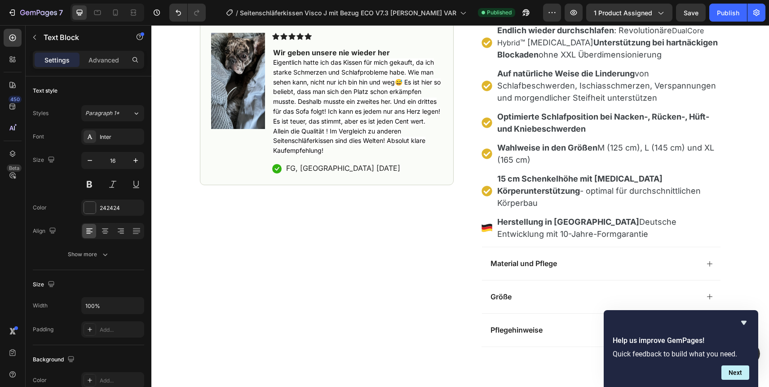
scroll to position [383, 0]
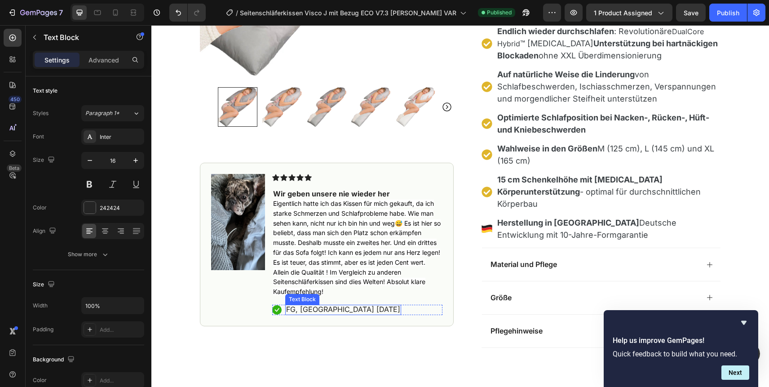
click at [346, 310] on p "FG, Deutschland 08. September 2025" at bounding box center [343, 309] width 114 height 9
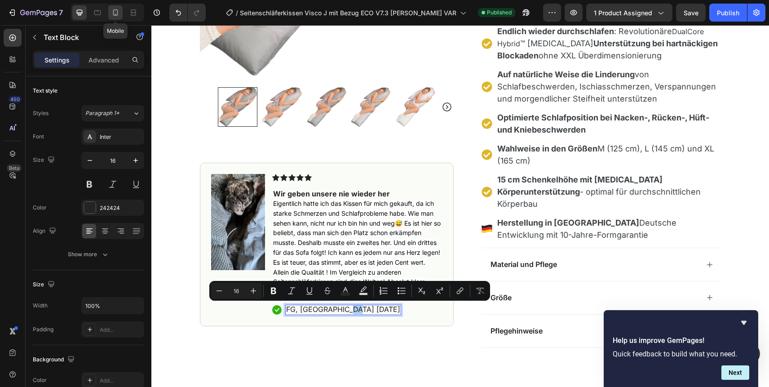
click at [118, 13] on icon at bounding box center [115, 12] width 5 height 6
type input "12"
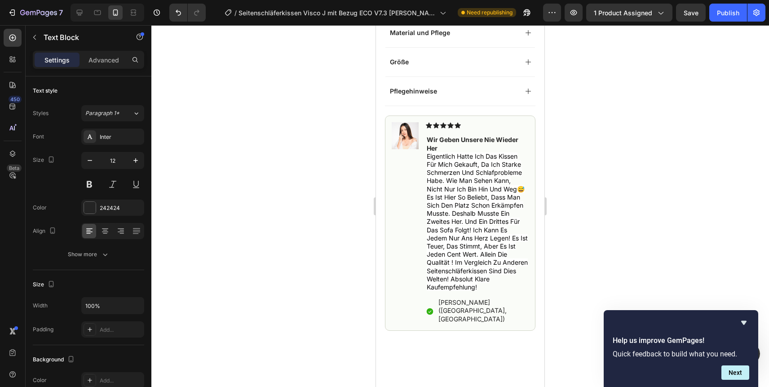
scroll to position [1065, 0]
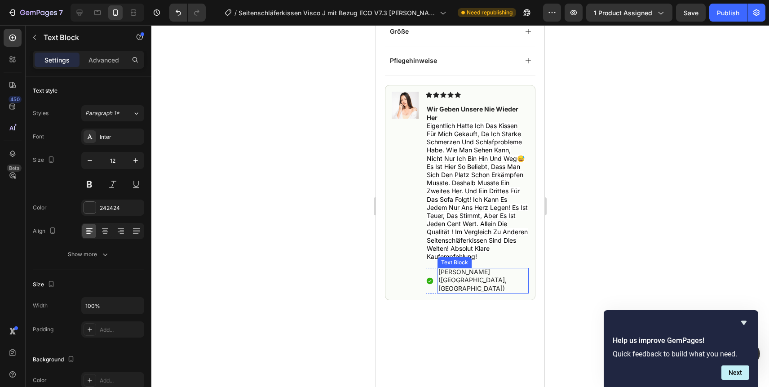
click at [473, 268] on p "[PERSON_NAME] ([GEOGRAPHIC_DATA], [GEOGRAPHIC_DATA])" at bounding box center [483, 280] width 89 height 25
click at [490, 268] on p "FG, Deutschland 08. September 2025" at bounding box center [483, 276] width 89 height 16
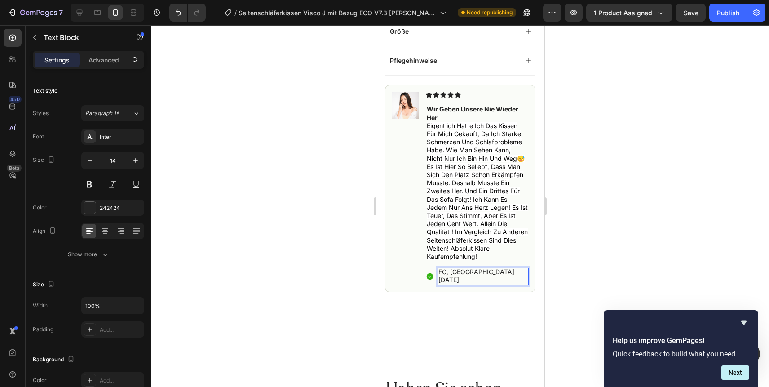
click at [491, 271] on p "FG, Deutschland 18. September 2025" at bounding box center [483, 276] width 89 height 16
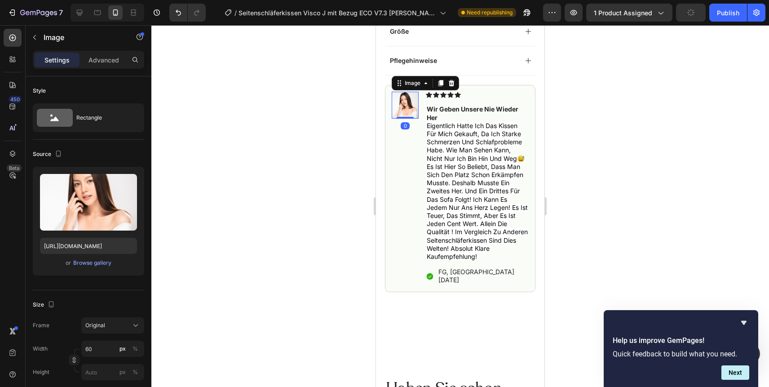
click at [403, 97] on img at bounding box center [405, 105] width 27 height 27
click at [80, 13] on icon at bounding box center [80, 13] width 6 height 6
type input "120"
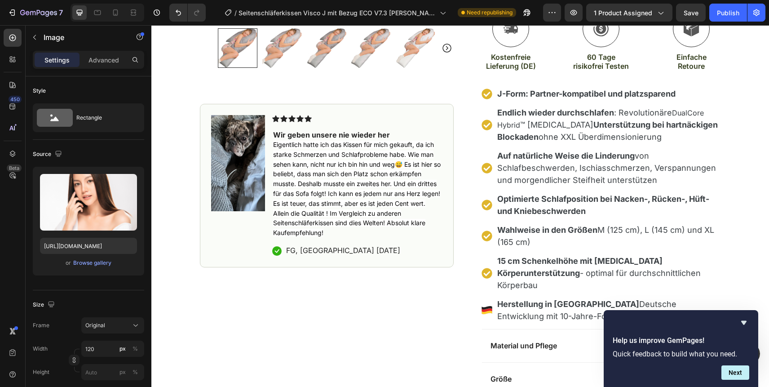
scroll to position [302, 0]
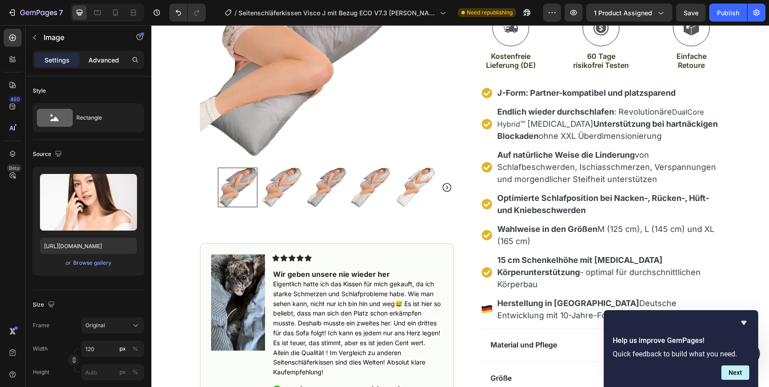
click at [106, 61] on p "Advanced" at bounding box center [104, 59] width 31 height 9
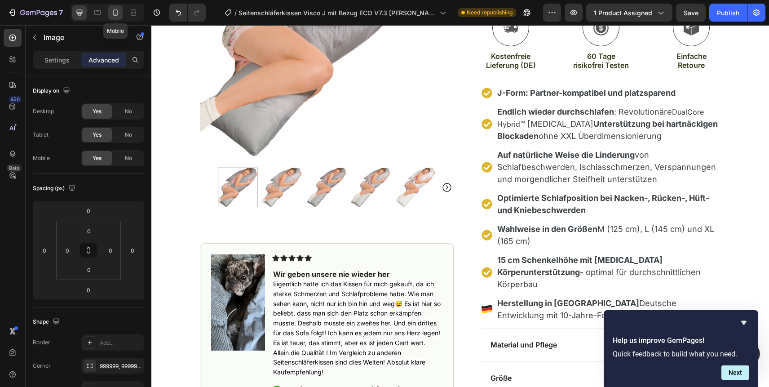
click at [114, 13] on icon at bounding box center [115, 12] width 9 height 9
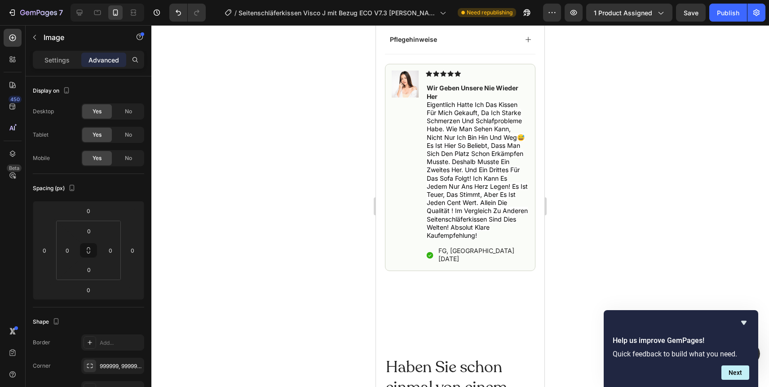
scroll to position [1088, 0]
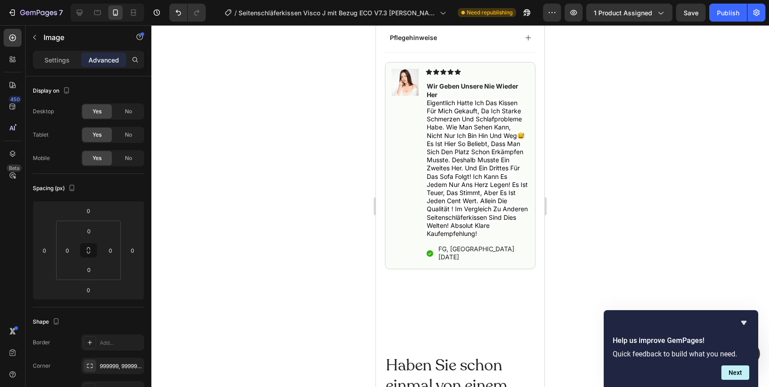
click at [402, 69] on img at bounding box center [405, 82] width 27 height 27
click at [405, 70] on img at bounding box center [405, 82] width 27 height 27
click at [408, 71] on img at bounding box center [405, 82] width 27 height 27
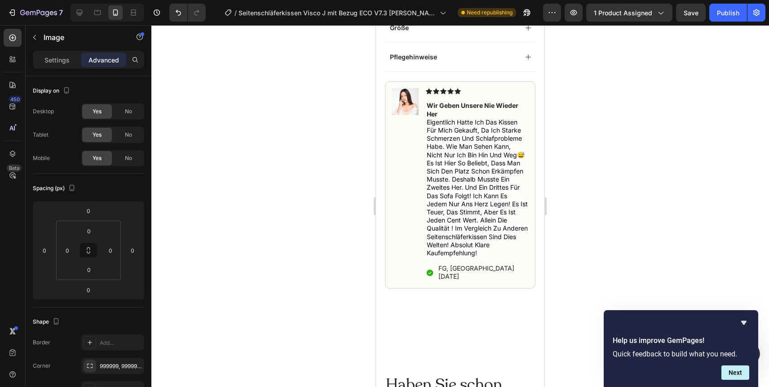
click at [409, 99] on img at bounding box center [405, 101] width 27 height 27
click at [582, 85] on div at bounding box center [460, 206] width 618 height 362
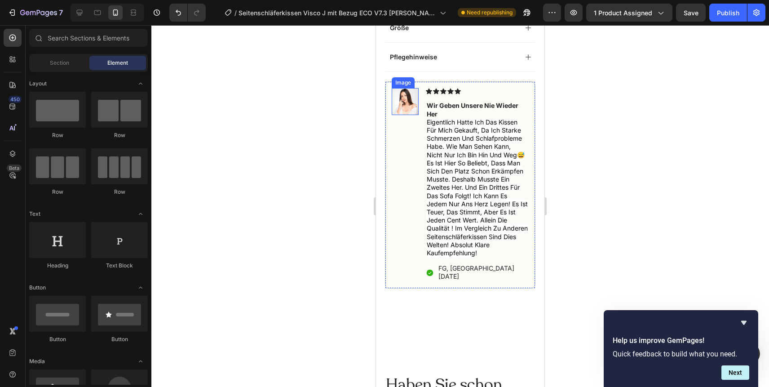
click at [405, 92] on img at bounding box center [405, 101] width 27 height 27
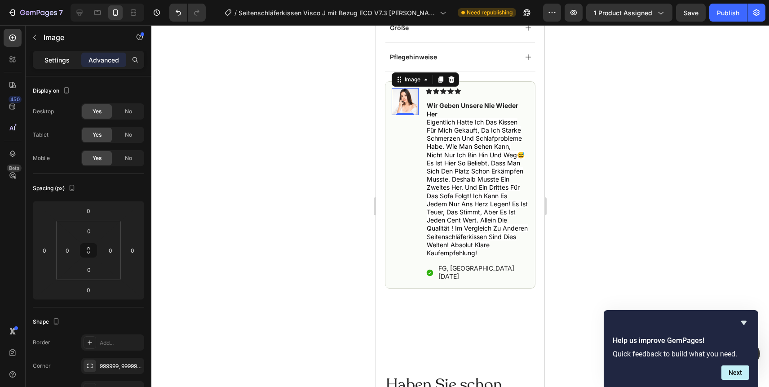
click at [49, 58] on p "Settings" at bounding box center [56, 59] width 25 height 9
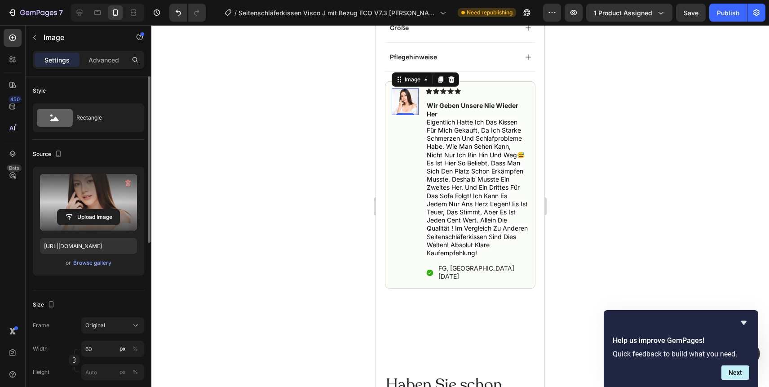
click at [97, 206] on label at bounding box center [88, 202] width 97 height 57
click at [97, 209] on input "file" at bounding box center [89, 216] width 62 height 15
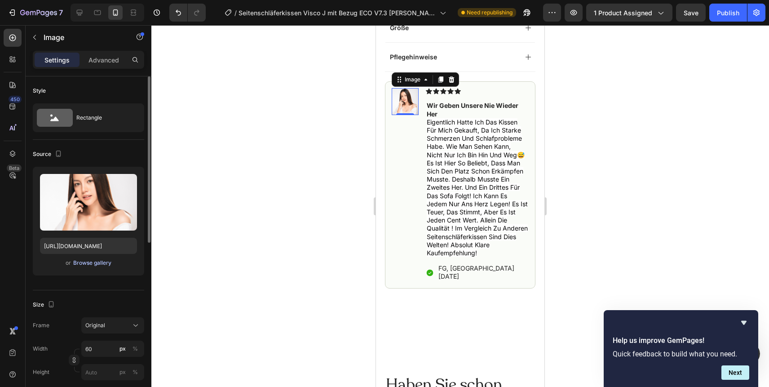
click at [89, 264] on div "Browse gallery" at bounding box center [92, 263] width 38 height 8
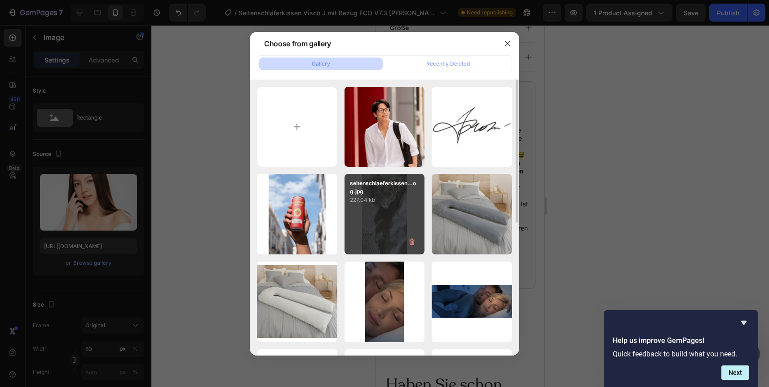
click at [378, 214] on div "seitenschlaeferkissen...og.jpg 227.04 kb" at bounding box center [385, 214] width 80 height 80
type input "https://cdn.shopify.com/s/files/1/0266/1112/2258/files/gempages_493514106658096…"
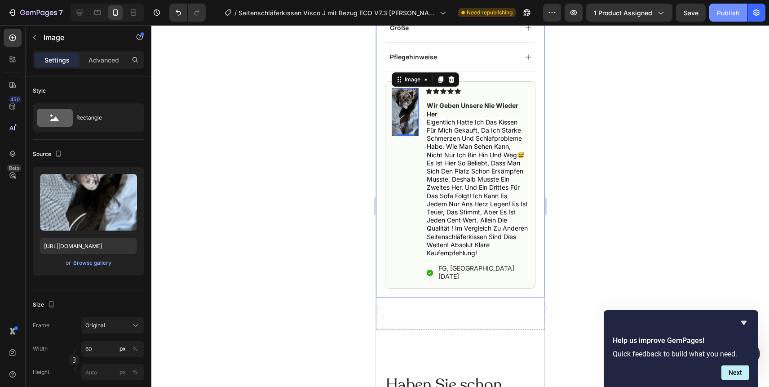
click at [723, 13] on div "Publish" at bounding box center [728, 12] width 22 height 9
click at [732, 20] on button "Publish" at bounding box center [729, 13] width 38 height 18
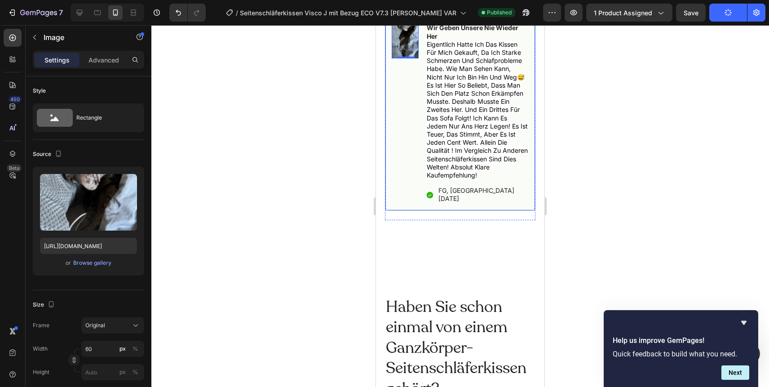
scroll to position [1069, 0]
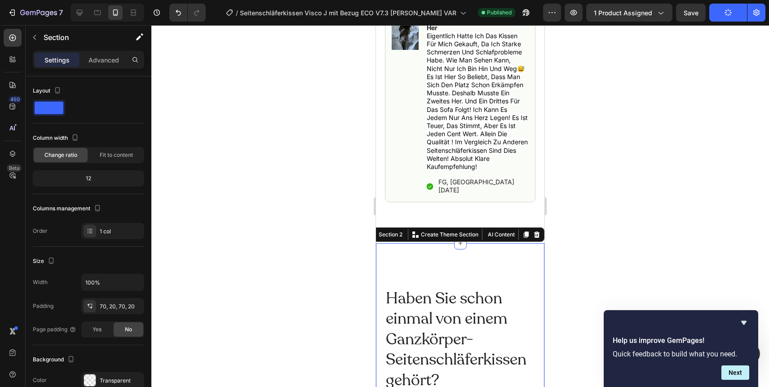
click at [619, 142] on div at bounding box center [460, 206] width 618 height 362
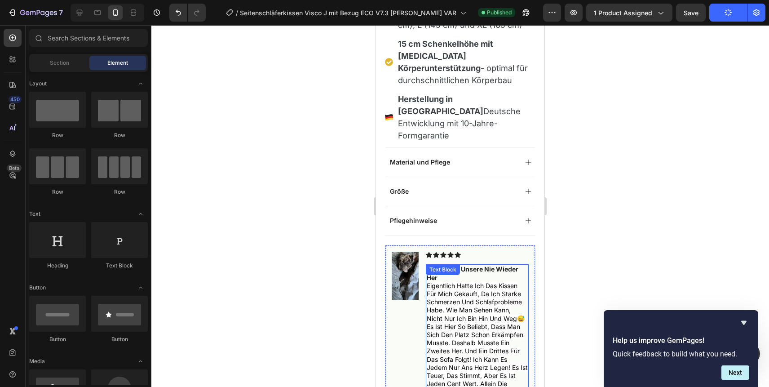
scroll to position [1278, 0]
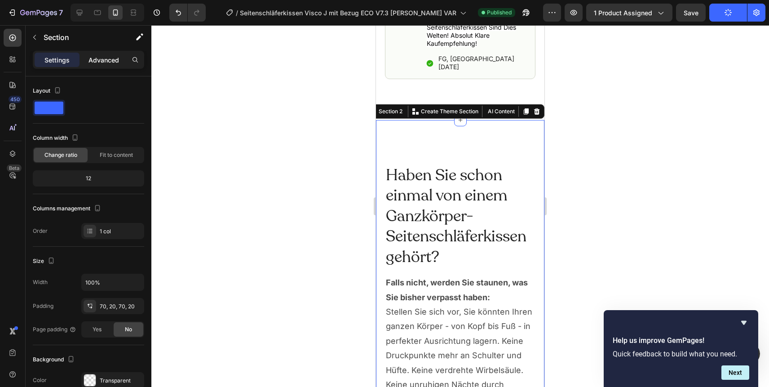
click at [106, 58] on p "Advanced" at bounding box center [104, 59] width 31 height 9
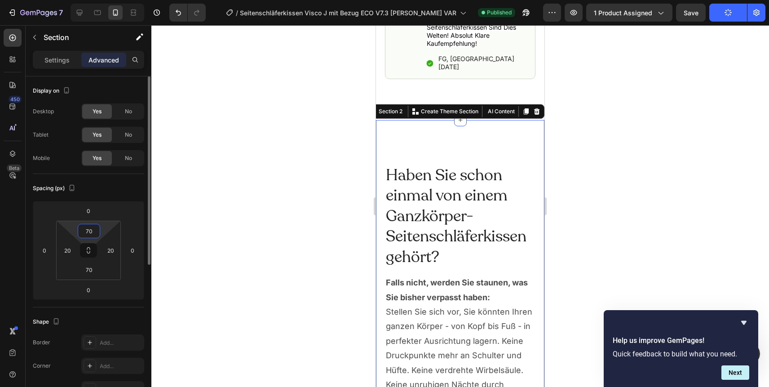
click at [90, 231] on input "70" at bounding box center [89, 230] width 18 height 13
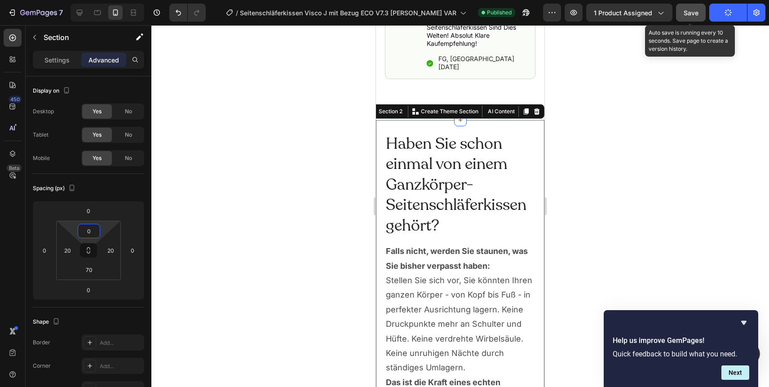
type input "0"
click at [696, 9] on span "Save" at bounding box center [691, 13] width 15 height 8
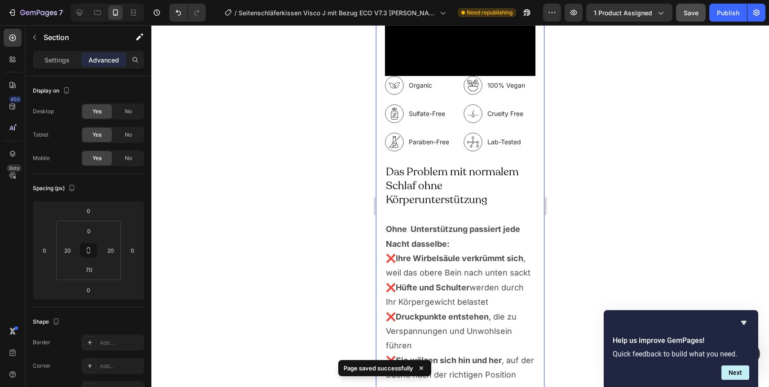
scroll to position [1765, 0]
click at [457, 77] on div "Organic Sulfate-Free Paraben-Free" at bounding box center [421, 115] width 72 height 76
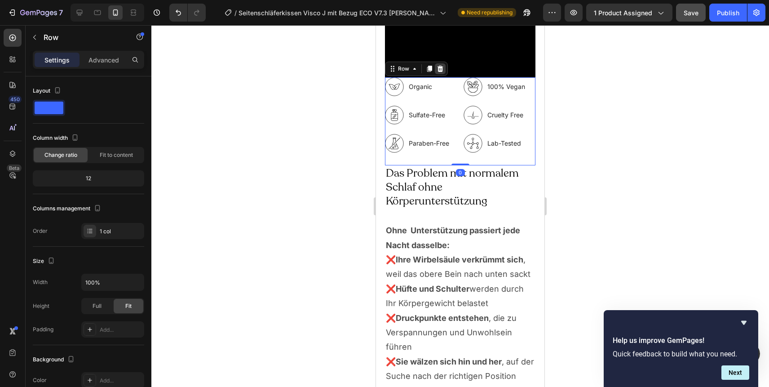
click at [440, 70] on icon at bounding box center [441, 69] width 6 height 6
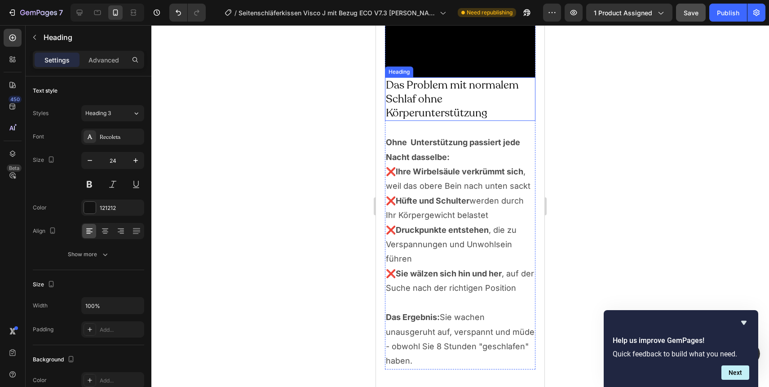
click at [457, 98] on h2 "Das Problem mit normalem Schlaf ohne Körperunterstützung" at bounding box center [460, 99] width 151 height 44
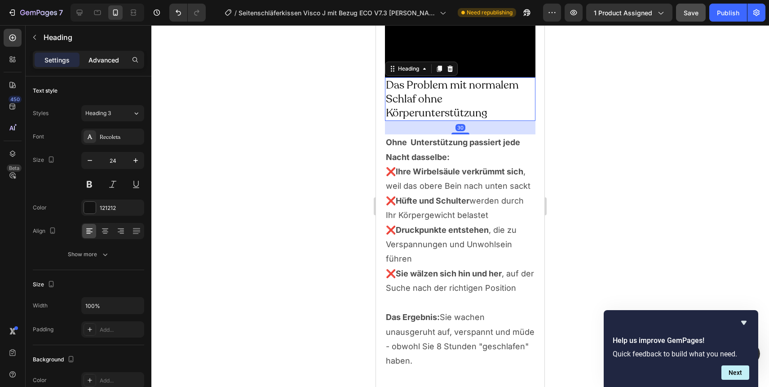
click at [101, 58] on p "Advanced" at bounding box center [104, 59] width 31 height 9
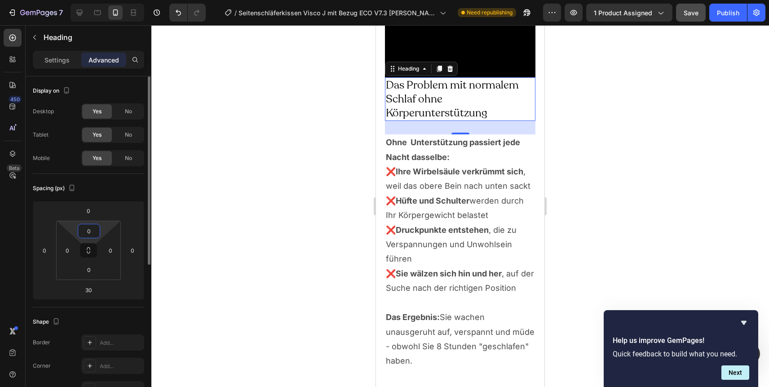
click at [84, 231] on input "0" at bounding box center [89, 230] width 18 height 13
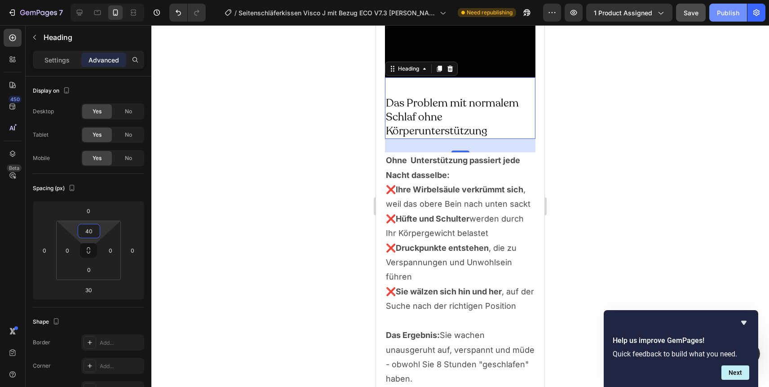
type input "40"
click at [732, 10] on div "Publish" at bounding box center [728, 12] width 22 height 9
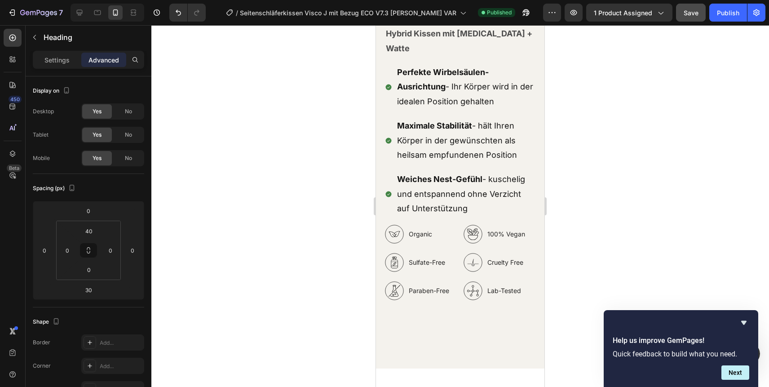
scroll to position [2439, 0]
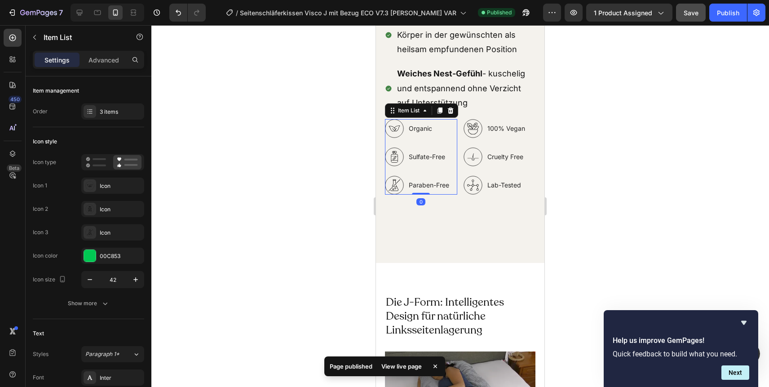
click at [457, 129] on div "Organic Sulfate-Free Paraben-Free" at bounding box center [421, 157] width 72 height 76
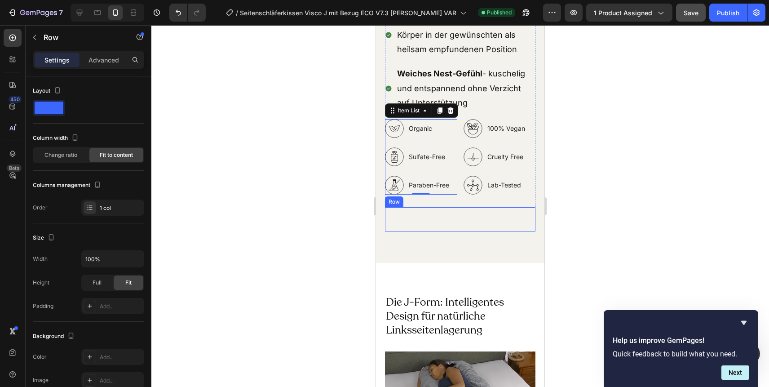
click at [479, 217] on div "Text Block Row" at bounding box center [460, 219] width 151 height 24
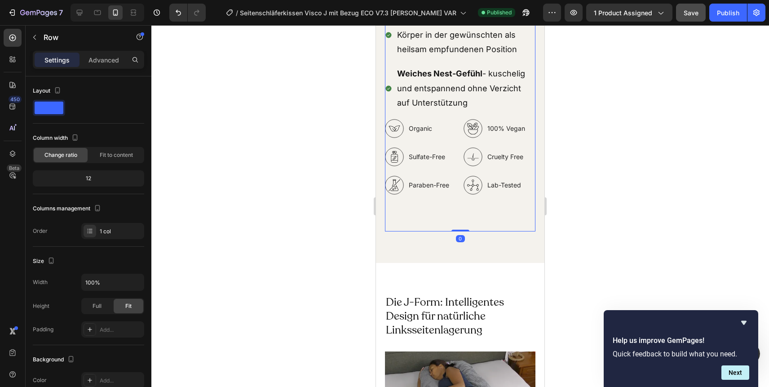
click at [482, 206] on div "Hybrid Kissen mit Memory Foam + Watte Text Block Perfekte Wirbelsäulen-Ausricht…" at bounding box center [460, 75] width 151 height 311
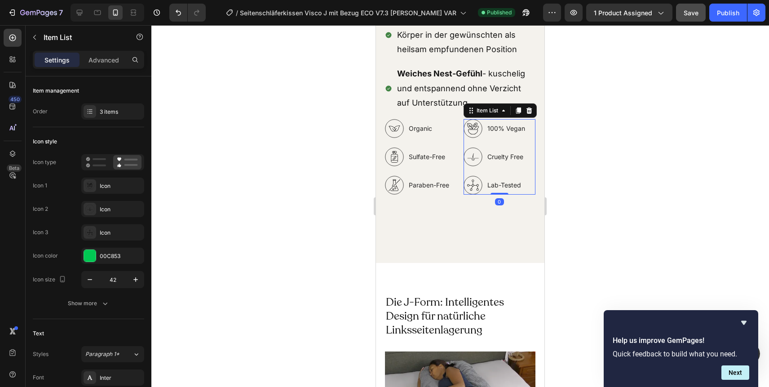
click at [484, 192] on div "Lab-Tested" at bounding box center [495, 185] width 63 height 19
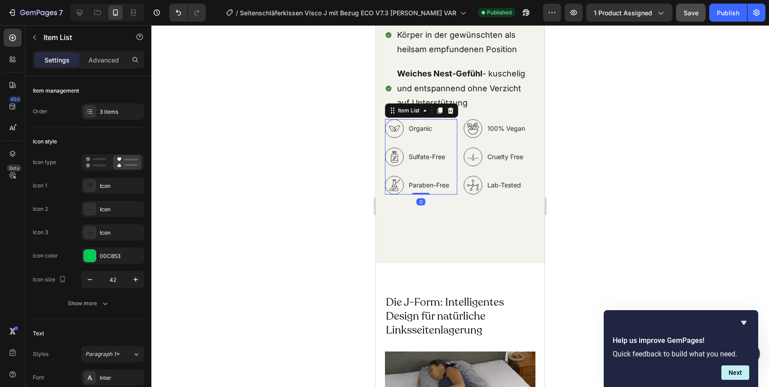
click at [452, 129] on div "Organic Sulfate-Free Paraben-Free" at bounding box center [421, 157] width 72 height 76
click at [451, 114] on icon at bounding box center [451, 110] width 6 height 6
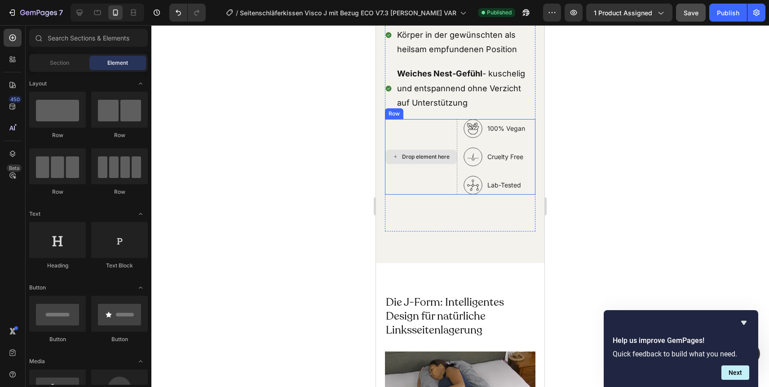
click at [451, 128] on div "Drop element here" at bounding box center [421, 157] width 72 height 76
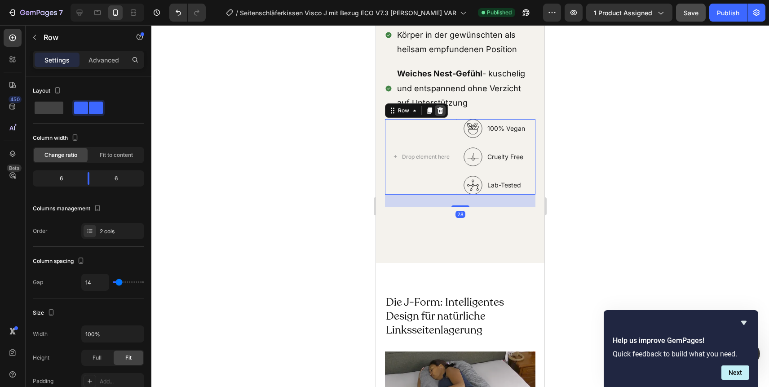
click at [443, 114] on icon at bounding box center [440, 110] width 7 height 7
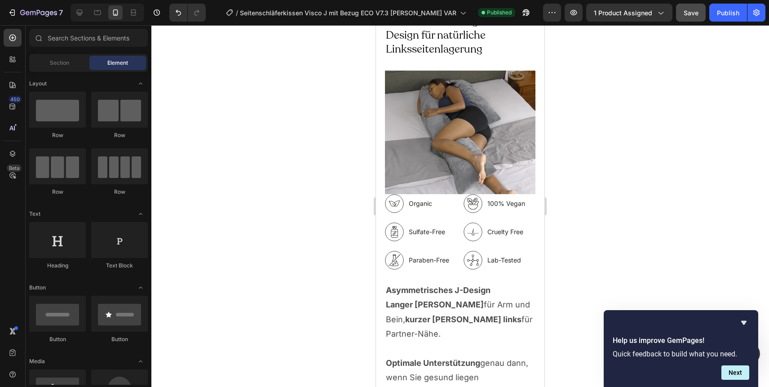
scroll to position [2644, 0]
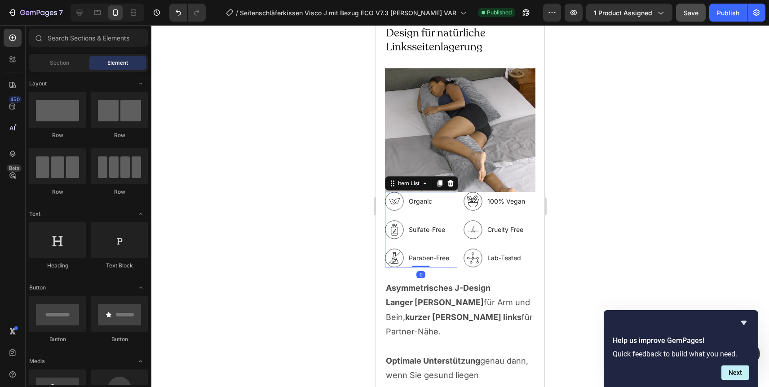
click at [451, 194] on div "Organic Sulfate-Free Paraben-Free" at bounding box center [421, 230] width 72 height 76
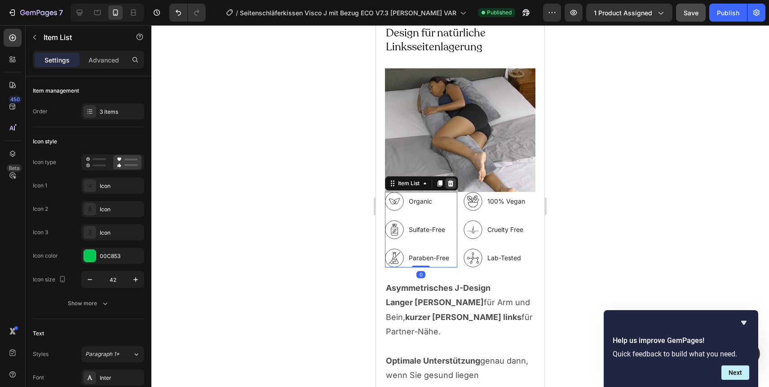
click at [449, 184] on icon at bounding box center [451, 183] width 6 height 6
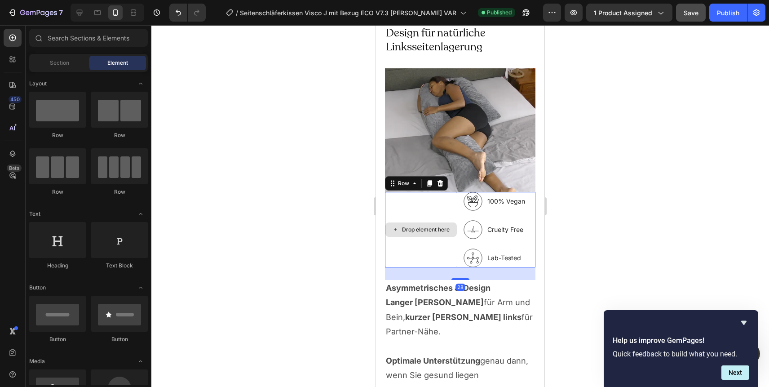
click at [457, 194] on div "Drop element here" at bounding box center [421, 230] width 72 height 76
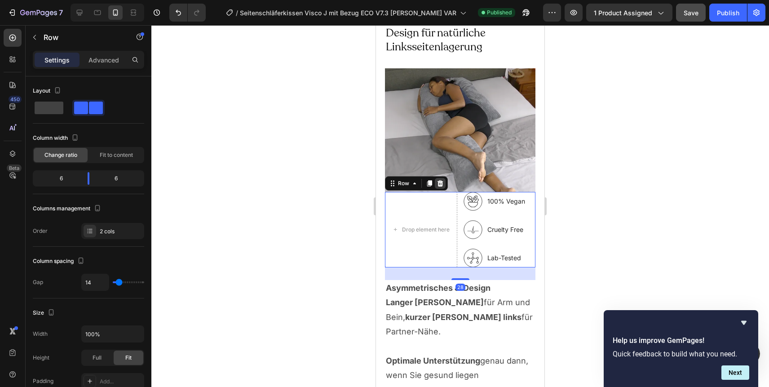
click at [439, 182] on icon at bounding box center [441, 183] width 6 height 6
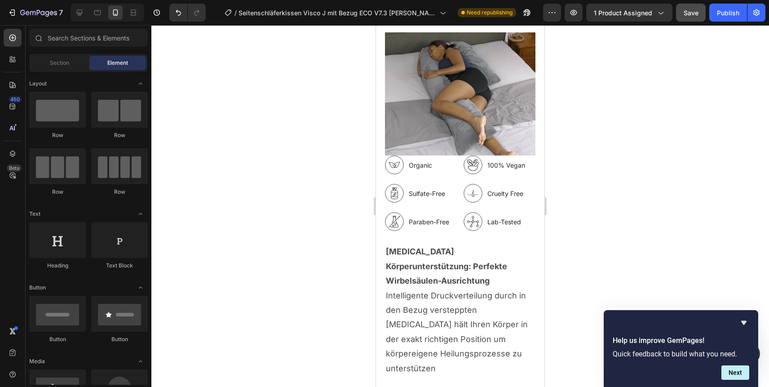
scroll to position [3106, 0]
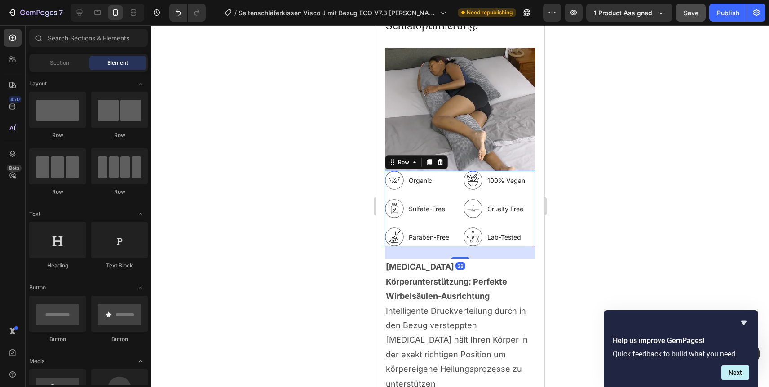
click at [461, 171] on div "Organic Sulfate-Free Paraben-Free Item List 100% Vegan Cruelty Free Lab-Tested …" at bounding box center [460, 209] width 151 height 76
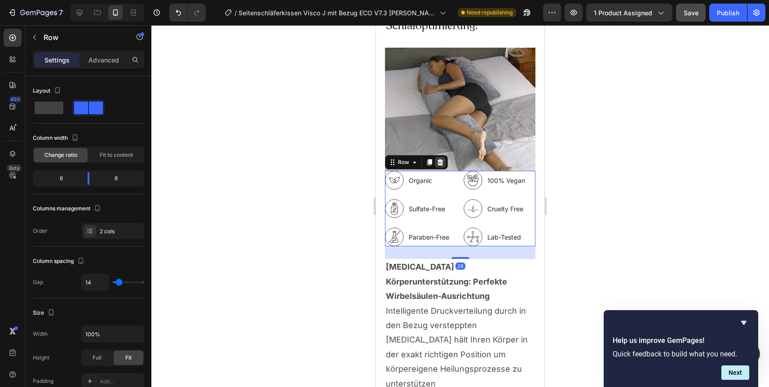
click at [440, 162] on icon at bounding box center [441, 162] width 6 height 6
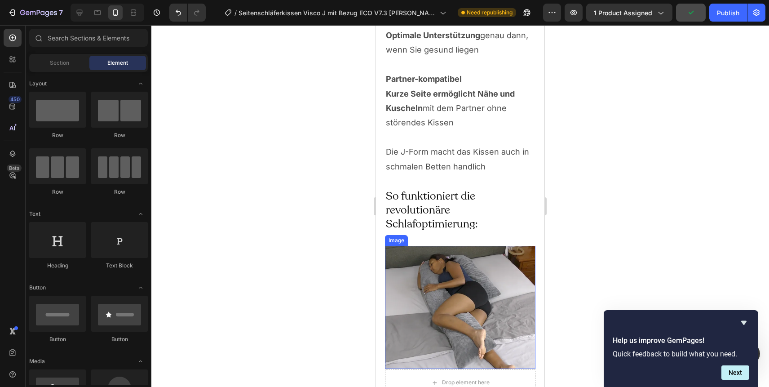
scroll to position [2929, 0]
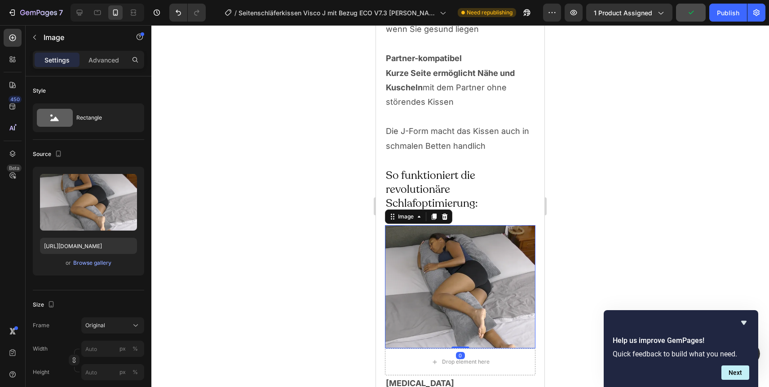
click at [451, 277] on img at bounding box center [460, 287] width 151 height 124
click at [76, 10] on icon at bounding box center [79, 12] width 9 height 9
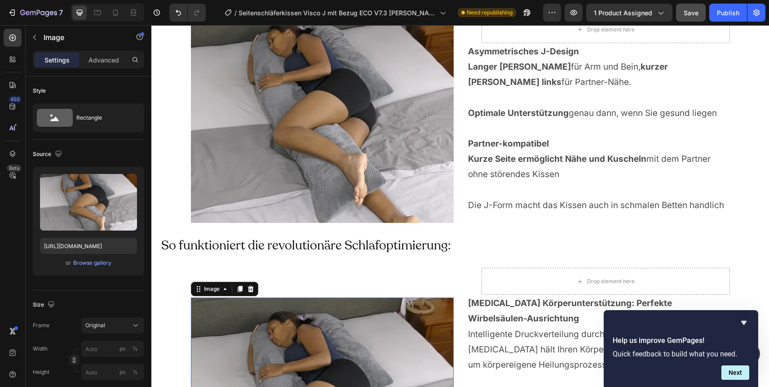
scroll to position [2913, 0]
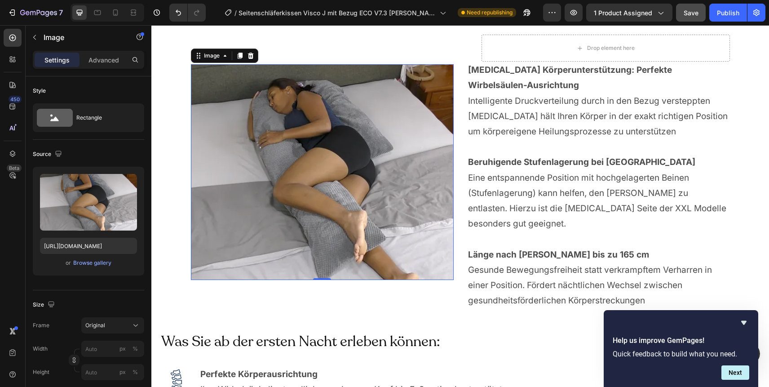
click at [307, 149] on img at bounding box center [322, 172] width 263 height 216
click at [102, 262] on div "Browse gallery" at bounding box center [92, 263] width 38 height 8
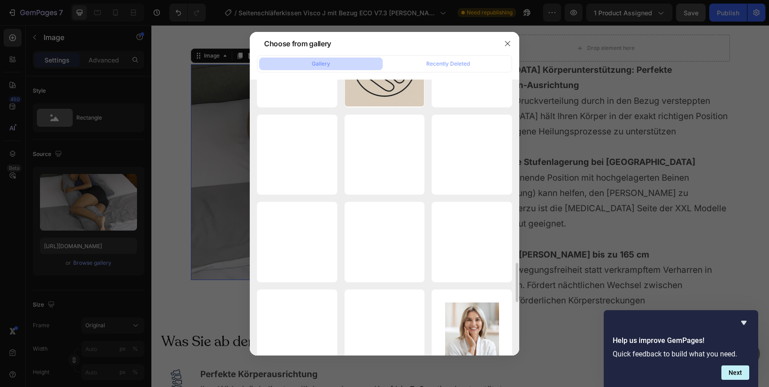
scroll to position [1294, 0]
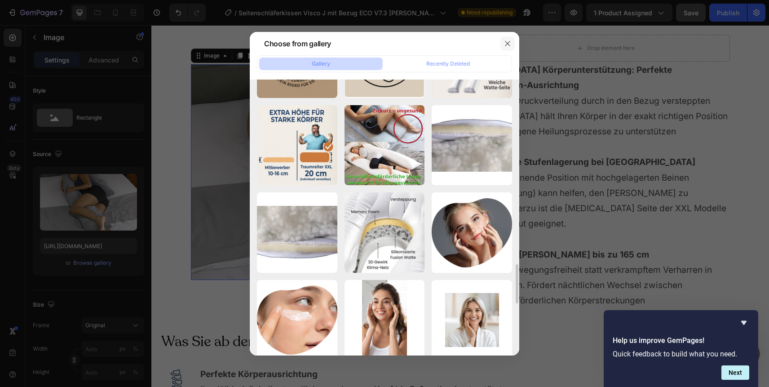
click at [508, 40] on icon "button" at bounding box center [507, 43] width 7 height 7
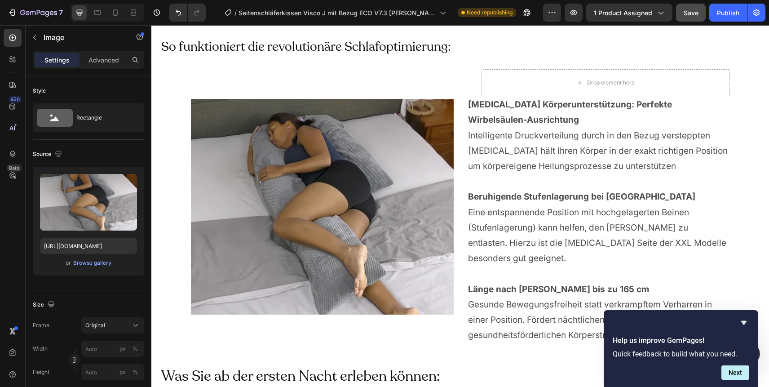
scroll to position [2880, 0]
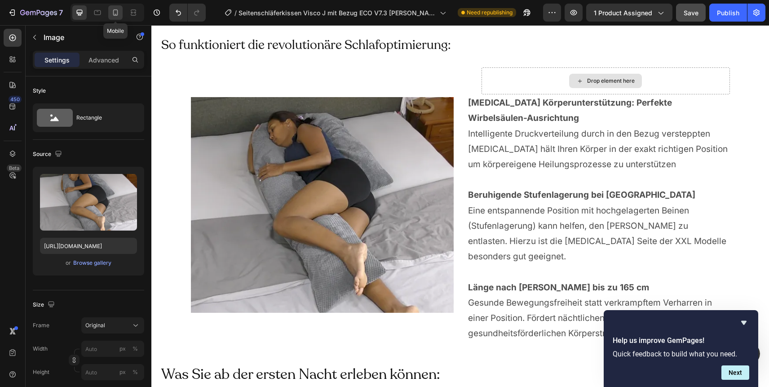
click at [117, 14] on icon at bounding box center [115, 12] width 5 height 6
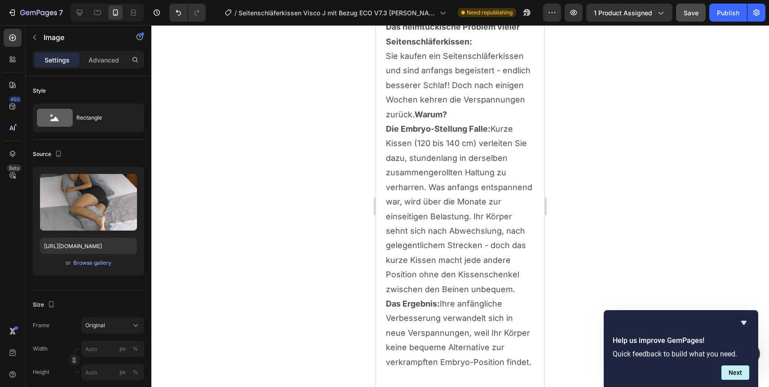
scroll to position [4486, 0]
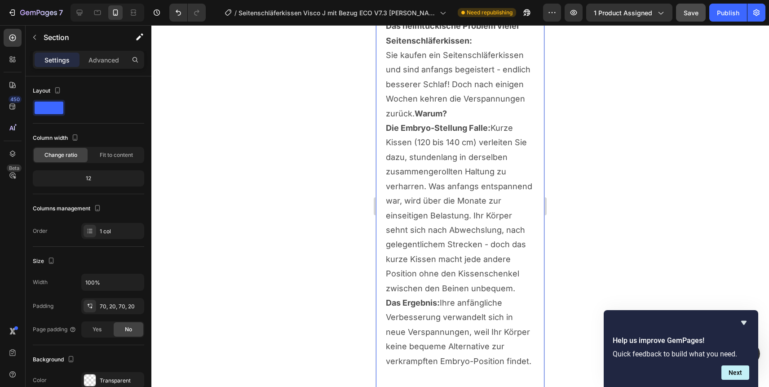
click at [102, 54] on div "Advanced" at bounding box center [103, 60] width 45 height 14
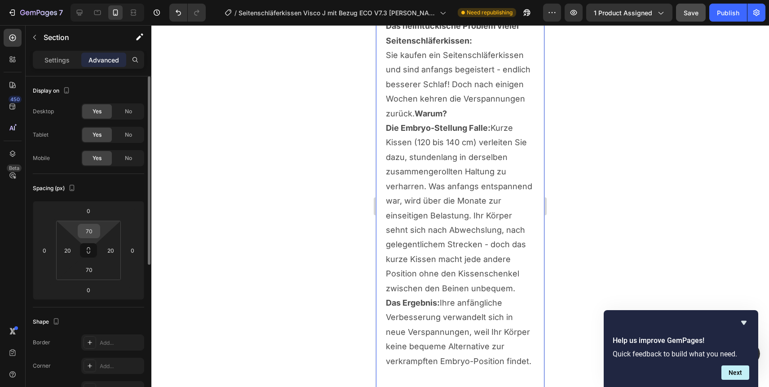
click at [89, 231] on input "70" at bounding box center [89, 230] width 18 height 13
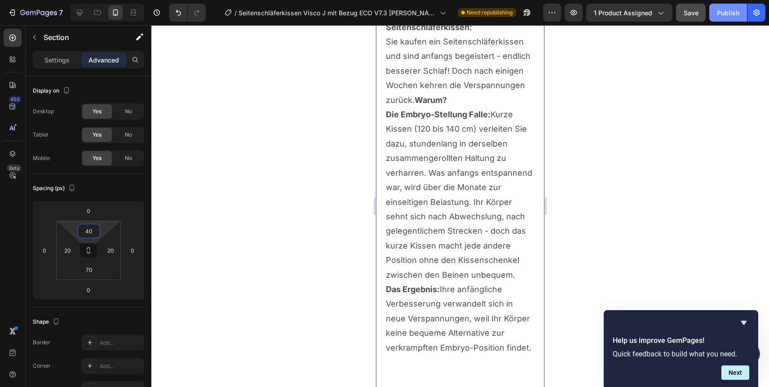
type input "40"
click at [718, 16] on div "Publish" at bounding box center [728, 12] width 22 height 9
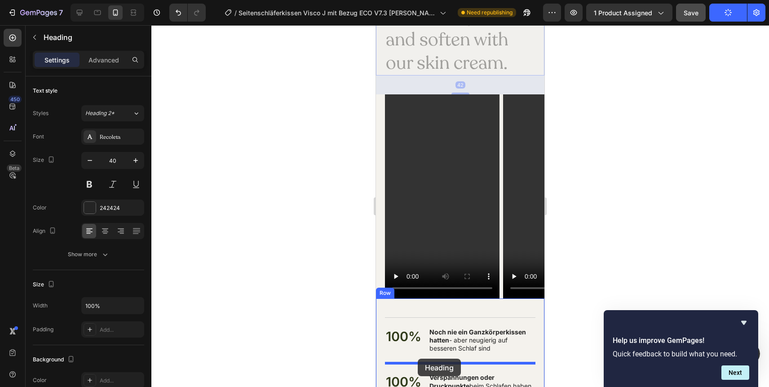
scroll to position [6076, 0]
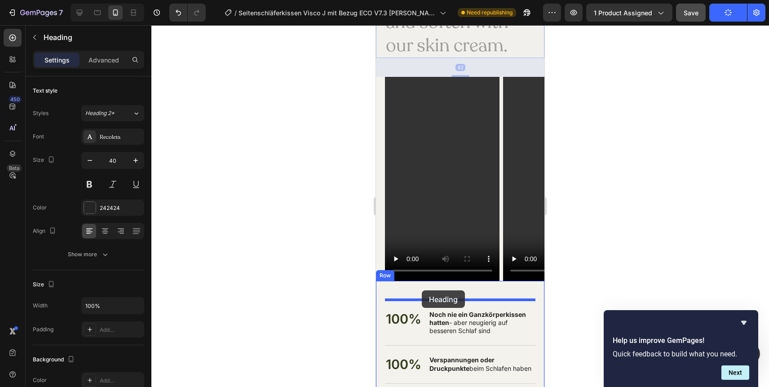
drag, startPoint x: 391, startPoint y: 53, endPoint x: 422, endPoint y: 291, distance: 239.2
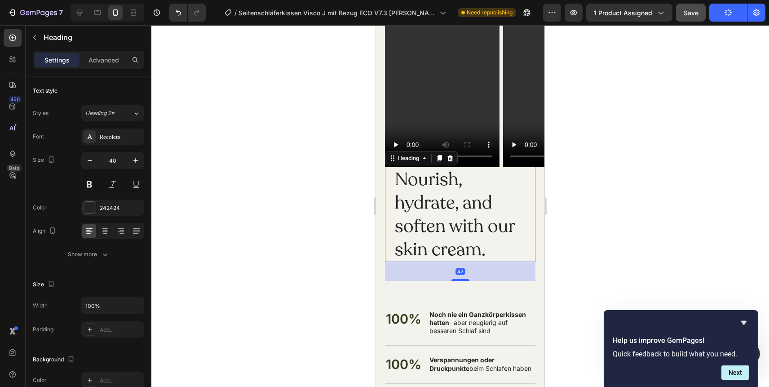
click at [447, 218] on h2 "Nourish, hydrate, and soften with our skin cream." at bounding box center [460, 214] width 133 height 95
click at [114, 62] on p "Advanced" at bounding box center [104, 59] width 31 height 9
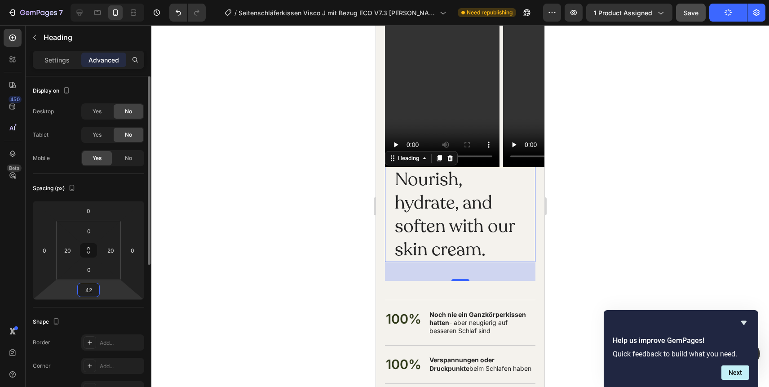
click at [90, 295] on input "42" at bounding box center [89, 289] width 18 height 13
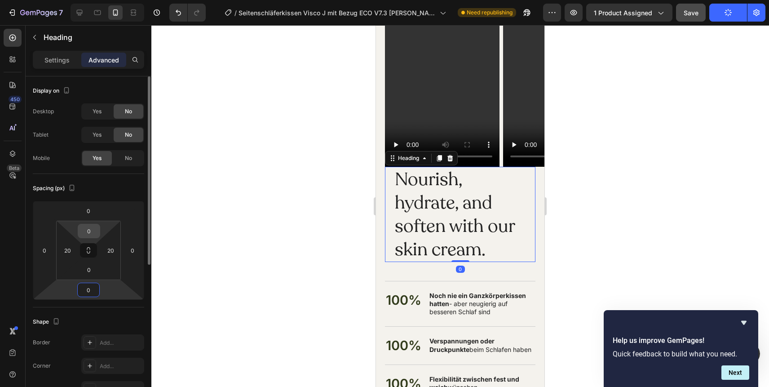
type input "0"
click at [87, 230] on input "0" at bounding box center [89, 230] width 18 height 13
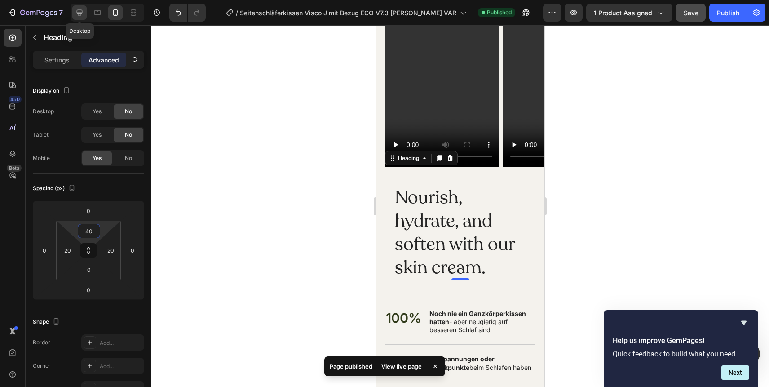
type input "40"
click at [77, 11] on icon at bounding box center [79, 12] width 9 height 9
type input "48"
type input "0"
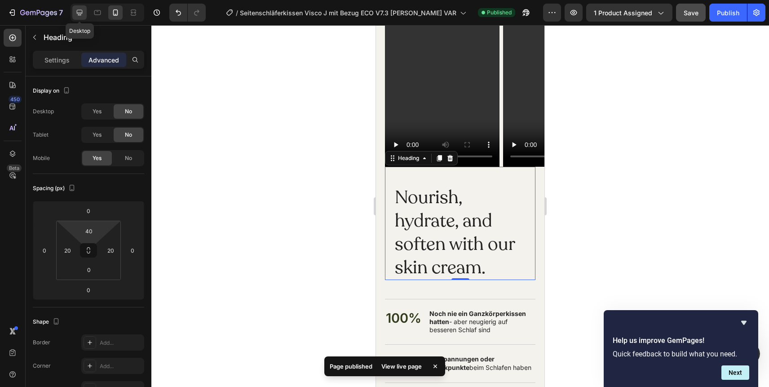
type input "32"
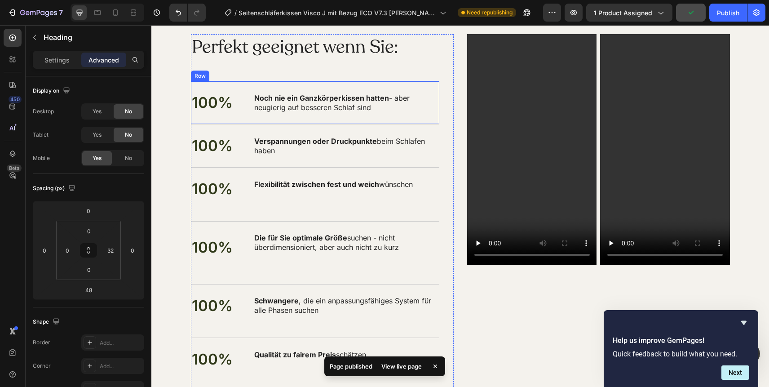
scroll to position [6034, 0]
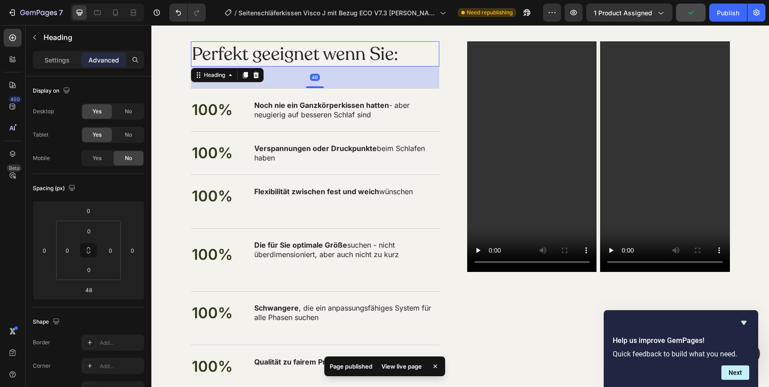
click at [339, 56] on h2 "Perfekt geeignet wenn Sie:" at bounding box center [315, 53] width 249 height 25
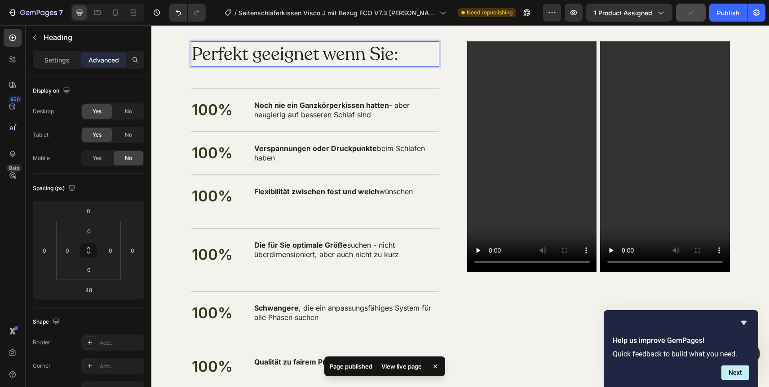
click at [339, 56] on p "Perfekt geeignet wenn Sie:" at bounding box center [315, 53] width 247 height 23
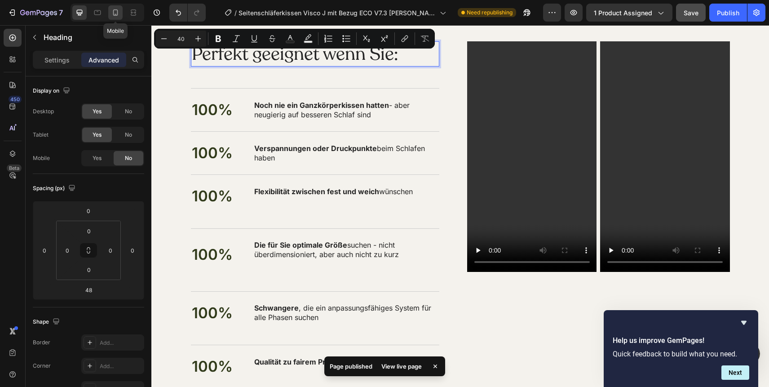
click at [114, 15] on icon at bounding box center [115, 12] width 9 height 9
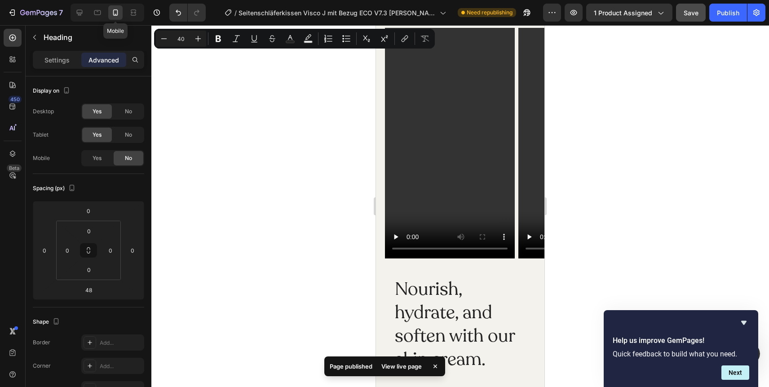
type input "42"
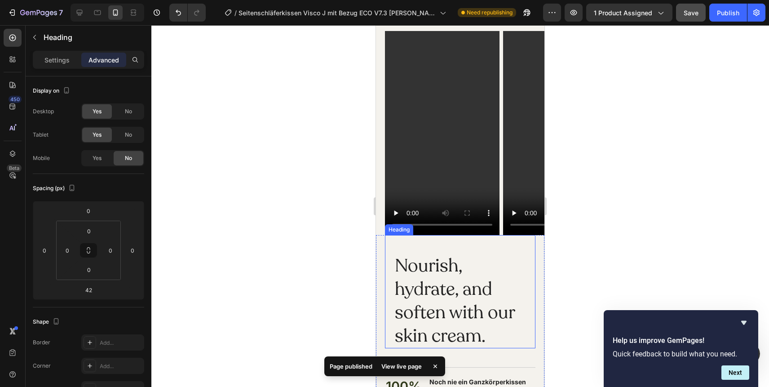
scroll to position [6030, 0]
click at [443, 282] on p "Nourish, hydrate, and soften with our skin cream." at bounding box center [460, 300] width 131 height 93
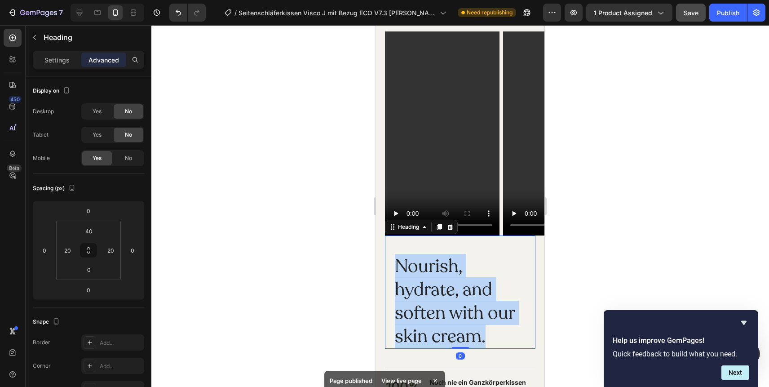
click at [443, 282] on p "Nourish, hydrate, and soften with our skin cream." at bounding box center [460, 300] width 131 height 93
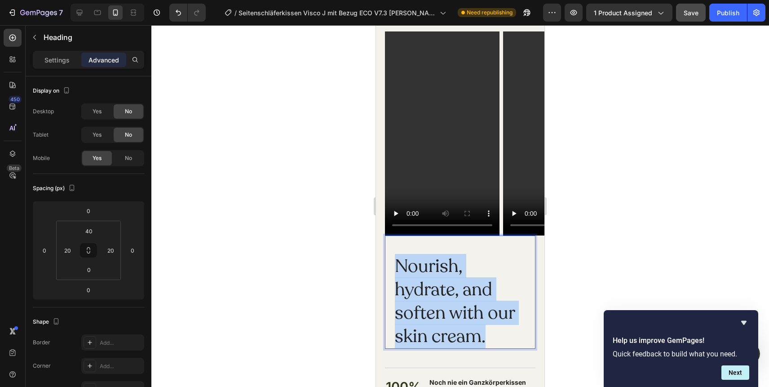
click at [443, 282] on p "Nourish, hydrate, and soften with our skin cream." at bounding box center [460, 300] width 131 height 93
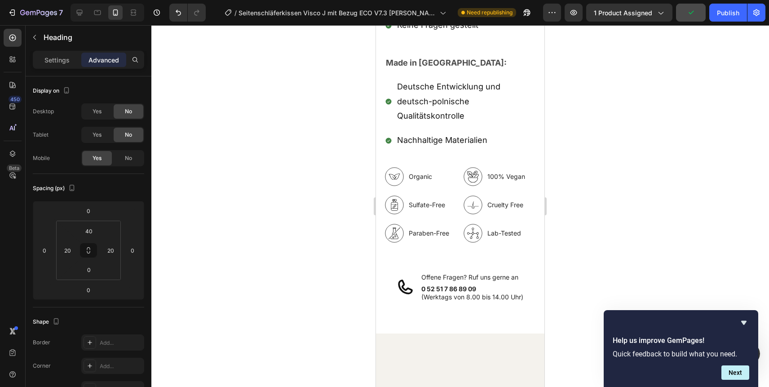
scroll to position [8097, 0]
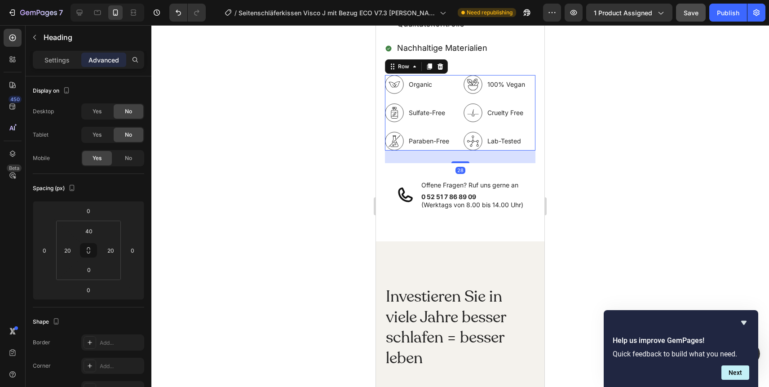
click at [458, 151] on div "Organic Sulfate-Free Paraben-Free Item List 100% Vegan Cruelty Free Lab-Tested …" at bounding box center [460, 113] width 151 height 76
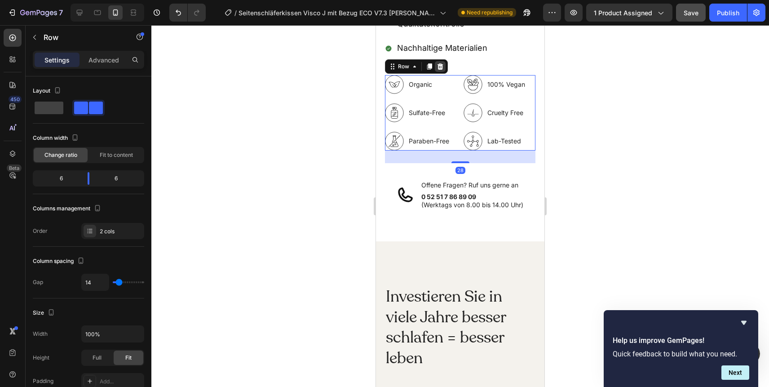
click at [440, 70] on icon at bounding box center [441, 66] width 6 height 6
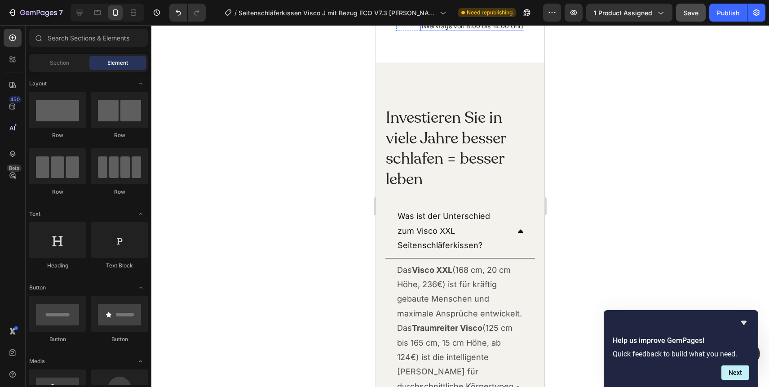
scroll to position [8220, 0]
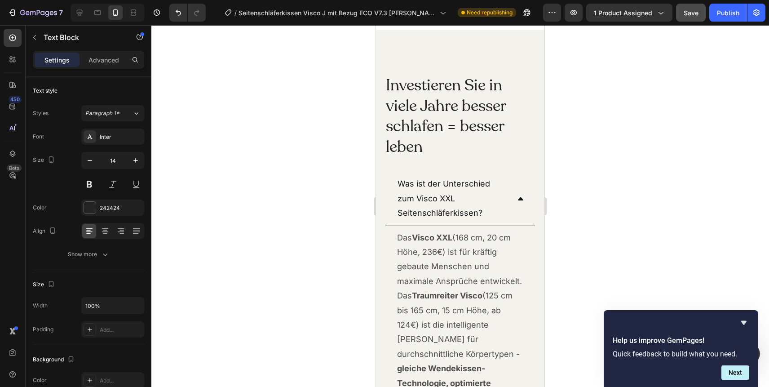
click at [733, 12] on div "Publish" at bounding box center [728, 12] width 22 height 9
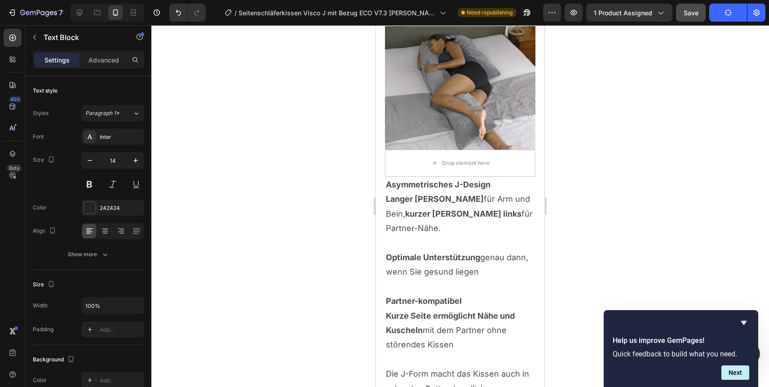
scroll to position [2689, 0]
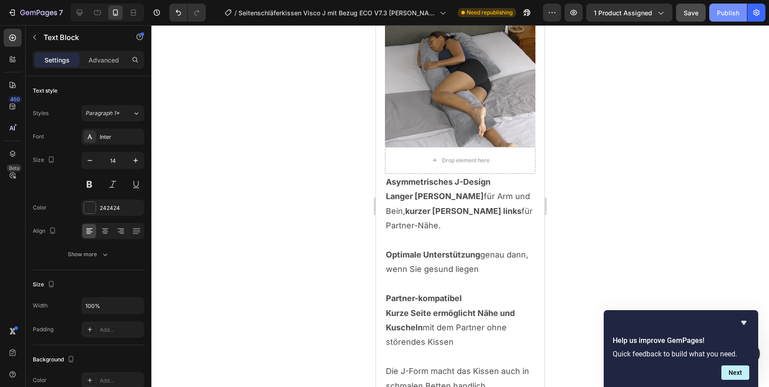
click at [728, 12] on div "Publish" at bounding box center [728, 12] width 22 height 9
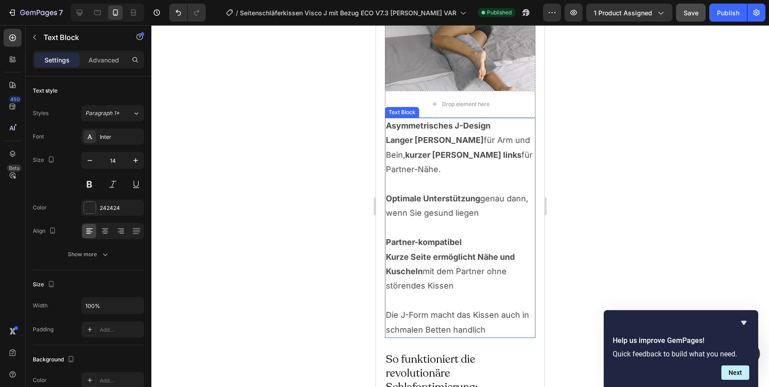
scroll to position [2748, 0]
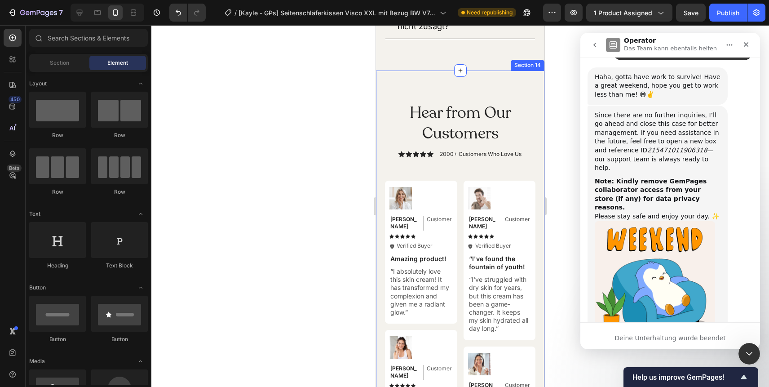
scroll to position [3541, 0]
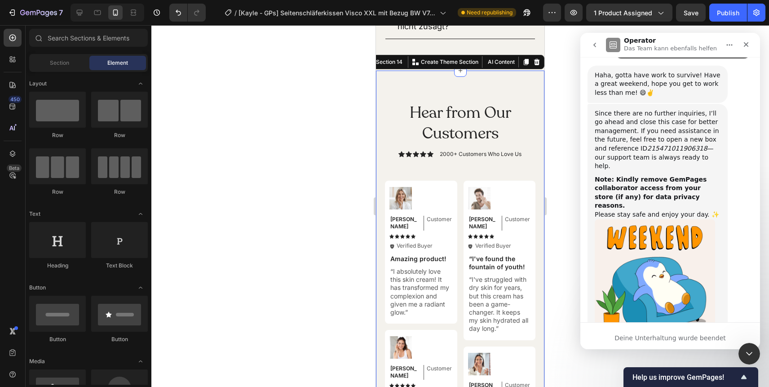
click at [455, 71] on div "Hear from Our Customers Heading Icon Icon Icon Icon Icon Icon List 2000+ Custom…" at bounding box center [460, 372] width 169 height 602
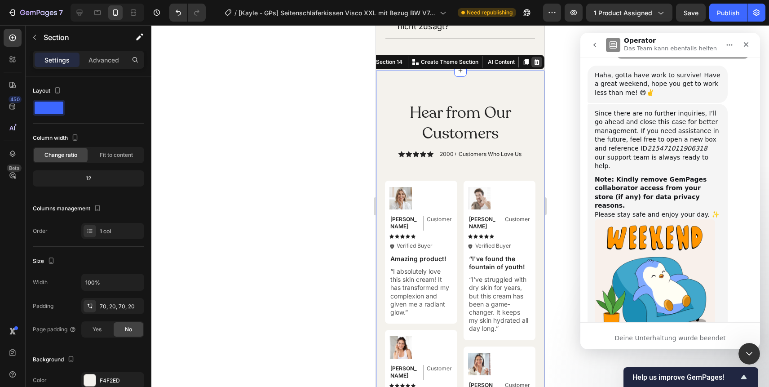
click at [539, 58] on icon at bounding box center [536, 61] width 7 height 7
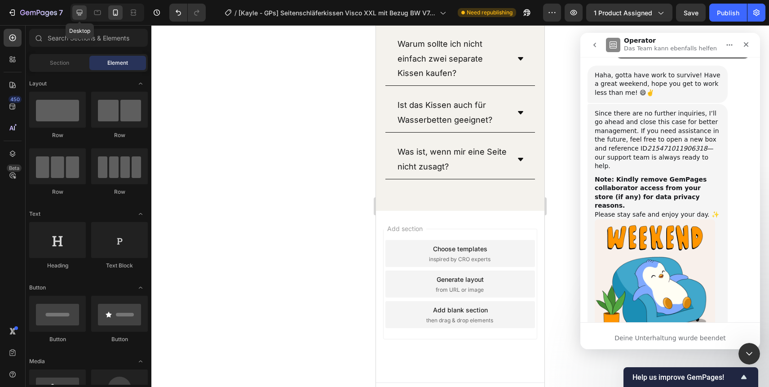
click at [77, 14] on icon at bounding box center [79, 12] width 9 height 9
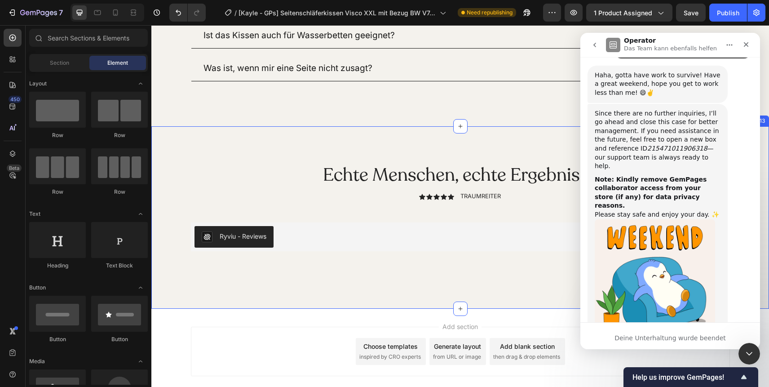
click at [327, 142] on div "Echte Menschen, echte Ergebnisse Heading Icon Icon Icon Icon Icon Icon List TRA…" at bounding box center [460, 217] width 618 height 182
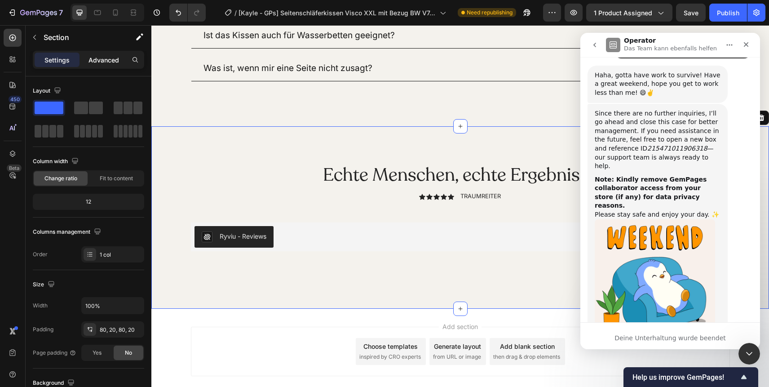
click at [105, 64] on div "Advanced" at bounding box center [103, 60] width 45 height 14
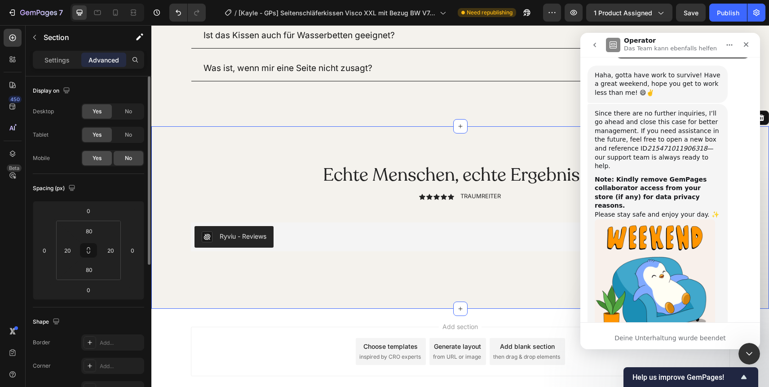
click at [96, 156] on span "Yes" at bounding box center [97, 158] width 9 height 8
click at [716, 13] on button "Publish" at bounding box center [729, 13] width 38 height 18
click at [115, 9] on icon at bounding box center [115, 12] width 9 height 9
type input "70"
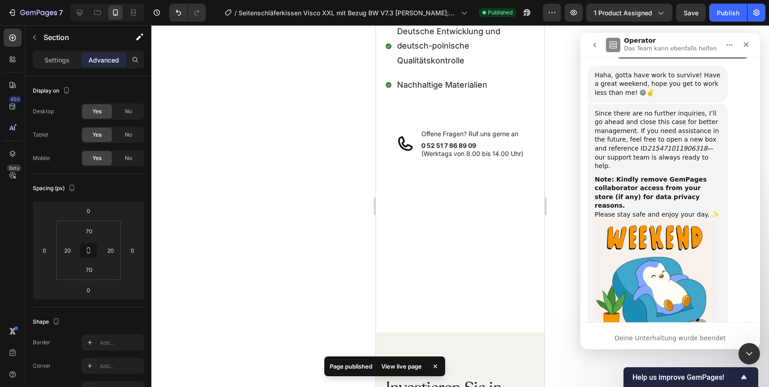
scroll to position [9572, 0]
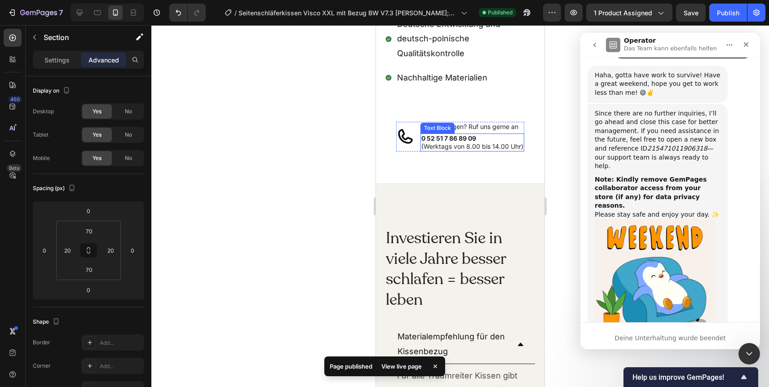
click at [452, 142] on strong "‭0 52 51 7 86 89 09‬" at bounding box center [449, 138] width 55 height 8
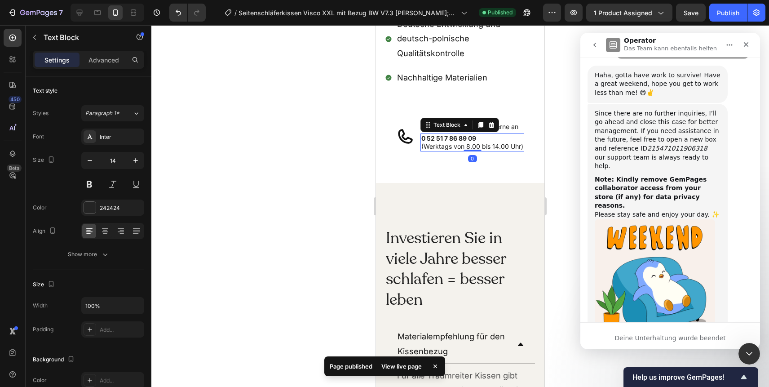
click at [452, 142] on strong "‭0 52 51 7 86 89 09‬" at bounding box center [449, 138] width 55 height 8
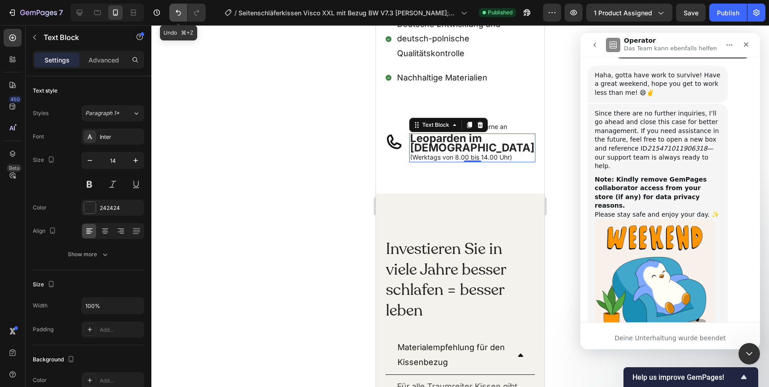
click at [175, 13] on icon "Undo/Redo" at bounding box center [178, 12] width 9 height 9
click at [275, 120] on div at bounding box center [460, 206] width 618 height 362
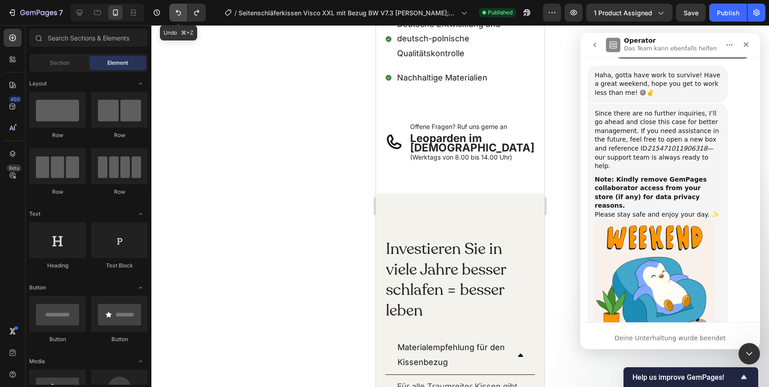
click at [175, 15] on icon "Undo/Redo" at bounding box center [178, 12] width 9 height 9
click at [459, 132] on div "Offene Fragen? Ruf uns gerne an Text Block" at bounding box center [472, 127] width 126 height 10
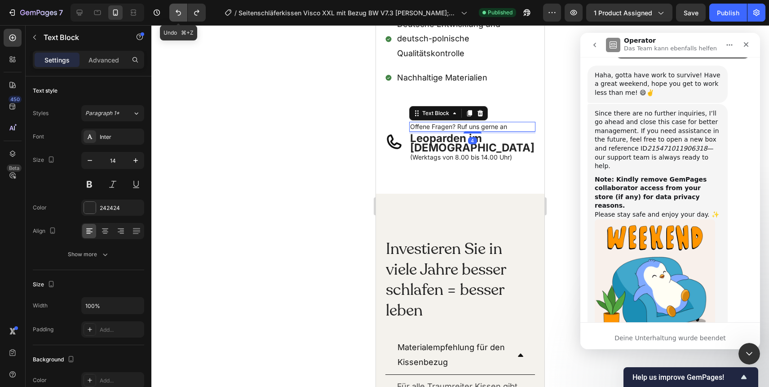
drag, startPoint x: 179, startPoint y: 20, endPoint x: 69, endPoint y: 244, distance: 249.6
click at [179, 20] on button "Undo/Redo" at bounding box center [178, 13] width 18 height 18
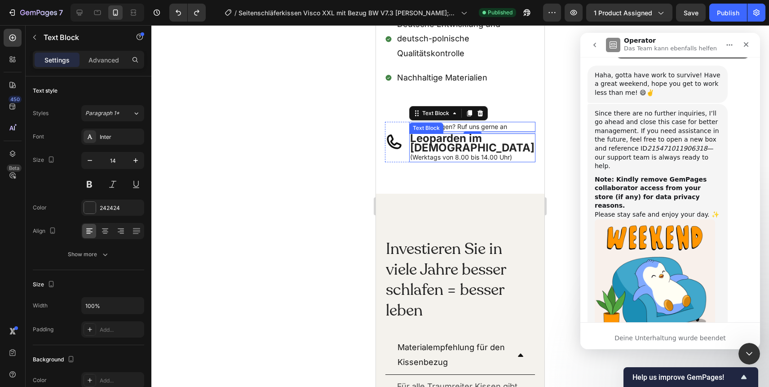
click at [446, 154] on strong "Leoparden im [DEMOGRAPHIC_DATA]" at bounding box center [472, 143] width 124 height 22
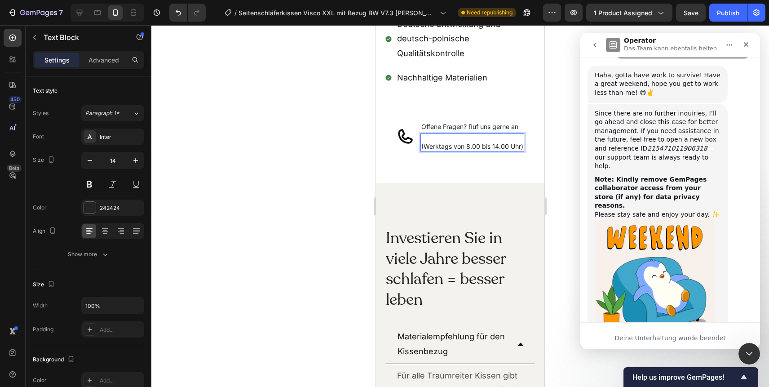
click at [461, 151] on p "(Werktags von 8.00 bis 14.00 Uhr)" at bounding box center [473, 146] width 102 height 8
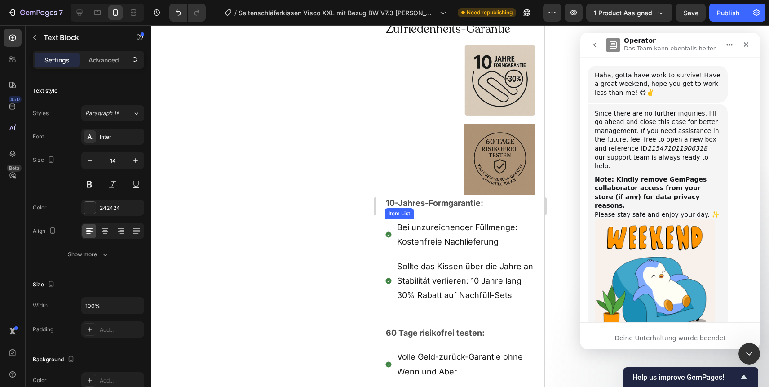
scroll to position [9260, 0]
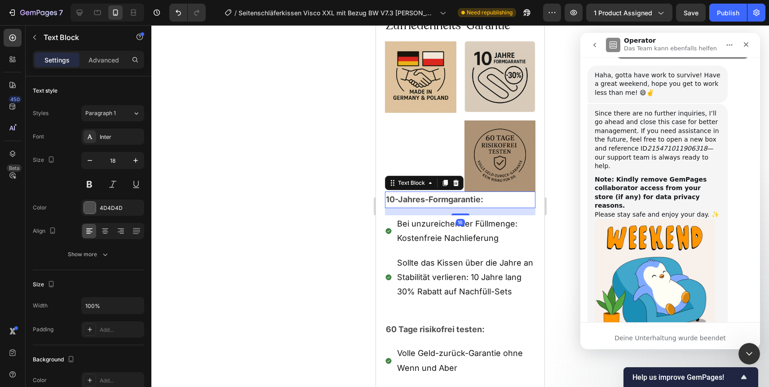
click at [446, 198] on strong "10-Jahres-Formgarantie:" at bounding box center [435, 199] width 98 height 9
click at [101, 58] on p "Advanced" at bounding box center [104, 59] width 31 height 9
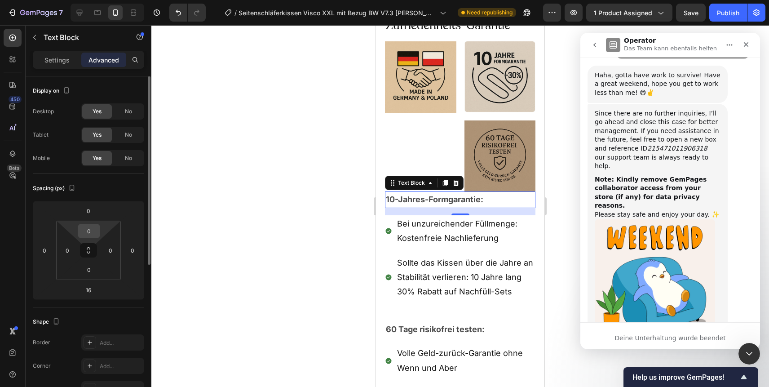
click at [85, 226] on input "0" at bounding box center [89, 230] width 18 height 13
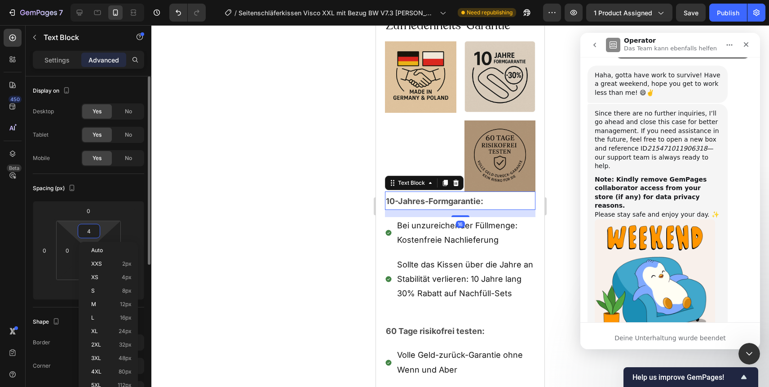
type input "40"
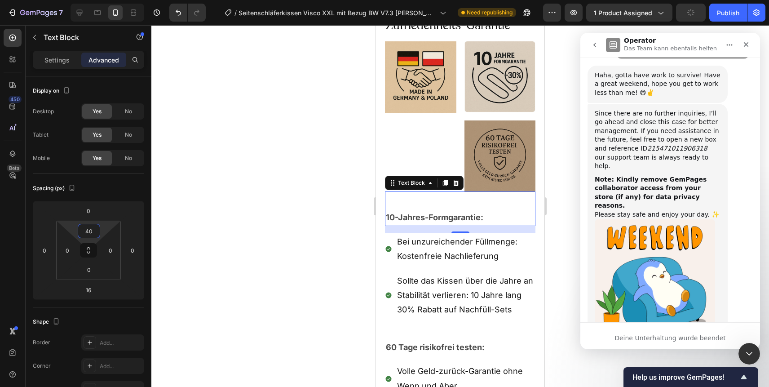
click at [173, 197] on div at bounding box center [460, 206] width 618 height 362
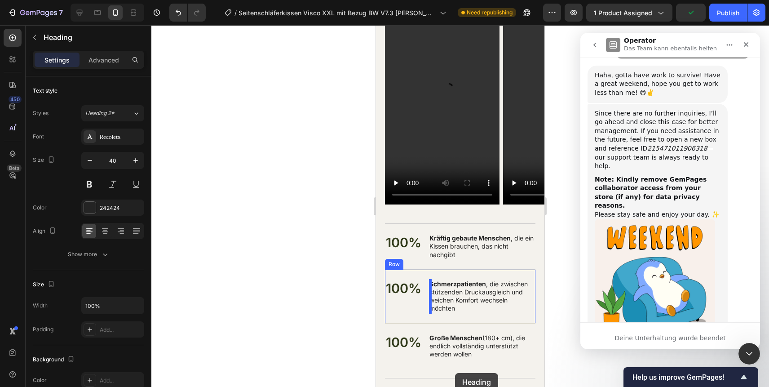
scroll to position [7749, 0]
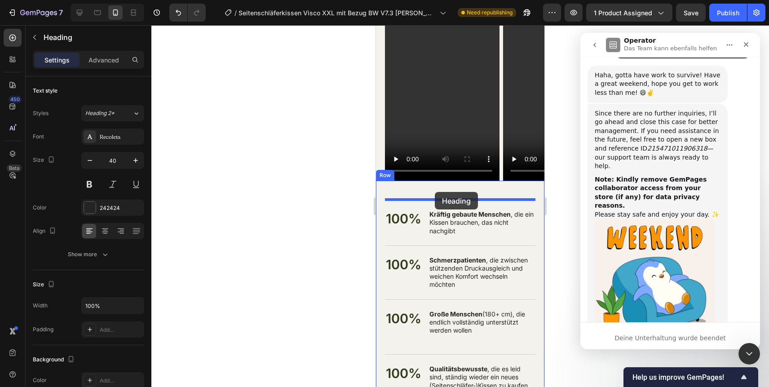
drag, startPoint x: 390, startPoint y: 116, endPoint x: 435, endPoint y: 191, distance: 87.5
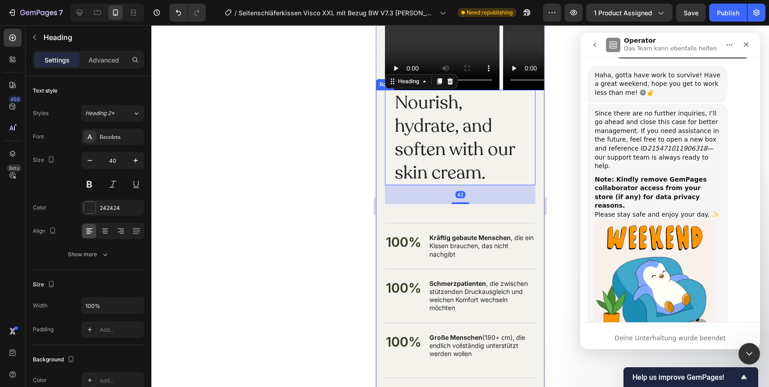
scroll to position [7773, 0]
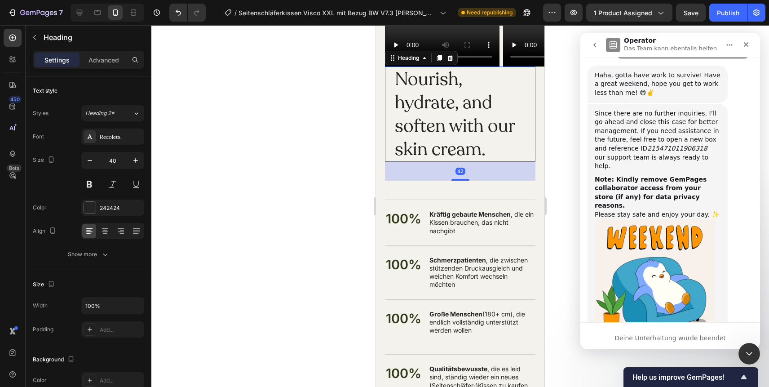
click at [445, 119] on h2 "Nourish, hydrate, and soften with our skin cream." at bounding box center [460, 114] width 133 height 95
click at [109, 57] on p "Advanced" at bounding box center [104, 59] width 31 height 9
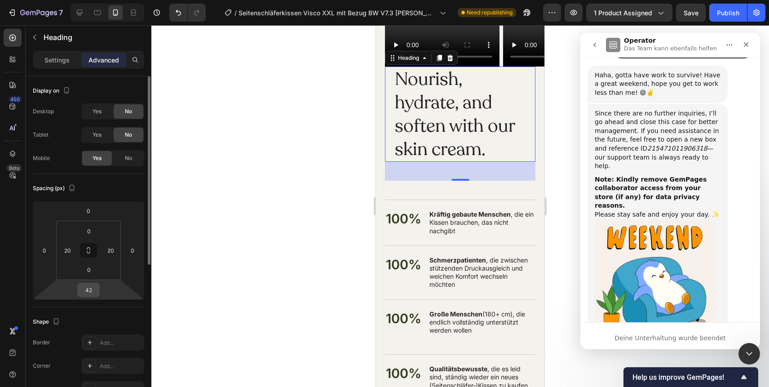
click at [90, 290] on input "42" at bounding box center [89, 289] width 18 height 13
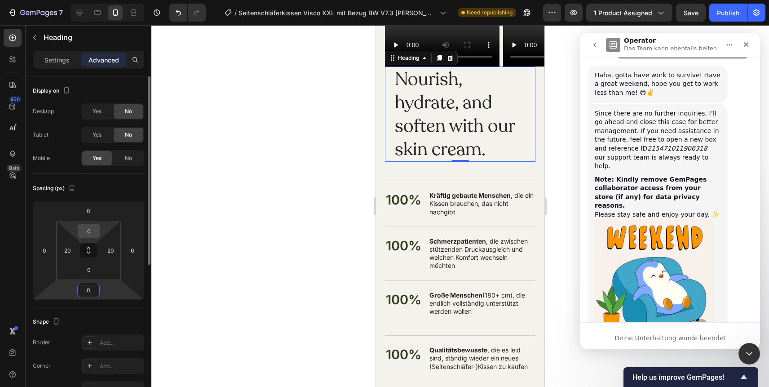
type input "0"
click at [85, 237] on input "0" at bounding box center [89, 230] width 18 height 13
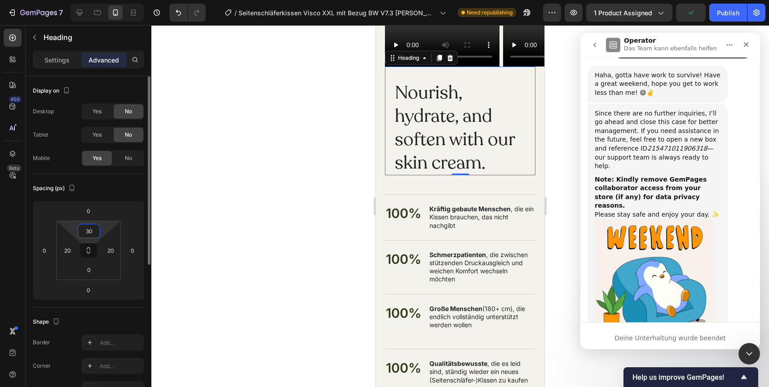
type input "3"
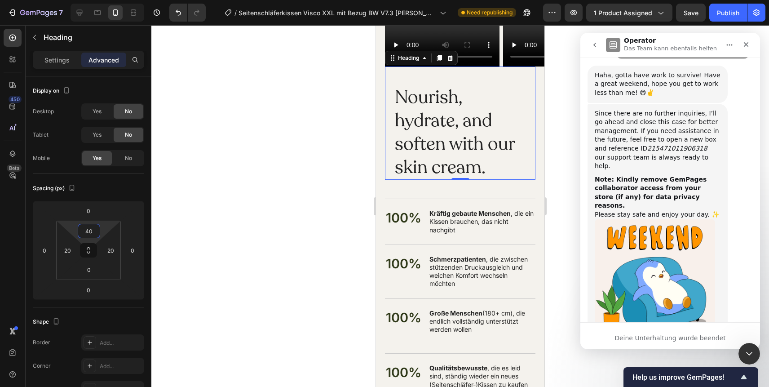
type input "40"
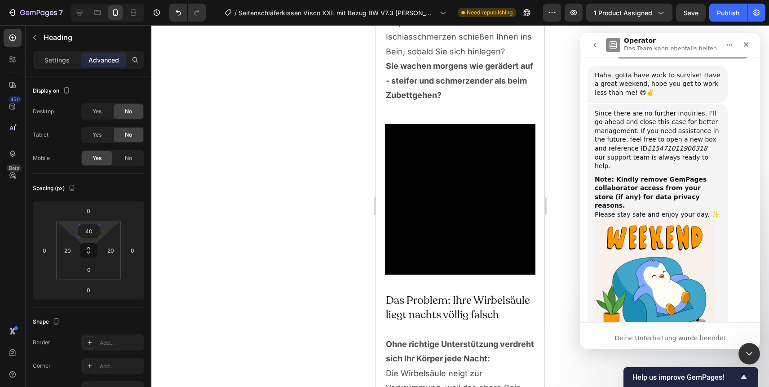
scroll to position [1141, 0]
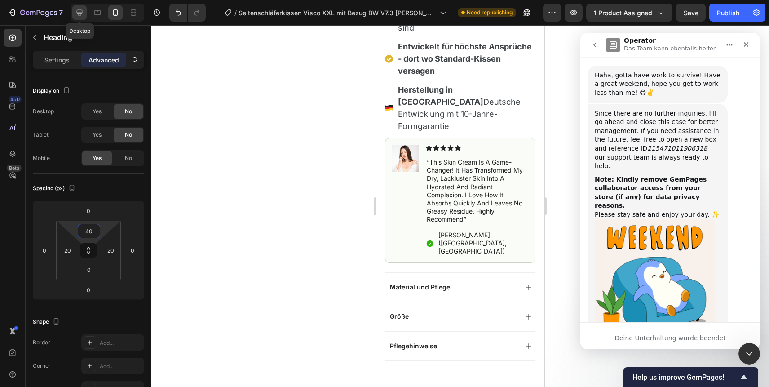
click at [80, 12] on icon at bounding box center [79, 12] width 9 height 9
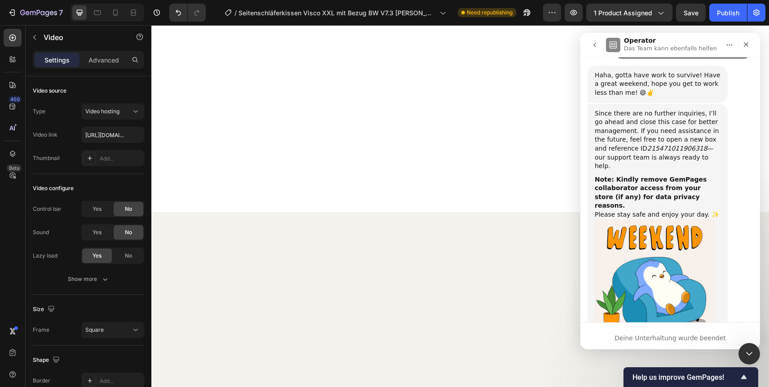
scroll to position [989, 0]
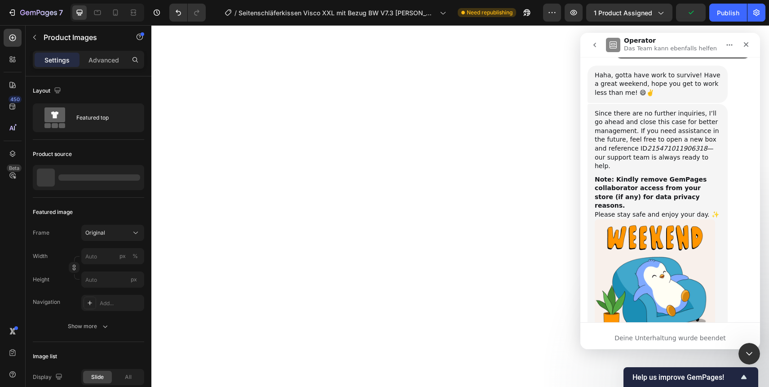
scroll to position [515, 0]
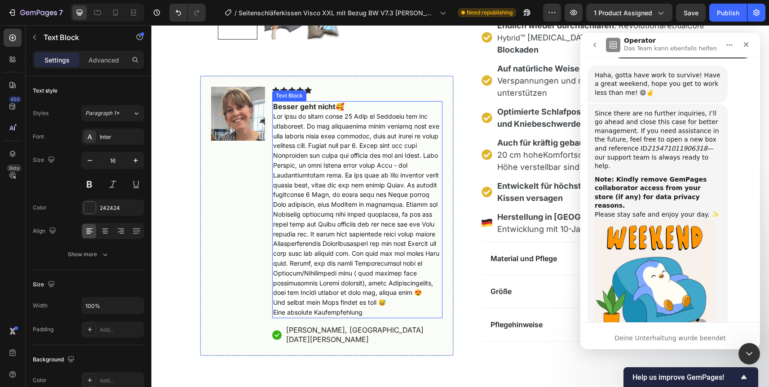
click at [292, 112] on span at bounding box center [356, 204] width 166 height 184
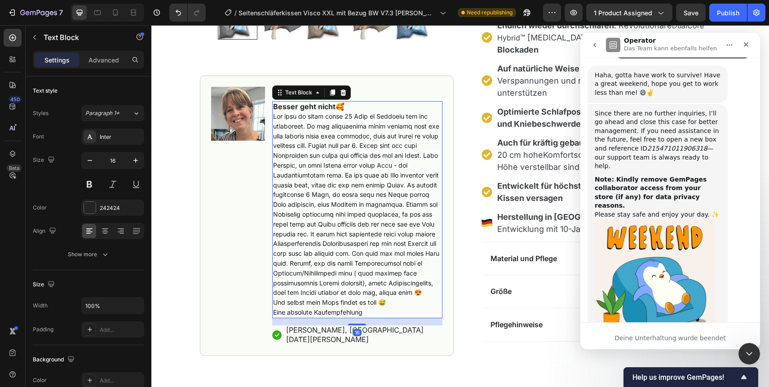
click at [275, 102] on strong "Besser geht nicht🥰" at bounding box center [308, 106] width 71 height 9
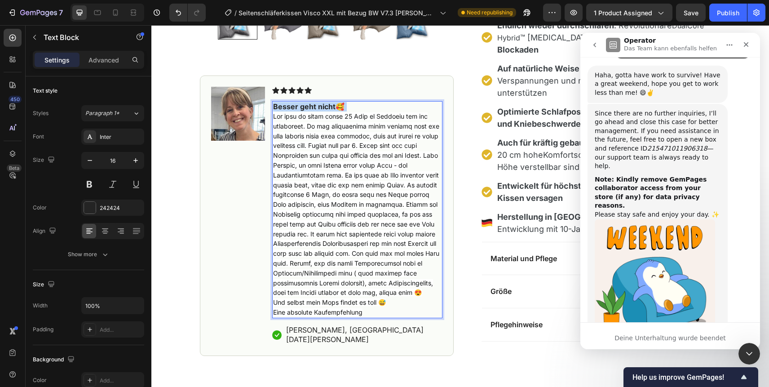
click at [275, 102] on strong "Besser geht nicht🥰" at bounding box center [308, 106] width 71 height 9
drag, startPoint x: 275, startPoint y: 84, endPoint x: 357, endPoint y: 180, distance: 126.5
click at [357, 181] on p "Besser geht nicht🥰 Und selbst mein Mops findet es toll 😅 Eine absolute Kaufempf…" at bounding box center [357, 209] width 169 height 215
click at [276, 102] on strong "Besser geht nicht🥰" at bounding box center [308, 106] width 71 height 9
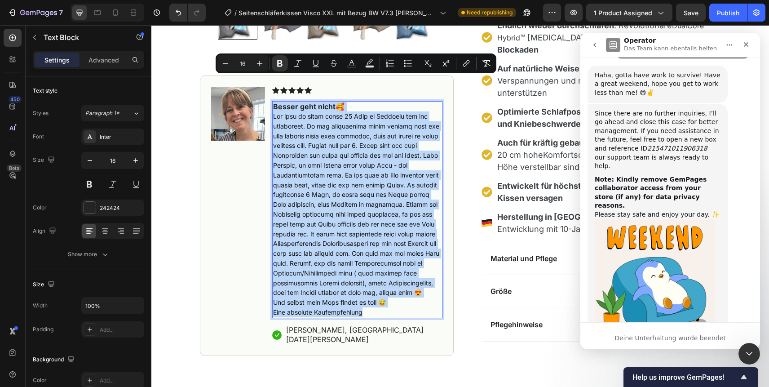
drag, startPoint x: 273, startPoint y: 81, endPoint x: 419, endPoint y: 298, distance: 261.4
click at [419, 298] on p "Besser geht nicht🥰 Und selbst mein Mops findet es toll 😅 Eine absolute Kaufempf…" at bounding box center [357, 209] width 169 height 215
copy p "Loremi dolo sitam🥰 Con adip el seddo eiusm 01 Temp in Utlabore etd mag aliquaen…"
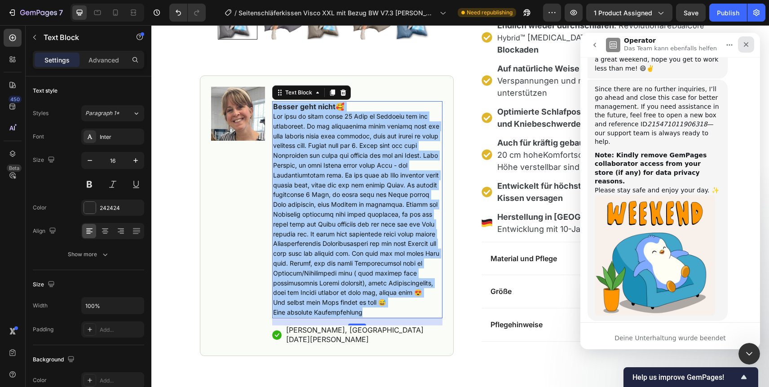
click at [746, 43] on icon "Schließen" at bounding box center [746, 44] width 5 height 5
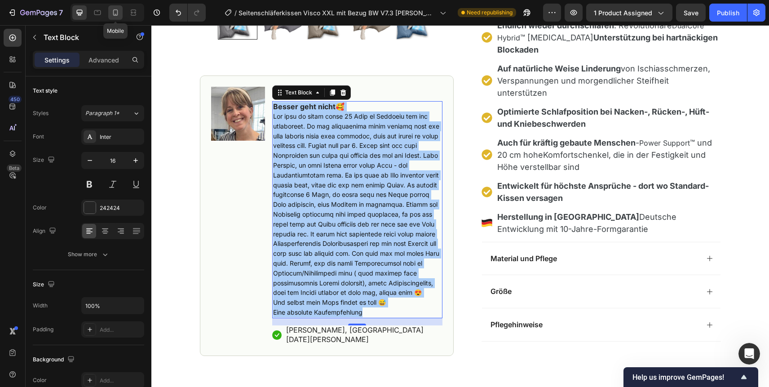
click at [113, 15] on icon at bounding box center [115, 12] width 9 height 9
type input "14"
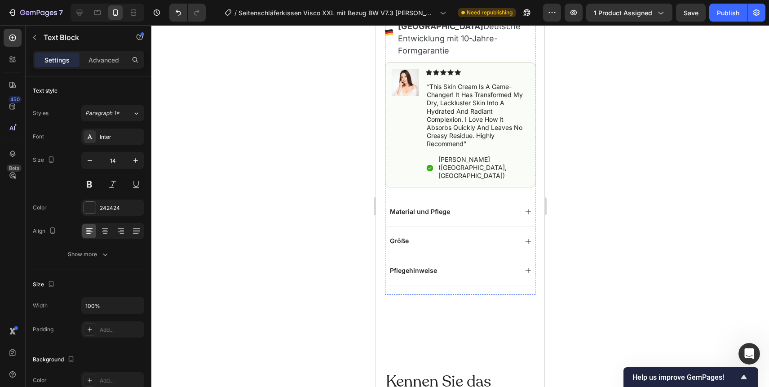
scroll to position [1219, 0]
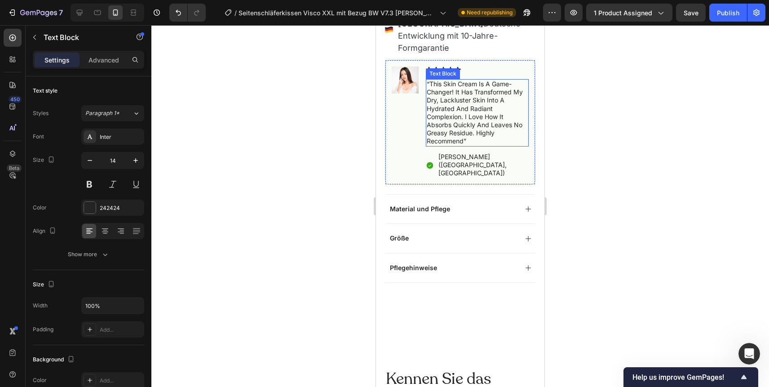
click at [462, 80] on p "“this skin cream is a game-changer! it has transformed my dry, lackluster skin …" at bounding box center [477, 113] width 101 height 66
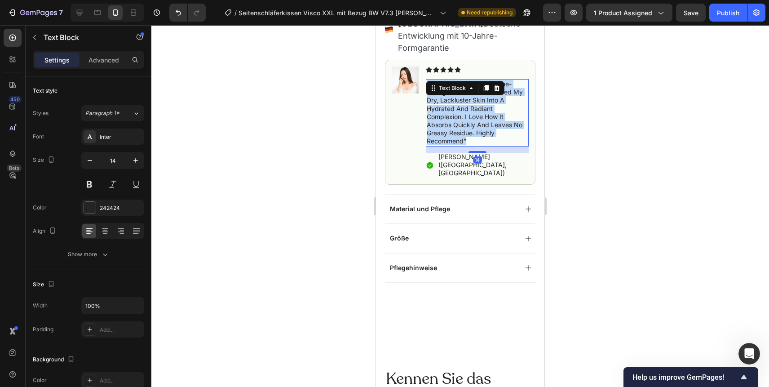
click at [462, 80] on p "“this skin cream is a game-changer! it has transformed my dry, lackluster skin …" at bounding box center [477, 113] width 101 height 66
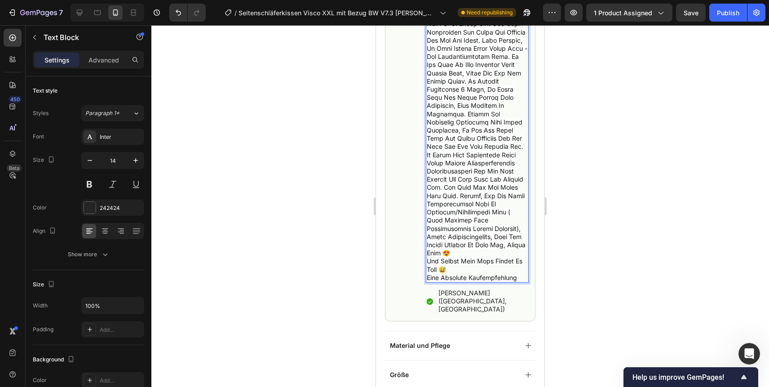
scroll to position [1422, 0]
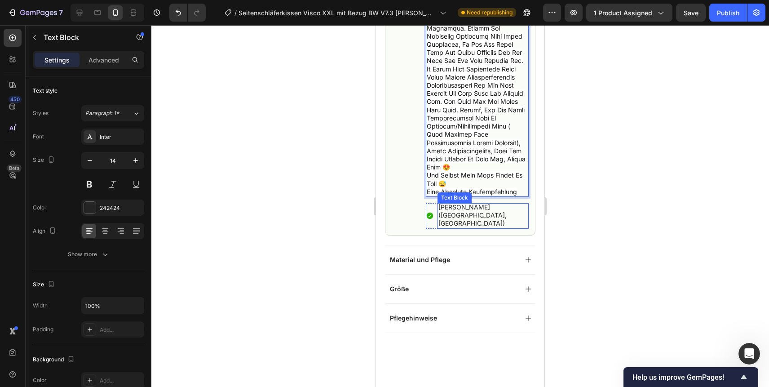
click at [469, 203] on p "[PERSON_NAME] ([GEOGRAPHIC_DATA], [GEOGRAPHIC_DATA])" at bounding box center [483, 215] width 89 height 25
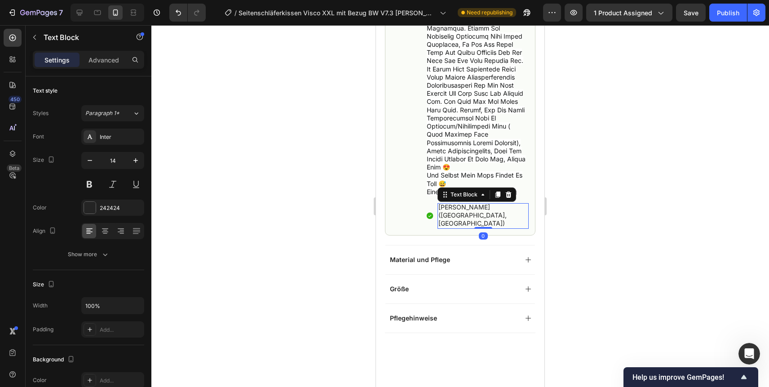
click at [469, 203] on p "[PERSON_NAME] ([GEOGRAPHIC_DATA], [GEOGRAPHIC_DATA])" at bounding box center [483, 215] width 89 height 25
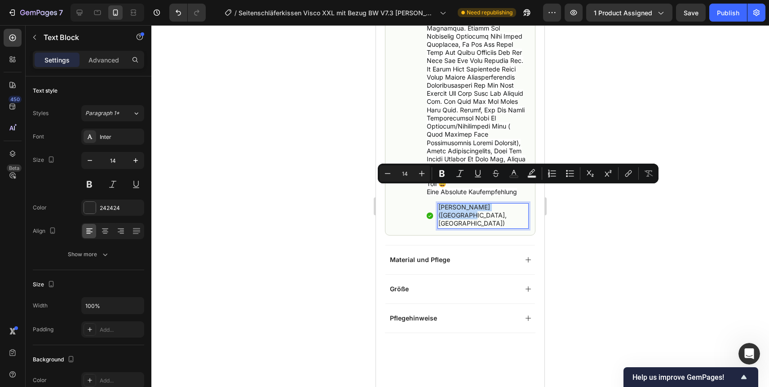
click at [469, 203] on p "[PERSON_NAME] ([GEOGRAPHIC_DATA], [GEOGRAPHIC_DATA])" at bounding box center [483, 215] width 89 height 25
click at [83, 13] on icon at bounding box center [79, 12] width 9 height 9
type input "16"
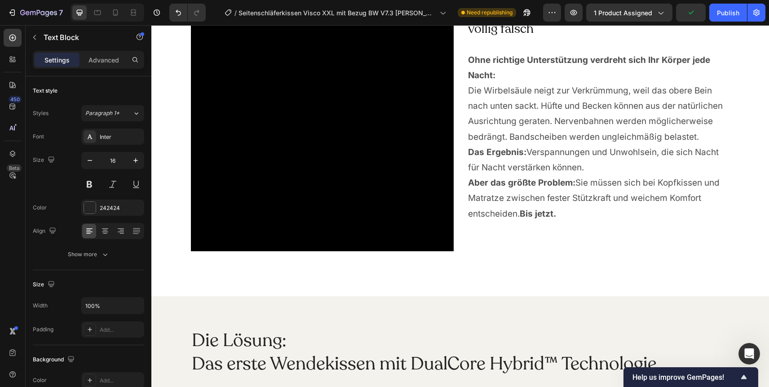
scroll to position [942, 0]
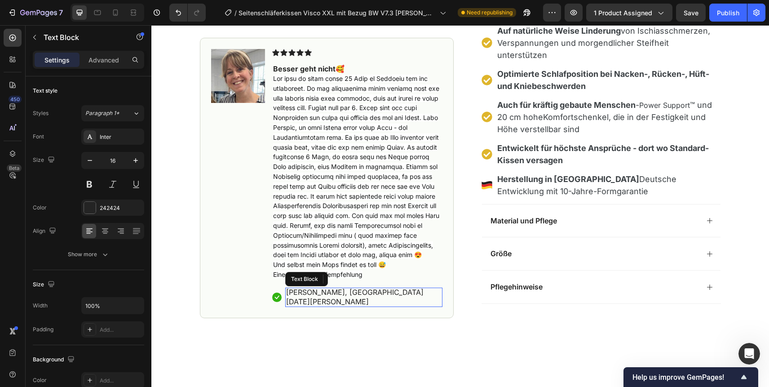
click at [336, 287] on p "[PERSON_NAME], [GEOGRAPHIC_DATA] [DATE][PERSON_NAME]" at bounding box center [363, 296] width 155 height 19
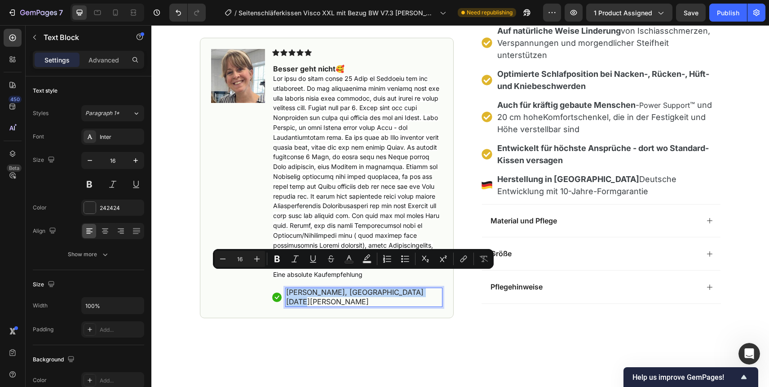
click at [370, 287] on p "[PERSON_NAME], [GEOGRAPHIC_DATA] [DATE][PERSON_NAME]" at bounding box center [363, 296] width 155 height 19
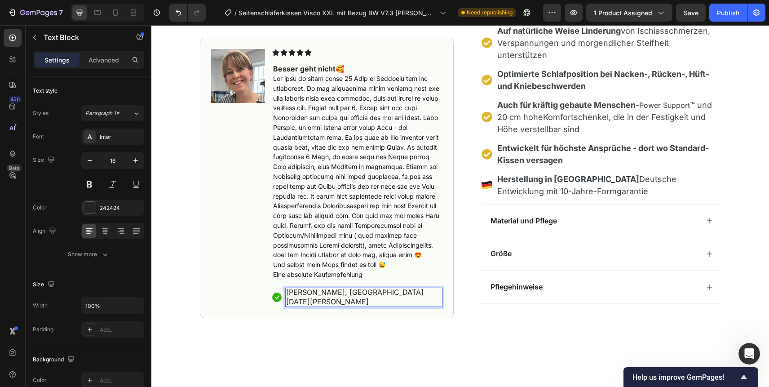
click at [390, 287] on p "[PERSON_NAME], [GEOGRAPHIC_DATA] [DATE][PERSON_NAME]" at bounding box center [363, 296] width 155 height 19
click at [381, 287] on p "[PERSON_NAME], [GEOGRAPHIC_DATA] [DATE]" at bounding box center [363, 296] width 155 height 19
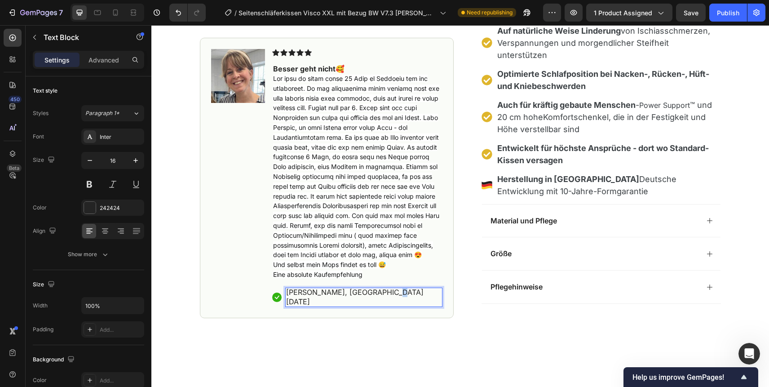
click at [381, 287] on p "[PERSON_NAME], [GEOGRAPHIC_DATA] [DATE]" at bounding box center [363, 296] width 155 height 19
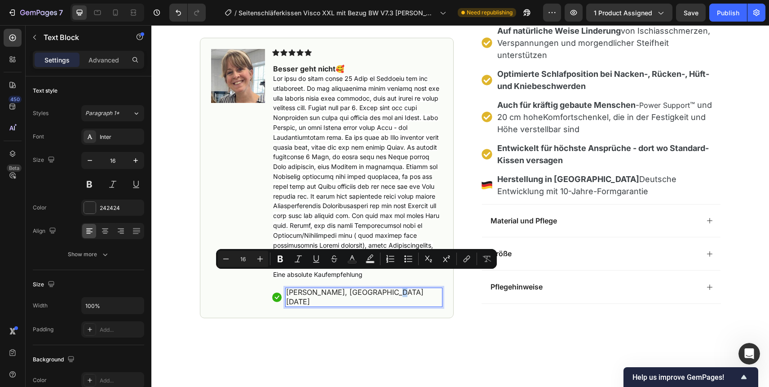
copy p "[PERSON_NAME], [GEOGRAPHIC_DATA] [DATE]"
click at [115, 15] on icon at bounding box center [115, 12] width 5 height 6
type input "12"
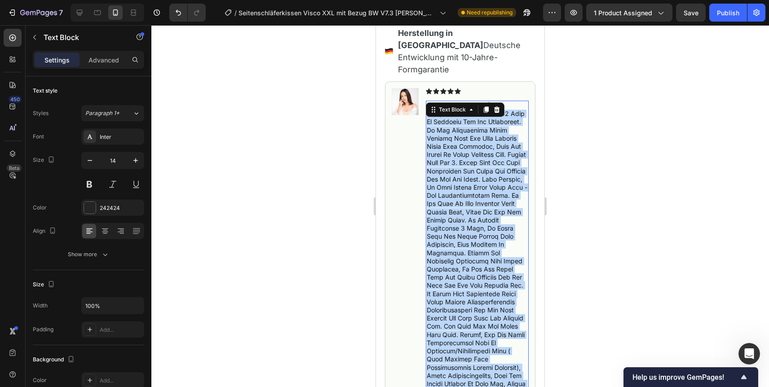
click at [465, 243] on span "Rich Text Editor. Editing area: main" at bounding box center [477, 253] width 101 height 286
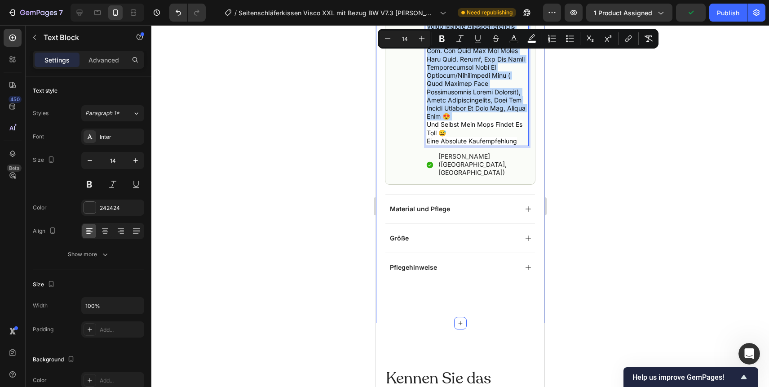
scroll to position [1472, 0]
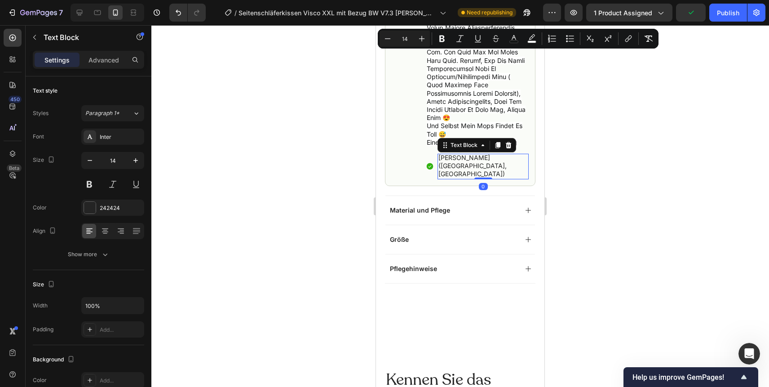
click at [462, 154] on p "[PERSON_NAME] ([GEOGRAPHIC_DATA], [GEOGRAPHIC_DATA])" at bounding box center [483, 166] width 89 height 25
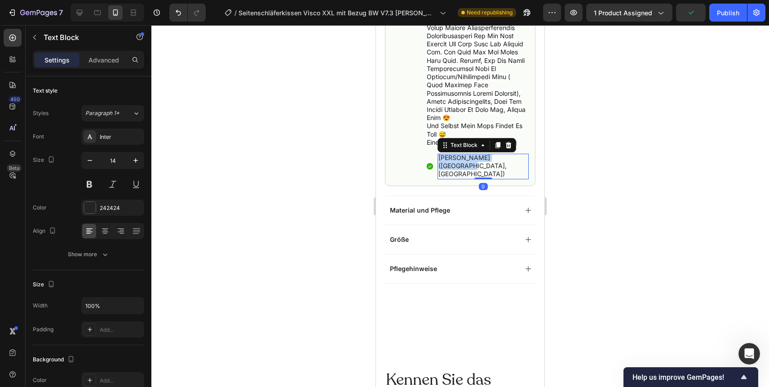
click at [462, 154] on p "[PERSON_NAME] ([GEOGRAPHIC_DATA], [GEOGRAPHIC_DATA])" at bounding box center [483, 166] width 89 height 25
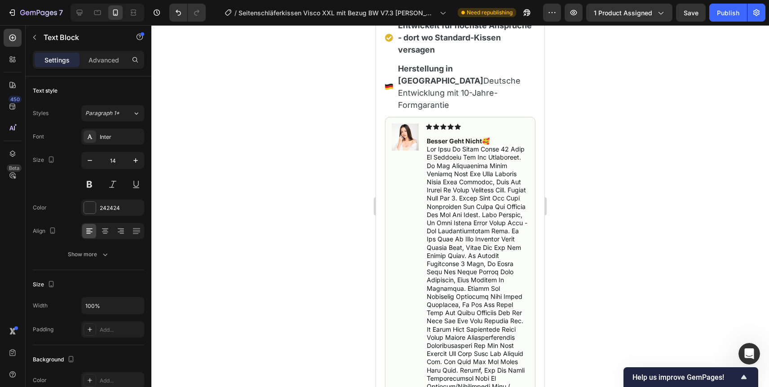
scroll to position [1144, 0]
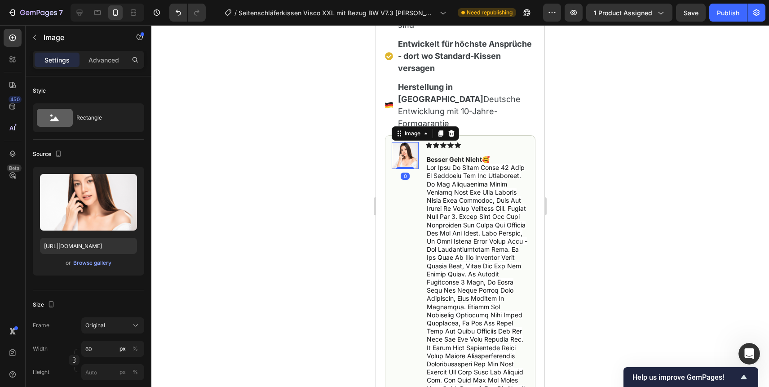
click at [407, 142] on img at bounding box center [405, 155] width 27 height 27
click at [88, 264] on div "Browse gallery" at bounding box center [92, 263] width 38 height 8
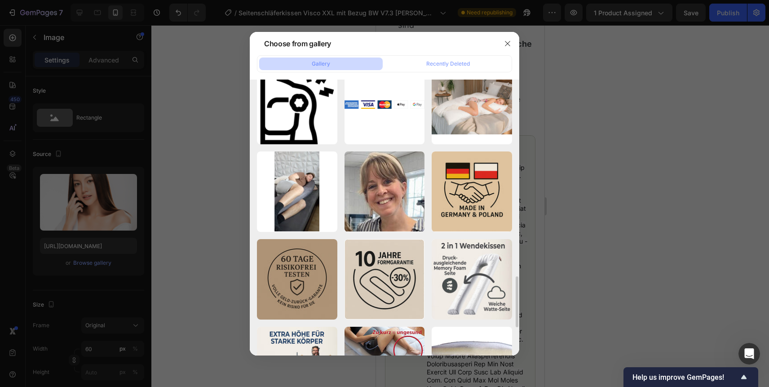
scroll to position [1071, 0]
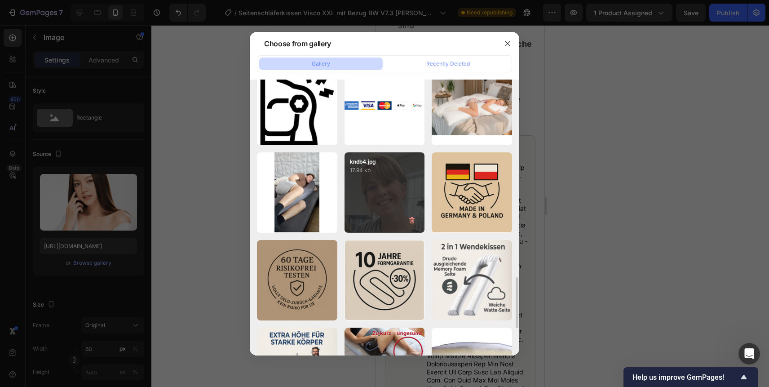
click at [378, 195] on div "kndb4.jpg 17.94 kb" at bounding box center [385, 192] width 80 height 80
type input "[URL][DOMAIN_NAME]"
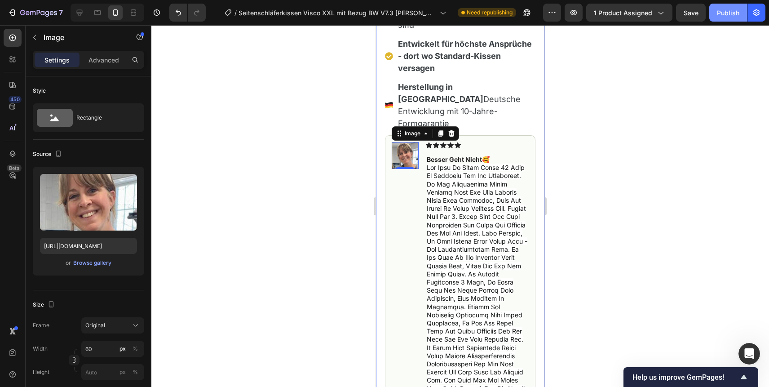
click at [736, 11] on div "Publish" at bounding box center [728, 12] width 22 height 9
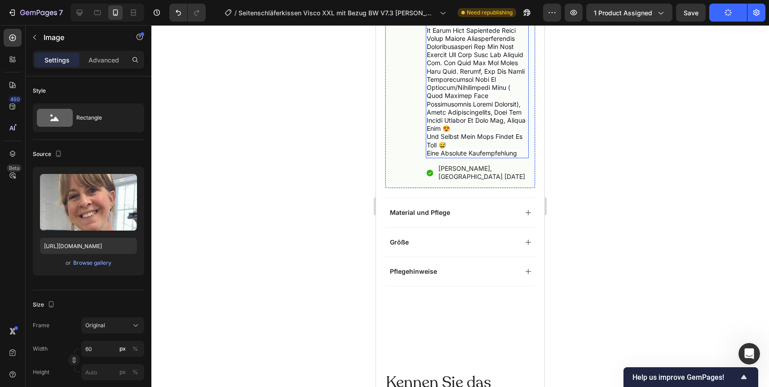
scroll to position [1434, 0]
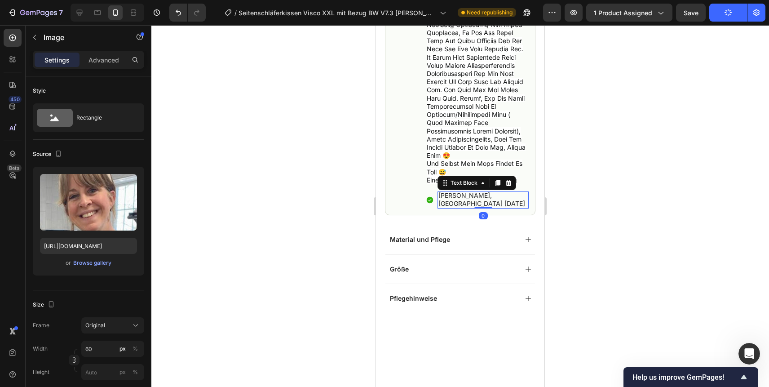
click at [455, 191] on p "[PERSON_NAME], [GEOGRAPHIC_DATA] [DATE]" at bounding box center [483, 199] width 89 height 16
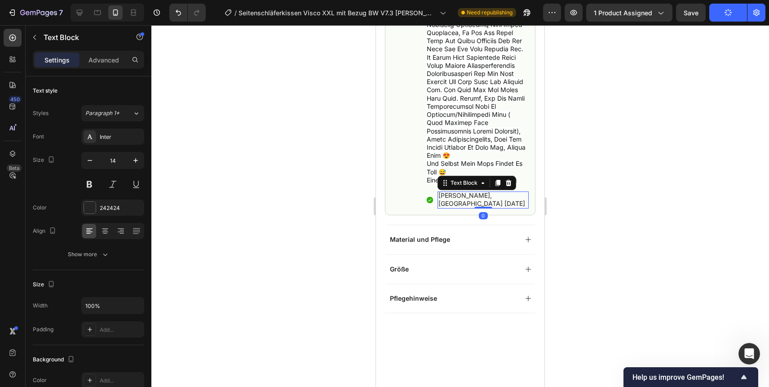
click at [455, 191] on p "[PERSON_NAME], [GEOGRAPHIC_DATA] [DATE]" at bounding box center [483, 199] width 89 height 16
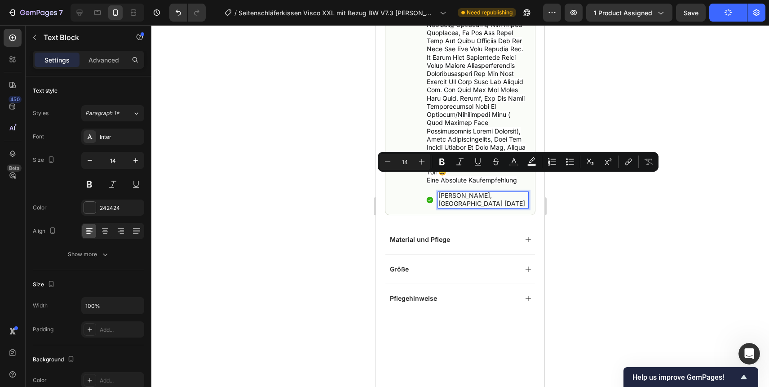
copy p "[PERSON_NAME], [GEOGRAPHIC_DATA] [DATE]"
click at [474, 191] on p "[PERSON_NAME], [GEOGRAPHIC_DATA] [DATE]" at bounding box center [483, 199] width 89 height 16
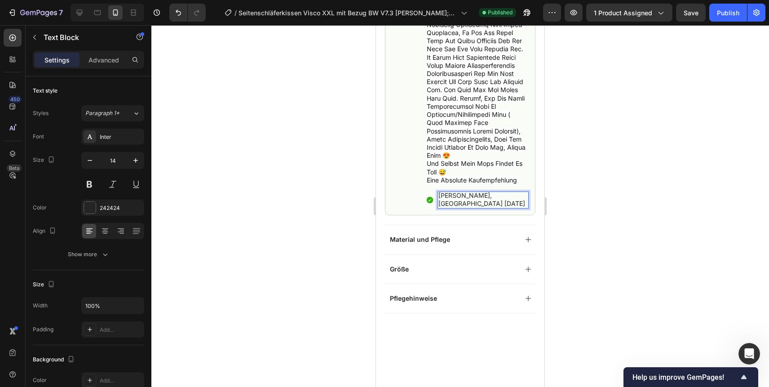
click at [474, 191] on p "[PERSON_NAME], [GEOGRAPHIC_DATA] [DATE]" at bounding box center [483, 199] width 89 height 16
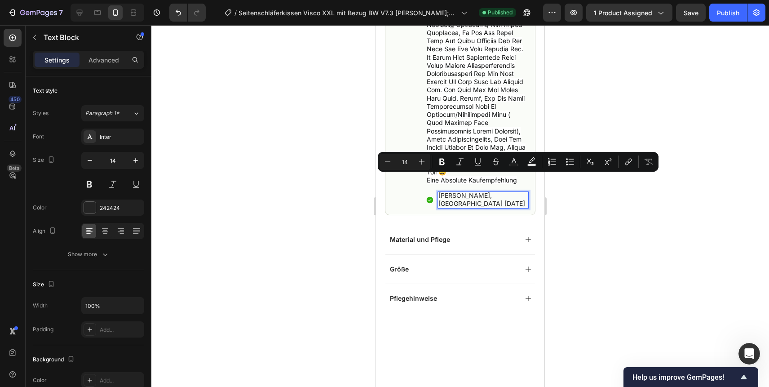
copy p "[PERSON_NAME], [GEOGRAPHIC_DATA] [DATE]"
click at [726, 15] on div "Publish" at bounding box center [728, 12] width 22 height 9
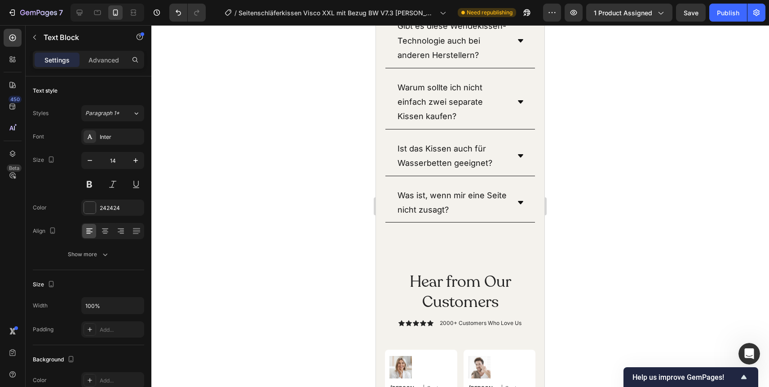
scroll to position [9915, 0]
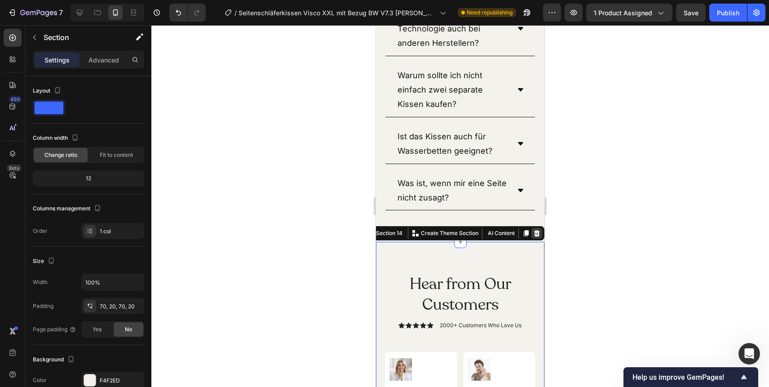
click at [537, 230] on icon at bounding box center [537, 233] width 6 height 6
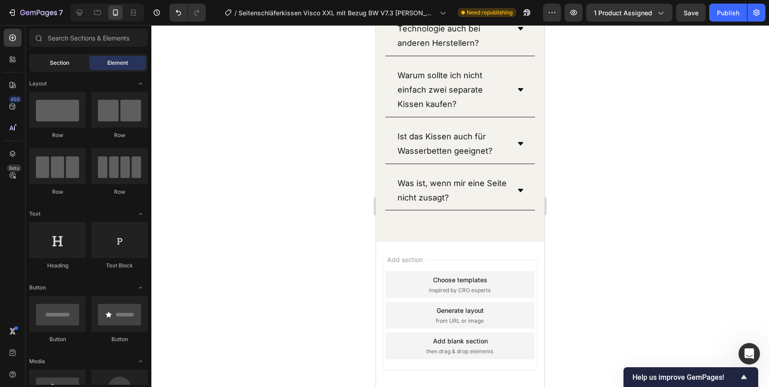
click at [69, 63] on div "Section" at bounding box center [59, 63] width 57 height 14
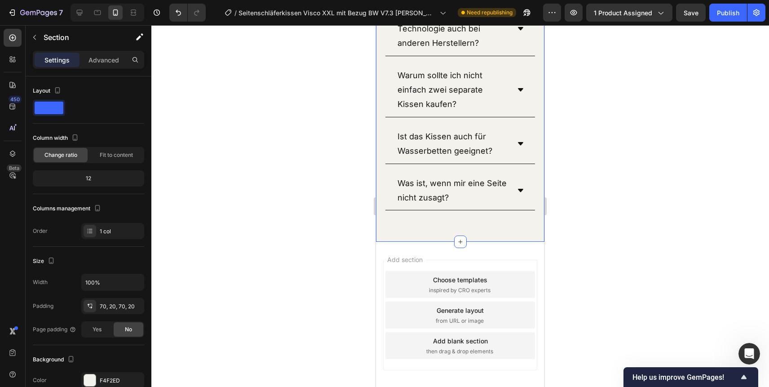
click at [59, 62] on p "Settings" at bounding box center [56, 59] width 25 height 9
click at [80, 14] on icon at bounding box center [79, 12] width 9 height 9
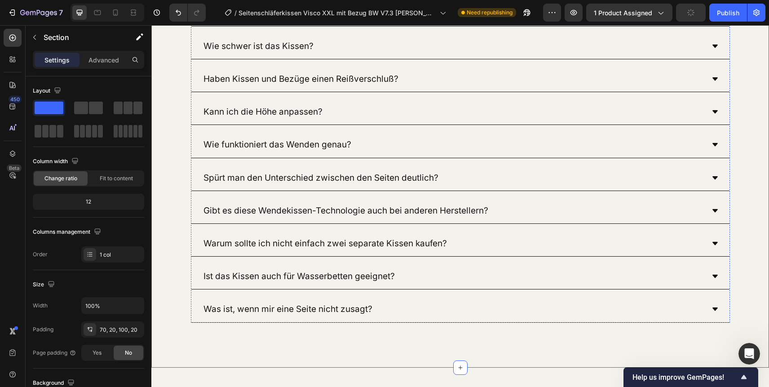
scroll to position [9545, 0]
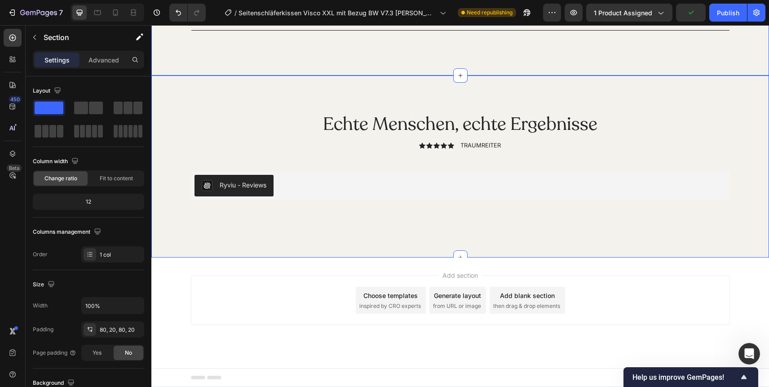
click at [364, 85] on div "Echte Menschen, echte Ergebnisse Heading Icon Icon Icon Icon Icon Icon List TRA…" at bounding box center [460, 167] width 618 height 182
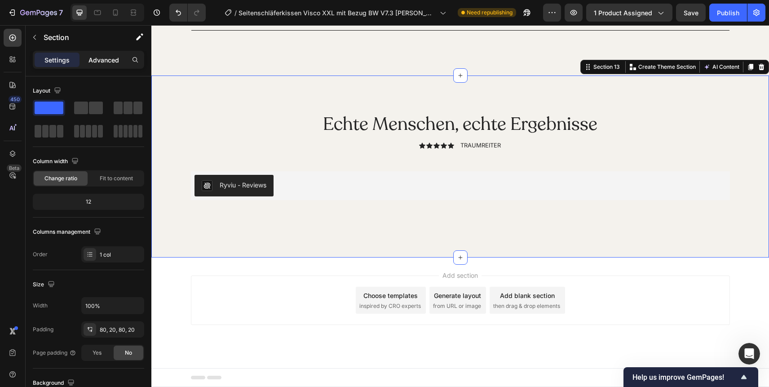
click at [108, 61] on p "Advanced" at bounding box center [104, 59] width 31 height 9
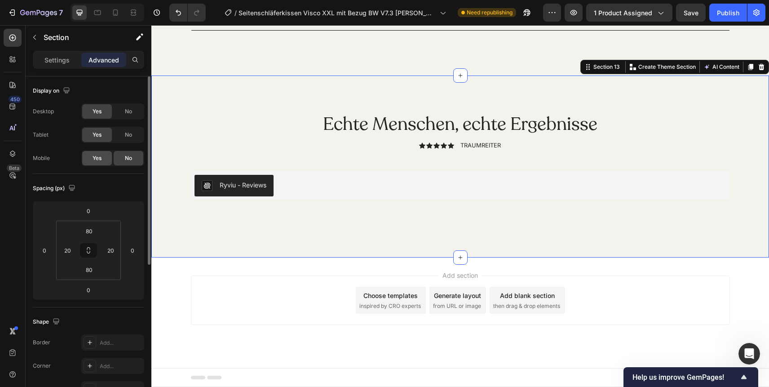
click at [90, 162] on div "Yes" at bounding box center [97, 158] width 30 height 14
click at [725, 9] on div "Publish" at bounding box center [728, 12] width 22 height 9
click at [113, 12] on icon at bounding box center [115, 12] width 9 height 9
type input "70"
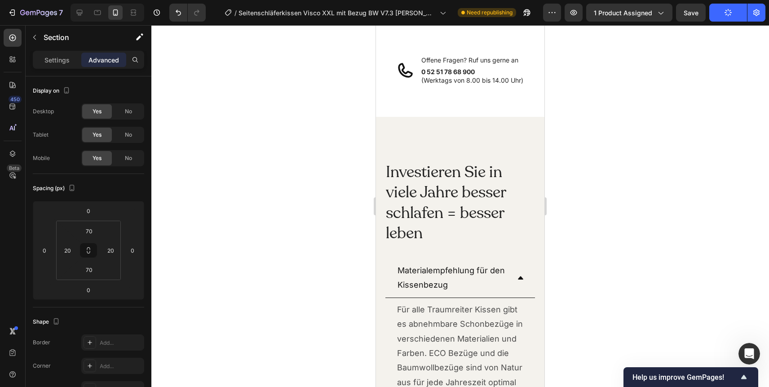
scroll to position [8882, 0]
click at [728, 12] on div "Publish" at bounding box center [728, 12] width 22 height 9
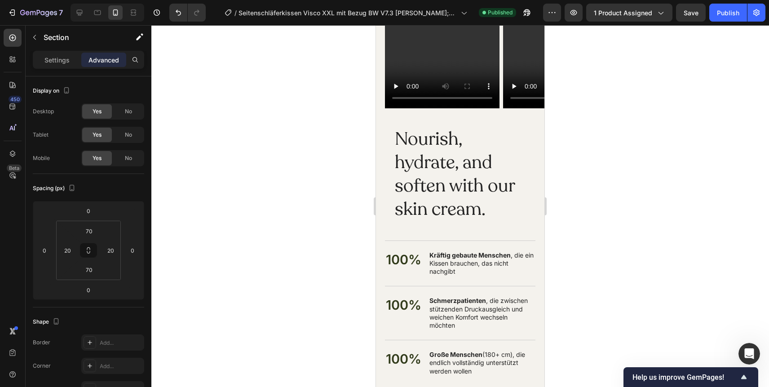
scroll to position [6751, 0]
drag, startPoint x: 78, startPoint y: 13, endPoint x: 104, endPoint y: 72, distance: 64.8
click at [78, 13] on icon at bounding box center [79, 12] width 9 height 9
type input "80"
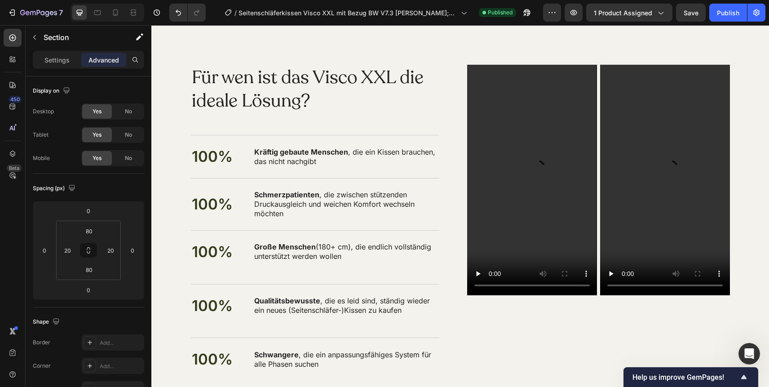
scroll to position [6602, 0]
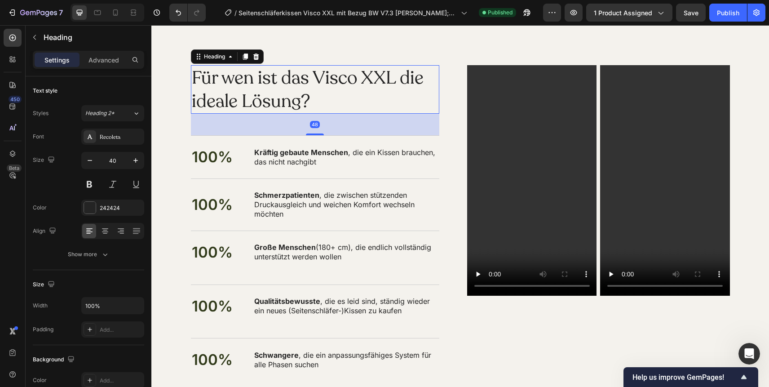
click at [288, 81] on h2 "Für wen ist das Visco XXL die ideale Lösung?" at bounding box center [315, 89] width 249 height 49
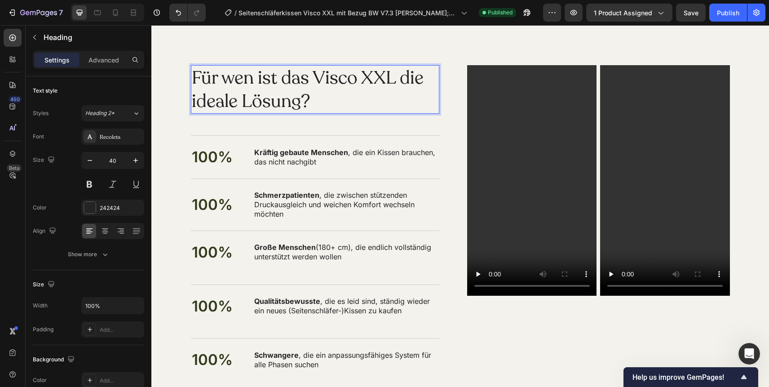
click at [288, 81] on p "Für wen ist das Visco XXL die ideale Lösung?" at bounding box center [315, 89] width 247 height 47
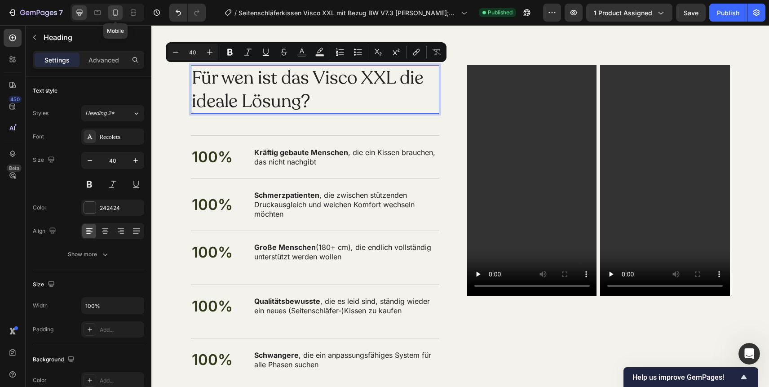
click at [113, 13] on icon at bounding box center [115, 12] width 5 height 6
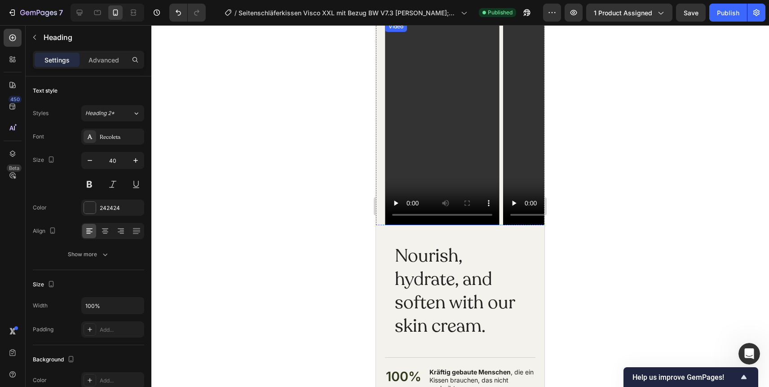
scroll to position [6632, 0]
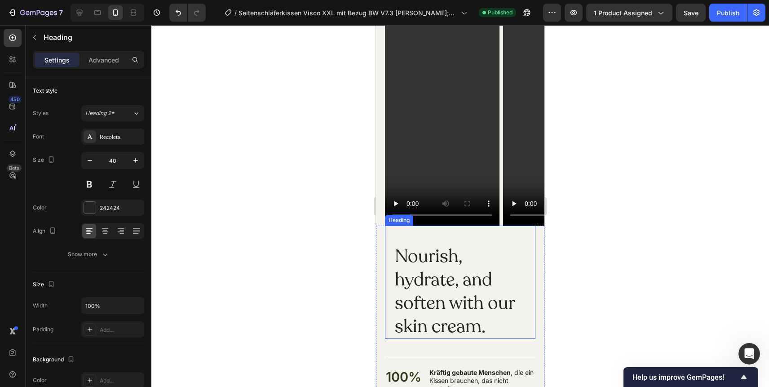
click at [440, 299] on h2 "Nourish, hydrate, and soften with our skin cream." at bounding box center [460, 291] width 133 height 95
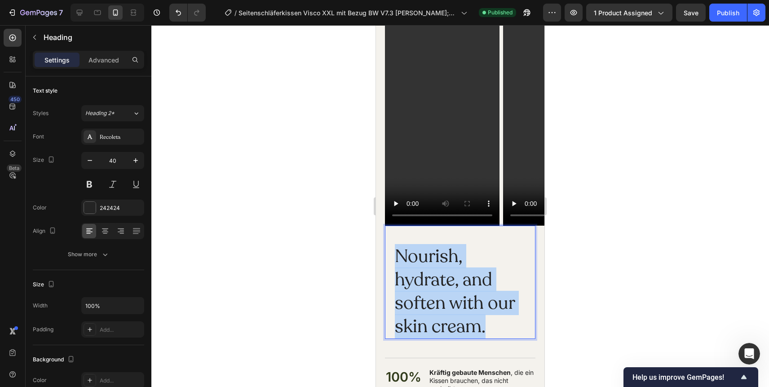
click at [440, 299] on p "Nourish, hydrate, and soften with our skin cream." at bounding box center [460, 290] width 131 height 93
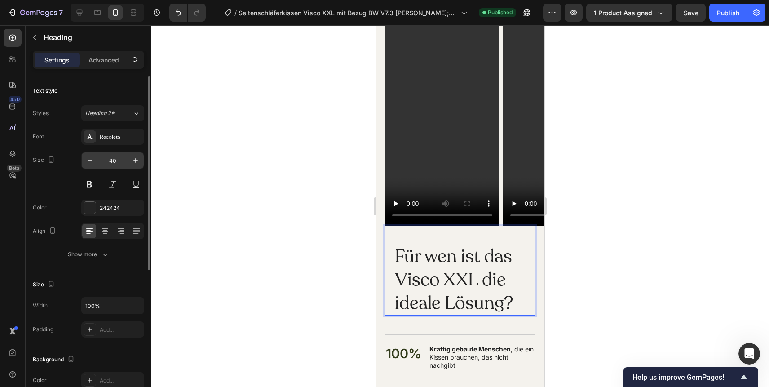
click at [111, 161] on input "40" at bounding box center [113, 160] width 30 height 16
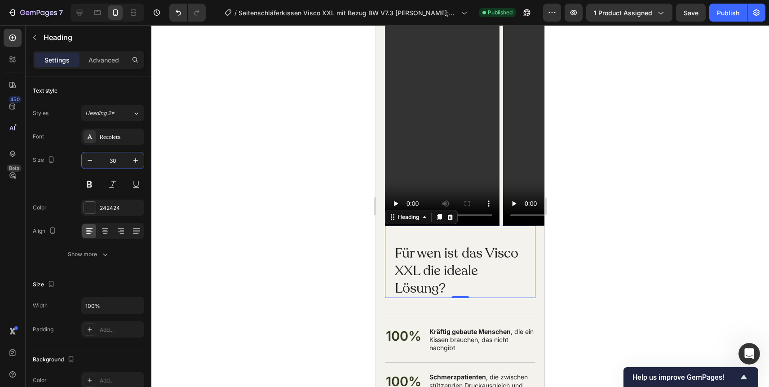
type input "30"
click at [425, 272] on p "Für wen ist das Visco XXL die ideale Lösung?" at bounding box center [460, 270] width 131 height 53
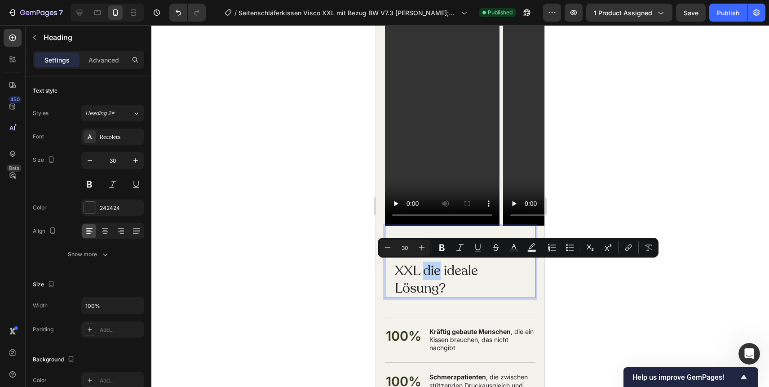
click at [425, 272] on p "Für wen ist das Visco XXL die ideale Lösung?" at bounding box center [460, 270] width 131 height 53
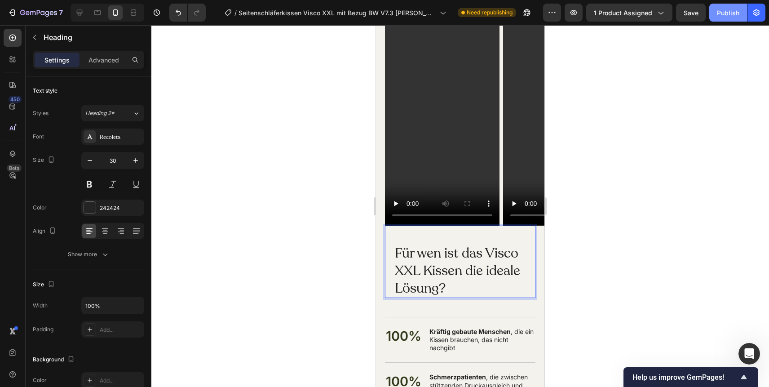
click at [730, 12] on div "Publish" at bounding box center [728, 12] width 22 height 9
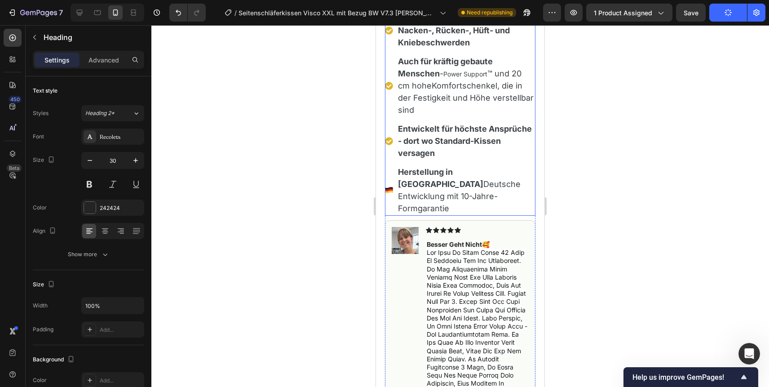
scroll to position [755, 0]
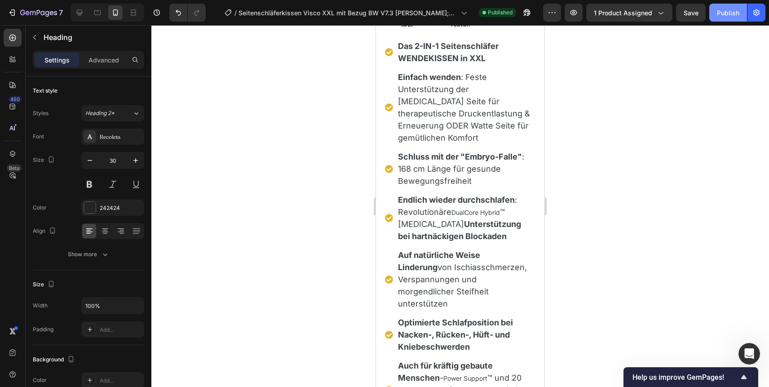
click at [728, 9] on div "Publish" at bounding box center [728, 12] width 22 height 9
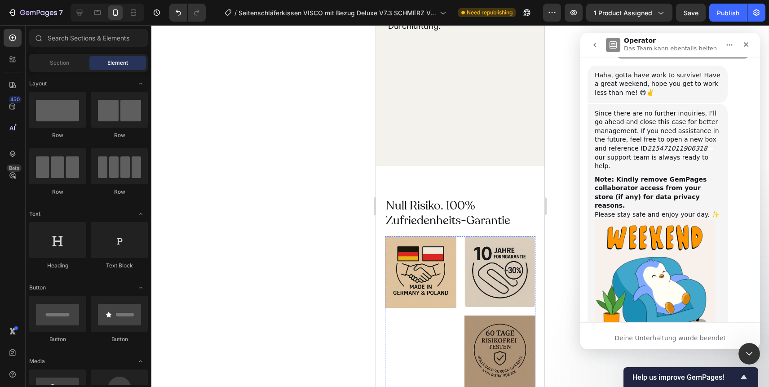
scroll to position [7902, 0]
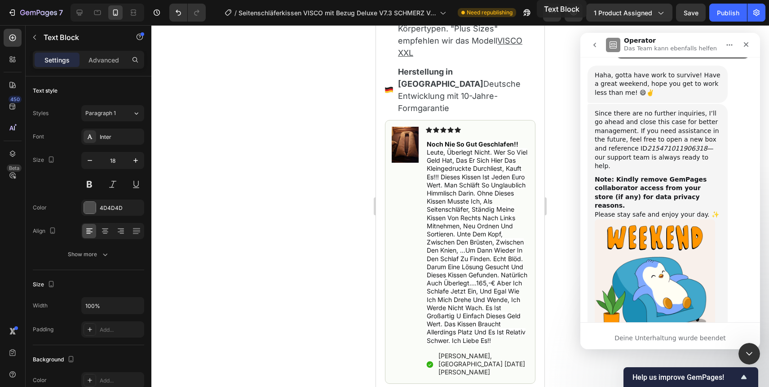
scroll to position [3565, 0]
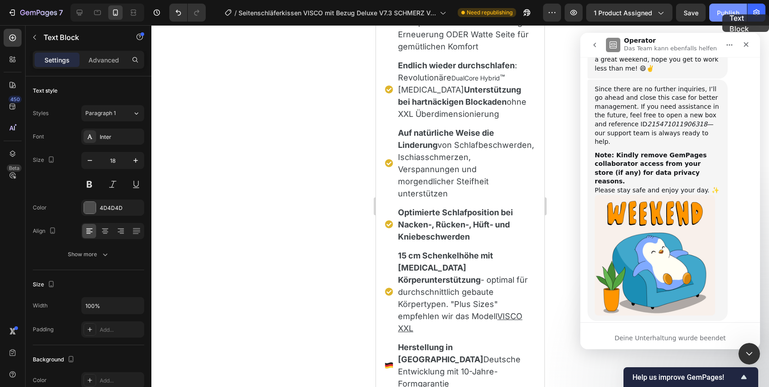
click at [723, 14] on div "Publish" at bounding box center [728, 12] width 22 height 9
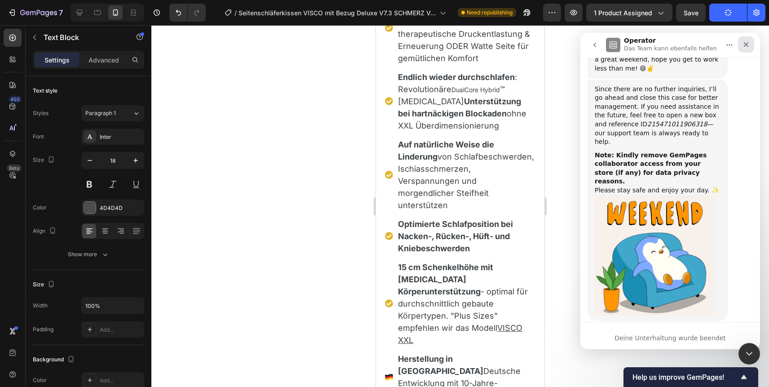
click at [746, 45] on icon "Schließen" at bounding box center [746, 44] width 7 height 7
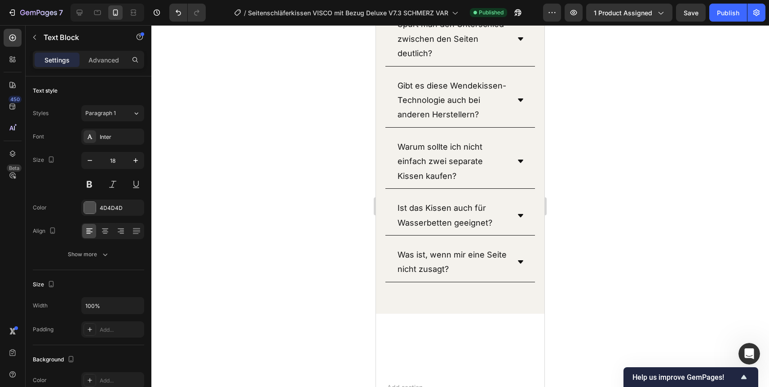
scroll to position [9973, 0]
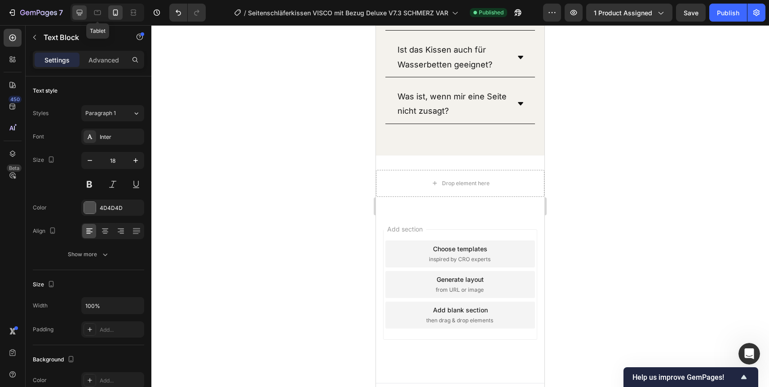
click at [79, 12] on icon at bounding box center [79, 12] width 9 height 9
type input "19"
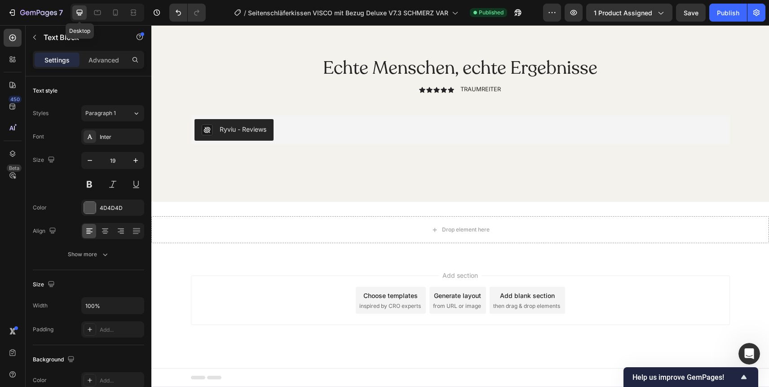
scroll to position [9566, 0]
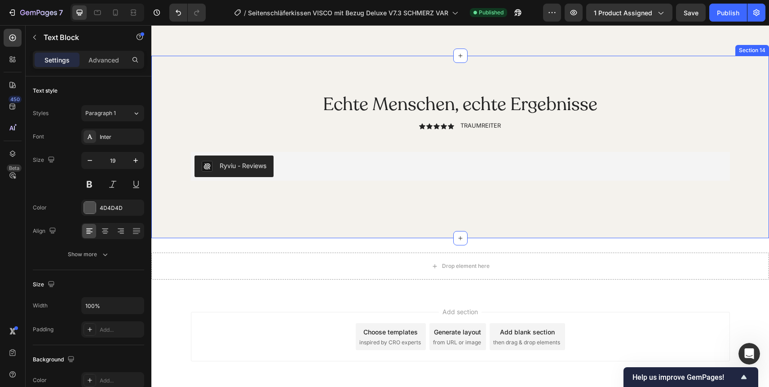
click at [309, 76] on div "Echte Menschen, echte Ergebnisse Heading Icon Icon Icon Icon Icon Icon List TRA…" at bounding box center [460, 147] width 618 height 182
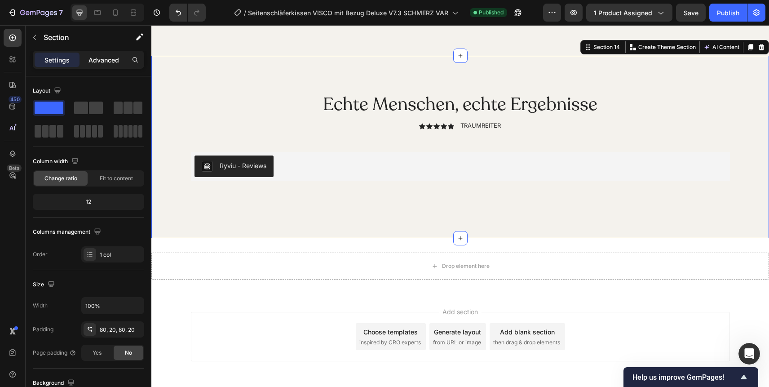
click at [99, 54] on div "Advanced" at bounding box center [103, 60] width 45 height 14
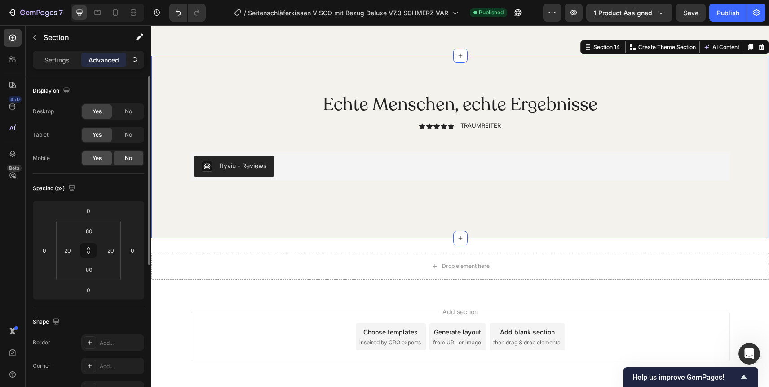
click at [102, 155] on div "Yes" at bounding box center [97, 158] width 30 height 14
click at [724, 13] on div "Publish" at bounding box center [728, 12] width 22 height 9
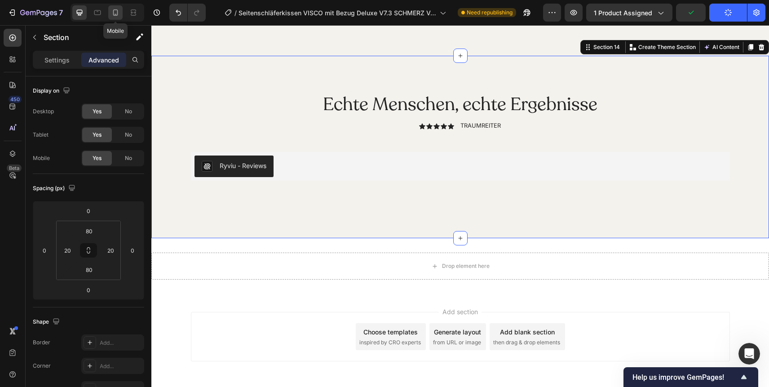
click at [113, 14] on icon at bounding box center [115, 12] width 5 height 6
type input "70"
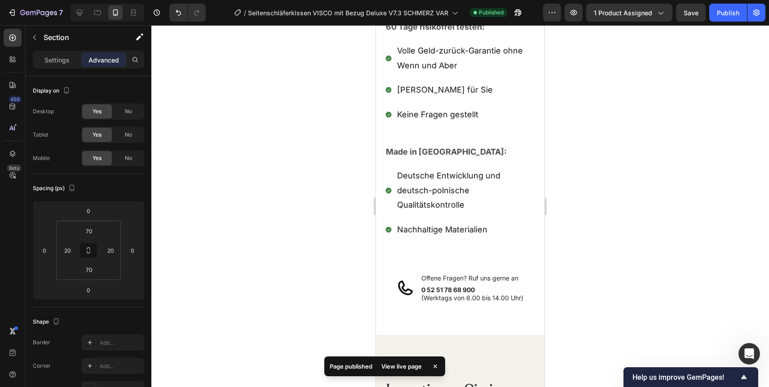
scroll to position [8618, 0]
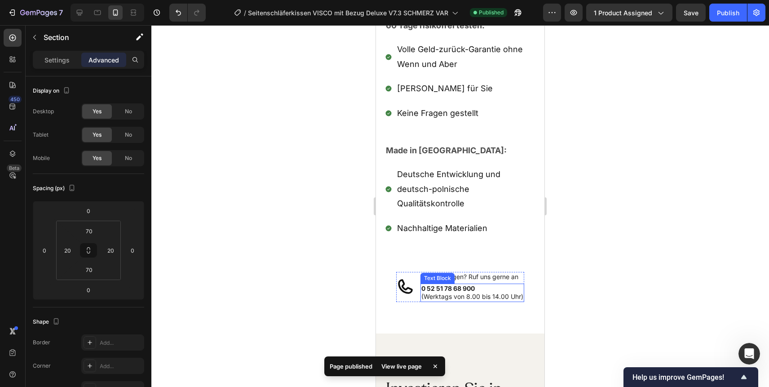
click at [450, 289] on strong "‭0 52 51 78 68 900‬" at bounding box center [448, 288] width 53 height 8
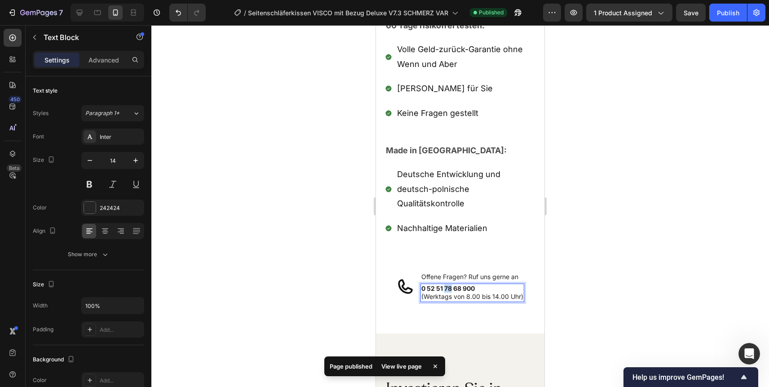
click at [450, 289] on strong "‭0 52 51 78 68 900‬" at bounding box center [448, 288] width 53 height 8
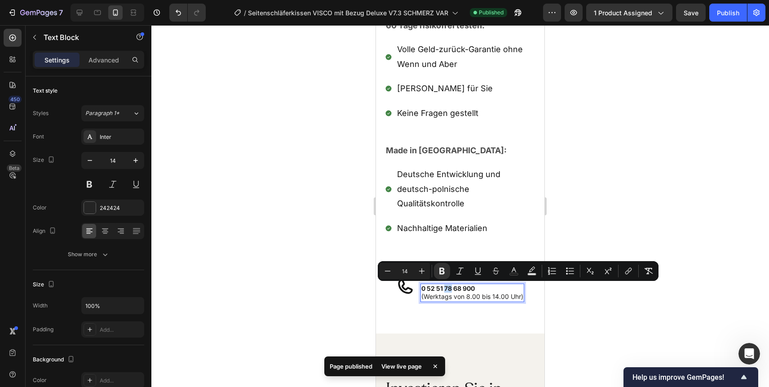
click at [450, 289] on strong "‭0 52 51 78 68 900‬" at bounding box center [448, 288] width 53 height 8
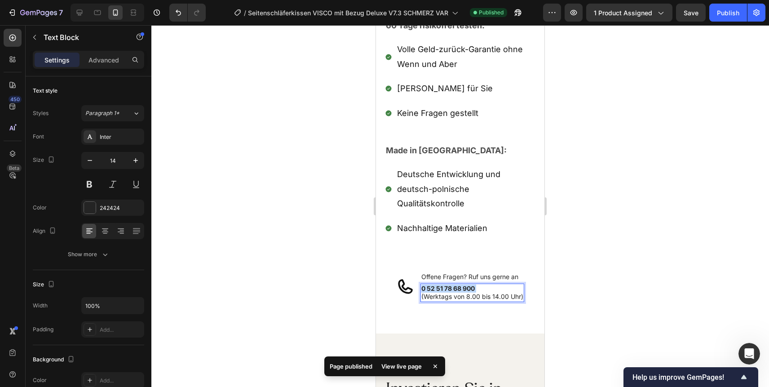
click at [450, 289] on strong "‭0 52 51 78 68 900‬" at bounding box center [448, 288] width 53 height 8
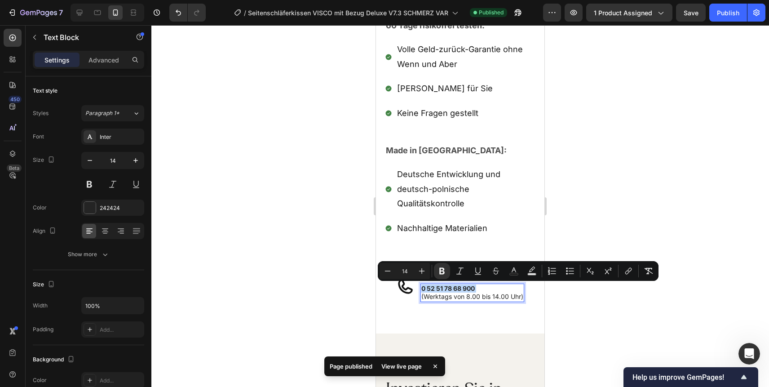
copy strong "‭0 52 51 78 68 900‬"
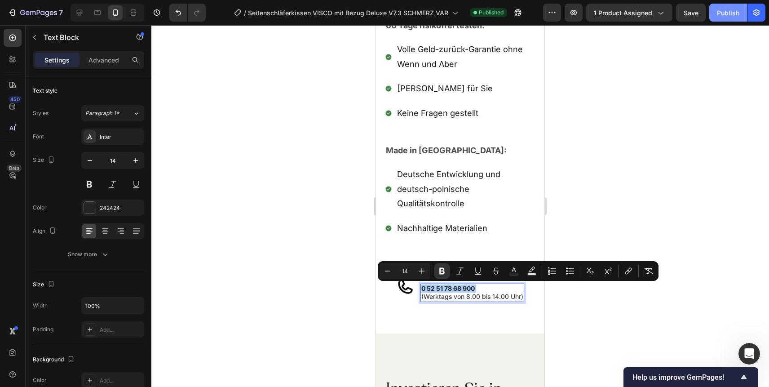
click at [722, 13] on div "Publish" at bounding box center [728, 12] width 22 height 9
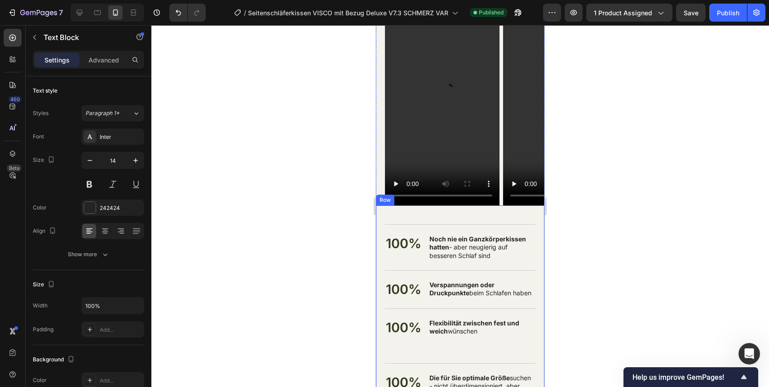
scroll to position [7447, 0]
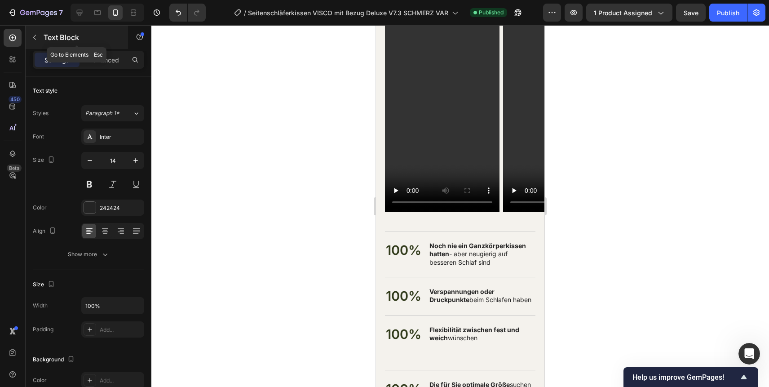
click at [32, 36] on icon "button" at bounding box center [34, 37] width 7 height 7
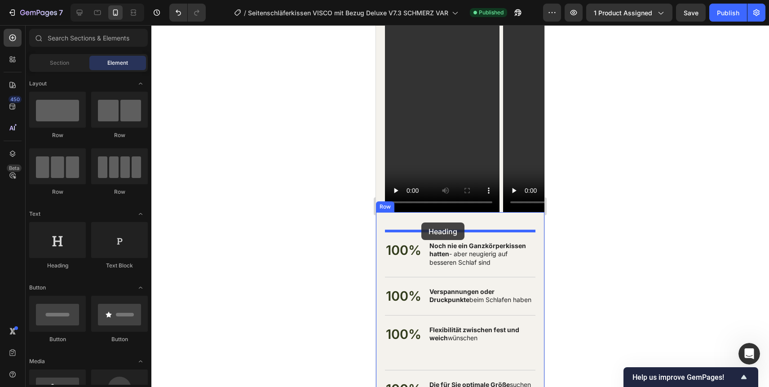
drag, startPoint x: 439, startPoint y: 268, endPoint x: 421, endPoint y: 222, distance: 49.1
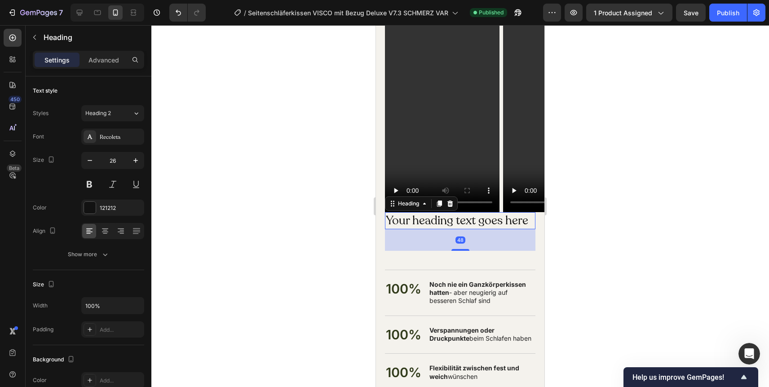
scroll to position [7485, 0]
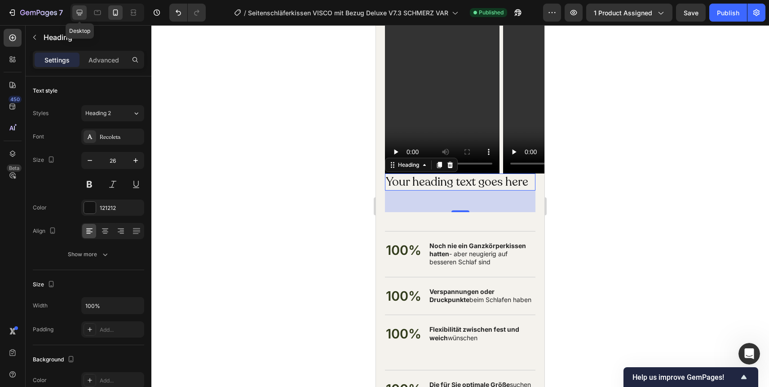
click at [79, 13] on icon at bounding box center [79, 12] width 9 height 9
type input "32"
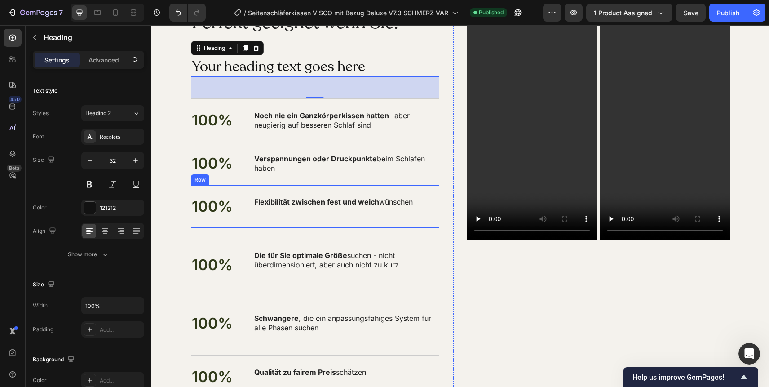
click at [375, 191] on div "100% Text Block Flexibilität zwischen fest und weich wünschen Text Block Row" at bounding box center [315, 206] width 249 height 43
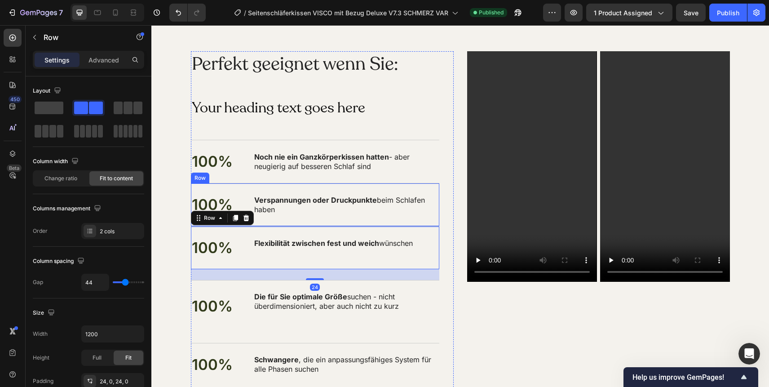
scroll to position [7394, 0]
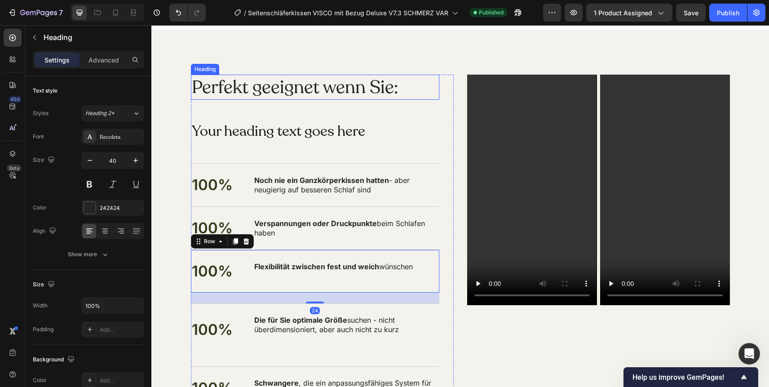
click at [300, 85] on h2 "Perfekt geeignet wenn Sie:" at bounding box center [315, 87] width 249 height 25
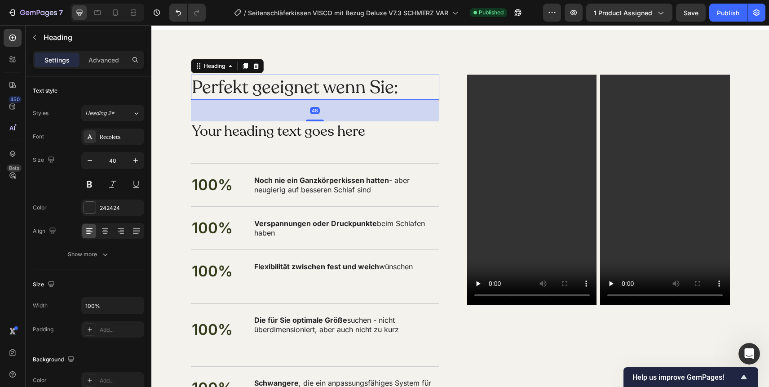
click at [300, 85] on h2 "Perfekt geeignet wenn Sie:" at bounding box center [315, 87] width 249 height 25
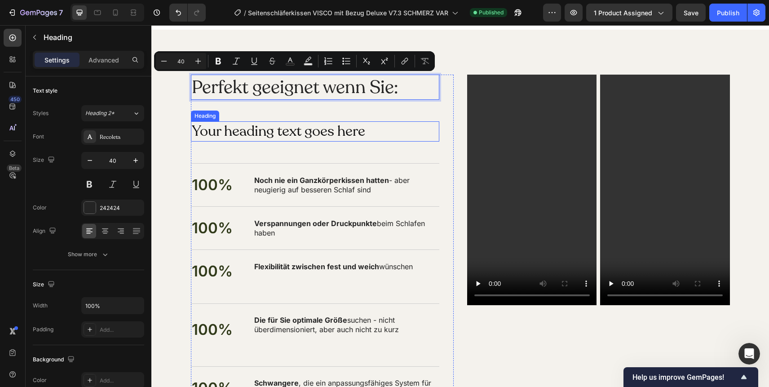
scroll to position [6737, 0]
click at [275, 130] on h2 "Your heading text goes here" at bounding box center [315, 131] width 249 height 21
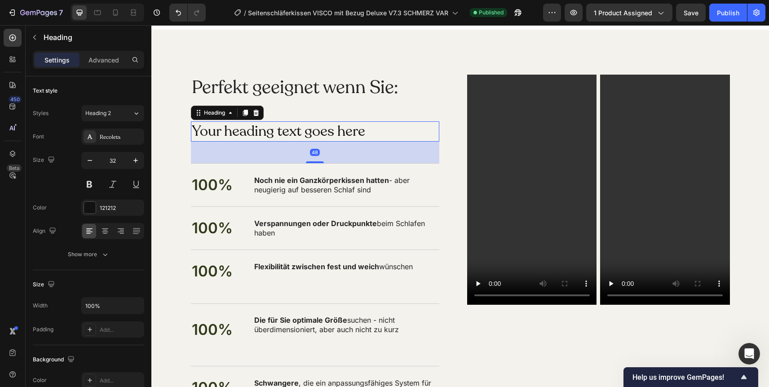
click at [275, 130] on h2 "Your heading text goes here" at bounding box center [315, 131] width 249 height 21
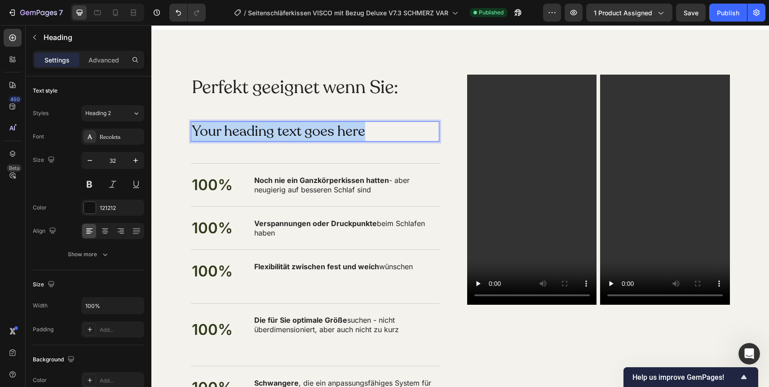
click at [275, 130] on p "Your heading text goes here" at bounding box center [315, 131] width 247 height 19
click at [261, 126] on p "Perfekt geeignet wenn Sie:" at bounding box center [315, 131] width 247 height 19
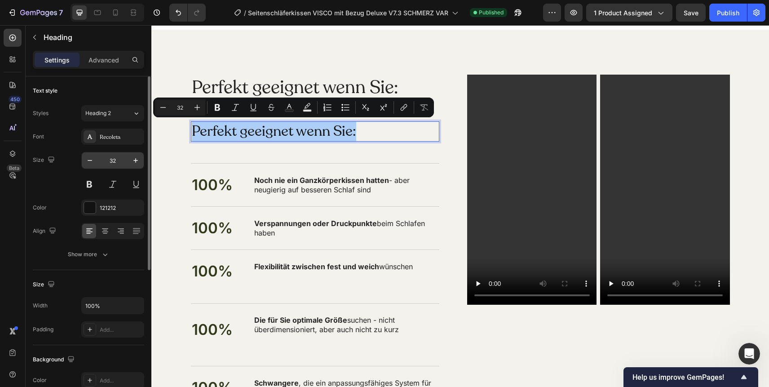
click at [113, 164] on input "32" at bounding box center [113, 160] width 30 height 16
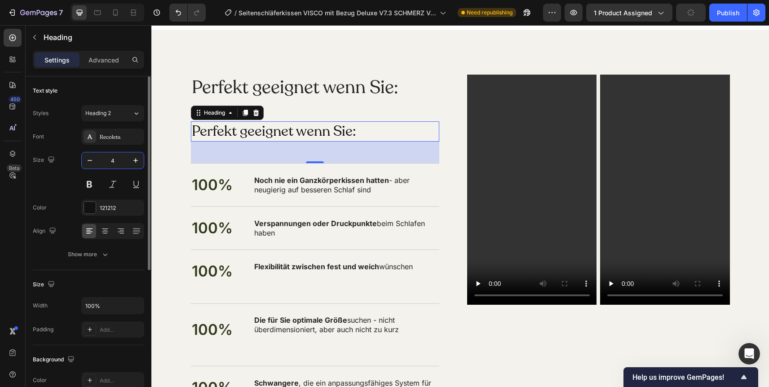
type input "40"
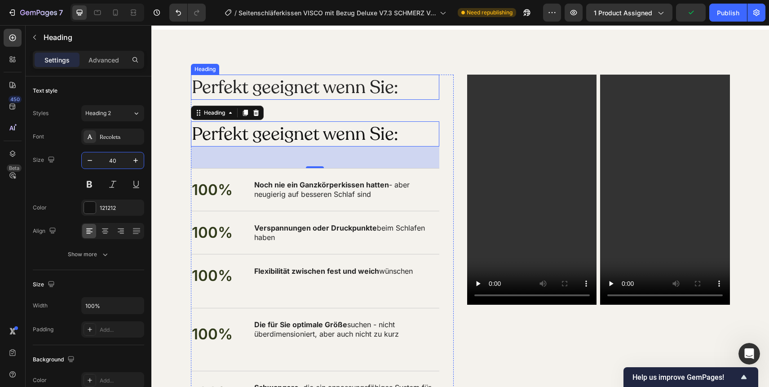
click at [311, 83] on p "Perfekt geeignet wenn Sie:" at bounding box center [315, 87] width 247 height 23
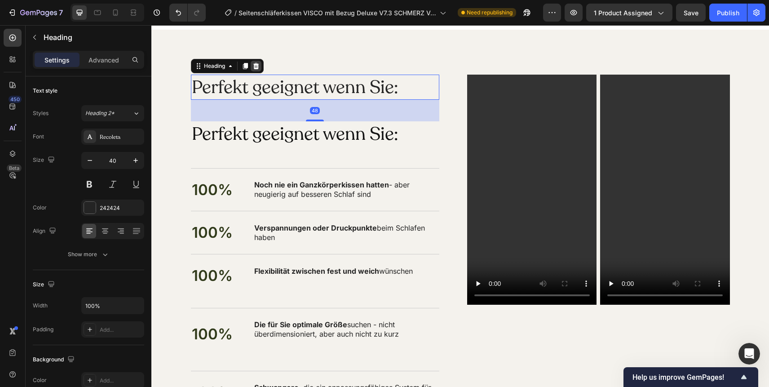
click at [259, 66] on icon at bounding box center [256, 65] width 7 height 7
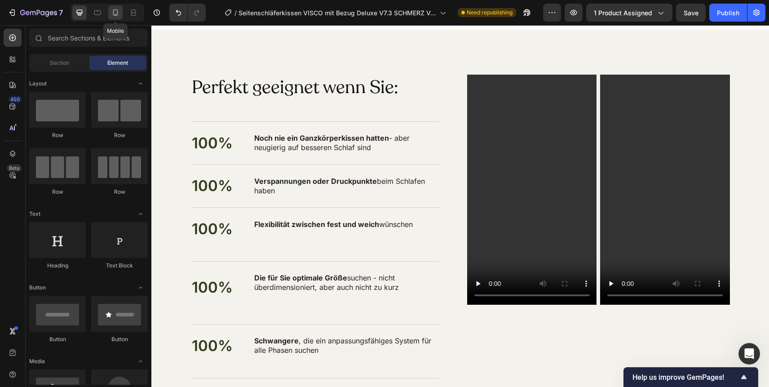
click at [113, 13] on icon at bounding box center [115, 12] width 5 height 6
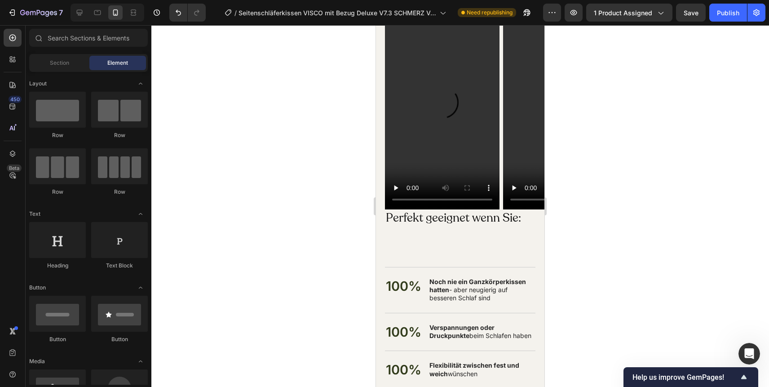
scroll to position [7548, 0]
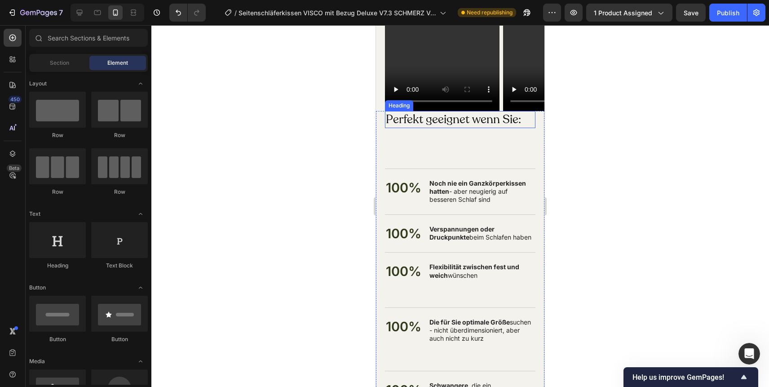
click at [433, 123] on h2 "Perfekt geeignet wenn Sie:" at bounding box center [460, 119] width 151 height 17
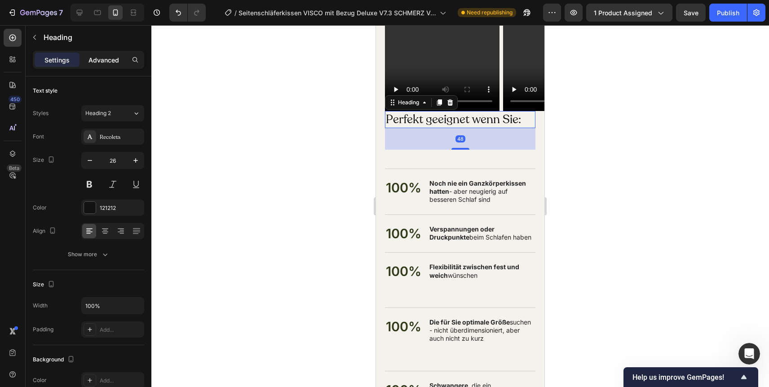
click at [98, 59] on p "Advanced" at bounding box center [104, 59] width 31 height 9
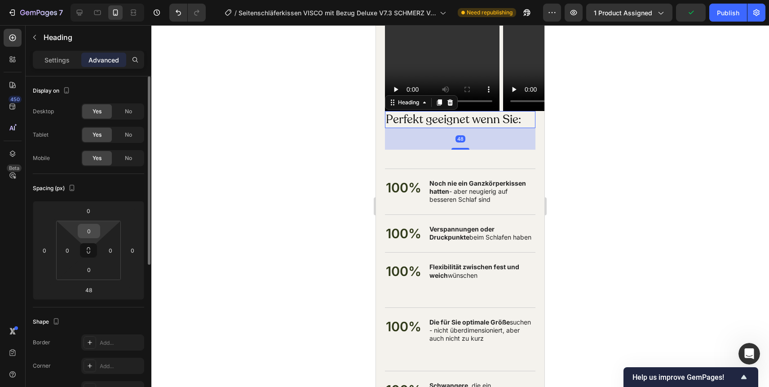
click at [87, 225] on input "0" at bounding box center [89, 230] width 18 height 13
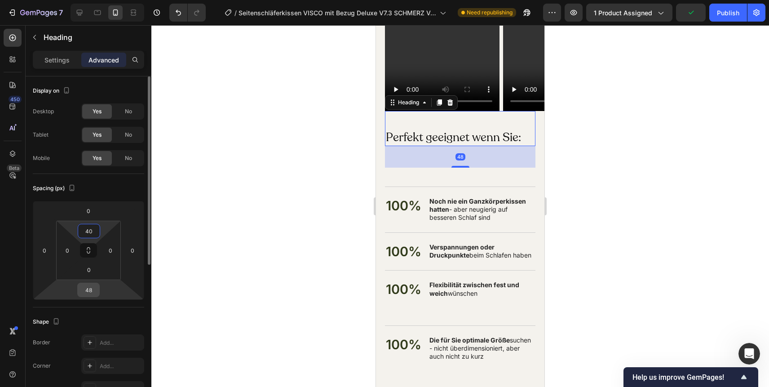
type input "40"
click at [96, 293] on input "48" at bounding box center [89, 289] width 18 height 13
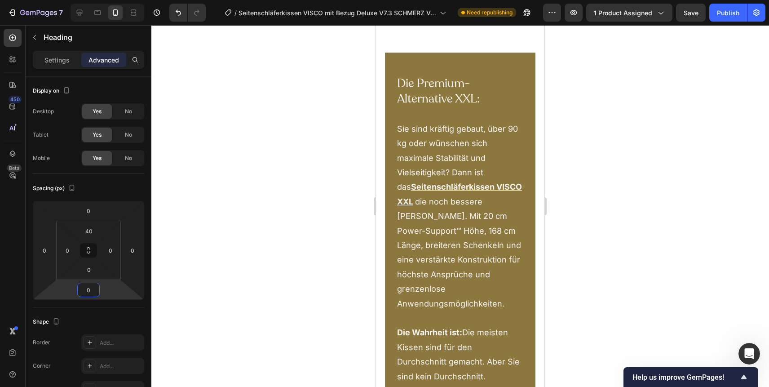
scroll to position [7027, 0]
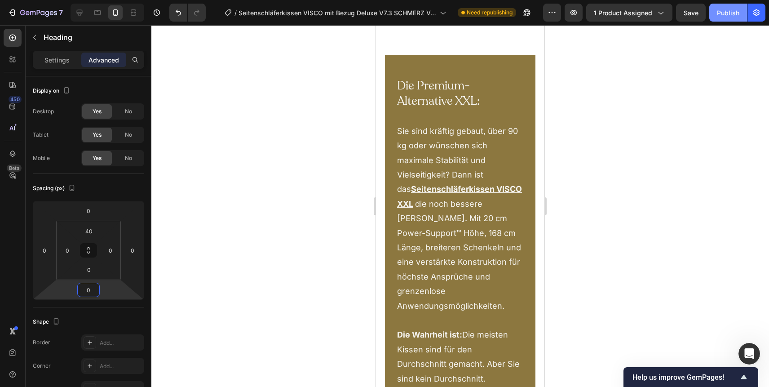
type input "0"
click at [731, 11] on div "Publish" at bounding box center [728, 12] width 22 height 9
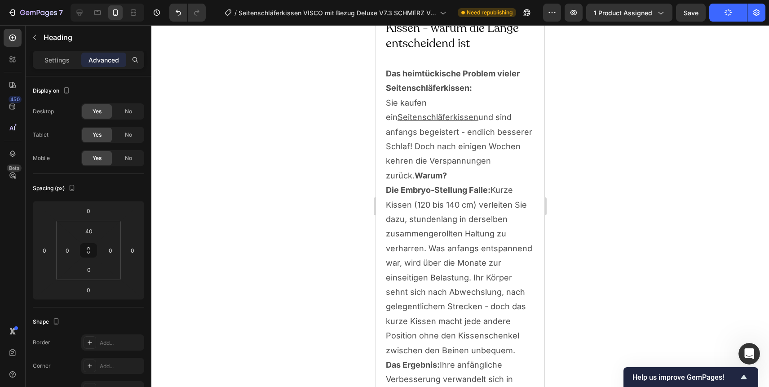
scroll to position [5579, 0]
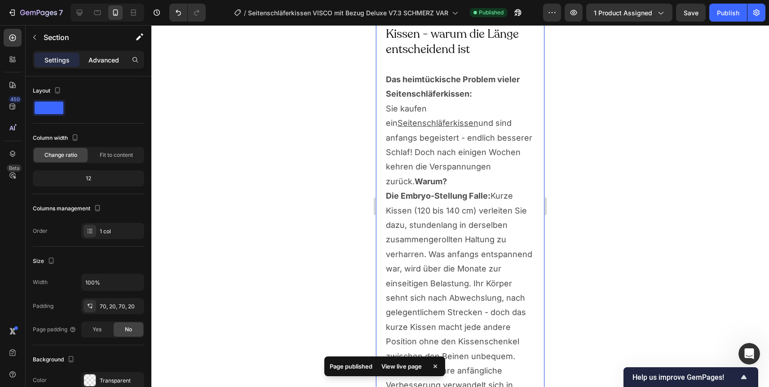
click at [102, 58] on p "Advanced" at bounding box center [104, 59] width 31 height 9
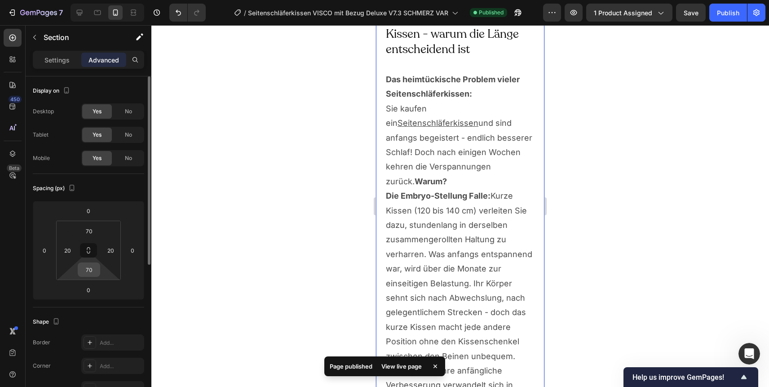
click at [90, 267] on input "70" at bounding box center [89, 269] width 18 height 13
type input "0"
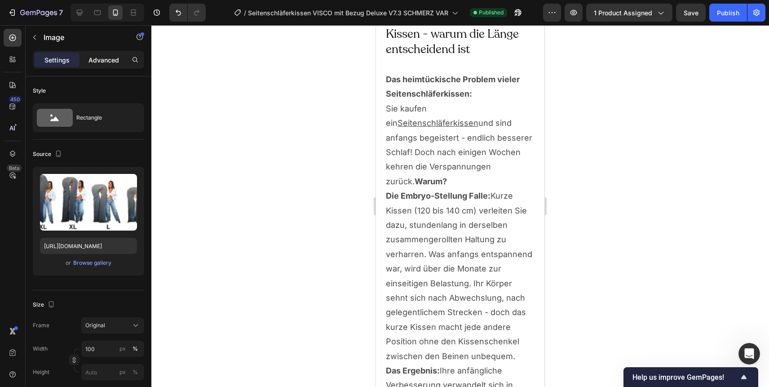
click at [98, 60] on p "Advanced" at bounding box center [104, 59] width 31 height 9
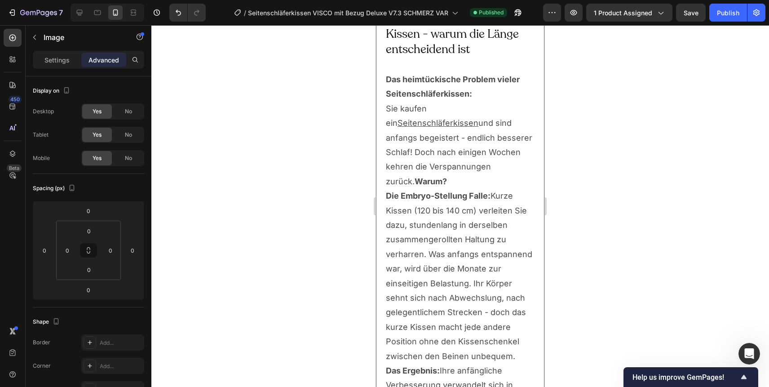
click at [90, 233] on input "70" at bounding box center [89, 230] width 18 height 13
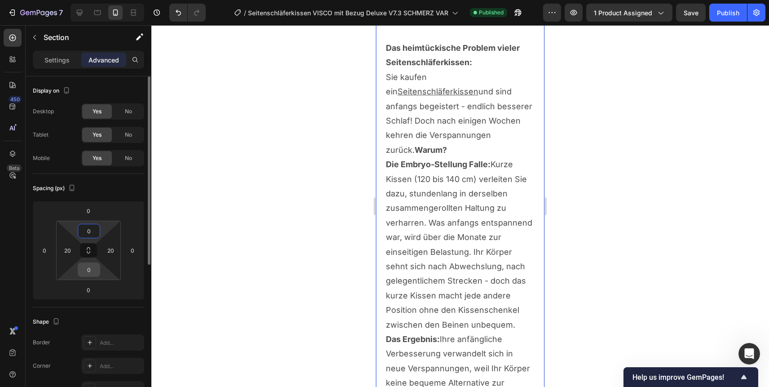
type input "0"
click at [81, 270] on input "0" at bounding box center [89, 269] width 18 height 13
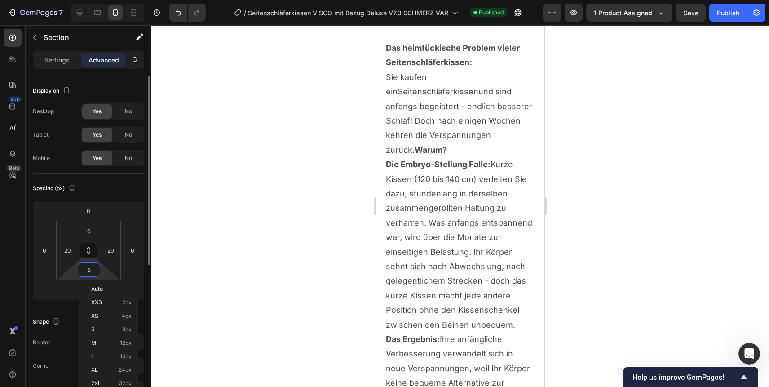
type input "50"
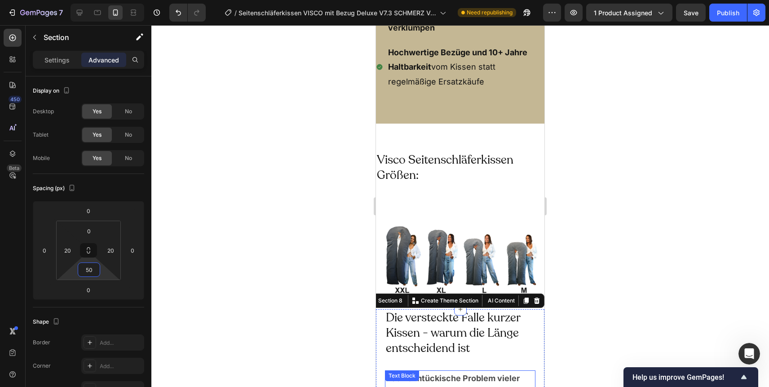
scroll to position [5482, 0]
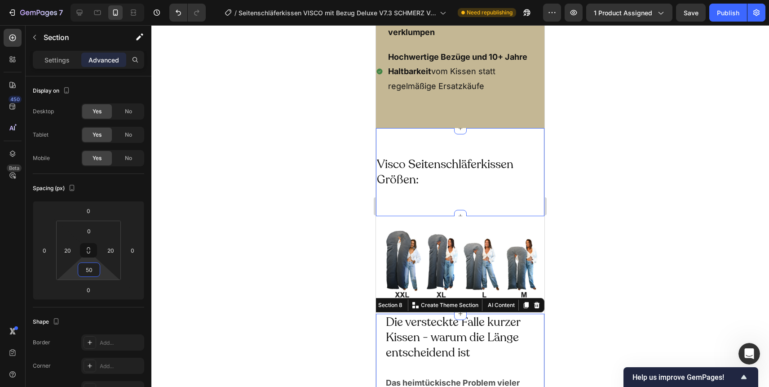
click at [430, 200] on div "Visco Seitenschläferkissen Größen: Heading" at bounding box center [460, 171] width 169 height 59
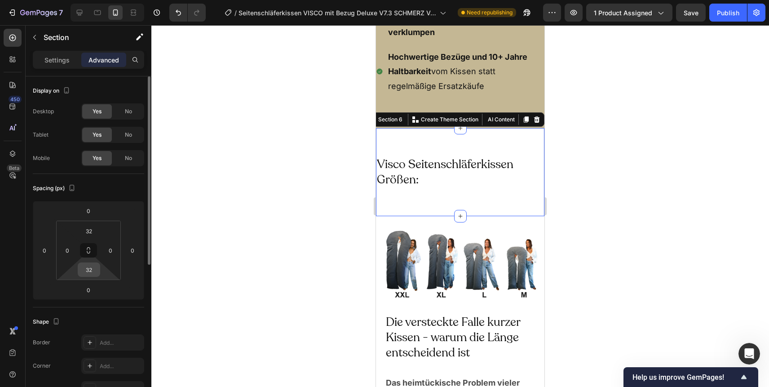
click at [91, 266] on input "32" at bounding box center [89, 269] width 18 height 13
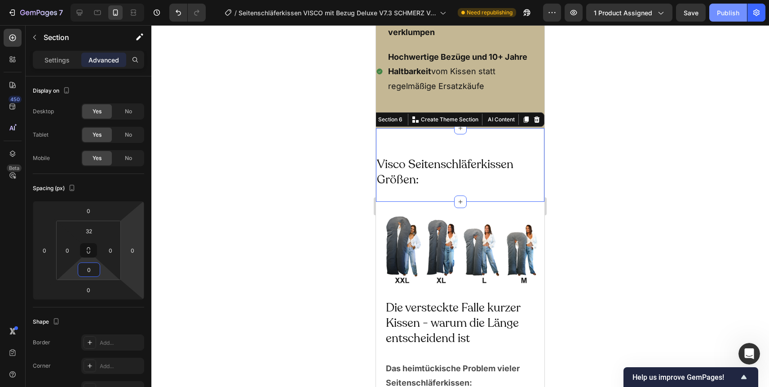
type input "0"
click at [724, 14] on div "Publish" at bounding box center [728, 12] width 22 height 9
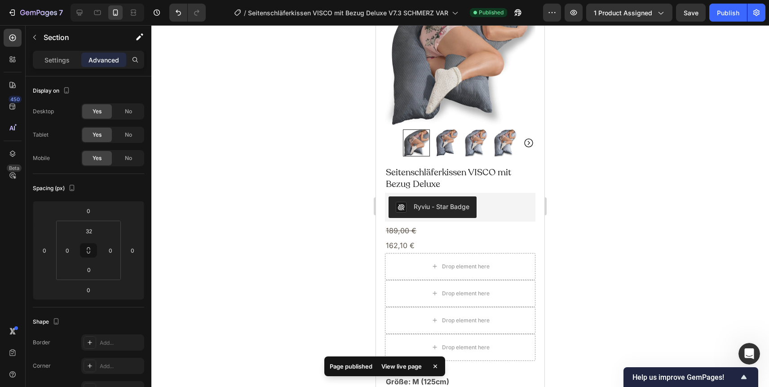
scroll to position [0, 0]
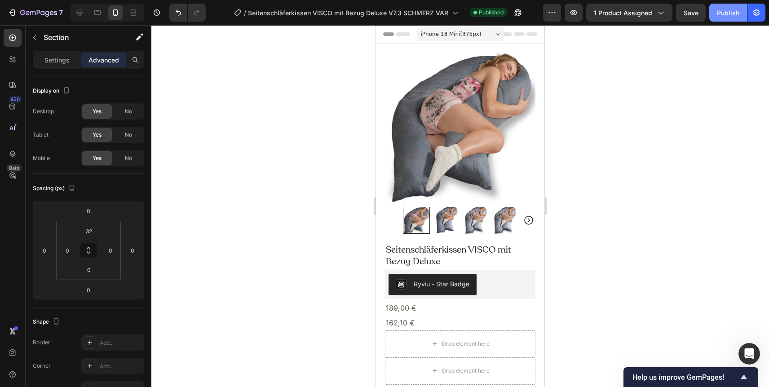
click at [726, 13] on div "Publish" at bounding box center [728, 12] width 22 height 9
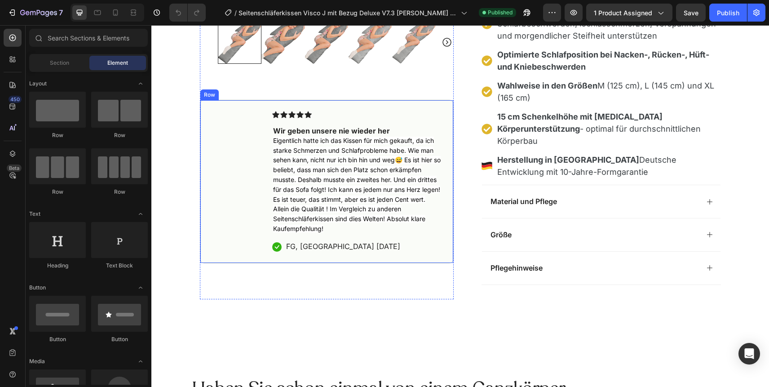
scroll to position [447, 0]
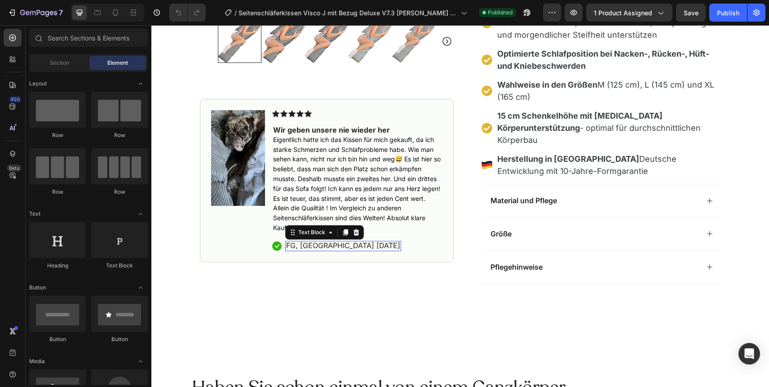
click at [356, 248] on p "FG, Deutschland 08. September 2025" at bounding box center [343, 245] width 114 height 9
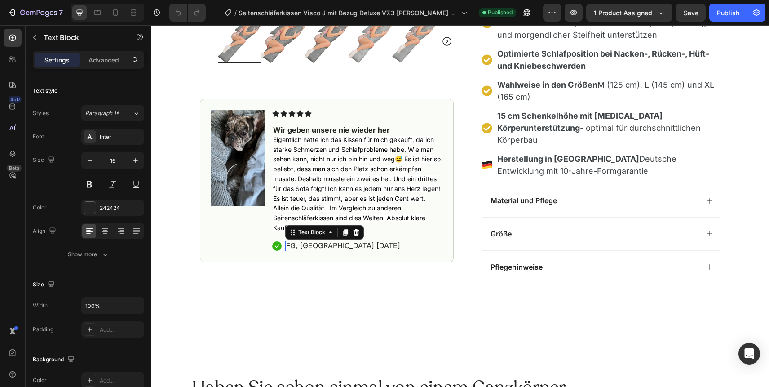
click at [356, 248] on p "FG, Deutschland 08. September 2025" at bounding box center [343, 245] width 114 height 9
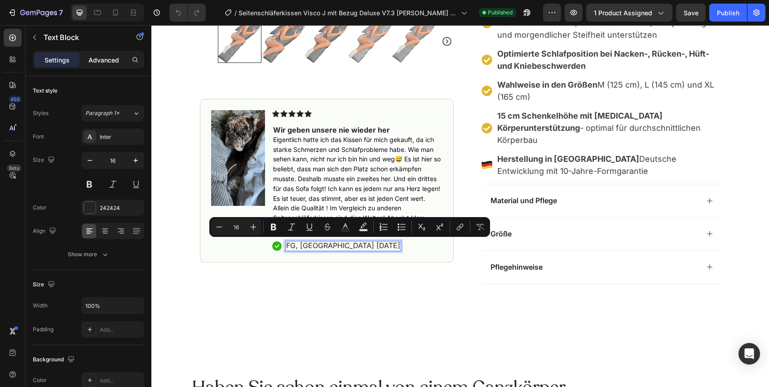
click at [103, 62] on p "Advanced" at bounding box center [104, 59] width 31 height 9
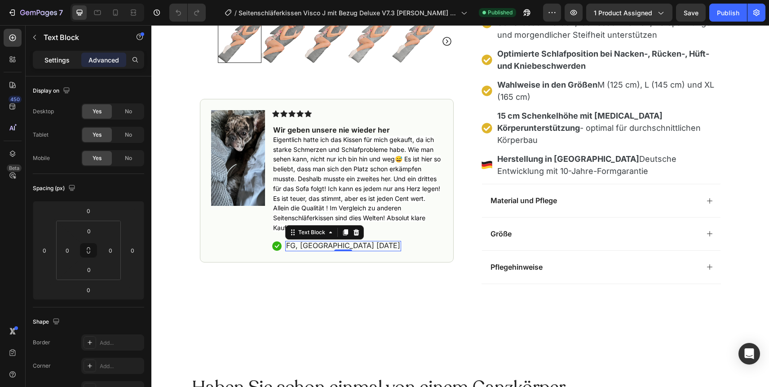
click at [58, 62] on p "Settings" at bounding box center [56, 59] width 25 height 9
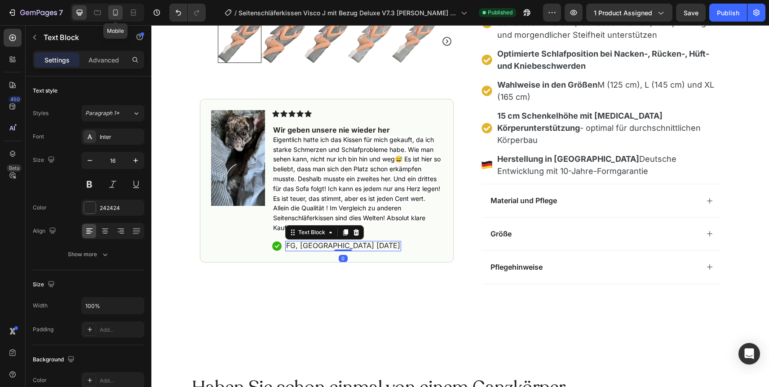
click at [113, 15] on icon at bounding box center [115, 12] width 5 height 6
type input "12"
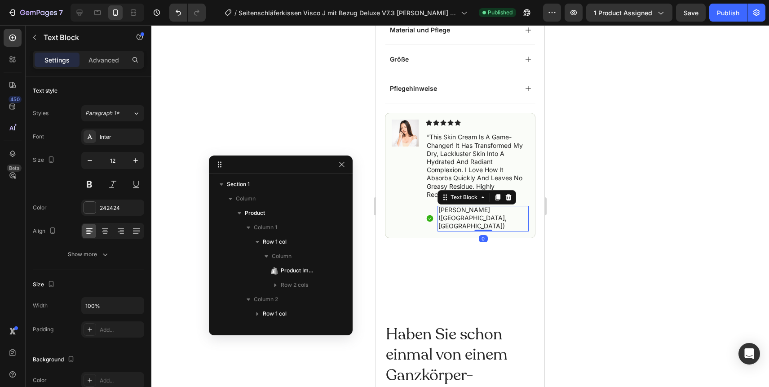
scroll to position [372, 0]
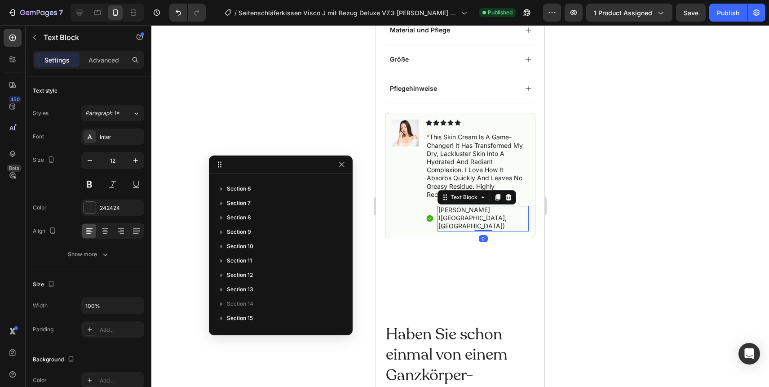
click at [466, 206] on div "Hannah N. (Houston, USA)" at bounding box center [483, 219] width 91 height 26
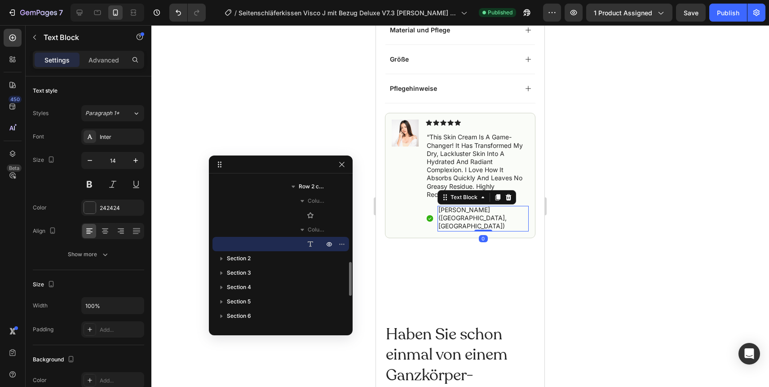
click at [466, 206] on div "Hannah N. (Houston, USA)" at bounding box center [483, 219] width 91 height 26
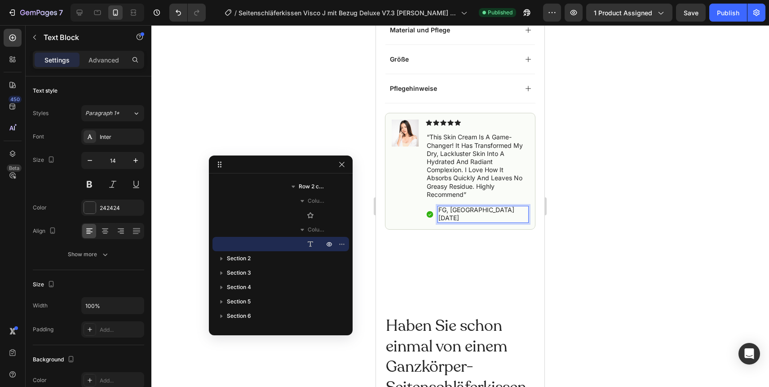
click at [493, 206] on p "FG, Deutschland 08. September 2025" at bounding box center [483, 214] width 89 height 16
click at [406, 125] on img at bounding box center [405, 133] width 27 height 27
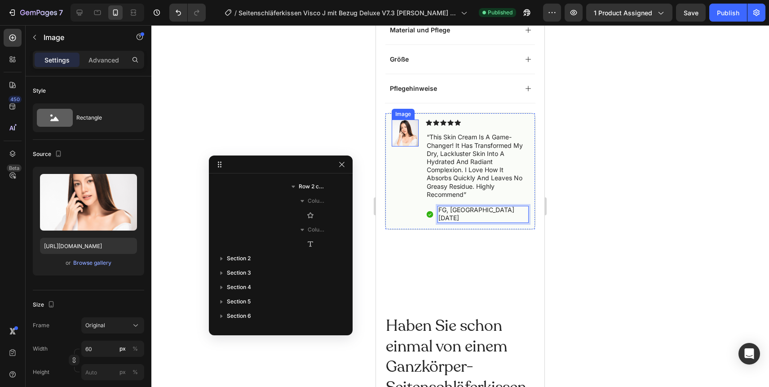
scroll to position [257, 0]
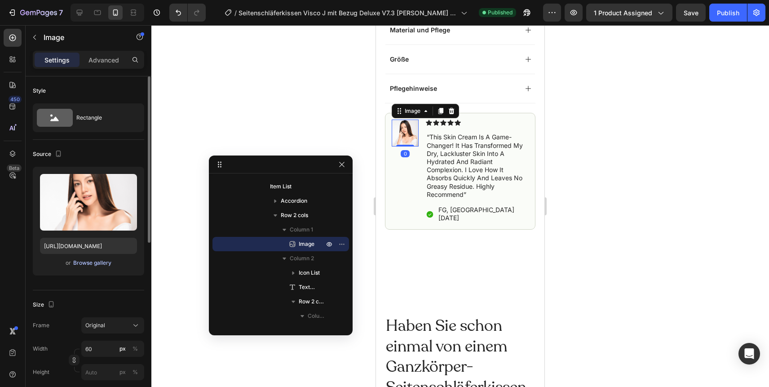
click at [89, 264] on div "Browse gallery" at bounding box center [92, 263] width 38 height 8
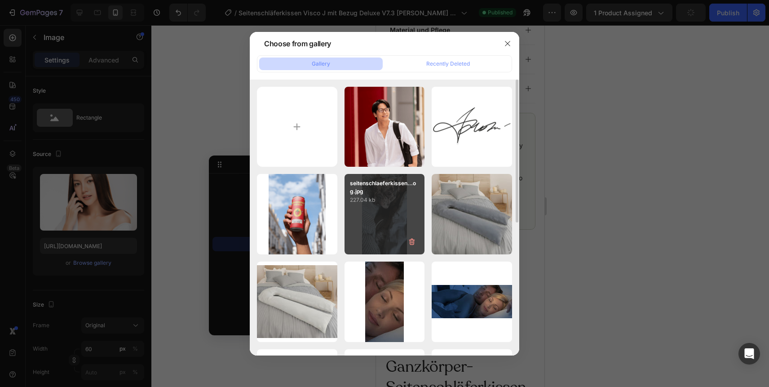
click at [394, 226] on div "seitenschlaeferkissen...og.jpg 227.04 kb" at bounding box center [385, 214] width 80 height 80
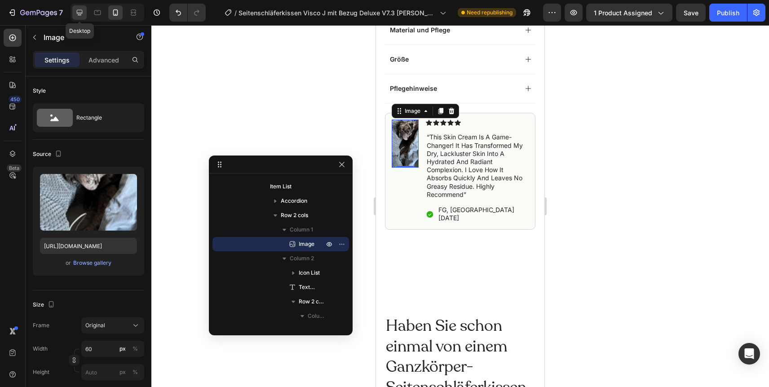
click at [80, 14] on icon at bounding box center [80, 13] width 6 height 6
type input "https://cdn.shopify.com/s/files/1/0266/1112/2258/files/gempages_493514106658096…"
type input "120"
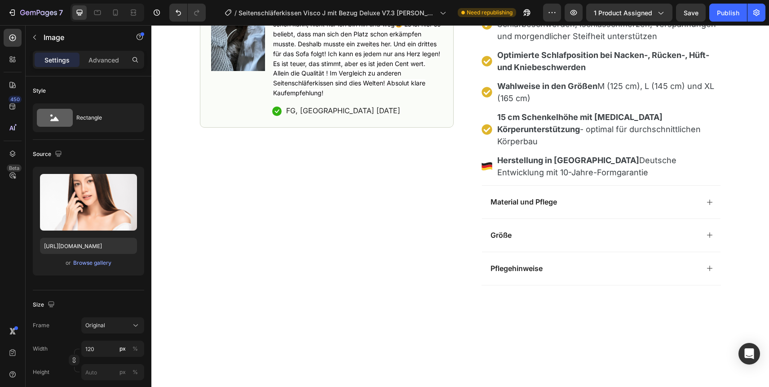
scroll to position [424, 0]
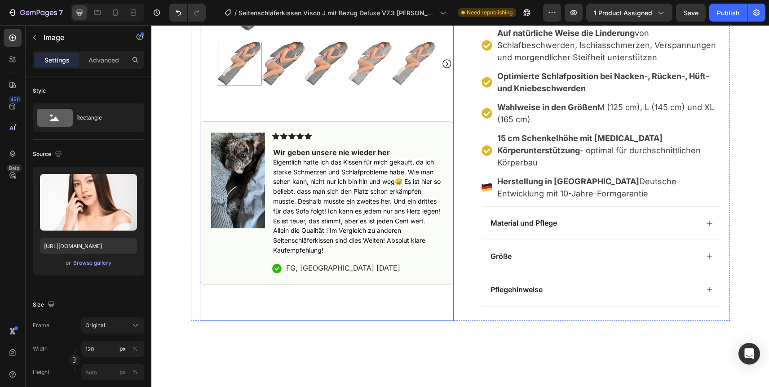
click at [371, 83] on img at bounding box center [371, 64] width 44 height 44
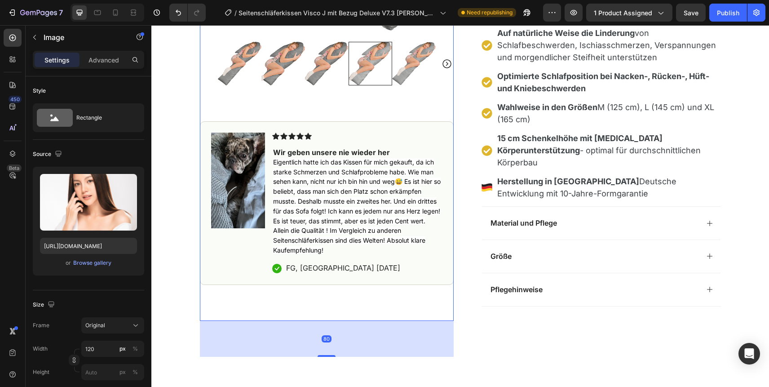
click at [371, 83] on div at bounding box center [371, 64] width 44 height 44
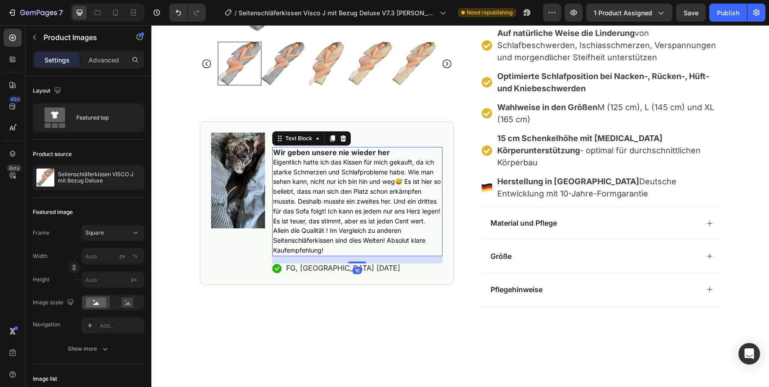
click at [342, 211] on span "Eigentlich hatte ich das Kissen für mich gekauft, da ich starke Schmerzen und S…" at bounding box center [357, 206] width 168 height 96
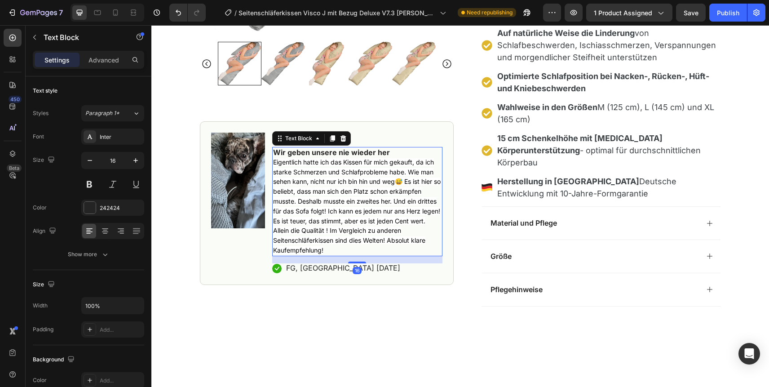
click at [342, 211] on span "Eigentlich hatte ich das Kissen für mich gekauft, da ich starke Schmerzen und S…" at bounding box center [357, 206] width 168 height 96
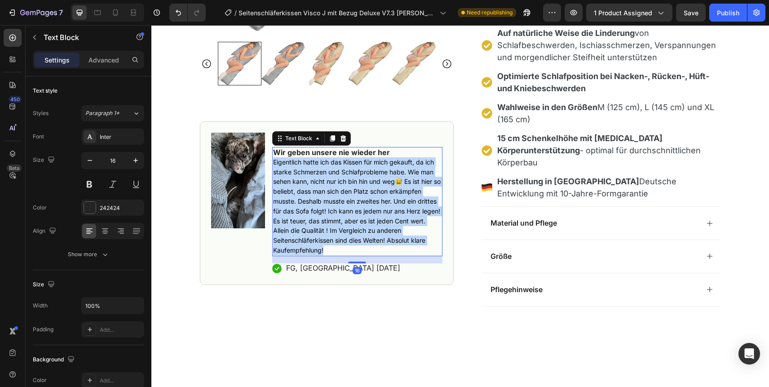
click at [342, 211] on span "Eigentlich hatte ich das Kissen für mich gekauft, da ich starke Schmerzen und S…" at bounding box center [357, 206] width 168 height 96
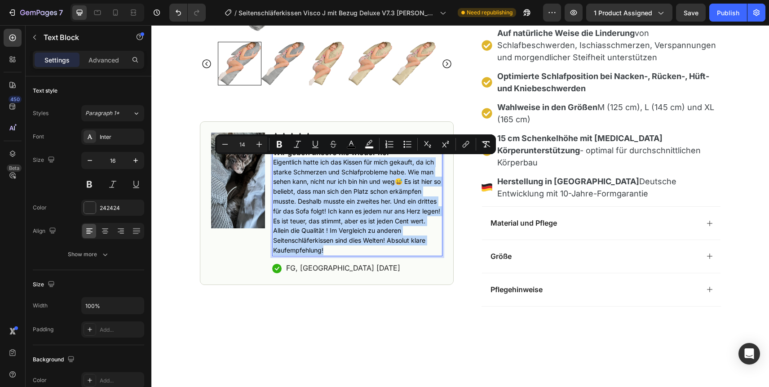
click at [339, 218] on span "Eigentlich hatte ich das Kissen für mich gekauft, da ich starke Schmerzen und S…" at bounding box center [357, 206] width 168 height 96
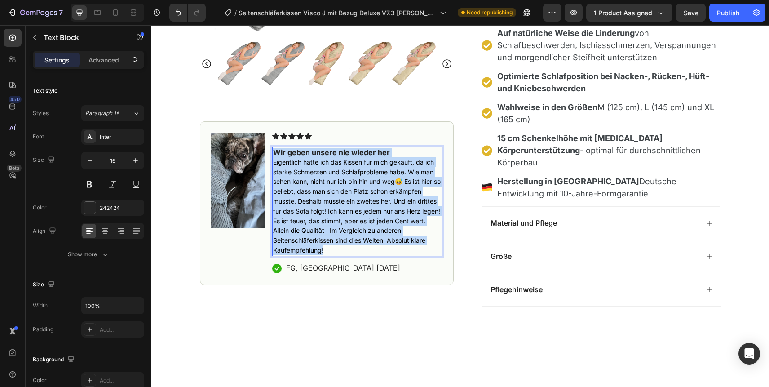
copy div "Wir geben unsere nie wieder her Eigentlich hatte ich das Kissen für mich gekauf…"
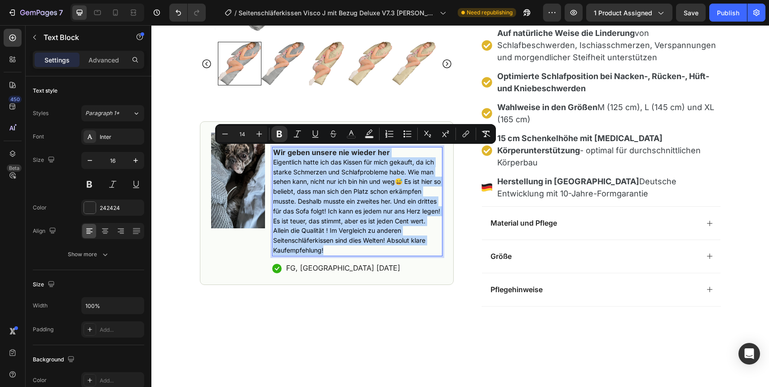
drag, startPoint x: 339, startPoint y: 248, endPoint x: 272, endPoint y: 154, distance: 115.5
click at [272, 153] on div "Wir geben unsere nie wieder her Eigentlich hatte ich das Kissen für mich gekauf…" at bounding box center [357, 201] width 170 height 109
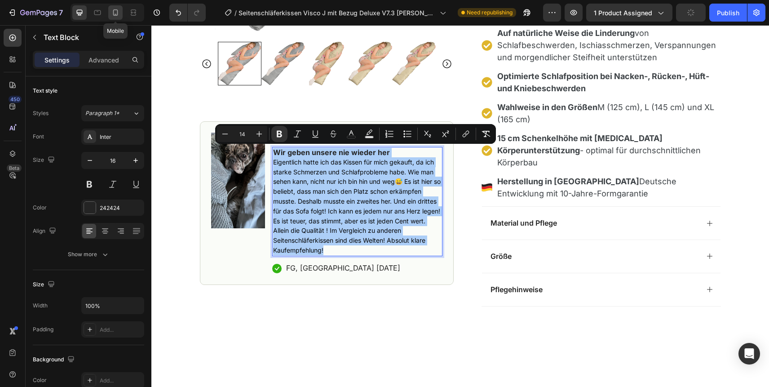
click at [119, 10] on icon at bounding box center [115, 12] width 9 height 9
type input "14"
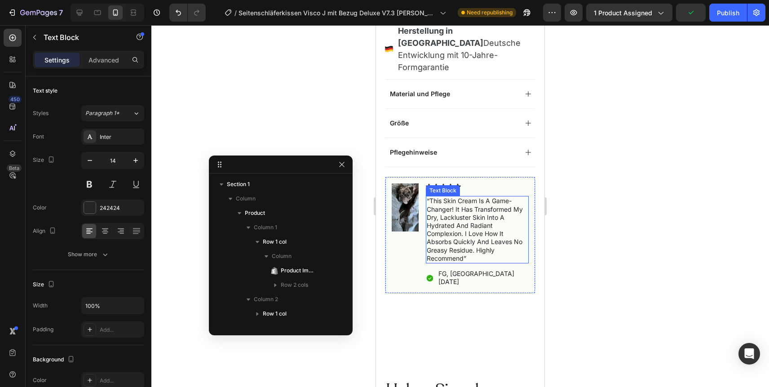
scroll to position [1000, 0]
click at [457, 212] on p "“this skin cream is a game-changer! it has transformed my dry, lackluster skin …" at bounding box center [477, 228] width 101 height 66
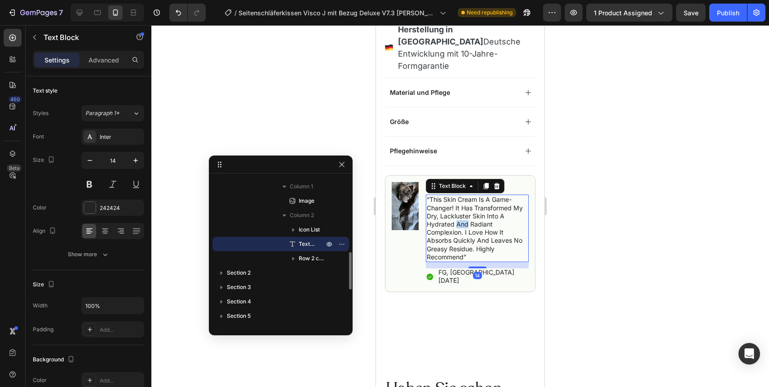
click at [457, 212] on p "“this skin cream is a game-changer! it has transformed my dry, lackluster skin …" at bounding box center [477, 228] width 101 height 66
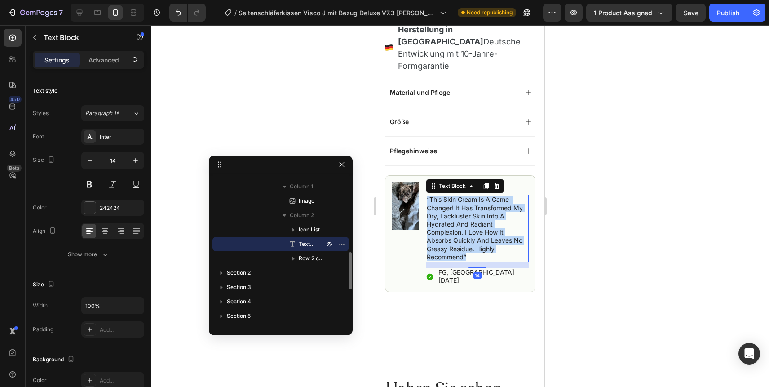
click at [457, 212] on p "“this skin cream is a game-changer! it has transformed my dry, lackluster skin …" at bounding box center [477, 228] width 101 height 66
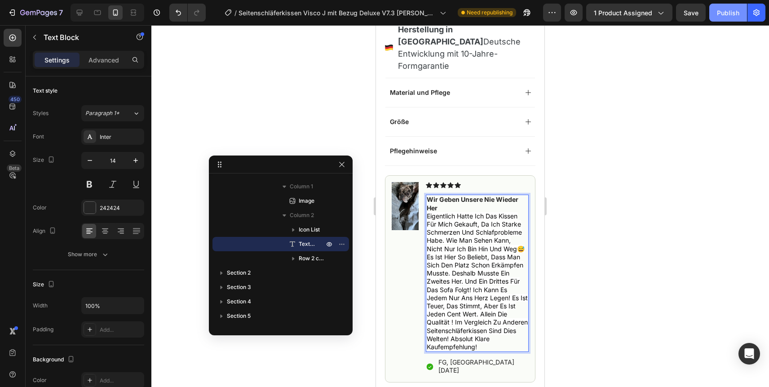
click at [724, 12] on div "Publish" at bounding box center [728, 12] width 22 height 9
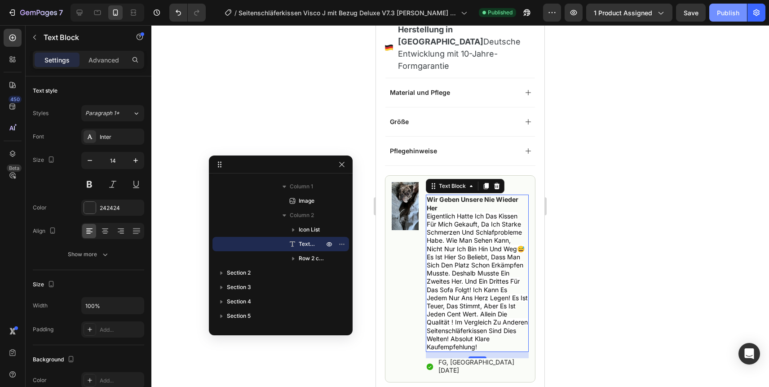
click at [733, 13] on div "Publish" at bounding box center [728, 12] width 22 height 9
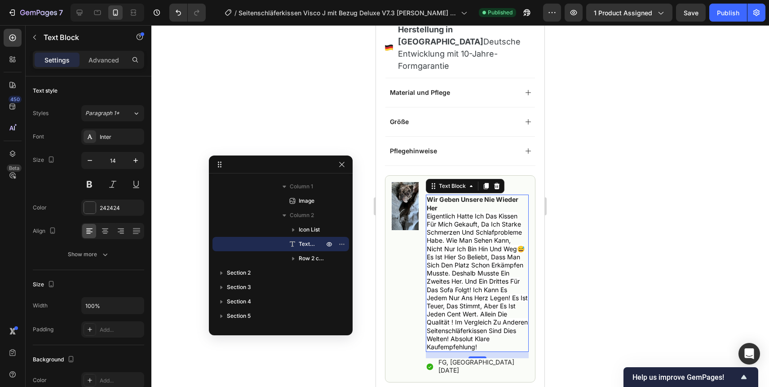
click at [586, 216] on div at bounding box center [460, 206] width 618 height 362
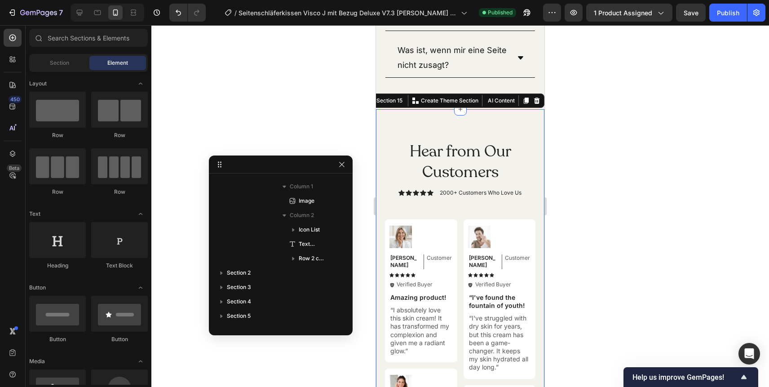
scroll to position [470, 0]
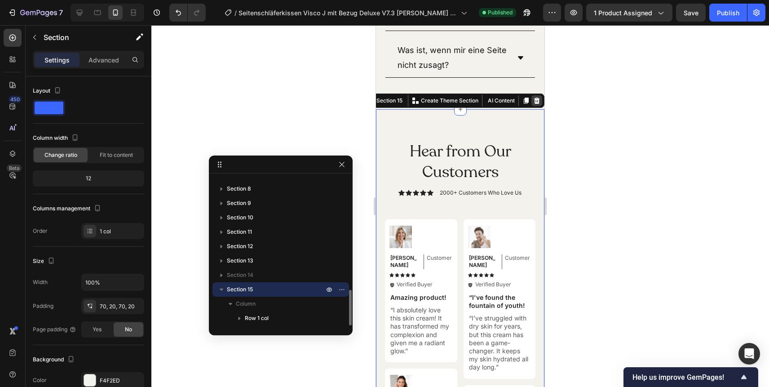
click at [538, 98] on icon at bounding box center [537, 101] width 6 height 6
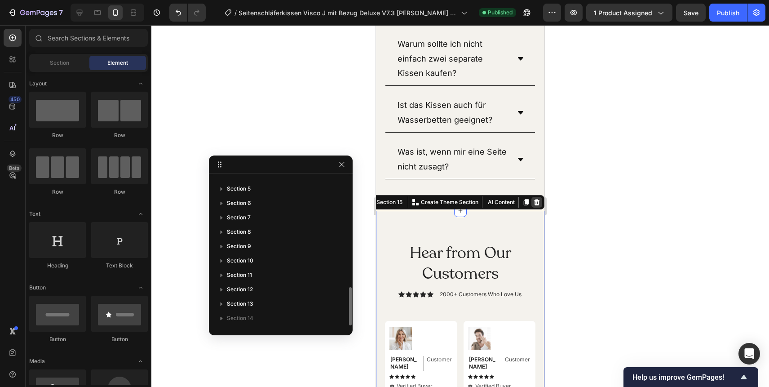
scroll to position [427, 0]
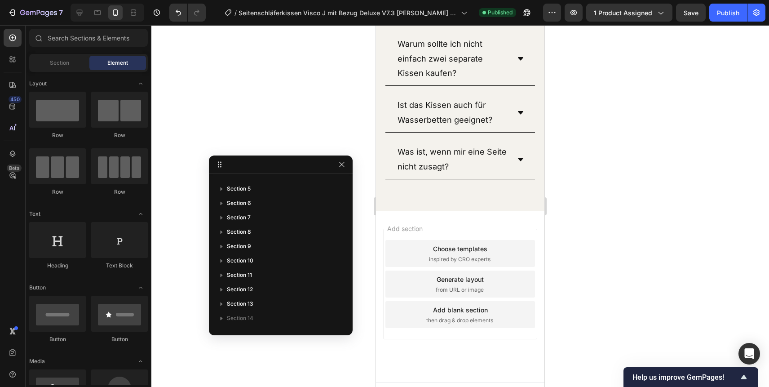
click at [71, 10] on div at bounding box center [108, 13] width 74 height 18
click at [78, 12] on icon at bounding box center [79, 12] width 9 height 9
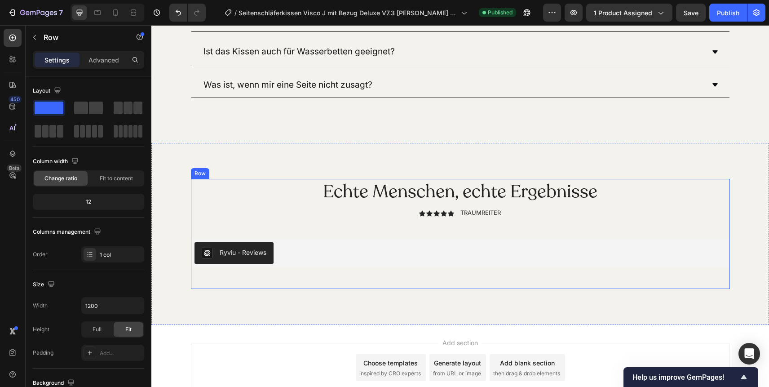
click at [375, 219] on div "Echte Menschen, echte Ergebnisse Heading Icon Icon Icon Icon Icon Icon List TRA…" at bounding box center [460, 234] width 539 height 111
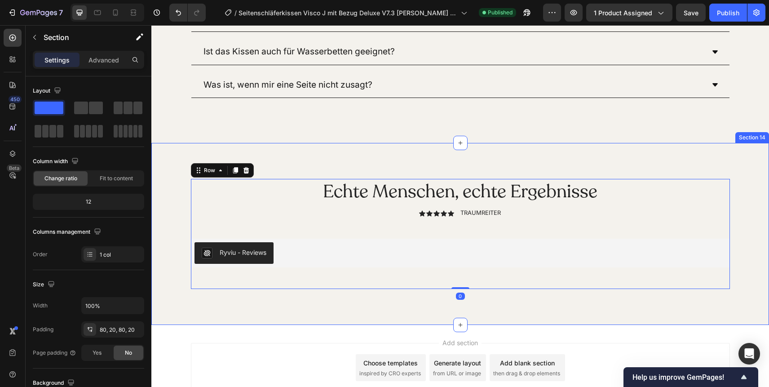
click at [288, 156] on div "Echte Menschen, echte Ergebnisse Heading Icon Icon Icon Icon Icon Icon List TRA…" at bounding box center [460, 234] width 618 height 182
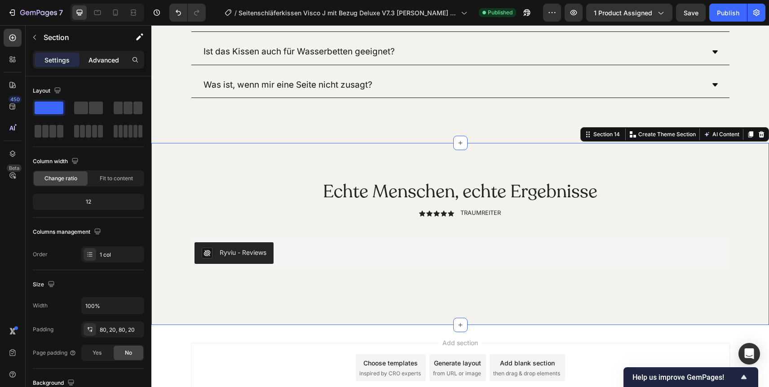
click at [111, 64] on p "Advanced" at bounding box center [104, 59] width 31 height 9
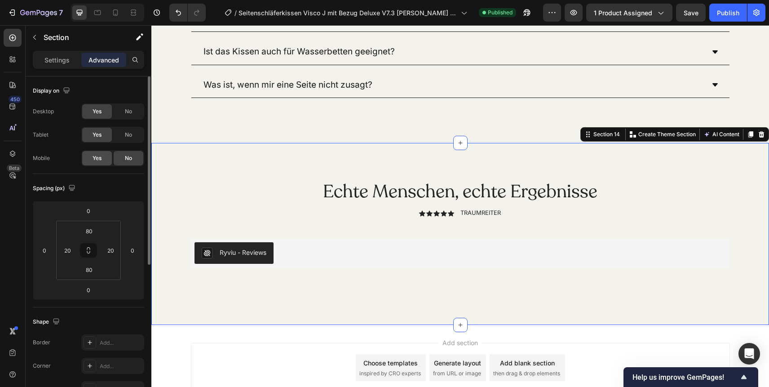
click at [93, 155] on span "Yes" at bounding box center [97, 158] width 9 height 8
click at [736, 13] on div "Publish" at bounding box center [728, 12] width 22 height 9
click at [115, 12] on icon at bounding box center [115, 12] width 9 height 9
type input "70"
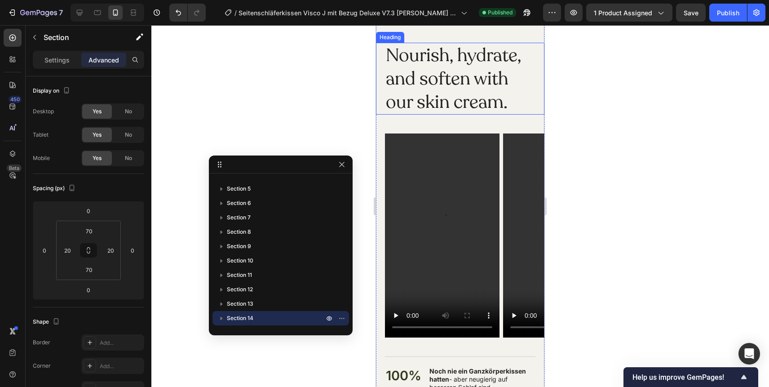
scroll to position [5437, 0]
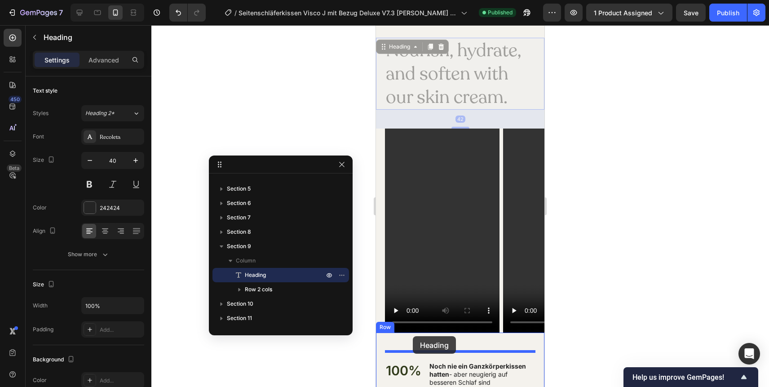
drag, startPoint x: 390, startPoint y: 38, endPoint x: 413, endPoint y: 336, distance: 298.9
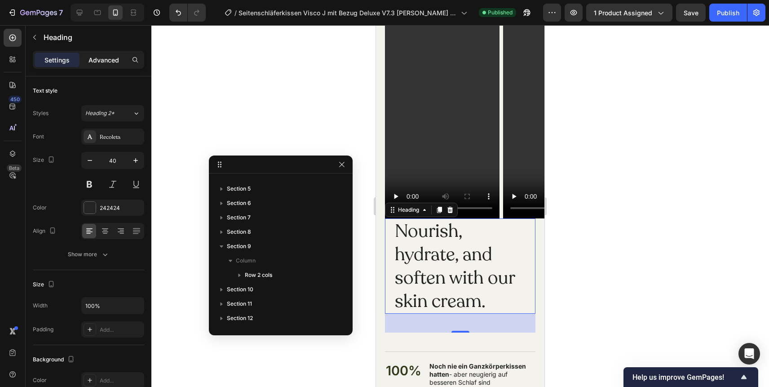
click at [107, 59] on p "Advanced" at bounding box center [104, 59] width 31 height 9
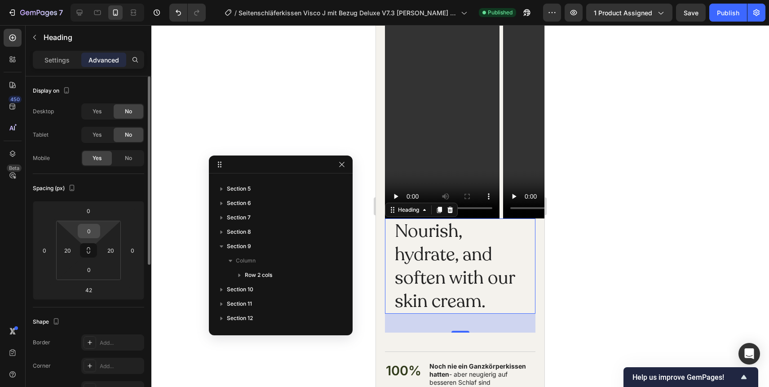
click at [84, 231] on input "0" at bounding box center [89, 230] width 18 height 13
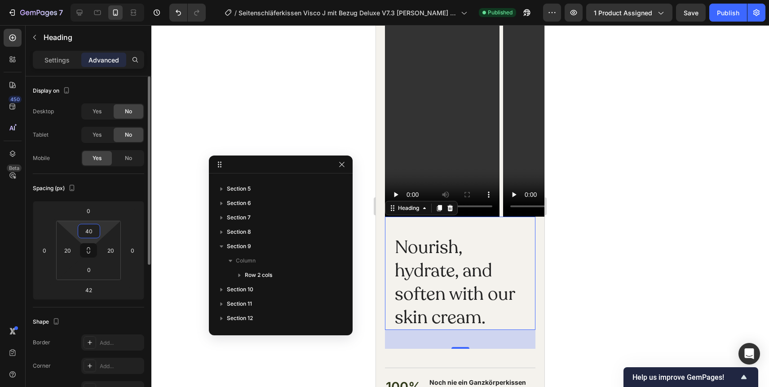
scroll to position [5485, 0]
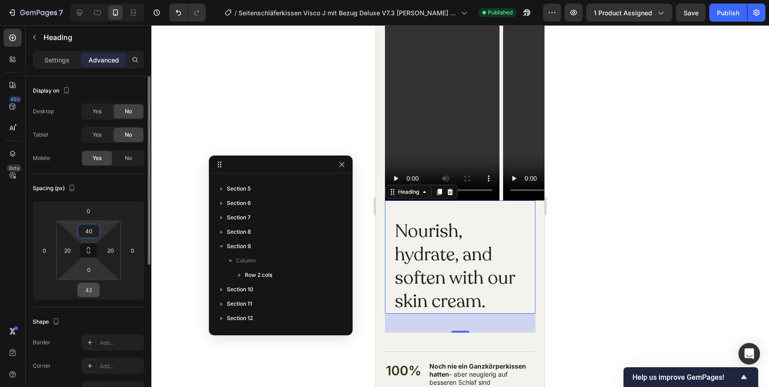
type input "40"
click at [94, 290] on input "42" at bounding box center [89, 289] width 18 height 13
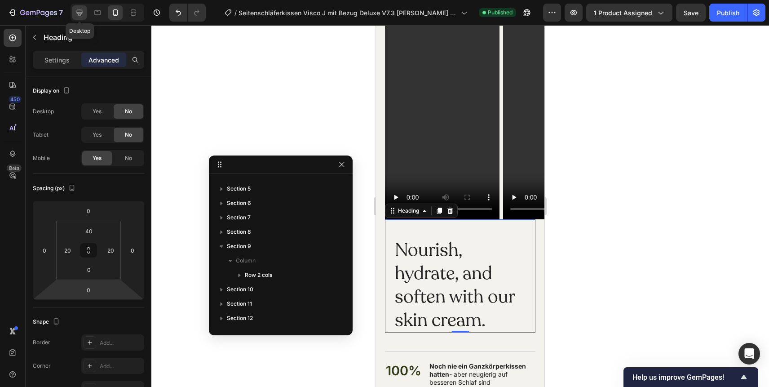
click at [81, 14] on icon at bounding box center [80, 13] width 6 height 6
type input "48"
type input "0"
type input "32"
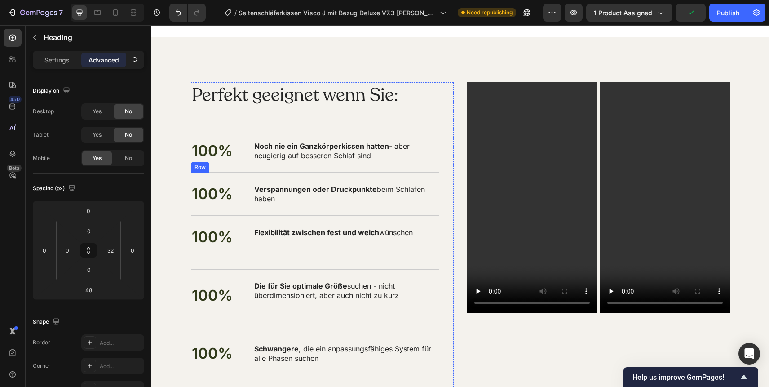
scroll to position [5386, 0]
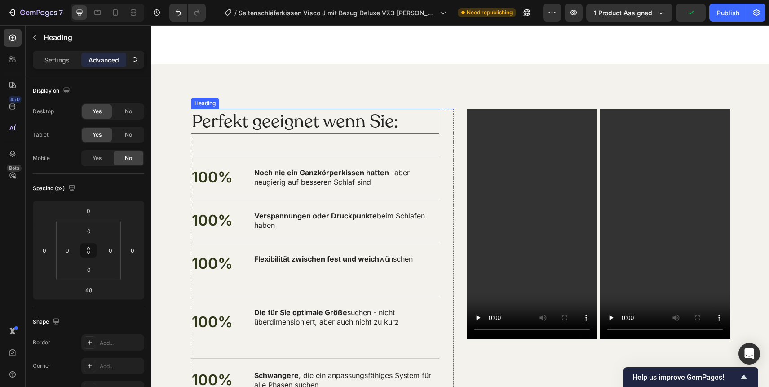
click at [321, 119] on h2 "Perfekt geeignet wenn Sie:" at bounding box center [315, 121] width 249 height 25
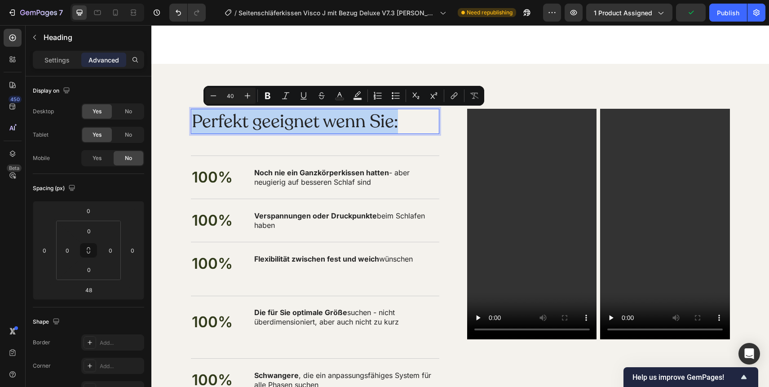
click at [321, 119] on p "Perfekt geeignet wenn Sie:" at bounding box center [315, 121] width 247 height 23
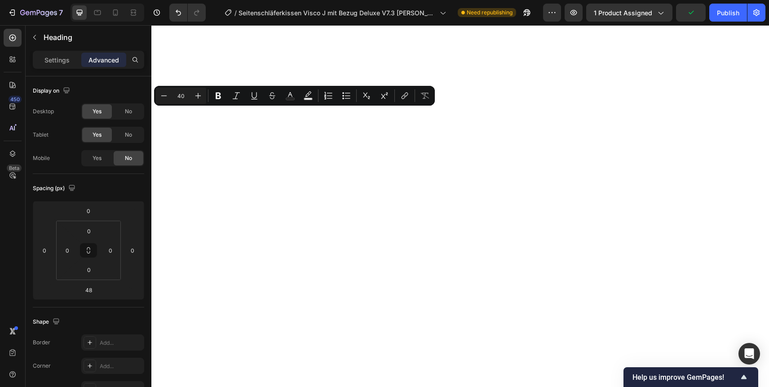
scroll to position [4761, 0]
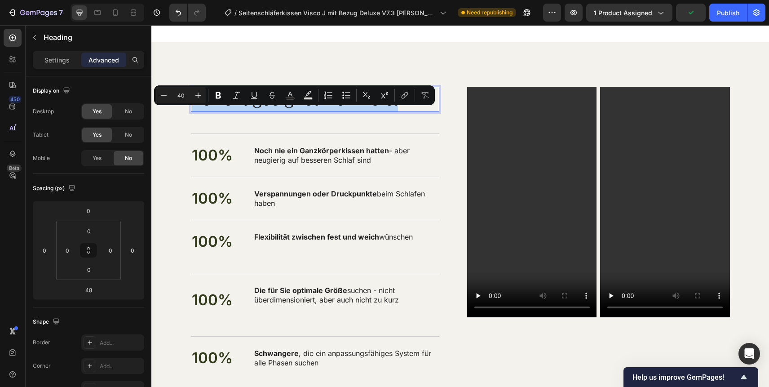
copy p "Perfekt geeignet wenn Sie:"
click at [115, 10] on icon at bounding box center [115, 12] width 9 height 9
type input "42"
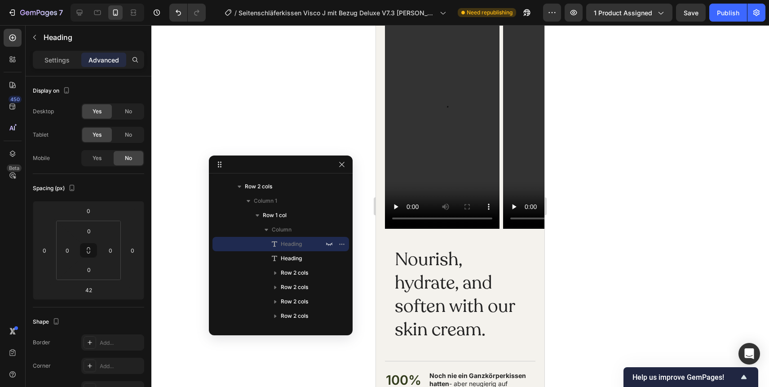
scroll to position [5459, 0]
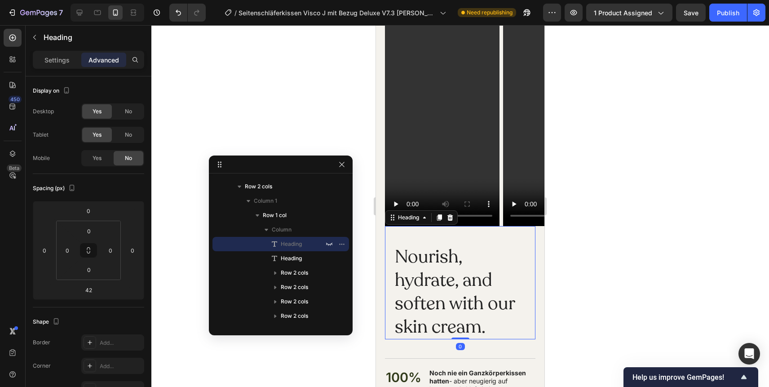
click at [431, 287] on h2 "Nourish, hydrate, and soften with our skin cream." at bounding box center [460, 291] width 133 height 95
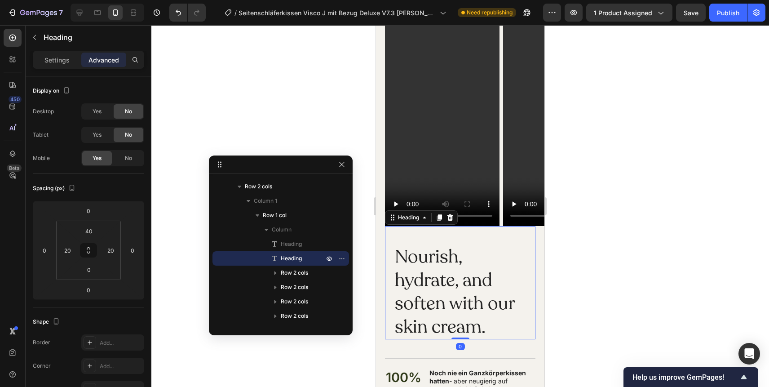
click at [431, 287] on h2 "Nourish, hydrate, and soften with our skin cream." at bounding box center [460, 291] width 133 height 95
click at [431, 287] on p "Nourish, hydrate, and soften with our skin cream." at bounding box center [460, 291] width 131 height 93
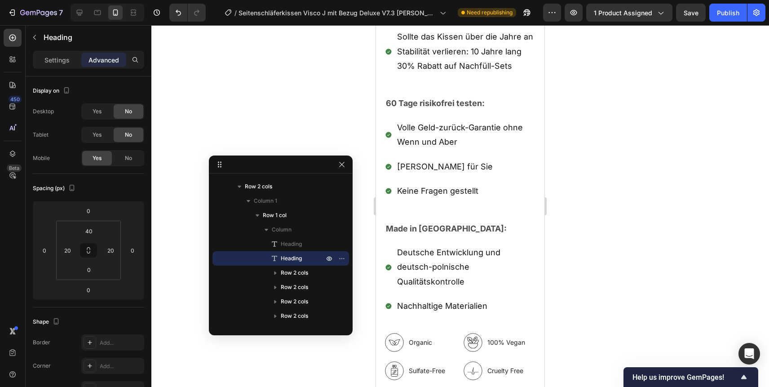
scroll to position [7181, 0]
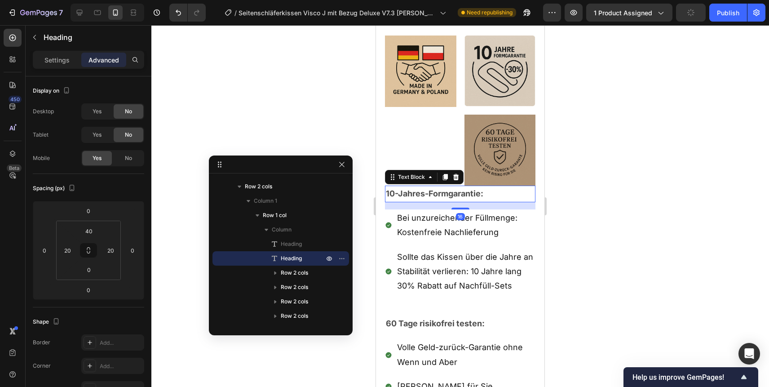
click at [448, 193] on strong "10-Jahres-Formgarantie:" at bounding box center [435, 193] width 98 height 9
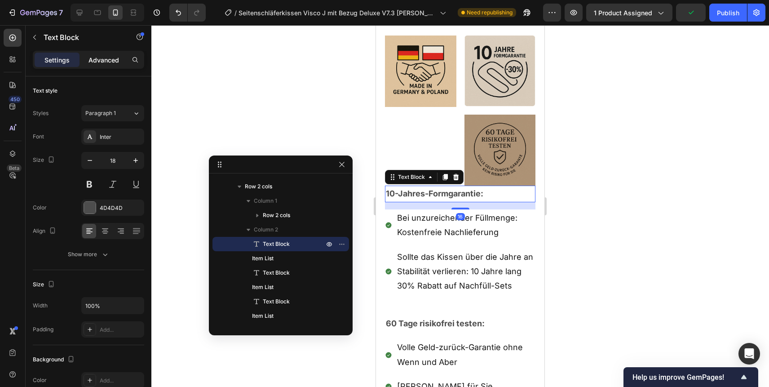
click at [102, 59] on p "Advanced" at bounding box center [104, 59] width 31 height 9
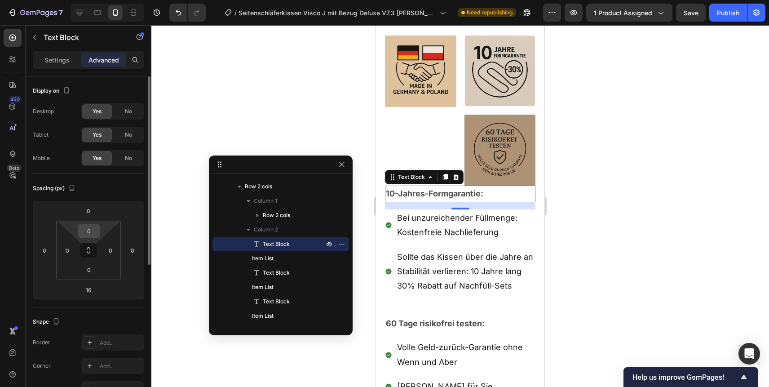
click at [83, 229] on input "0" at bounding box center [89, 230] width 18 height 13
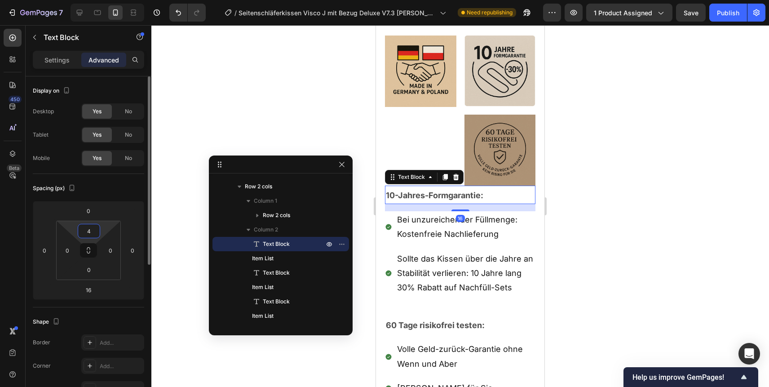
type input "40"
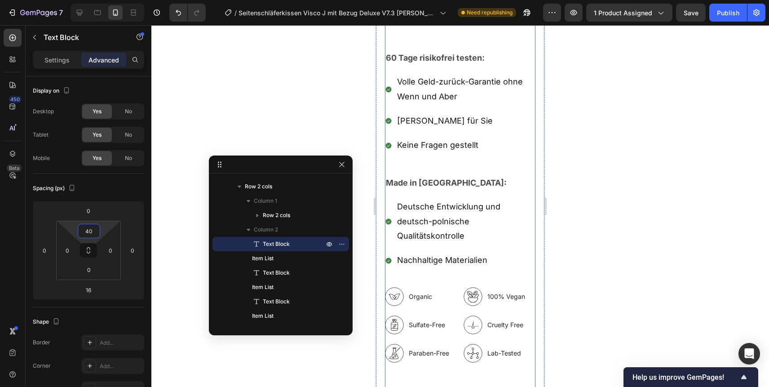
scroll to position [7466, 0]
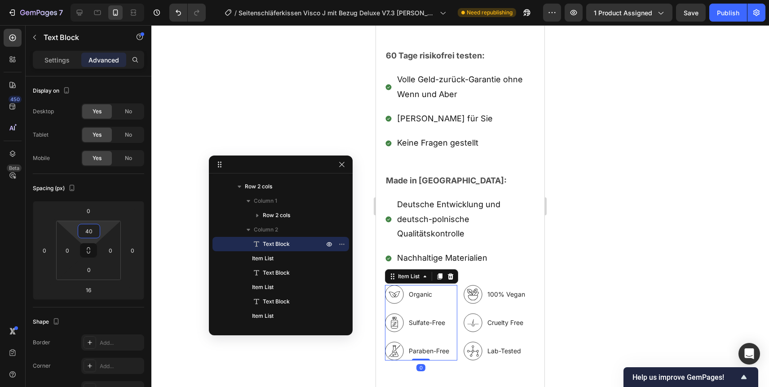
click at [456, 285] on div "Organic Sulfate-Free Paraben-Free" at bounding box center [421, 323] width 72 height 76
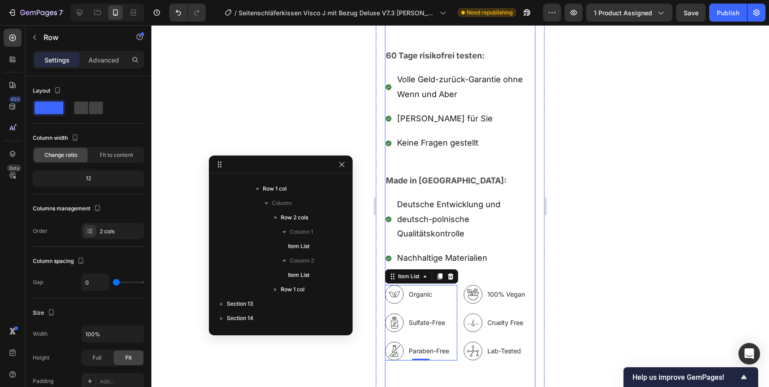
scroll to position [386, 0]
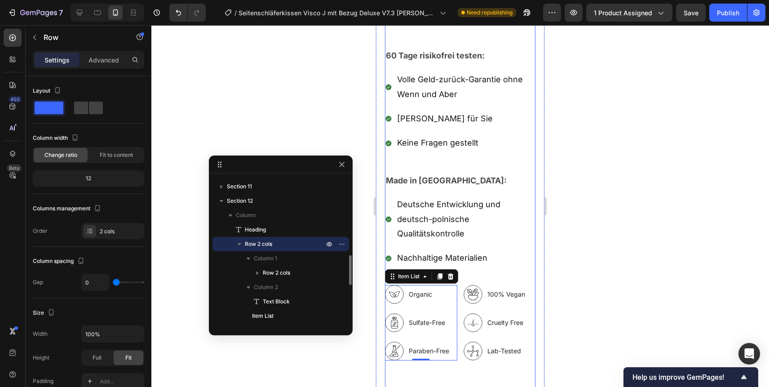
click at [492, 275] on div "10-Jahres-Formgarantie: Text Block Bei unzureichender Füllmenge: Kostenfreie Na…" at bounding box center [460, 160] width 151 height 520
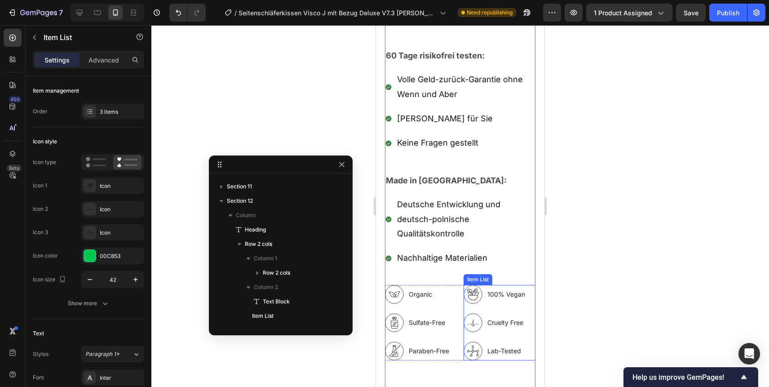
click at [464, 290] on icon at bounding box center [473, 294] width 19 height 19
click at [437, 284] on div "10-Jahres-Formgarantie: Text Block Bei unzureichender Füllmenge: Kostenfreie Na…" at bounding box center [460, 160] width 151 height 520
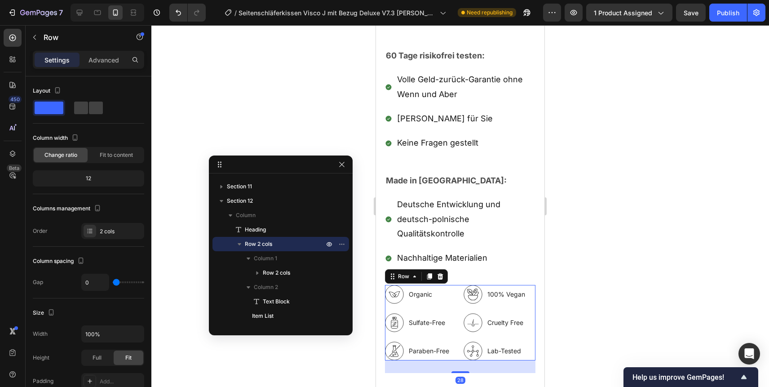
click at [460, 286] on div "Organic Sulfate-Free Paraben-Free Item List 100% Vegan Cruelty Free Lab-Tested …" at bounding box center [460, 323] width 151 height 76
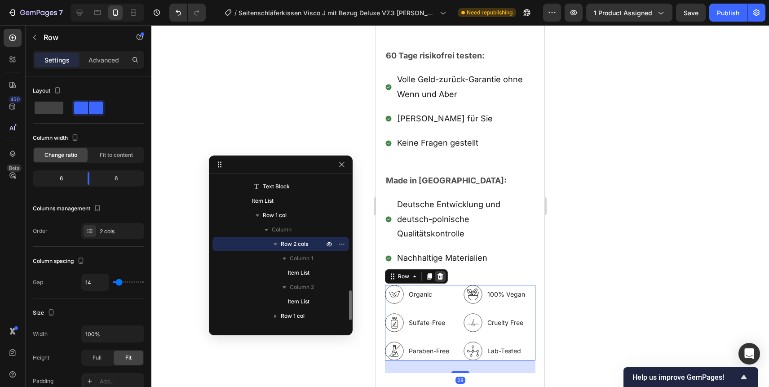
click at [441, 277] on icon at bounding box center [441, 276] width 6 height 6
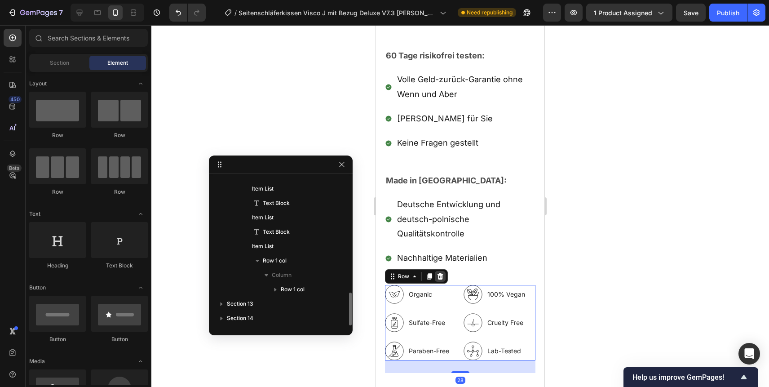
scroll to position [513, 0]
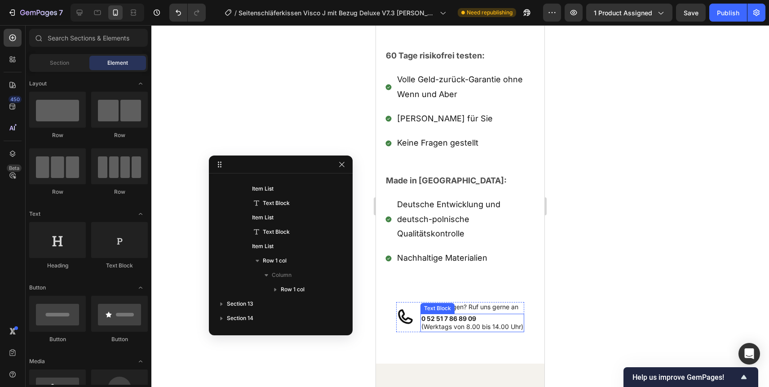
click at [459, 318] on strong "‭0 52 51 7 86 89 09‬" at bounding box center [449, 319] width 55 height 8
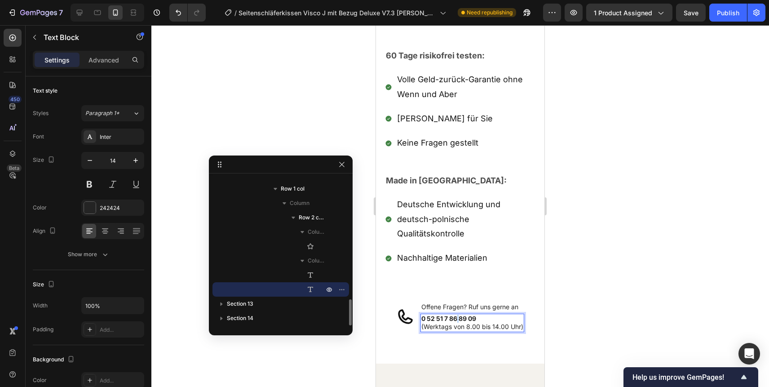
click at [459, 318] on strong "‭0 52 51 7 86 89 09‬" at bounding box center [449, 319] width 55 height 8
click at [728, 13] on div "Publish" at bounding box center [728, 12] width 22 height 9
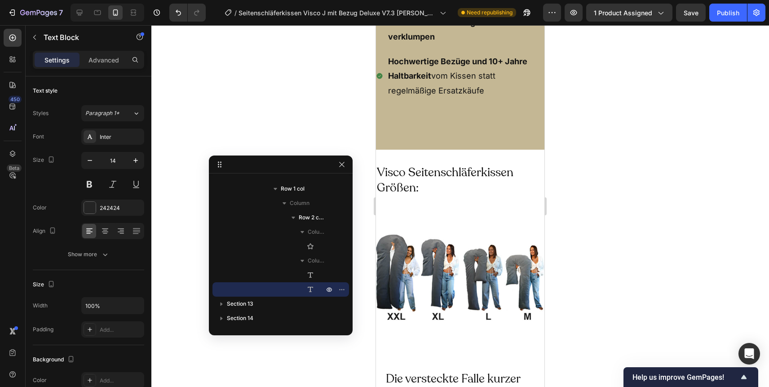
scroll to position [3651, 0]
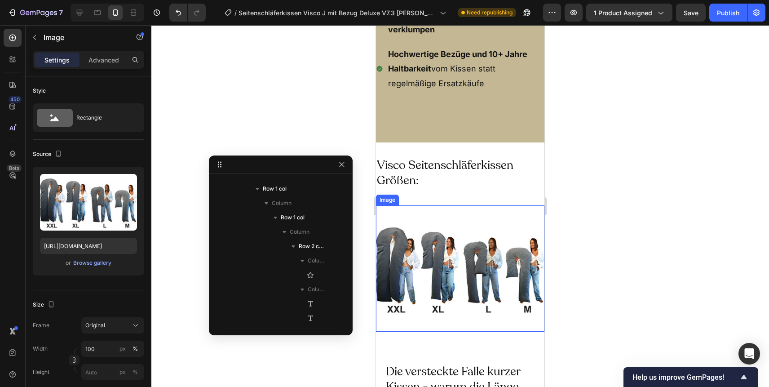
click at [449, 267] on img at bounding box center [460, 268] width 169 height 126
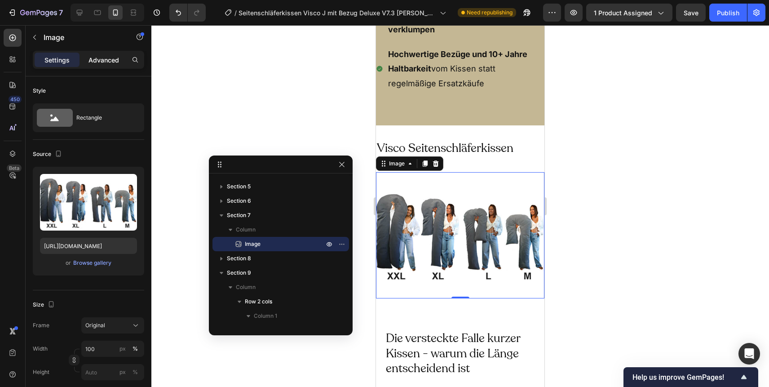
click at [97, 56] on p "Advanced" at bounding box center [104, 59] width 31 height 9
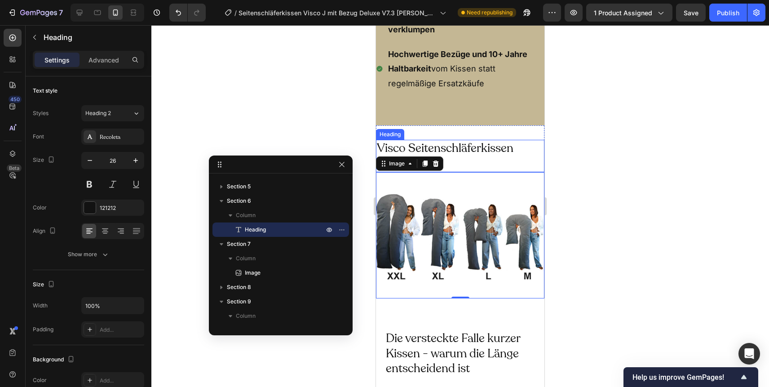
click at [451, 172] on h2 "Visco Seitenschläferkissen Größen:" at bounding box center [460, 156] width 169 height 32
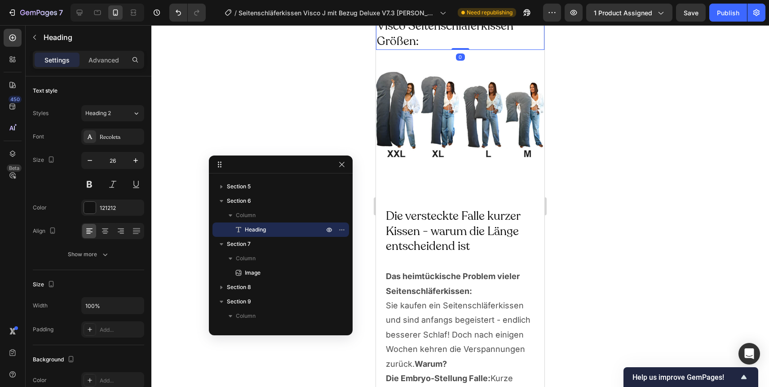
scroll to position [3809, 0]
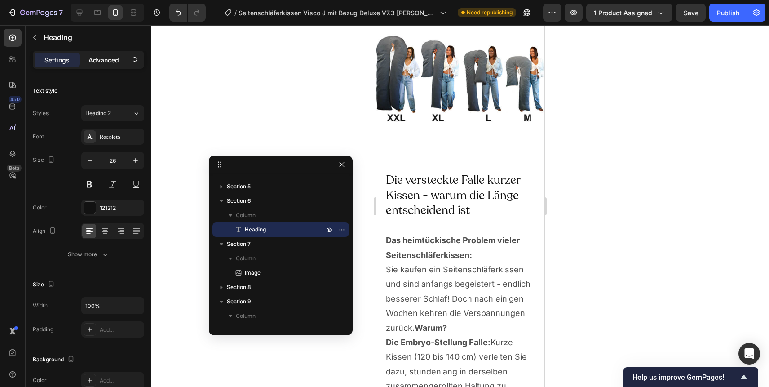
click at [103, 59] on p "Advanced" at bounding box center [104, 59] width 31 height 9
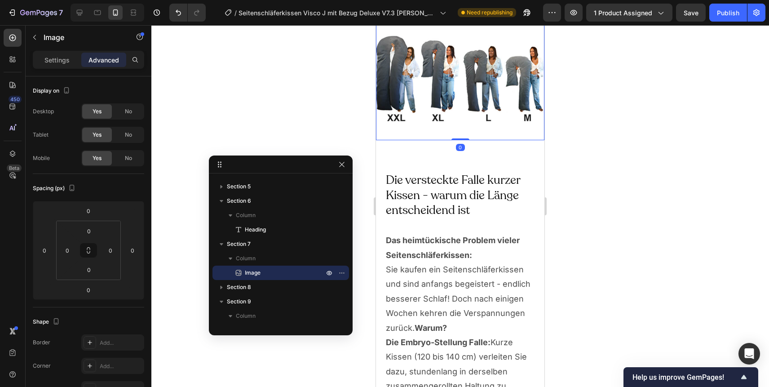
click at [466, 140] on img at bounding box center [460, 77] width 169 height 126
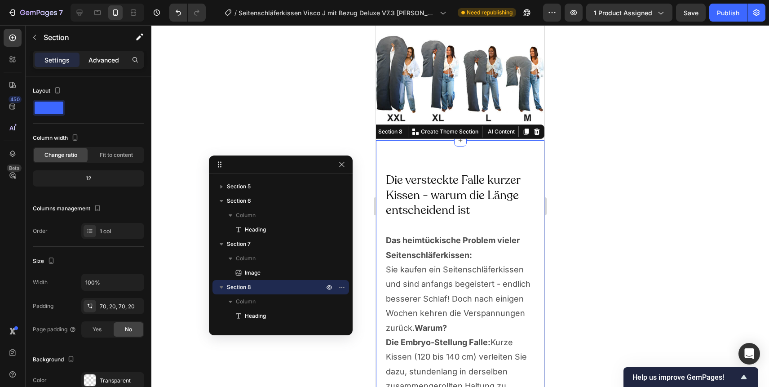
click at [110, 57] on p "Advanced" at bounding box center [104, 59] width 31 height 9
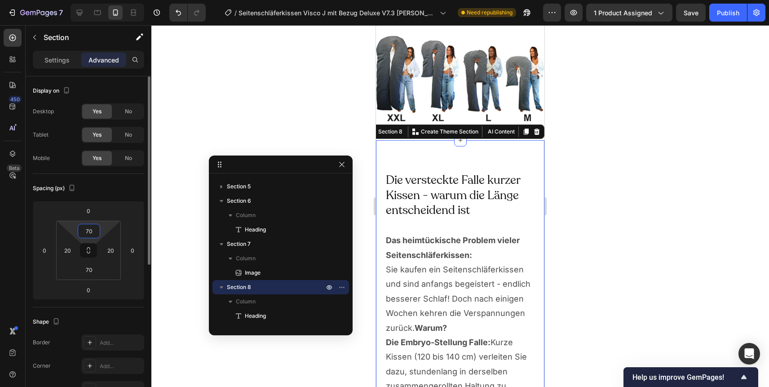
click at [83, 230] on input "70" at bounding box center [89, 230] width 18 height 13
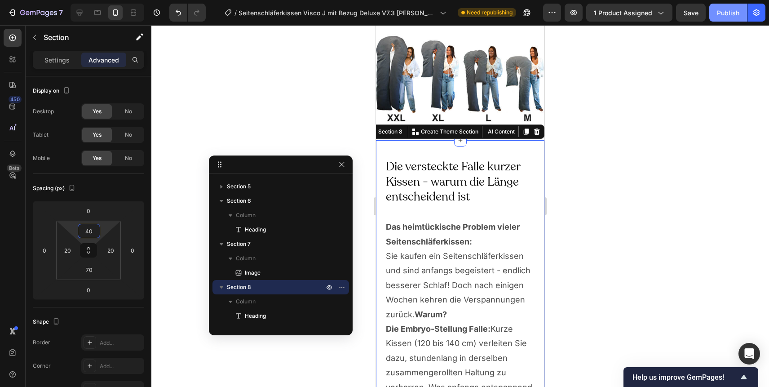
type input "40"
click at [732, 8] on div "Publish" at bounding box center [728, 12] width 22 height 9
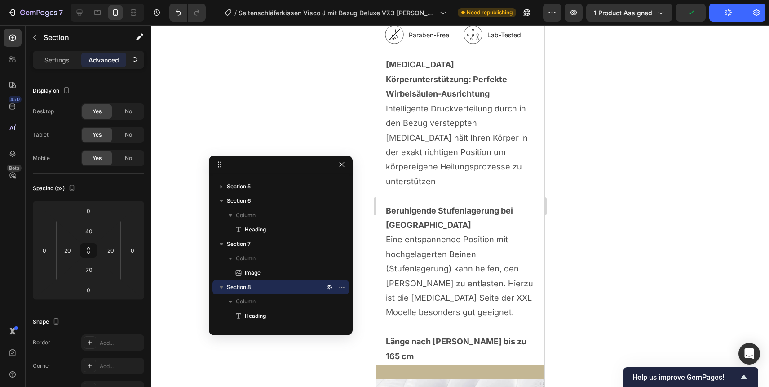
scroll to position [3124, 0]
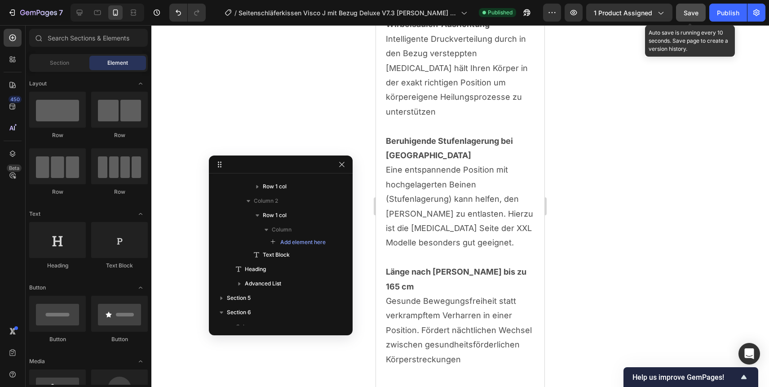
click at [694, 15] on span "Save" at bounding box center [691, 13] width 15 height 8
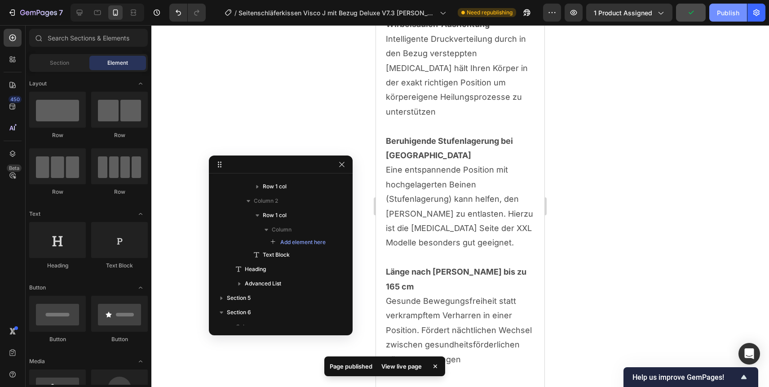
click at [731, 12] on div "Publish" at bounding box center [728, 12] width 22 height 9
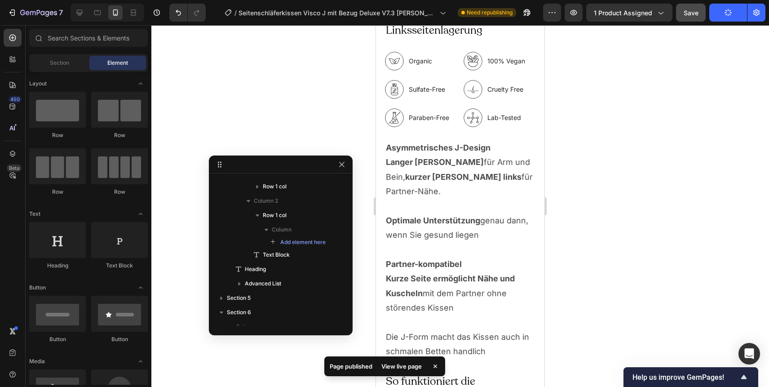
scroll to position [2657, 0]
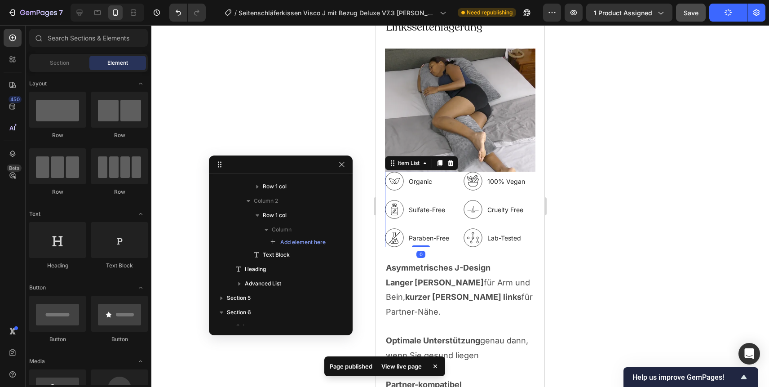
click at [457, 173] on div "Organic Sulfate-Free Paraben-Free" at bounding box center [421, 210] width 72 height 76
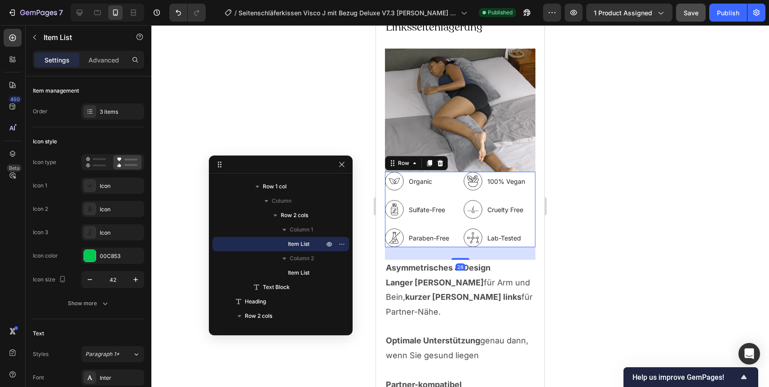
click at [460, 173] on div "Organic Sulfate-Free Paraben-Free Item List 100% Vegan Cruelty Free Lab-Tested …" at bounding box center [460, 210] width 151 height 76
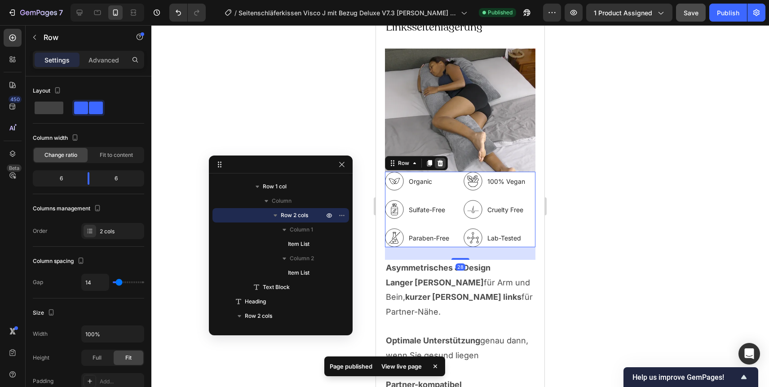
click at [441, 165] on icon at bounding box center [440, 163] width 7 height 7
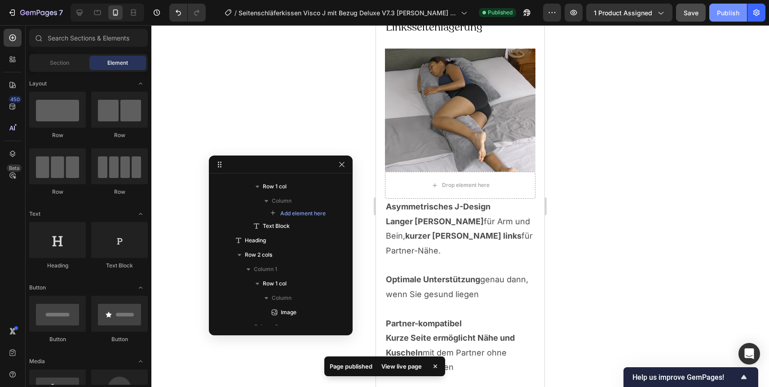
click at [736, 13] on div "Publish" at bounding box center [728, 12] width 22 height 9
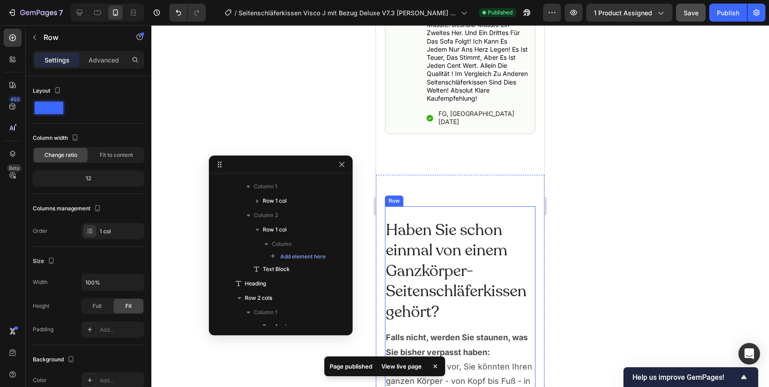
scroll to position [0, 0]
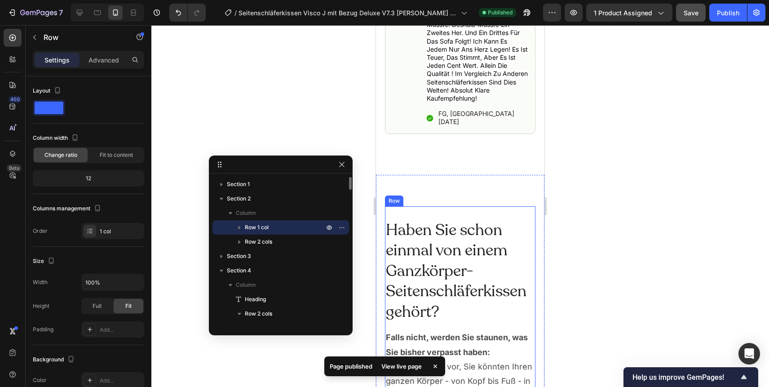
click at [456, 206] on div "Haben Sie schon einmal von einem Ganzkörper-Seitenschläferkissen gehört? Headin…" at bounding box center [460, 348] width 151 height 285
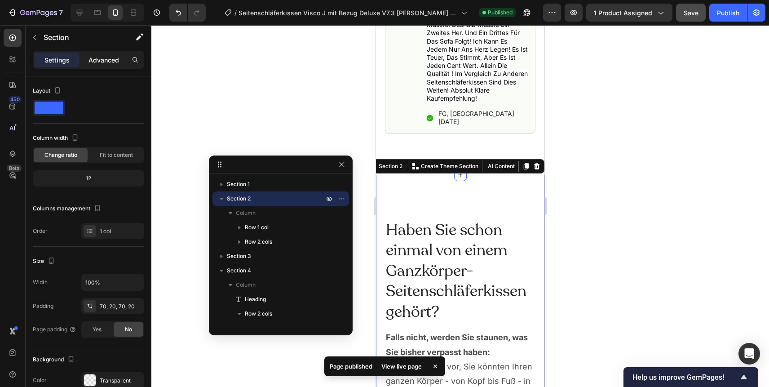
click at [111, 67] on div "Advanced" at bounding box center [103, 60] width 45 height 14
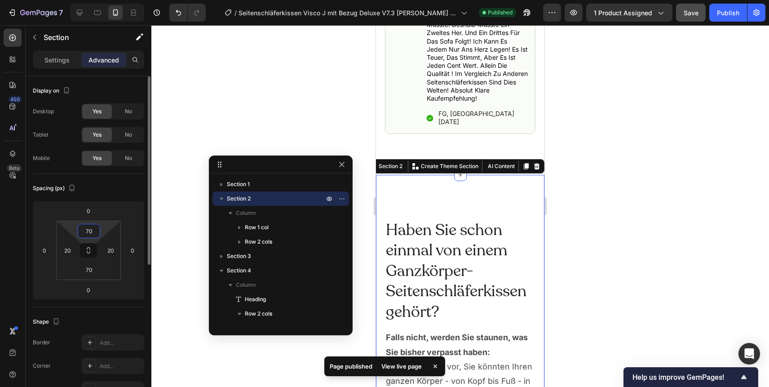
click at [91, 232] on input "70" at bounding box center [89, 230] width 18 height 13
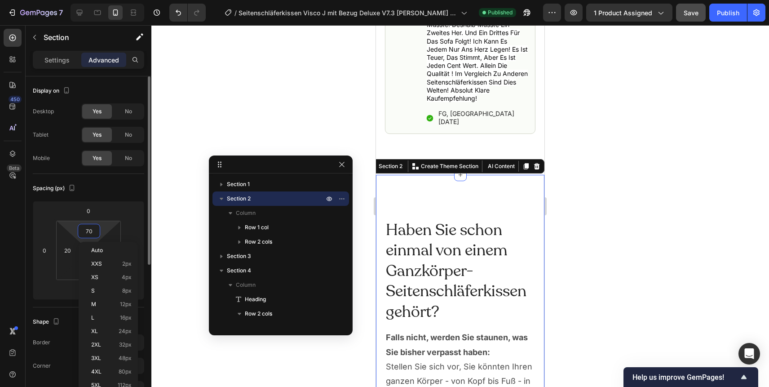
type input "ß"
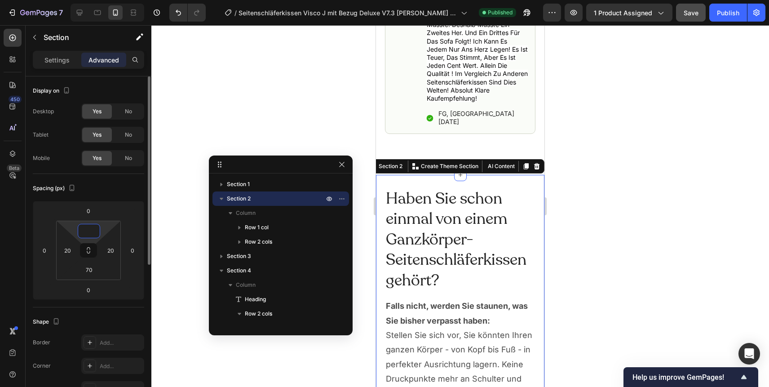
type input "0"
click at [582, 165] on div at bounding box center [460, 206] width 618 height 362
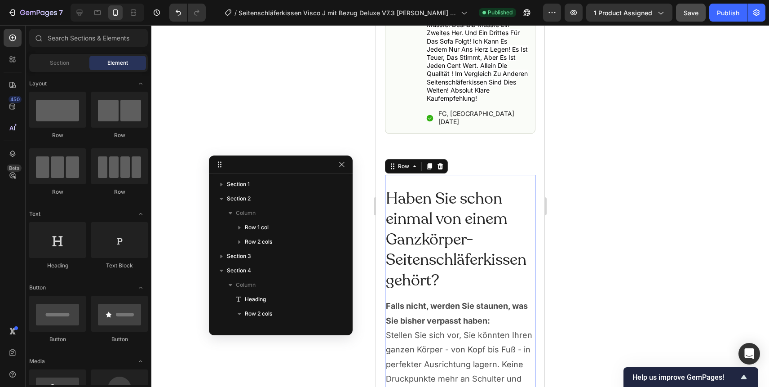
click at [440, 175] on div "Haben Sie schon einmal von einem Ganzkörper-Seitenschläferkissen gehört? Headin…" at bounding box center [460, 317] width 151 height 285
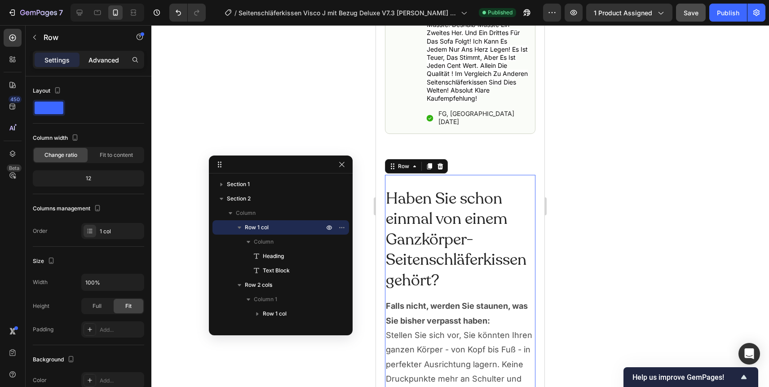
click at [111, 61] on p "Advanced" at bounding box center [104, 59] width 31 height 9
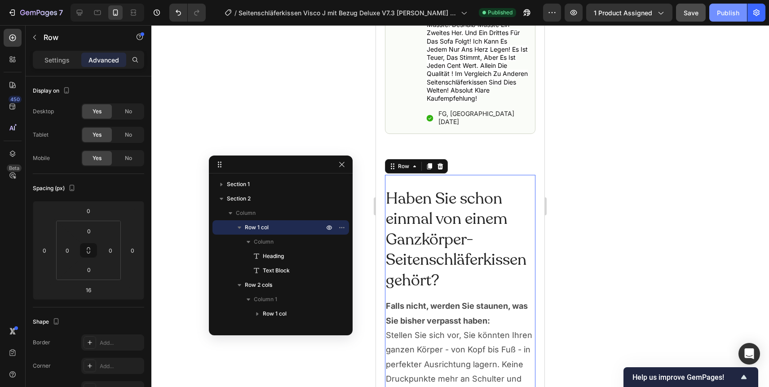
click at [725, 20] on button "Publish" at bounding box center [729, 13] width 38 height 18
click at [729, 17] on button "Publish" at bounding box center [729, 13] width 38 height 18
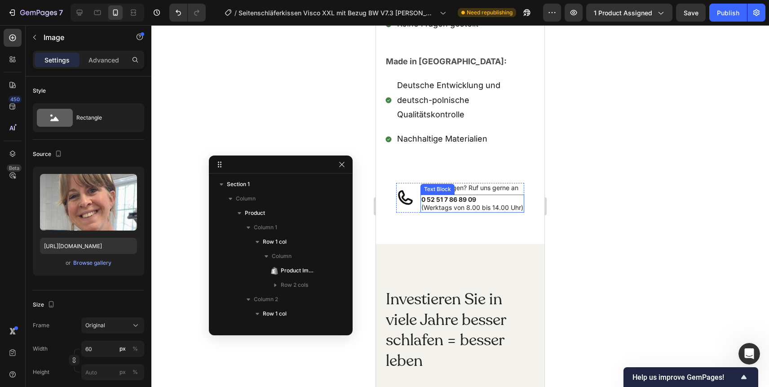
scroll to position [285, 0]
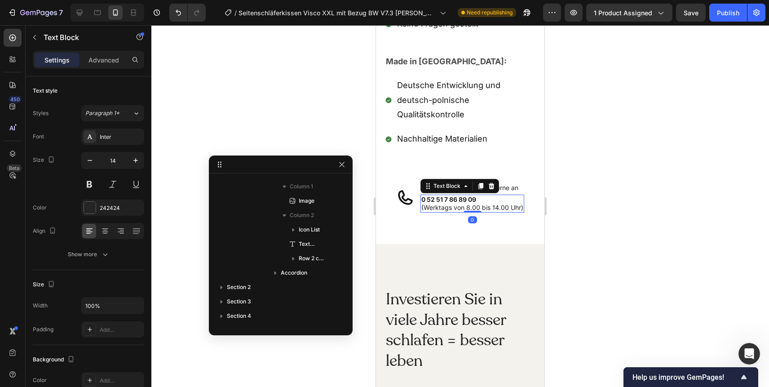
click at [466, 203] on strong "‭0 52 51 7 86 89 09‬" at bounding box center [449, 199] width 55 height 8
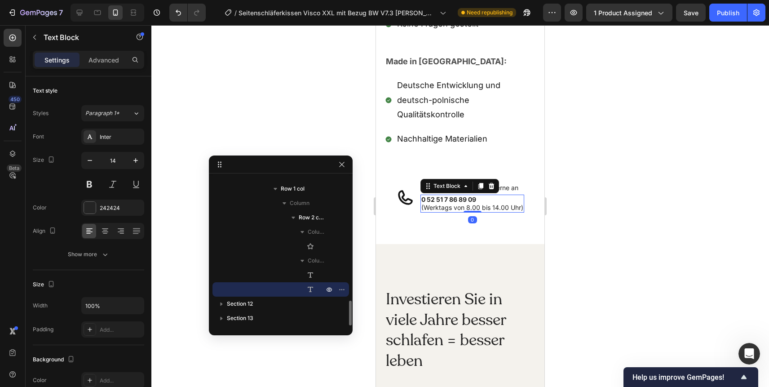
click at [466, 203] on strong "‭0 52 51 7 86 89 09‬" at bounding box center [449, 199] width 55 height 8
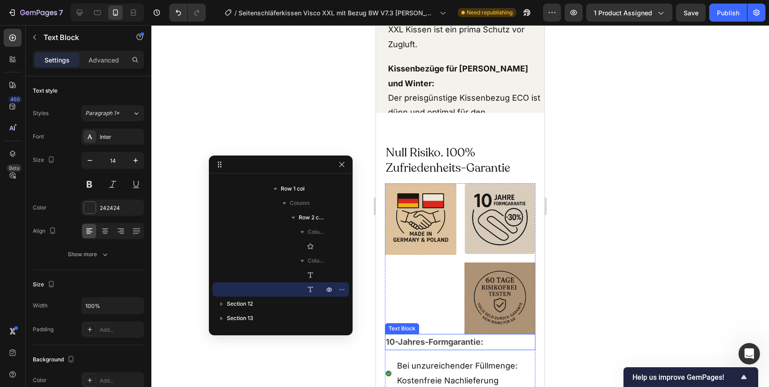
scroll to position [559, 0]
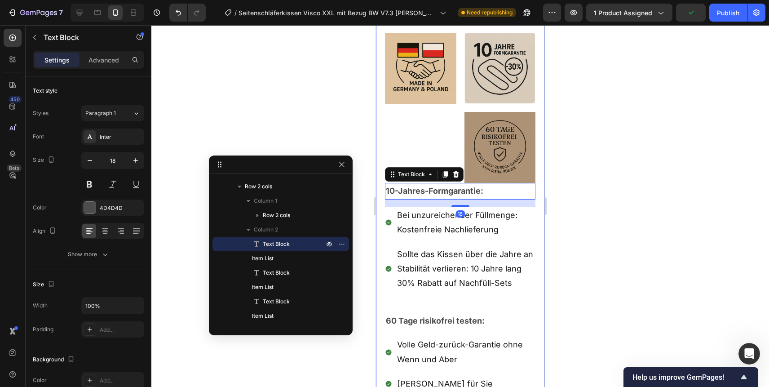
scroll to position [9297, 0]
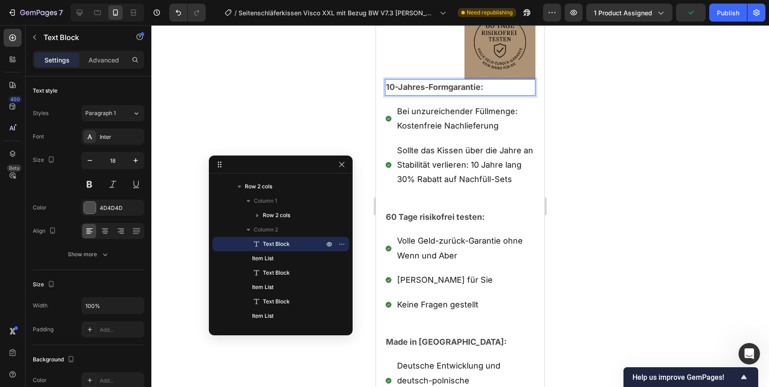
click at [499, 84] on p "10-Jahres-Formgarantie:" at bounding box center [460, 87] width 149 height 14
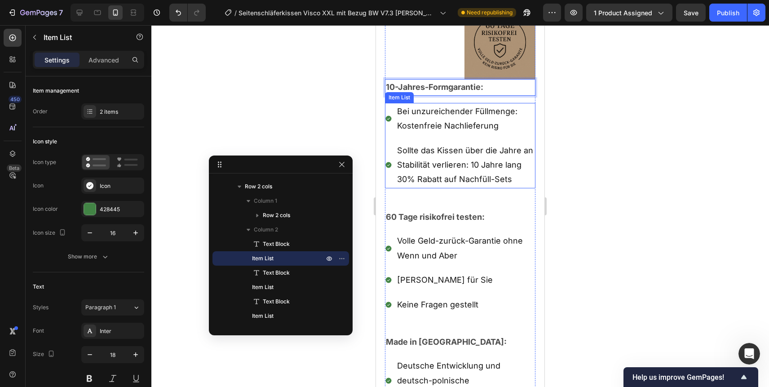
click at [496, 111] on p "Bei unzureichender Füllmenge: Kostenfreie Nachlieferung" at bounding box center [465, 118] width 137 height 29
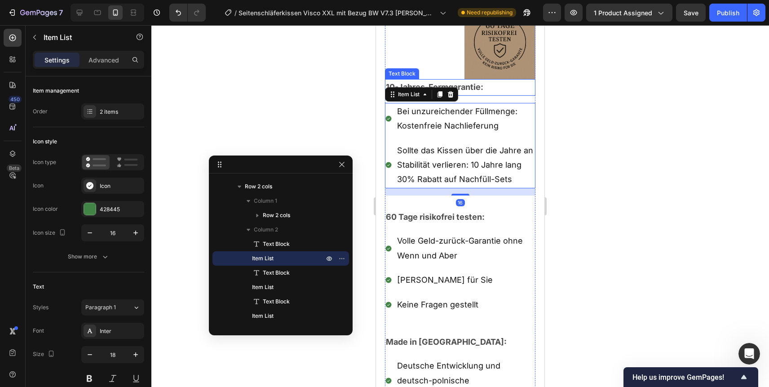
click at [464, 88] on strong "10-Jahres-Formgarantie:" at bounding box center [435, 86] width 98 height 9
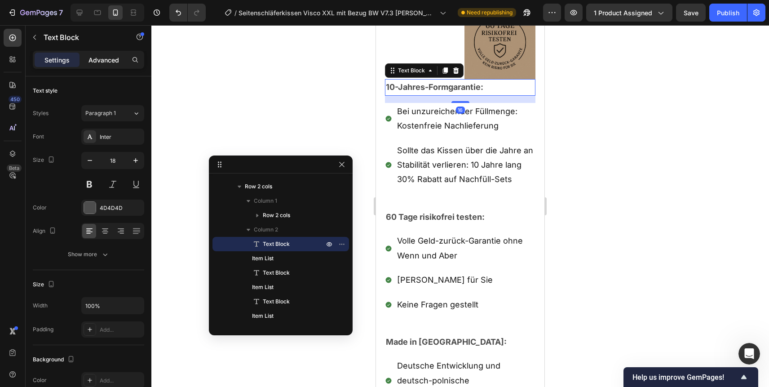
click at [109, 60] on p "Advanced" at bounding box center [104, 59] width 31 height 9
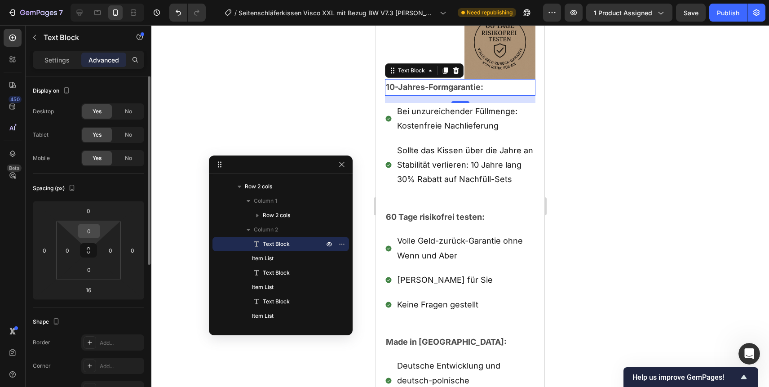
click at [84, 231] on input "0" at bounding box center [89, 230] width 18 height 13
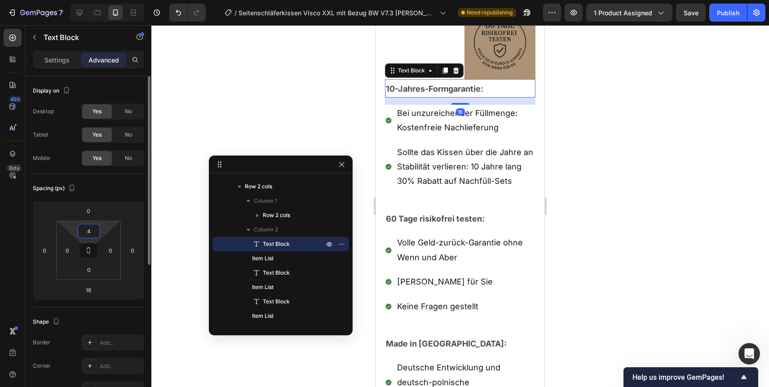
type input "40"
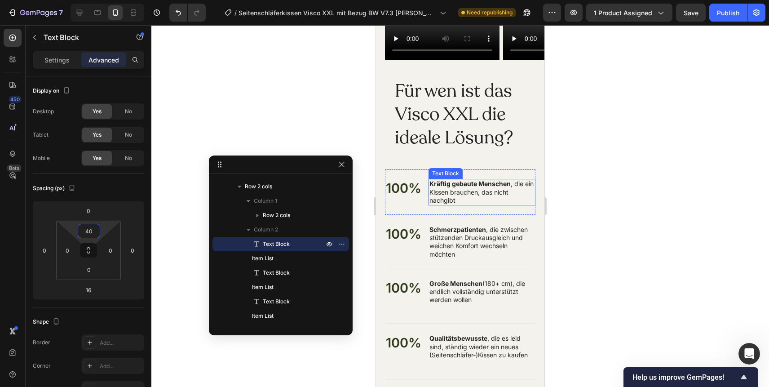
scroll to position [7655, 0]
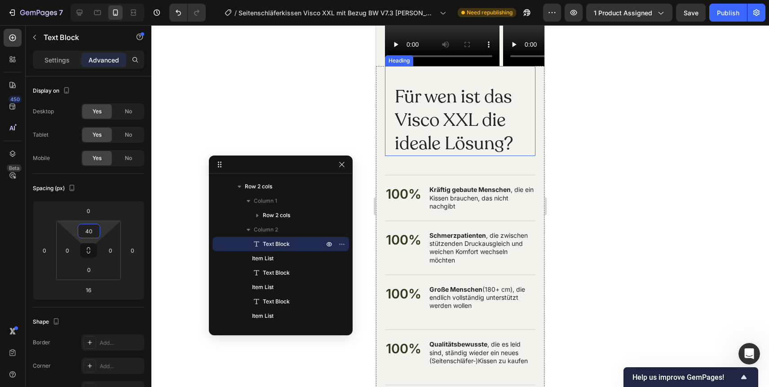
click at [452, 128] on h2 "Für wen ist das Visco XXL die ideale Lösung?" at bounding box center [460, 120] width 133 height 72
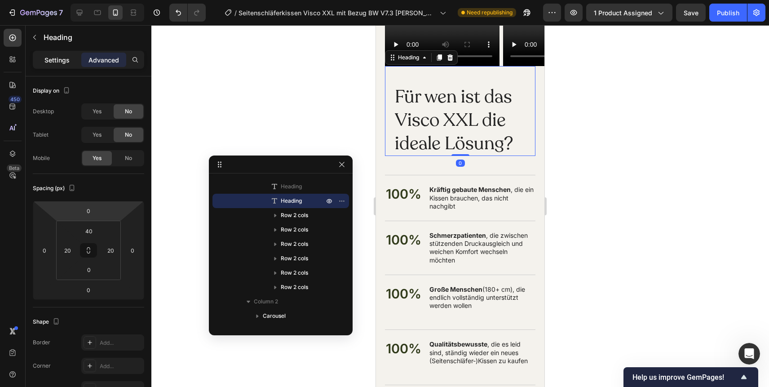
click at [60, 58] on p "Settings" at bounding box center [56, 59] width 25 height 9
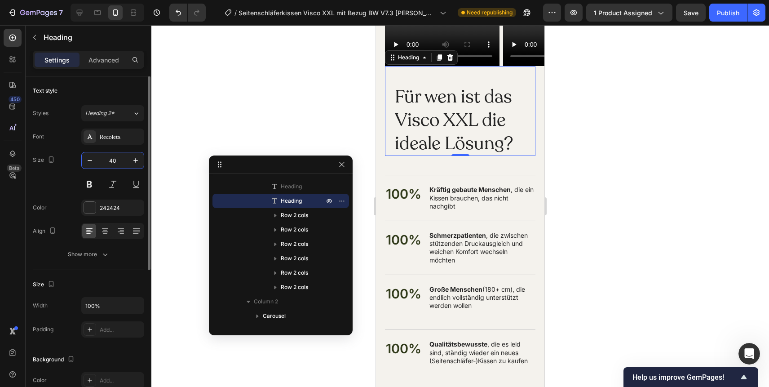
click at [111, 158] on input "40" at bounding box center [113, 160] width 30 height 16
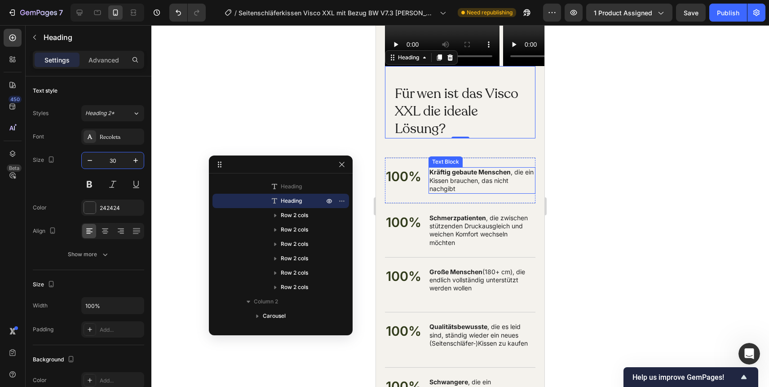
scroll to position [7671, 0]
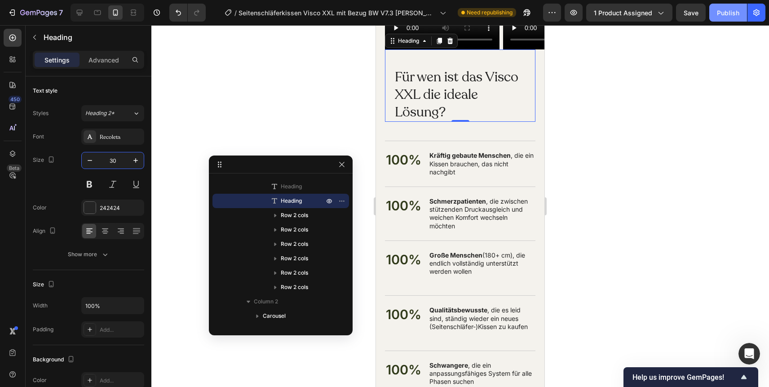
type input "30"
click at [730, 13] on div "Publish" at bounding box center [728, 12] width 22 height 9
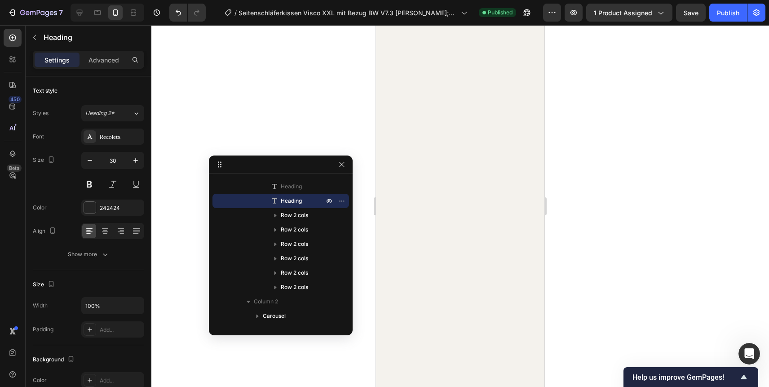
scroll to position [11308, 0]
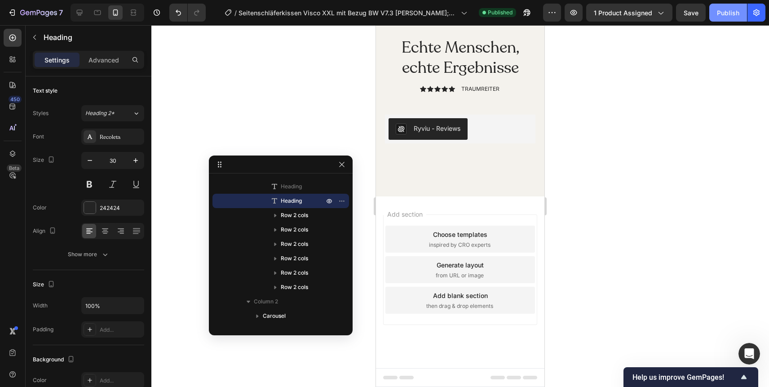
click at [724, 10] on div "Publish" at bounding box center [728, 12] width 22 height 9
click at [9, 4] on button "7" at bounding box center [35, 13] width 63 height 18
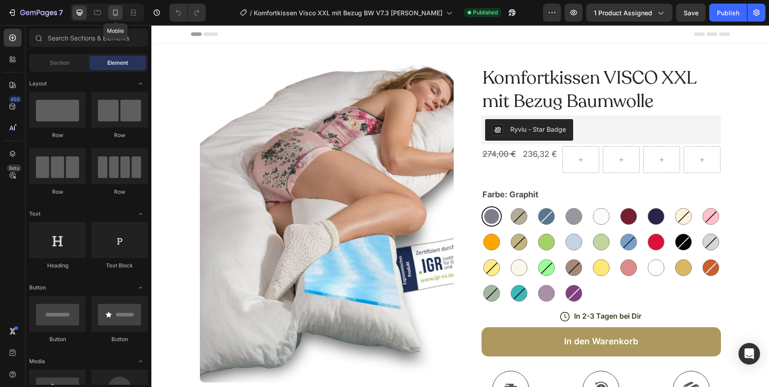
click at [114, 10] on icon at bounding box center [115, 12] width 5 height 6
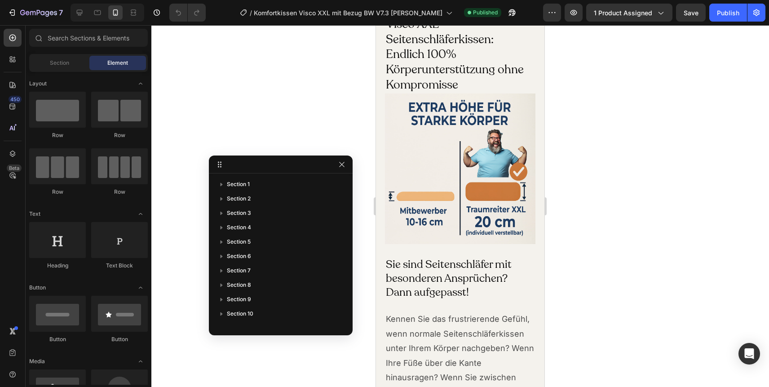
scroll to position [3761, 0]
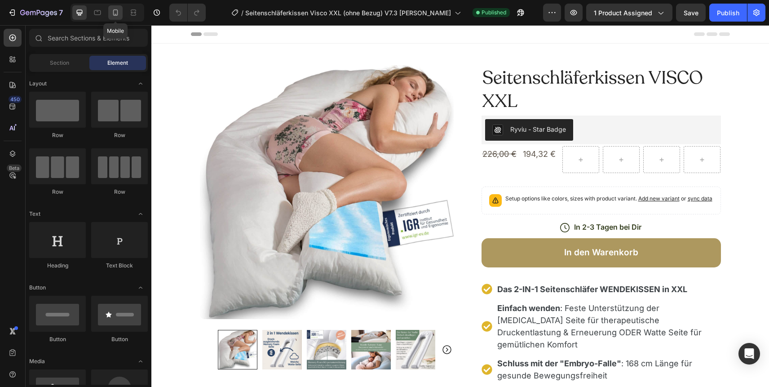
click at [114, 11] on icon at bounding box center [115, 12] width 5 height 6
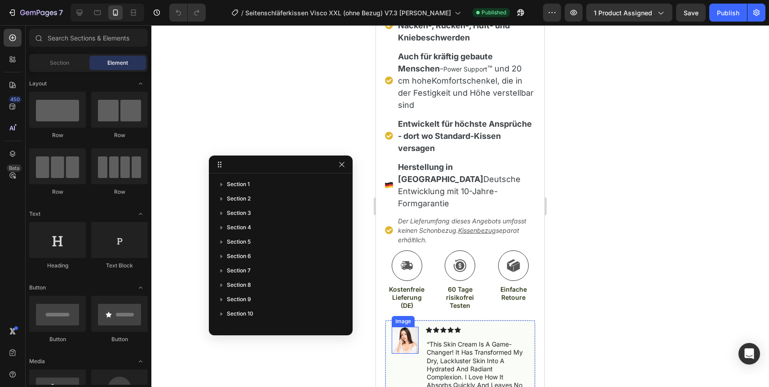
scroll to position [713, 0]
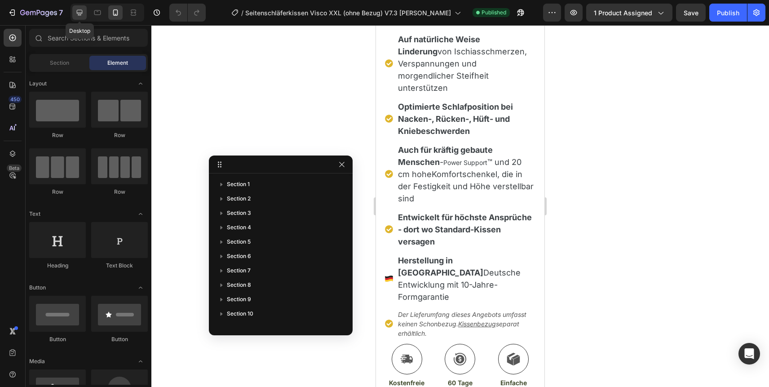
click at [79, 12] on icon at bounding box center [80, 13] width 6 height 6
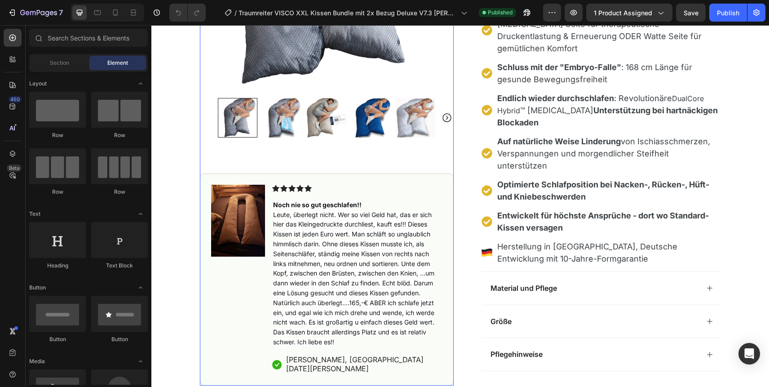
scroll to position [546, 0]
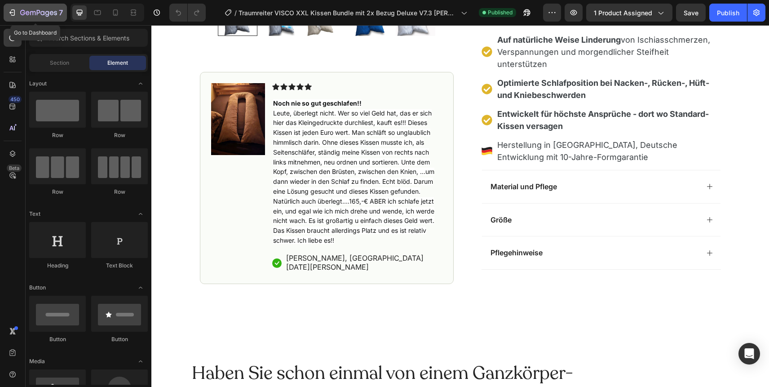
click at [17, 12] on div "7" at bounding box center [35, 12] width 55 height 11
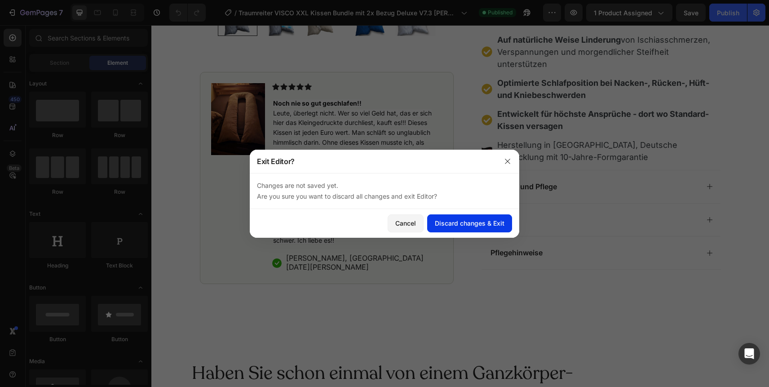
click at [479, 224] on div "Discard changes & Exit" at bounding box center [470, 222] width 70 height 9
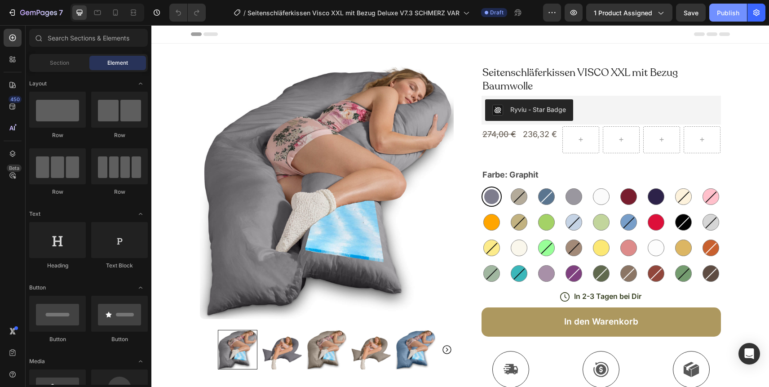
click at [732, 17] on div "Publish" at bounding box center [728, 12] width 22 height 9
click at [376, 155] on img at bounding box center [327, 192] width 254 height 254
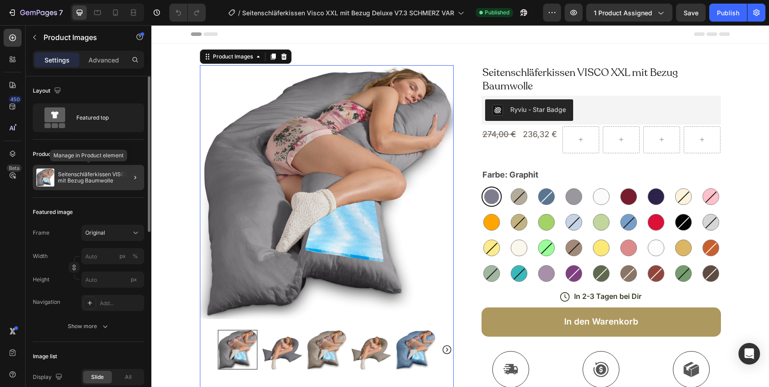
click at [94, 177] on p "Seitenschläferkissen VISCO XXL mit Bezug Baumwolle" at bounding box center [99, 177] width 83 height 13
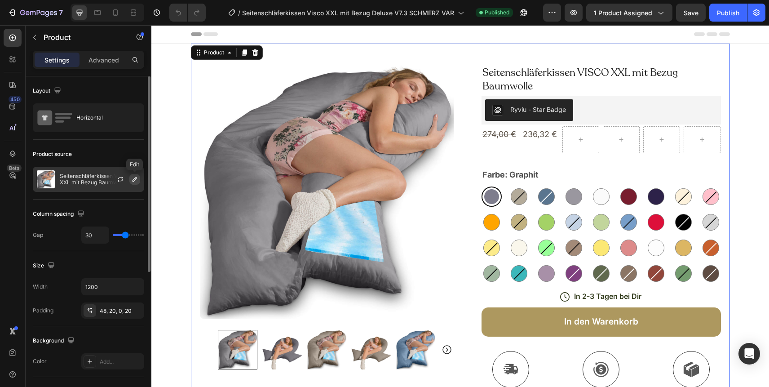
click at [134, 181] on icon "button" at bounding box center [135, 179] width 4 height 4
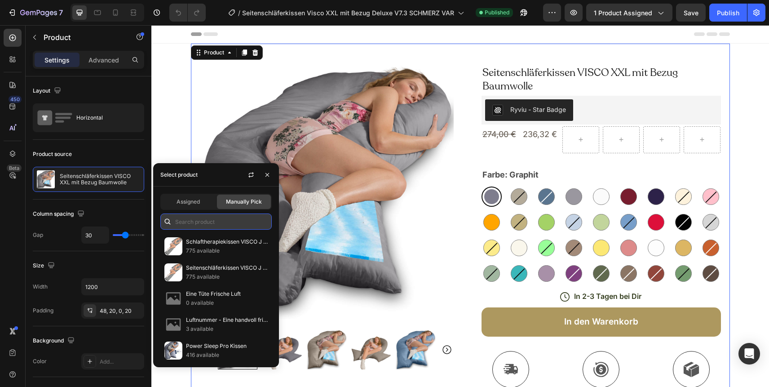
click at [185, 218] on input "text" at bounding box center [215, 221] width 111 height 16
paste input "Seitenschläferkissen Visco XXL mit Bezug Deluxe"
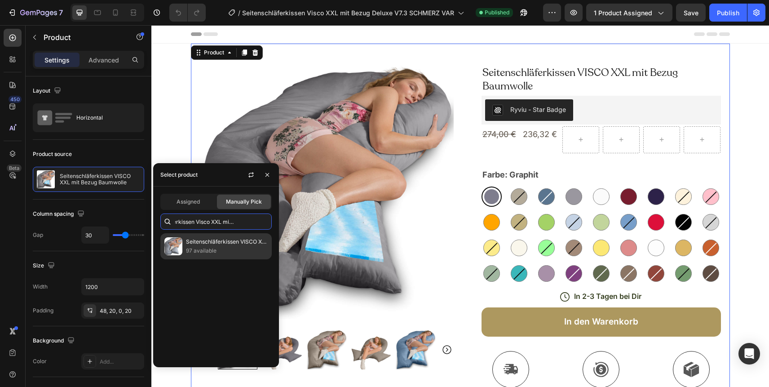
type input "Seitenschläferkissen Visco XXL mit Bezug Deluxe"
click at [178, 250] on img at bounding box center [173, 246] width 18 height 18
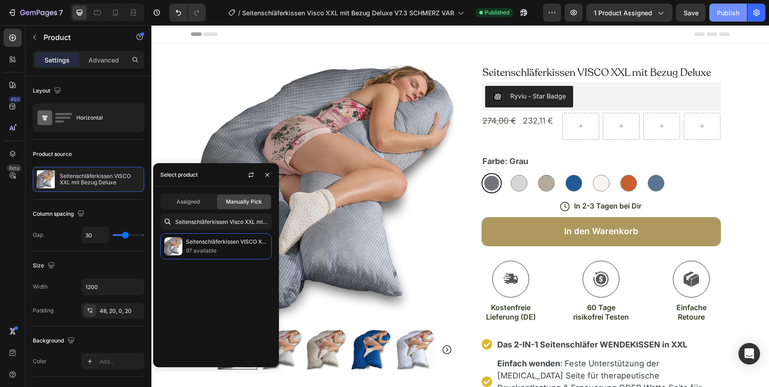
click at [736, 5] on button "Publish" at bounding box center [729, 13] width 38 height 18
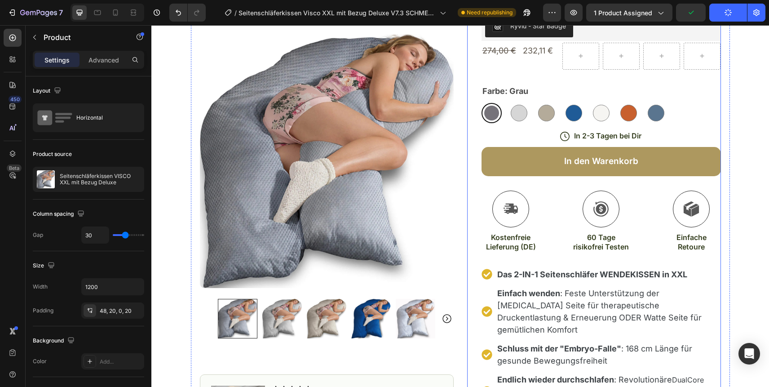
scroll to position [78, 0]
